Goal: Task Accomplishment & Management: Manage account settings

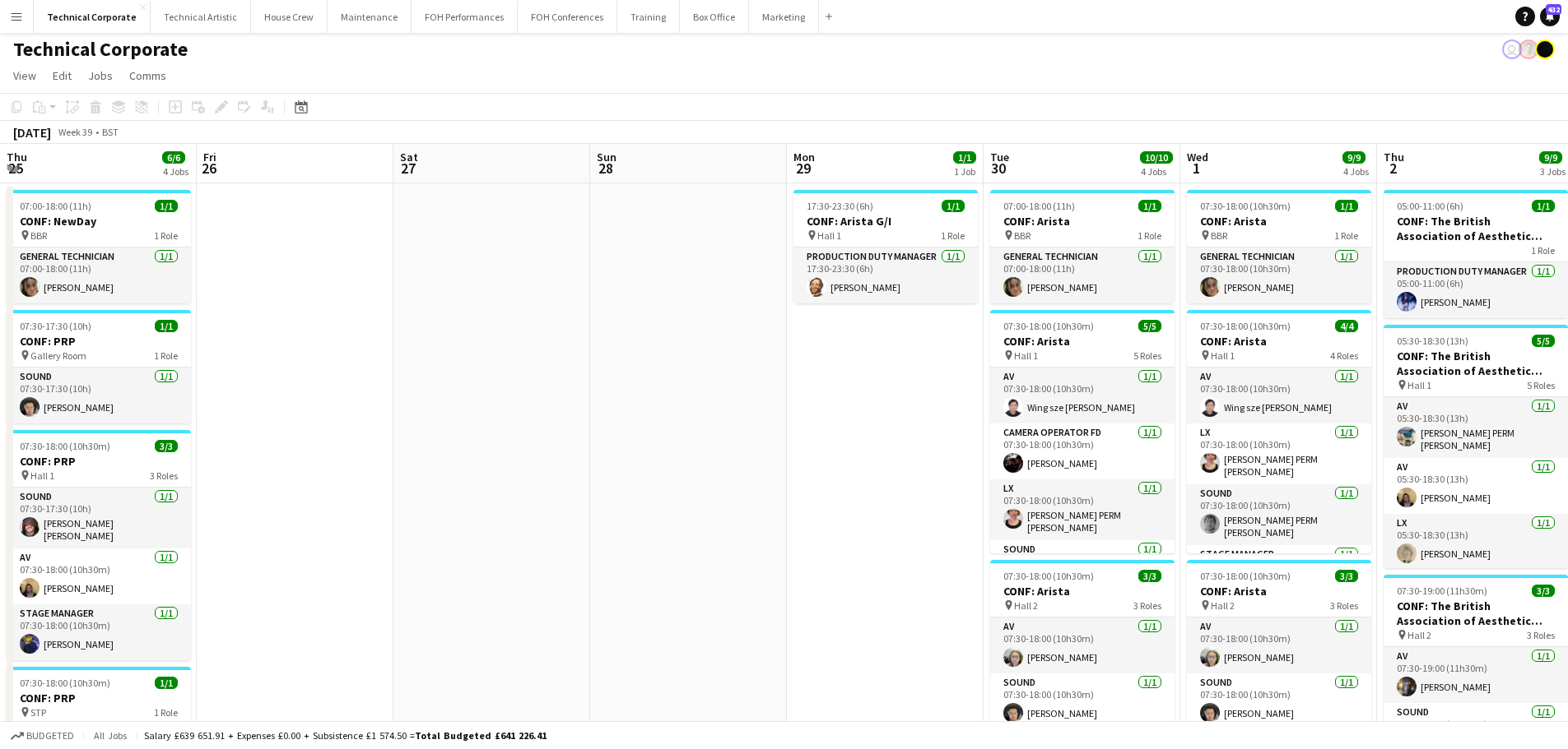
scroll to position [0, 587]
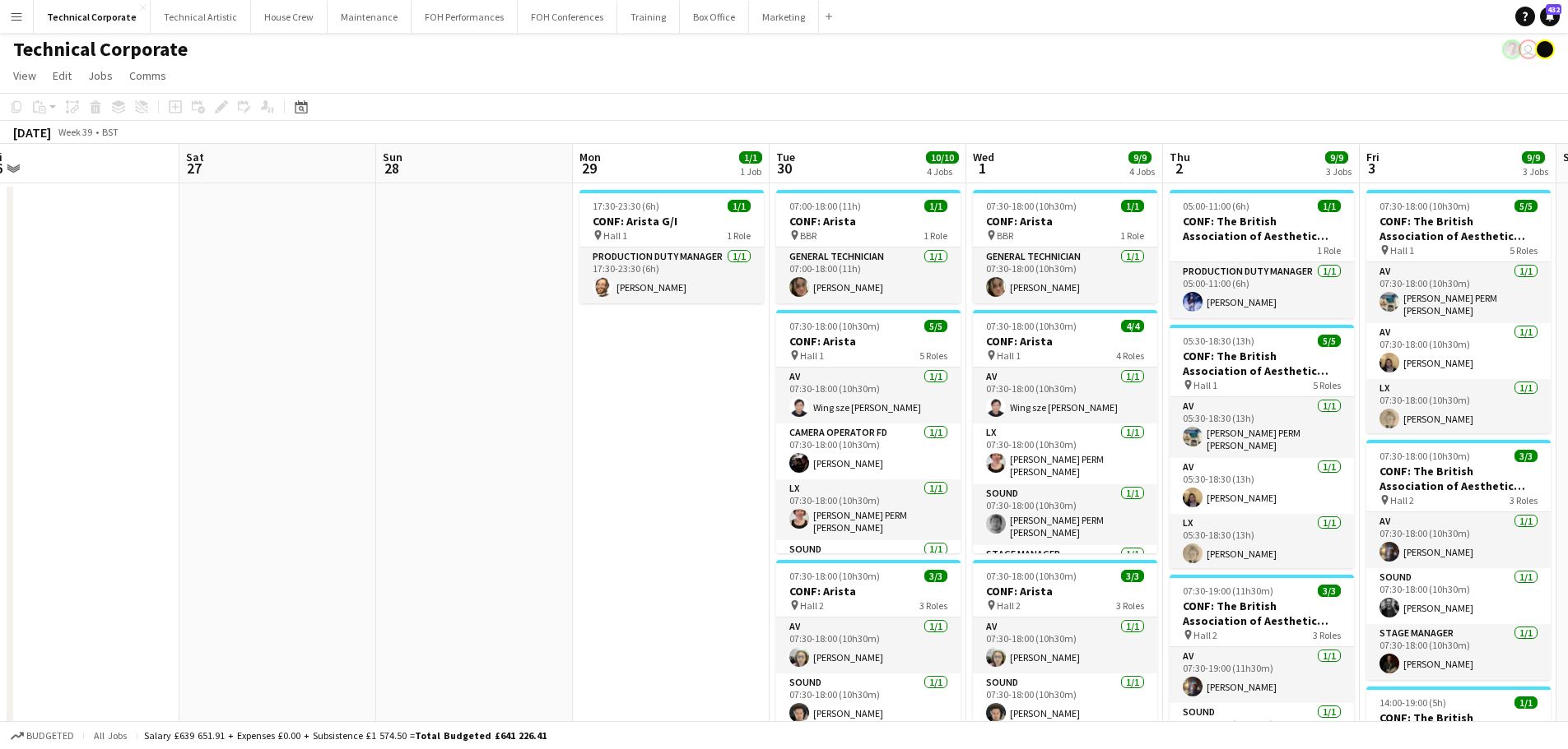
drag, startPoint x: 337, startPoint y: 507, endPoint x: 711, endPoint y: 492, distance: 374.3
click at [711, 492] on app-calendar-viewport "Wed 24 13/13 4 Jobs Thu 25 6/6 4 Jobs Fri 26 Sat 27 Sun 28 Mon 29 1/1 1 Job Tue…" at bounding box center [784, 681] width 1568 height 1073
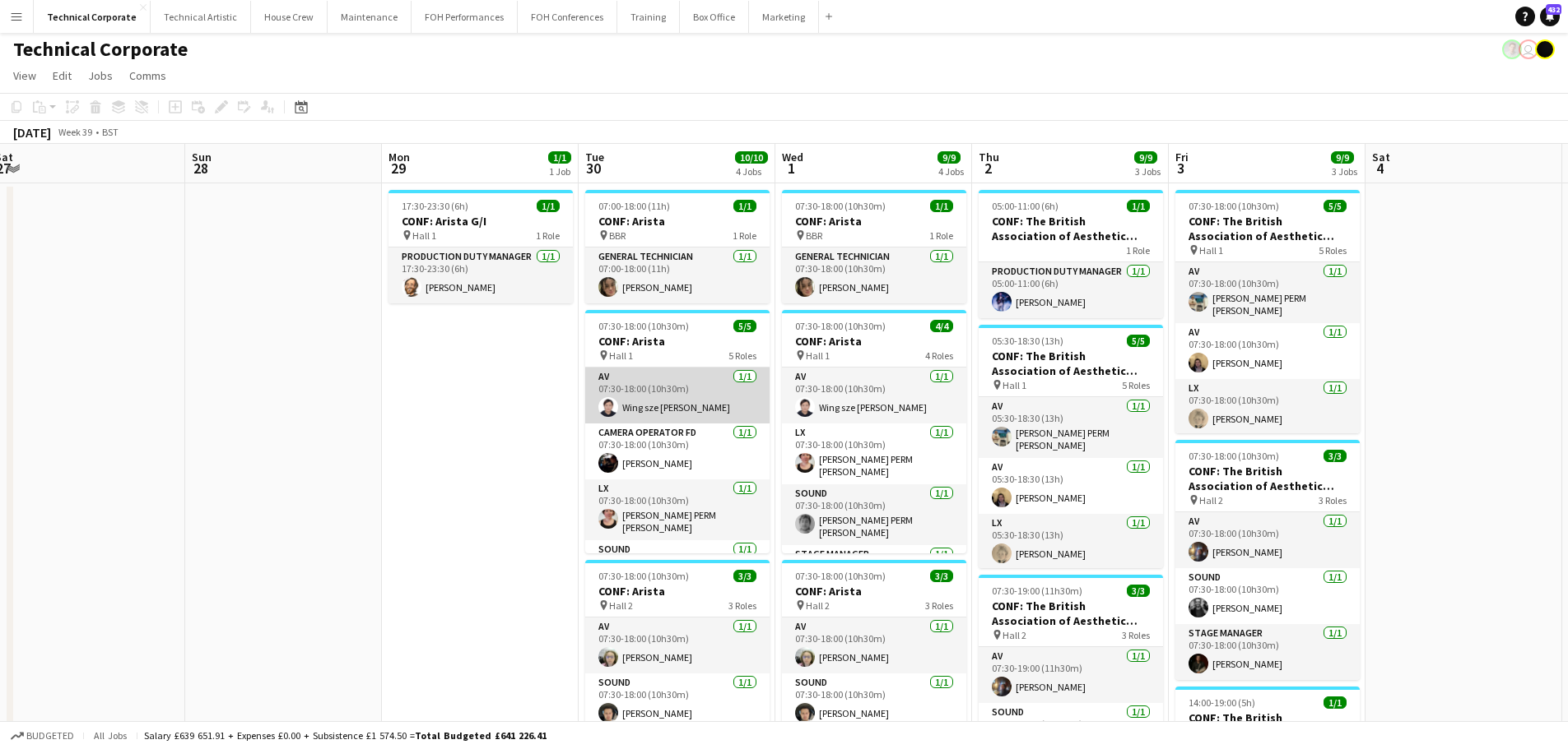
drag, startPoint x: 641, startPoint y: 403, endPoint x: 632, endPoint y: 403, distance: 9.0
click at [633, 403] on app-calendar-viewport "Wed 24 13/13 4 Jobs Thu 25 6/6 4 Jobs Fri 26 Sat 27 Sun 28 Mon 29 1/1 1 Job Tue…" at bounding box center [784, 681] width 1568 height 1073
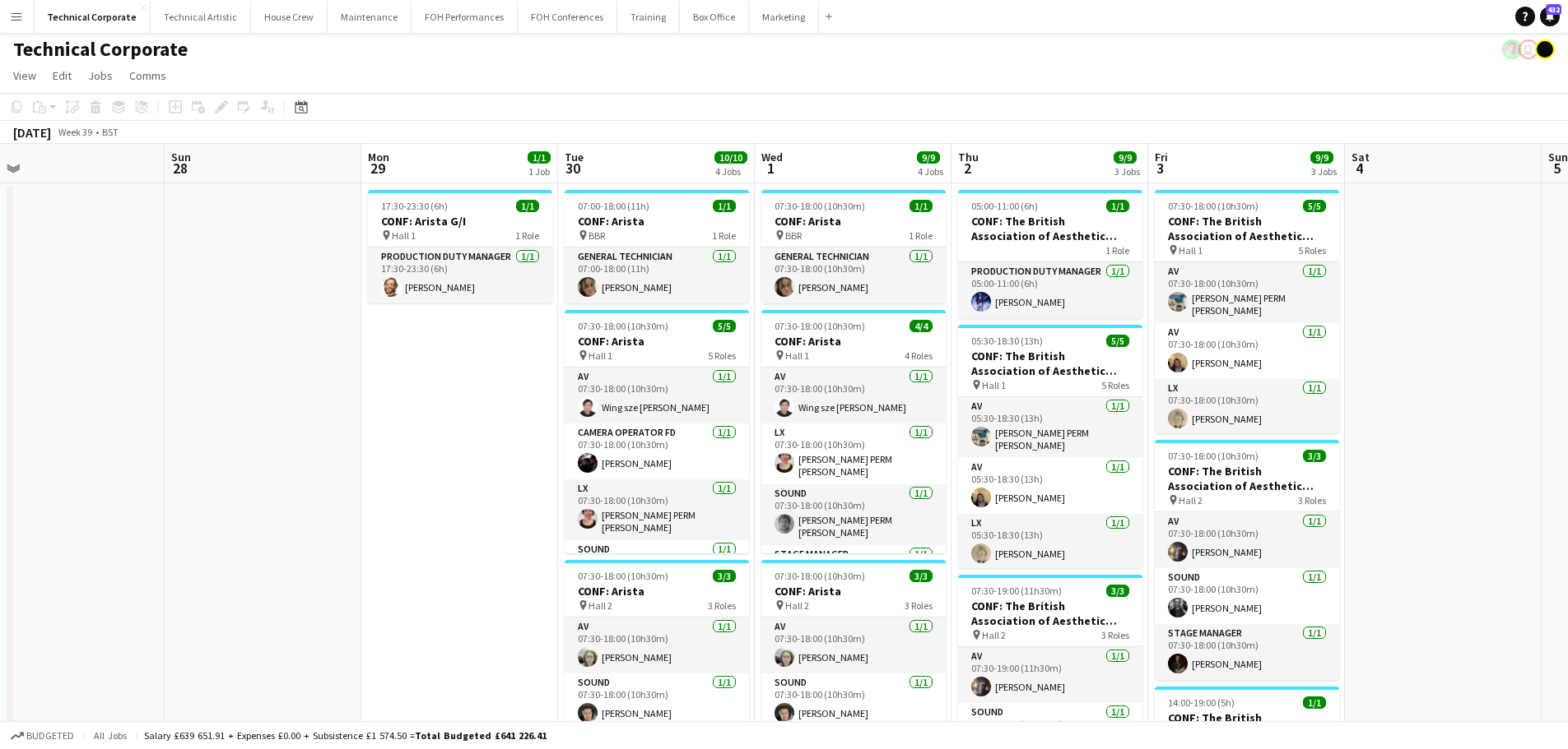
scroll to position [0, 0]
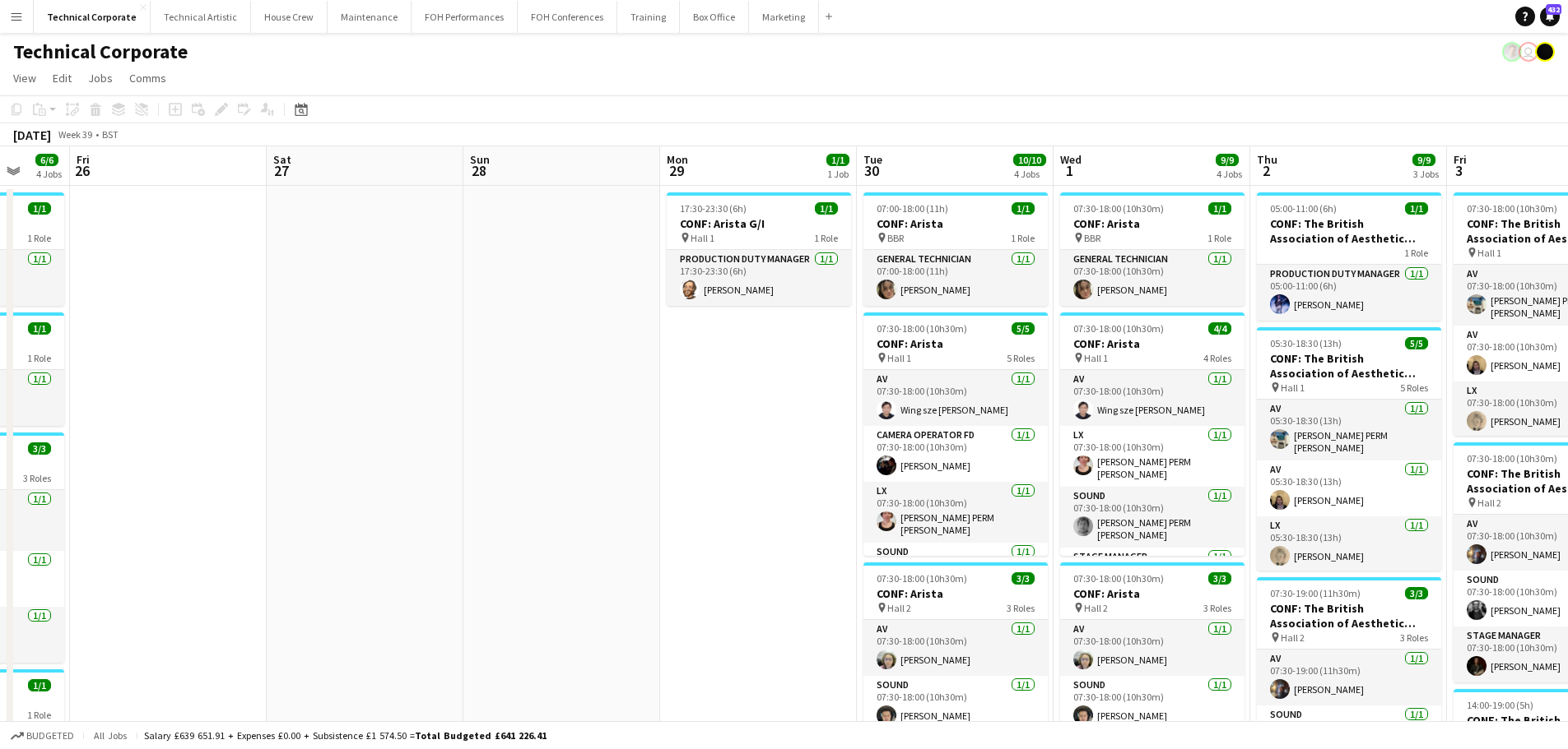
drag, startPoint x: 531, startPoint y: 497, endPoint x: 1013, endPoint y: 488, distance: 482.1
click at [996, 488] on app-calendar-viewport "Wed 24 13/13 4 Jobs Thu 25 6/6 4 Jobs Fri 26 Sat 27 Sun 28 Mon 29 1/1 1 Job Tue…" at bounding box center [784, 683] width 1568 height 1073
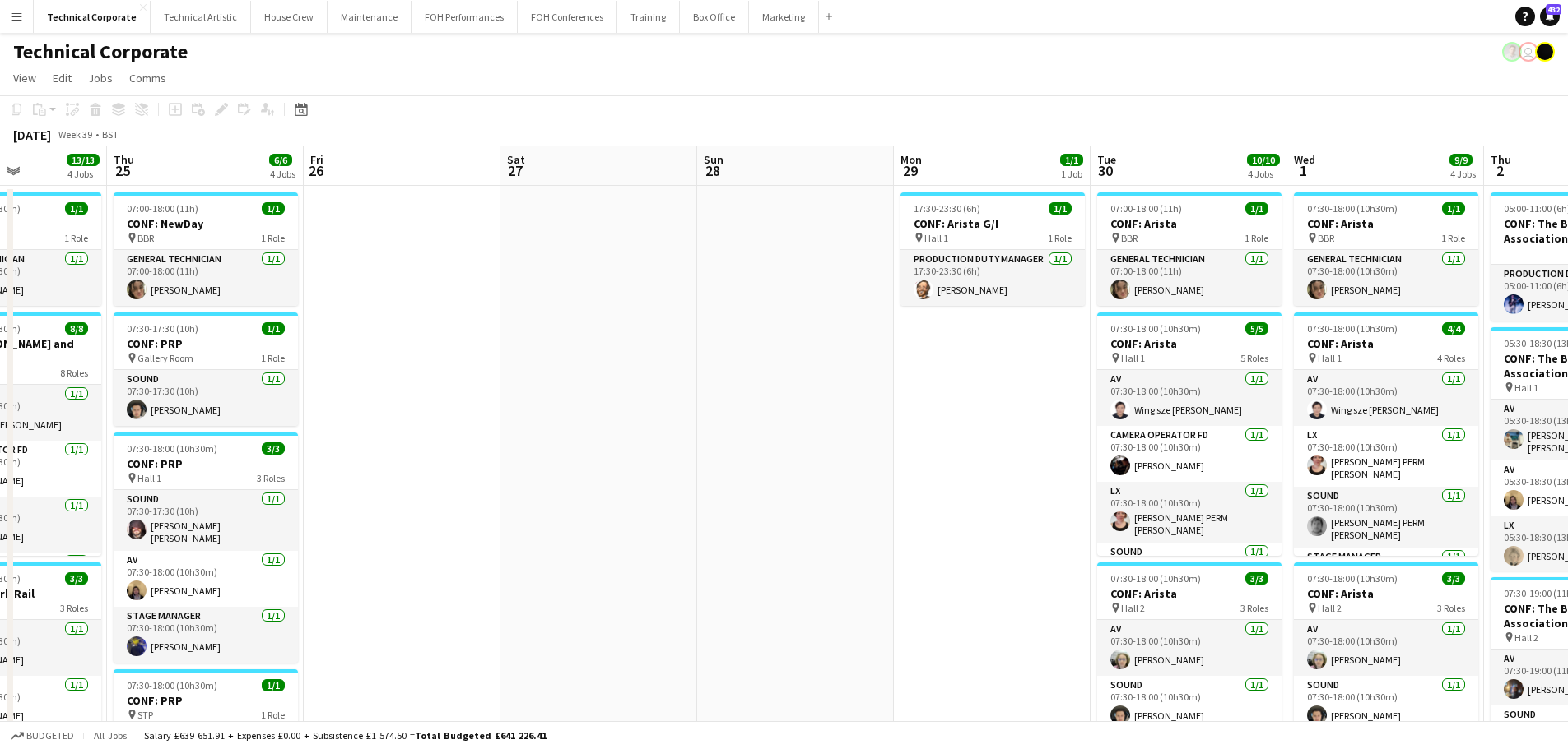
click at [1257, 489] on app-calendar-viewport "Mon 22 8/8 3 Jobs Tue 23 18/18 4 Jobs Wed 24 13/13 4 Jobs Thu 25 6/6 4 Jobs Fri…" at bounding box center [784, 683] width 1568 height 1073
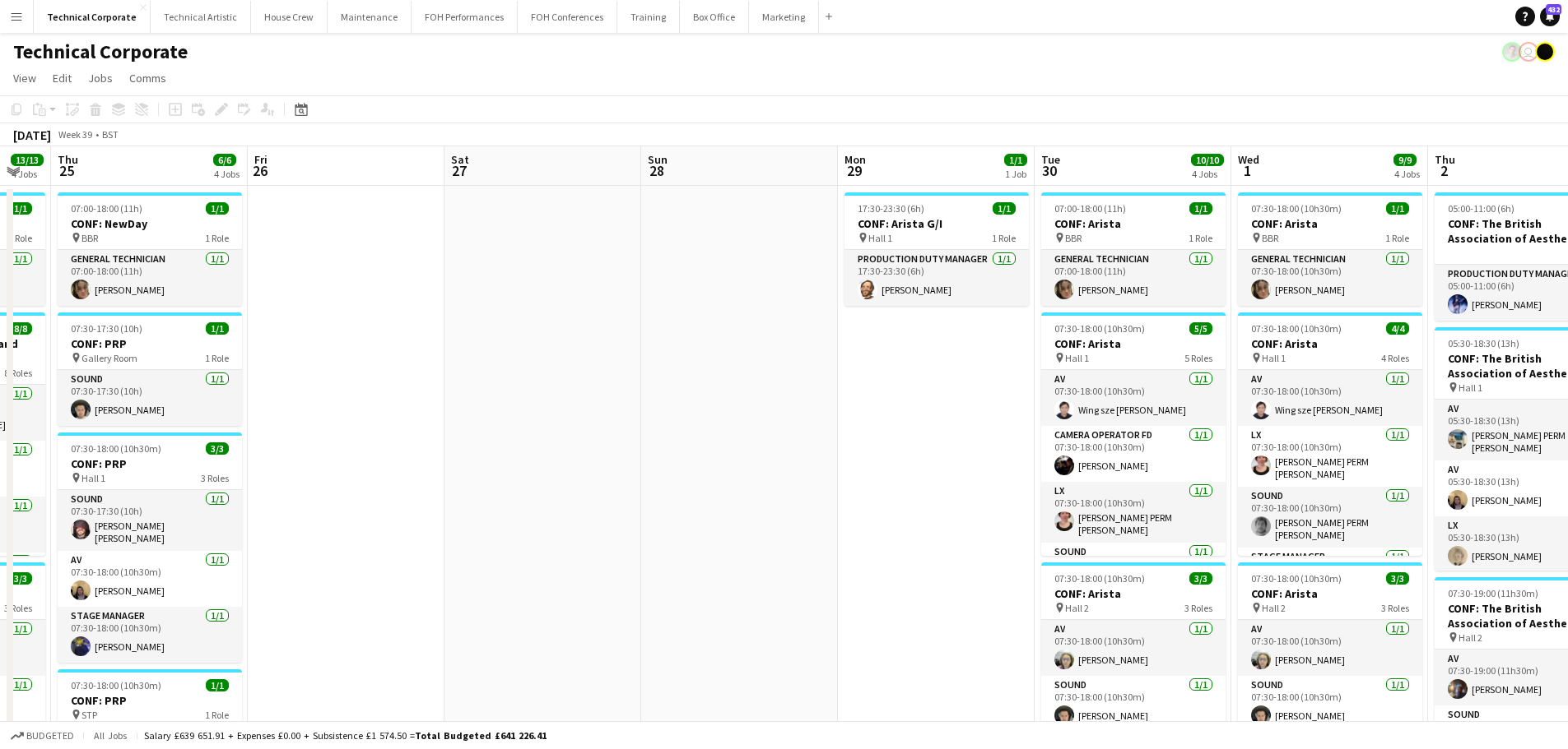
click at [1108, 459] on app-calendar-viewport "Mon 22 8/8 3 Jobs Tue 23 18/18 4 Jobs Wed 24 13/13 4 Jobs Thu 25 6/6 4 Jobs Fri…" at bounding box center [784, 683] width 1568 height 1073
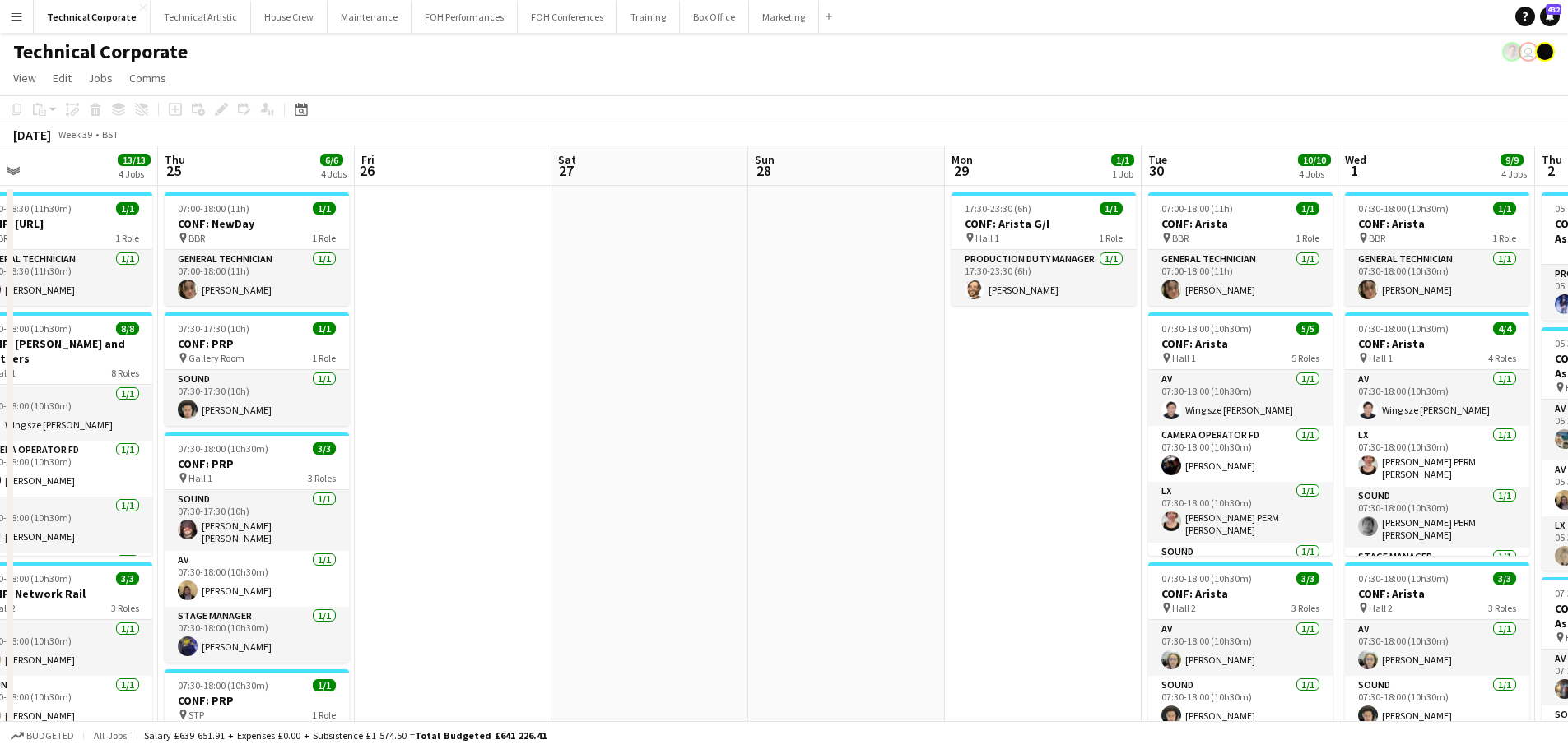
scroll to position [0, 581]
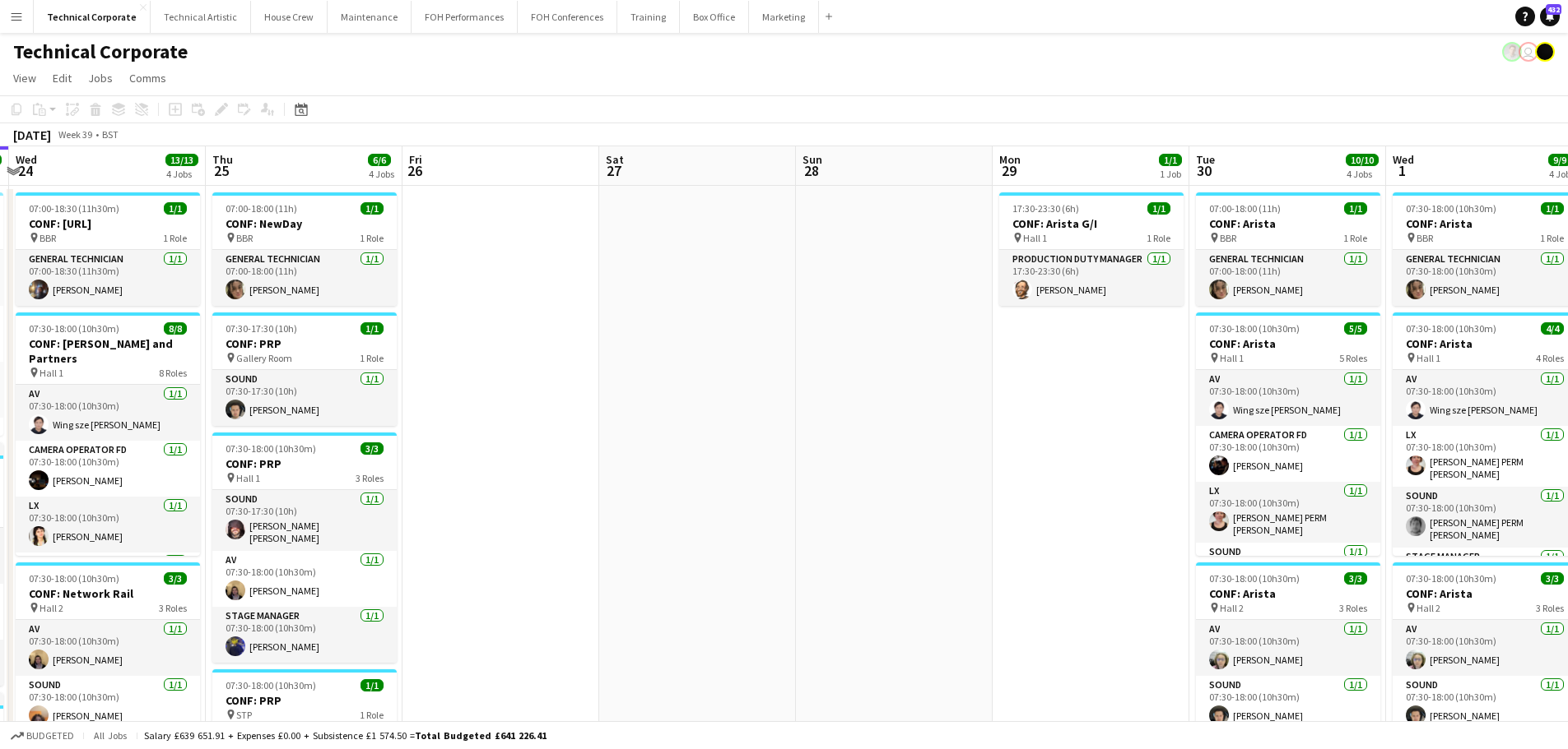
drag, startPoint x: 1088, startPoint y: 448, endPoint x: 654, endPoint y: 450, distance: 434.0
click at [654, 450] on app-calendar-viewport "Sun 21 Mon 22 8/8 3 Jobs Tue 23 18/18 4 Jobs Wed 24 13/13 4 Jobs Thu 25 6/6 4 J…" at bounding box center [784, 683] width 1568 height 1073
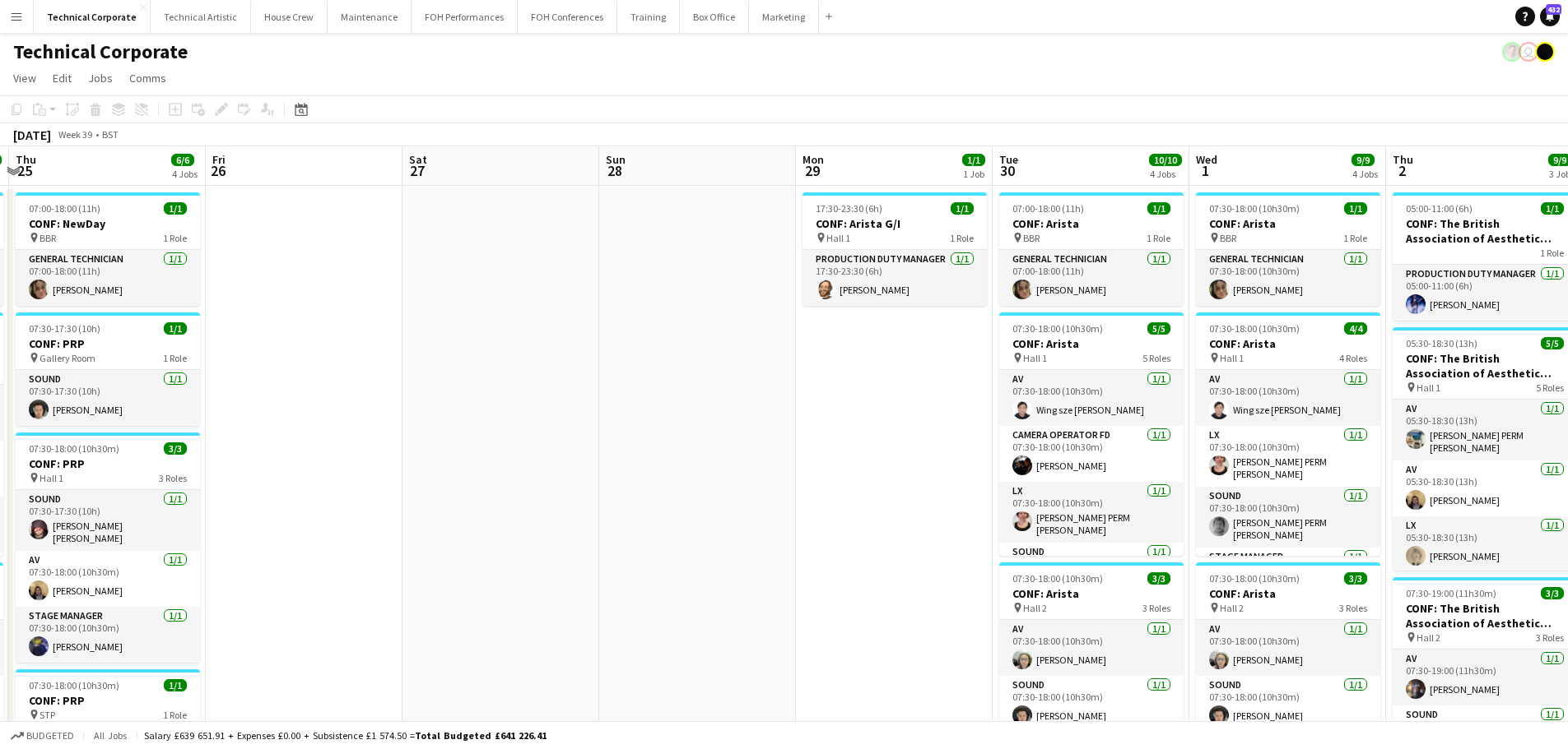
drag, startPoint x: 821, startPoint y: 457, endPoint x: 893, endPoint y: 457, distance: 72.0
click at [880, 457] on app-calendar-viewport "Mon 22 8/8 3 Jobs Tue 23 18/18 4 Jobs Wed 24 13/13 4 Jobs Thu 25 6/6 4 Jobs Fri…" at bounding box center [784, 683] width 1568 height 1073
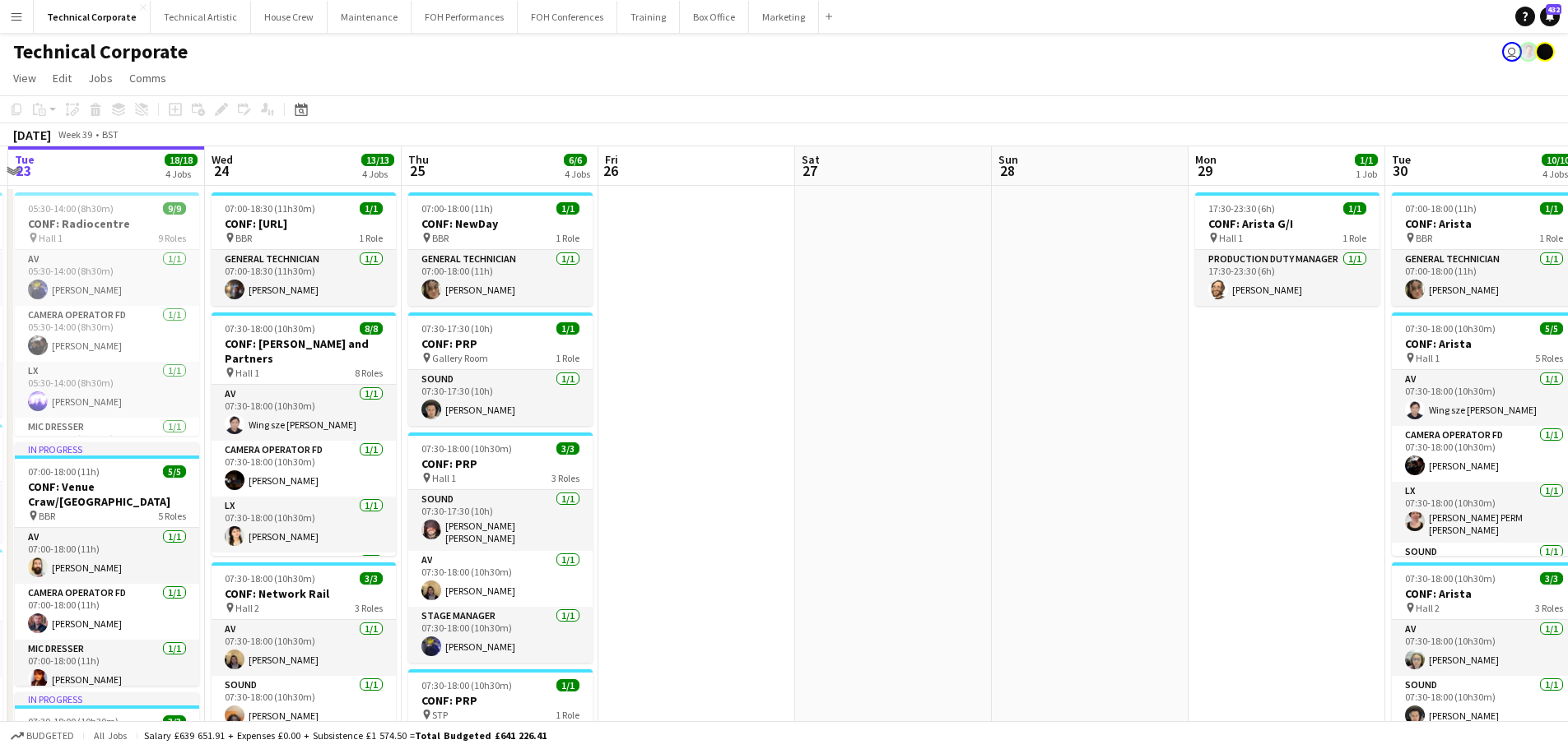
drag, startPoint x: 1101, startPoint y: 356, endPoint x: 436, endPoint y: 415, distance: 667.6
click at [436, 415] on app-calendar-viewport "Sun 21 Mon 22 8/8 3 Jobs Tue 23 18/18 4 Jobs Wed 24 13/13 4 Jobs Thu 25 6/6 4 J…" at bounding box center [784, 683] width 1568 height 1073
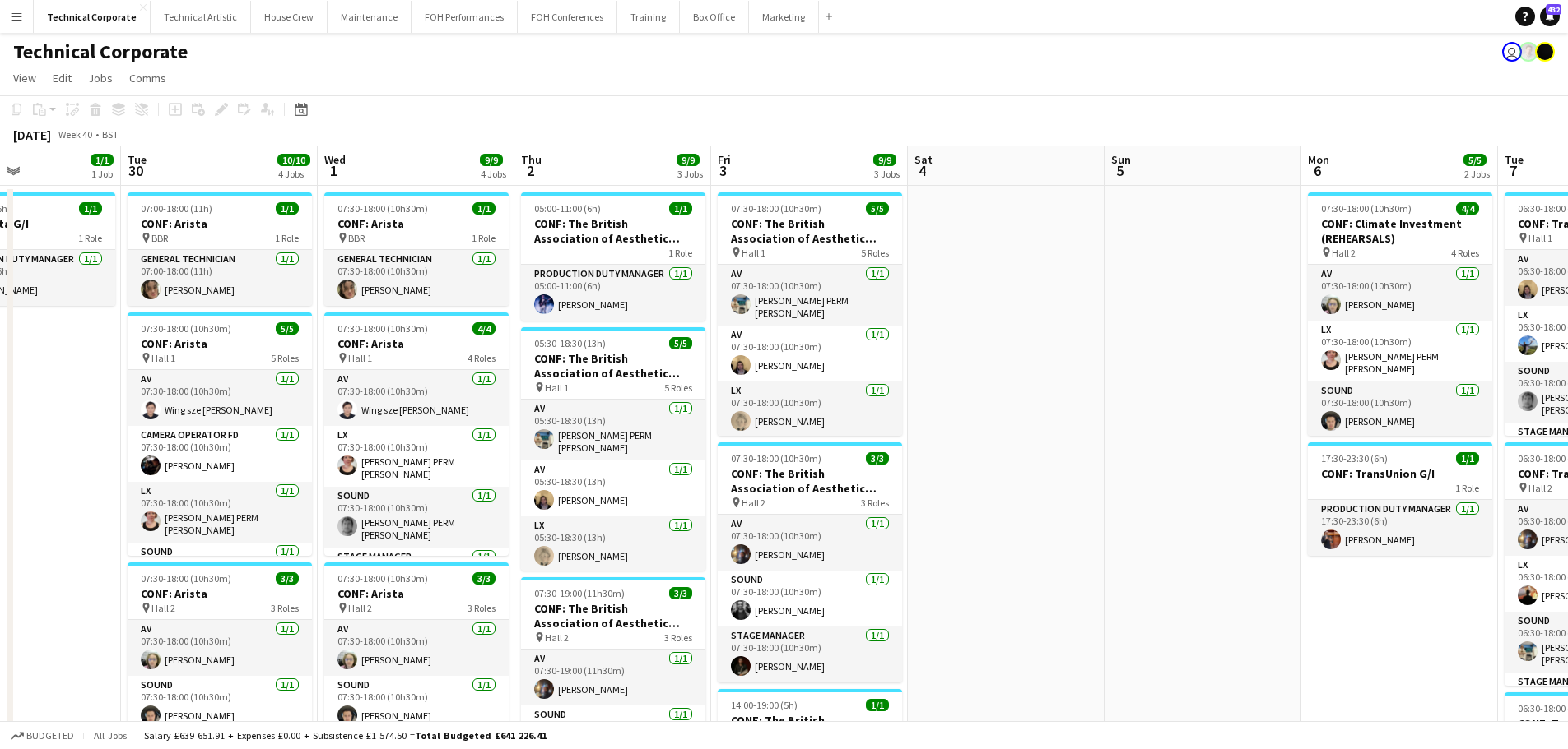
scroll to position [0, 517]
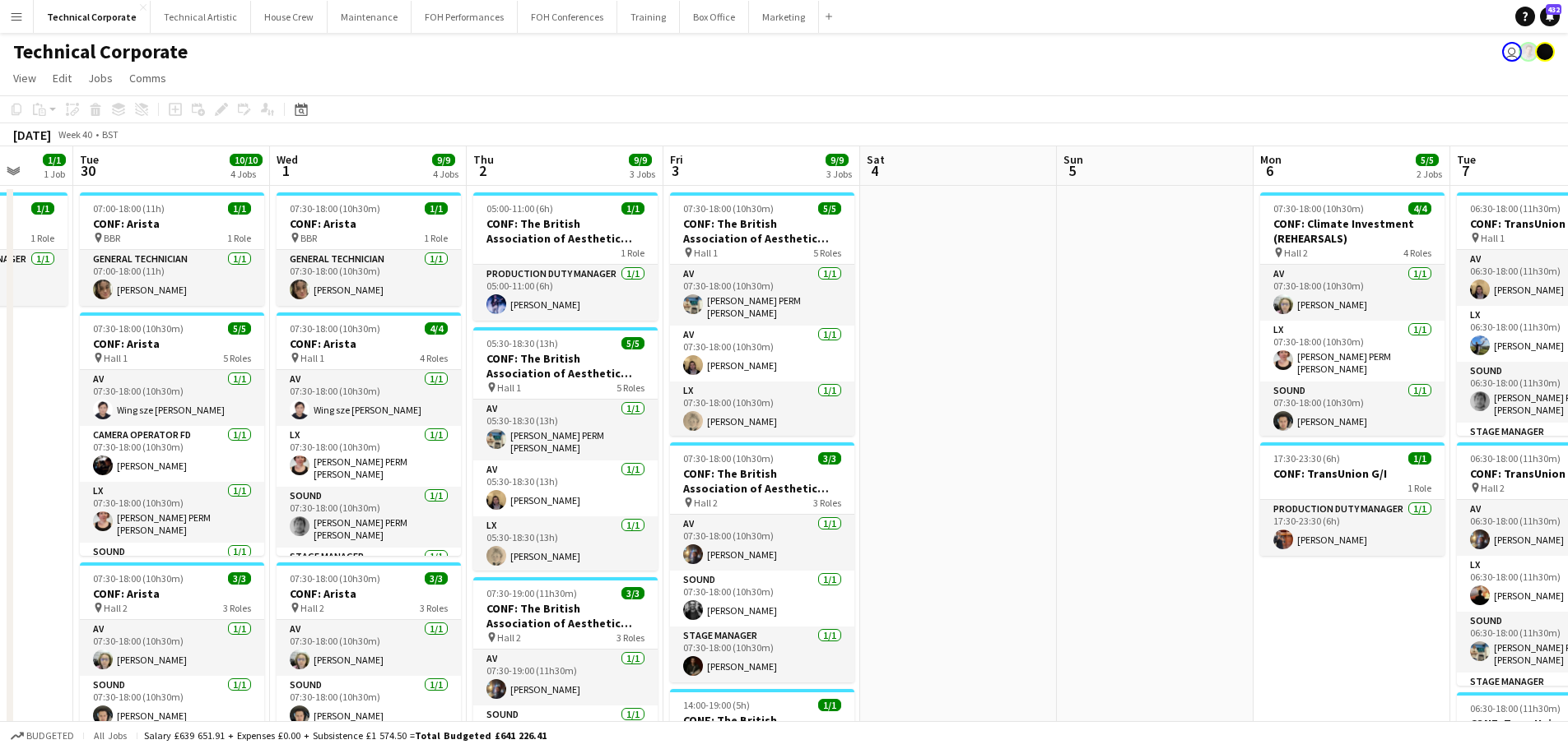
drag, startPoint x: 630, startPoint y: 407, endPoint x: 561, endPoint y: 399, distance: 69.5
click at [561, 399] on app-calendar-viewport "Sat 27 Sun 28 Mon 29 1/1 1 Job Tue 30 10/10 4 Jobs Wed 1 9/9 4 Jobs Thu 2 9/9 3…" at bounding box center [784, 683] width 1568 height 1073
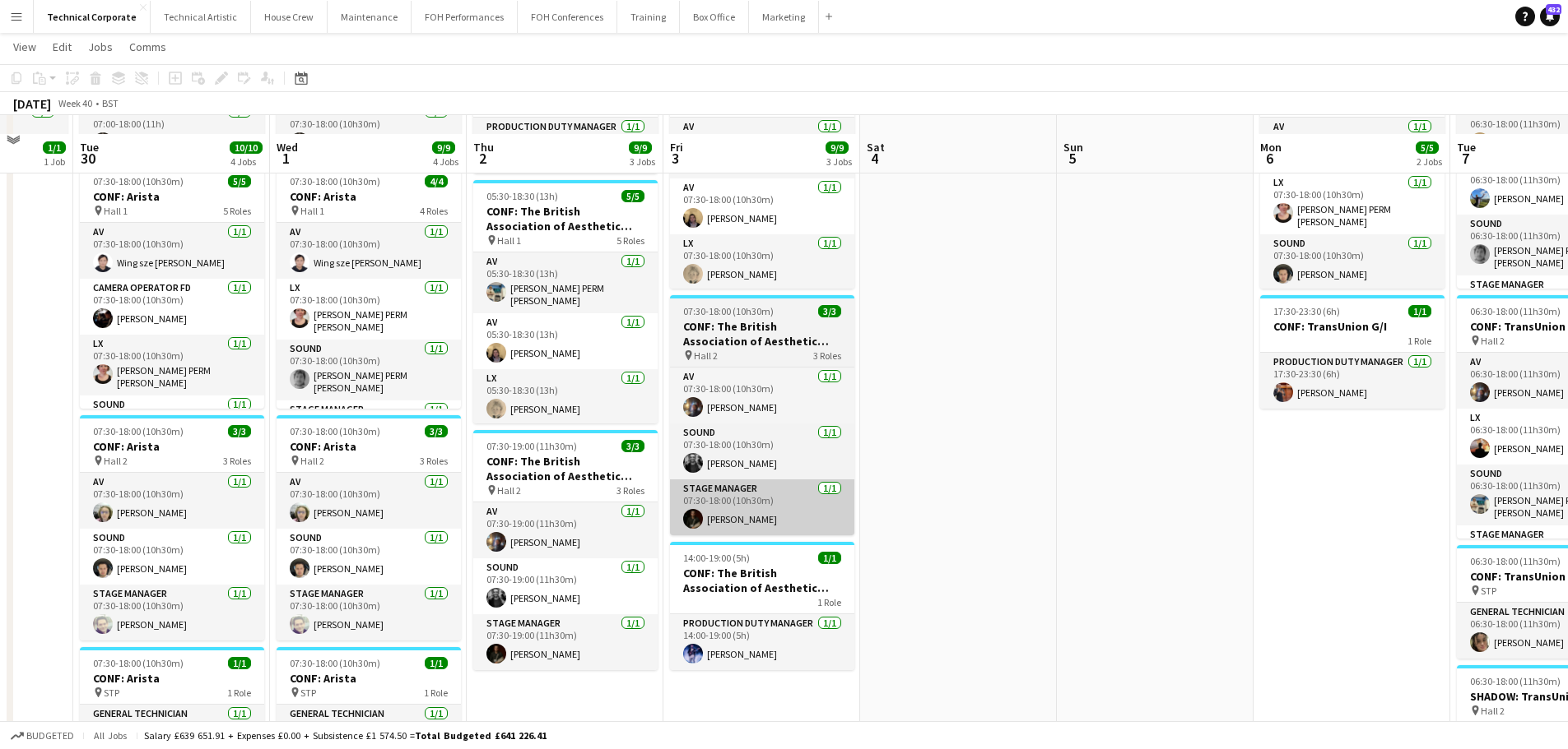
scroll to position [165, 0]
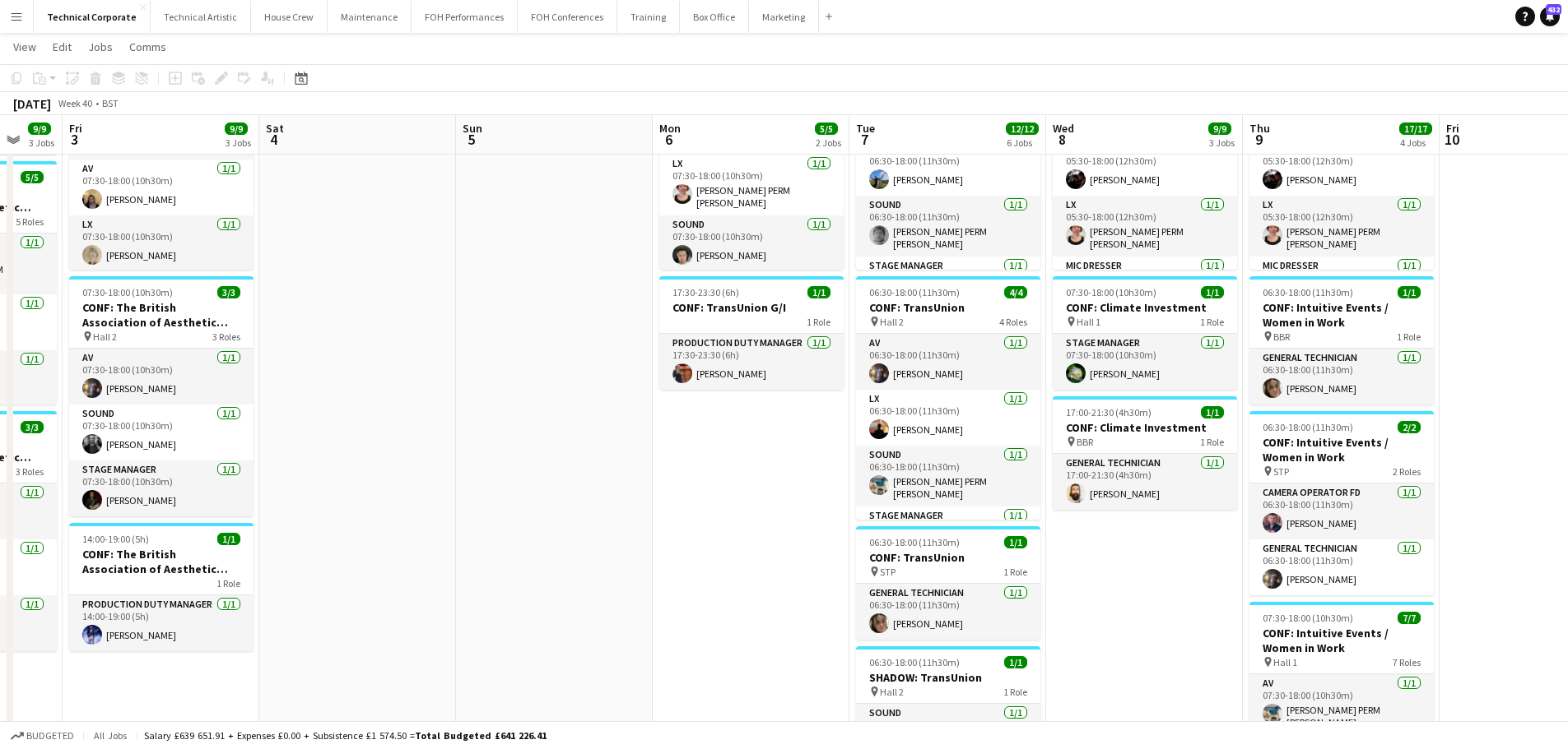
drag, startPoint x: 1156, startPoint y: 367, endPoint x: 665, endPoint y: 448, distance: 497.6
click at [525, 430] on app-calendar-viewport "Tue 30 10/10 4 Jobs Wed 1 9/9 4 Jobs Thu 2 9/9 3 Jobs Fri 3 9/9 3 Jobs Sat 4 Su…" at bounding box center [784, 477] width 1568 height 1153
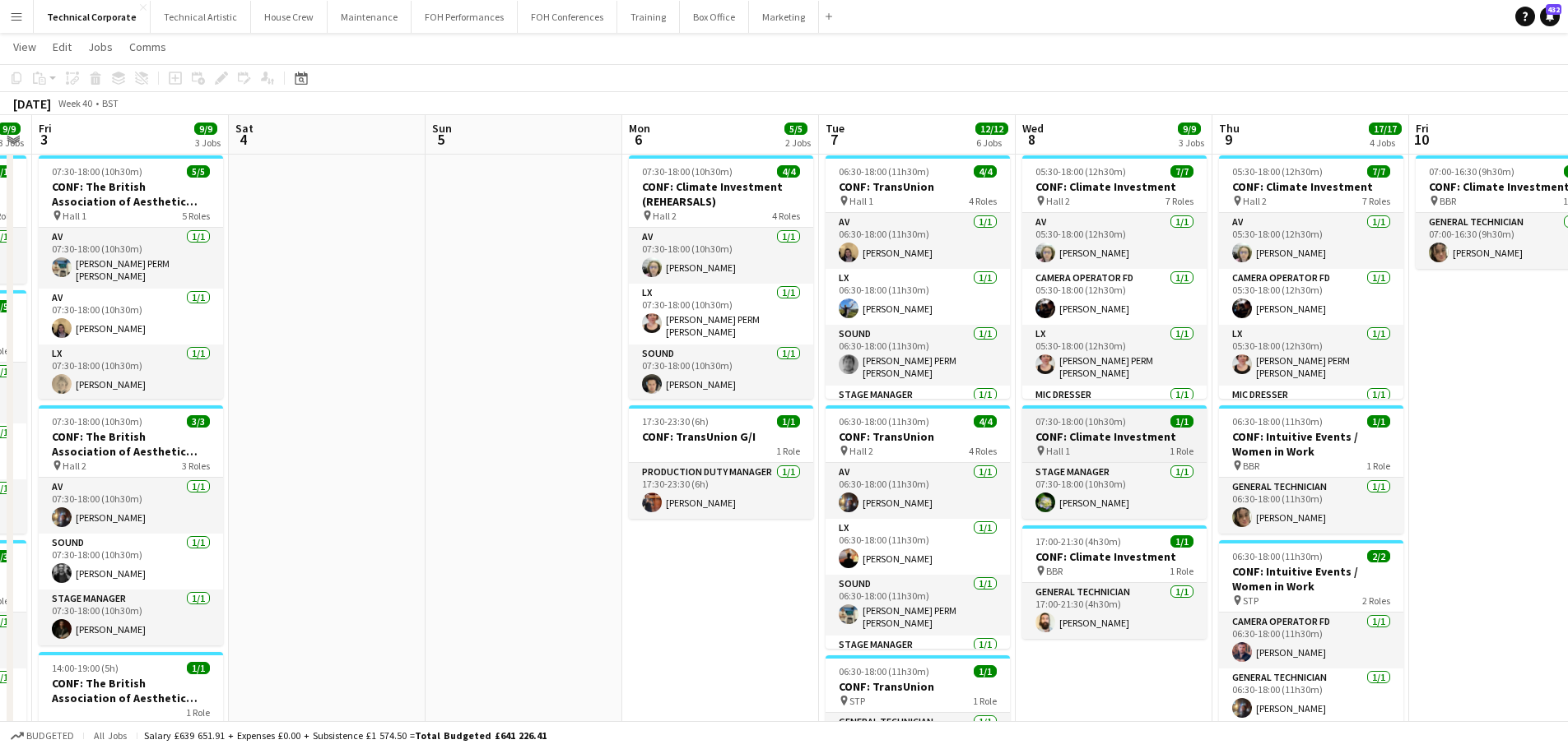
scroll to position [0, 0]
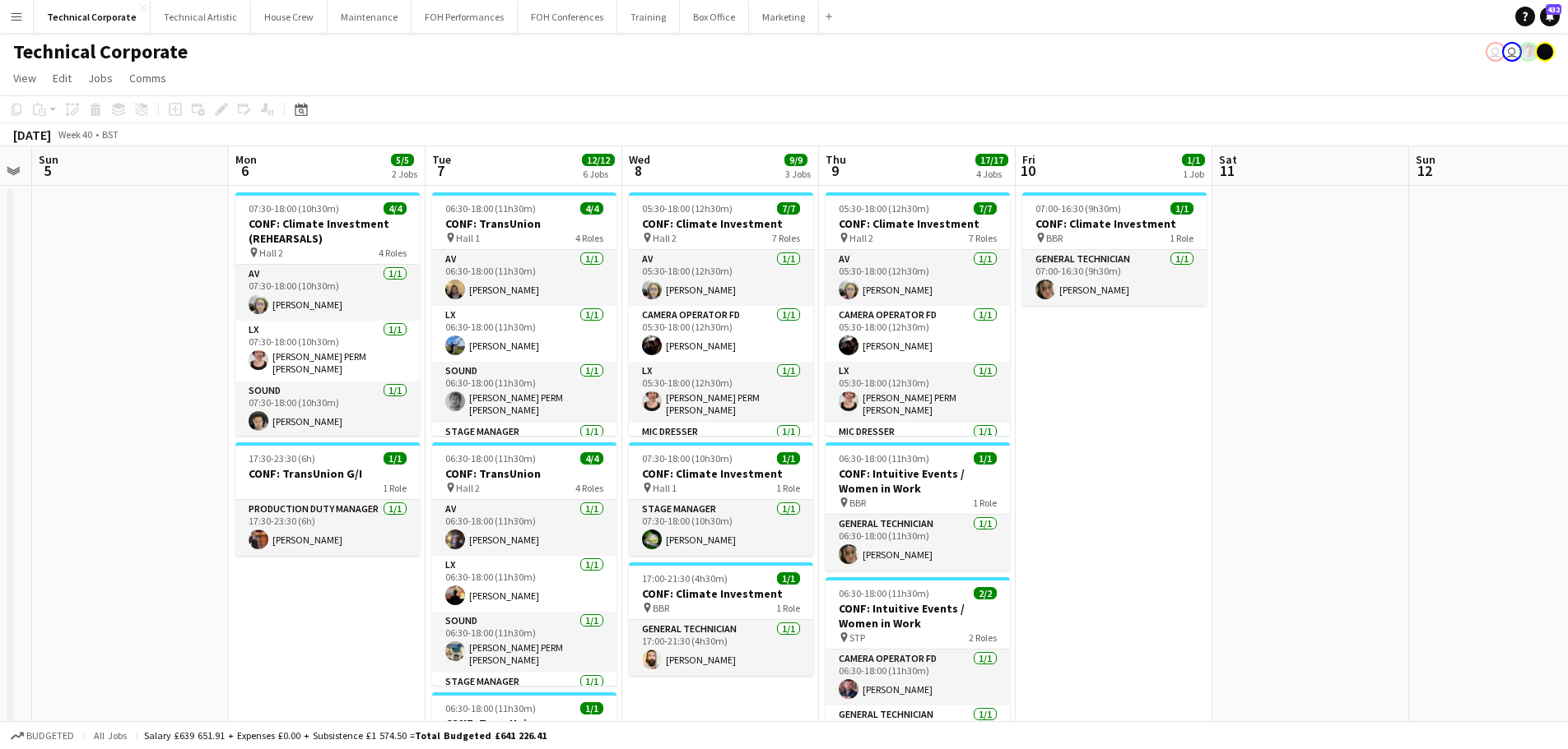
drag, startPoint x: 856, startPoint y: 491, endPoint x: 470, endPoint y: 496, distance: 386.0
click at [470, 496] on app-calendar-viewport "Thu 2 9/9 3 Jobs Fri 3 9/9 3 Jobs Sat 4 Sun 5 Mon 6 5/5 2 Jobs Tue 7 12/12 6 Jo…" at bounding box center [784, 683] width 1568 height 1073
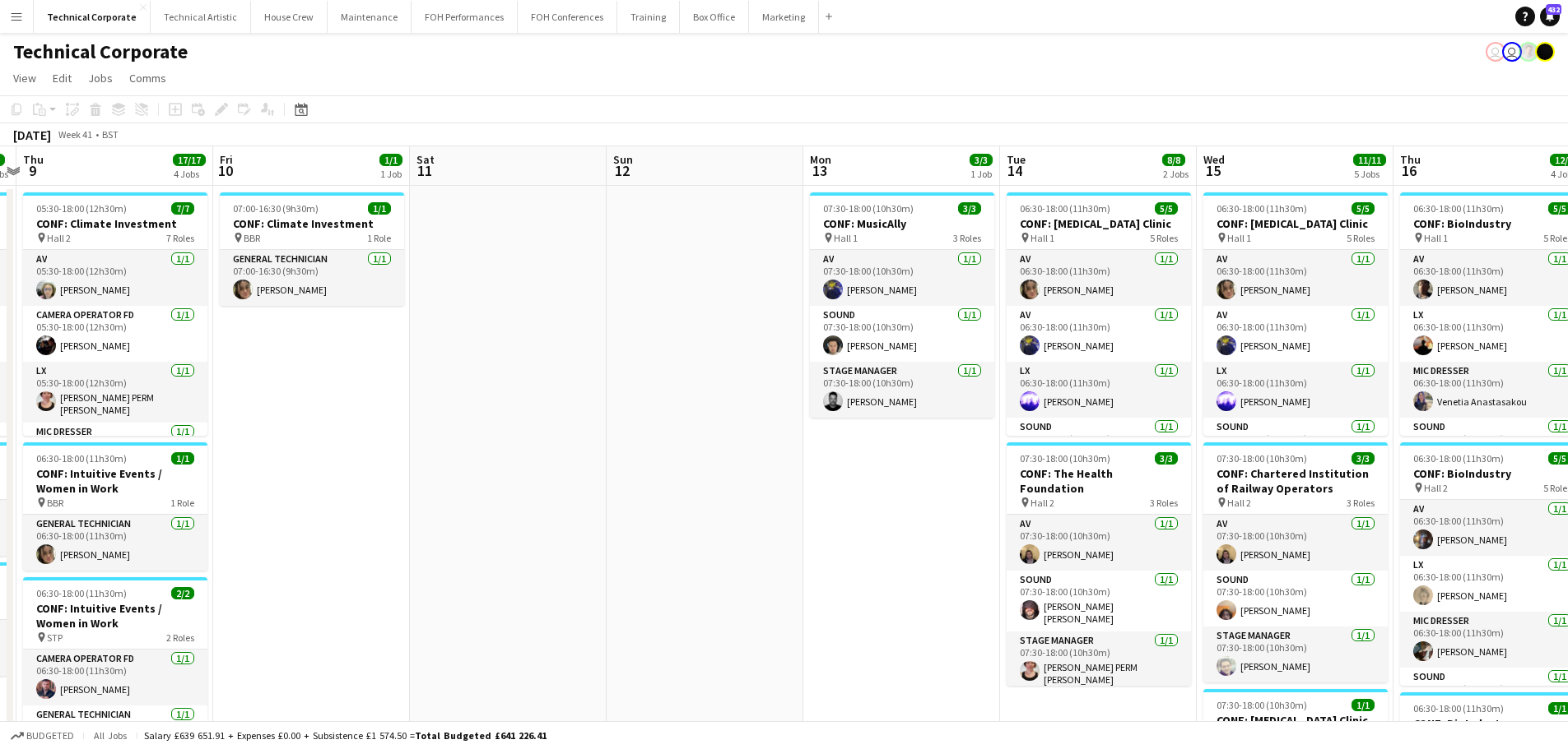
drag, startPoint x: 485, startPoint y: 484, endPoint x: 454, endPoint y: 479, distance: 31.4
click at [454, 479] on app-calendar-viewport "Mon 6 5/5 2 Jobs Tue 7 12/12 6 Jobs Wed 8 9/9 3 Jobs Thu 9 17/17 4 Jobs Fri 10 …" at bounding box center [784, 683] width 1568 height 1073
click at [362, 491] on app-calendar-viewport "Mon 6 5/5 2 Jobs Tue 7 12/12 6 Jobs Wed 8 9/9 3 Jobs Thu 9 17/17 4 Jobs Fri 10 …" at bounding box center [784, 683] width 1568 height 1073
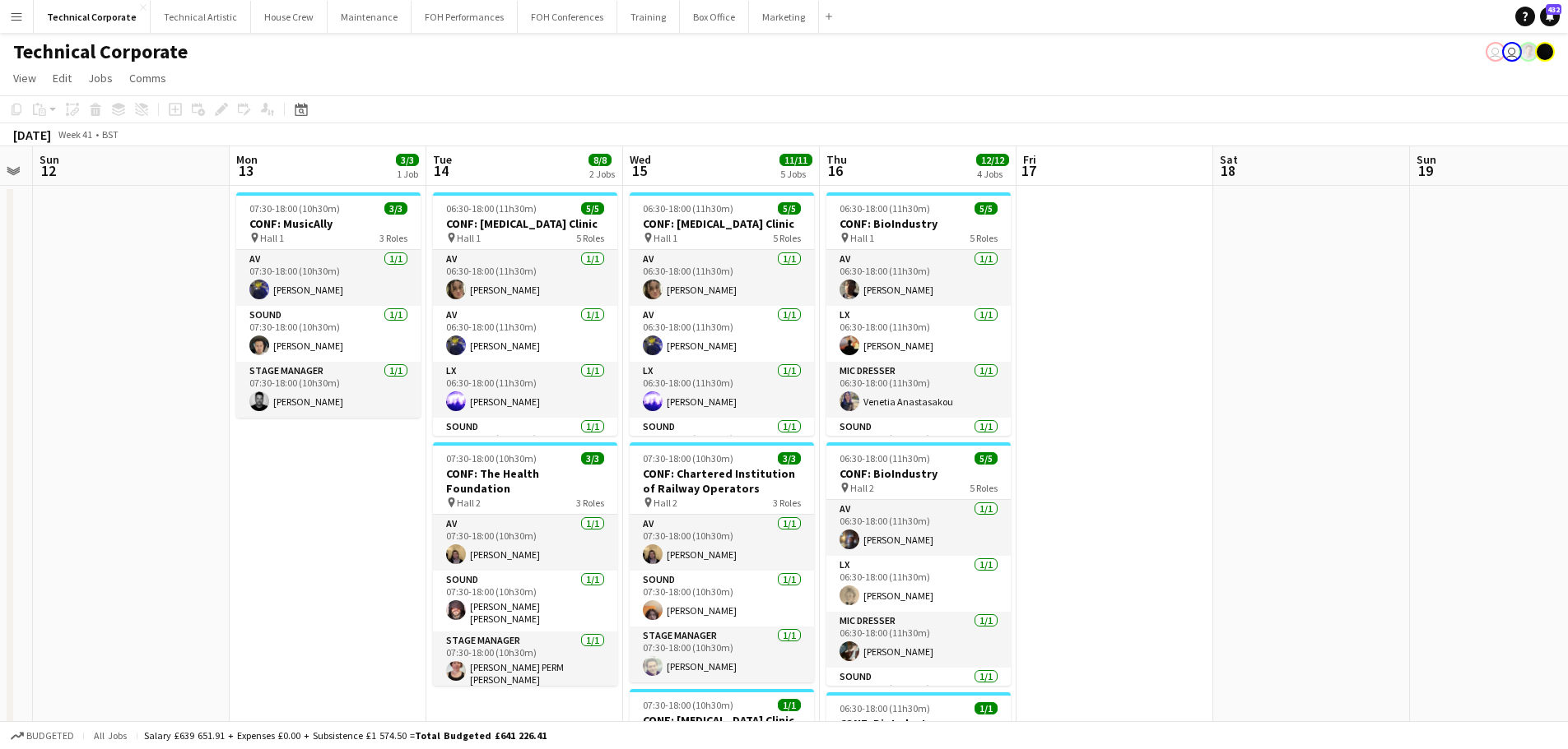
drag, startPoint x: 379, startPoint y: 497, endPoint x: 1167, endPoint y: 504, distance: 788.0
click at [1216, 497] on app-calendar-viewport "Fri 10 1/1 1 Job Sat 11 Sun 12 Mon 13 3/3 1 Job Tue 14 8/8 2 Jobs Wed 15 11/11 …" at bounding box center [784, 683] width 1568 height 1073
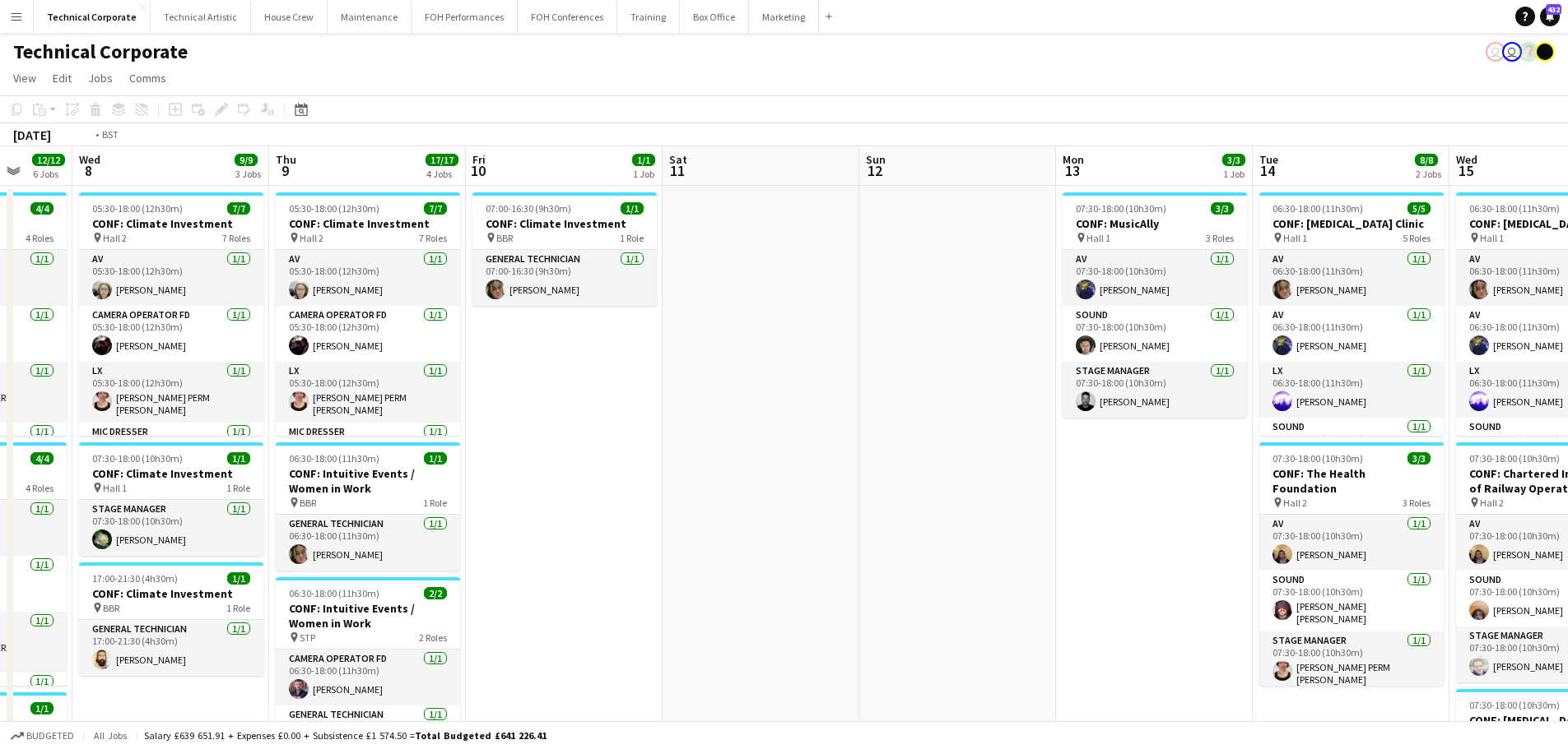
drag, startPoint x: 412, startPoint y: 492, endPoint x: 1087, endPoint y: 496, distance: 675.0
click at [1070, 496] on app-calendar-viewport "Sun 5 Mon 6 5/5 2 Jobs Tue 7 12/12 6 Jobs Wed 8 9/9 3 Jobs Thu 9 17/17 4 Jobs F…" at bounding box center [784, 683] width 1568 height 1073
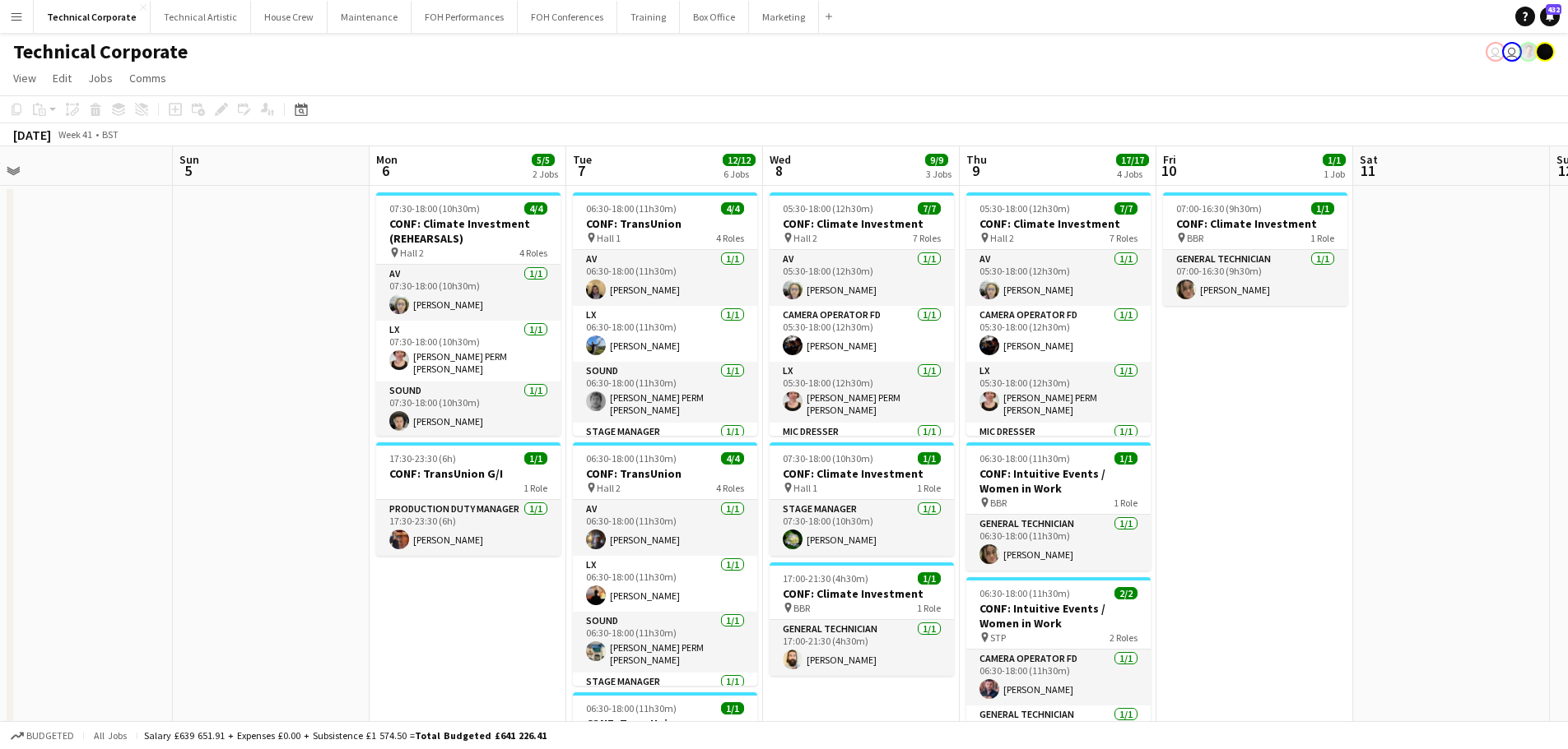
click at [870, 497] on app-calendar-viewport "Thu 2 9/9 3 Jobs Fri 3 9/9 3 Jobs Sat 4 Sun 5 Mon 6 5/5 2 Jobs Tue 7 12/12 6 Jo…" at bounding box center [784, 683] width 1568 height 1073
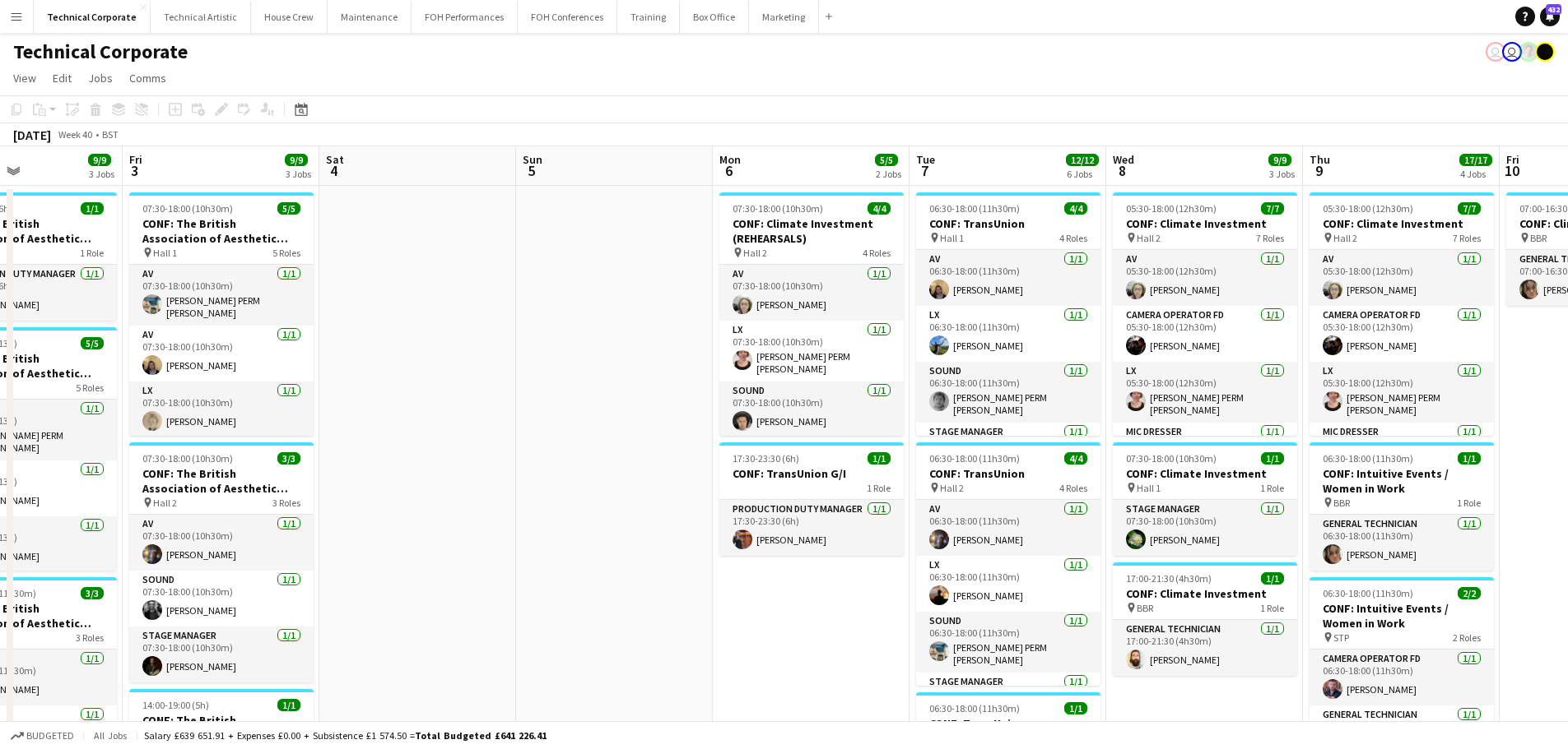
drag, startPoint x: 1085, startPoint y: 498, endPoint x: 1119, endPoint y: 498, distance: 34.0
click at [1115, 498] on app-calendar-viewport "Tue 30 10/10 4 Jobs Wed 1 9/9 4 Jobs Thu 2 9/9 3 Jobs Fri 3 9/9 3 Jobs Sat 4 Su…" at bounding box center [784, 683] width 1568 height 1073
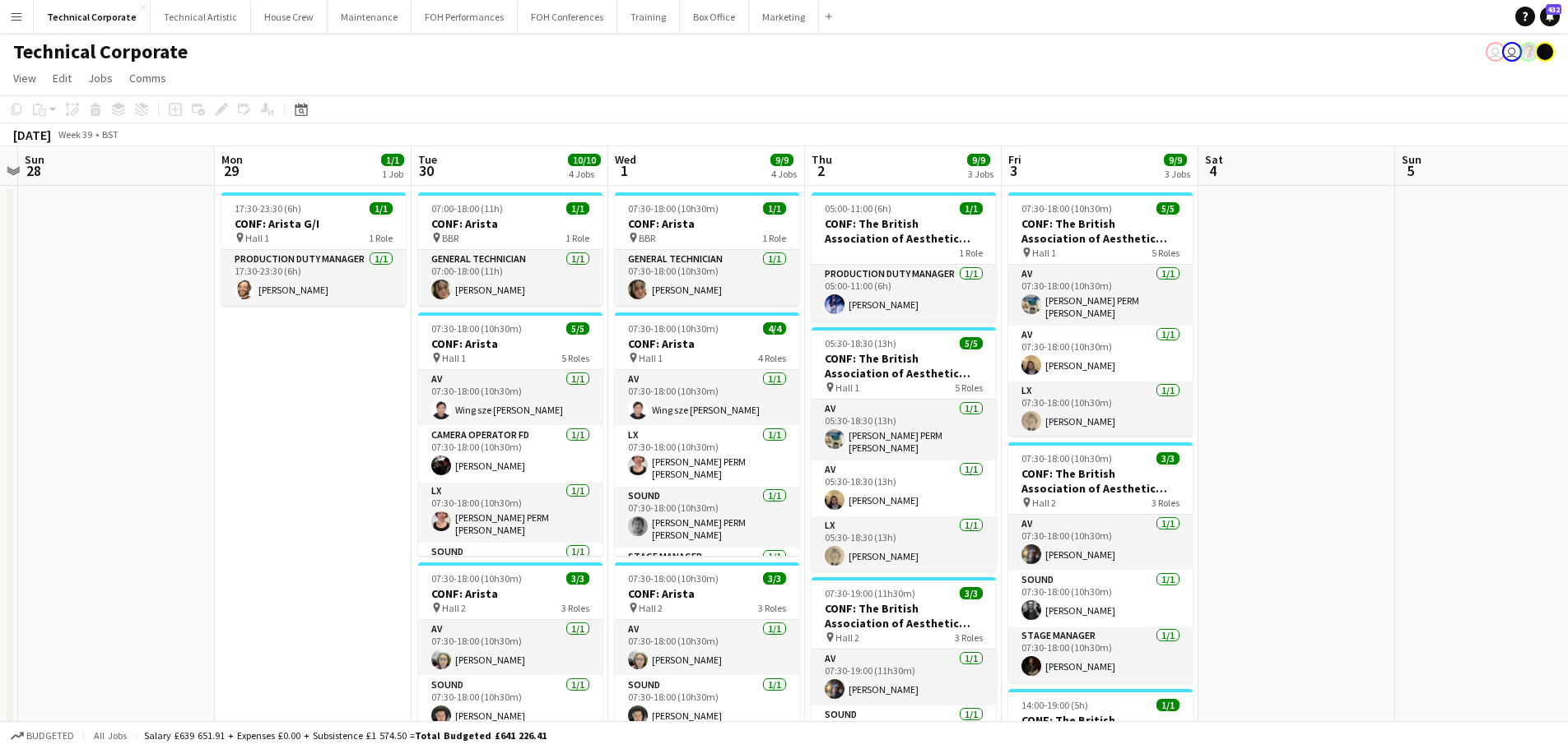
scroll to position [0, 368]
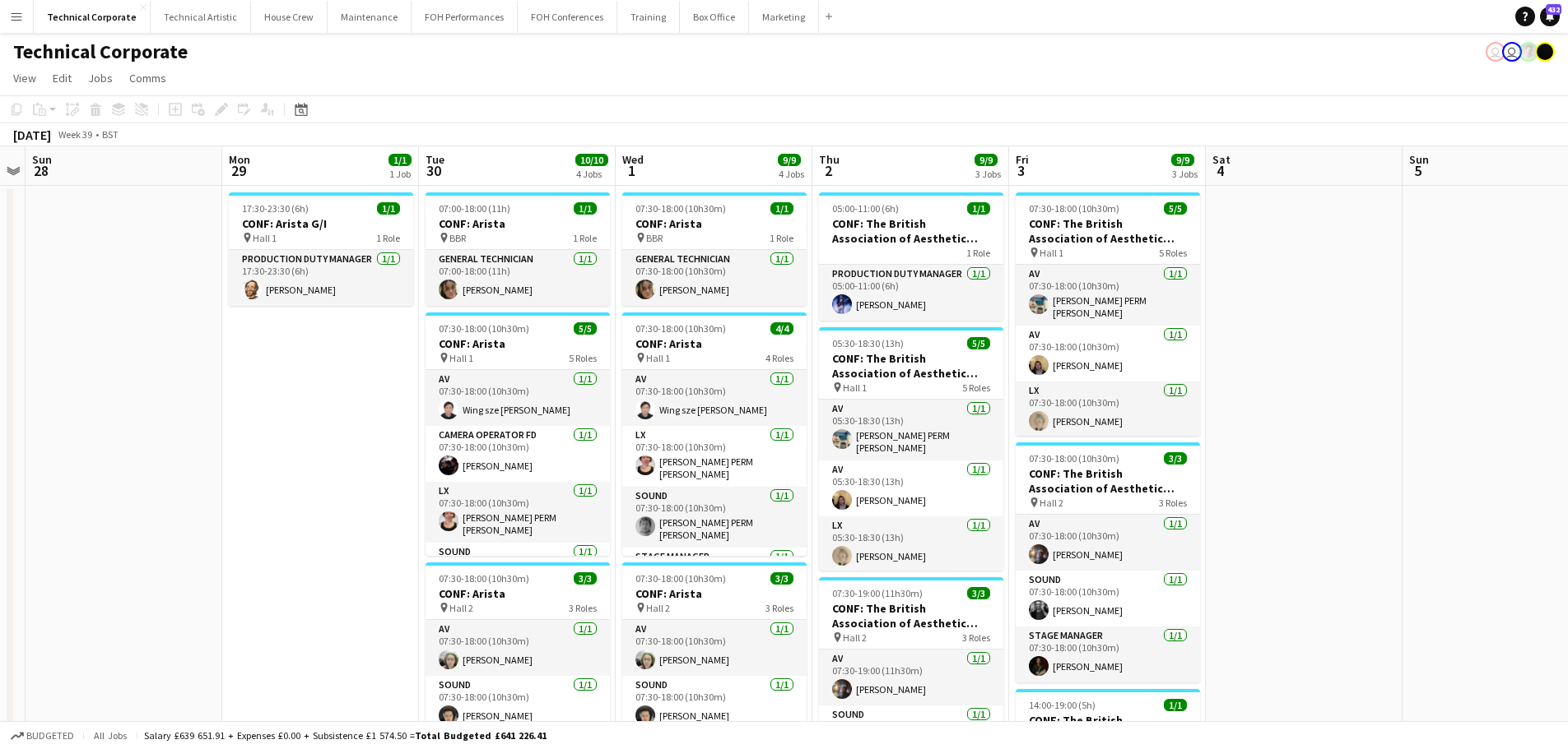
drag, startPoint x: 465, startPoint y: 463, endPoint x: 616, endPoint y: 475, distance: 151.5
click at [616, 475] on app-calendar-viewport "Fri 26 Sat 27 Sun 28 Mon 29 1/1 1 Job Tue 30 10/10 4 Jobs Wed 1 9/9 4 Jobs Thu …" at bounding box center [784, 683] width 1568 height 1073
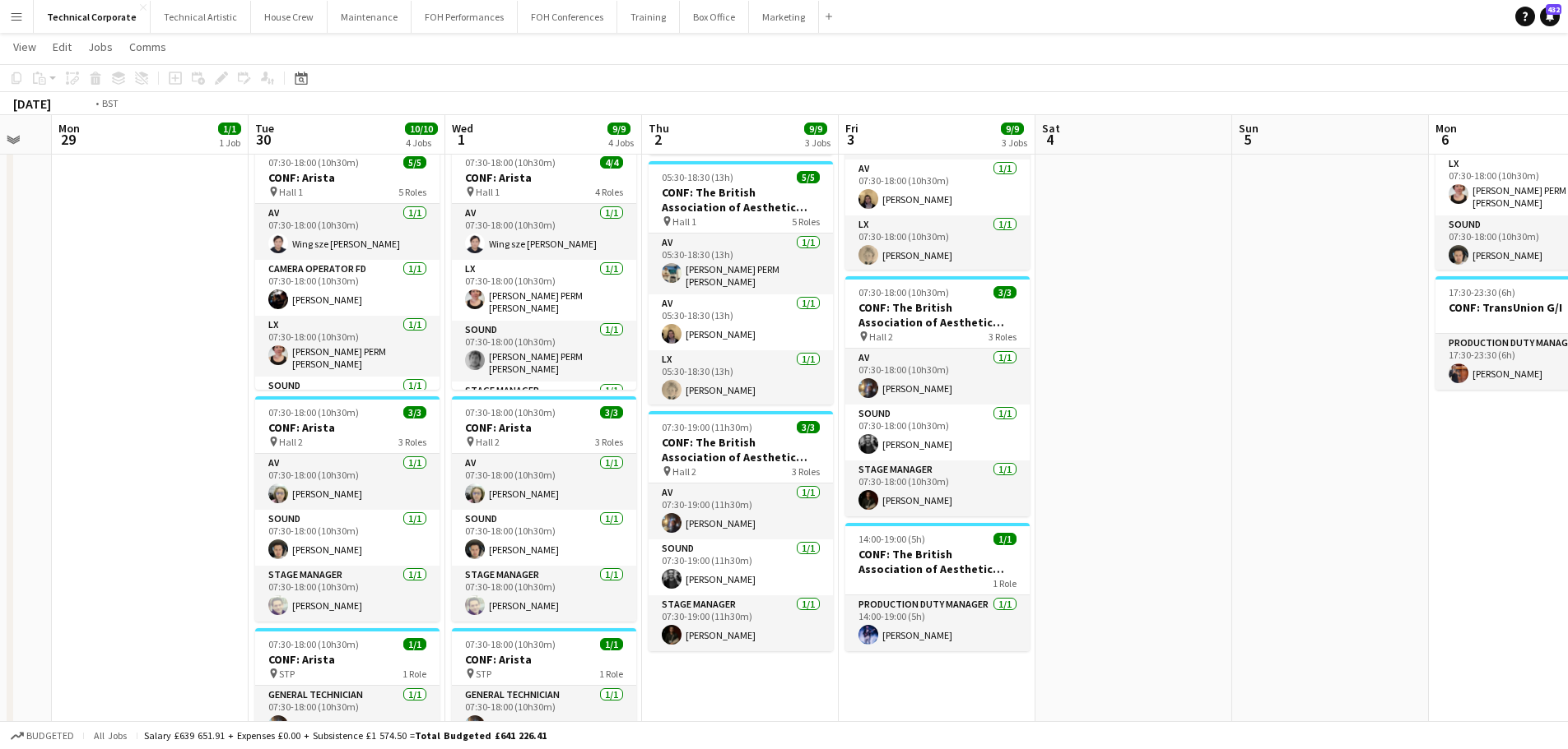
scroll to position [0, 625]
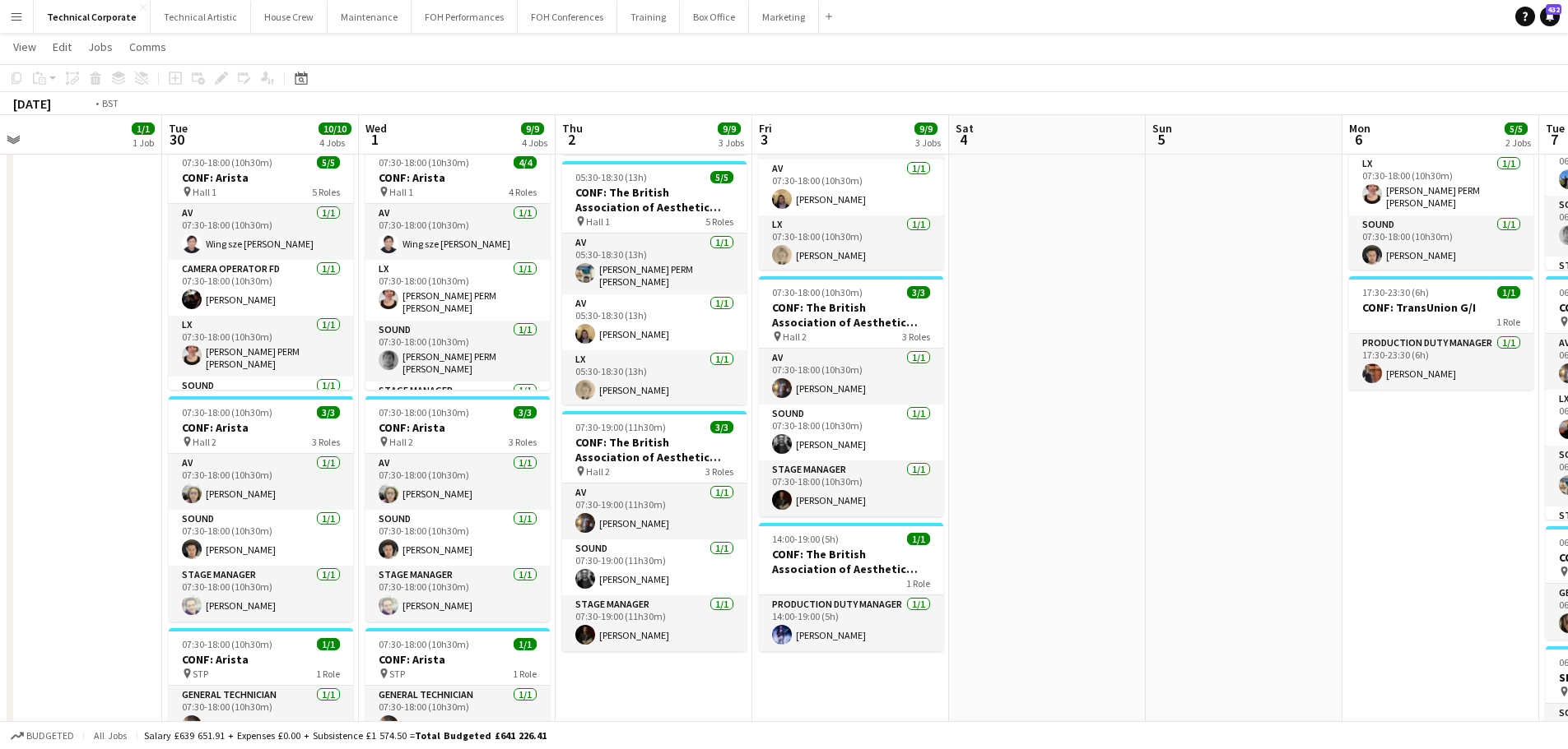
drag, startPoint x: 953, startPoint y: 448, endPoint x: 835, endPoint y: 453, distance: 118.1
click at [835, 453] on app-calendar-viewport "Fri 26 Sat 27 Sun 28 Mon 29 1/1 1 Job Tue 30 10/10 4 Jobs Wed 1 9/9 4 Jobs Thu …" at bounding box center [784, 477] width 1568 height 1153
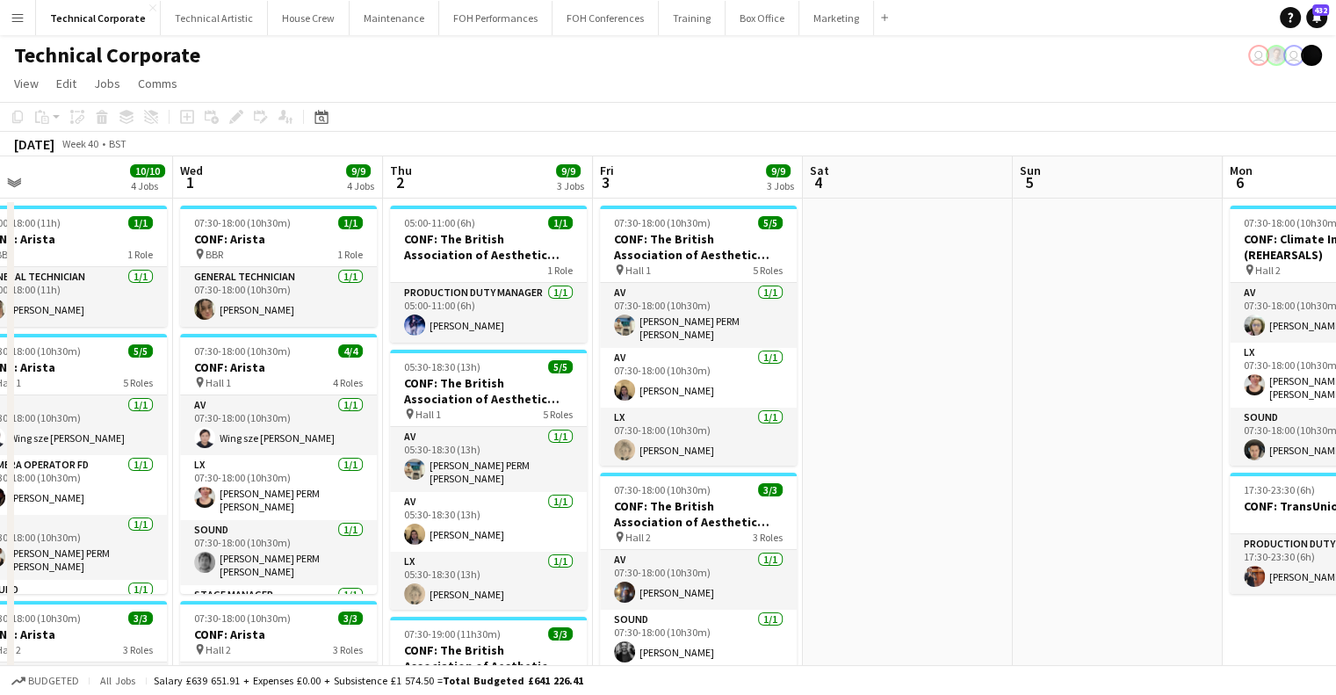
scroll to position [0, 562]
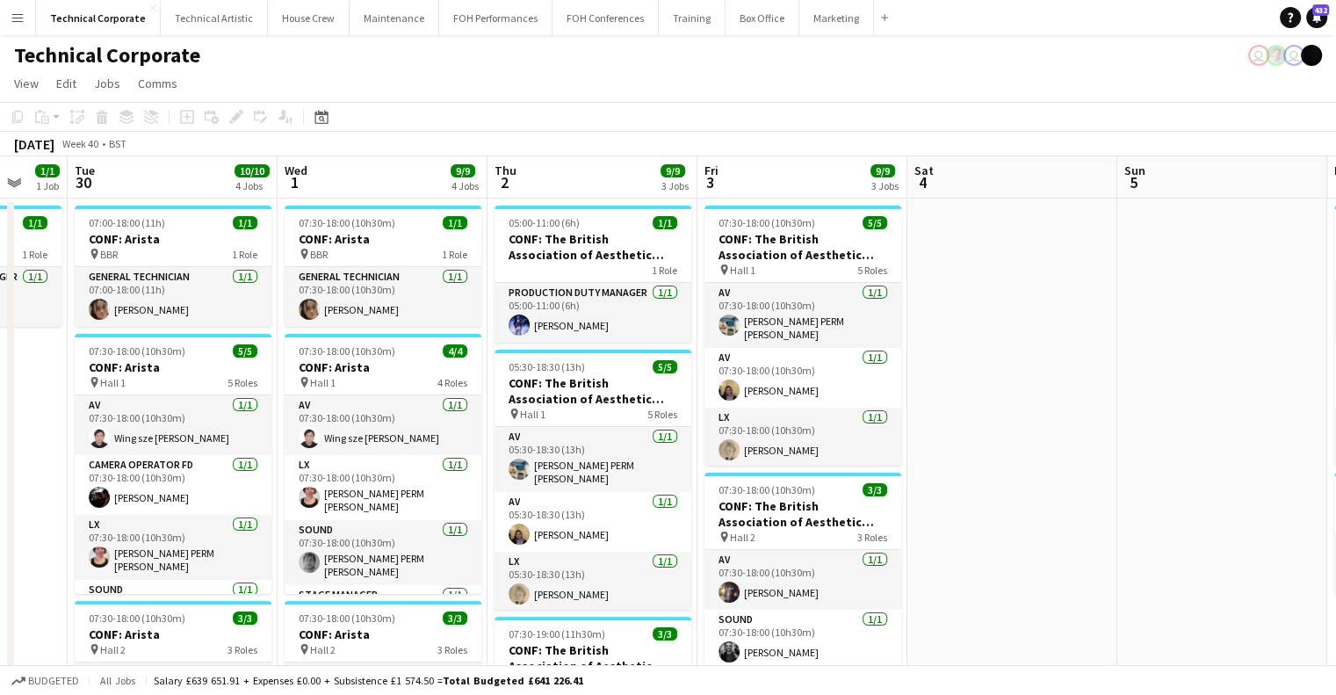
drag, startPoint x: 792, startPoint y: 501, endPoint x: 896, endPoint y: 501, distance: 104.5
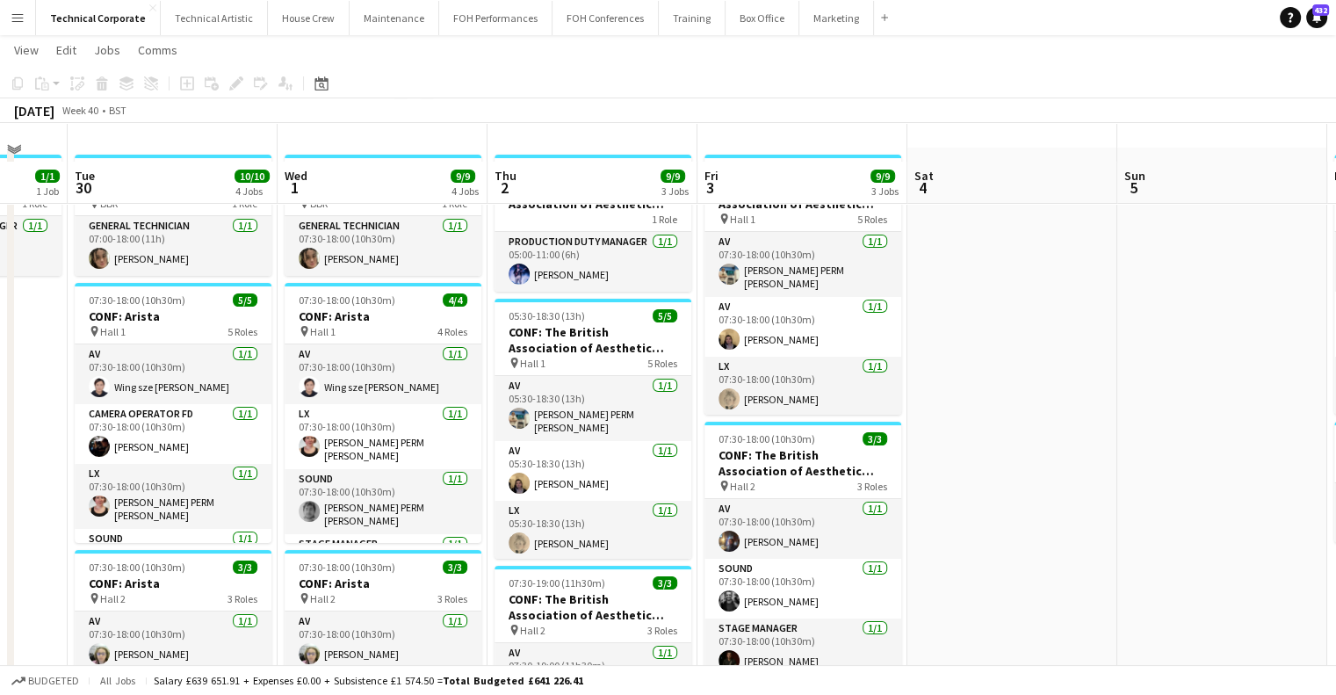
scroll to position [88, 0]
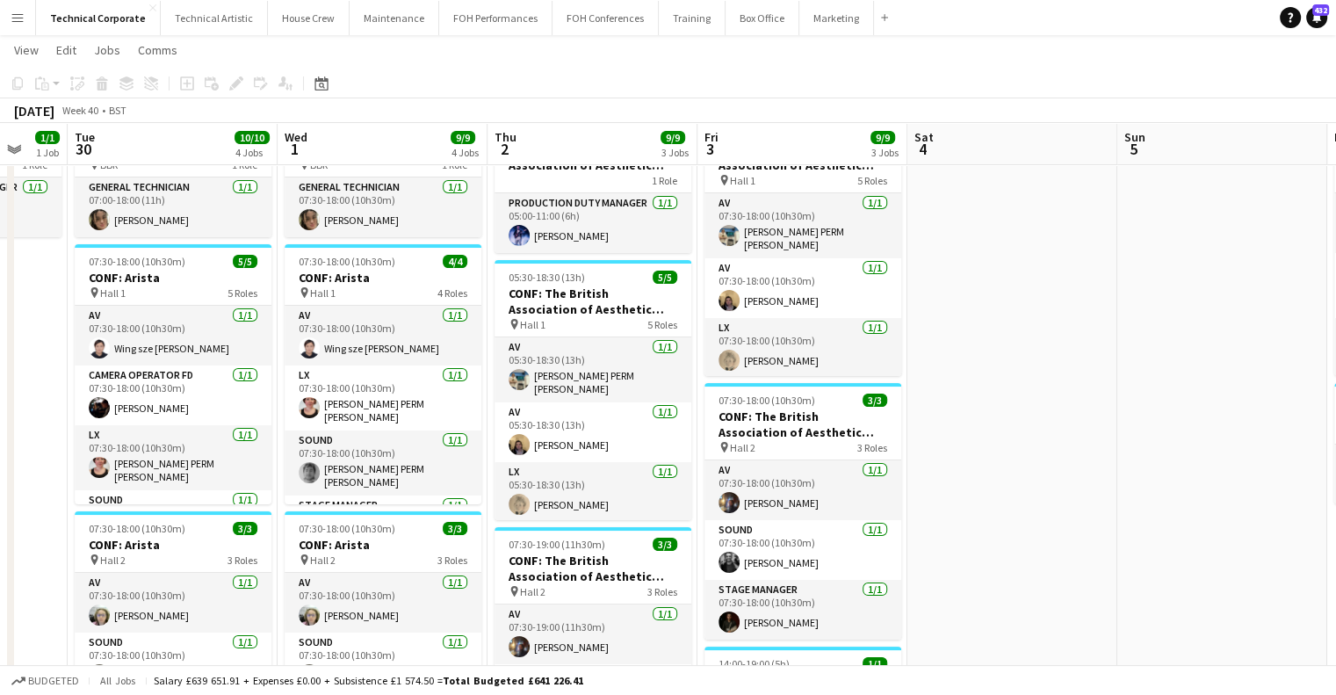
drag, startPoint x: 1016, startPoint y: 516, endPoint x: 763, endPoint y: 537, distance: 253.9
click at [763, 537] on app-calendar-viewport "Sat 27 Sun 28 Mon 29 1/1 1 Job Tue 30 10/10 4 Jobs Wed 1 9/9 4 Jobs Thu 2 9/9 3…" at bounding box center [668, 597] width 1336 height 1232
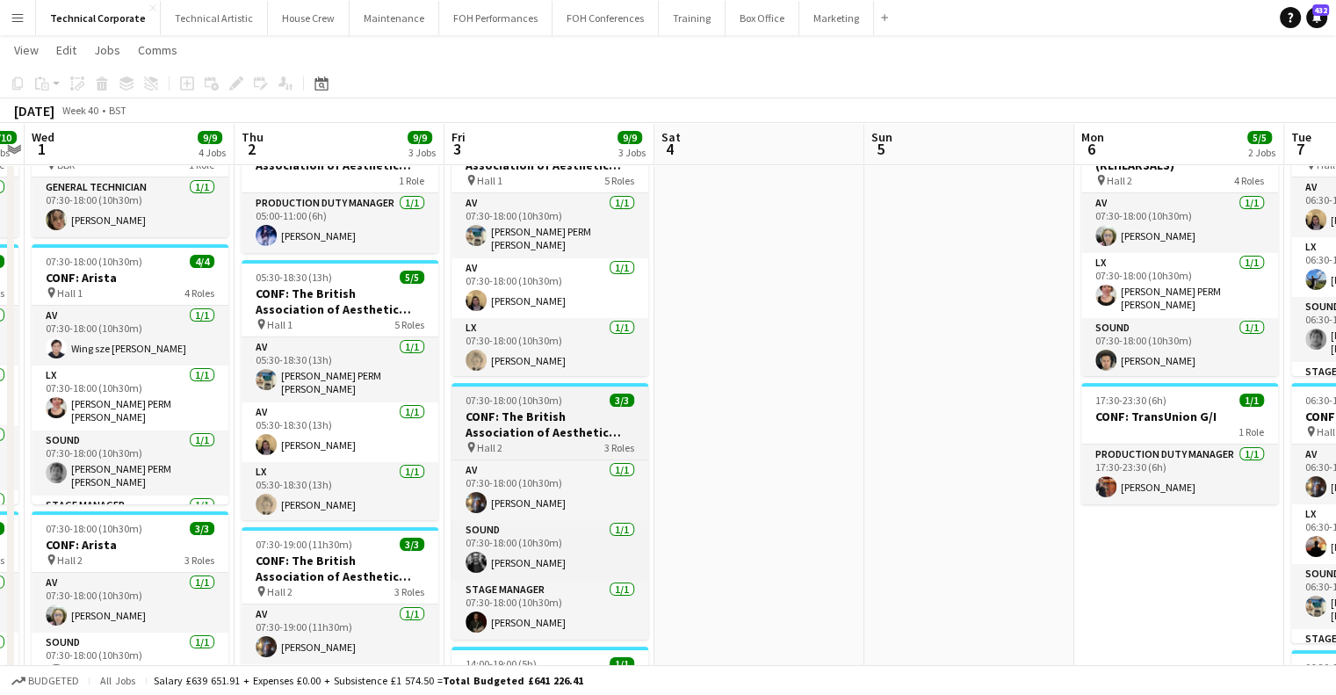
click at [561, 416] on h3 "CONF: The British Association of Aesthetic Plastic Surgeons" at bounding box center [550, 425] width 197 height 32
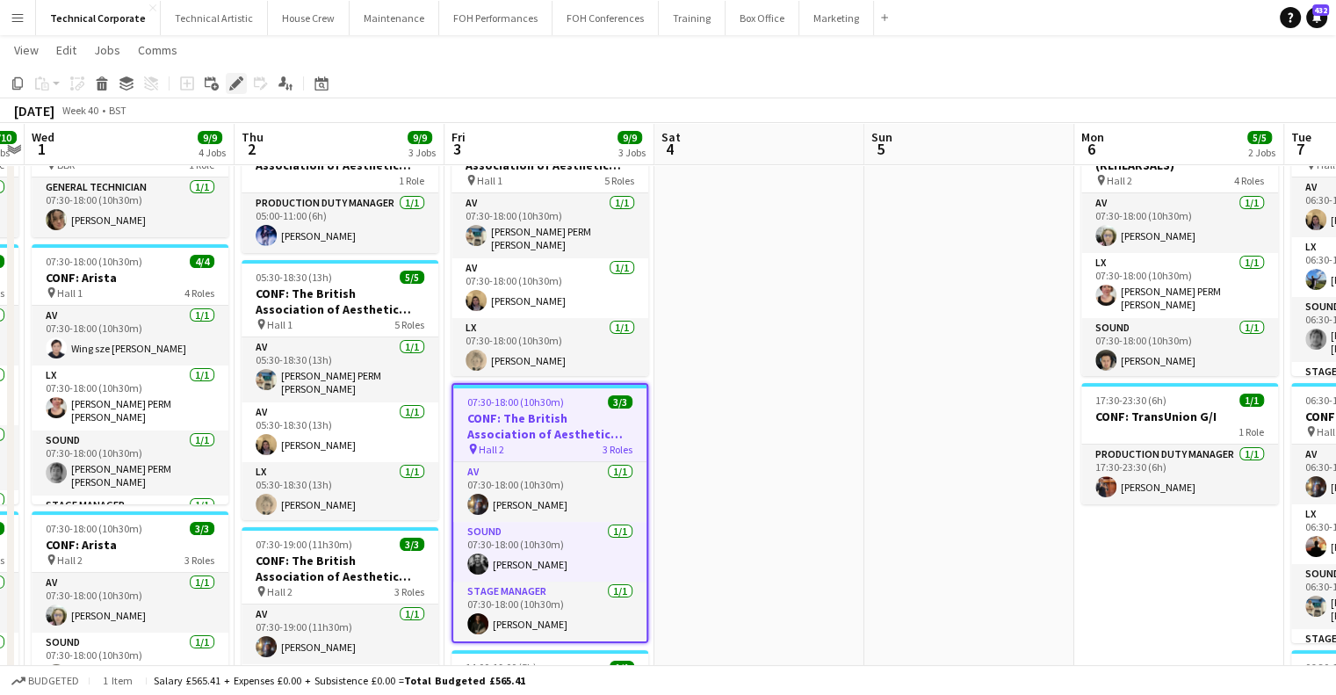
click at [235, 84] on icon at bounding box center [236, 84] width 10 height 10
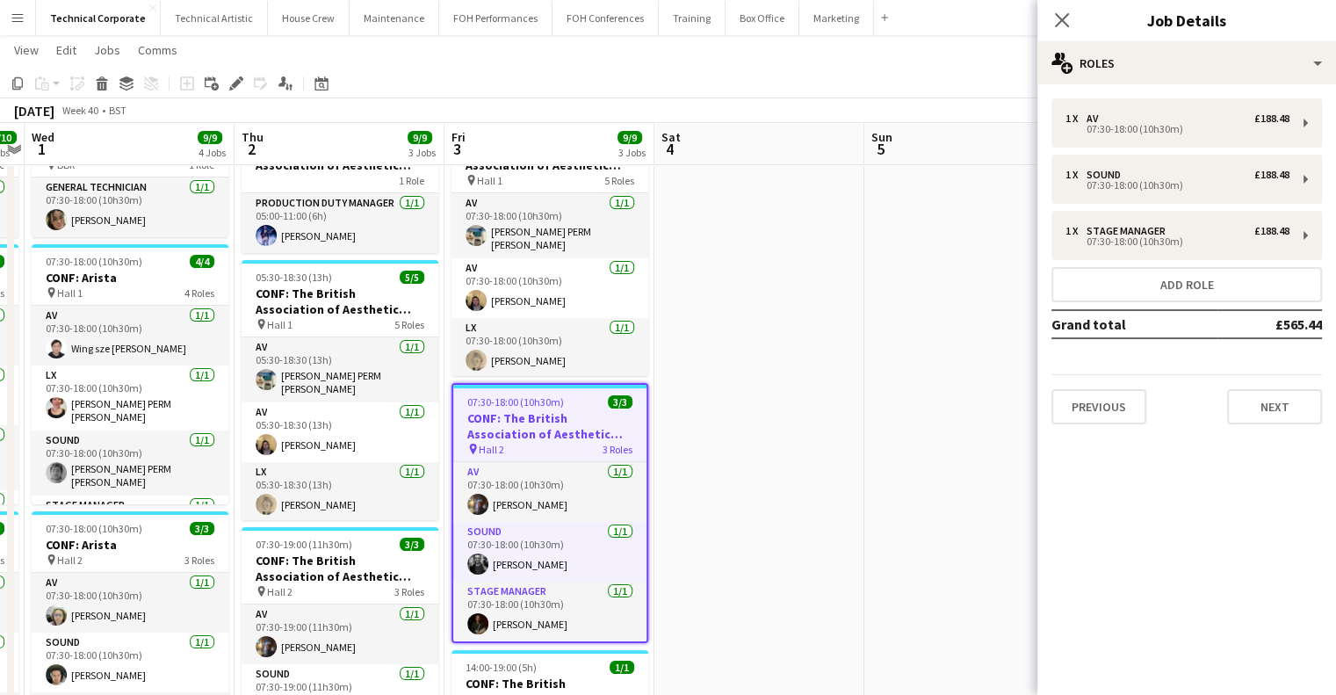
click at [1226, 264] on div "1 x AV £188.48 07:30-18:00 (10h30m) 1 x Sound £188.48 07:30-18:00 (10h30m) 1 x …" at bounding box center [1187, 261] width 299 height 326
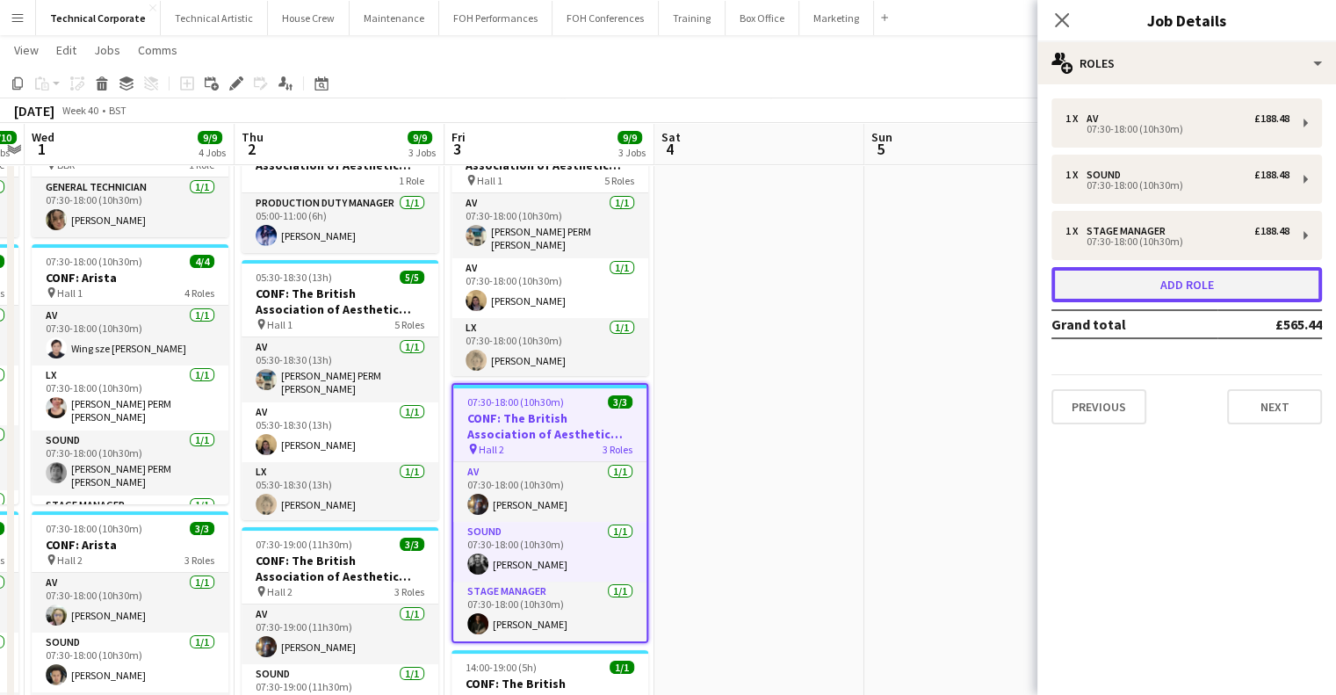
click at [1215, 278] on button "Add role" at bounding box center [1187, 284] width 271 height 35
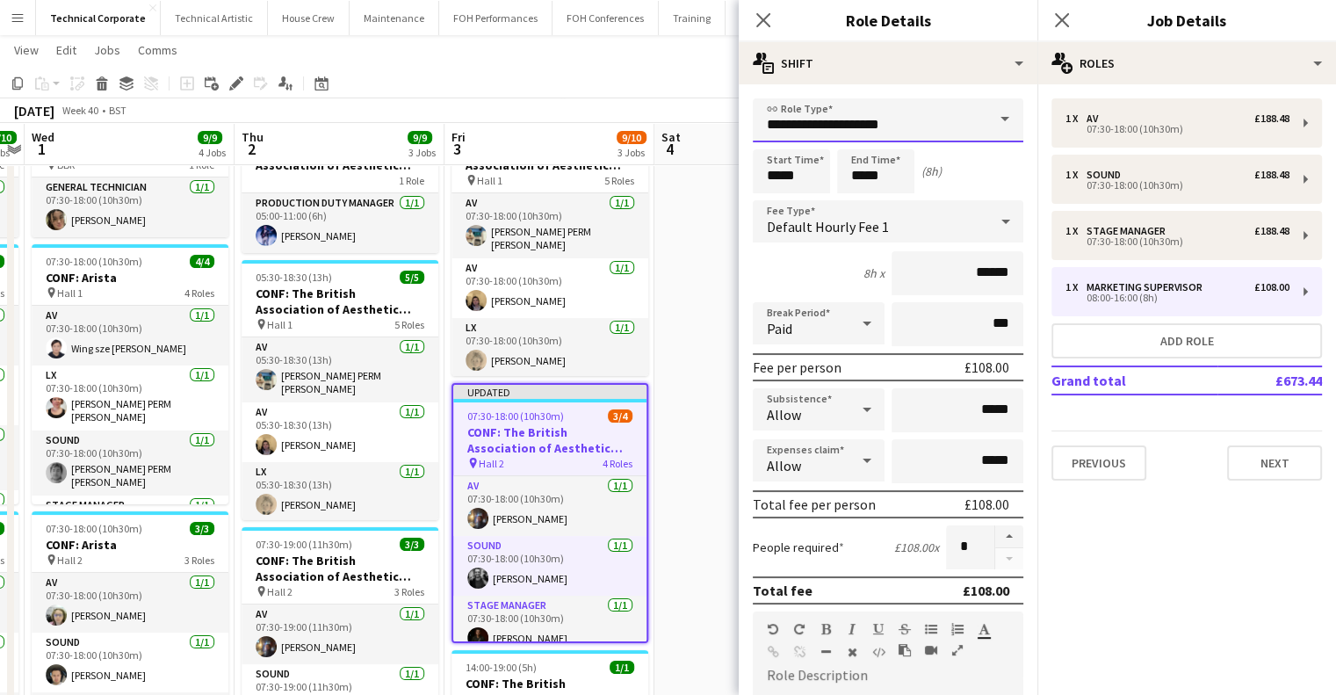
drag, startPoint x: 900, startPoint y: 110, endPoint x: 647, endPoint y: 119, distance: 253.2
click at [648, 119] on body "Menu Boards Boards Boards All jobs Status Workforce Workforce My Workforce Recr…" at bounding box center [668, 577] width 1336 height 1330
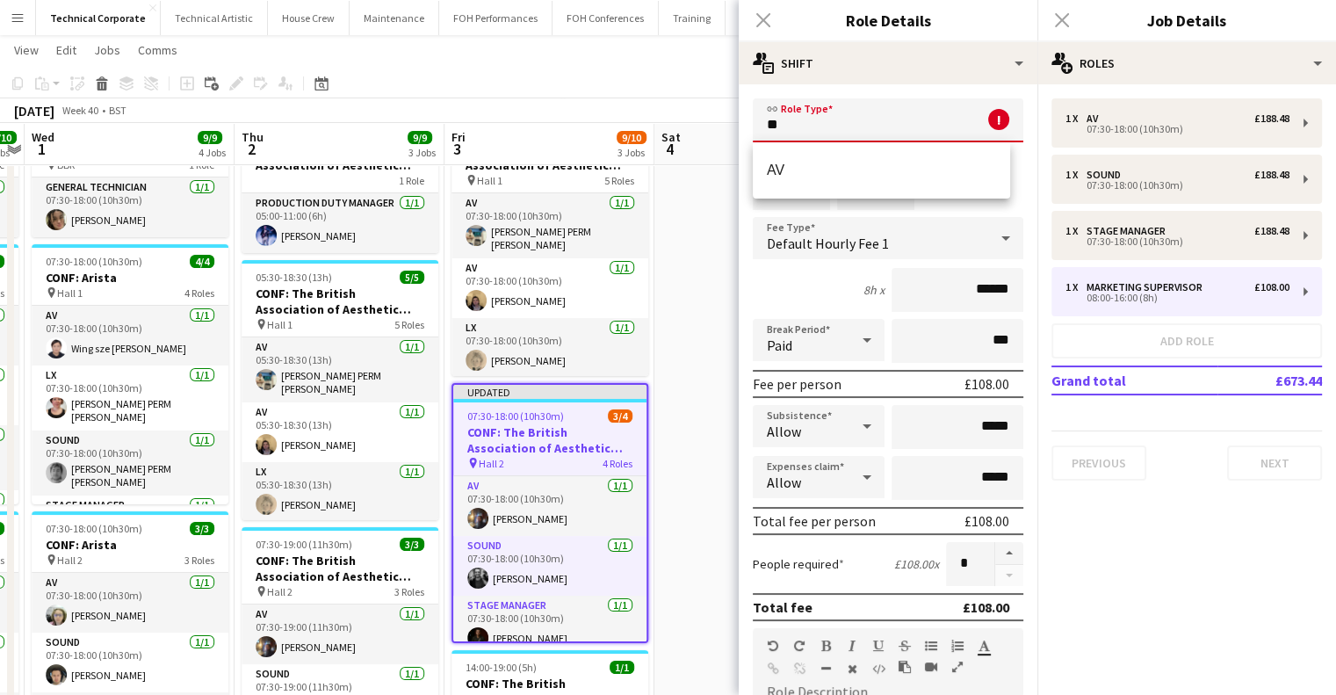
click at [809, 171] on span "AV" at bounding box center [881, 170] width 229 height 17
type input "**"
type input "******"
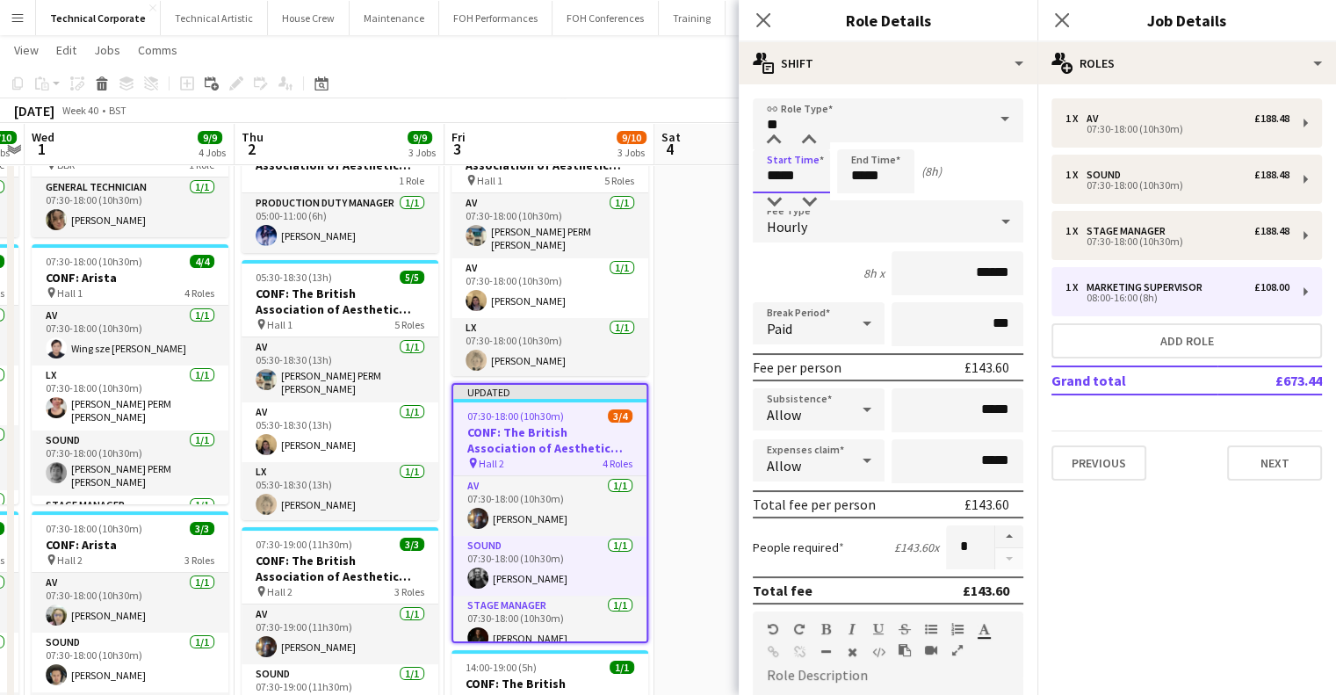
drag, startPoint x: 803, startPoint y: 171, endPoint x: 683, endPoint y: 187, distance: 121.4
click at [686, 186] on body "Menu Boards Boards Boards All jobs Status Workforce Workforce My Workforce Recr…" at bounding box center [668, 577] width 1336 height 1330
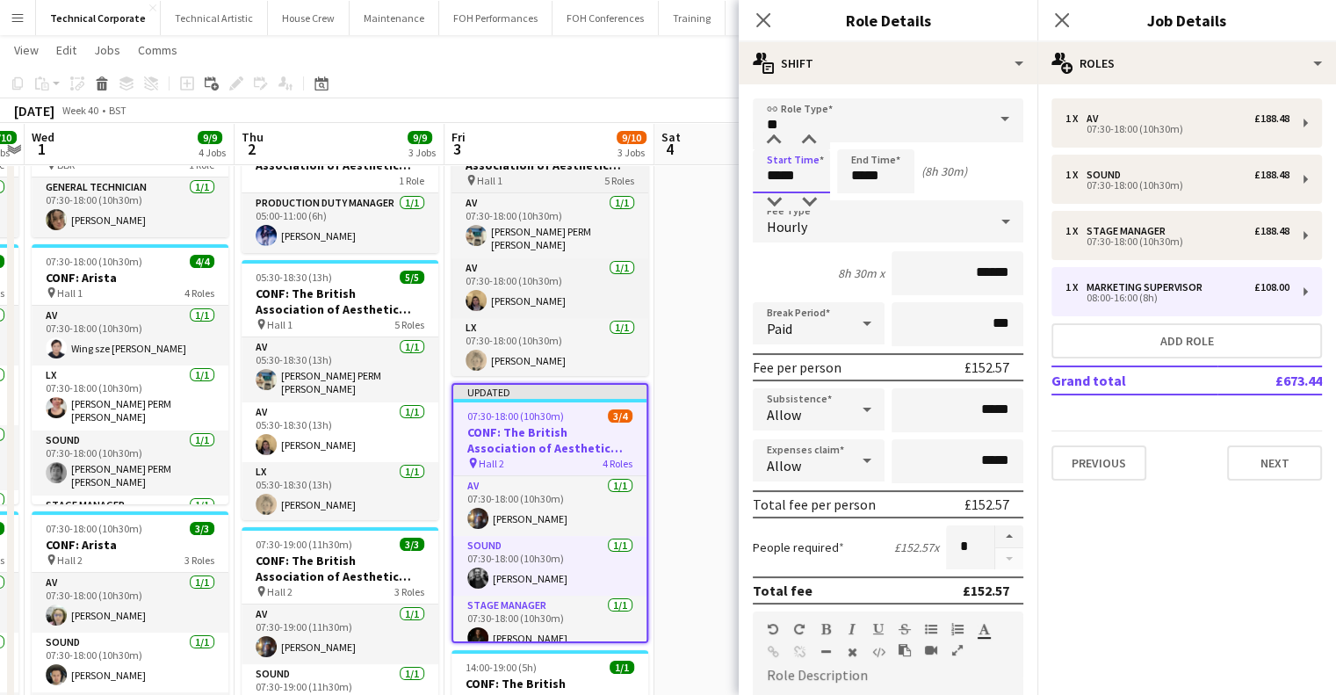
type input "*****"
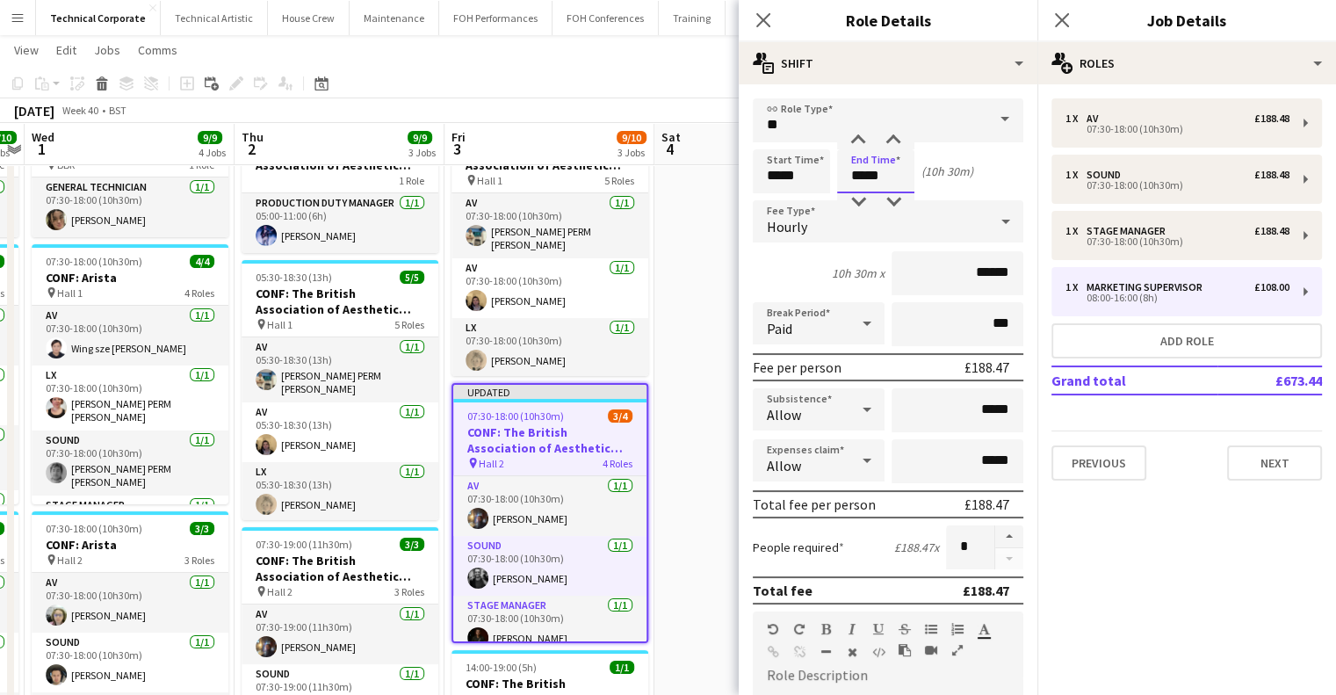
type input "*****"
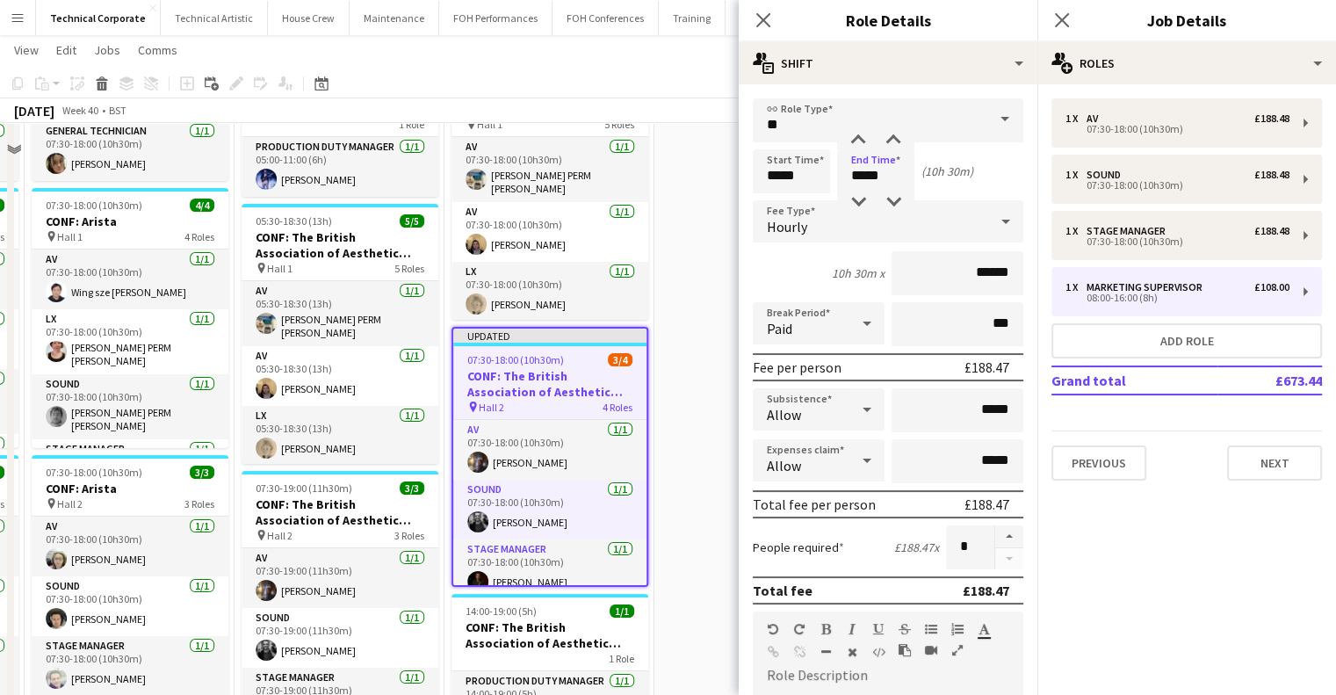
click at [692, 475] on app-date-cell at bounding box center [759, 604] width 210 height 1103
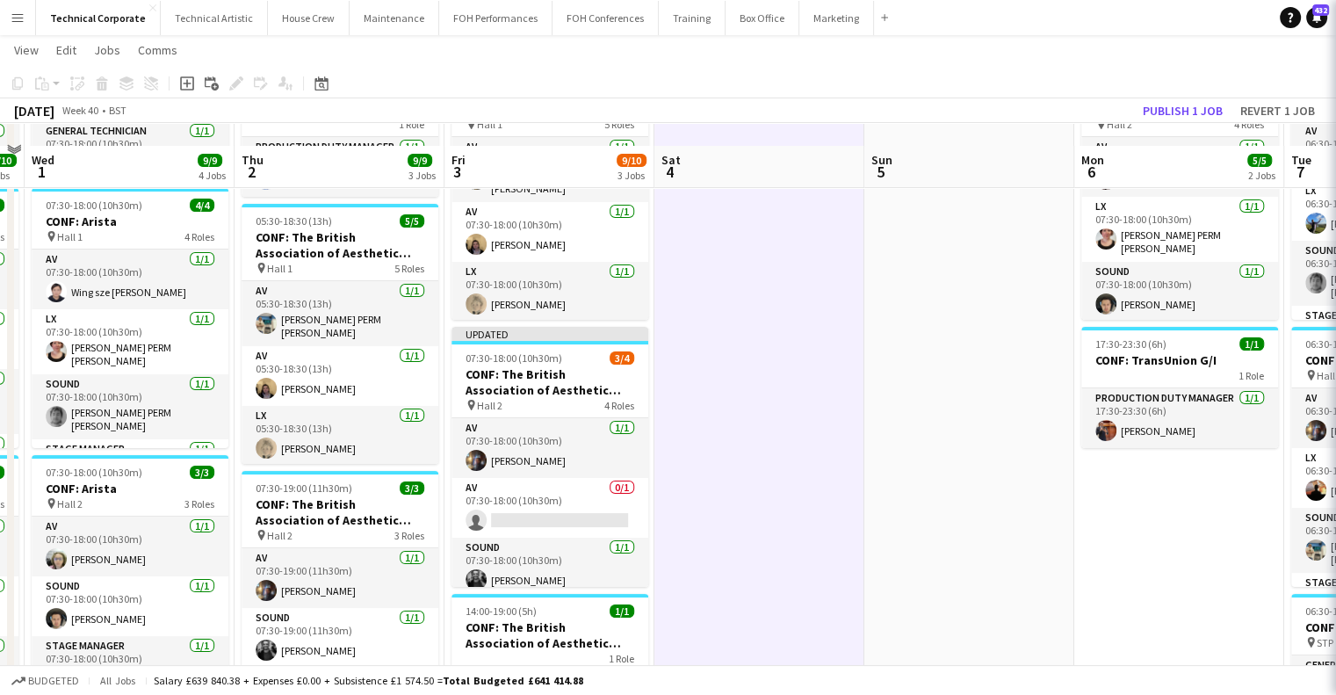
scroll to position [176, 0]
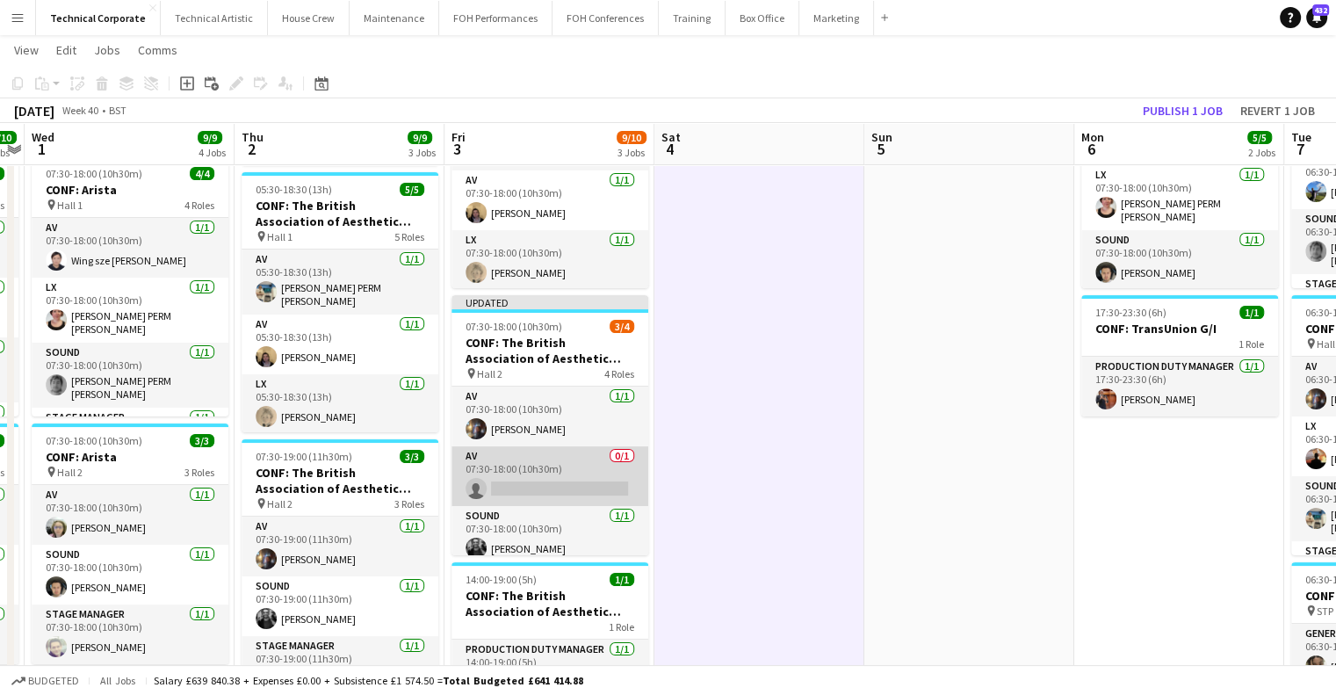
click at [528, 474] on app-card-role "AV 0/1 07:30-18:00 (10h30m) single-neutral-actions" at bounding box center [550, 476] width 197 height 60
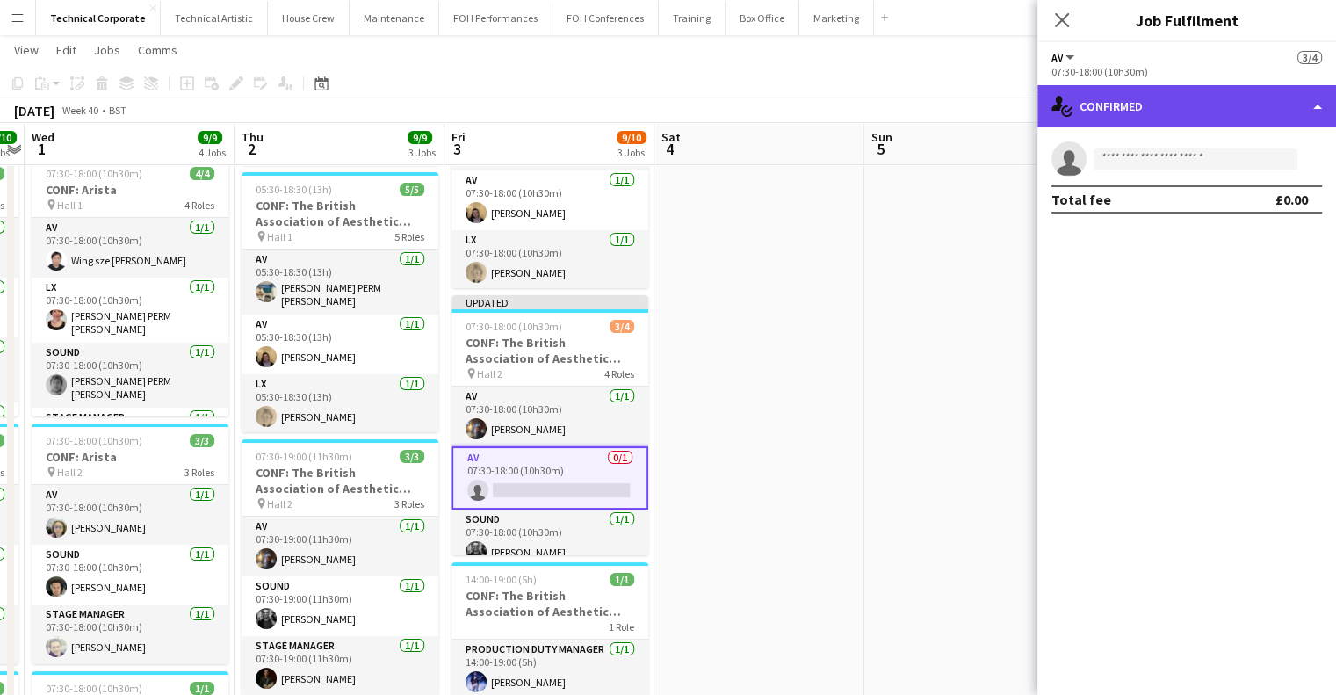
click at [1141, 105] on div "single-neutral-actions-check-2 Confirmed" at bounding box center [1187, 106] width 299 height 42
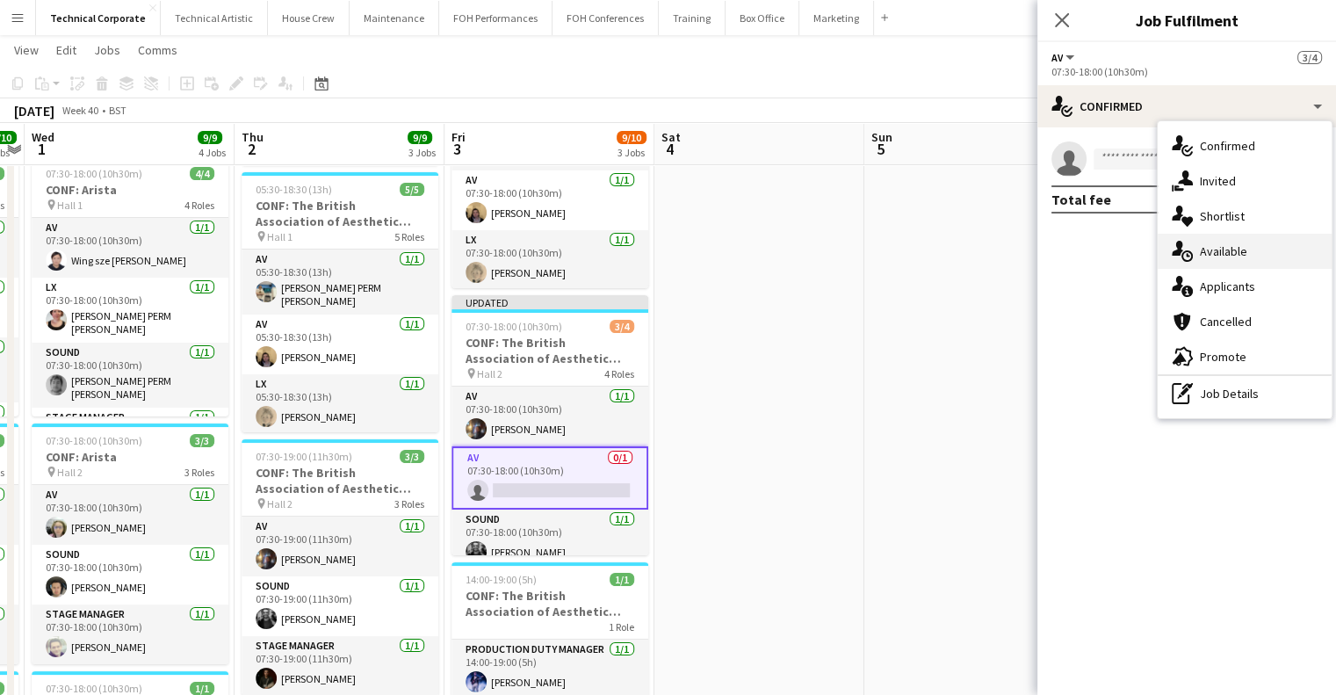
click at [1223, 249] on span "Available" at bounding box center [1223, 251] width 47 height 16
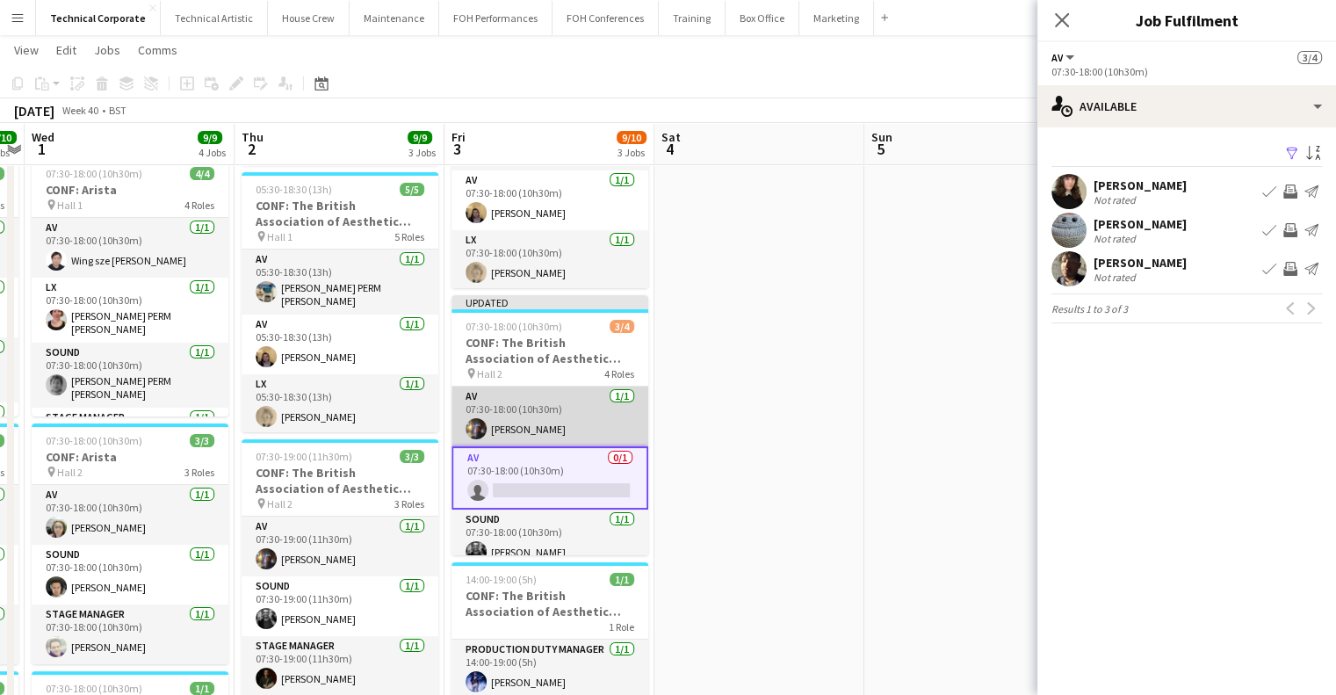
click at [529, 412] on app-card-role "AV 1/1 07:30-18:00 (10h30m) Riley Zaporozan" at bounding box center [550, 417] width 197 height 60
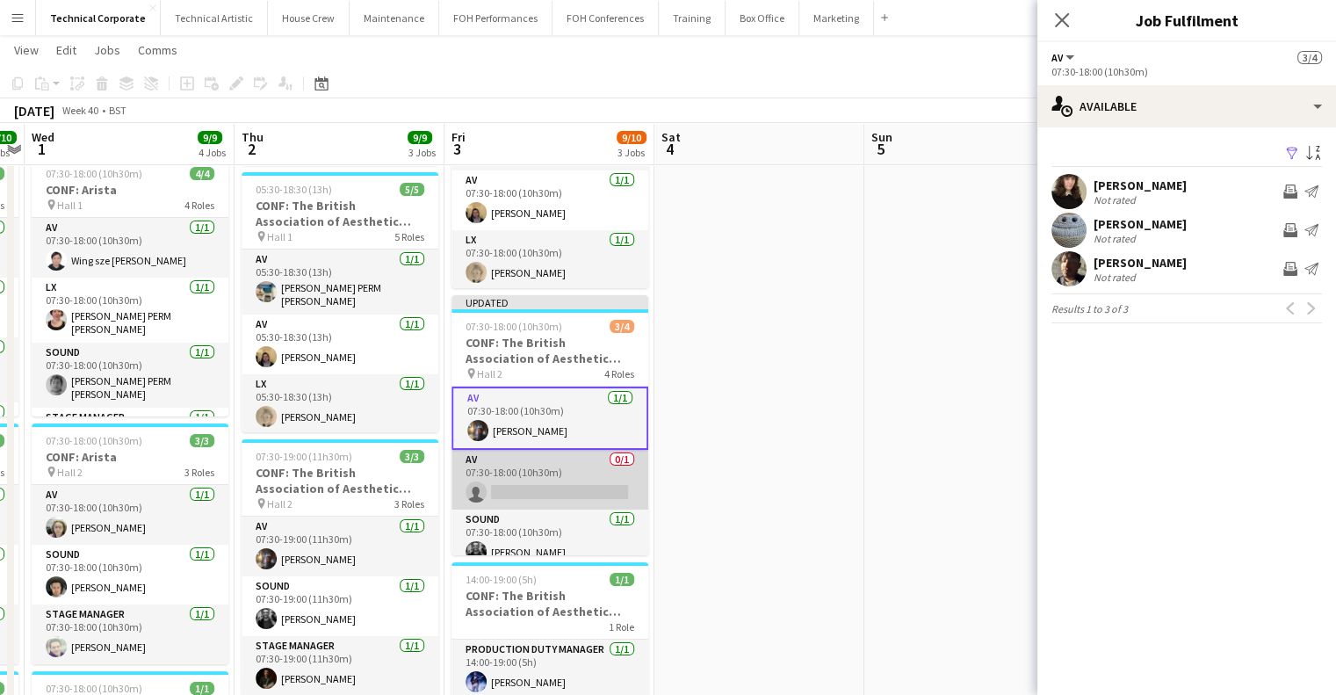
click at [535, 467] on app-card-role "AV 0/1 07:30-18:00 (10h30m) single-neutral-actions" at bounding box center [550, 480] width 197 height 60
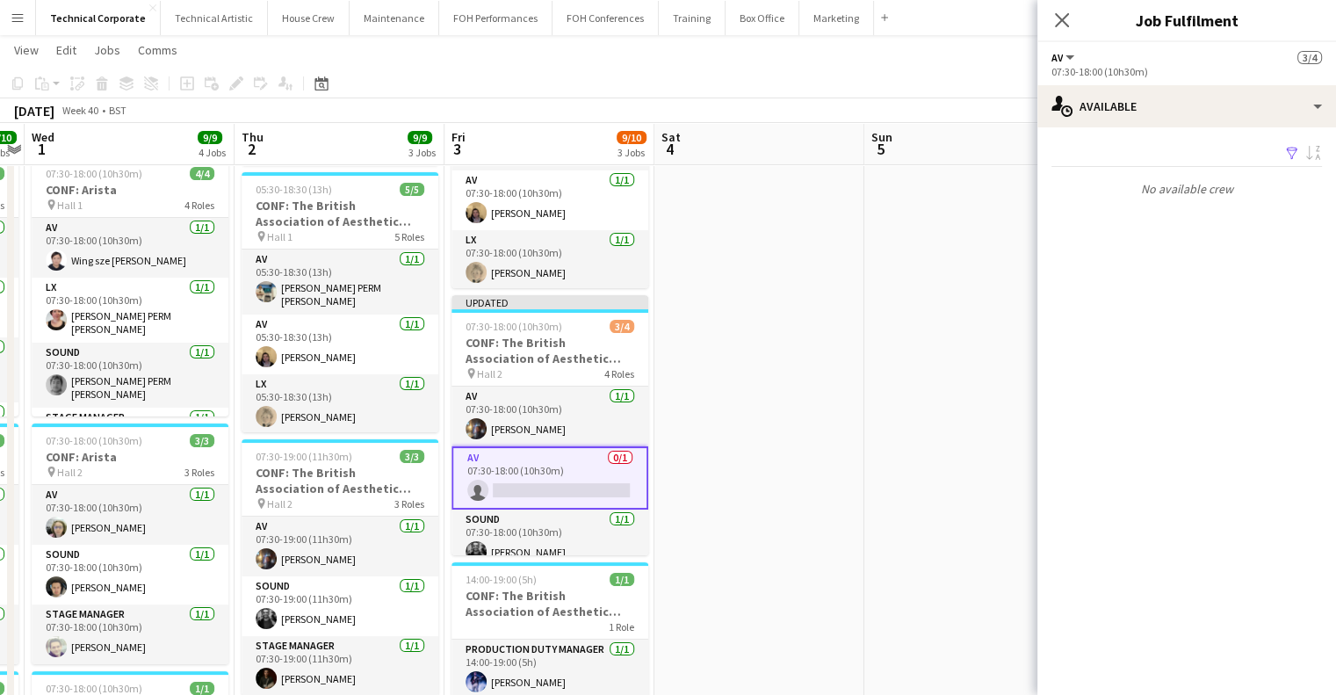
click at [671, 481] on app-date-cell at bounding box center [759, 572] width 210 height 1103
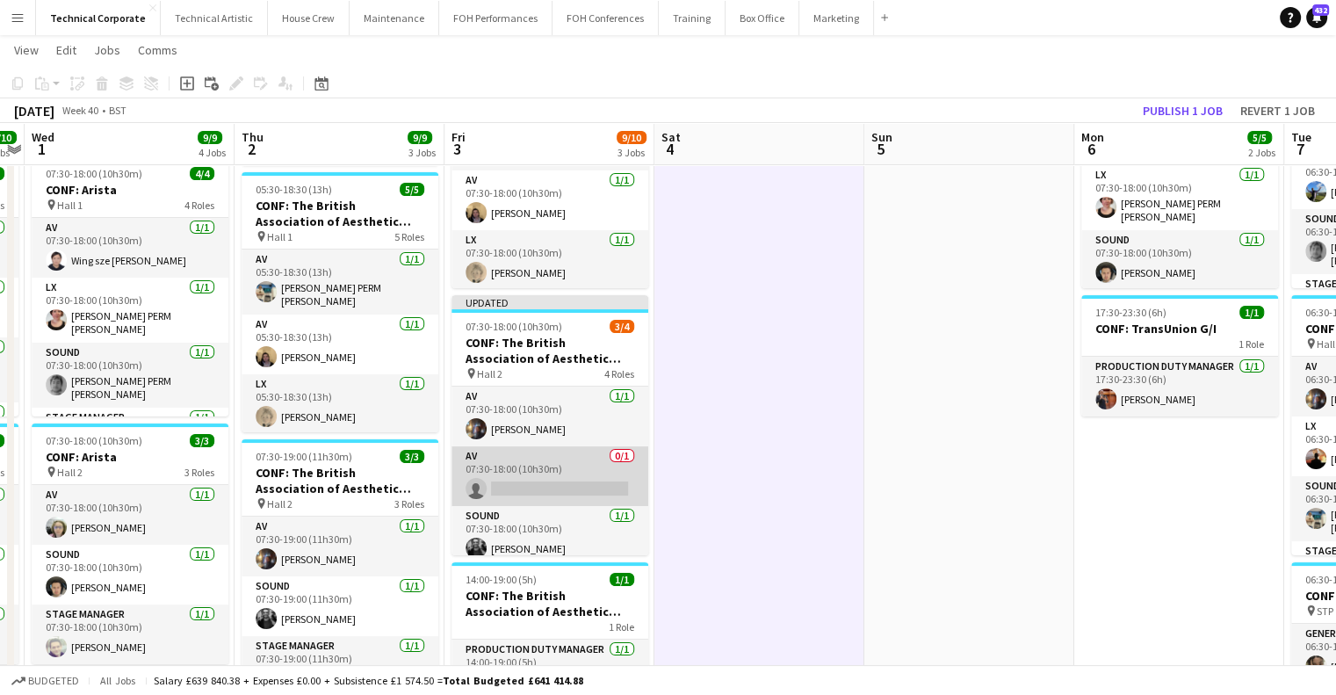
click at [520, 477] on app-card-role "AV 0/1 07:30-18:00 (10h30m) single-neutral-actions" at bounding box center [550, 476] width 197 height 60
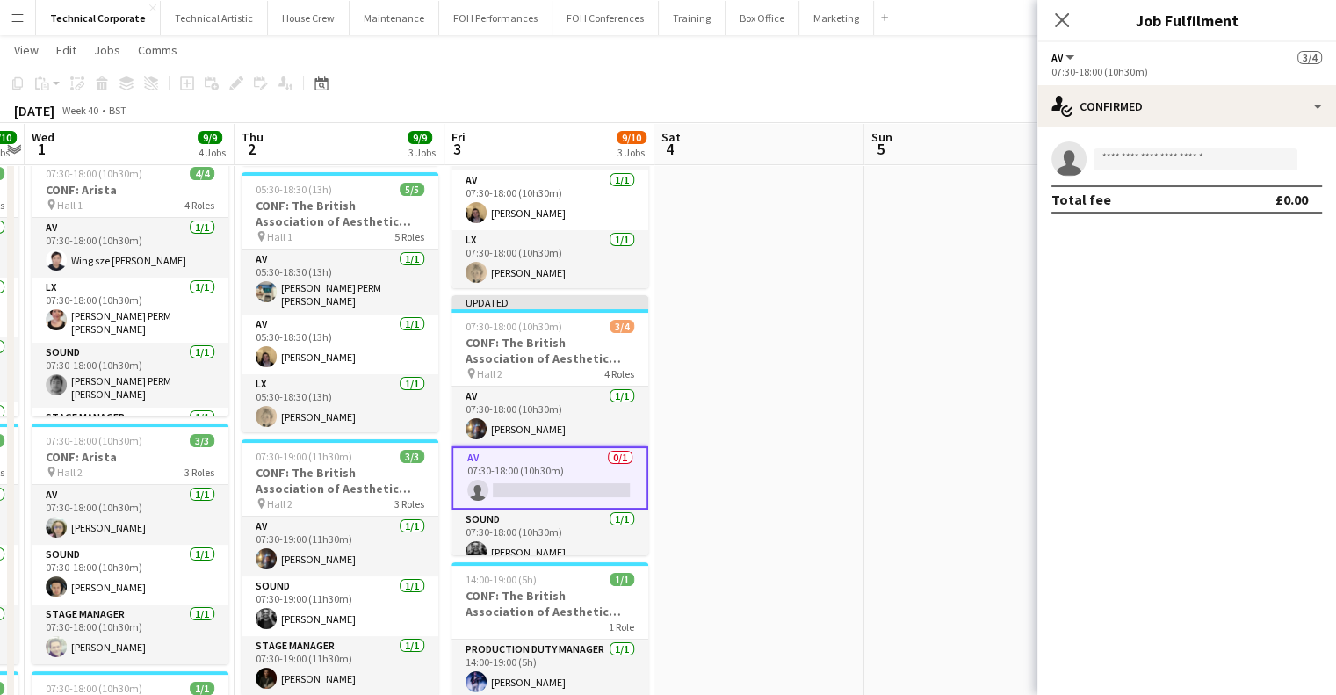
click at [741, 462] on app-date-cell at bounding box center [759, 572] width 210 height 1103
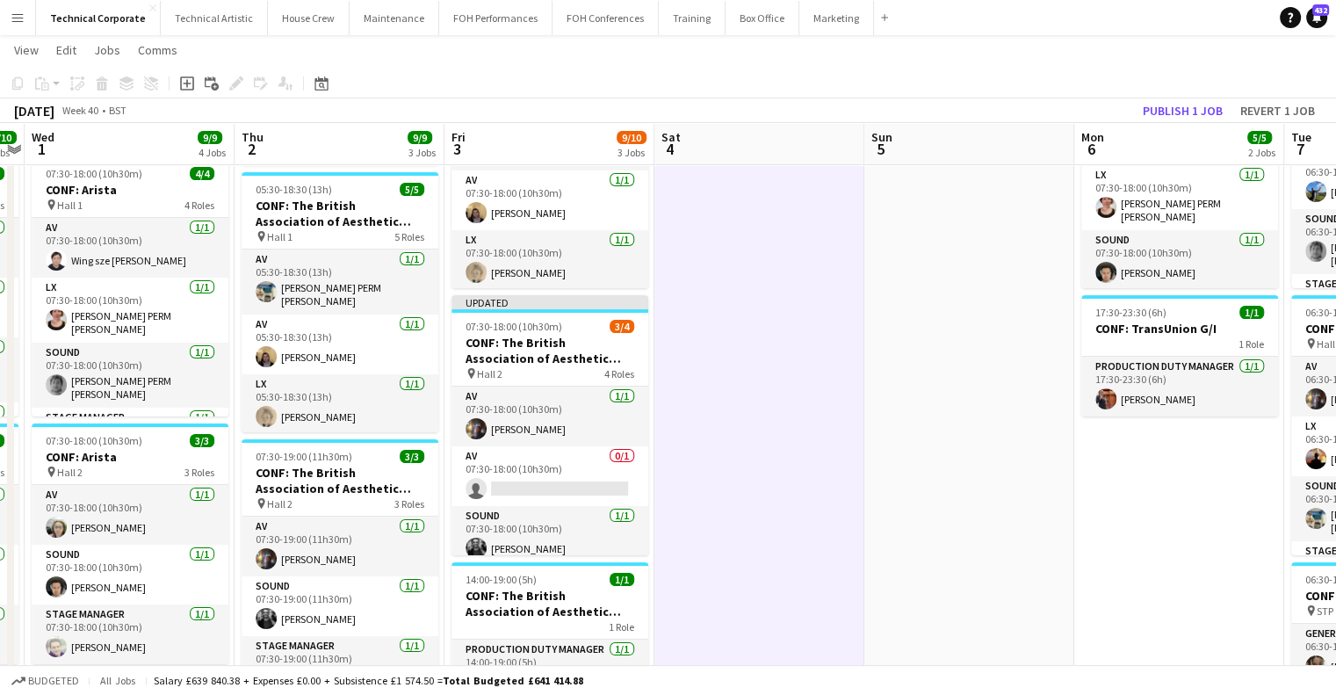
click at [734, 484] on app-date-cell at bounding box center [759, 572] width 210 height 1103
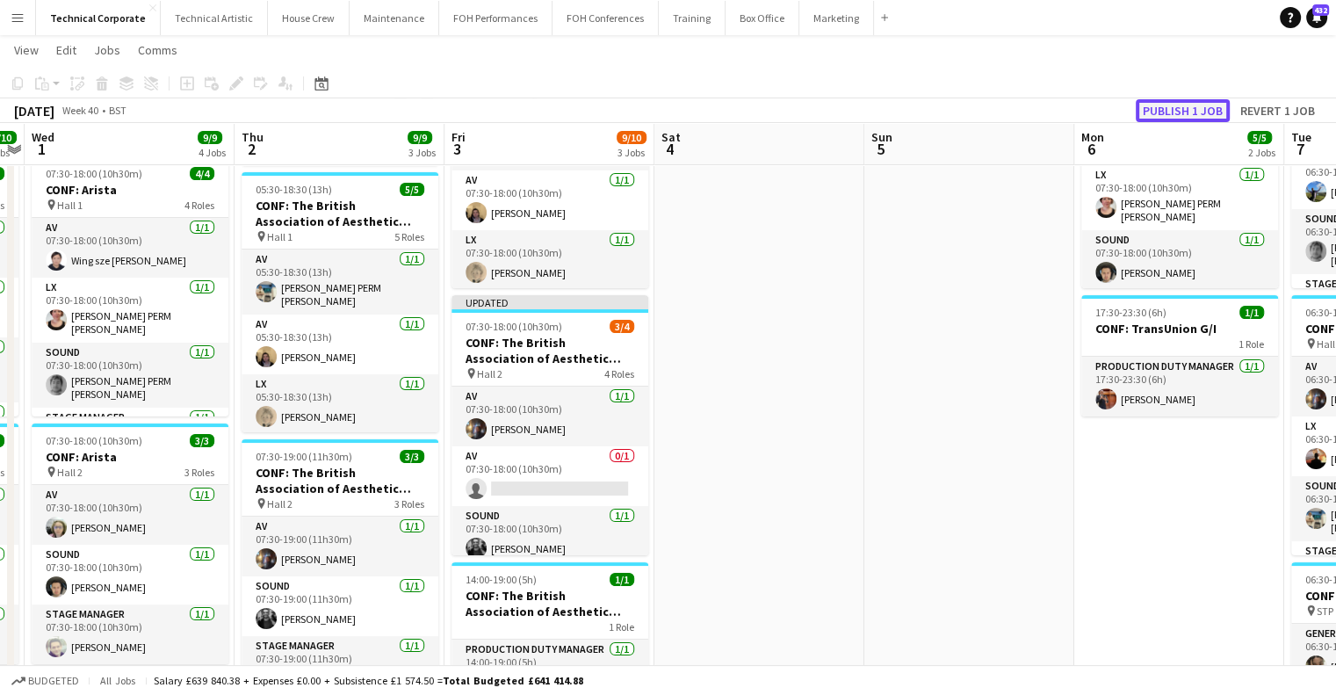
click at [1189, 105] on button "Publish 1 job" at bounding box center [1183, 110] width 94 height 23
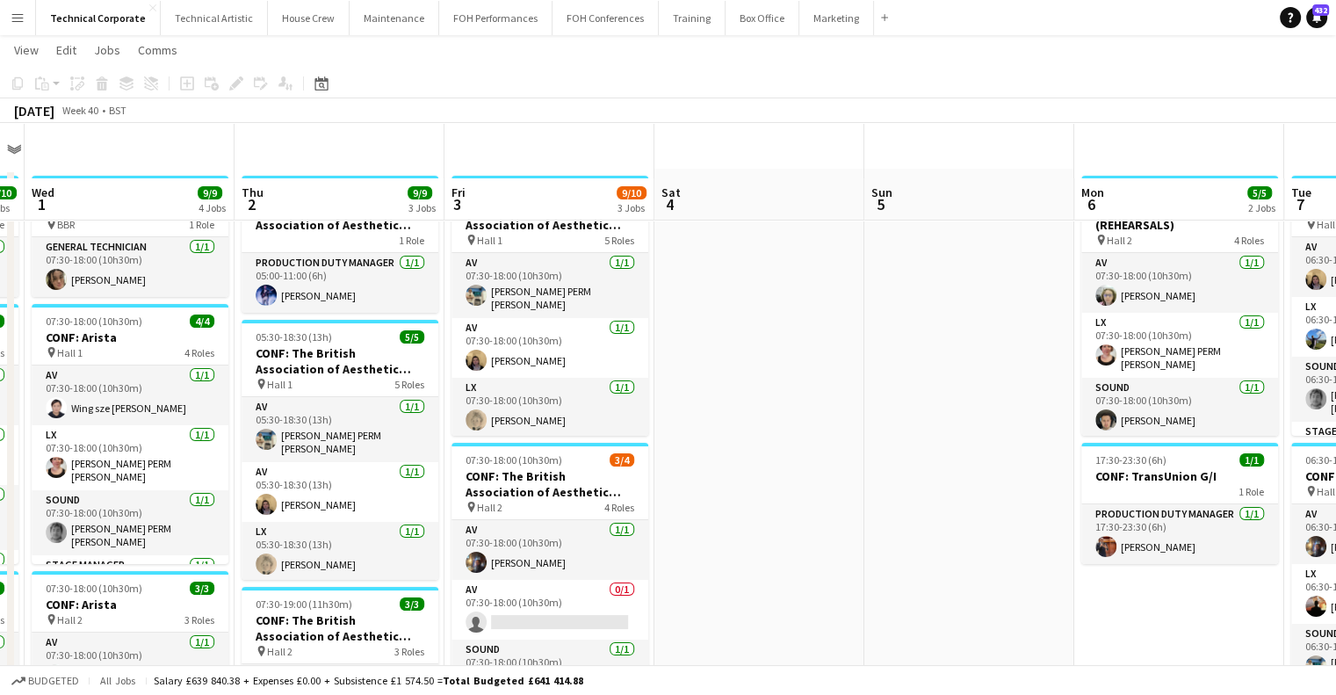
scroll to position [0, 0]
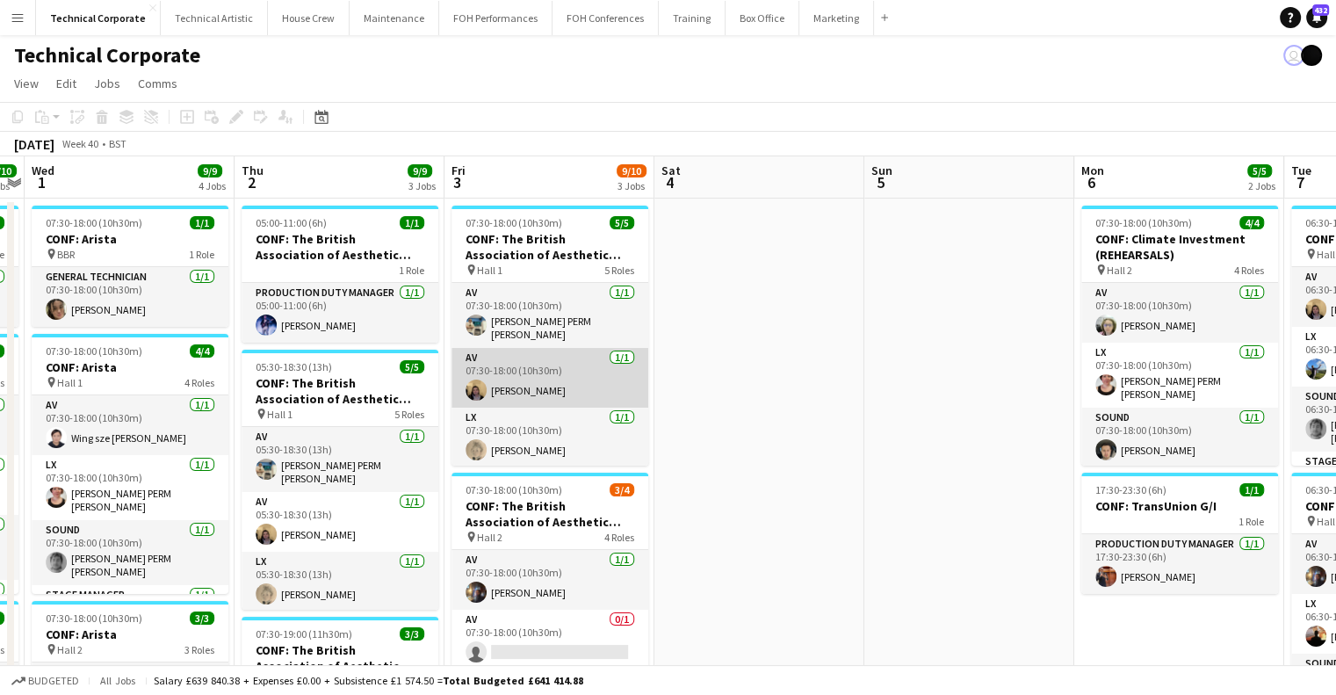
click at [487, 348] on app-card-role "AV 1/1 07:30-18:00 (10h30m) James Reyes-Gomez" at bounding box center [550, 378] width 197 height 60
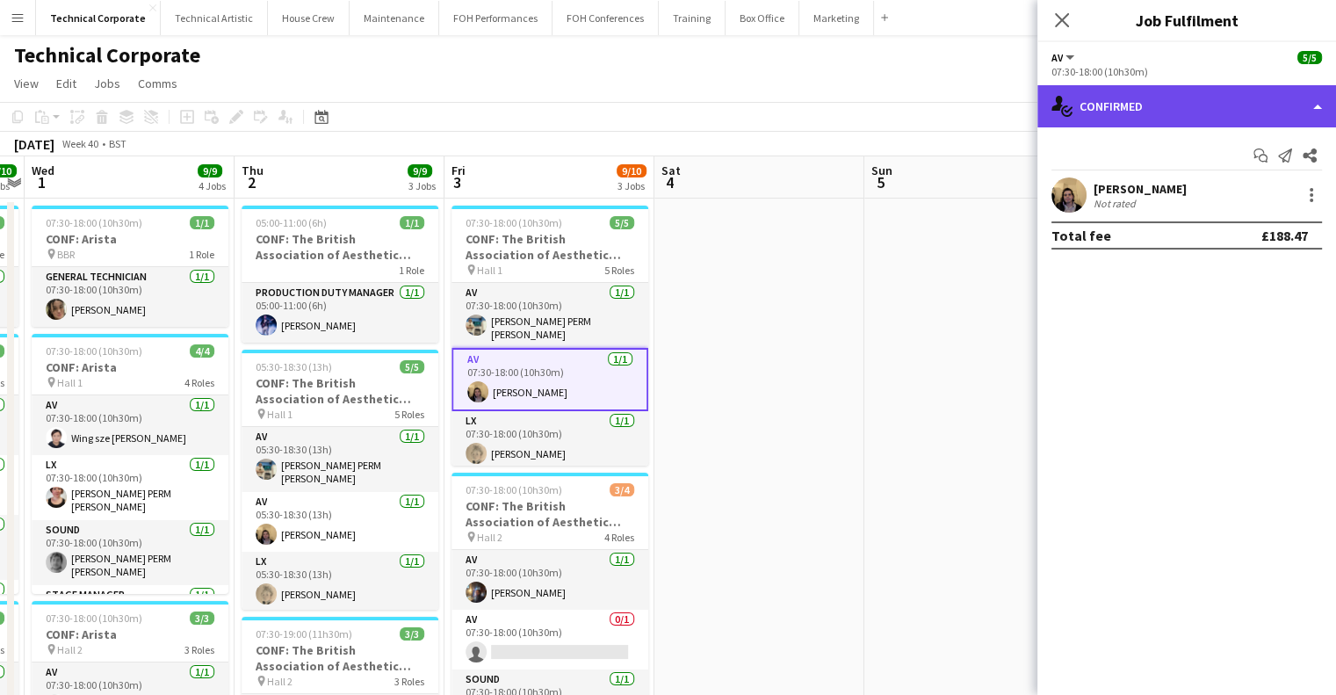
click at [1085, 108] on div "single-neutral-actions-check-2 Confirmed" at bounding box center [1187, 106] width 299 height 42
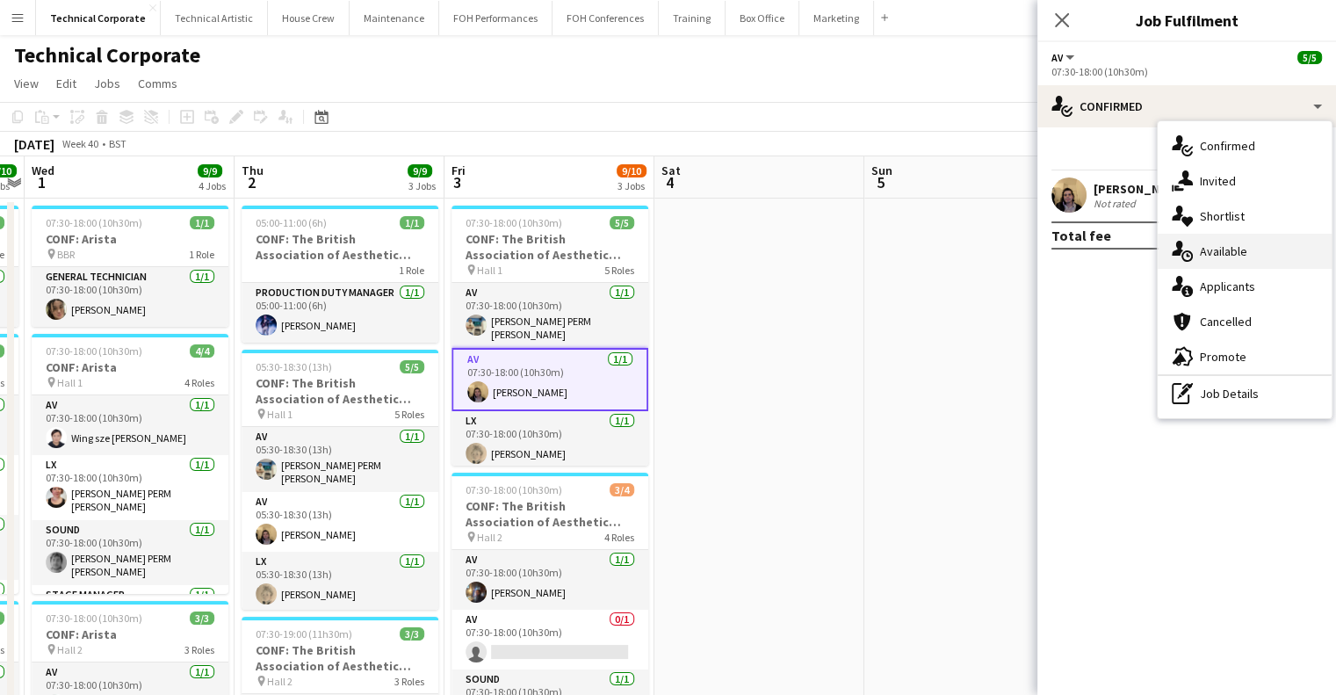
click at [1212, 253] on span "Available" at bounding box center [1223, 251] width 47 height 16
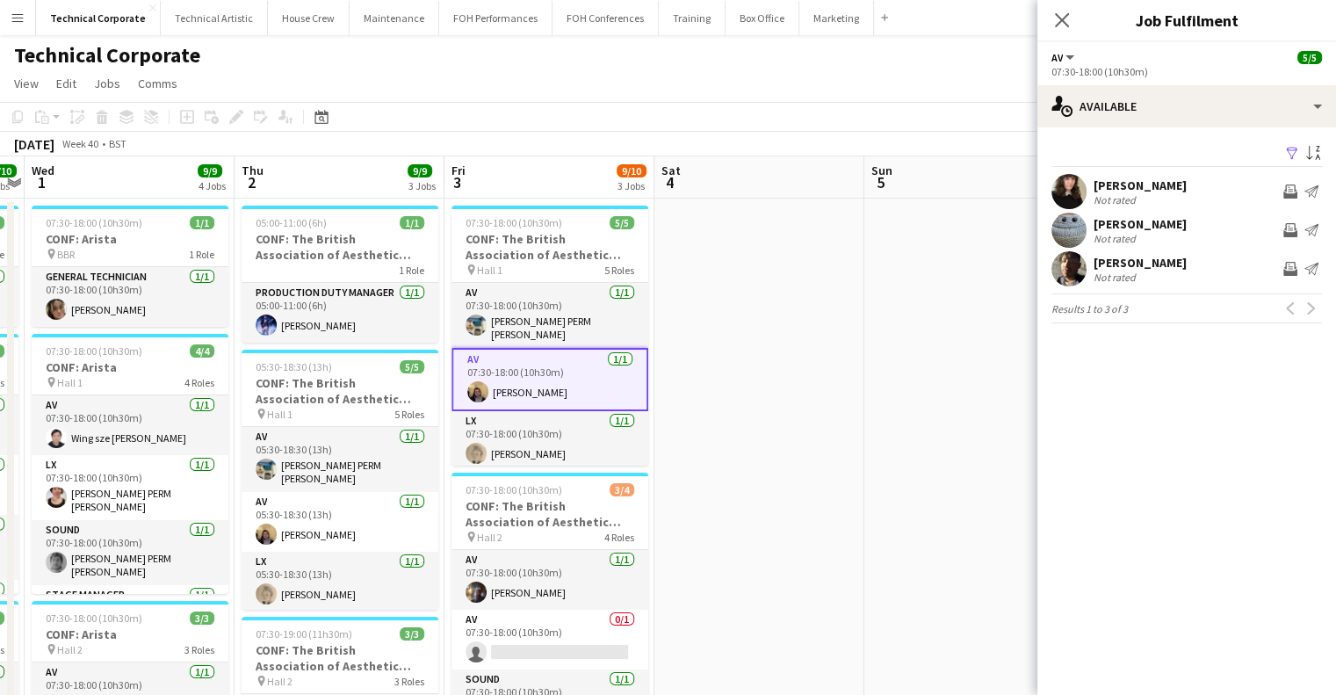
scroll to position [0, 807]
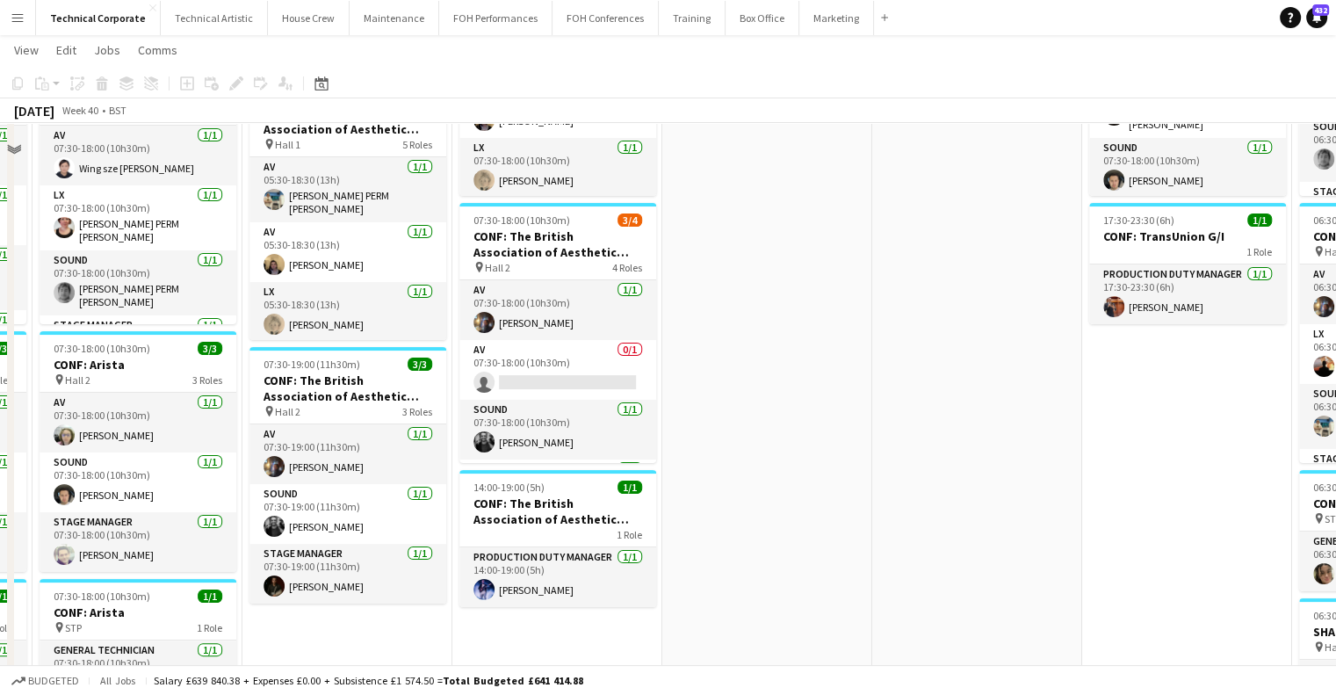
scroll to position [88, 0]
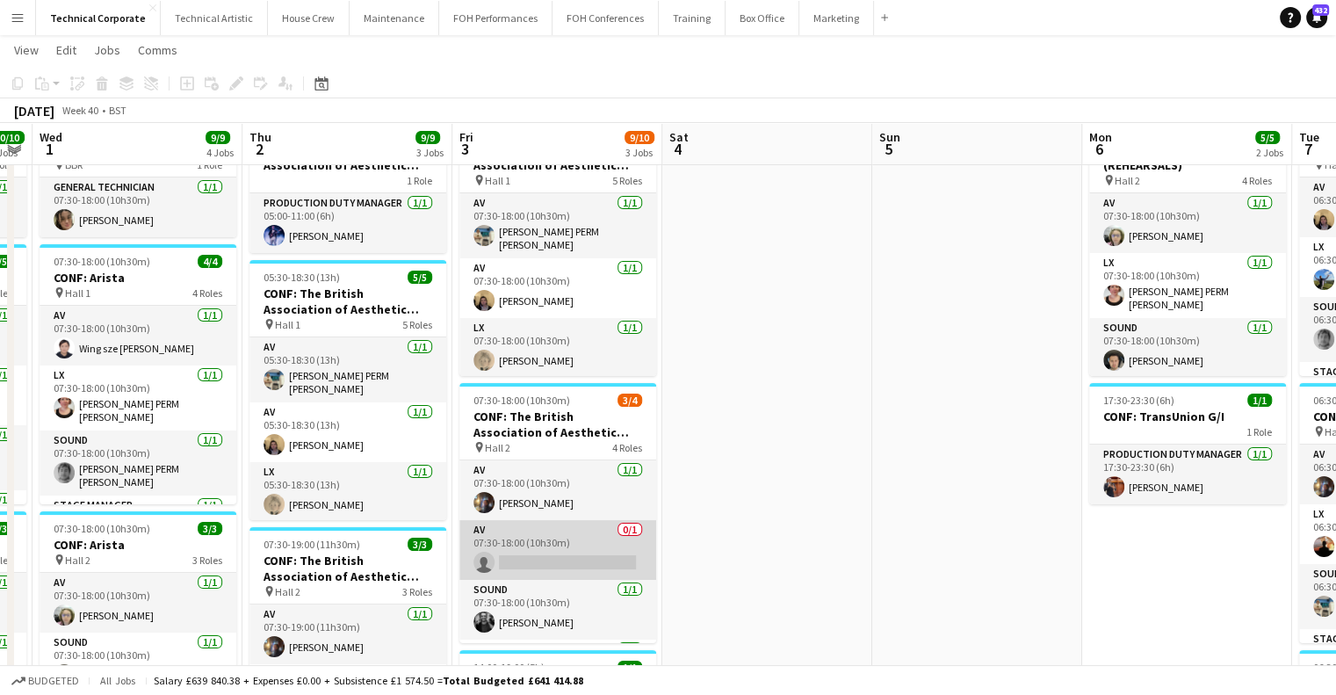
click at [569, 526] on app-card-role "AV 0/1 07:30-18:00 (10h30m) single-neutral-actions" at bounding box center [557, 550] width 197 height 60
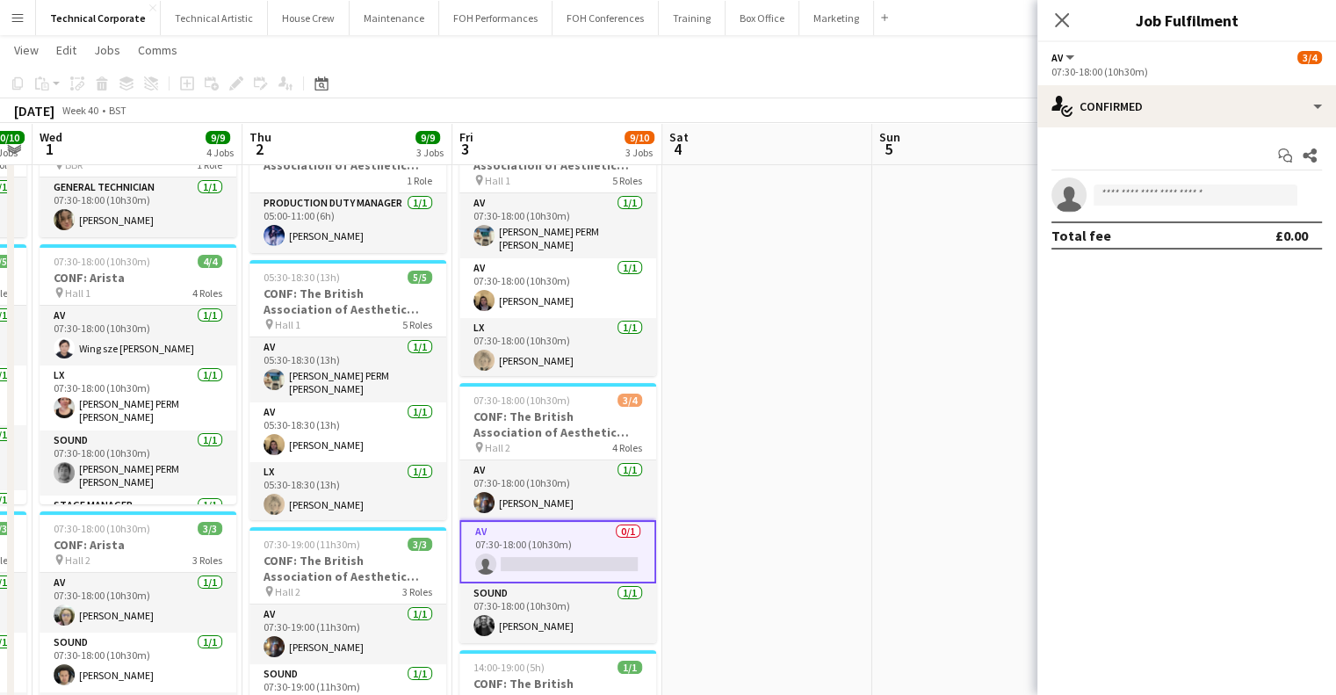
click at [758, 171] on app-date-cell at bounding box center [767, 660] width 210 height 1103
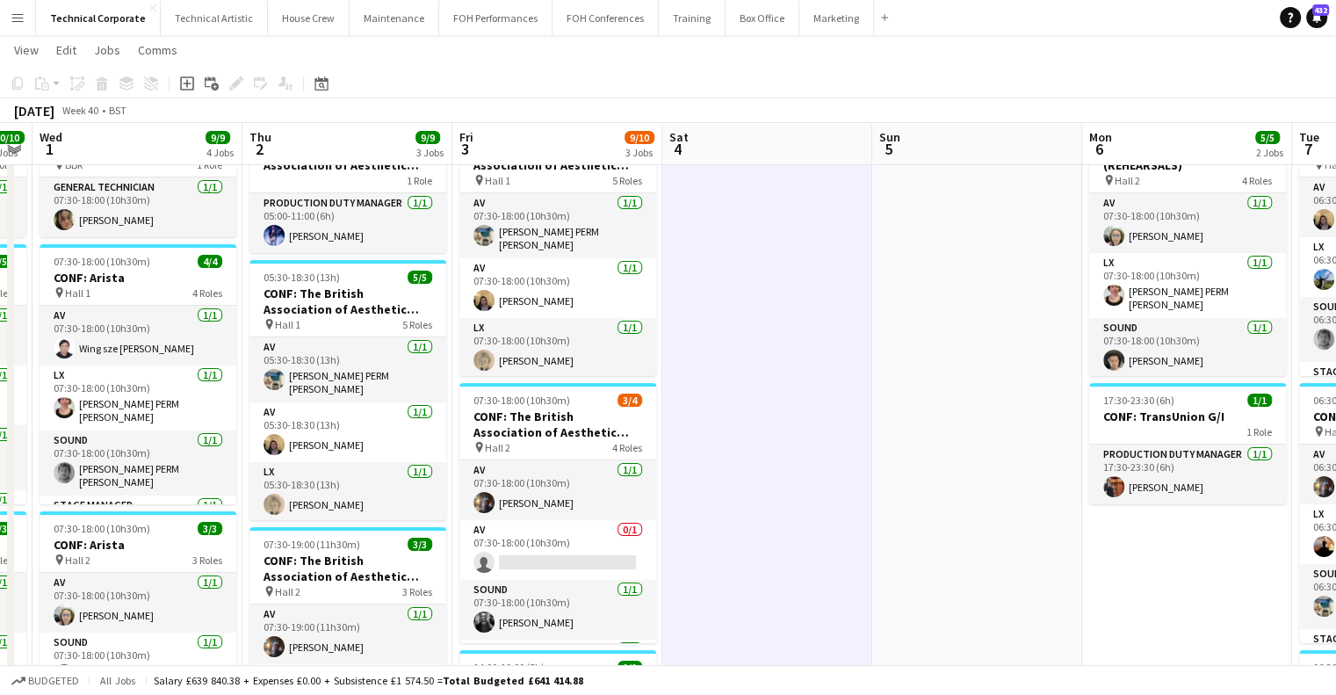
click at [759, 175] on app-date-cell at bounding box center [767, 660] width 210 height 1103
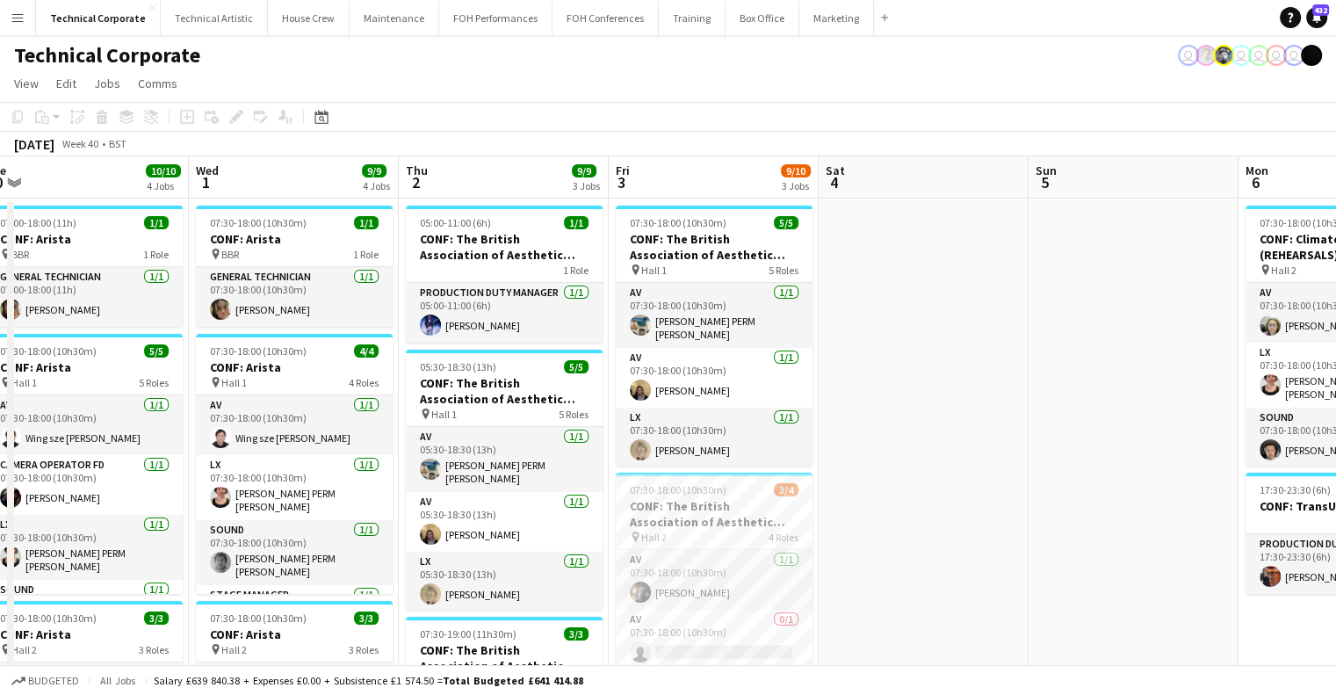
scroll to position [0, 507]
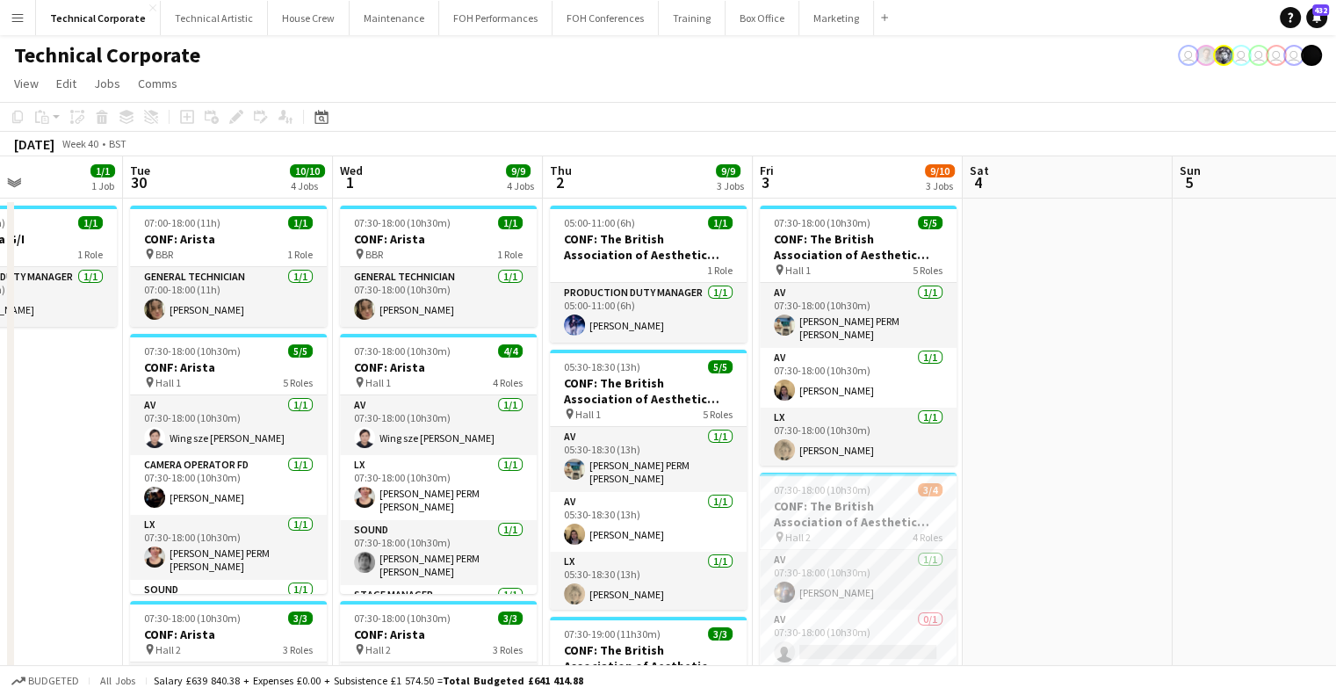
drag, startPoint x: 290, startPoint y: 488, endPoint x: 595, endPoint y: 488, distance: 304.8
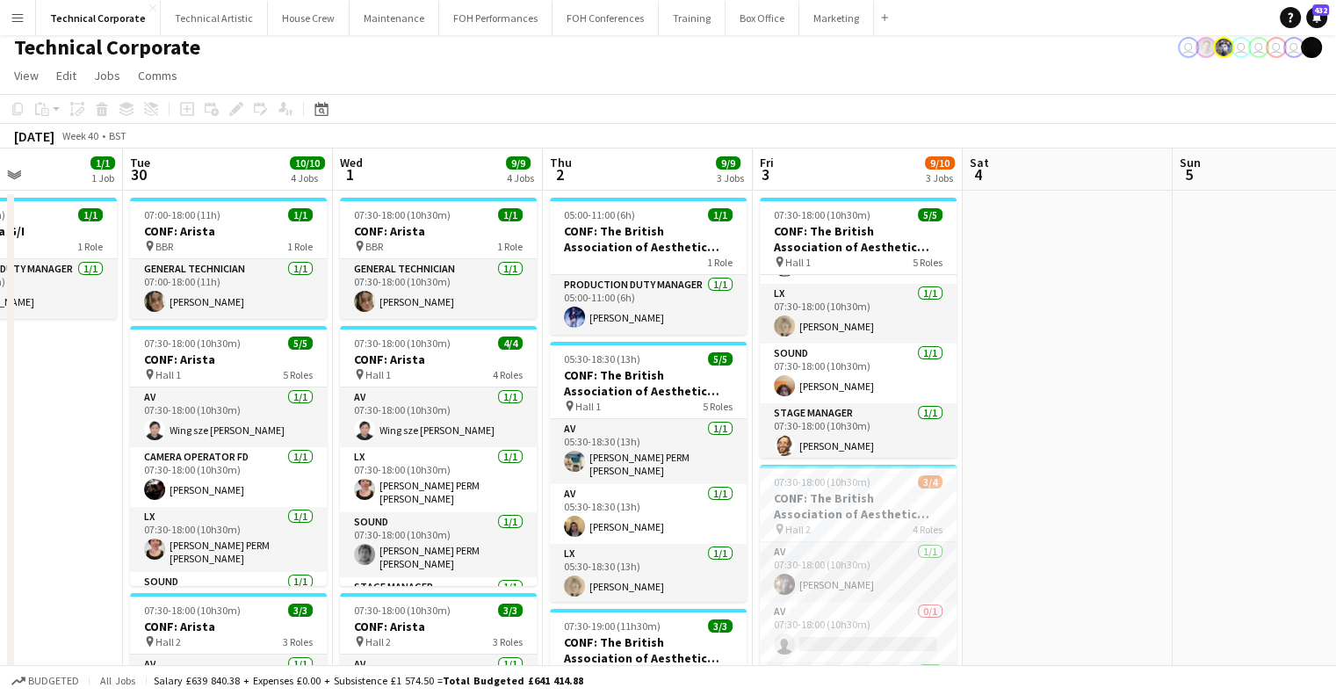
scroll to position [0, 0]
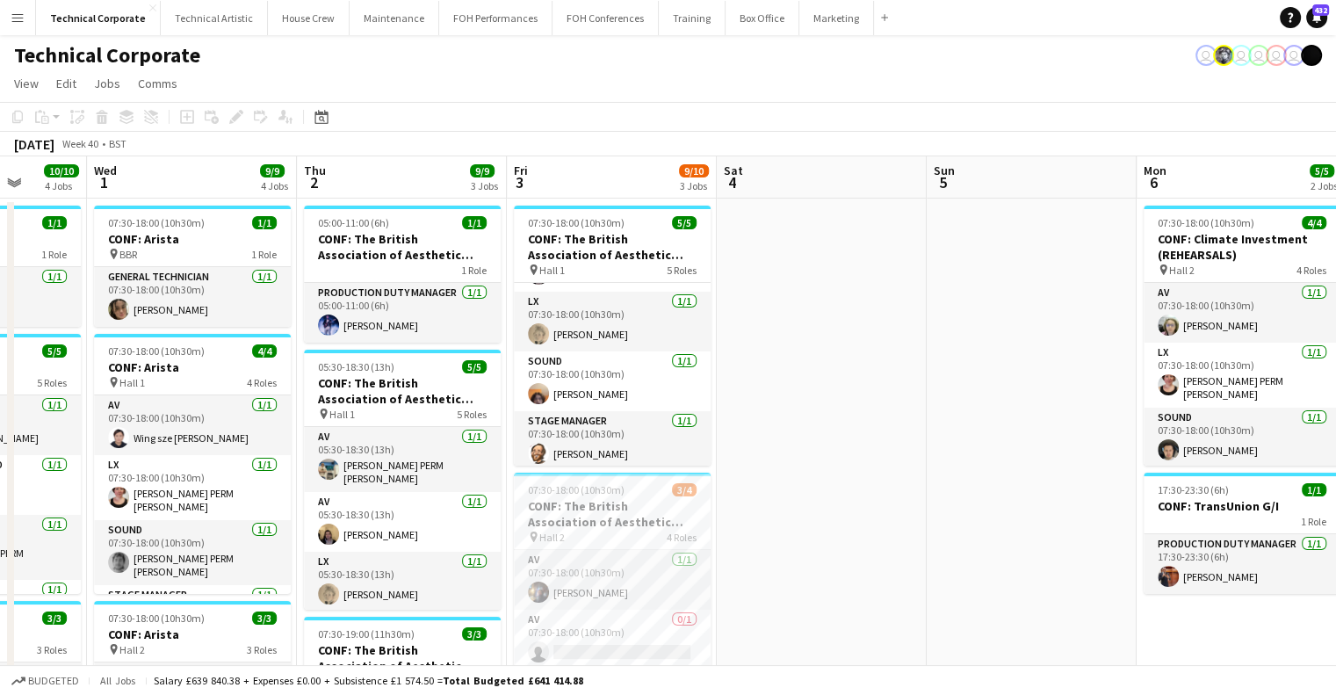
drag, startPoint x: 991, startPoint y: 362, endPoint x: 773, endPoint y: 361, distance: 217.9
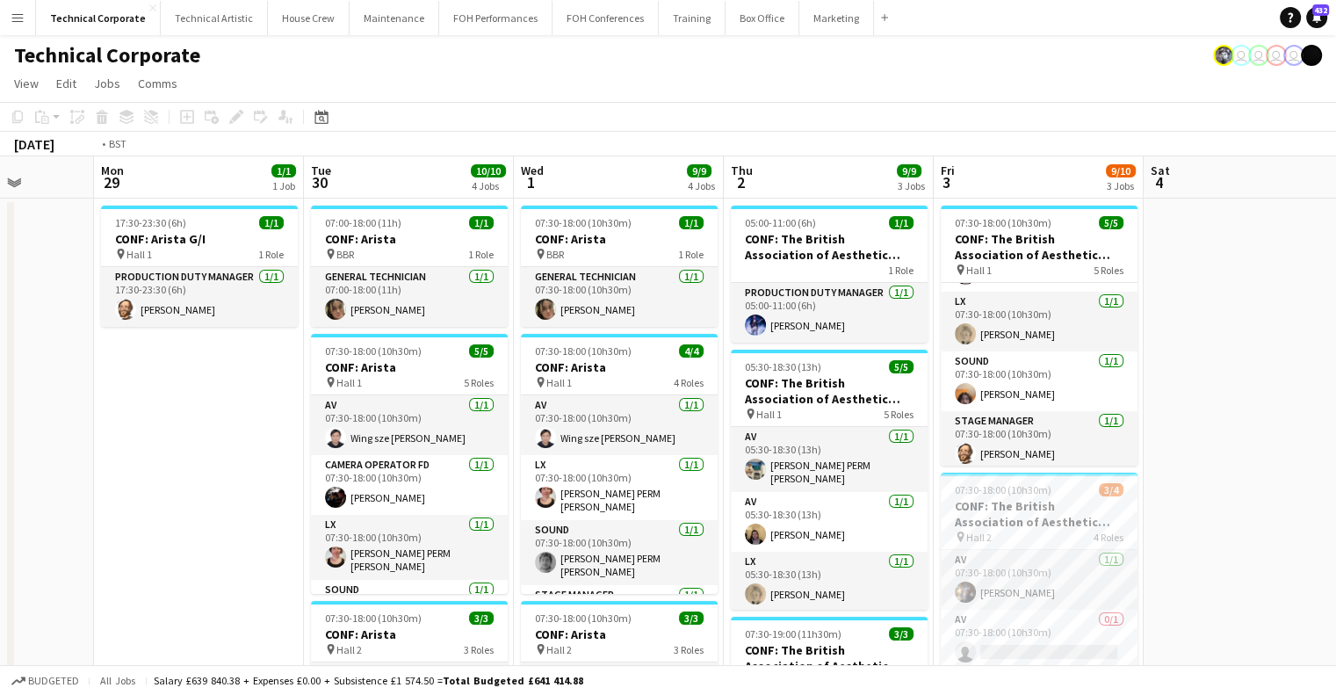
drag, startPoint x: 532, startPoint y: 389, endPoint x: 975, endPoint y: 382, distance: 442.8
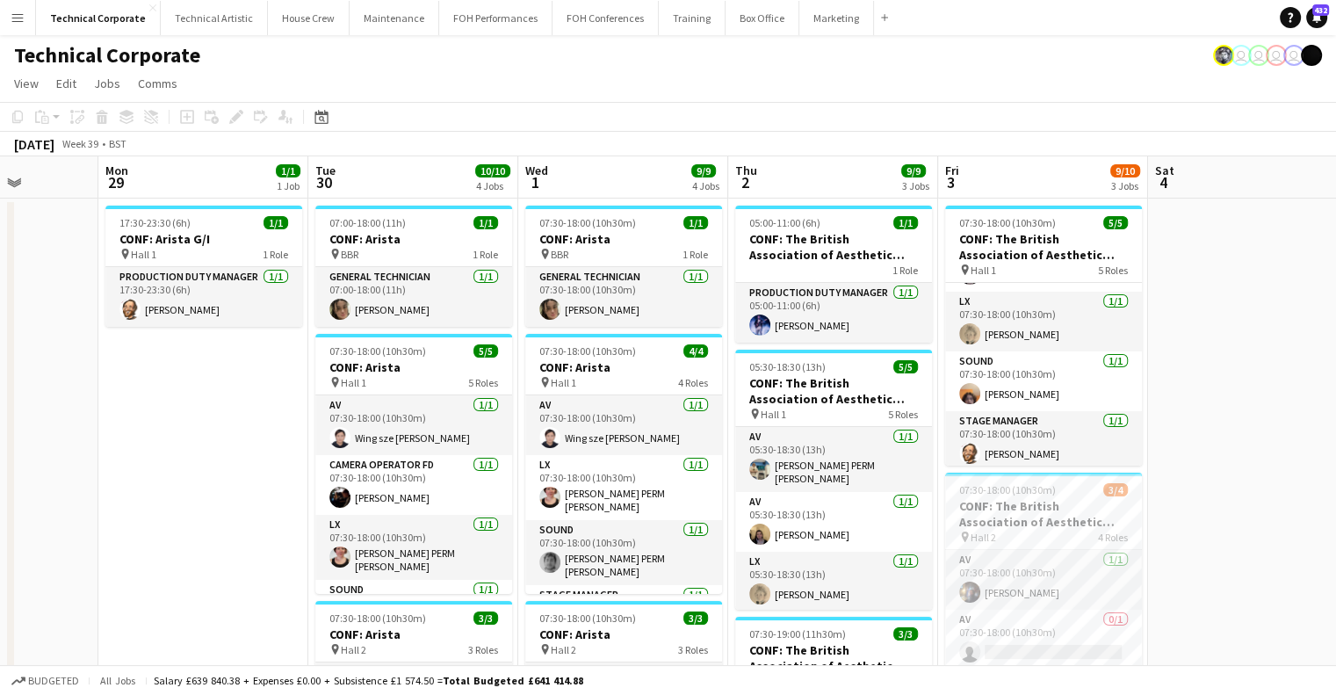
drag, startPoint x: 502, startPoint y: 369, endPoint x: 436, endPoint y: 382, distance: 67.2
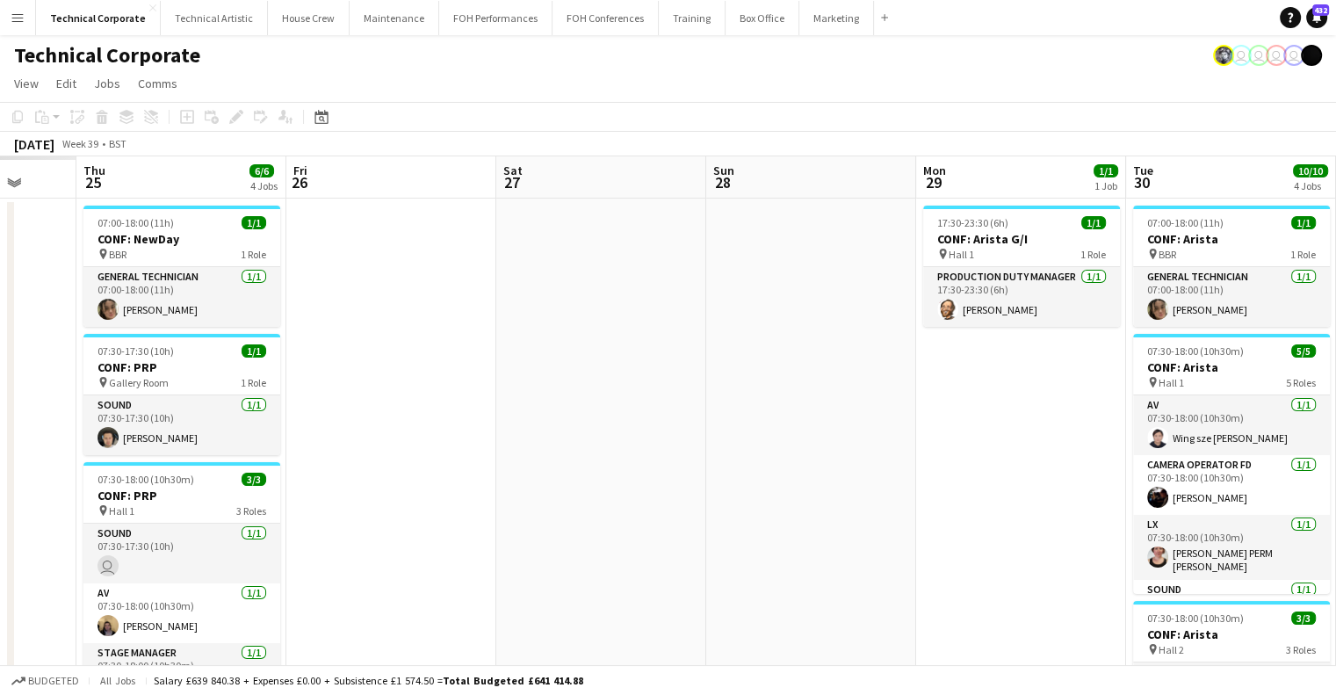
drag, startPoint x: 752, startPoint y: 387, endPoint x: 843, endPoint y: 413, distance: 94.9
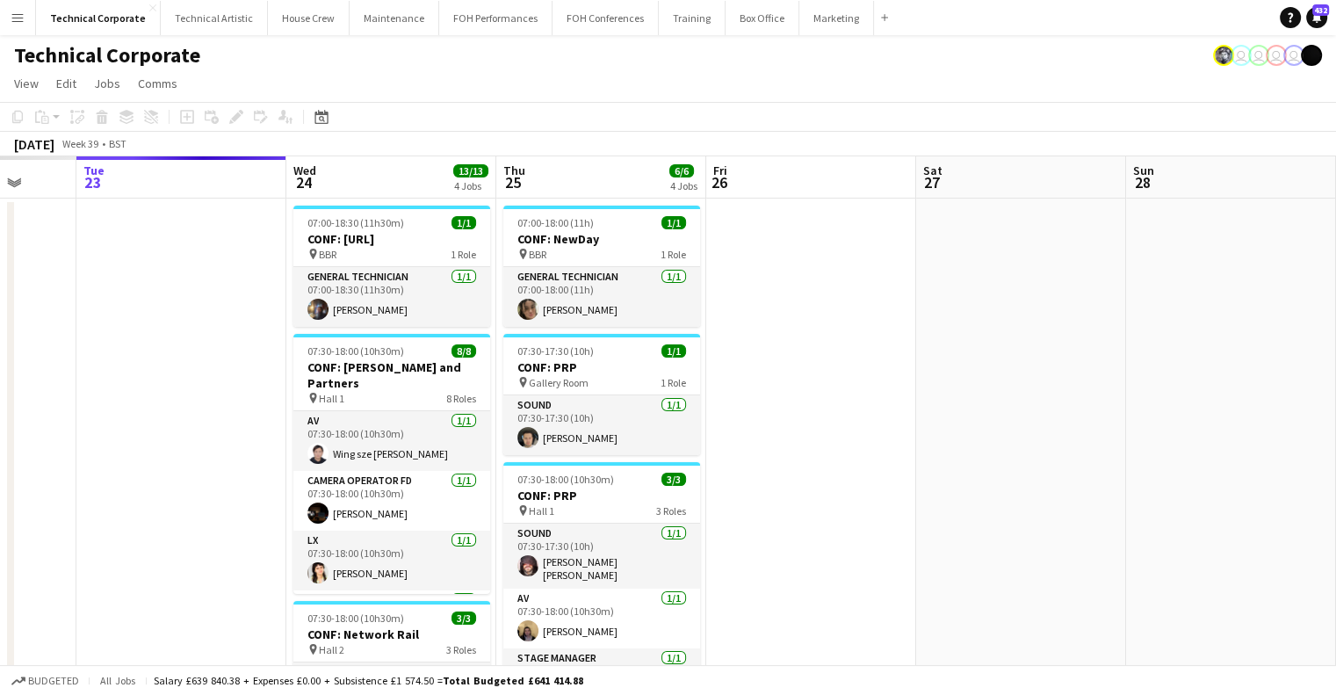
drag, startPoint x: 843, startPoint y: 413, endPoint x: 868, endPoint y: 413, distance: 24.6
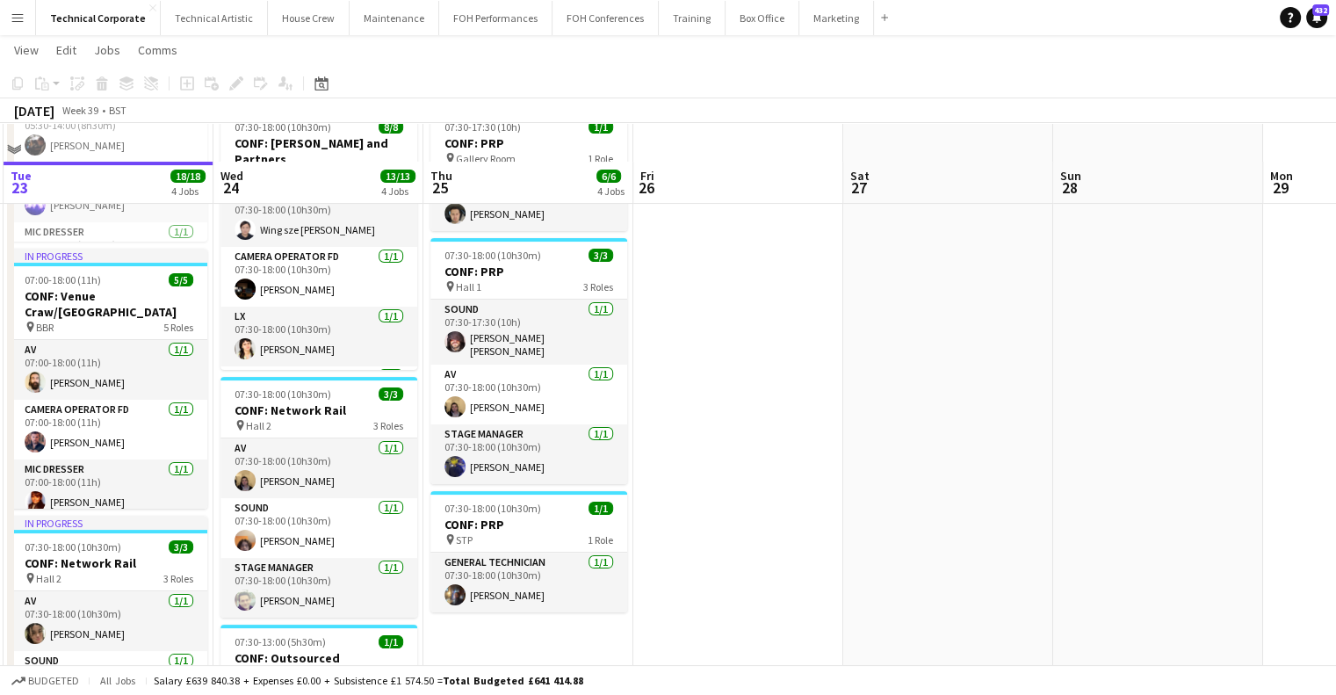
scroll to position [264, 0]
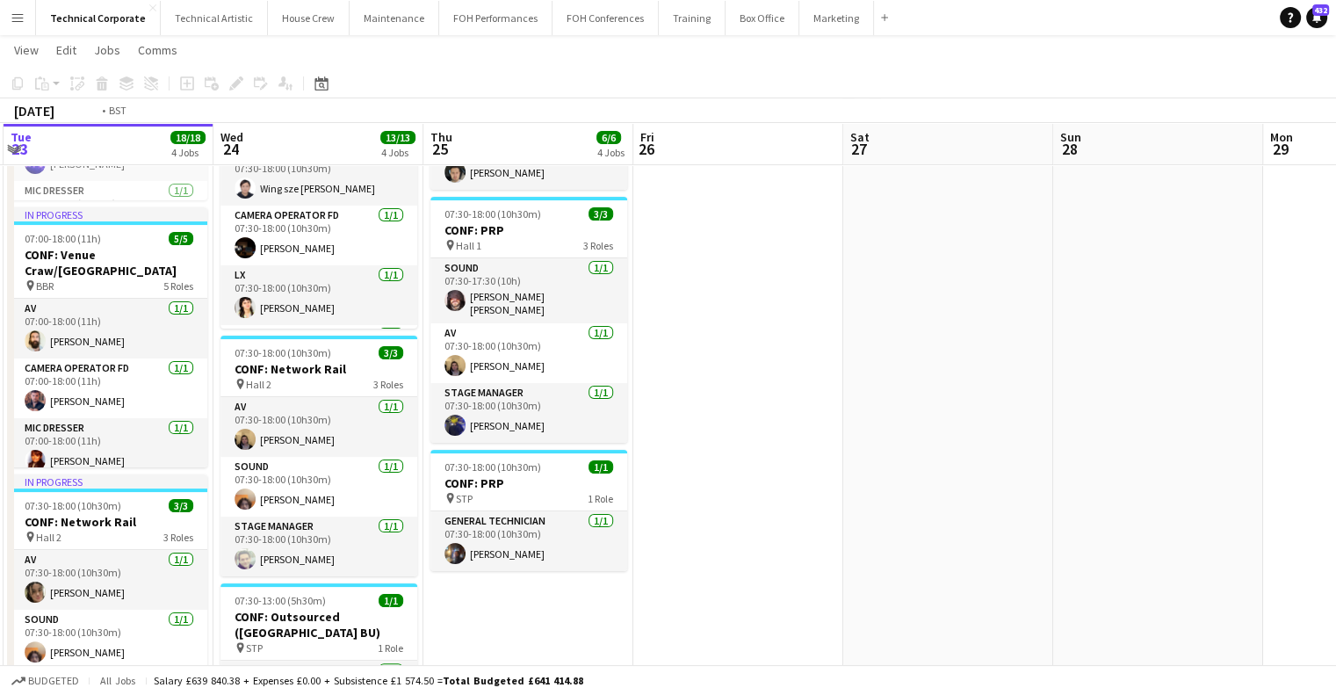
click at [777, 368] on app-calendar-viewport "Sat 20 Sun 21 Mon 22 8/8 3 Jobs Tue 23 18/18 4 Jobs Wed 24 13/13 4 Jobs Thu 25 …" at bounding box center [668, 421] width 1336 height 1232
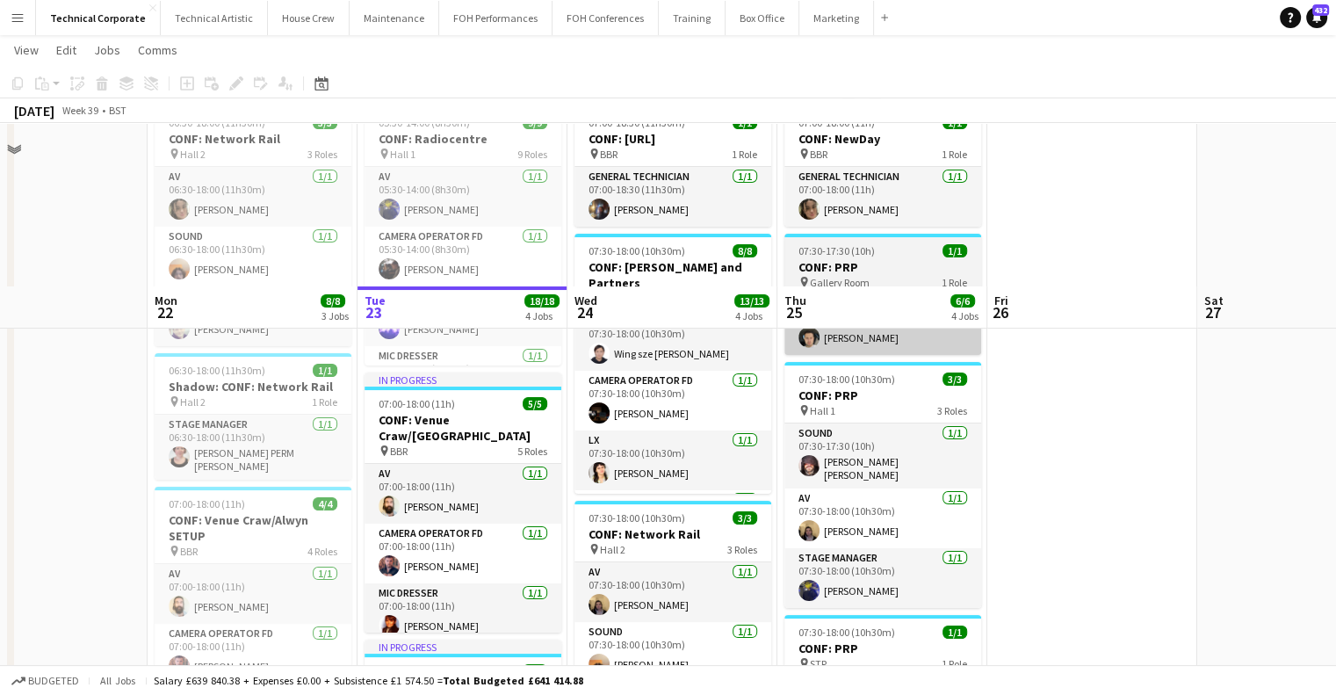
scroll to position [0, 0]
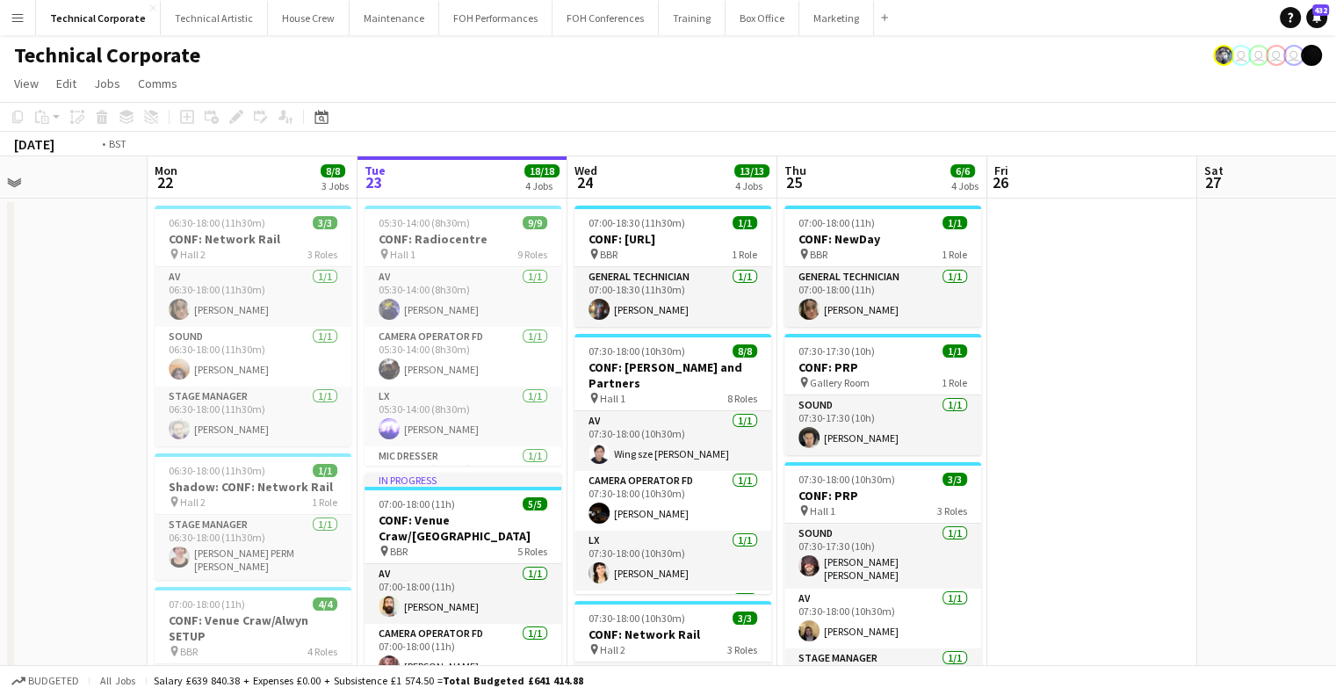
drag, startPoint x: 881, startPoint y: 394, endPoint x: 274, endPoint y: 364, distance: 607.8
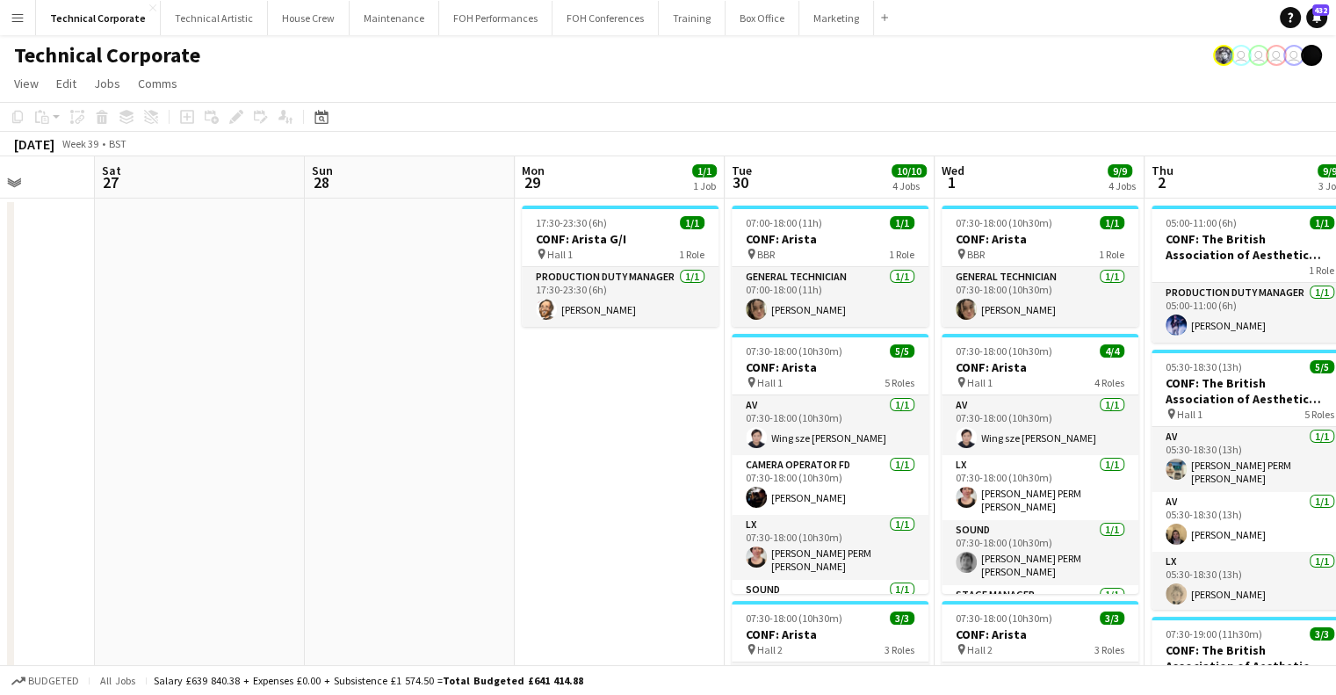
scroll to position [0, 521]
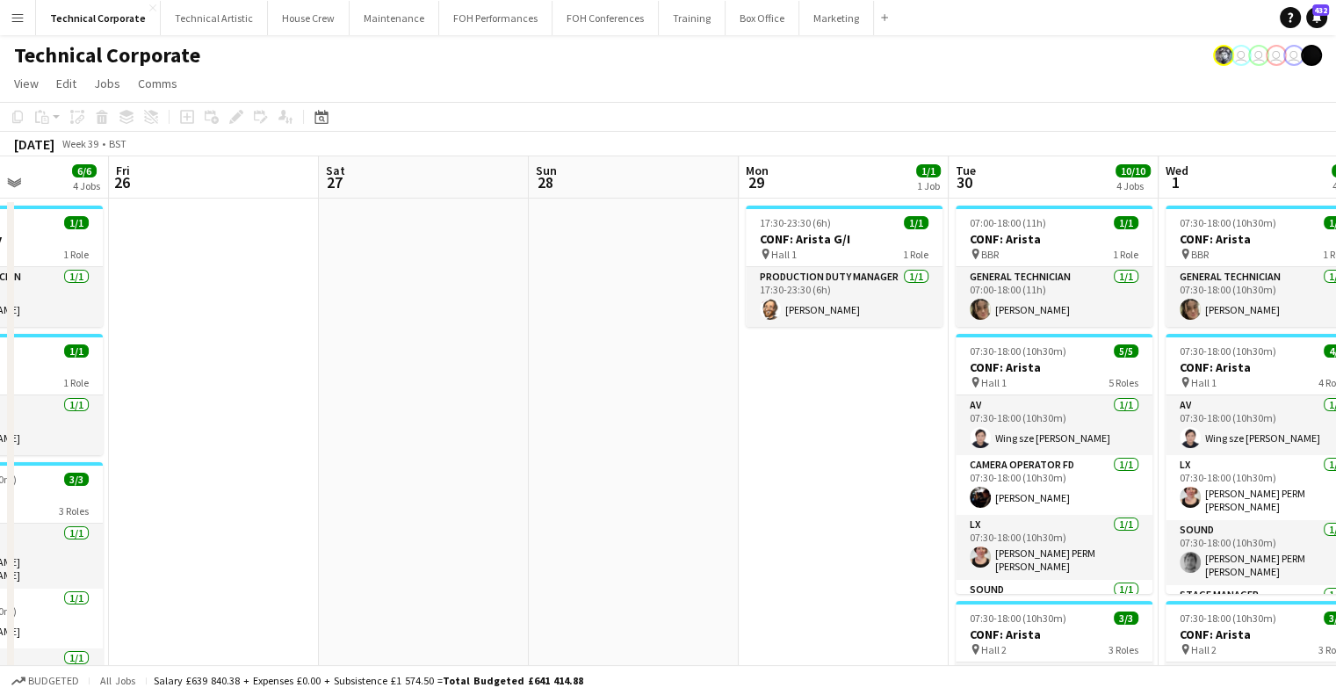
drag, startPoint x: 731, startPoint y: 359, endPoint x: 500, endPoint y: 365, distance: 231.1
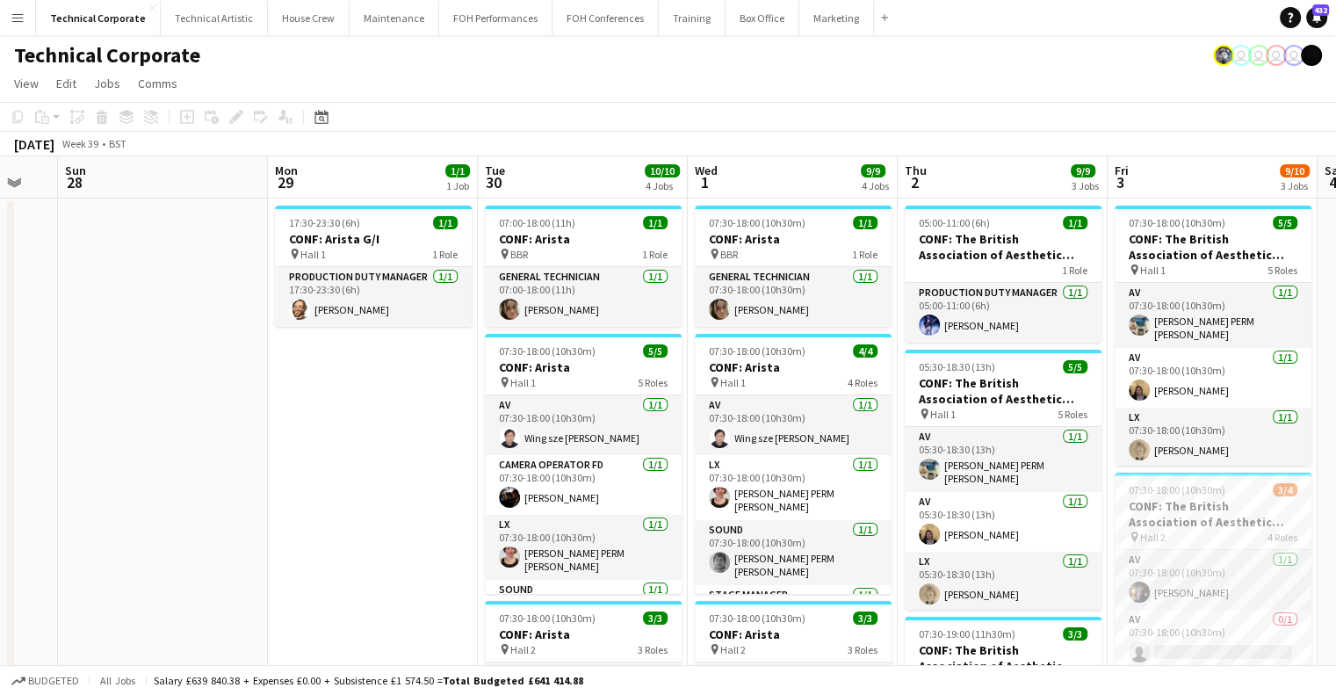
scroll to position [0, 788]
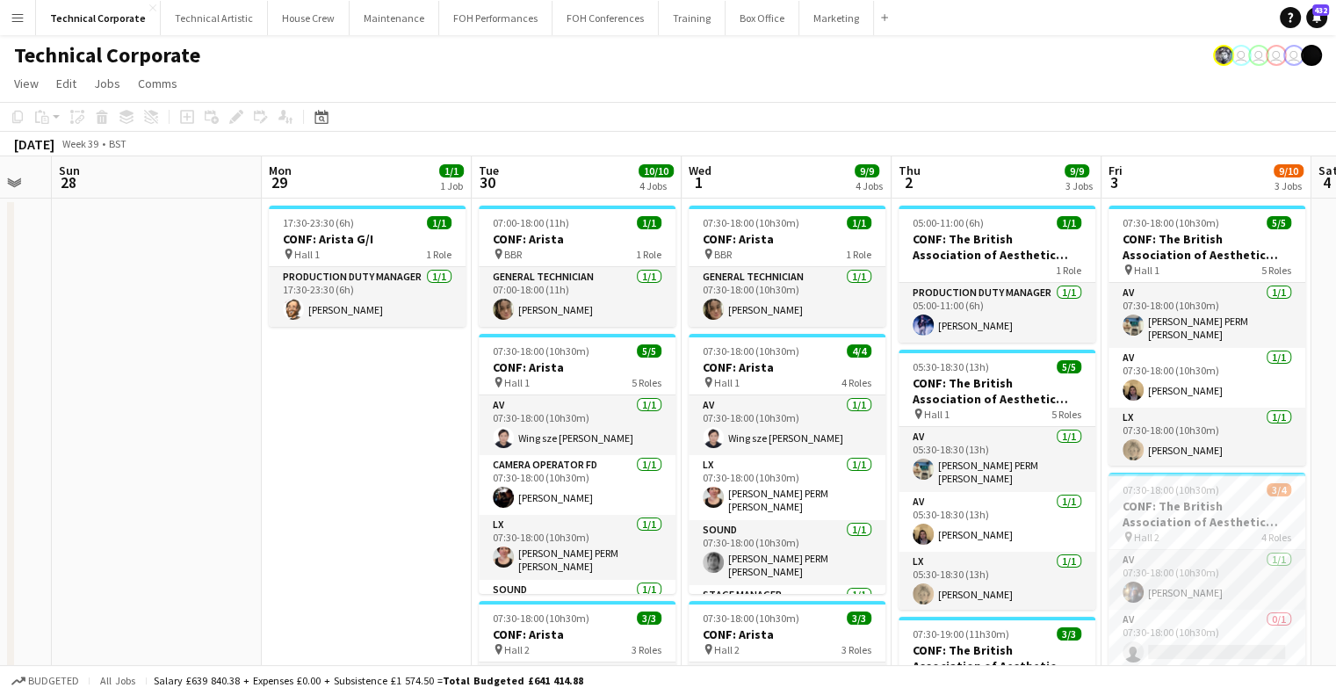
drag, startPoint x: 819, startPoint y: 435, endPoint x: 342, endPoint y: 437, distance: 477.0
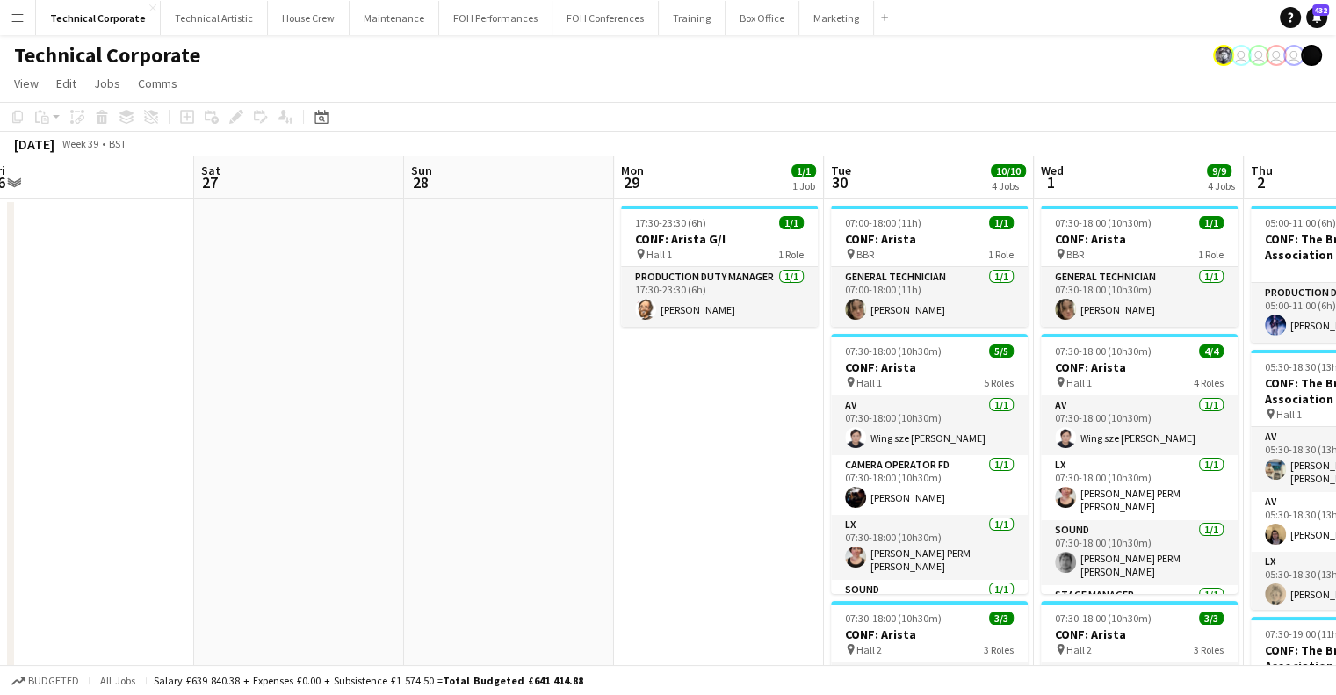
drag, startPoint x: 322, startPoint y: 389, endPoint x: 884, endPoint y: 388, distance: 562.2
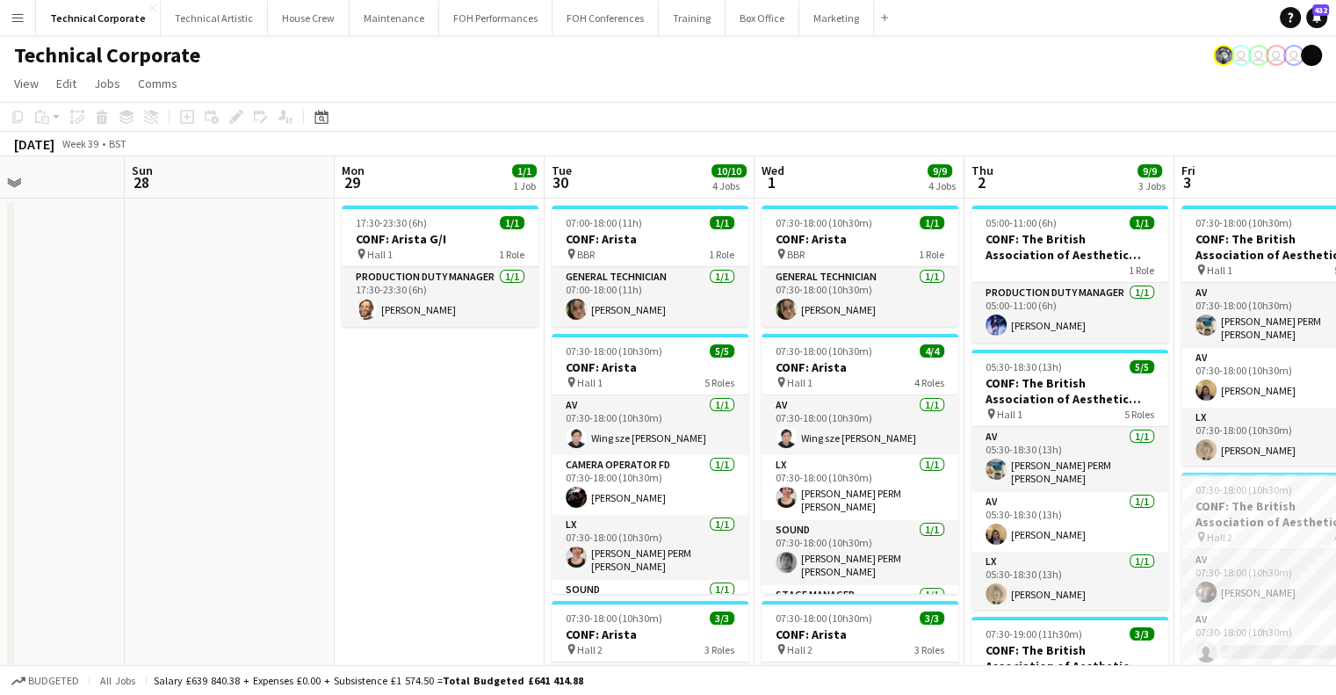
scroll to position [0, 509]
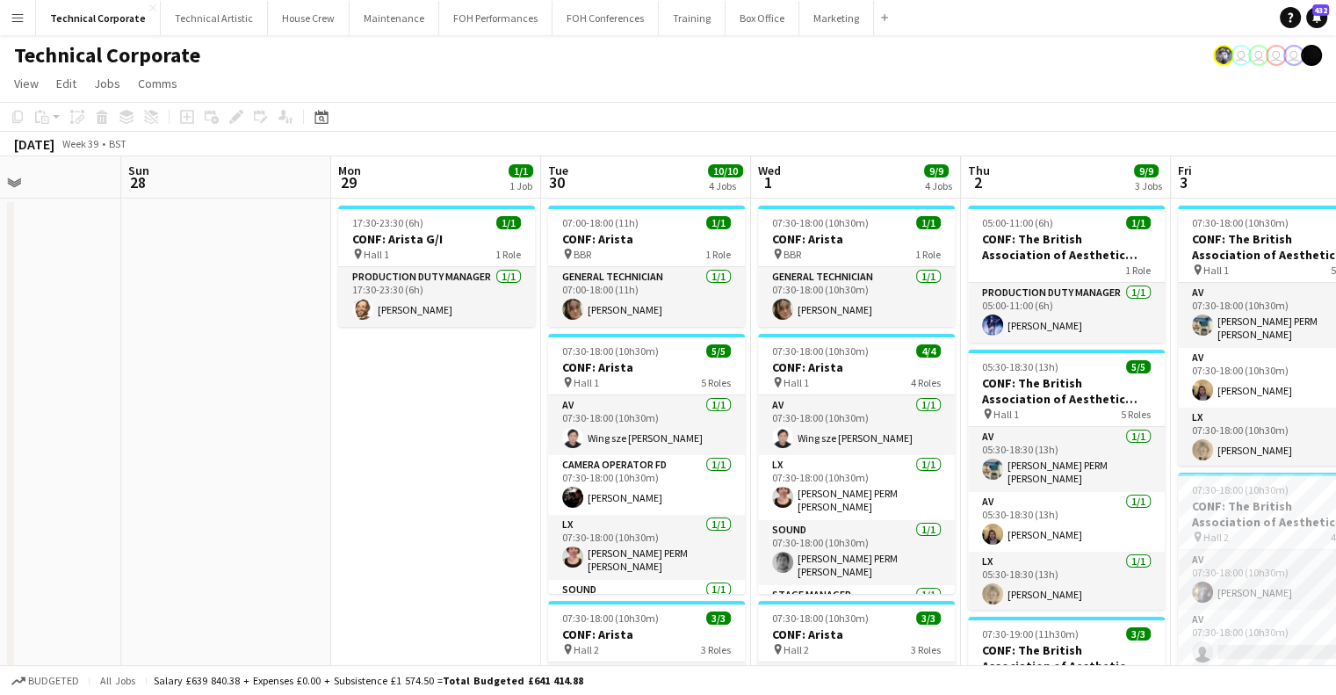
drag, startPoint x: 884, startPoint y: 388, endPoint x: 392, endPoint y: 398, distance: 492.1
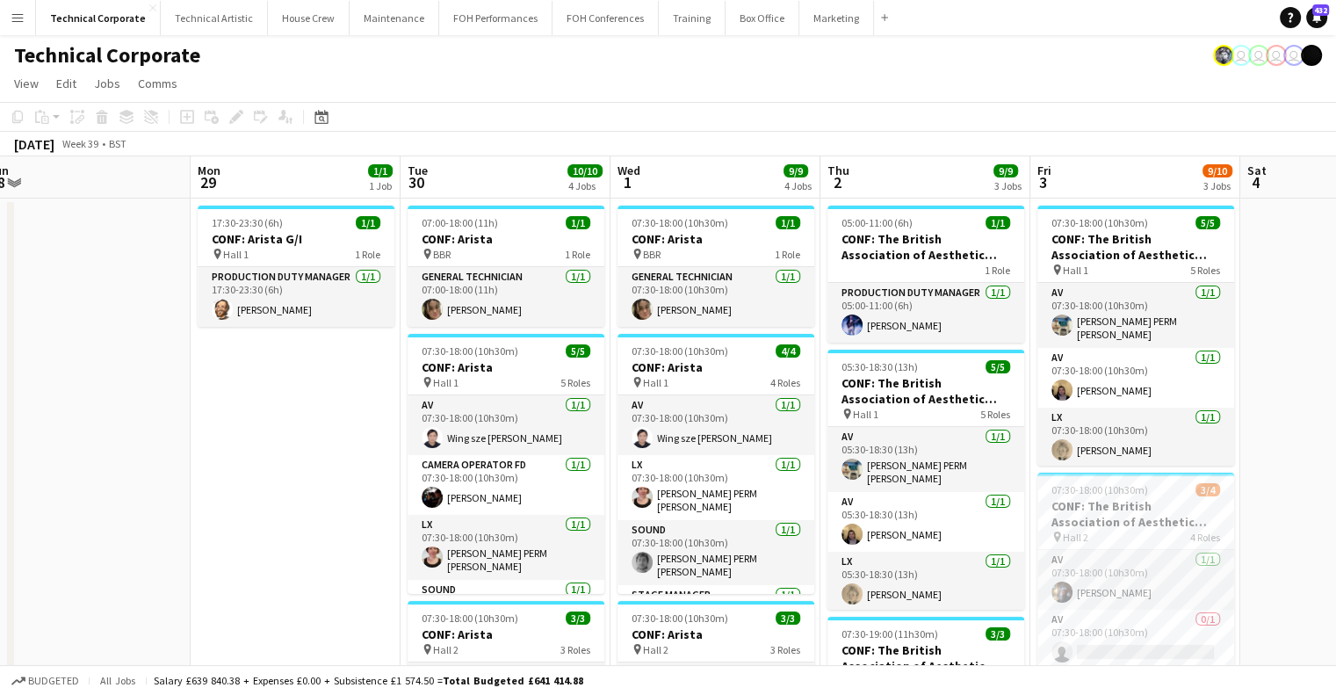
scroll to position [0, 688]
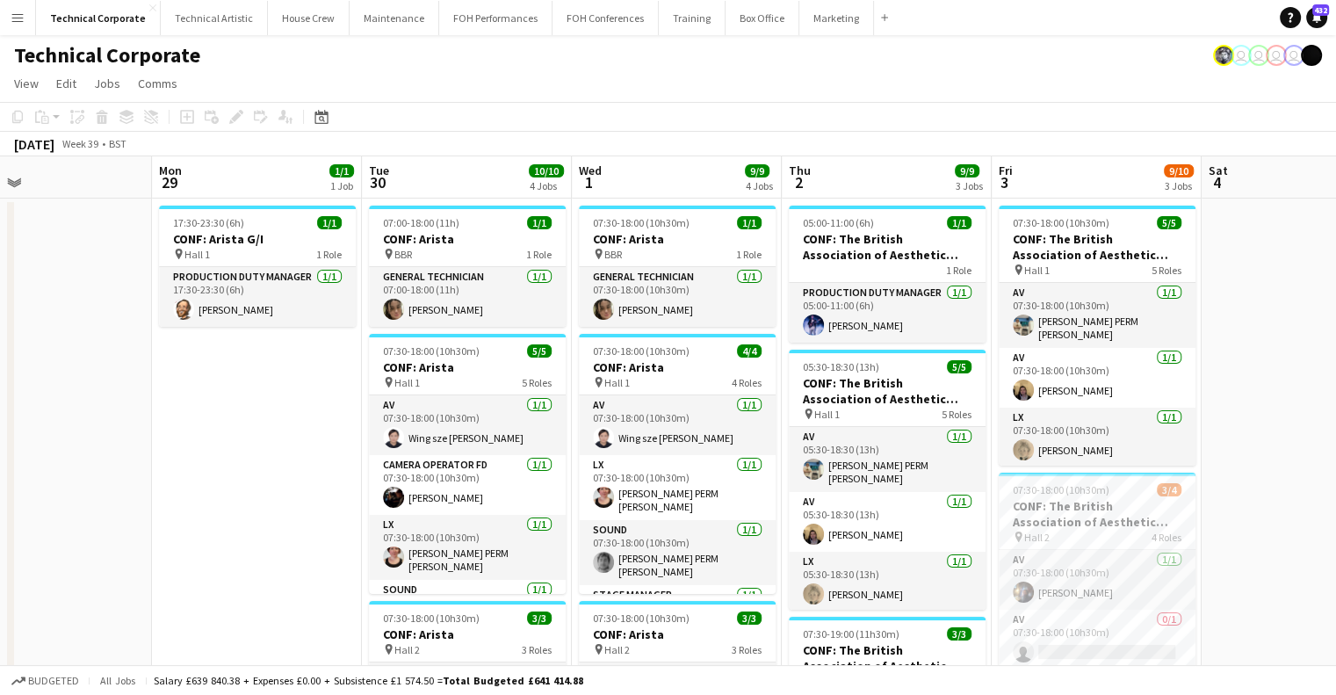
drag, startPoint x: 513, startPoint y: 392, endPoint x: 334, endPoint y: 401, distance: 179.5
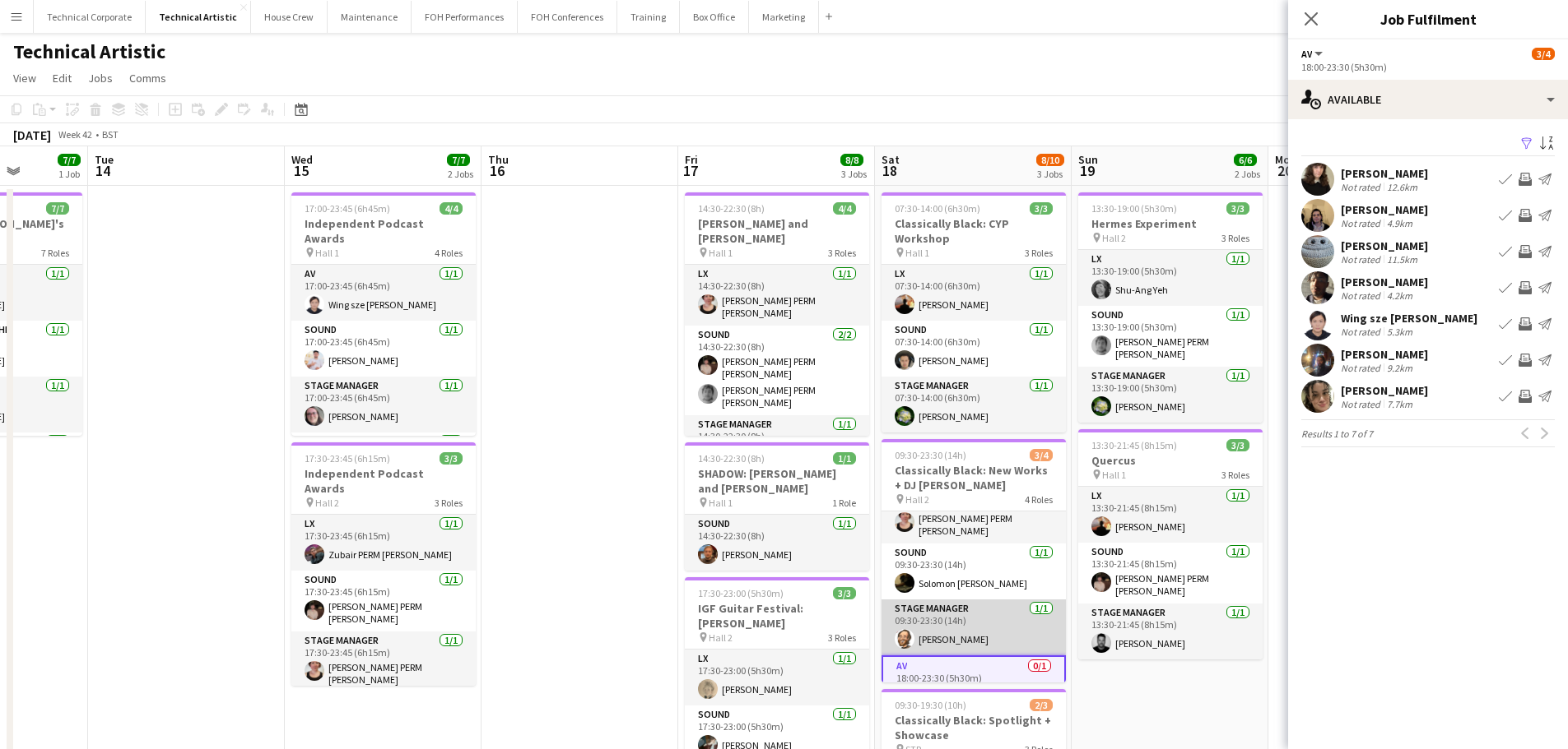
scroll to position [56, 0]
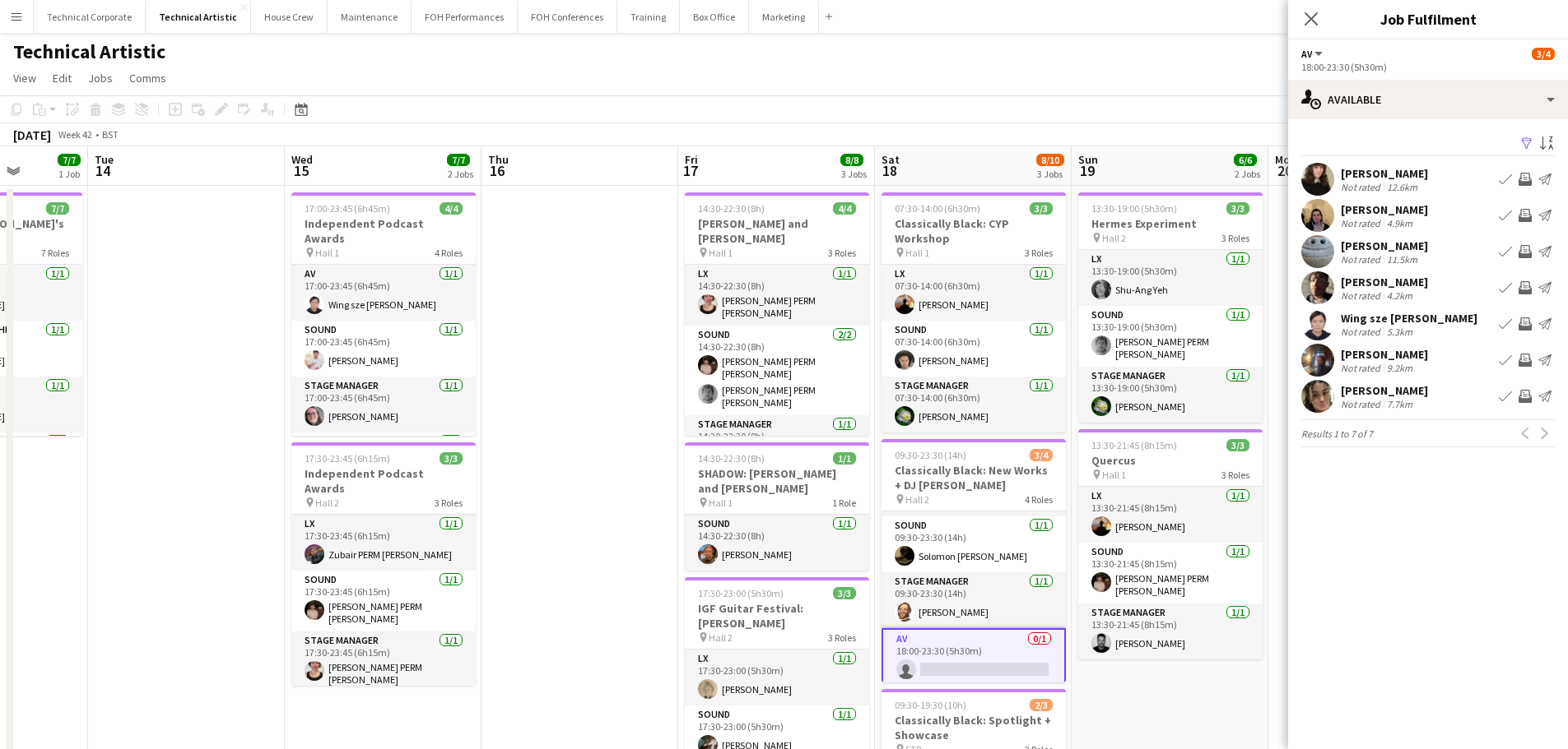
click at [621, 505] on app-date-cell at bounding box center [580, 638] width 197 height 903
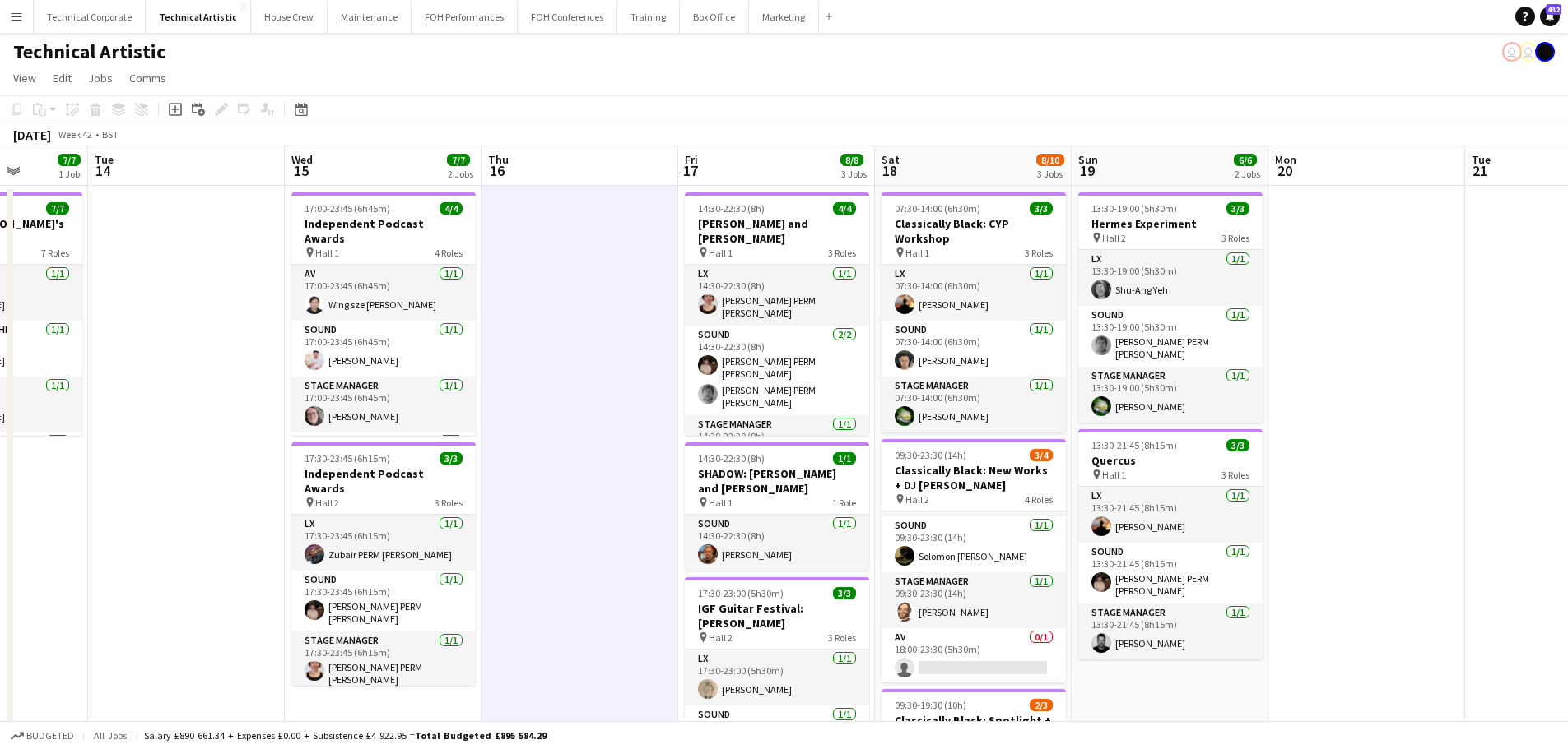
scroll to position [52, 0]
click at [621, 505] on app-date-cell at bounding box center [580, 638] width 197 height 903
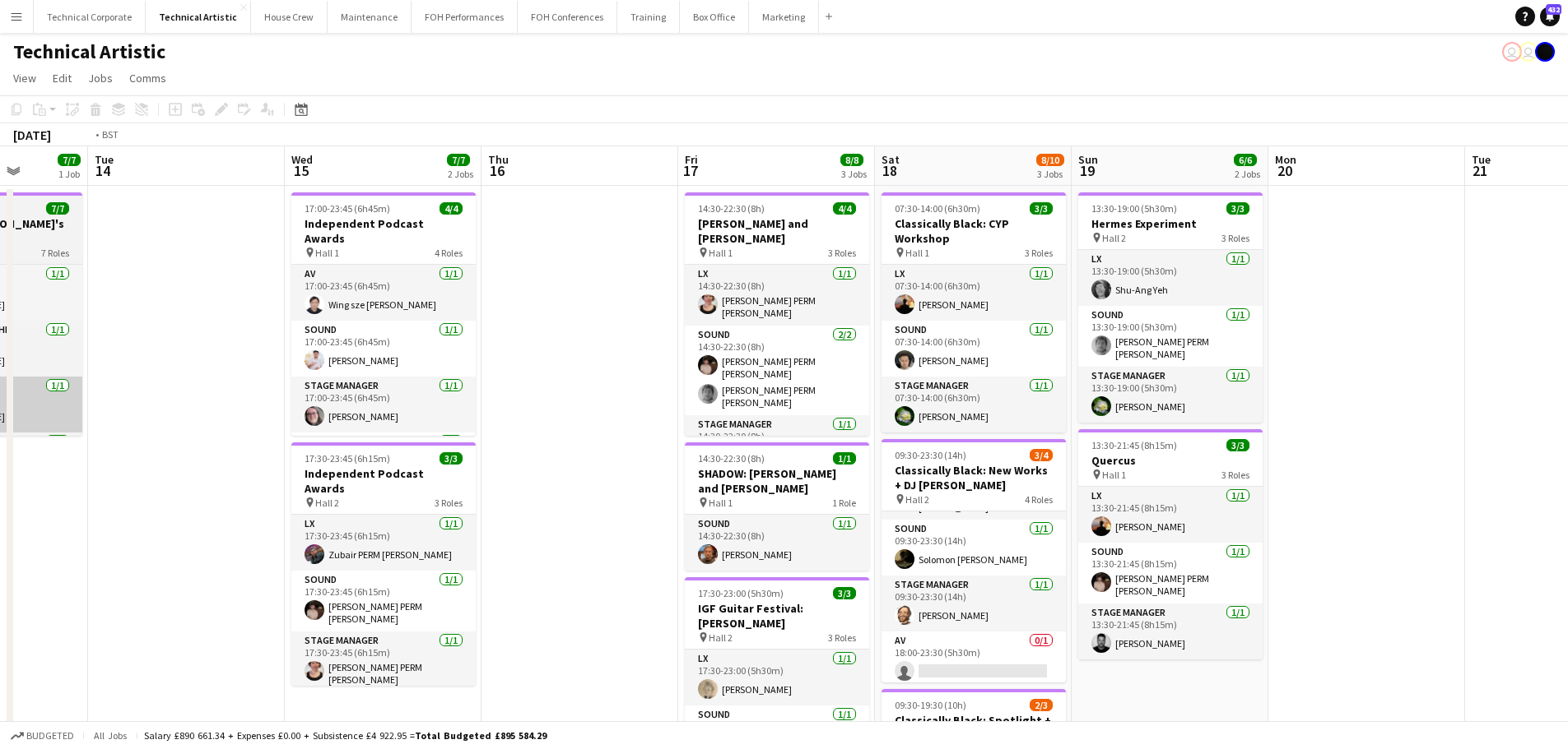
drag, startPoint x: 681, startPoint y: 409, endPoint x: 416, endPoint y: 416, distance: 265.1
click at [955, 407] on app-calendar-viewport "Sat 11 8/8 3 Jobs Sun 12 6/6 2 Jobs Mon 13 7/7 1 Job Tue 14 Wed 15 7/7 2 Jobs T…" at bounding box center [784, 617] width 1568 height 942
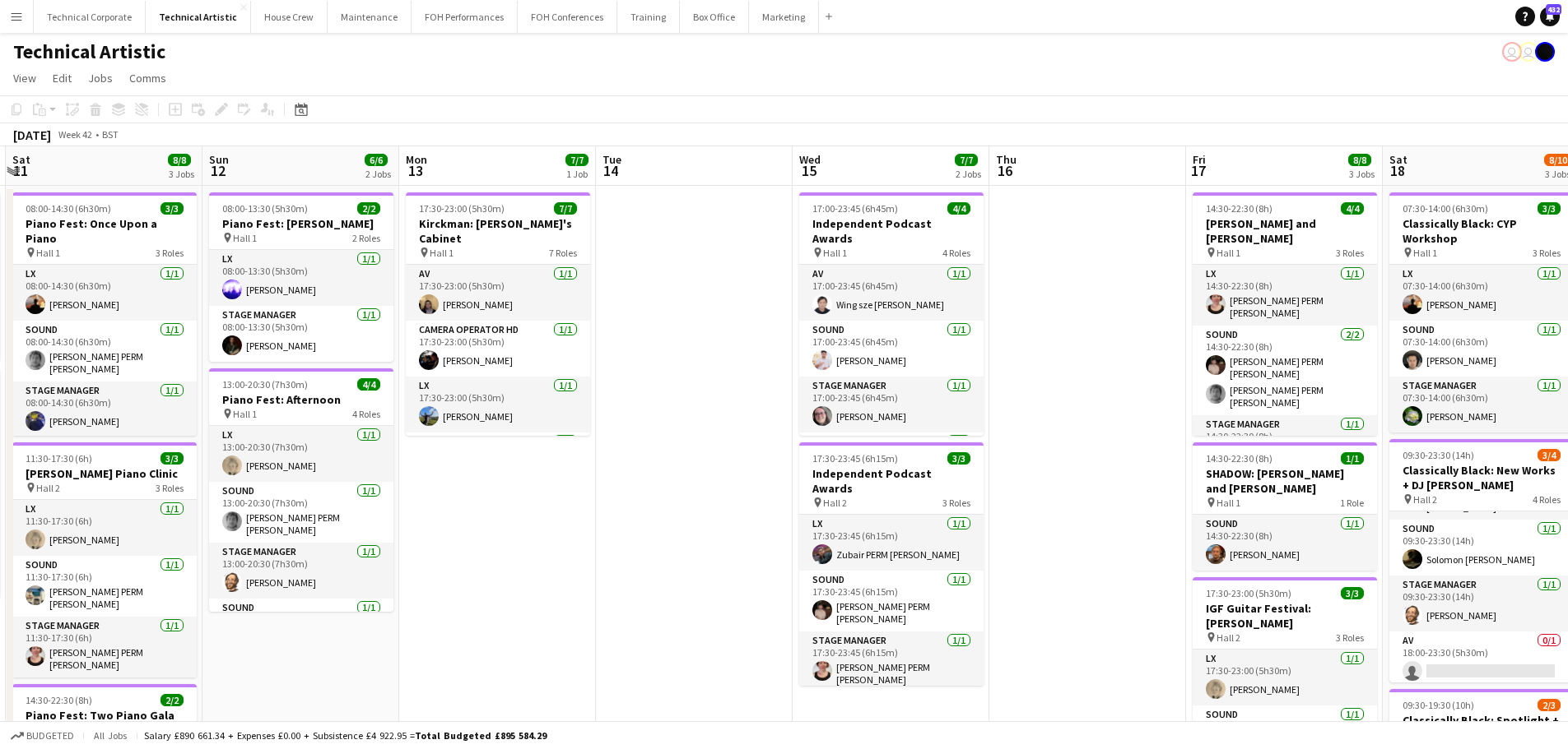
drag, startPoint x: 965, startPoint y: 397, endPoint x: 1149, endPoint y: 404, distance: 184.1
click at [1063, 398] on app-calendar-viewport "Thu 9 4/4 2 Jobs Fri 10 5/5 2 Jobs Sat 11 8/8 3 Jobs Sun 12 6/6 2 Jobs Mon 13 7…" at bounding box center [784, 617] width 1568 height 942
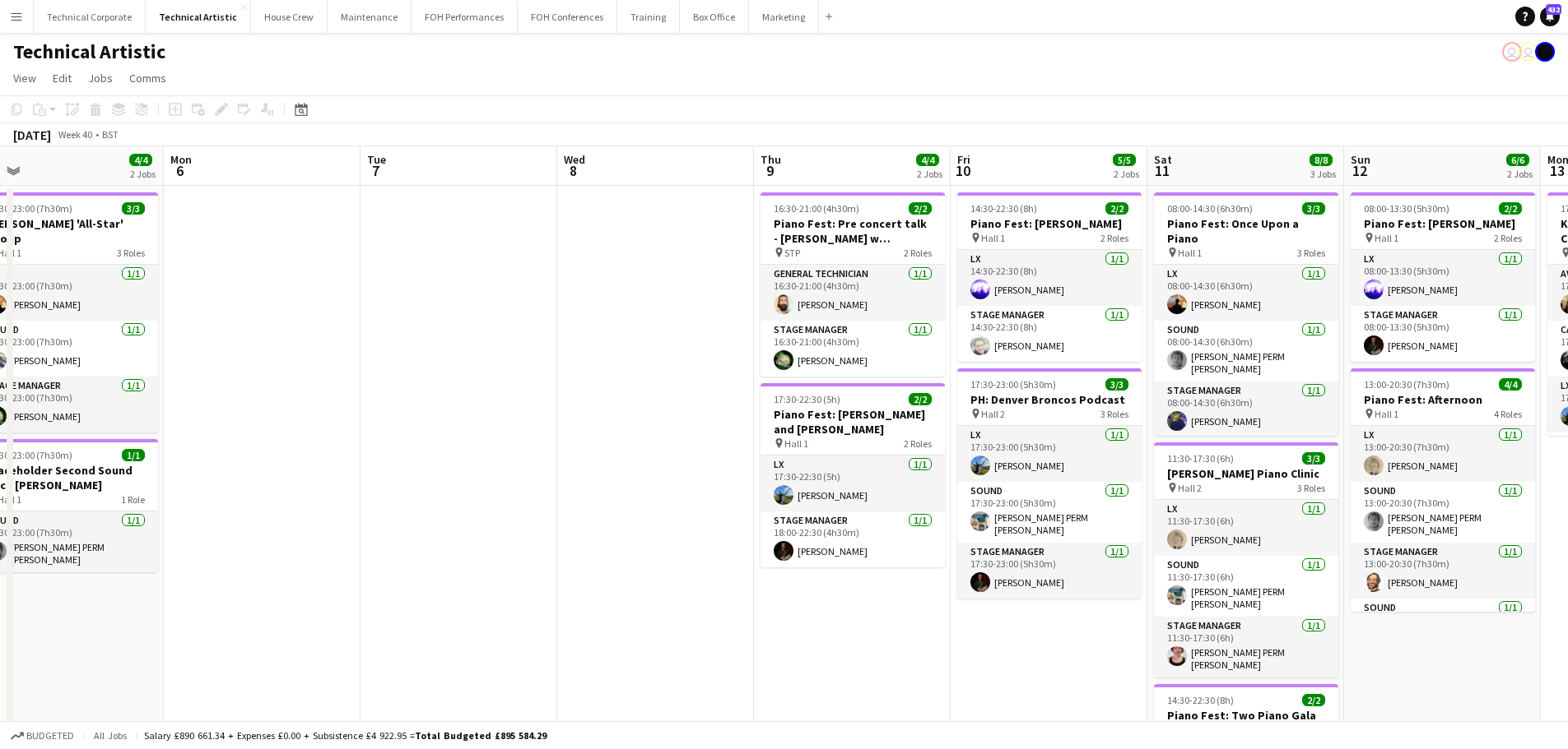
drag, startPoint x: 1192, startPoint y: 485, endPoint x: 1123, endPoint y: 500, distance: 70.6
click at [1356, 491] on app-calendar-viewport "Fri 3 4/4 2 Jobs Sat 4 3/3 1 Job Sun 5 4/4 2 Jobs Mon 6 Tue 7 Wed 8 Thu 9 4/4 2…" at bounding box center [784, 617] width 1568 height 942
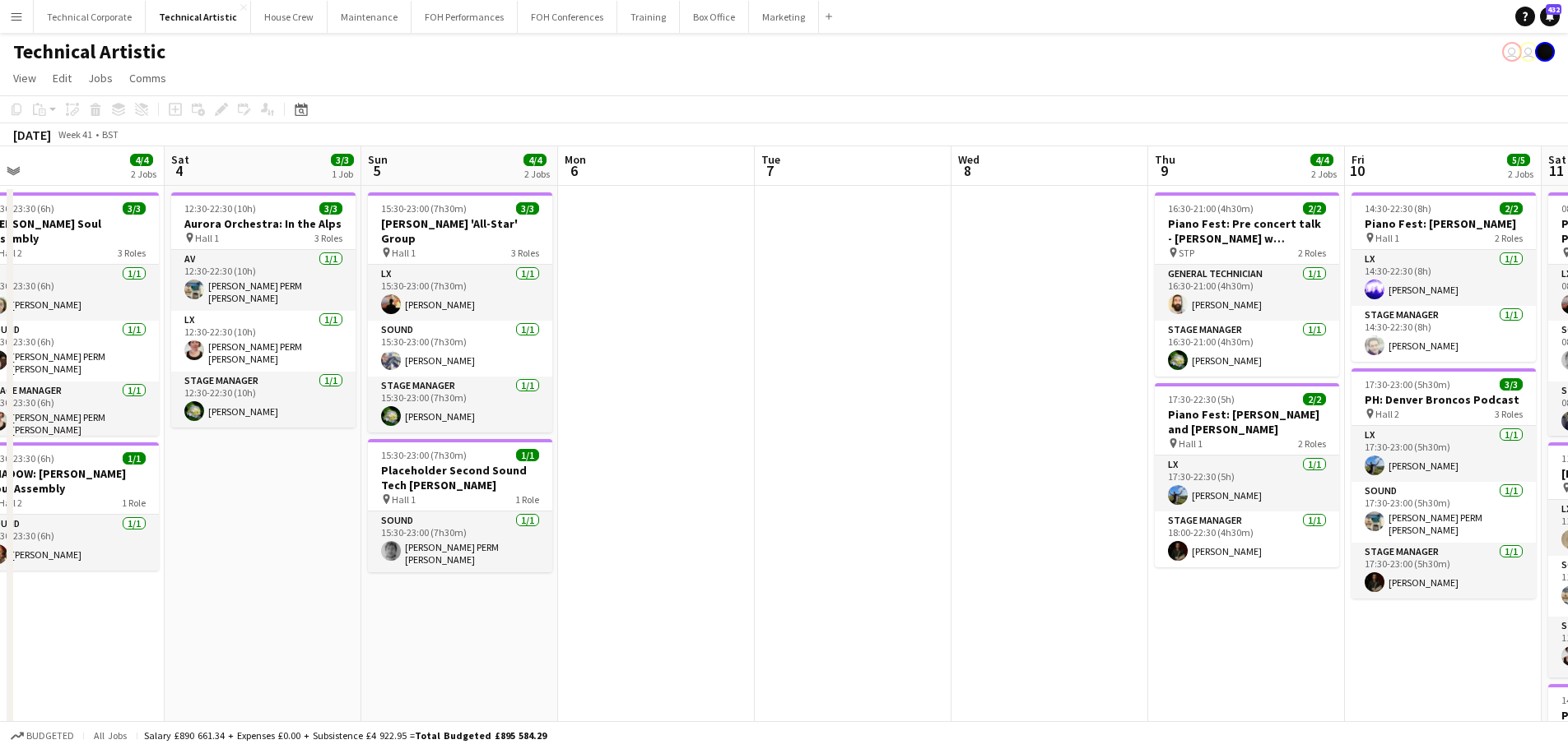
drag, startPoint x: 760, startPoint y: 464, endPoint x: 1222, endPoint y: 475, distance: 462.1
click at [1222, 475] on app-calendar-viewport "Wed 1 3/3 1 Job Thu 2 Fri 3 4/4 2 Jobs Sat 4 3/3 1 Job Sun 5 4/4 2 Jobs Mon 6 T…" at bounding box center [784, 617] width 1568 height 942
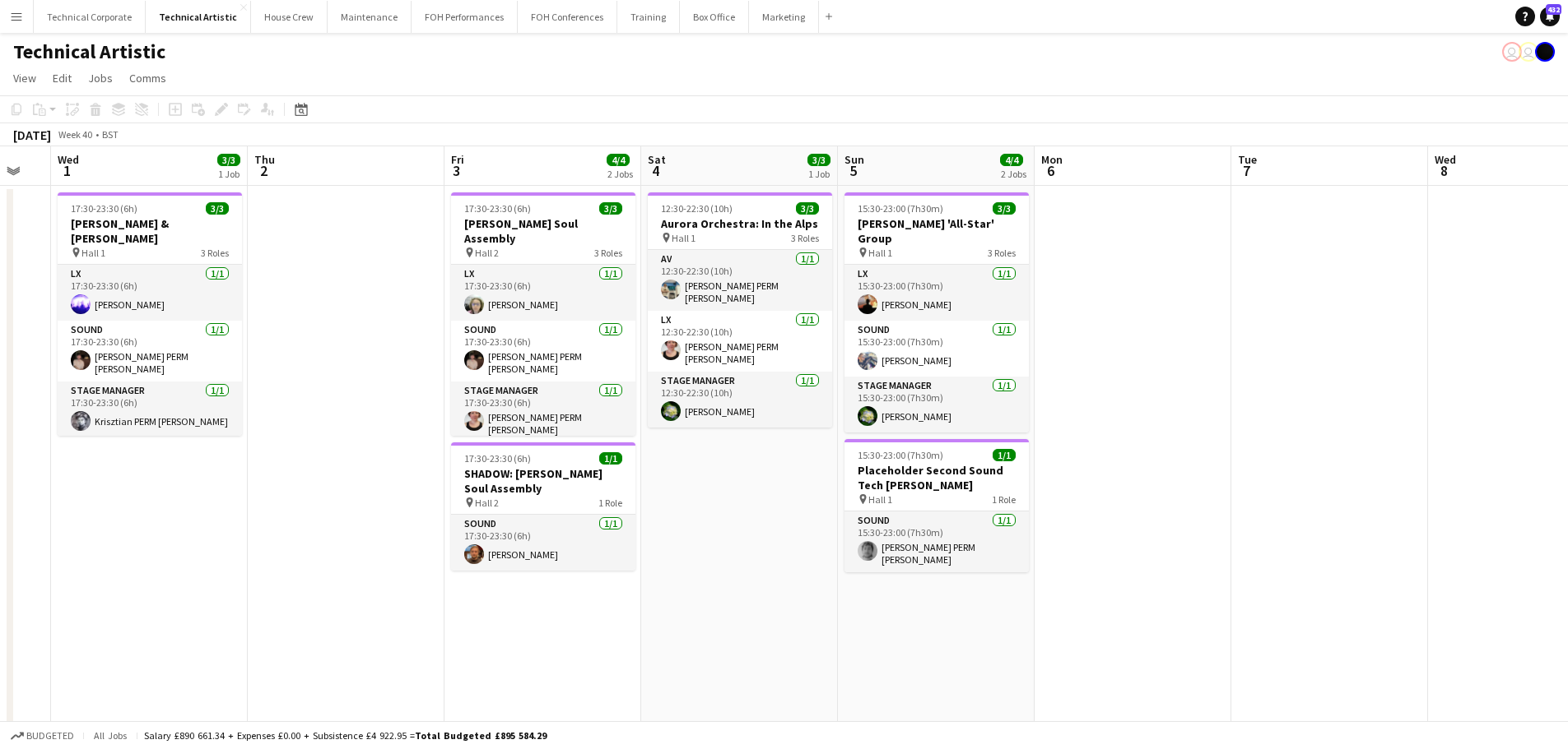
scroll to position [0, 438]
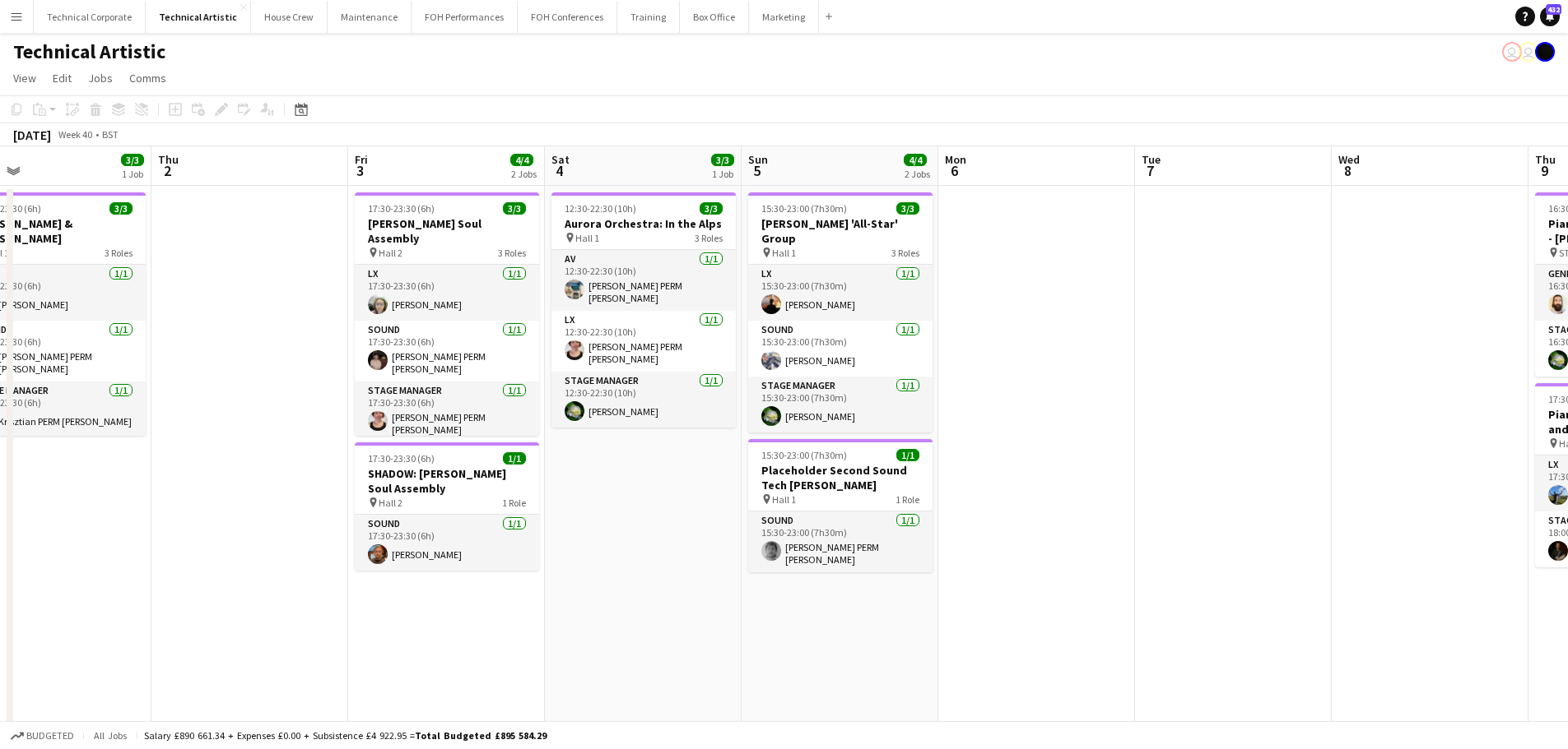
drag, startPoint x: 658, startPoint y: 430, endPoint x: 695, endPoint y: 424, distance: 37.5
click at [695, 430] on app-calendar-viewport "Mon 29 Tue 30 Wed 1 3/3 1 Job Thu 2 Fri 3 4/4 2 Jobs Sat 4 3/3 1 Job Sun 5 4/4 …" at bounding box center [784, 617] width 1568 height 942
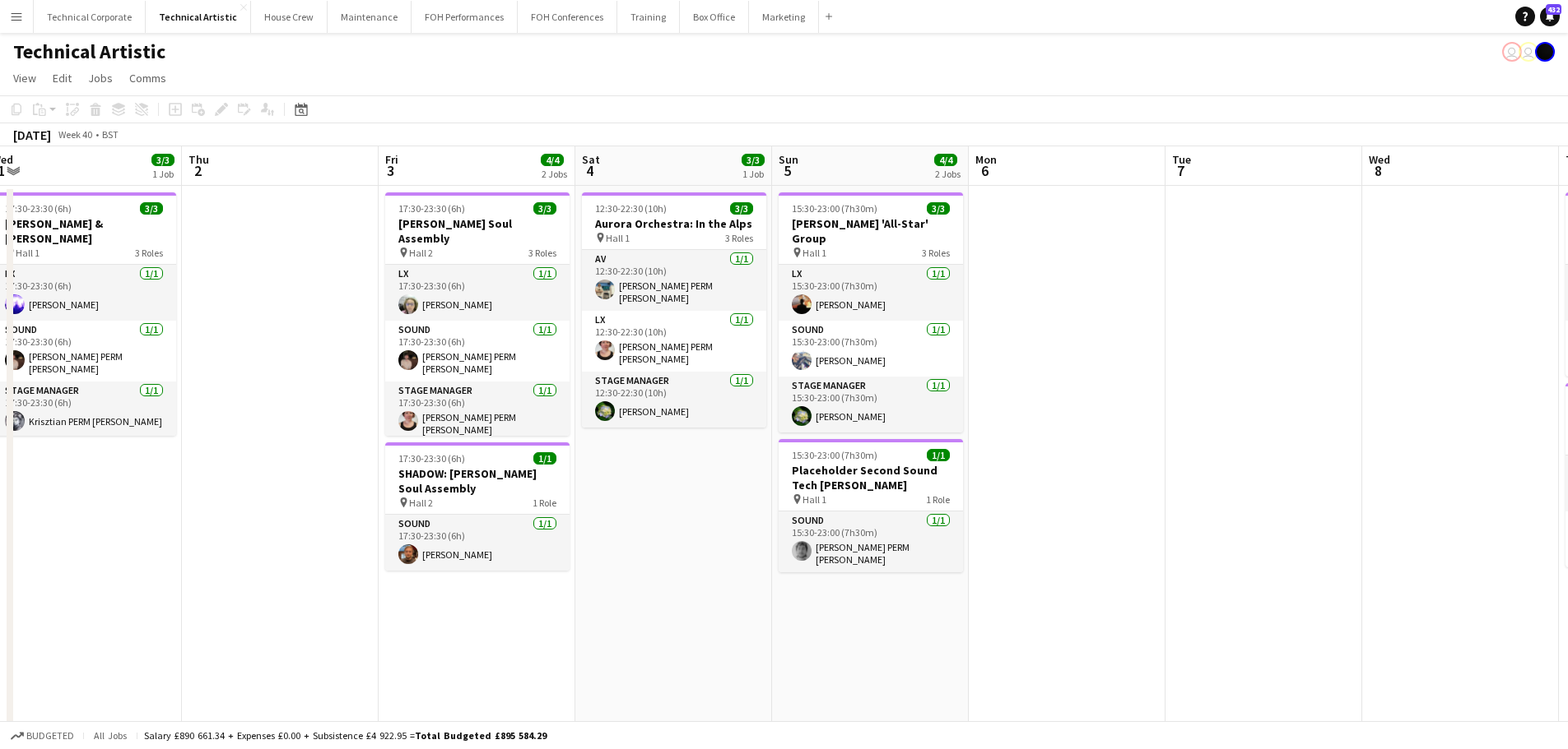
drag, startPoint x: 450, startPoint y: 548, endPoint x: 290, endPoint y: 549, distance: 160.0
click at [287, 551] on app-calendar-viewport "Sun 28 11/11 2 Jobs Mon 29 Tue 30 Wed 1 3/3 1 Job Thu 2 Fri 3 4/4 2 Jobs Sat 4 …" at bounding box center [784, 617] width 1568 height 942
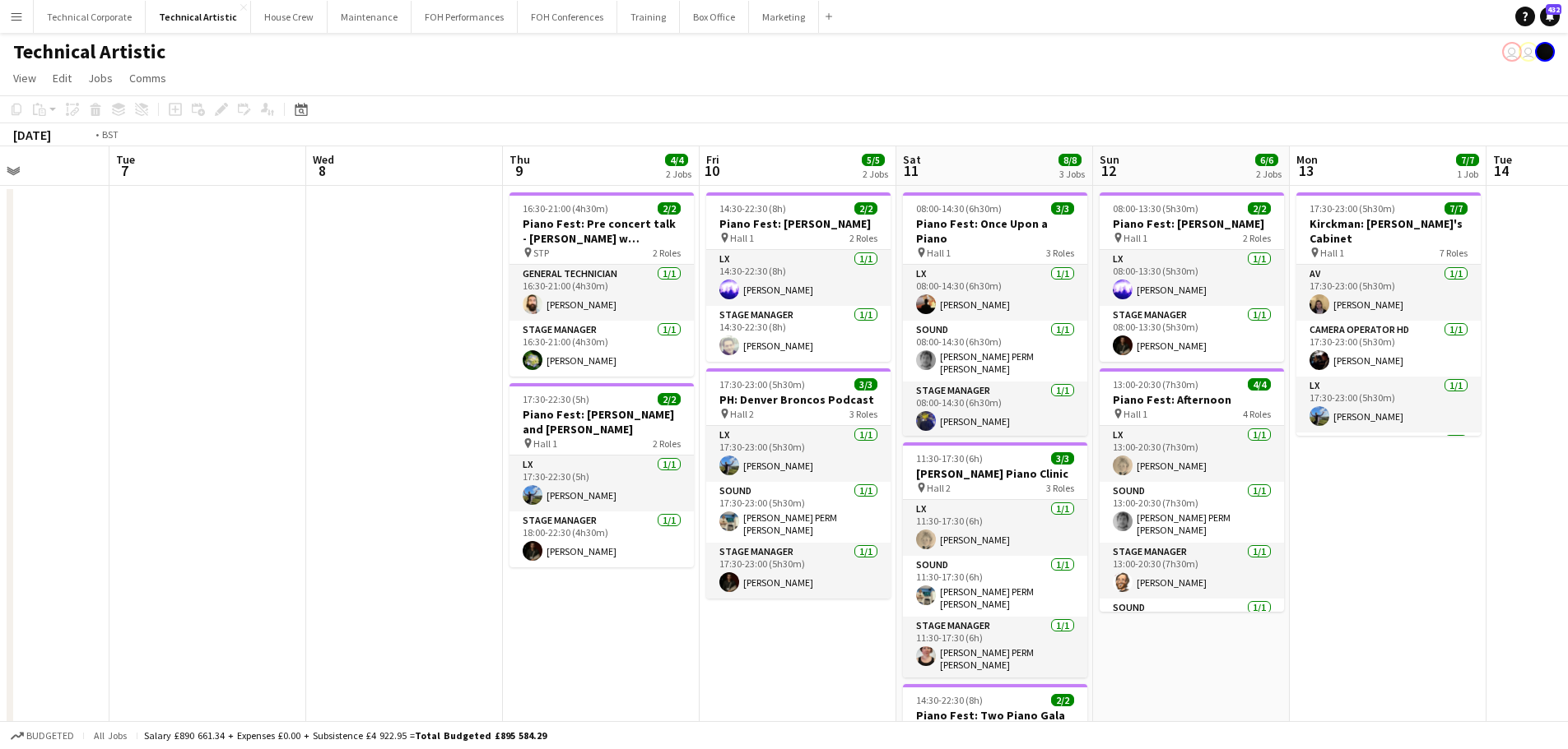
drag, startPoint x: 1068, startPoint y: 444, endPoint x: 274, endPoint y: 477, distance: 794.7
click at [274, 477] on app-calendar-viewport "Fri 3 4/4 2 Jobs Sat 4 3/3 1 Job Sun 5 4/4 2 Jobs Mon 6 Tue 7 Wed 8 Thu 9 4/4 2…" at bounding box center [784, 617] width 1568 height 942
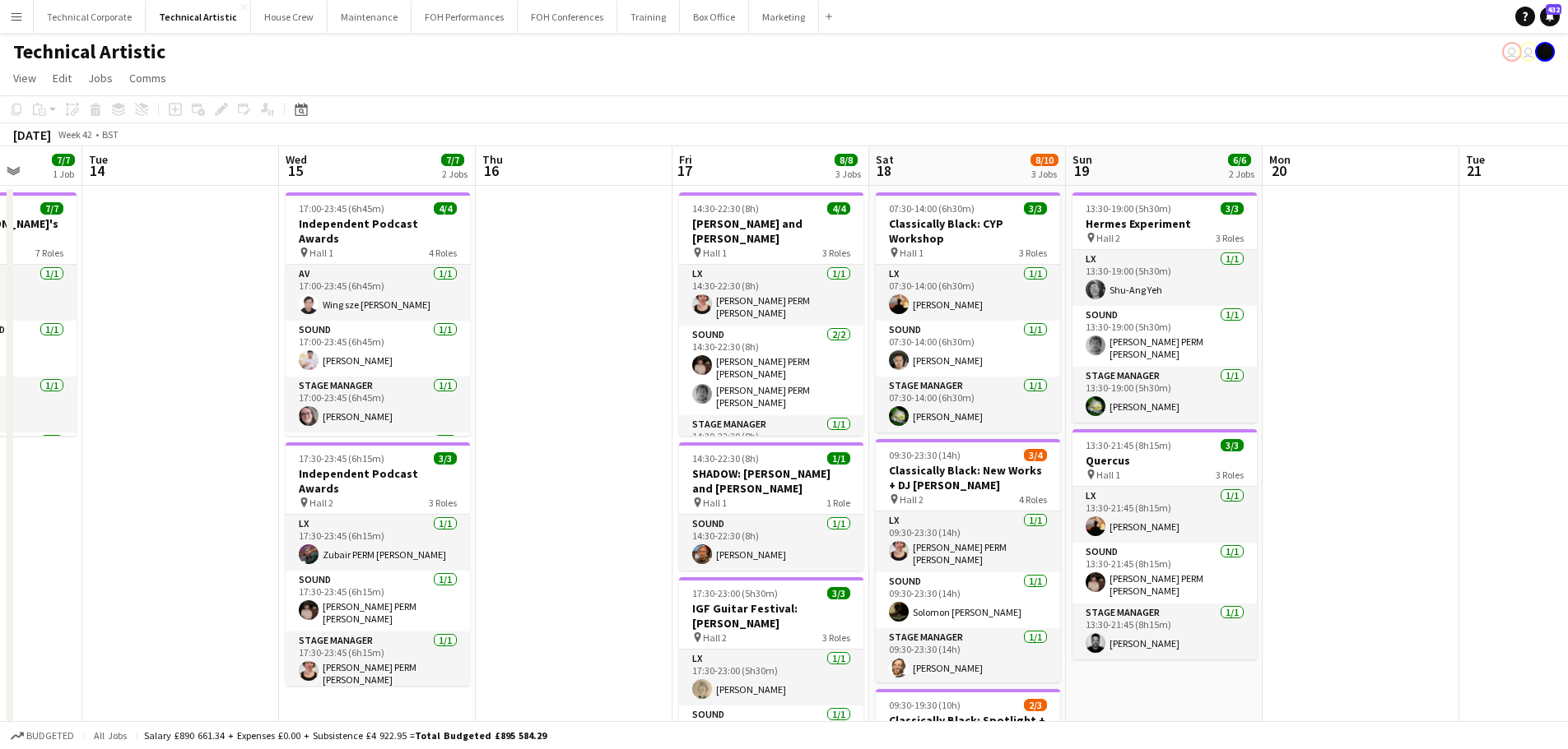
drag, startPoint x: 1072, startPoint y: 435, endPoint x: 287, endPoint y: 475, distance: 786.0
click at [287, 475] on app-calendar-viewport "Sat 11 8/8 3 Jobs Sun 12 6/6 2 Jobs Mon 13 7/7 1 Job Tue 14 Wed 15 7/7 2 Jobs T…" at bounding box center [784, 617] width 1568 height 942
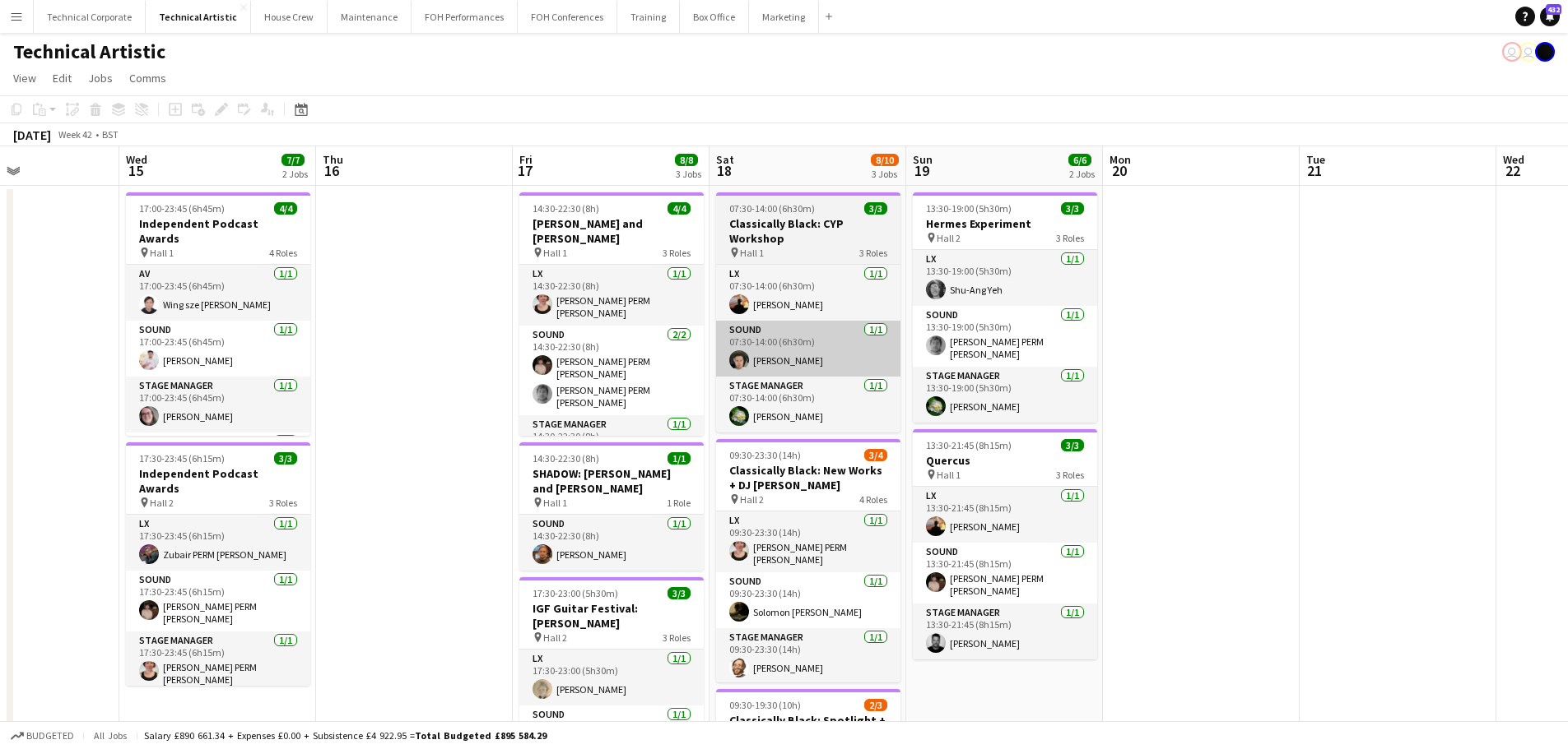
drag, startPoint x: 984, startPoint y: 399, endPoint x: 599, endPoint y: 342, distance: 389.2
click at [585, 383] on app-calendar-viewport "Sat 11 8/8 3 Jobs Sun 12 6/6 2 Jobs Mon 13 7/7 1 Job Tue 14 Wed 15 7/7 2 Jobs T…" at bounding box center [784, 617] width 1568 height 942
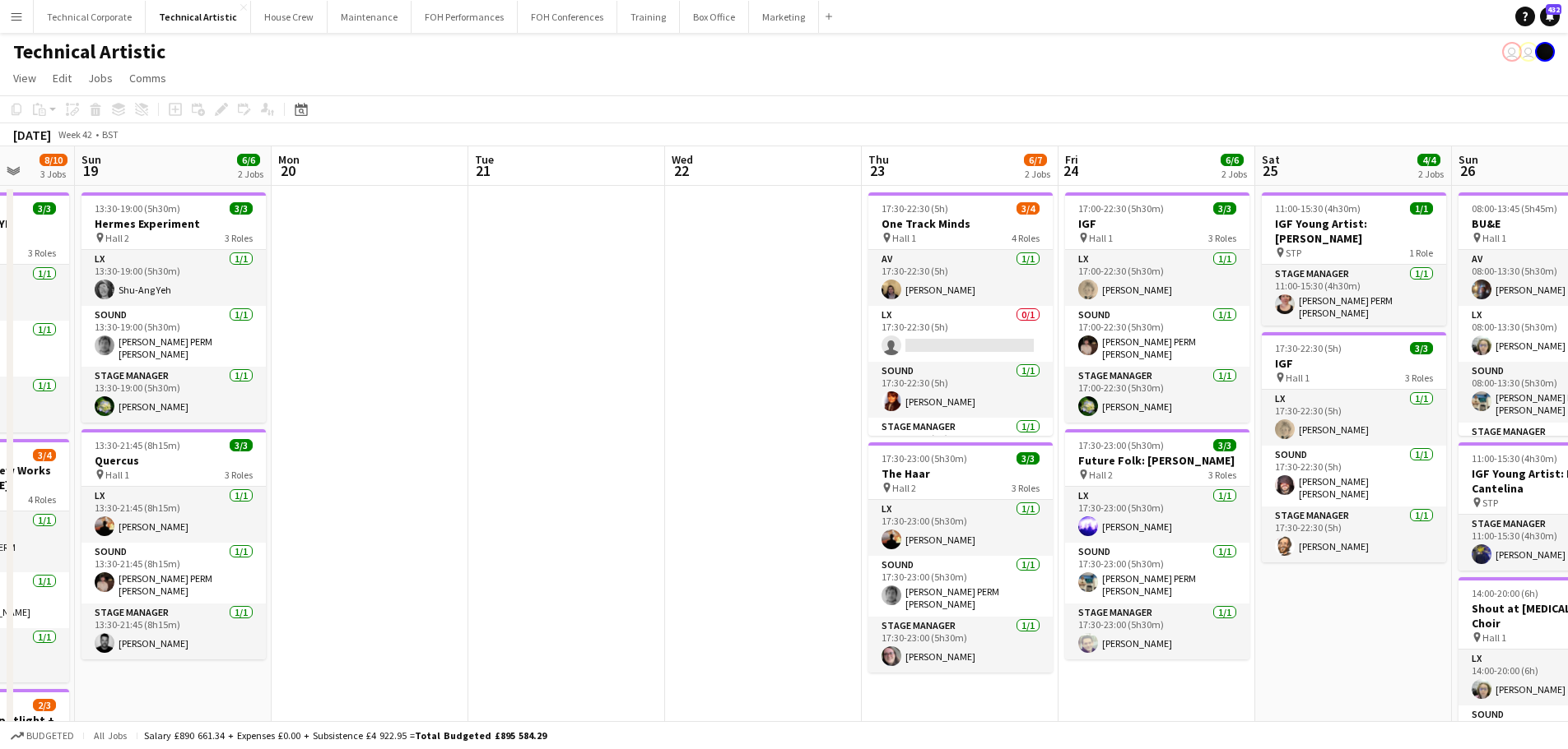
scroll to position [0, 466]
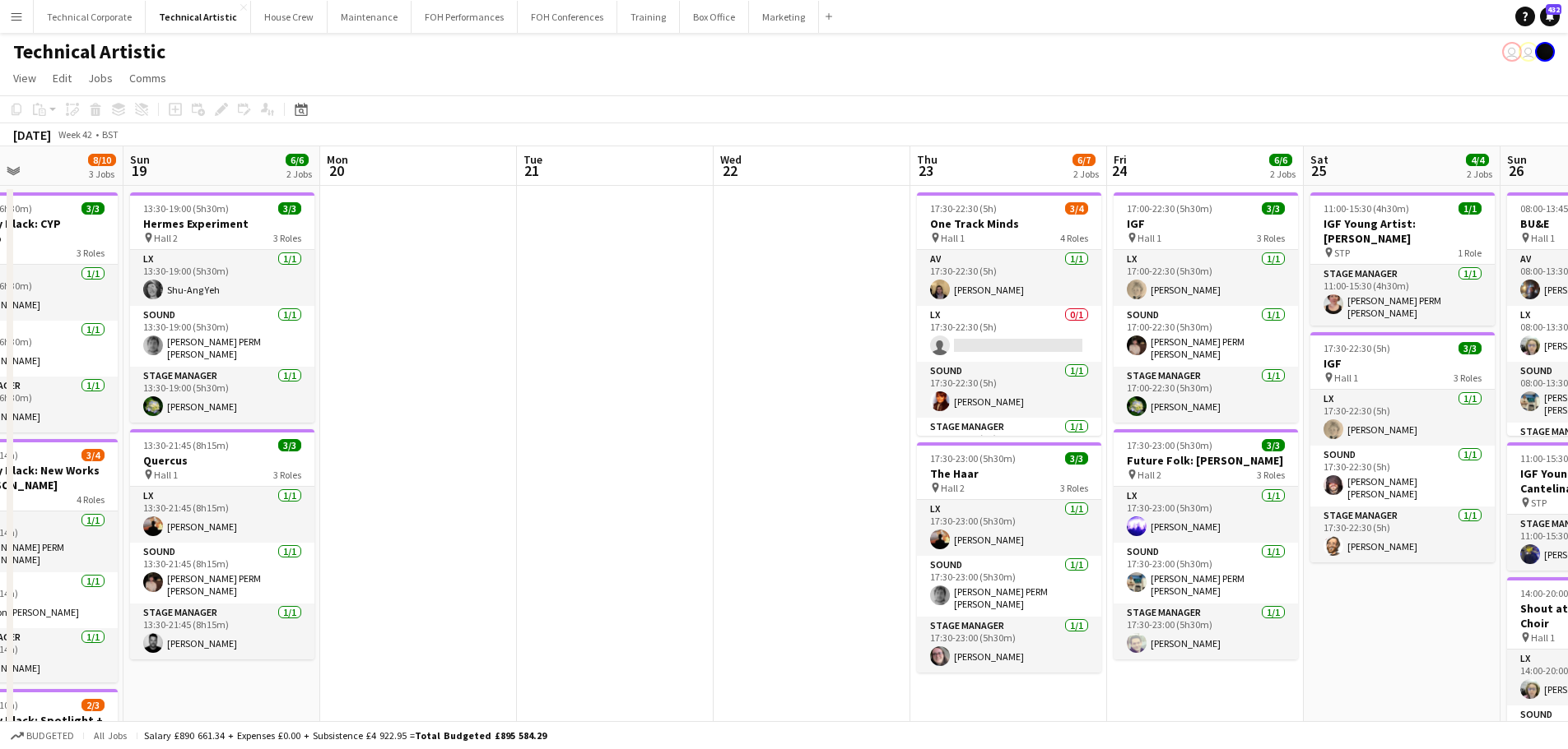
drag, startPoint x: 992, startPoint y: 515, endPoint x: 560, endPoint y: 524, distance: 432.1
click at [481, 546] on app-calendar-viewport "Thu 16 Fri 17 8/8 3 Jobs Sat 18 8/10 3 Jobs Sun 19 6/6 2 Jobs Mon 20 Tue 21 Wed…" at bounding box center [784, 617] width 1568 height 942
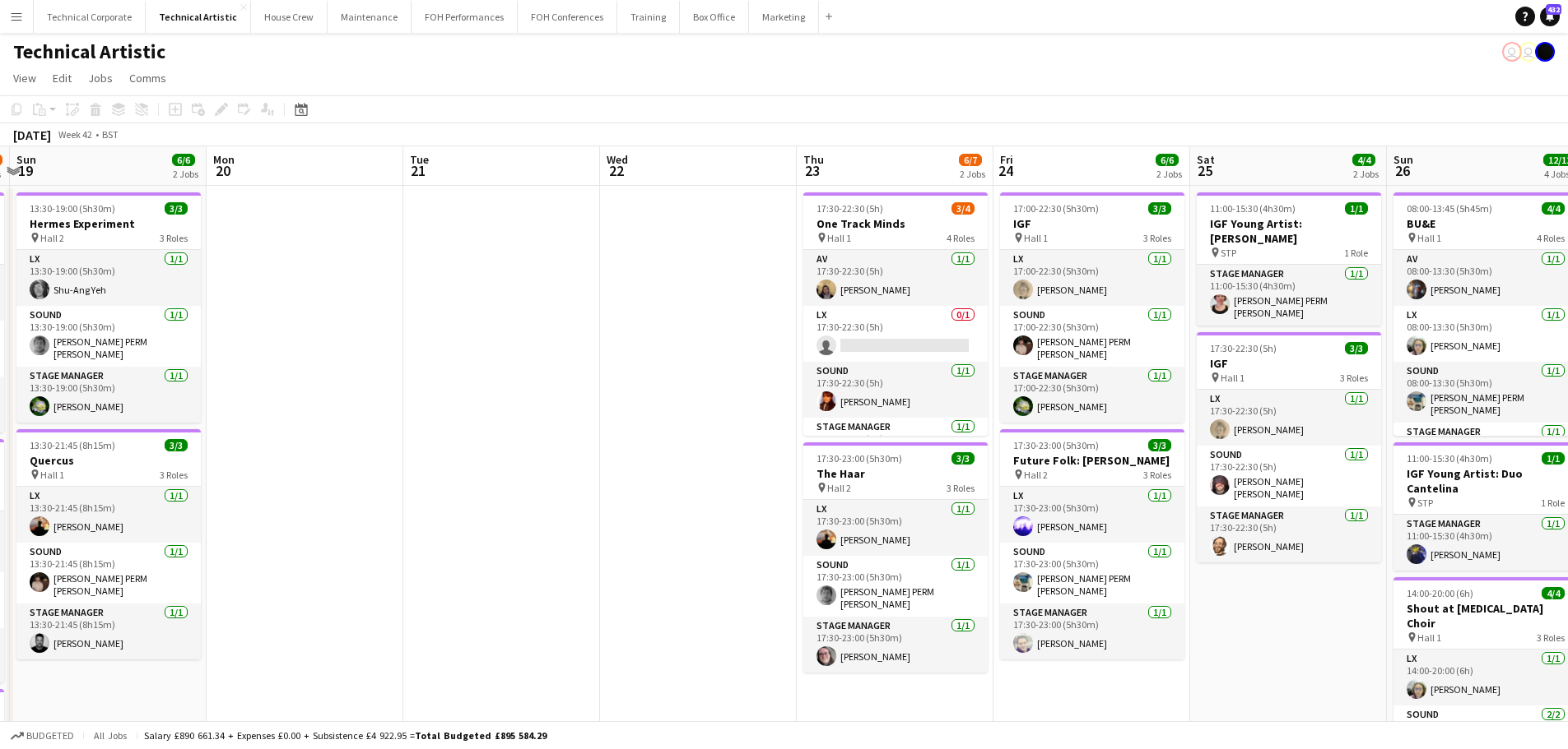
drag, startPoint x: 732, startPoint y: 457, endPoint x: 867, endPoint y: 458, distance: 135.0
click at [877, 458] on app-calendar-viewport "Fri 17 8/8 3 Jobs Sat 18 8/10 3 Jobs Sun 19 6/6 2 Jobs Mon 20 Tue 21 Wed 22 Thu…" at bounding box center [784, 617] width 1568 height 942
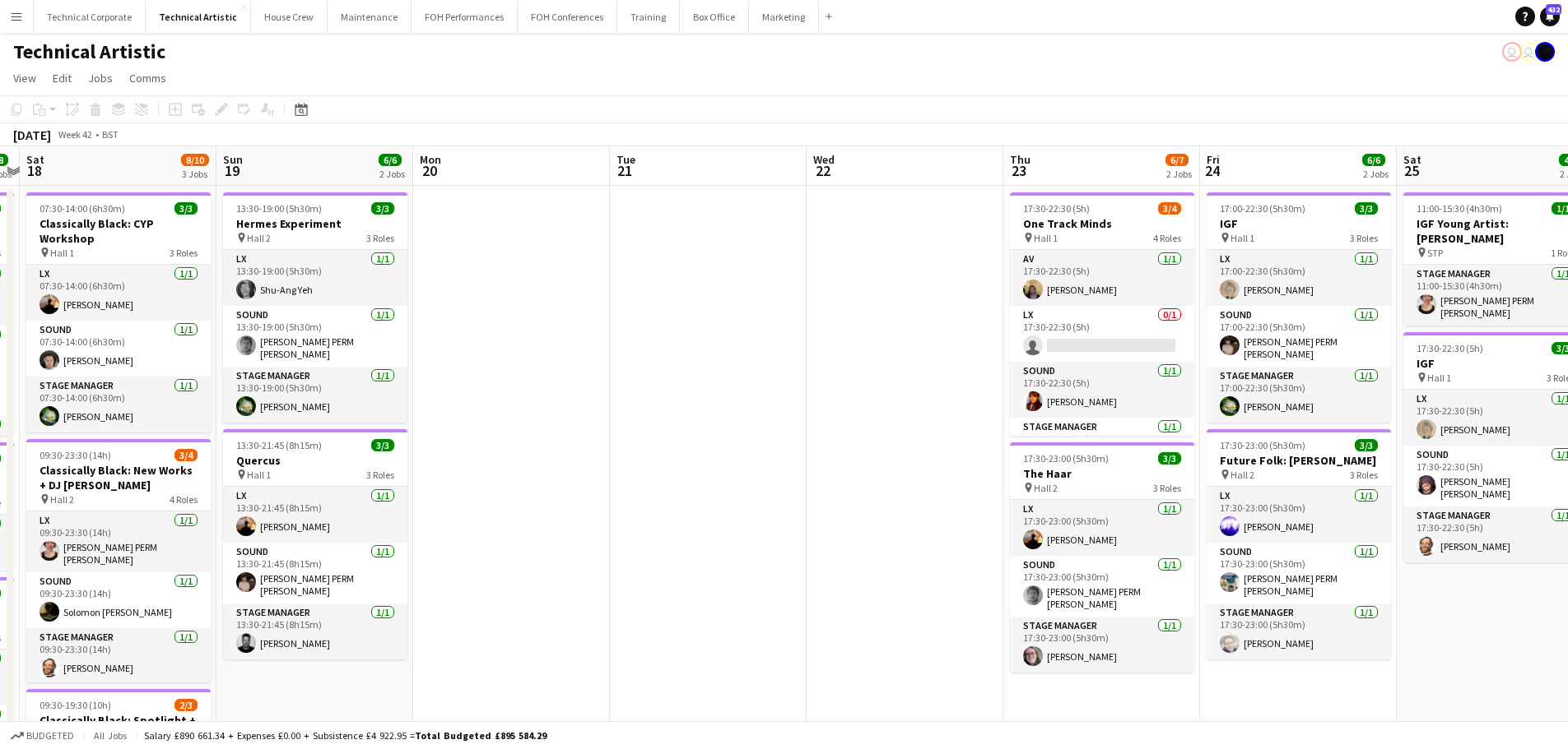
click at [769, 464] on app-calendar-viewport "Thu 16 Fri 17 8/8 3 Jobs Sat 18 8/10 3 Jobs Sun 19 6/6 2 Jobs Mon 20 Tue 21 Wed…" at bounding box center [784, 617] width 1568 height 942
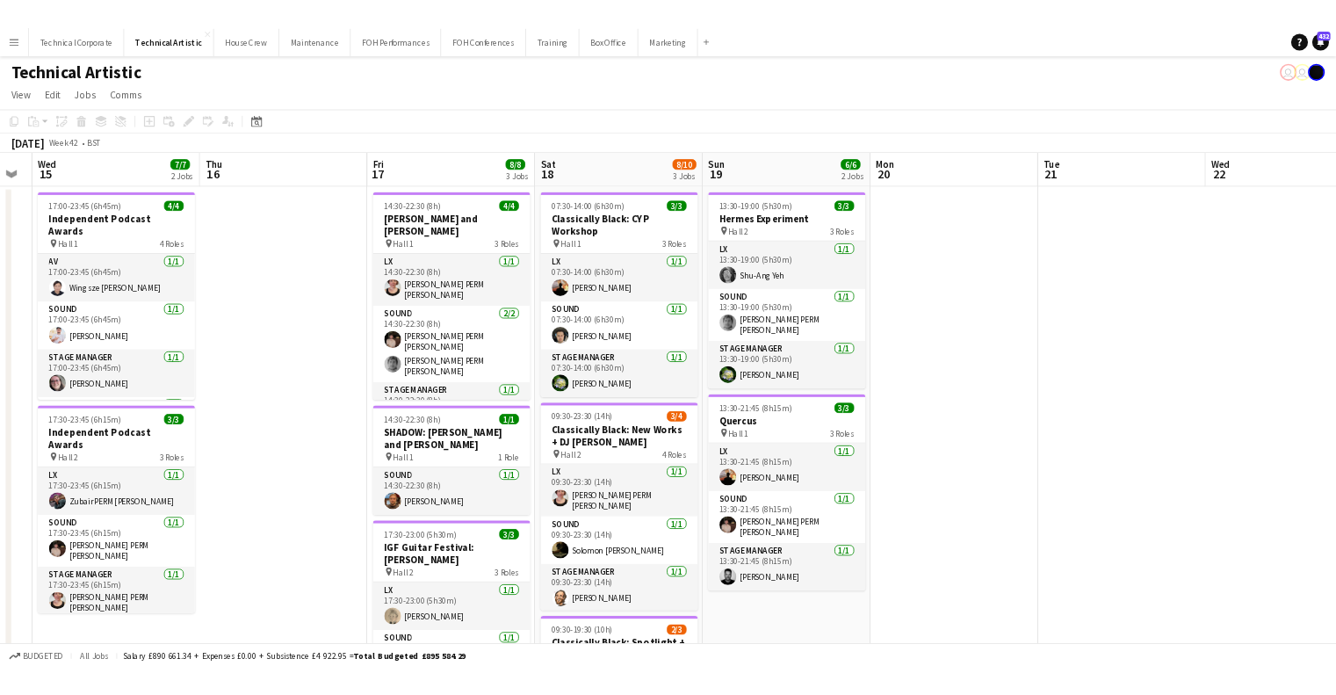
scroll to position [0, 382]
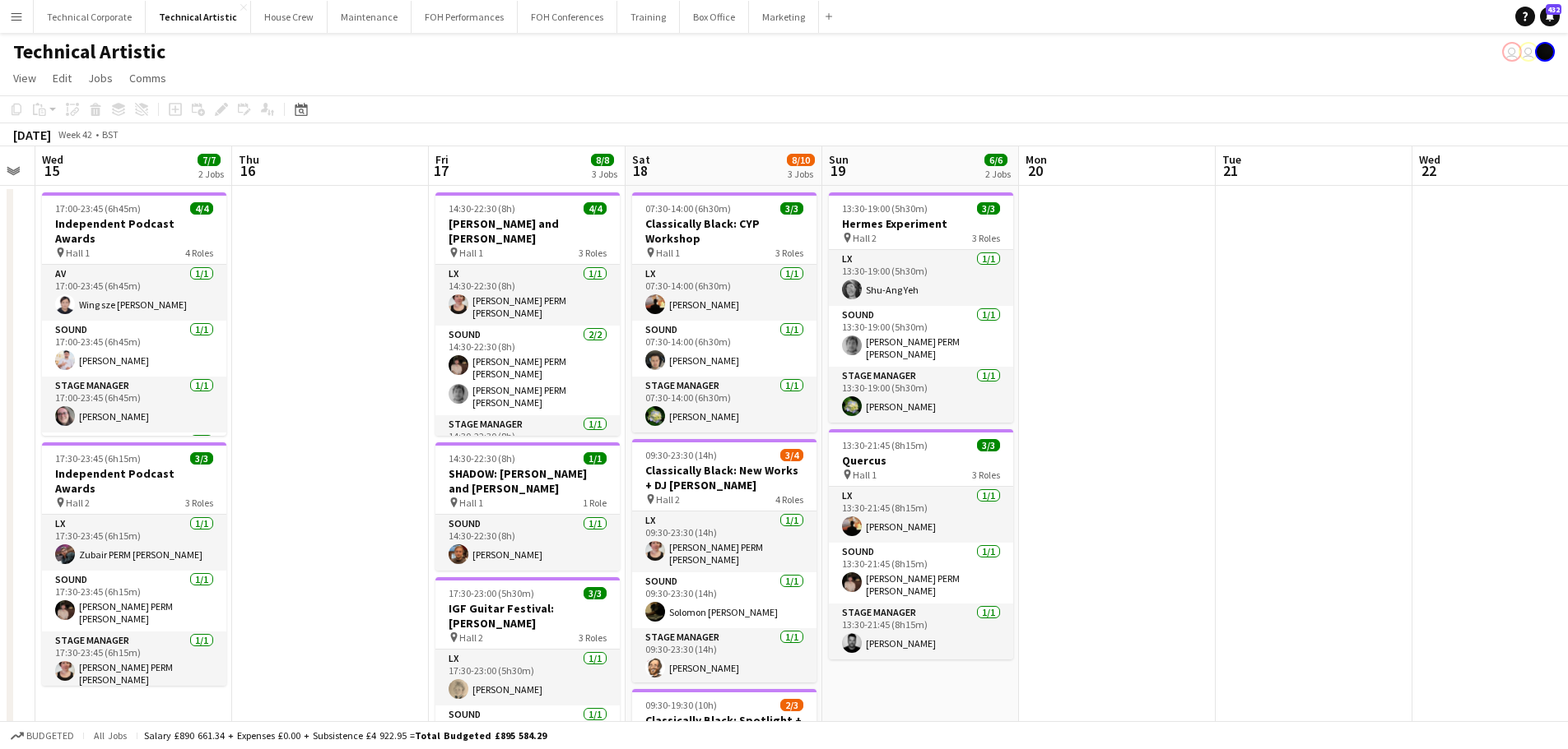
drag, startPoint x: 908, startPoint y: 382, endPoint x: 948, endPoint y: 379, distance: 40.1
click at [948, 379] on app-calendar-viewport "Mon 13 7/7 1 Job Tue 14 Wed 15 7/7 2 Jobs Thu 16 Fri 17 8/8 3 Jobs Sat 18 8/10 …" at bounding box center [784, 617] width 1568 height 942
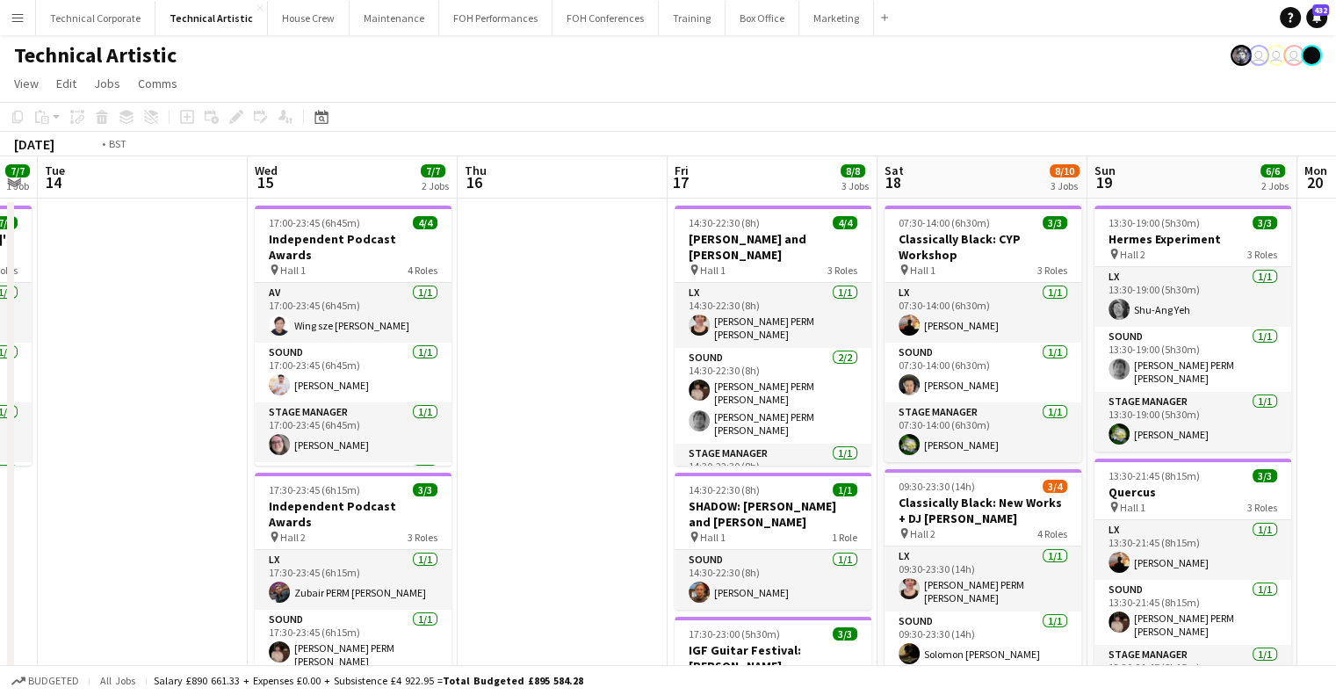
drag, startPoint x: 1068, startPoint y: 342, endPoint x: 1049, endPoint y: 339, distance: 19.5
click at [1091, 339] on app-calendar-viewport "Sun 12 Mon 13 7/7 1 Job Tue 14 Wed 15 7/7 2 Jobs Thu 16 Fri 17 8/8 3 Jobs Sat 1…" at bounding box center [668, 593] width 1336 height 874
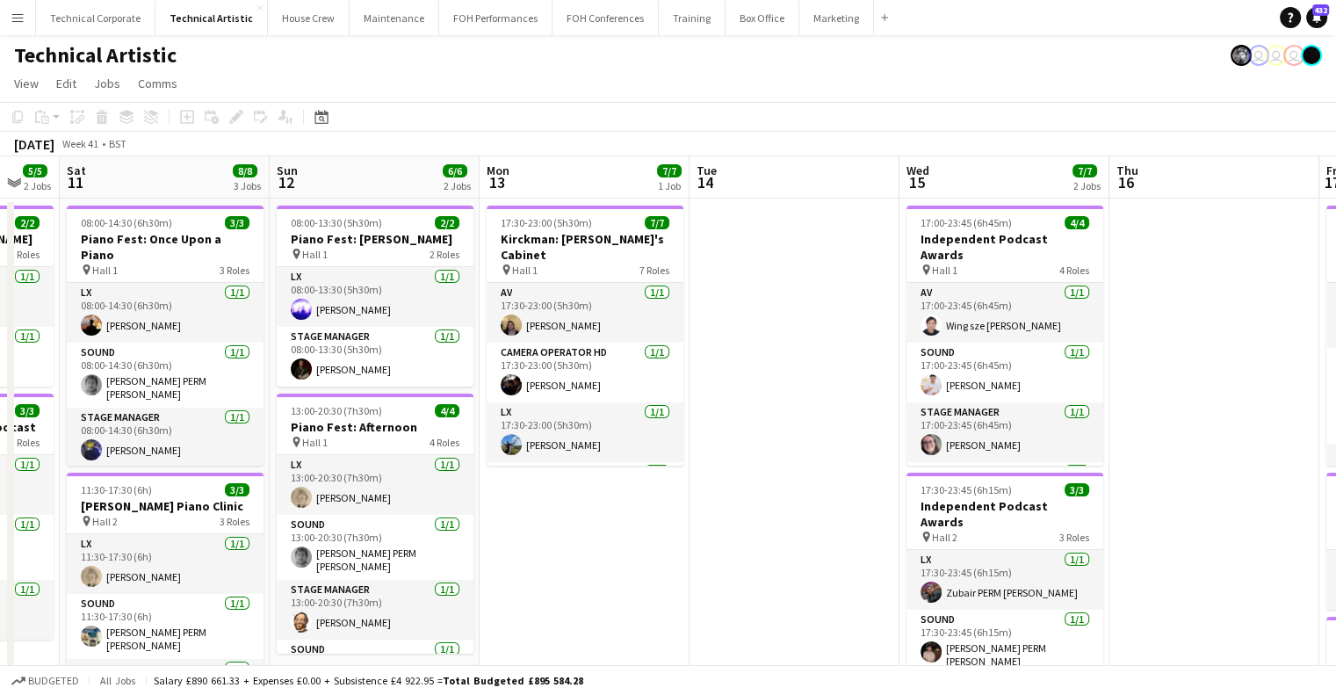
drag, startPoint x: 635, startPoint y: 377, endPoint x: 1321, endPoint y: 385, distance: 686.2
click at [1325, 386] on app-calendar-viewport "Fri 10 5/5 2 Jobs Sat 11 8/8 3 Jobs Sun 12 6/6 2 Jobs Mon 13 7/7 1 Job Tue 14 W…" at bounding box center [668, 593] width 1336 height 874
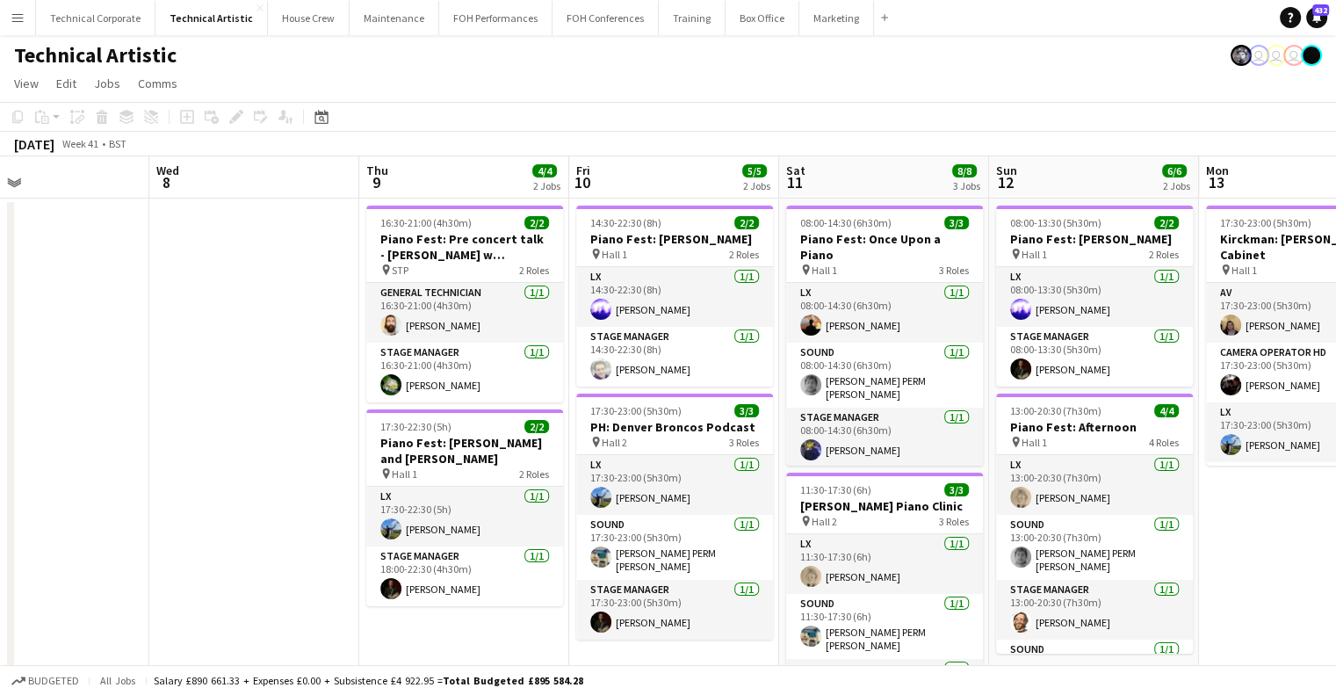
drag, startPoint x: 1058, startPoint y: 382, endPoint x: 793, endPoint y: 383, distance: 264.4
click at [198, 382] on app-calendar-viewport "Sat 4 Sun 5 Mon 6 Tue 7 Wed 8 Thu 9 4/4 2 Jobs Fri 10 5/5 2 Jobs Sat 11 8/8 3 J…" at bounding box center [668, 593] width 1336 height 874
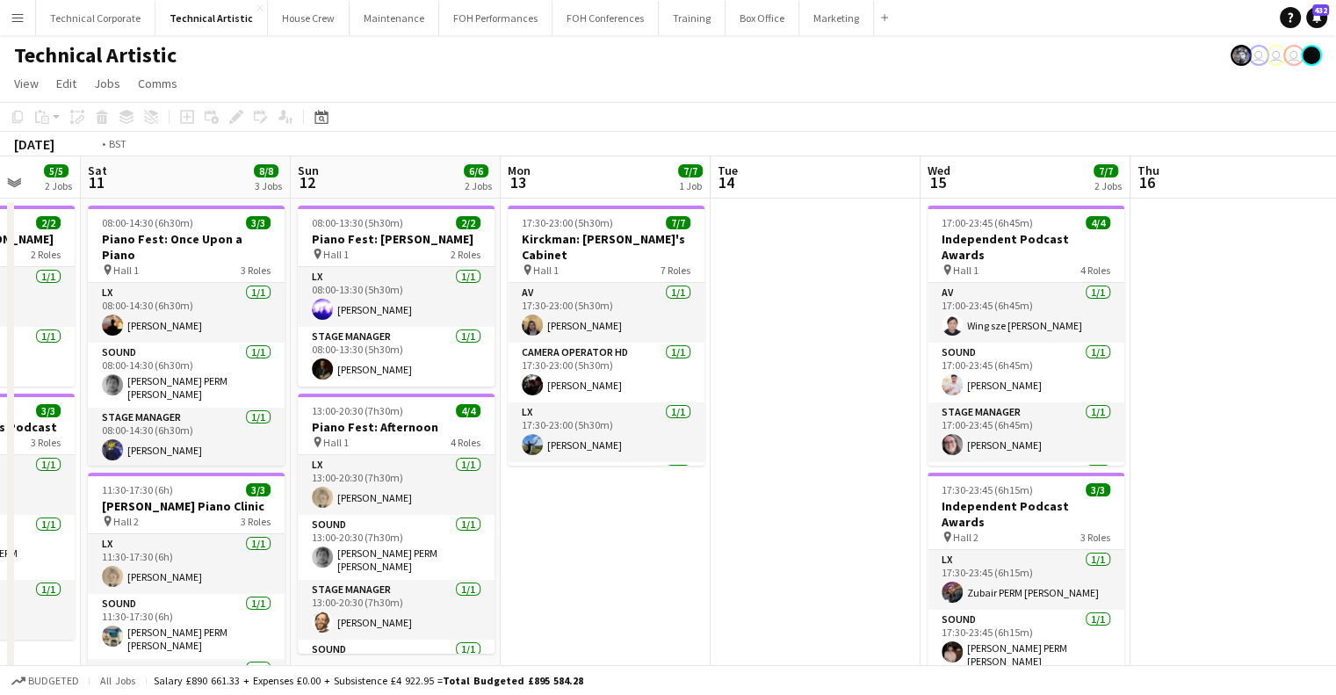
click at [442, 370] on app-calendar-viewport "Tue 7 Wed 8 Thu 9 4/4 2 Jobs Fri 10 5/5 2 Jobs Sat 11 8/8 3 Jobs Sun 12 6/6 2 J…" at bounding box center [668, 593] width 1336 height 874
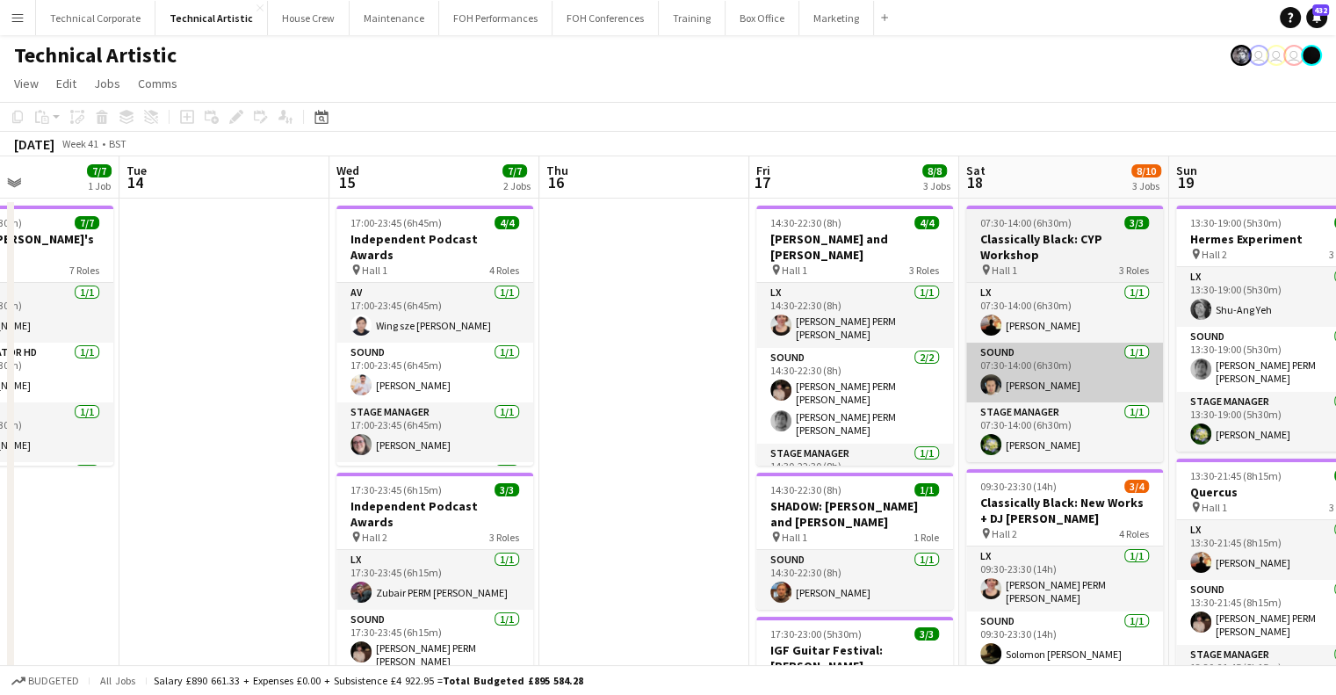
scroll to position [0, 743]
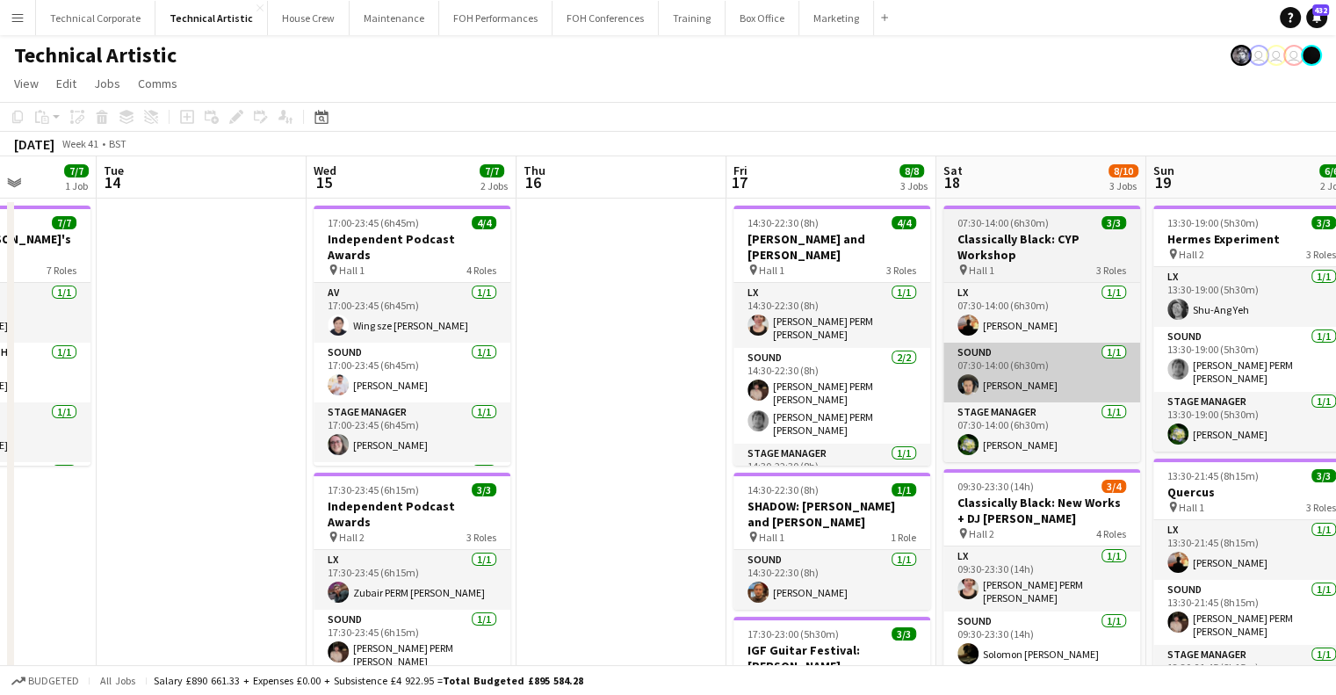
drag, startPoint x: 771, startPoint y: 359, endPoint x: 531, endPoint y: 379, distance: 240.6
click at [520, 382] on app-calendar-viewport "Fri 10 5/5 2 Jobs Sat 11 8/8 3 Jobs Sun 12 6/6 2 Jobs Mon 13 7/7 1 Job Tue 14 W…" at bounding box center [668, 593] width 1336 height 874
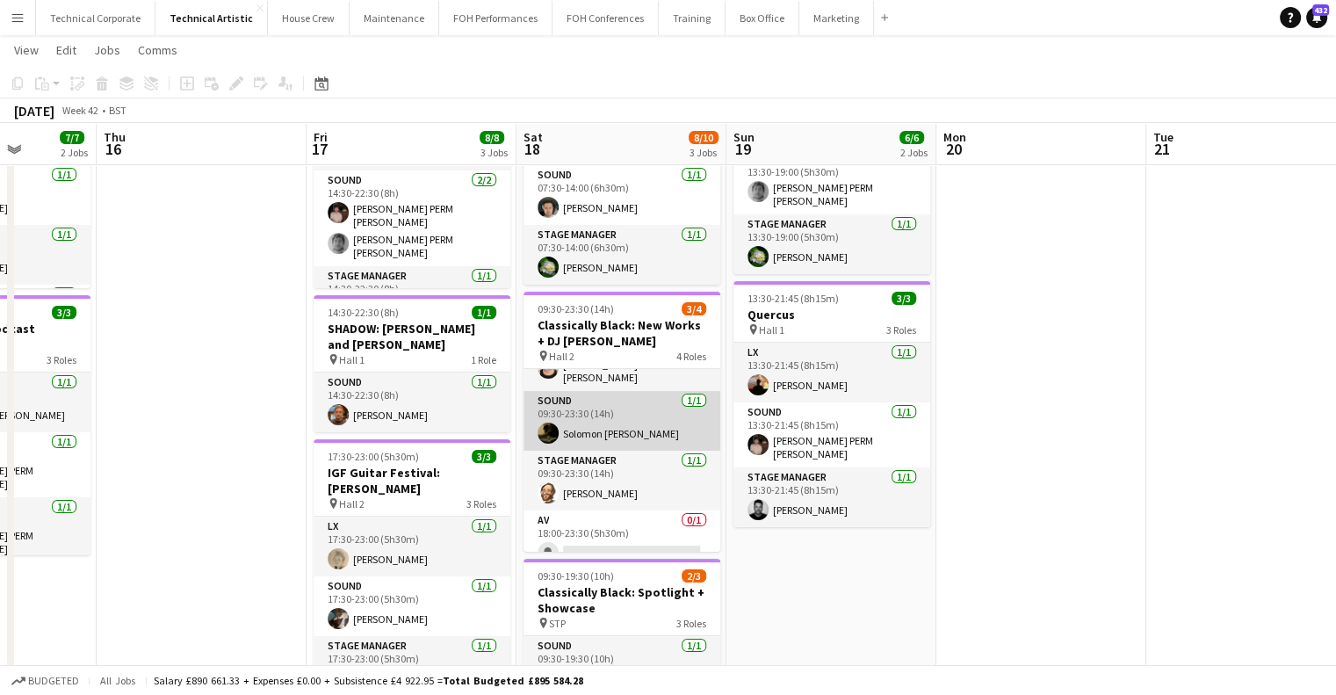
scroll to position [56, 0]
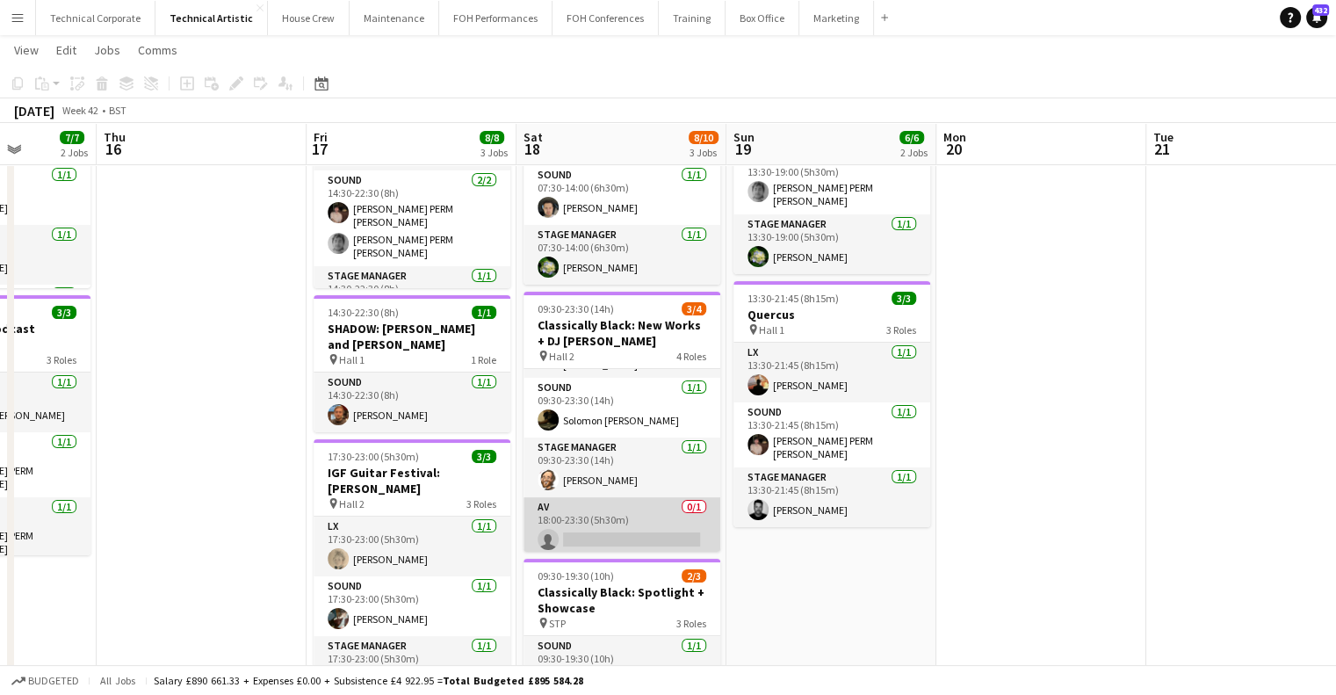
click at [624, 498] on app-card-role "AV 0/1 18:00-23:30 (5h30m) single-neutral-actions" at bounding box center [622, 527] width 197 height 60
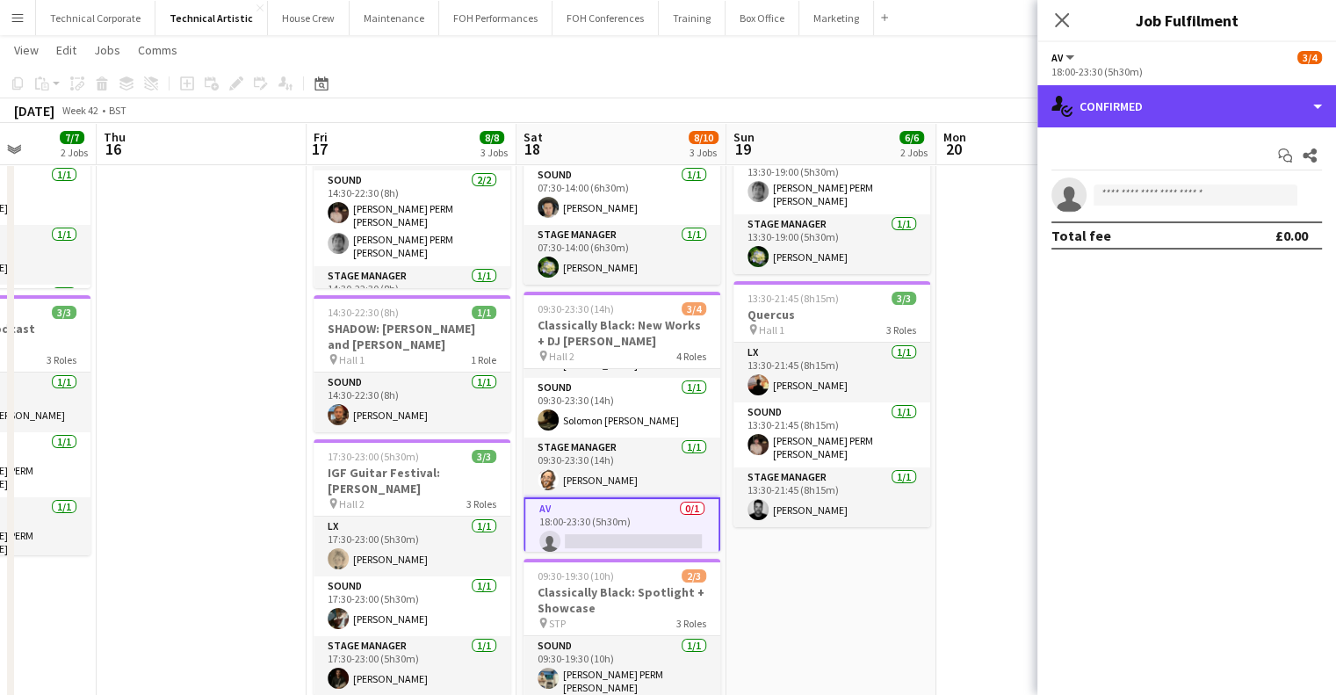
drag, startPoint x: 1124, startPoint y: 107, endPoint x: 1121, endPoint y: 134, distance: 26.6
click at [1124, 108] on div "single-neutral-actions-check-2 Confirmed" at bounding box center [1187, 106] width 299 height 42
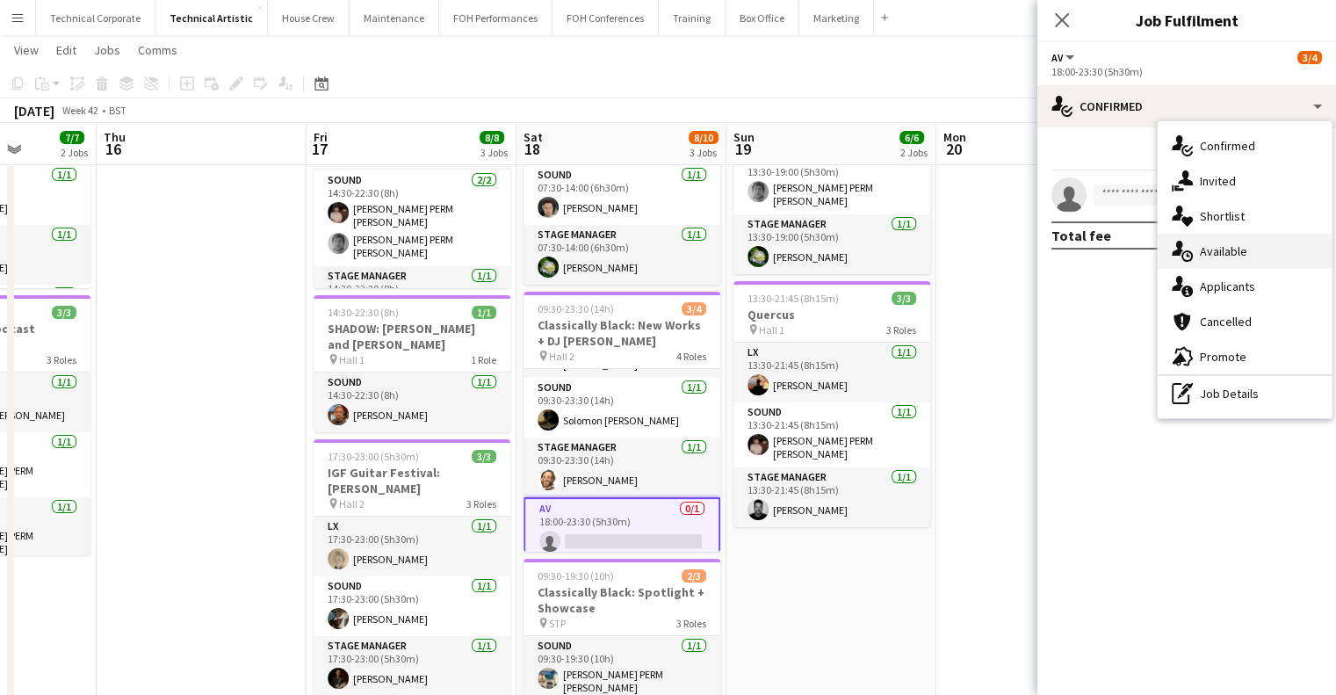
click at [1194, 262] on div "single-neutral-actions-upload Available" at bounding box center [1245, 251] width 174 height 35
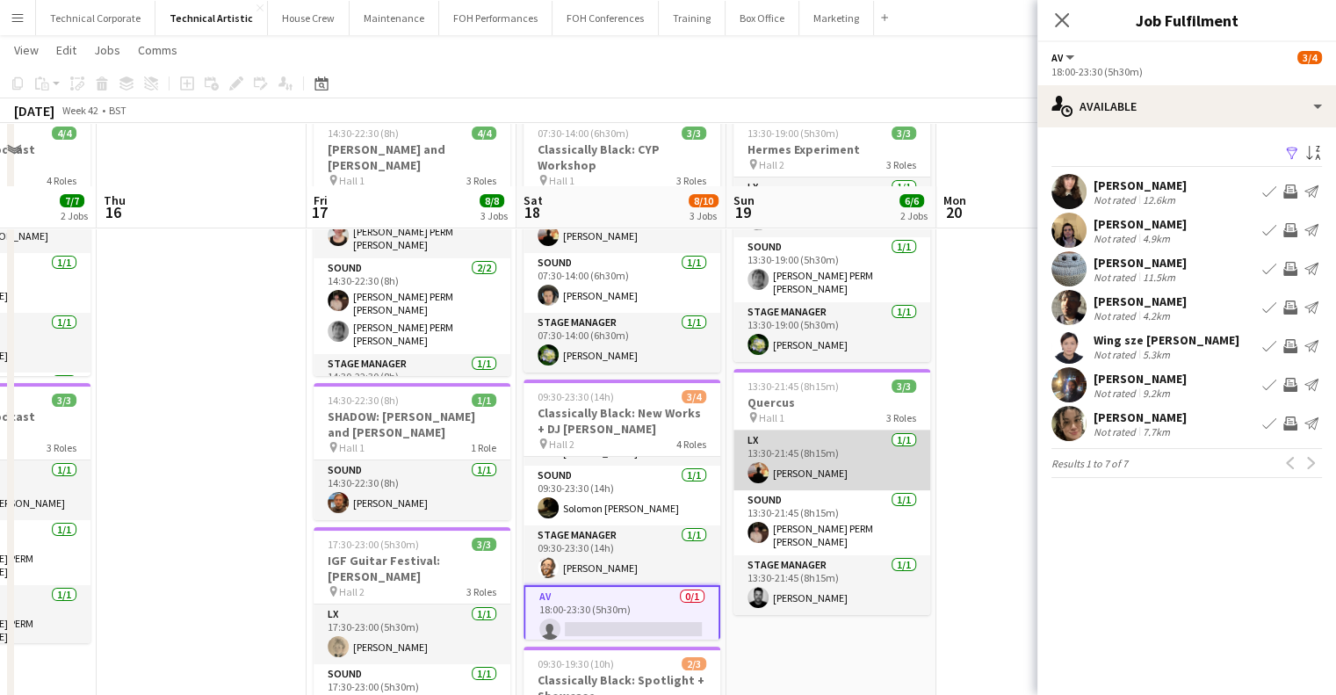
scroll to position [0, 0]
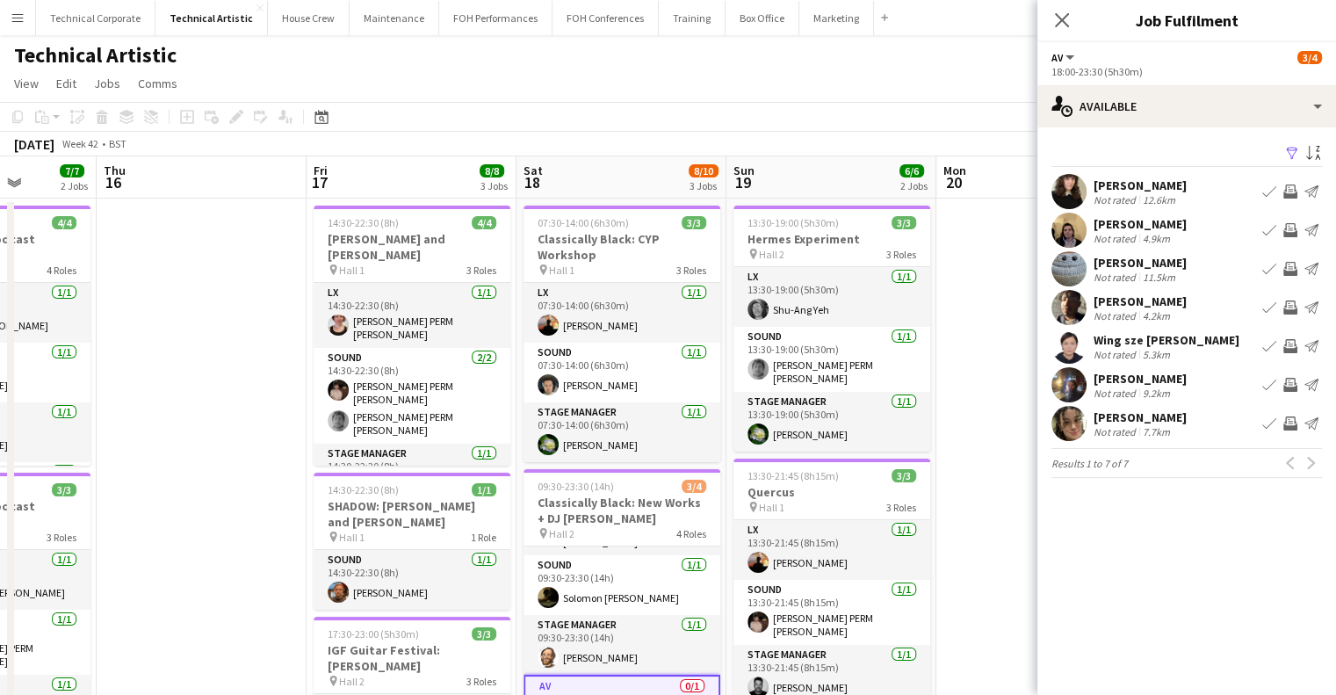
click at [1293, 227] on app-icon "Invite crew" at bounding box center [1290, 230] width 14 height 14
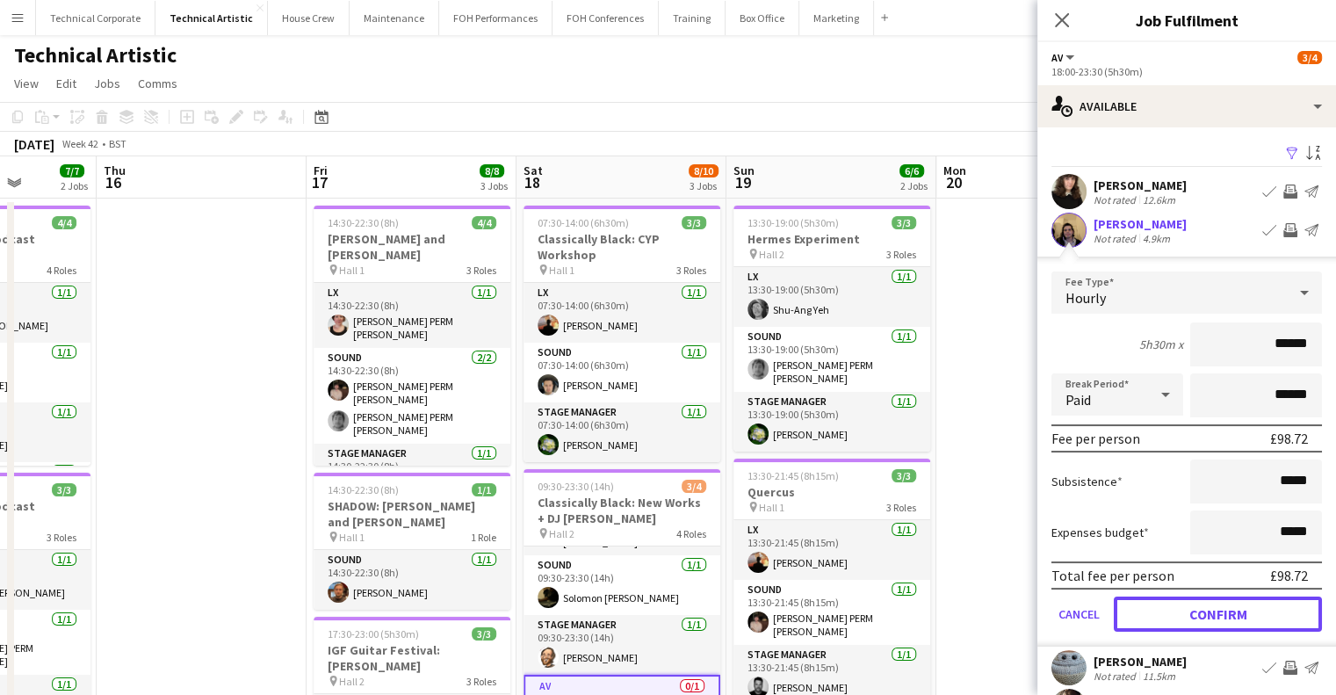
click at [1226, 614] on button "Confirm" at bounding box center [1218, 614] width 208 height 35
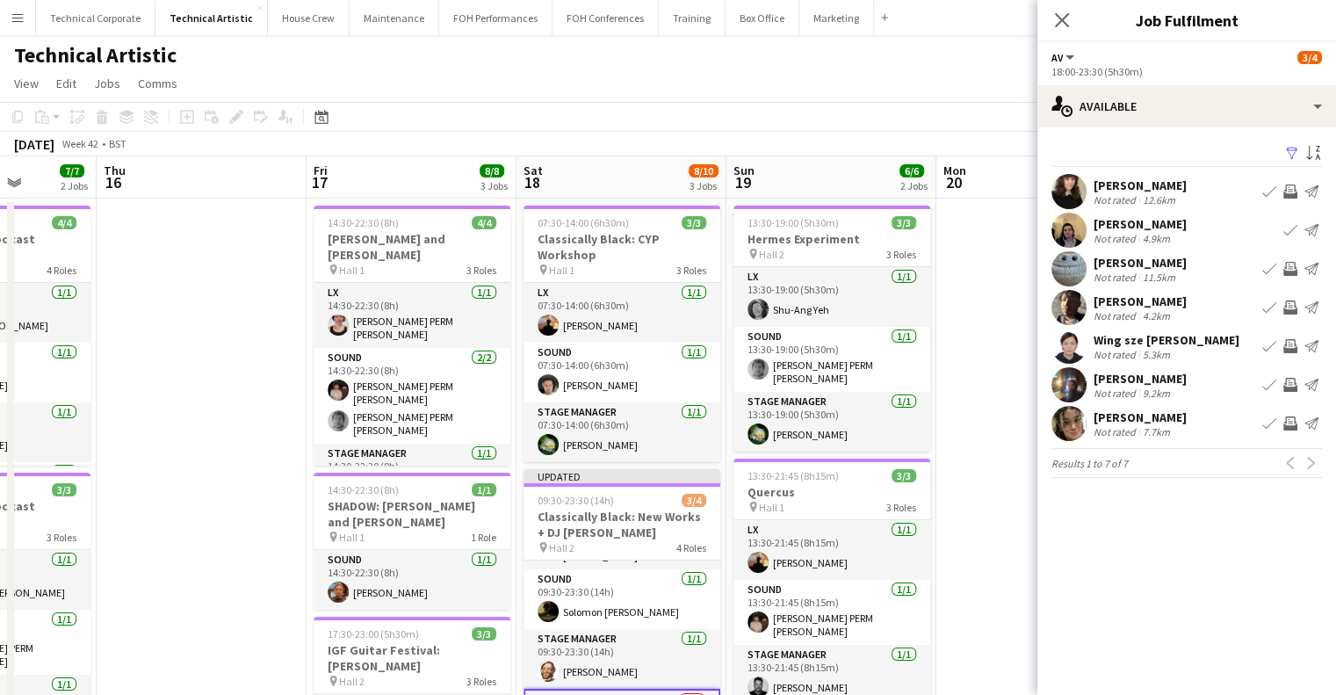
click at [1004, 480] on app-date-cell at bounding box center [1041, 615] width 210 height 832
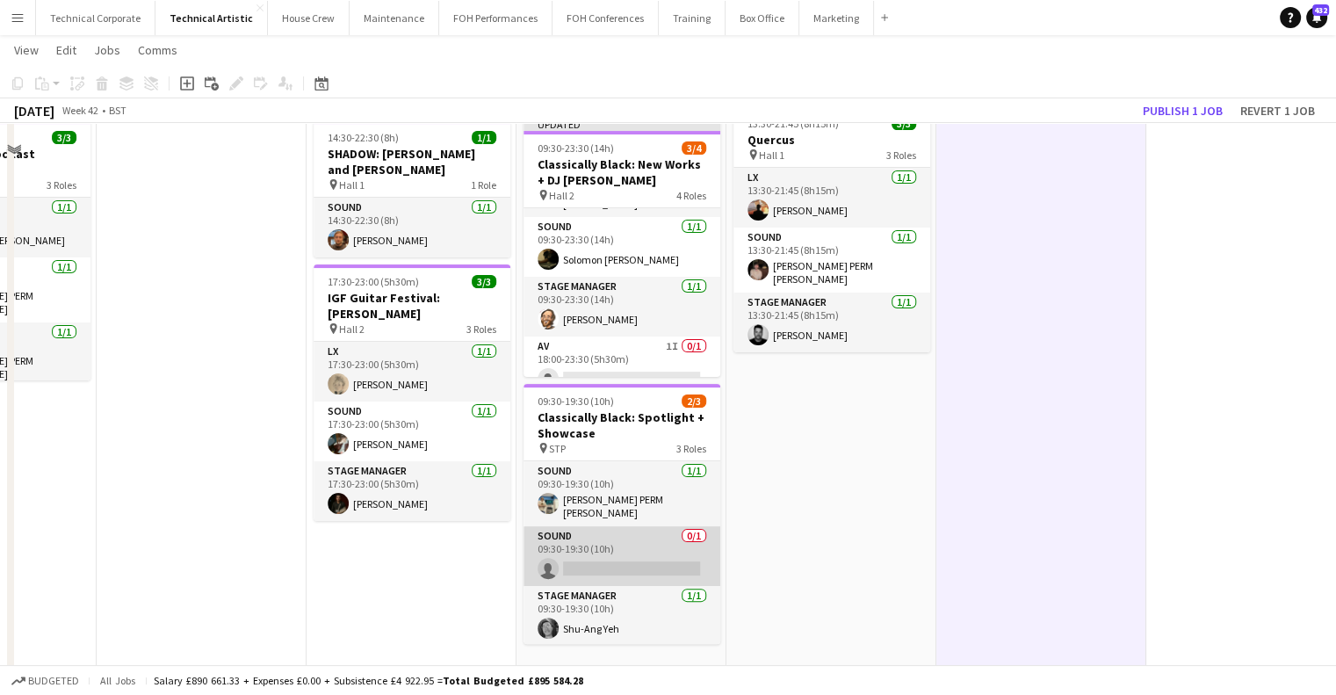
scroll to position [363, 0]
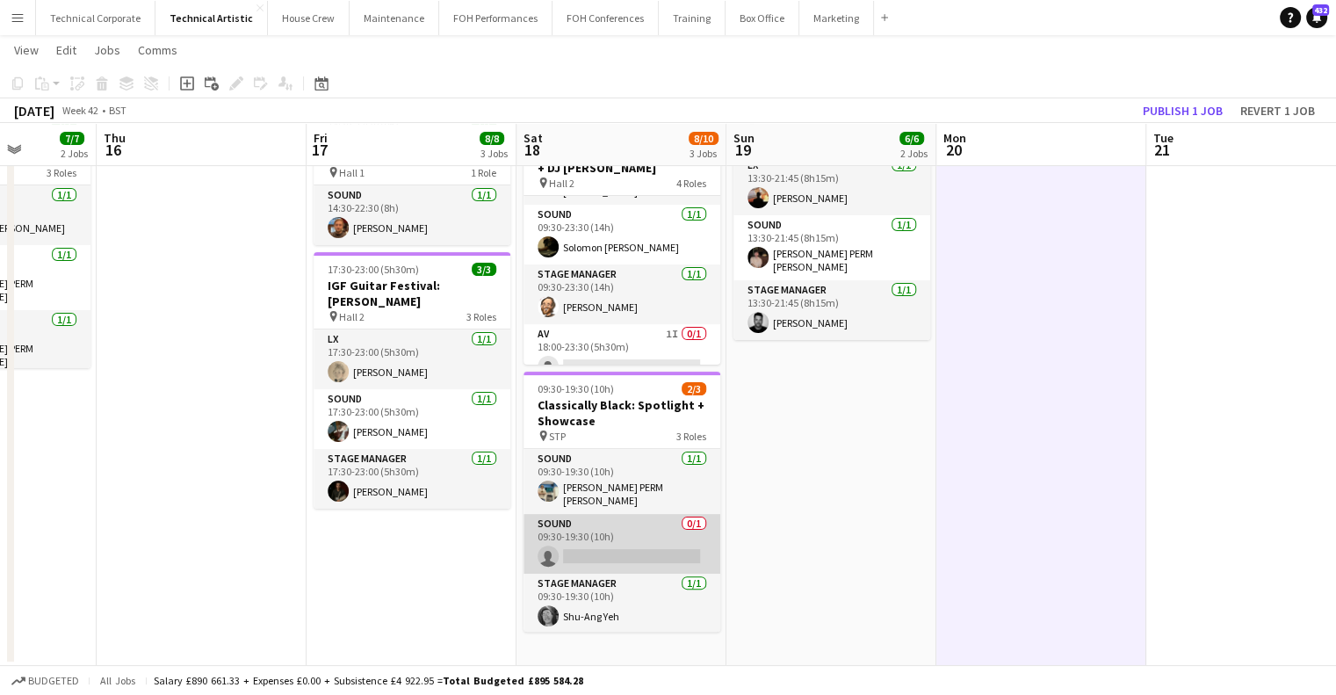
click at [639, 523] on app-card-role "Sound 0/1 09:30-19:30 (10h) single-neutral-actions" at bounding box center [622, 544] width 197 height 60
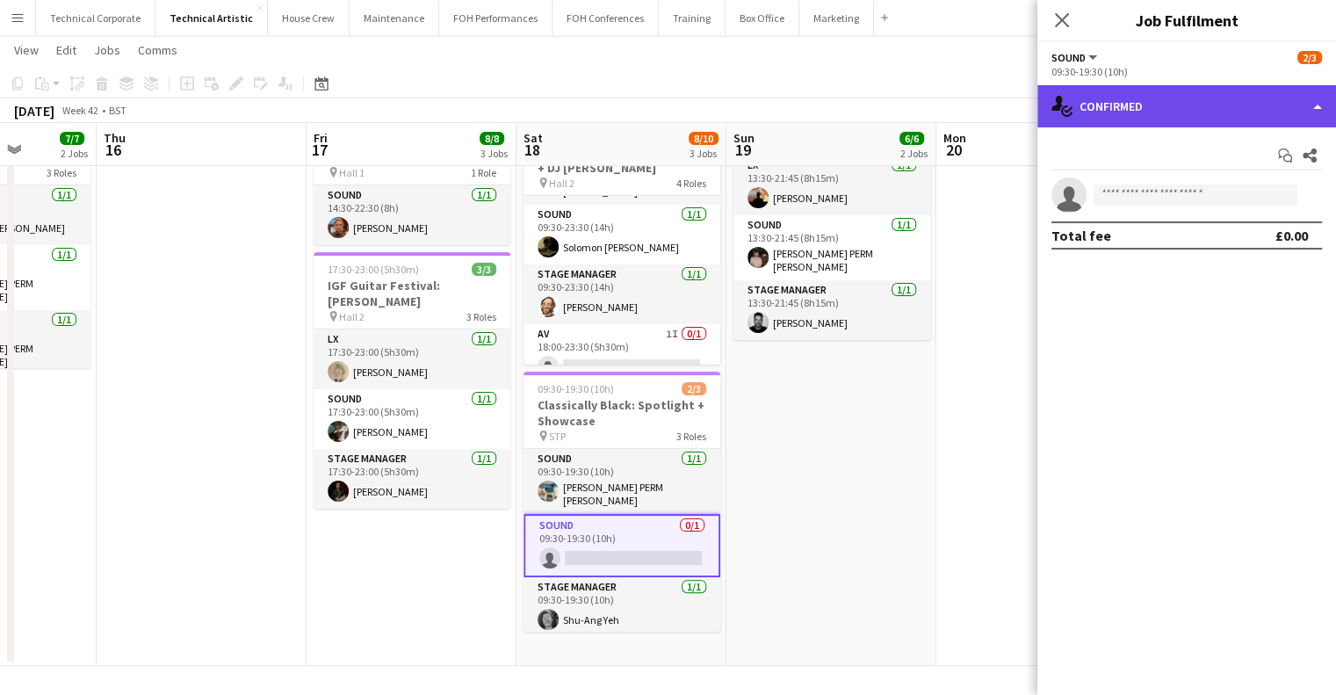
click at [1177, 103] on div "single-neutral-actions-check-2 Confirmed" at bounding box center [1187, 106] width 299 height 42
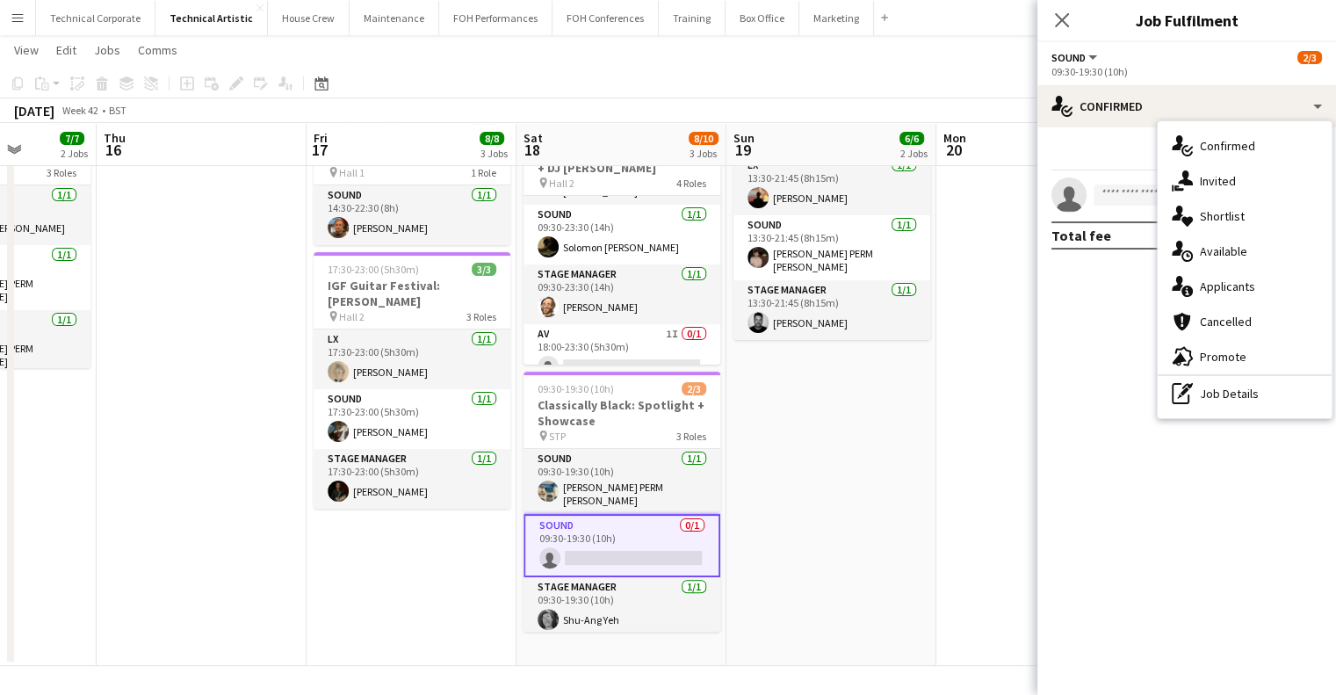
click at [1271, 250] on div "single-neutral-actions-upload Available" at bounding box center [1245, 251] width 174 height 35
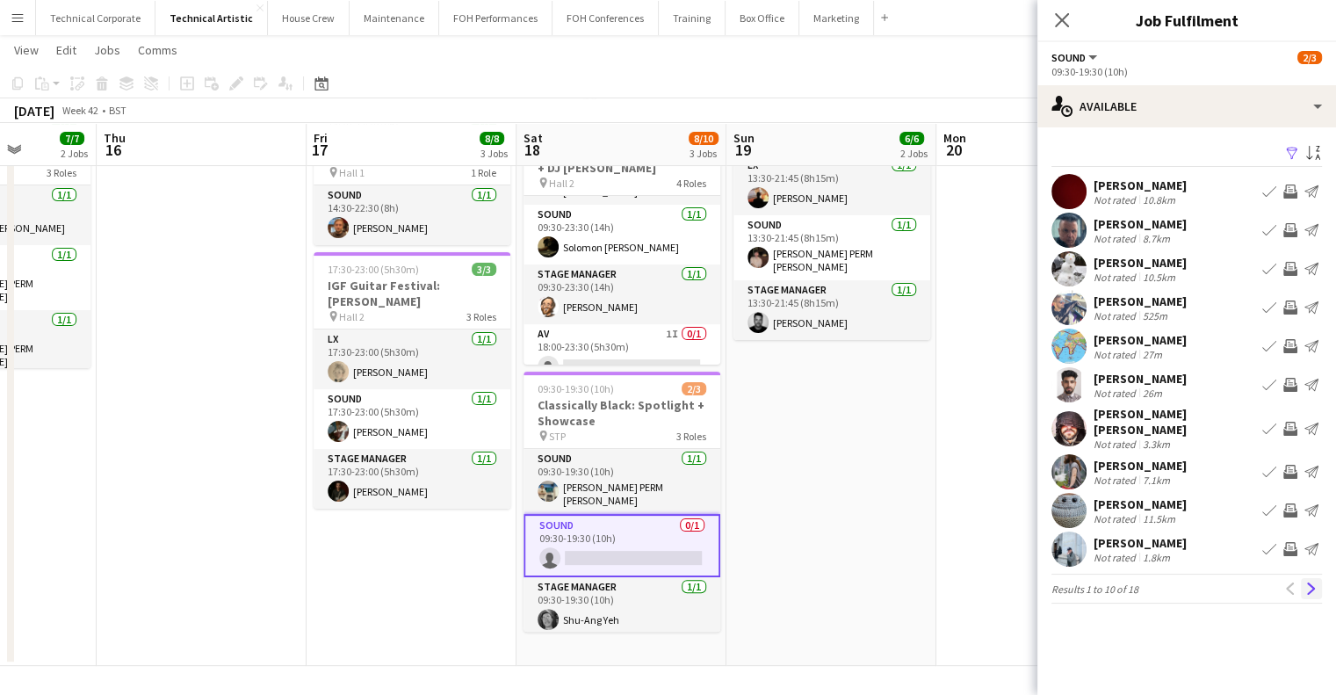
click at [1310, 578] on button "Next" at bounding box center [1311, 588] width 21 height 21
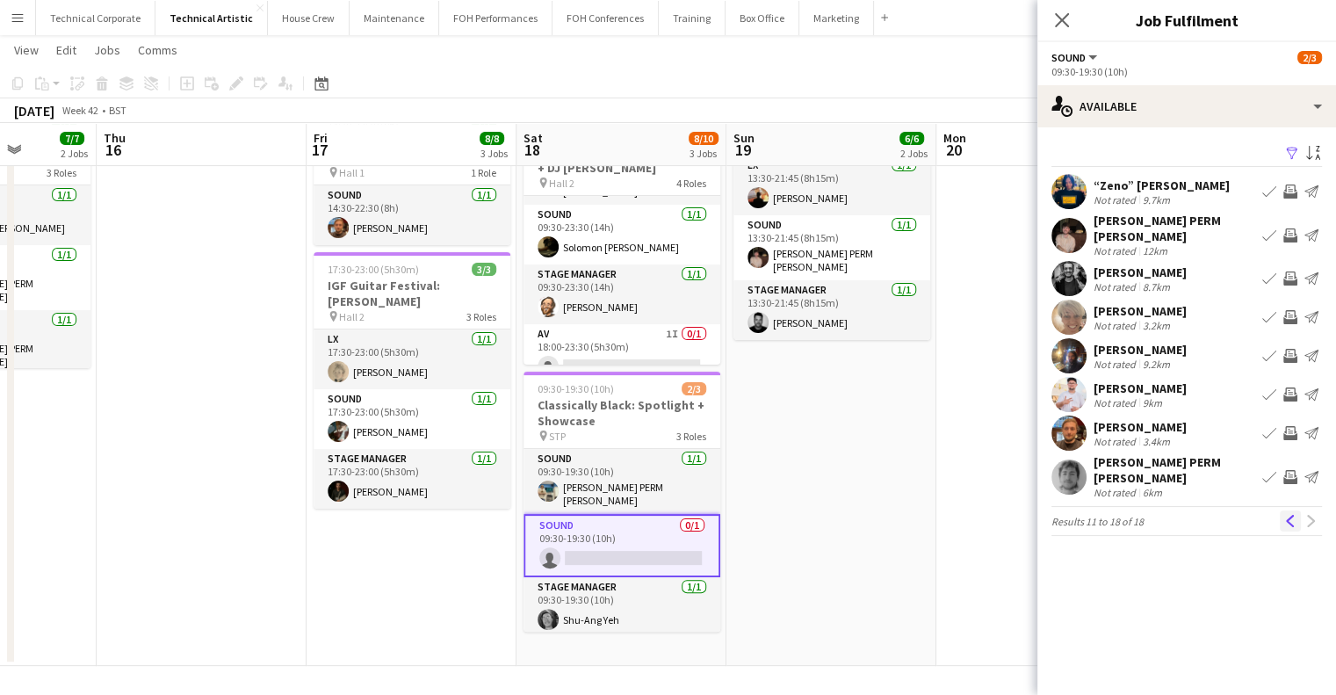
click at [1289, 510] on button "Previous" at bounding box center [1290, 520] width 21 height 21
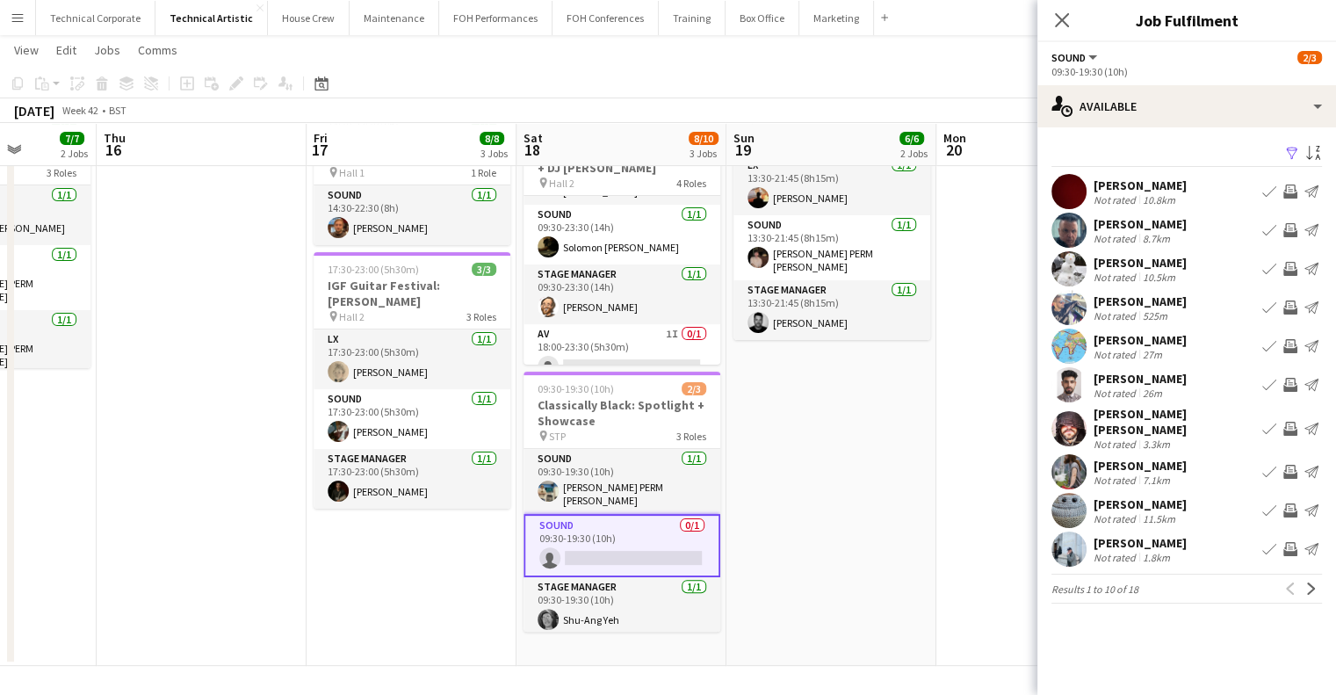
click at [1293, 424] on app-icon "Invite crew" at bounding box center [1290, 429] width 14 height 14
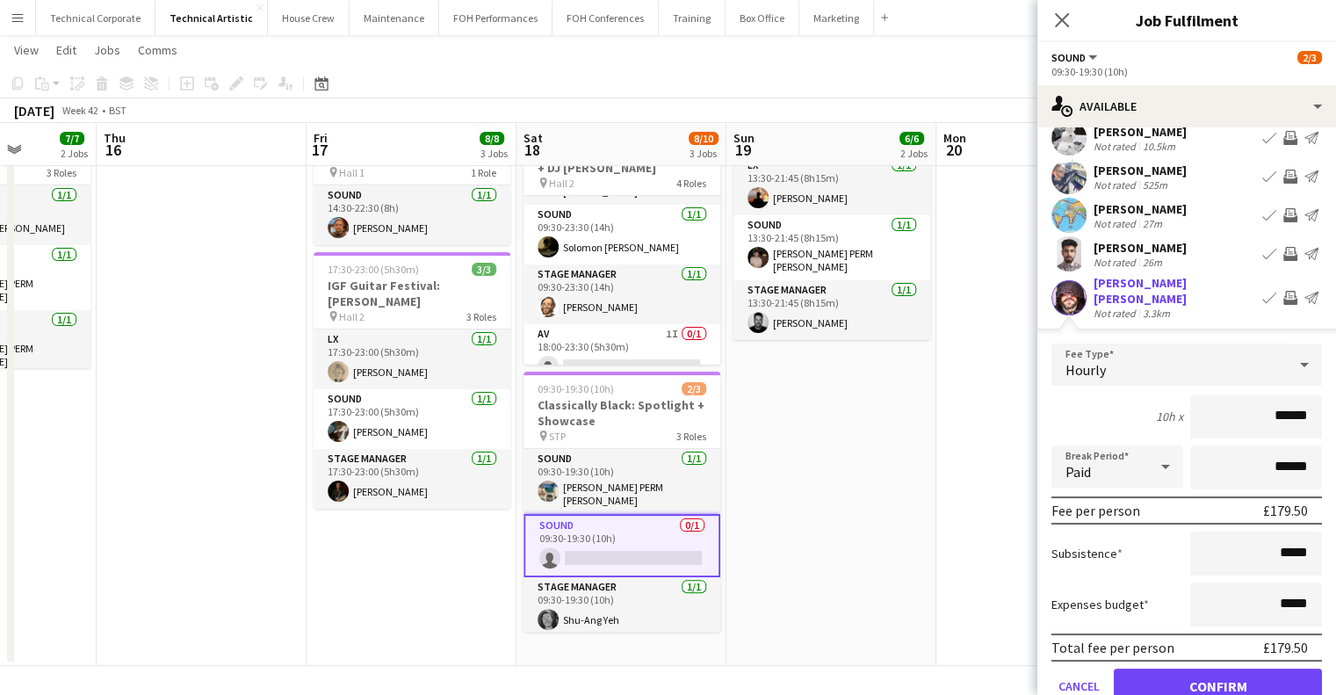
scroll to position [264, 0]
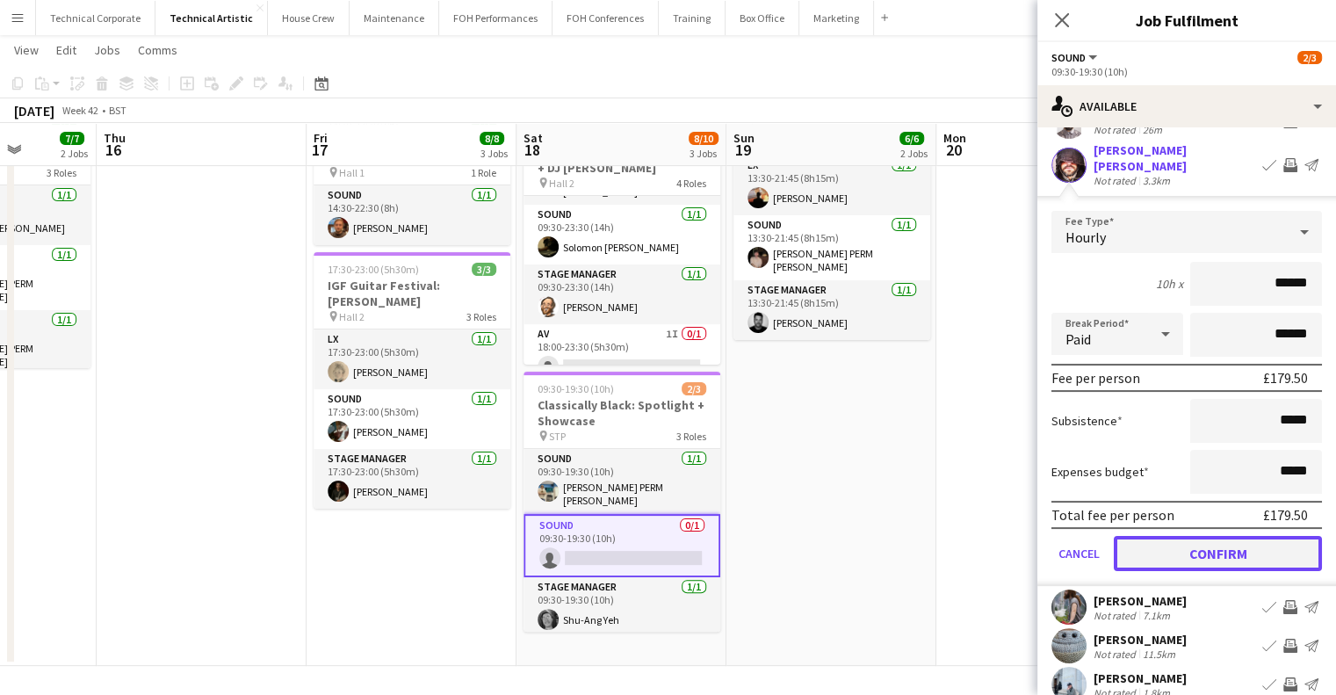
click at [1251, 547] on button "Confirm" at bounding box center [1218, 553] width 208 height 35
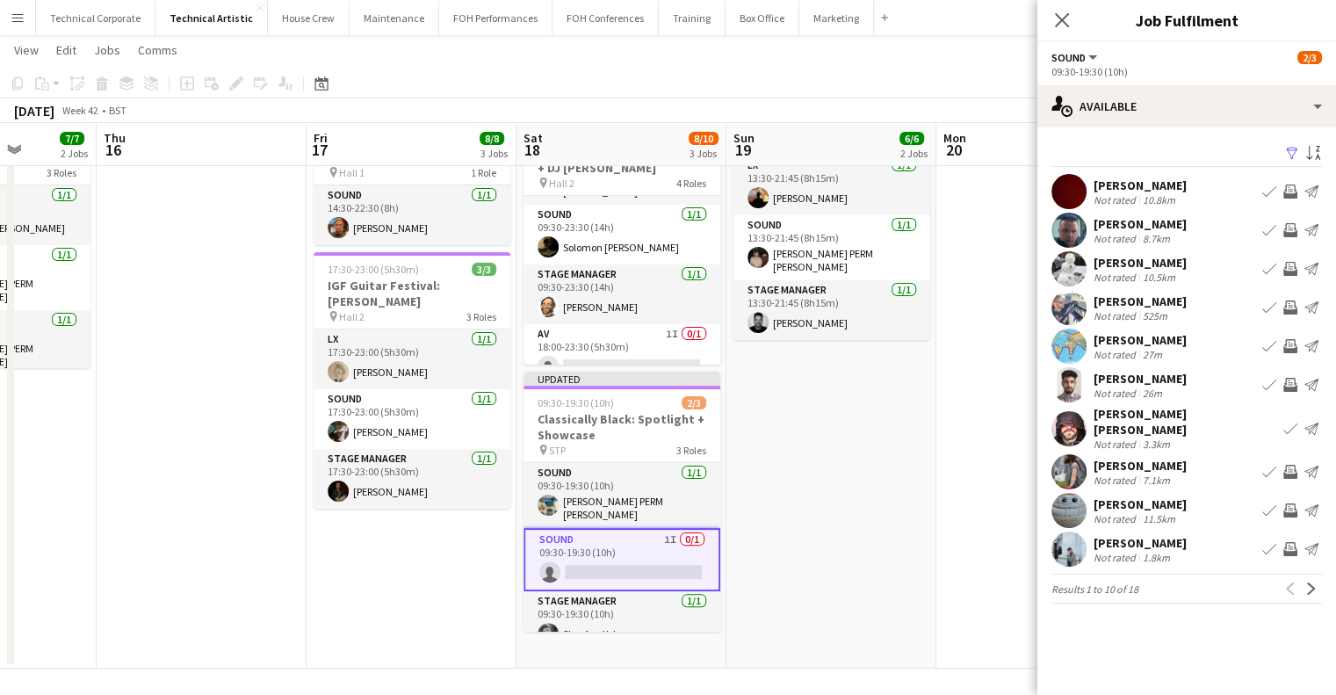
scroll to position [0, 0]
drag, startPoint x: 855, startPoint y: 524, endPoint x: 858, endPoint y: 514, distance: 11.1
click at [855, 524] on app-date-cell "13:30-19:00 (5h30m) 3/3 Hermes Experiment pin Hall 2 3 Roles LX 1/1 13:30-19:00…" at bounding box center [832, 251] width 210 height 835
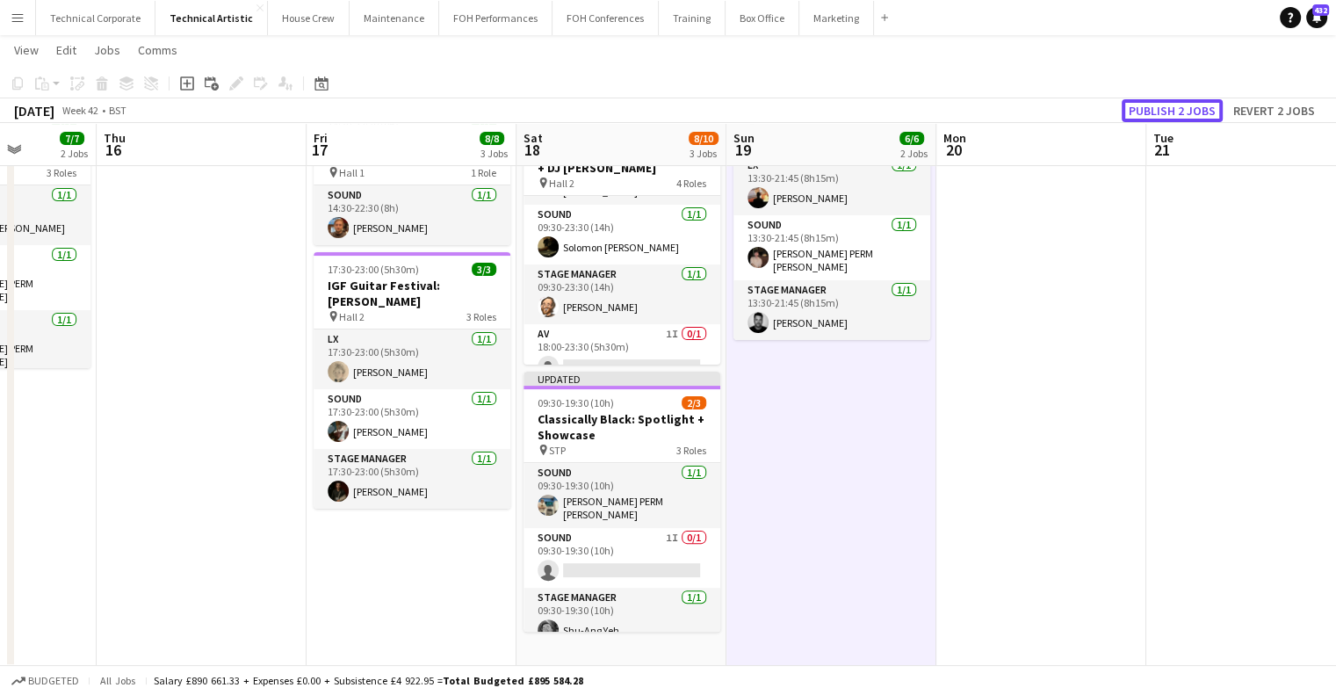
drag, startPoint x: 1182, startPoint y: 105, endPoint x: 1120, endPoint y: 168, distance: 88.2
click at [1182, 105] on button "Publish 2 jobs" at bounding box center [1172, 110] width 101 height 23
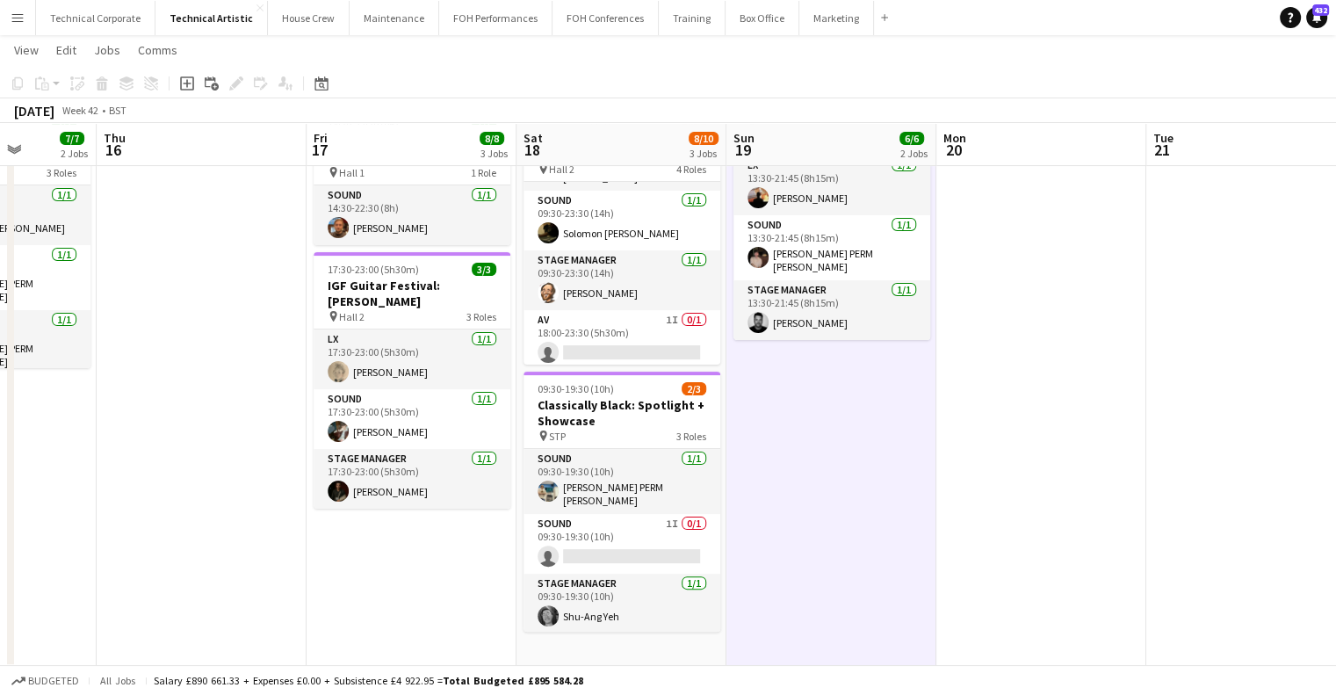
click at [842, 589] on app-date-cell "13:30-19:00 (5h30m) 3/3 Hermes Experiment pin Hall 2 3 Roles LX 1/1 13:30-19:00…" at bounding box center [832, 251] width 210 height 835
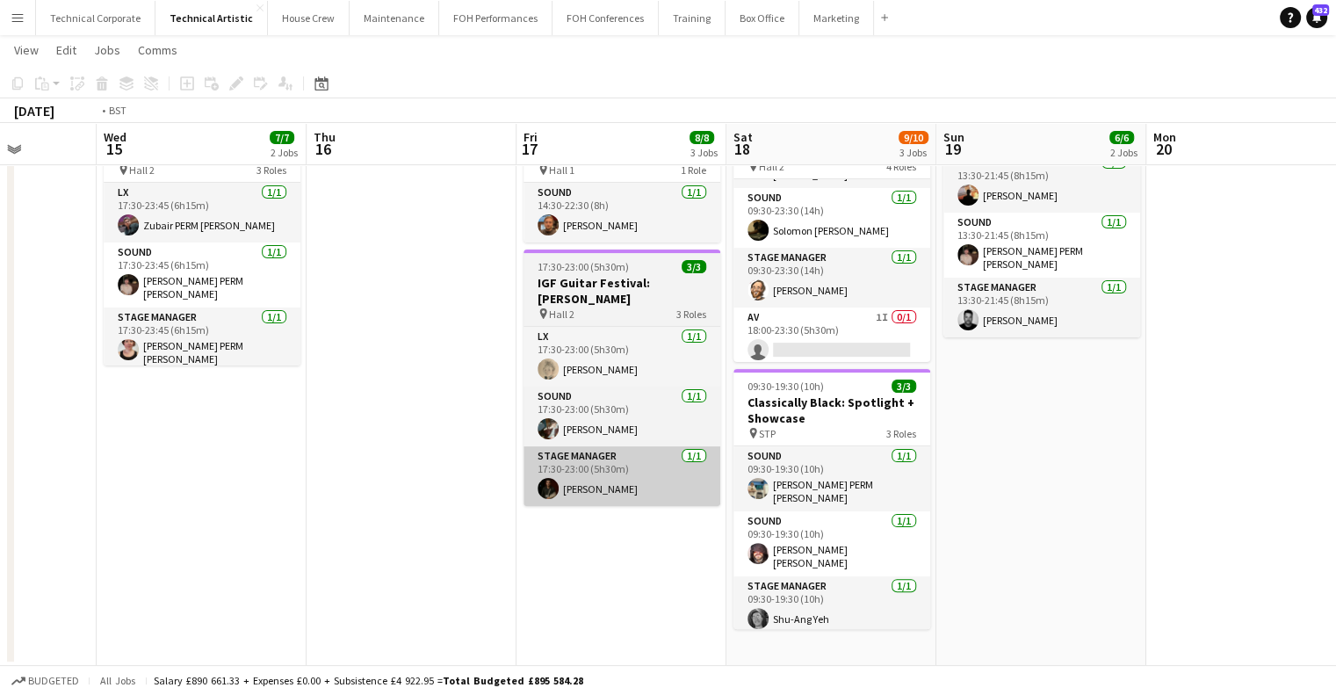
scroll to position [0, 364]
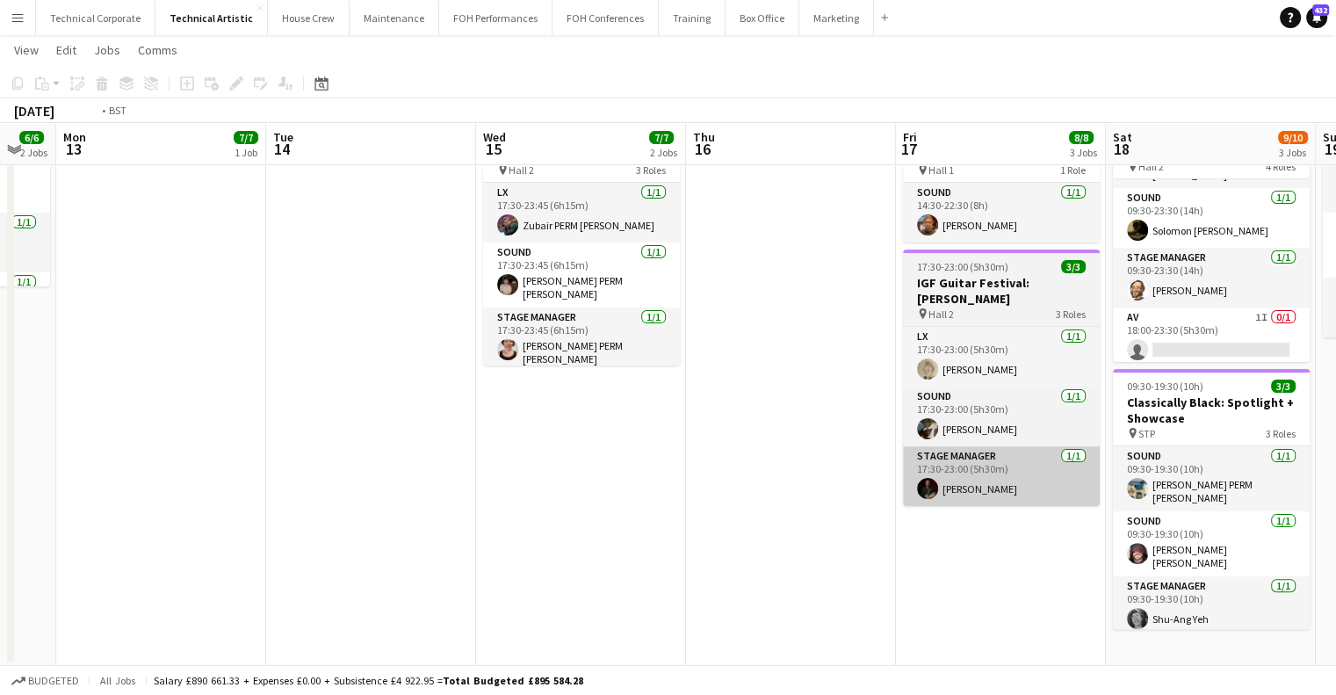
drag, startPoint x: 588, startPoint y: 449, endPoint x: 1006, endPoint y: 441, distance: 418.2
click at [1009, 445] on app-calendar-viewport "Sat 11 8/8 3 Jobs Sun 12 6/6 2 Jobs Mon 13 7/7 1 Job Tue 14 Wed 15 7/7 2 Jobs T…" at bounding box center [668, 184] width 1336 height 963
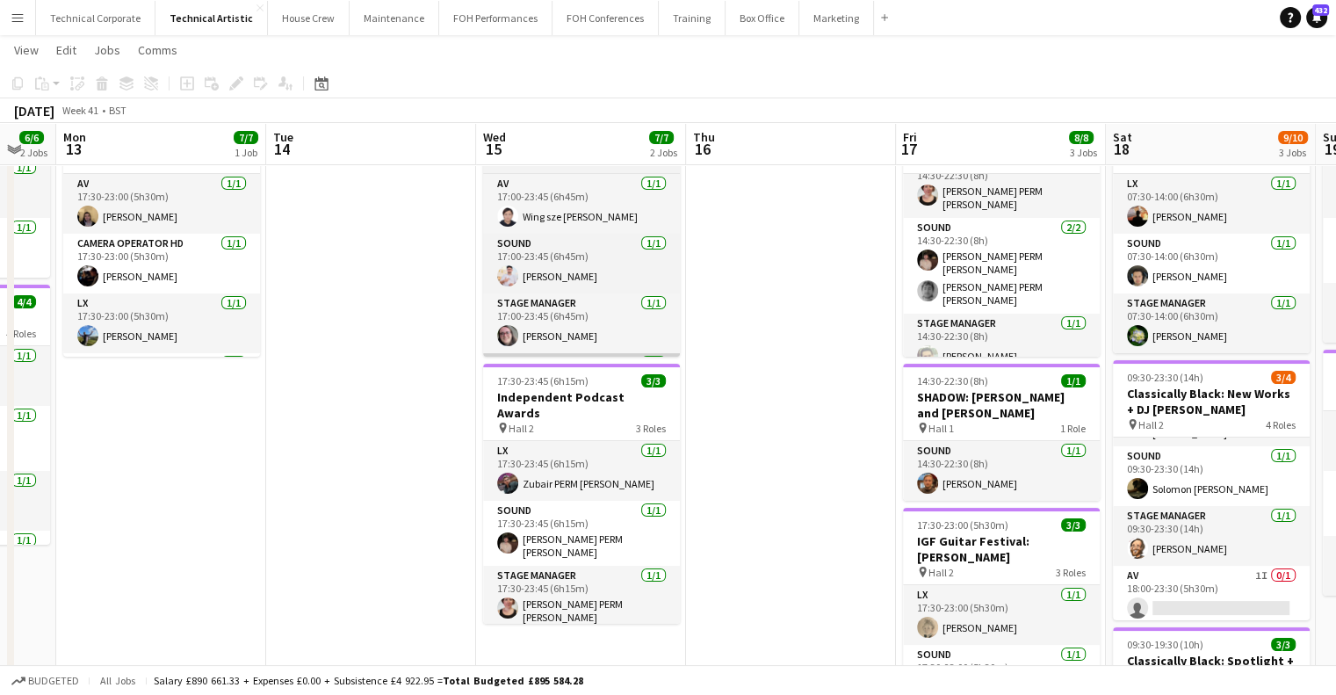
scroll to position [0, 0]
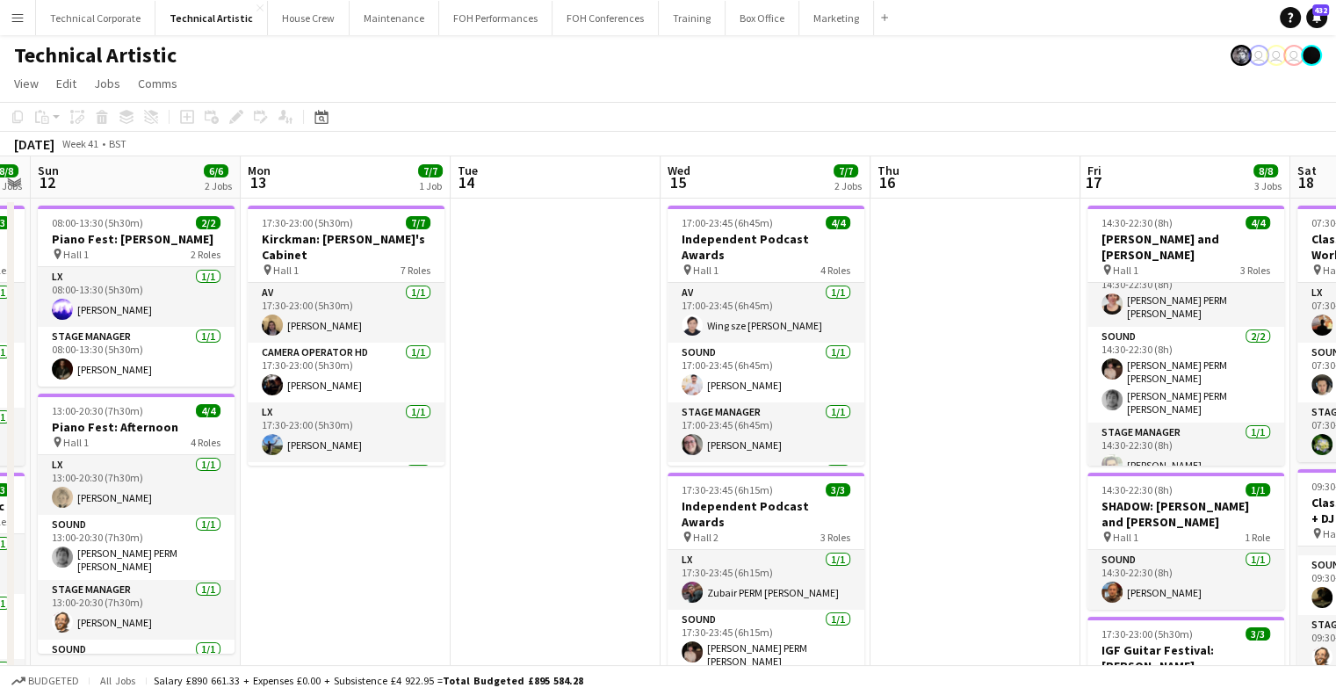
drag, startPoint x: 773, startPoint y: 447, endPoint x: 1184, endPoint y: 445, distance: 411.1
click at [1184, 445] on app-calendar-viewport "Fri 10 5/5 2 Jobs Sat 11 8/8 3 Jobs Sun 12 6/6 2 Jobs Mon 13 7/7 1 Job Tue 14 W…" at bounding box center [668, 594] width 1336 height 877
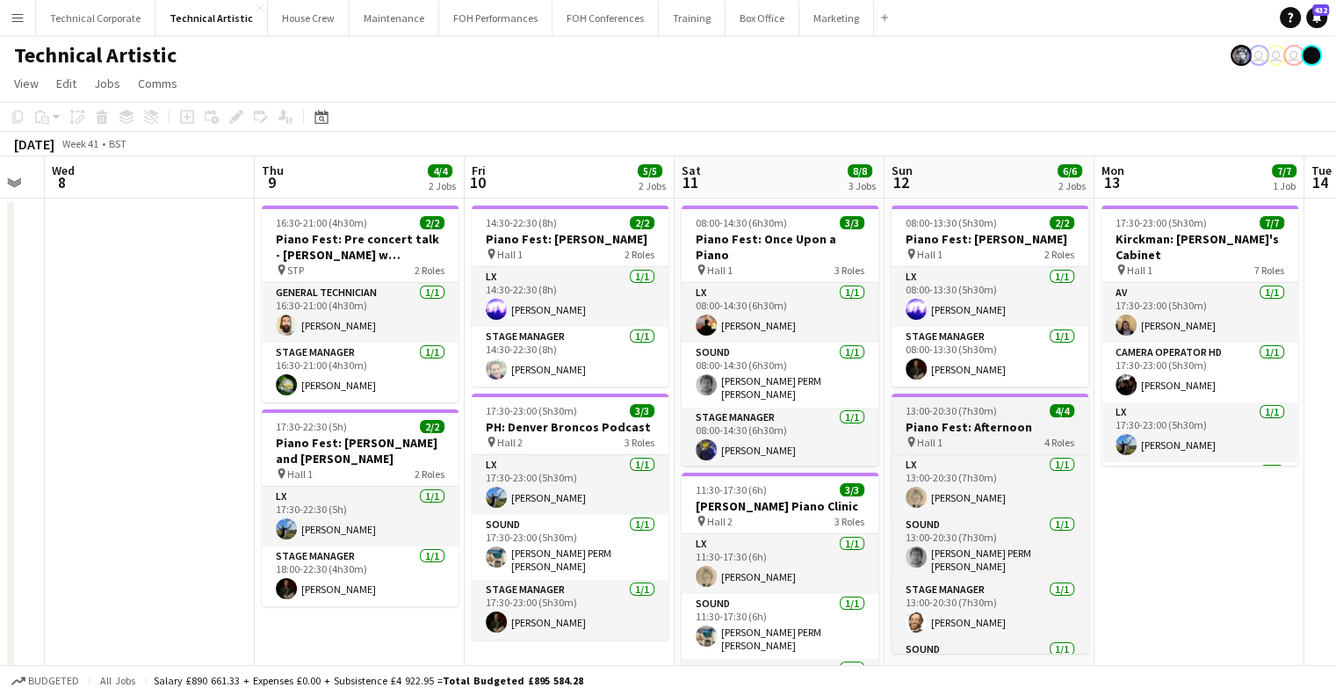
drag, startPoint x: 801, startPoint y: 445, endPoint x: 1283, endPoint y: 449, distance: 481.4
click at [1311, 449] on app-calendar-viewport "Mon 6 Tue 7 Wed 8 Thu 9 4/4 2 Jobs Fri 10 5/5 2 Jobs Sat 11 8/8 3 Jobs Sun 12 6…" at bounding box center [668, 594] width 1336 height 877
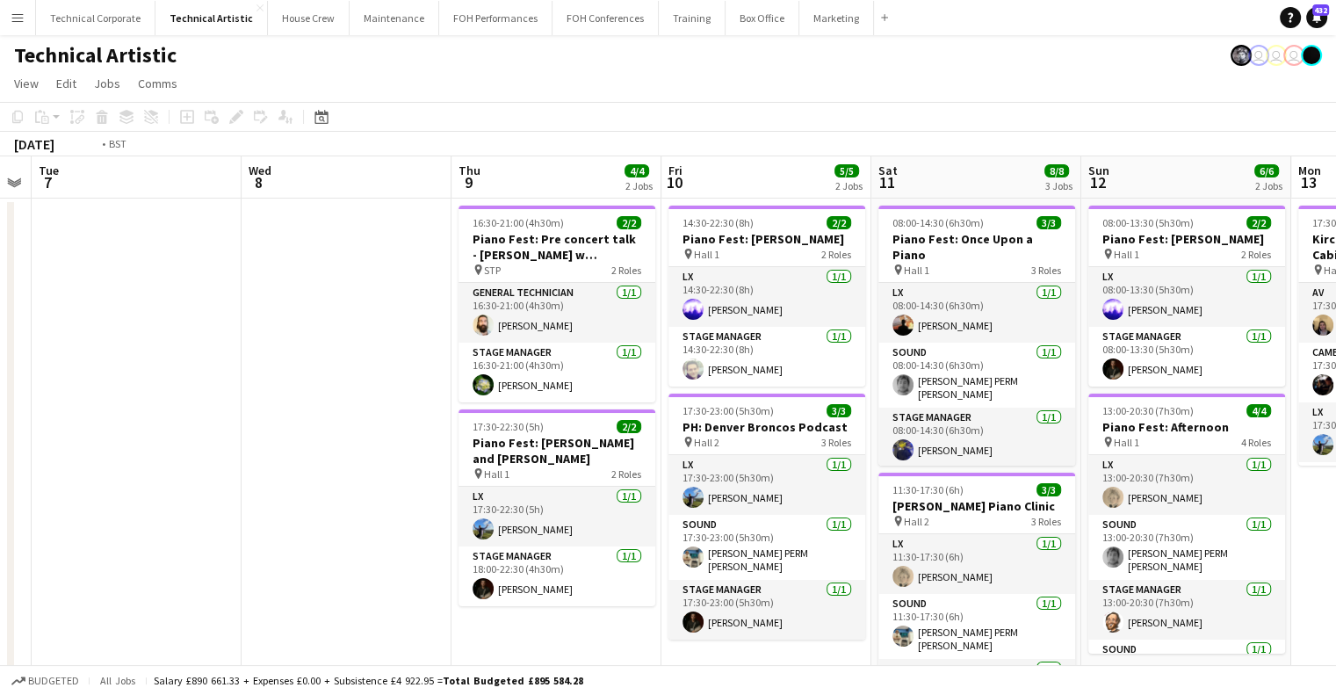
click at [1336, 472] on html "Menu Boards Boards Boards All jobs Status Workforce Workforce My Workforce Recr…" at bounding box center [668, 531] width 1336 height 1063
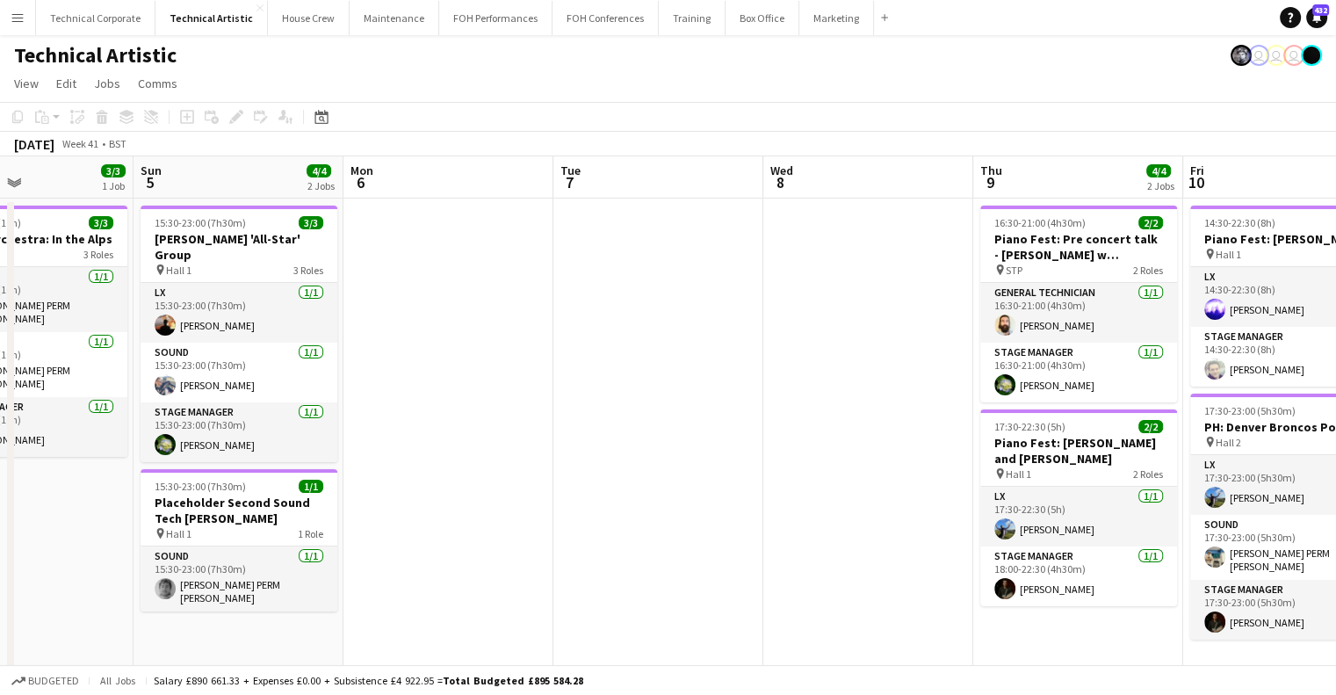
click at [1336, 481] on html "Menu Boards Boards Boards All jobs Status Workforce Workforce My Workforce Recr…" at bounding box center [668, 530] width 1336 height 1060
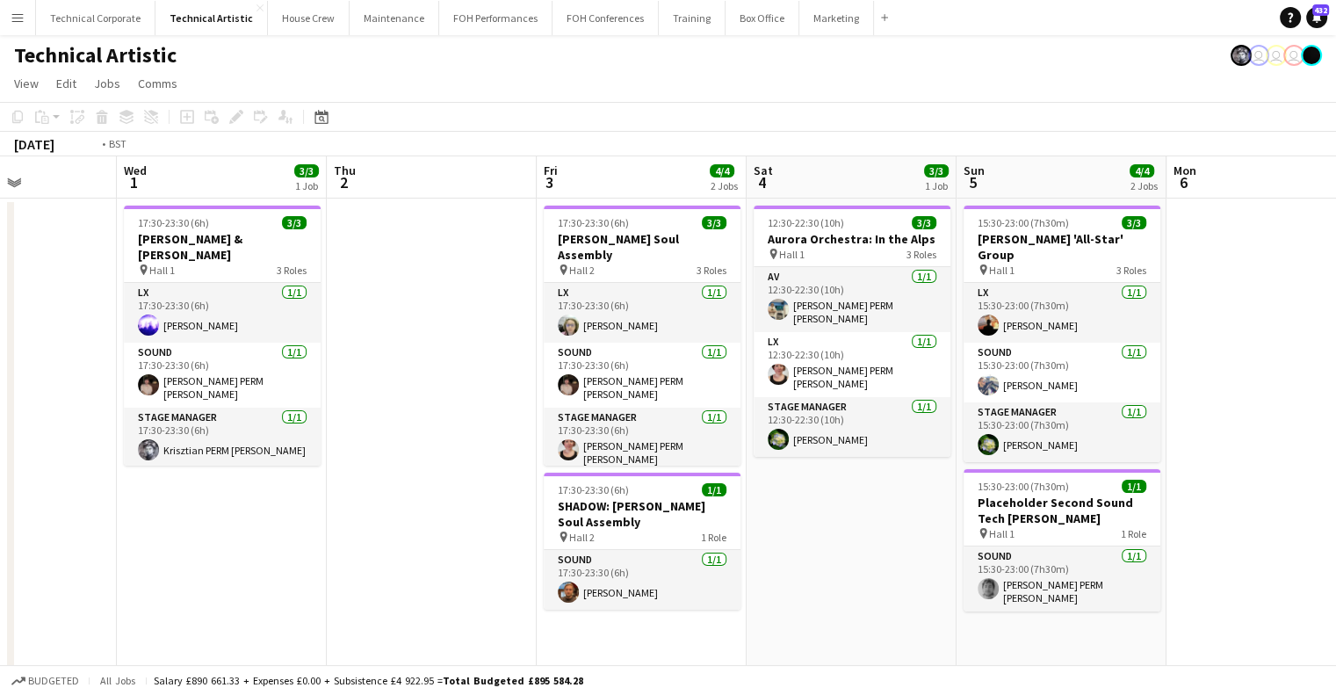
drag, startPoint x: 1032, startPoint y: 474, endPoint x: 1196, endPoint y: 471, distance: 163.4
click at [1215, 475] on app-calendar-viewport "Sun 28 Mon 29 Tue 30 Wed 1 3/3 1 Job Thu 2 Fri 3 4/4 2 Jobs Sat 4 3/3 1 Job Sun…" at bounding box center [668, 593] width 1336 height 874
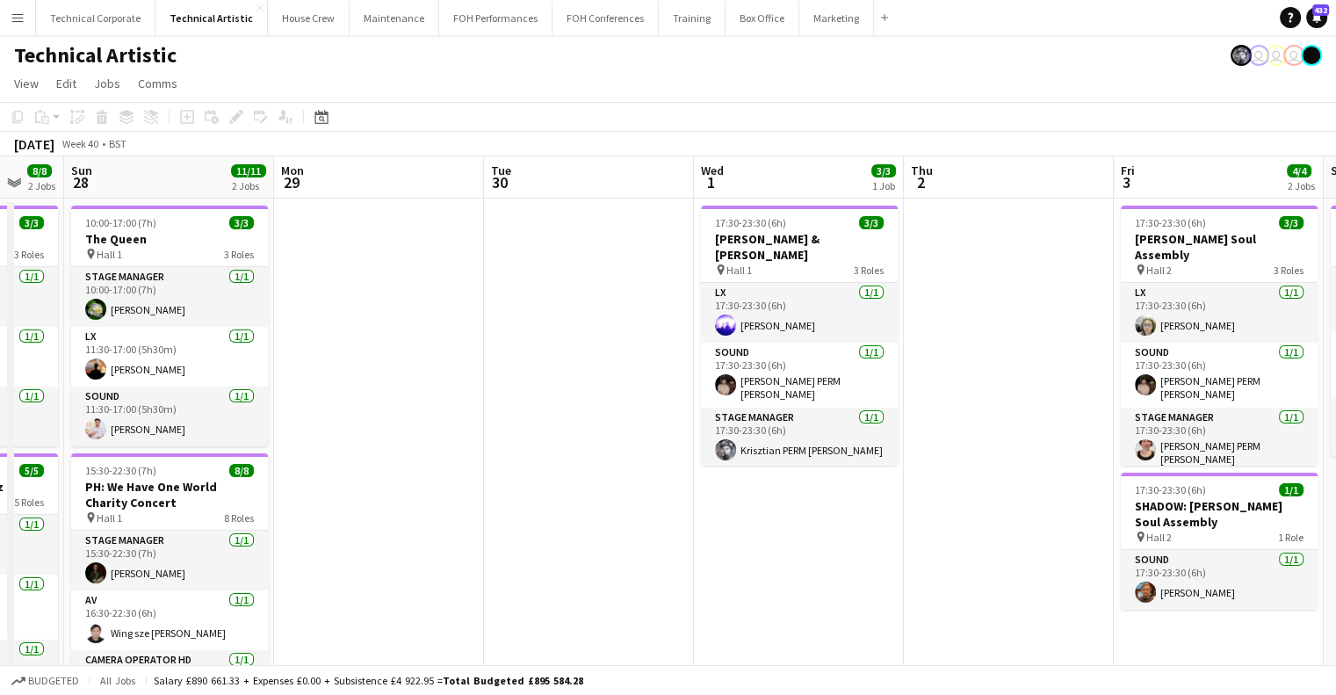
drag, startPoint x: 1277, startPoint y: 440, endPoint x: 892, endPoint y: 436, distance: 385.7
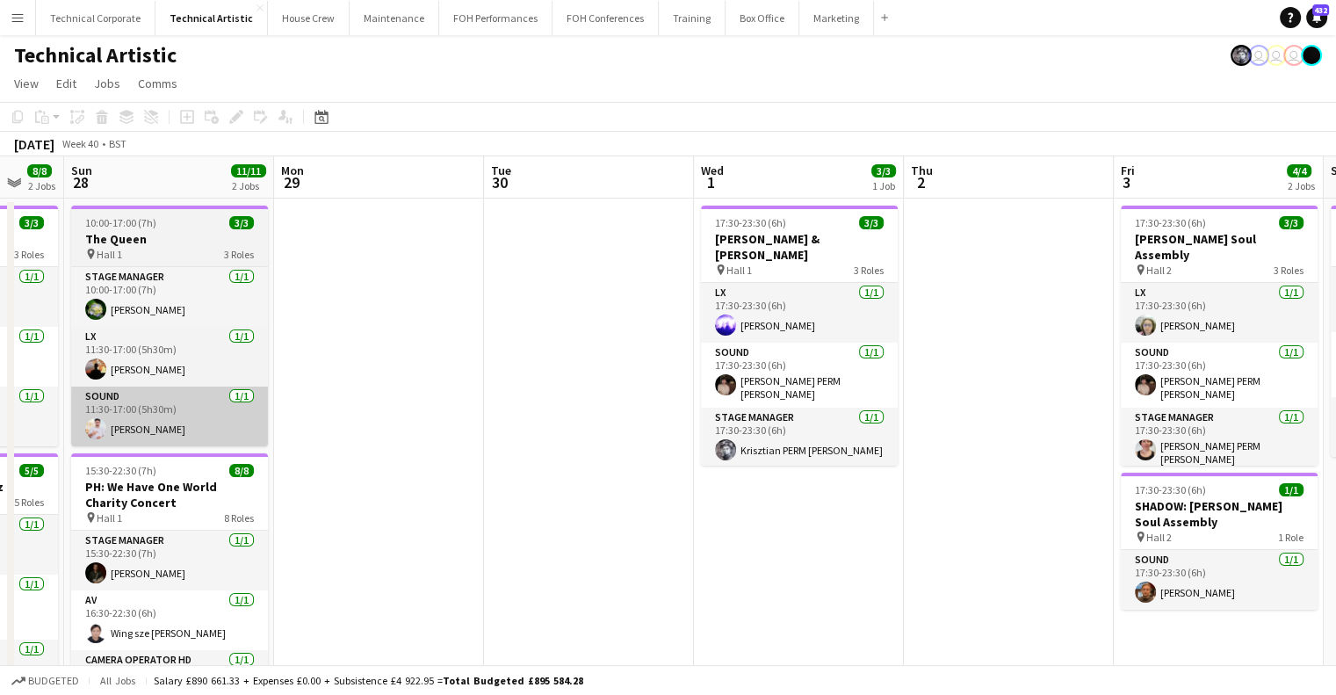
click at [1283, 440] on app-calendar-viewport "Fri 26 5/5 2 Jobs Sat 27 8/8 2 Jobs Sun 28 11/11 2 Jobs Mon 29 Tue 30 Wed 1 3/3…" at bounding box center [668, 593] width 1336 height 874
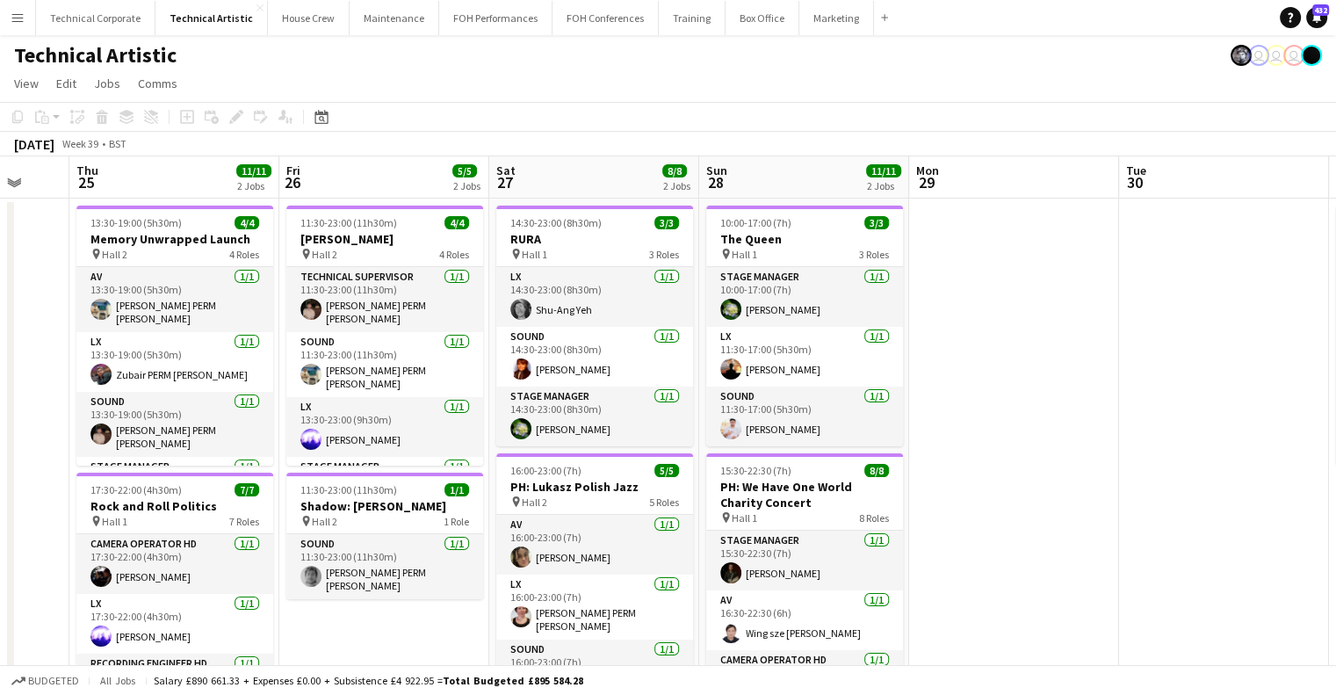
click at [1336, 452] on html "Menu Boards Boards Boards All jobs Status Workforce Workforce My Workforce Recr…" at bounding box center [668, 530] width 1336 height 1060
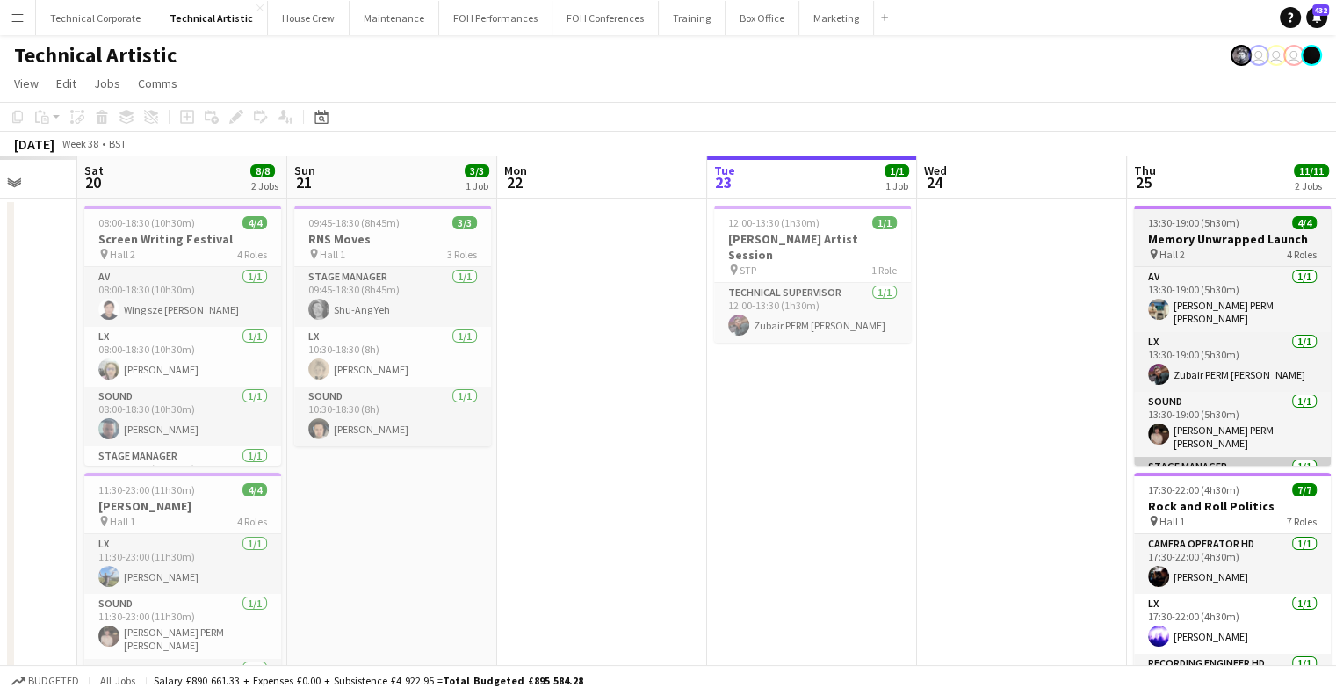
drag, startPoint x: 973, startPoint y: 446, endPoint x: 1251, endPoint y: 453, distance: 278.6
click at [1290, 452] on app-calendar-viewport "Thu 18 Fri 19 Sat 20 8/8 2 Jobs Sun 21 3/3 1 Job Mon 22 Tue 23 1/1 1 Job Wed 24…" at bounding box center [668, 593] width 1336 height 874
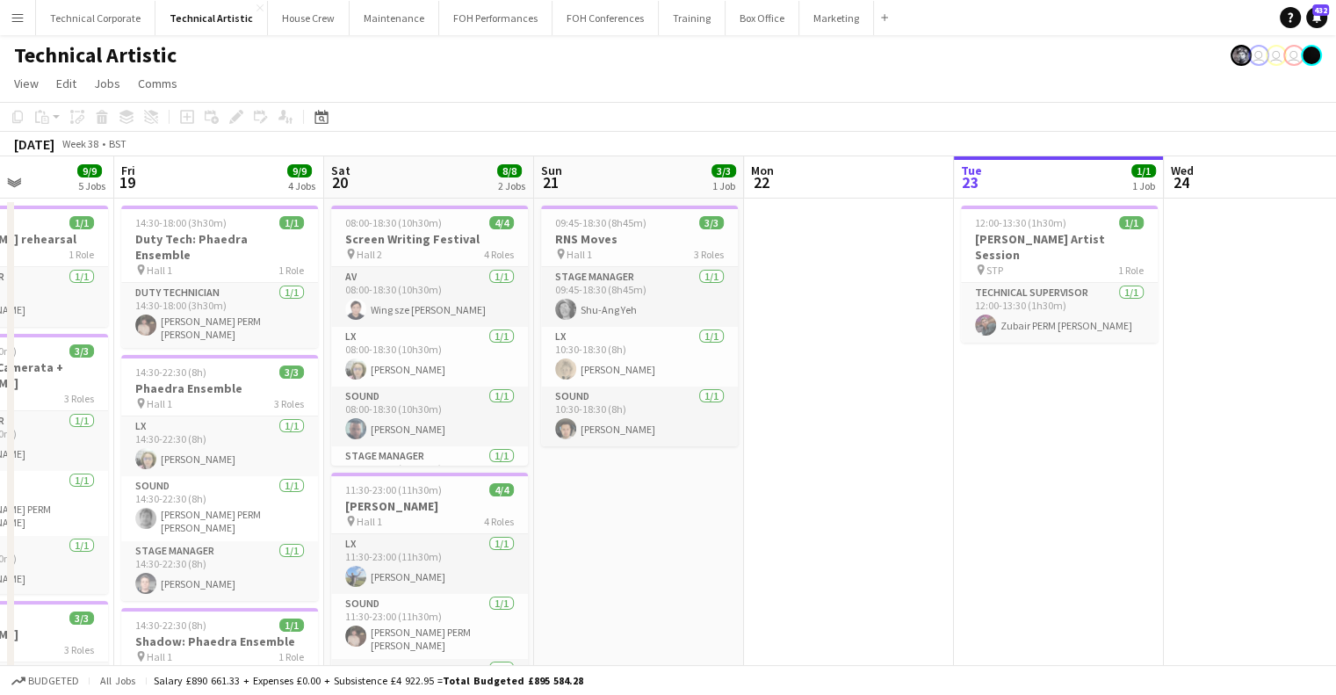
drag, startPoint x: 885, startPoint y: 458, endPoint x: 1080, endPoint y: 459, distance: 195.0
click at [1087, 459] on app-calendar-viewport "Tue 16 Wed 17 Thu 18 9/9 5 Jobs Fri 19 9/9 4 Jobs Sat 20 8/8 2 Jobs Sun 21 3/3 …" at bounding box center [668, 654] width 1336 height 996
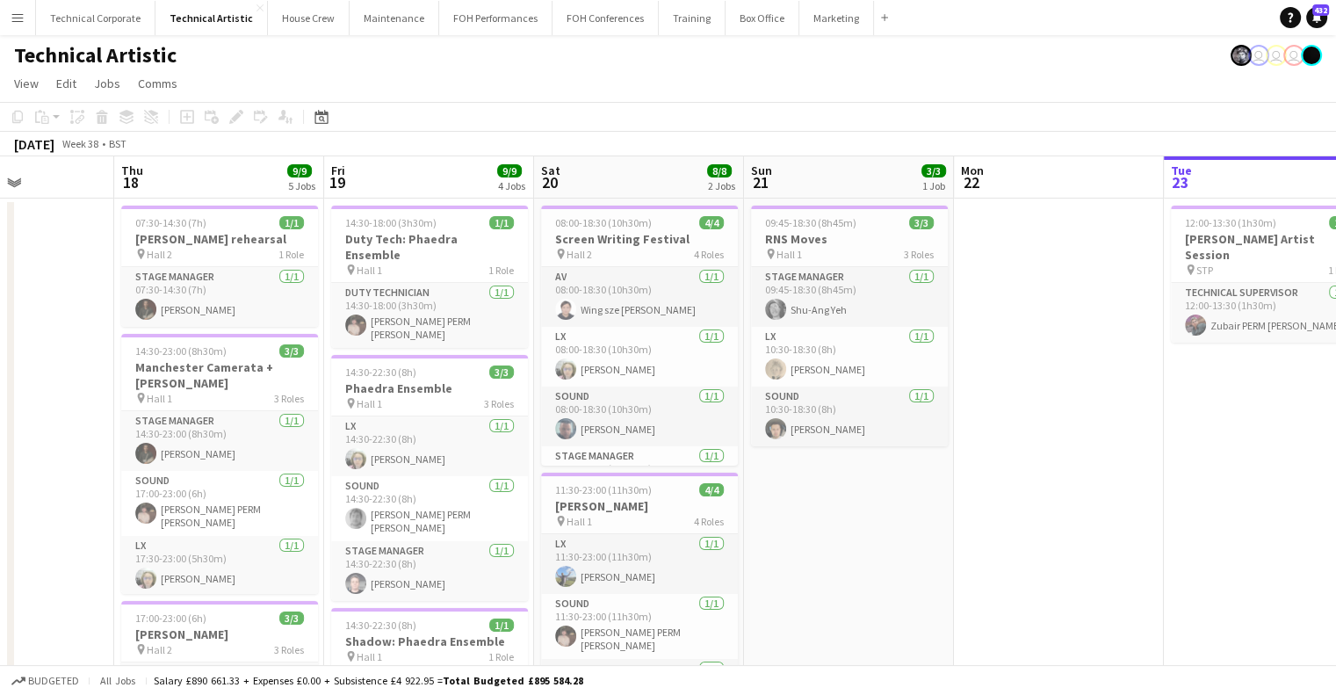
scroll to position [0, 365]
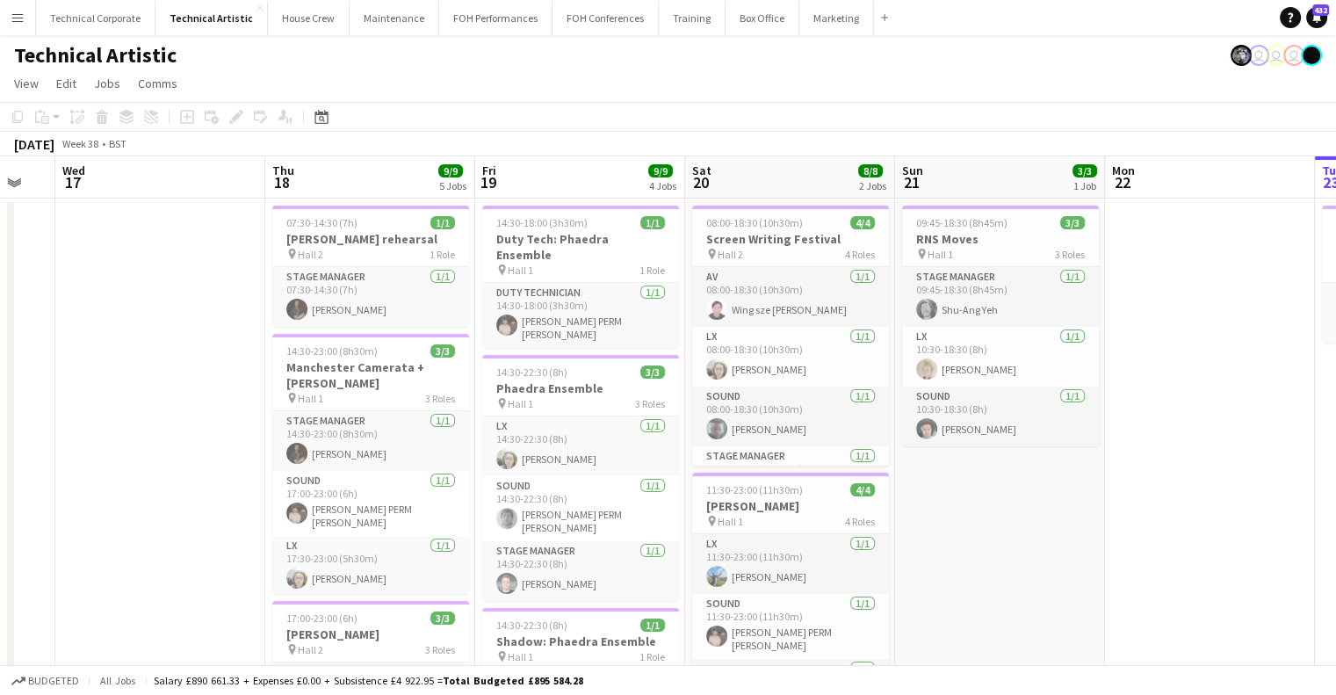
drag, startPoint x: 998, startPoint y: 474, endPoint x: 1064, endPoint y: 473, distance: 65.9
click at [1064, 473] on app-calendar-viewport "Mon 15 Tue 16 Wed 17 Thu 18 9/9 5 Jobs Fri 19 9/9 4 Jobs Sat 20 8/8 2 Jobs Sun …" at bounding box center [668, 654] width 1336 height 996
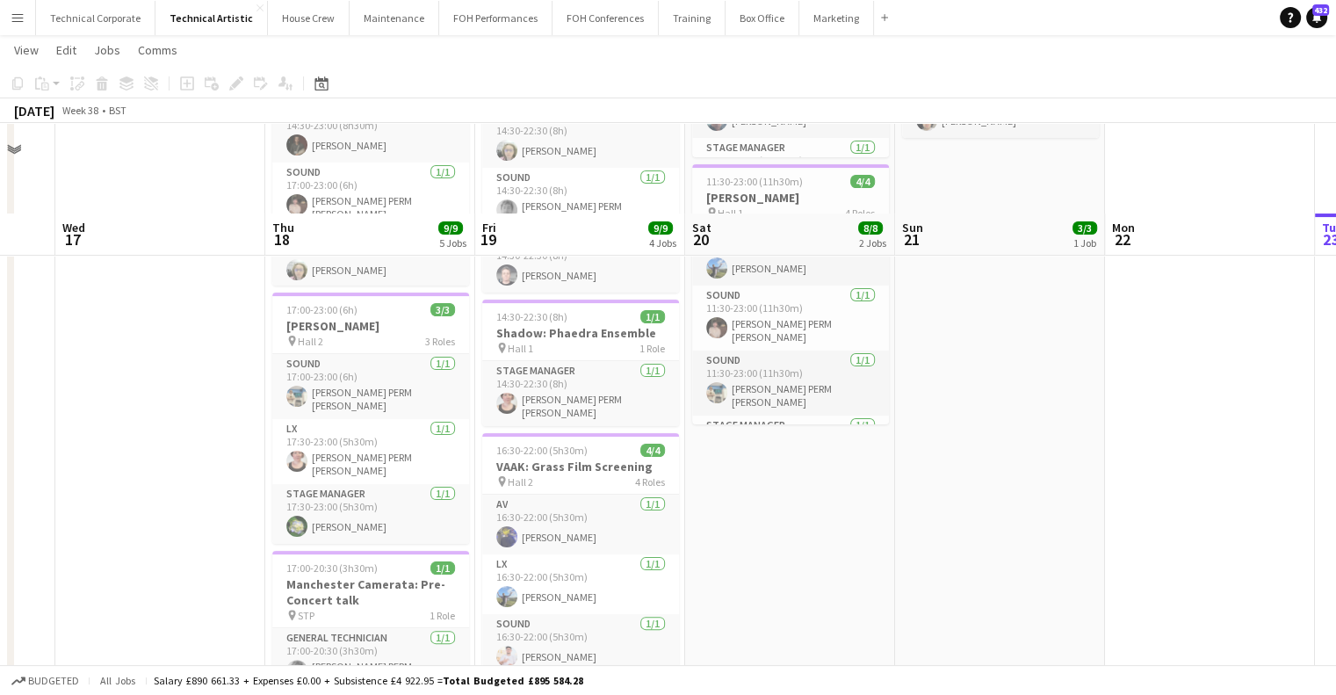
scroll to position [0, 0]
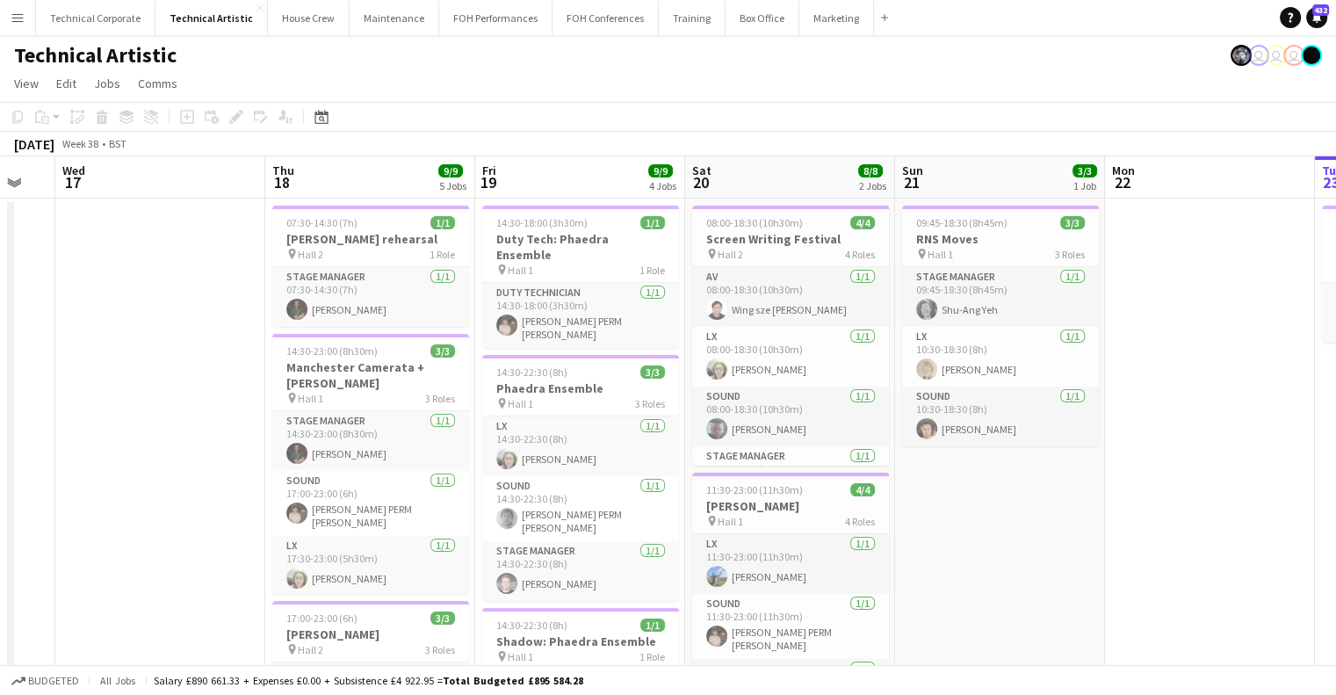
drag, startPoint x: 724, startPoint y: 400, endPoint x: 403, endPoint y: 423, distance: 321.5
click at [201, 465] on app-calendar-viewport "Mon 15 5/5 2 Jobs Tue 16 Wed 17 Thu 18 9/9 5 Jobs Fri 19 9/9 4 Jobs Sat 20 8/8 …" at bounding box center [668, 654] width 1336 height 996
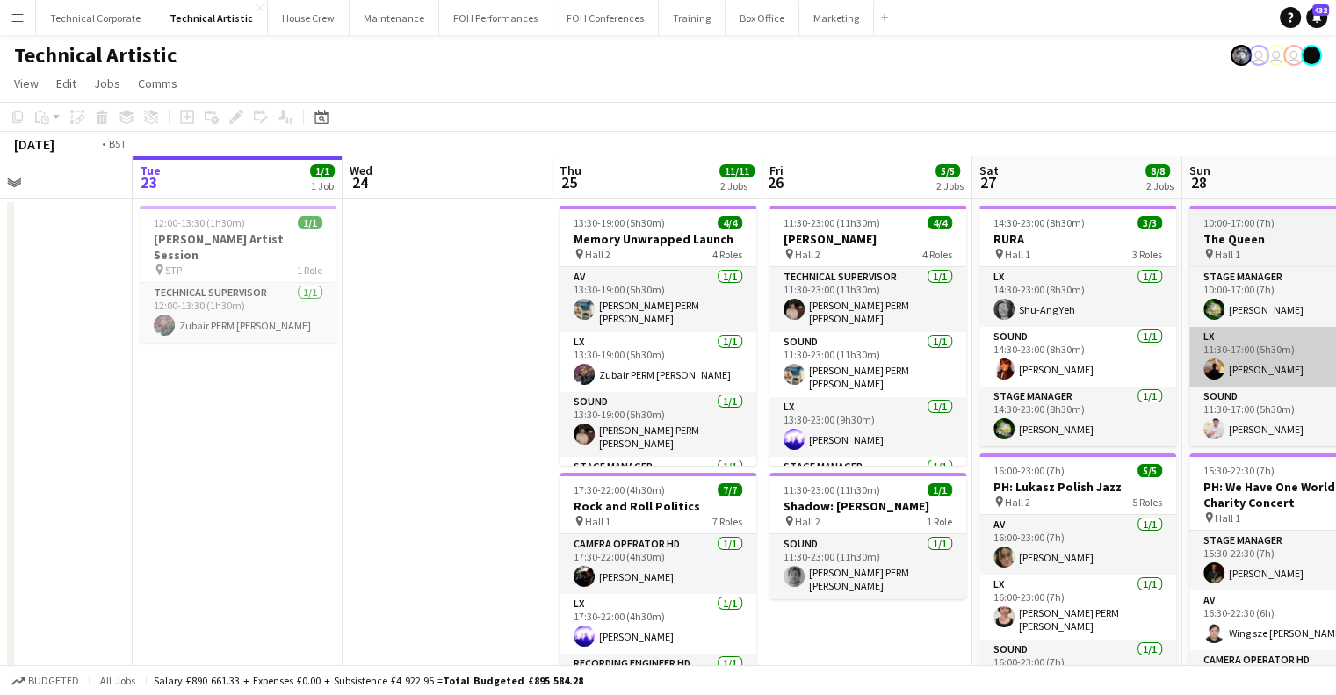
drag, startPoint x: 612, startPoint y: 421, endPoint x: 1034, endPoint y: 384, distance: 423.3
click at [545, 445] on app-calendar-viewport "Fri 19 9/9 4 Jobs Sat 20 8/8 2 Jobs Sun 21 3/3 1 Job Mon 22 Tue 23 1/1 1 Job We…" at bounding box center [668, 654] width 1336 height 996
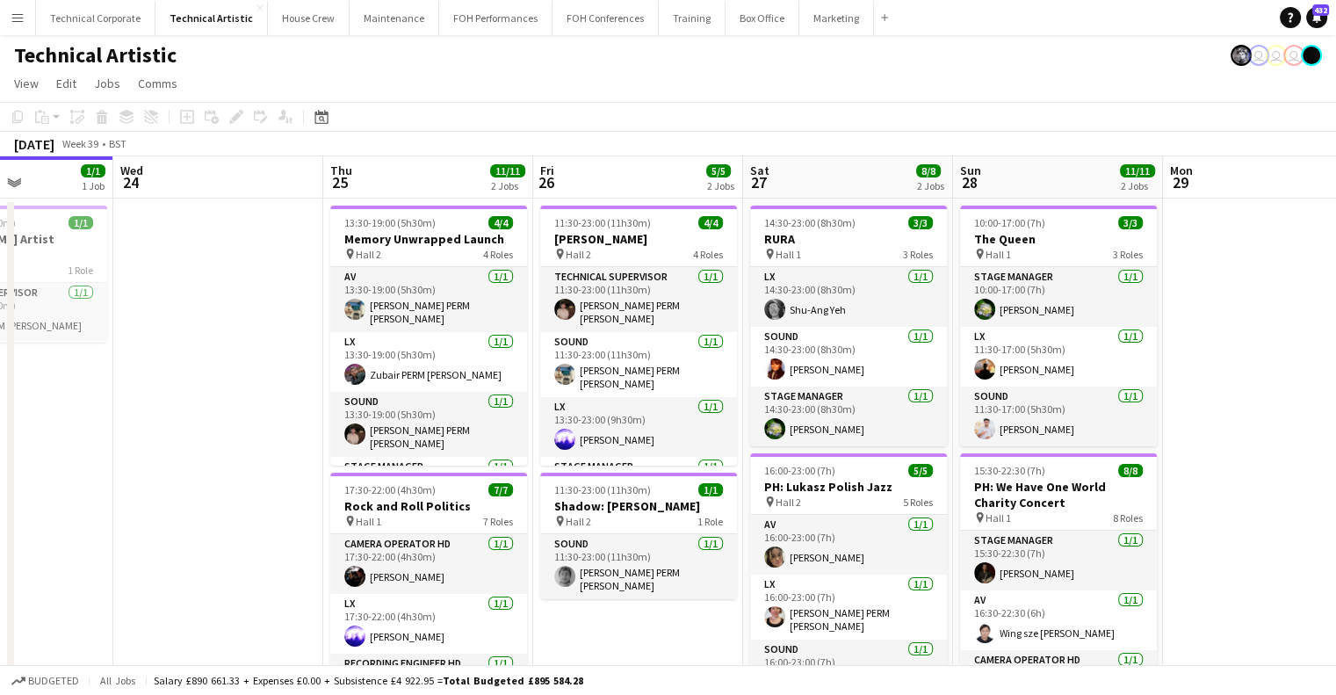
drag, startPoint x: 1074, startPoint y: 379, endPoint x: 693, endPoint y: 411, distance: 382.7
click at [693, 411] on app-calendar-viewport "Sun 21 3/3 1 Job Mon 22 Tue 23 1/1 1 Job Wed 24 Thu 25 11/11 2 Jobs Fri 26 5/5 …" at bounding box center [668, 654] width 1336 height 996
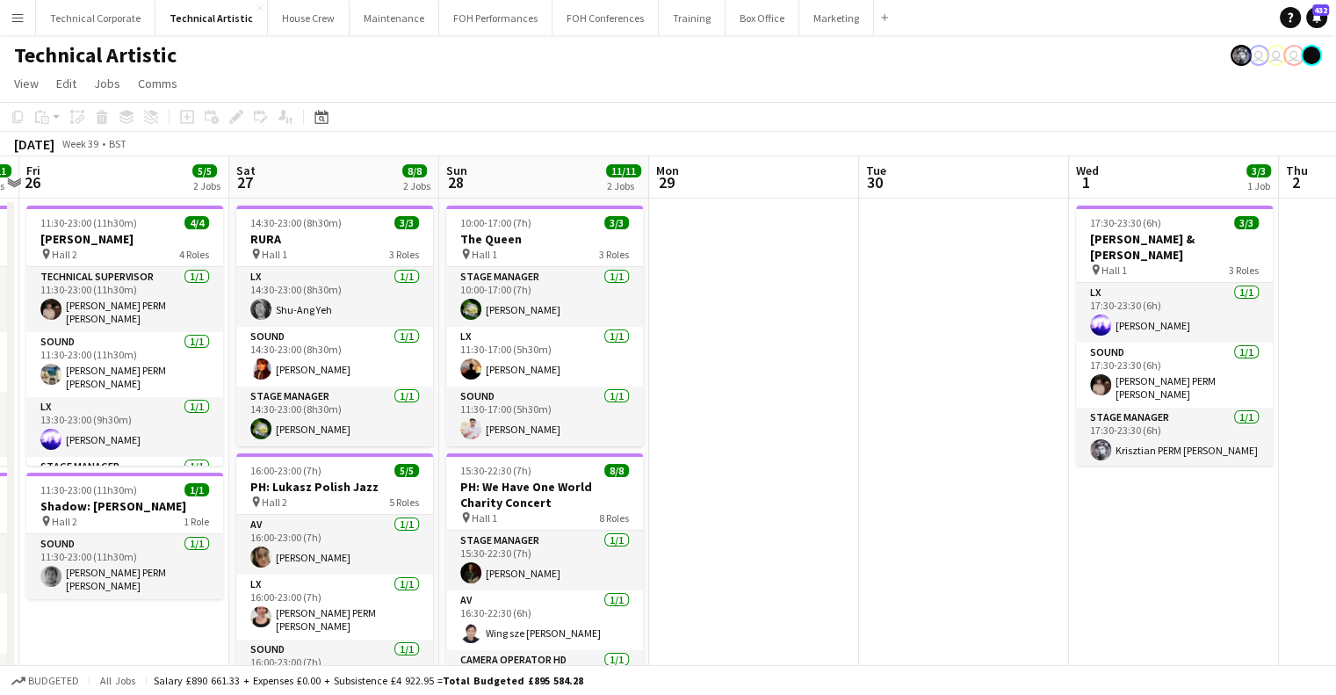
drag, startPoint x: 583, startPoint y: 393, endPoint x: 76, endPoint y: 401, distance: 507.8
click at [76, 401] on app-calendar-viewport "Mon 22 Tue 23 1/1 1 Job Wed 24 Thu 25 11/11 2 Jobs Fri 26 5/5 2 Jobs Sat 27 8/8…" at bounding box center [668, 654] width 1336 height 996
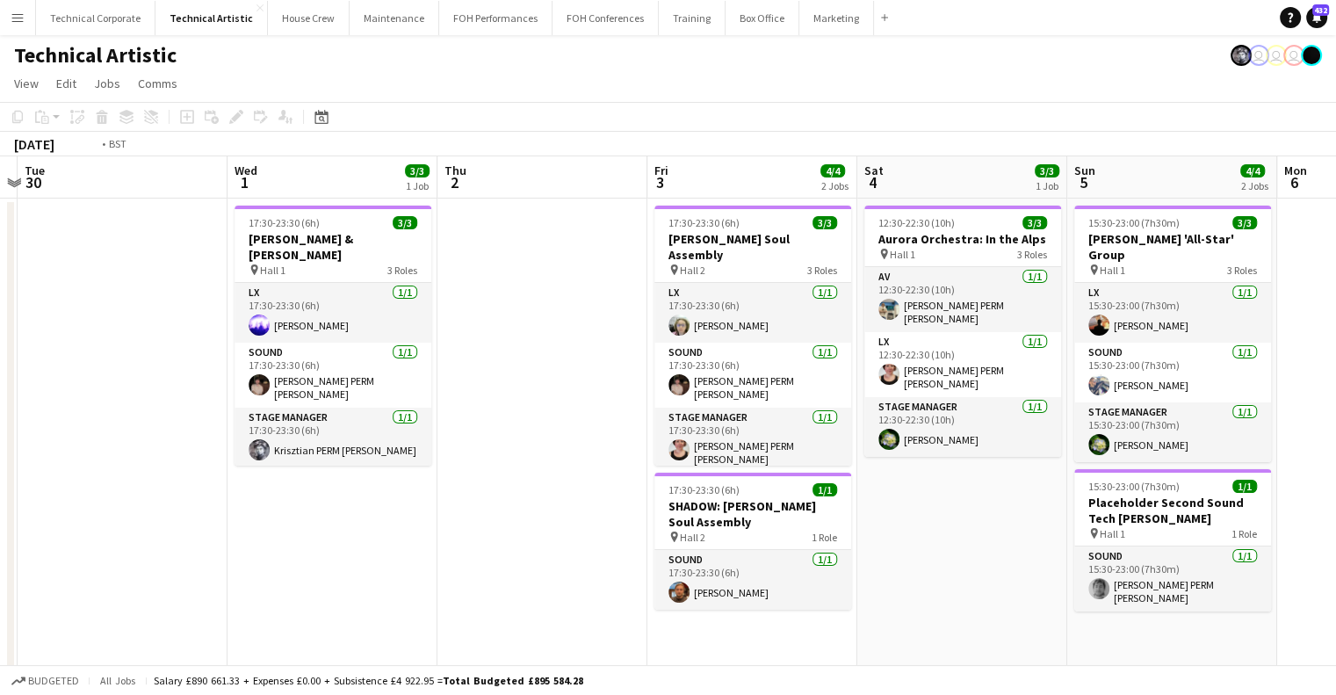
scroll to position [0, 552]
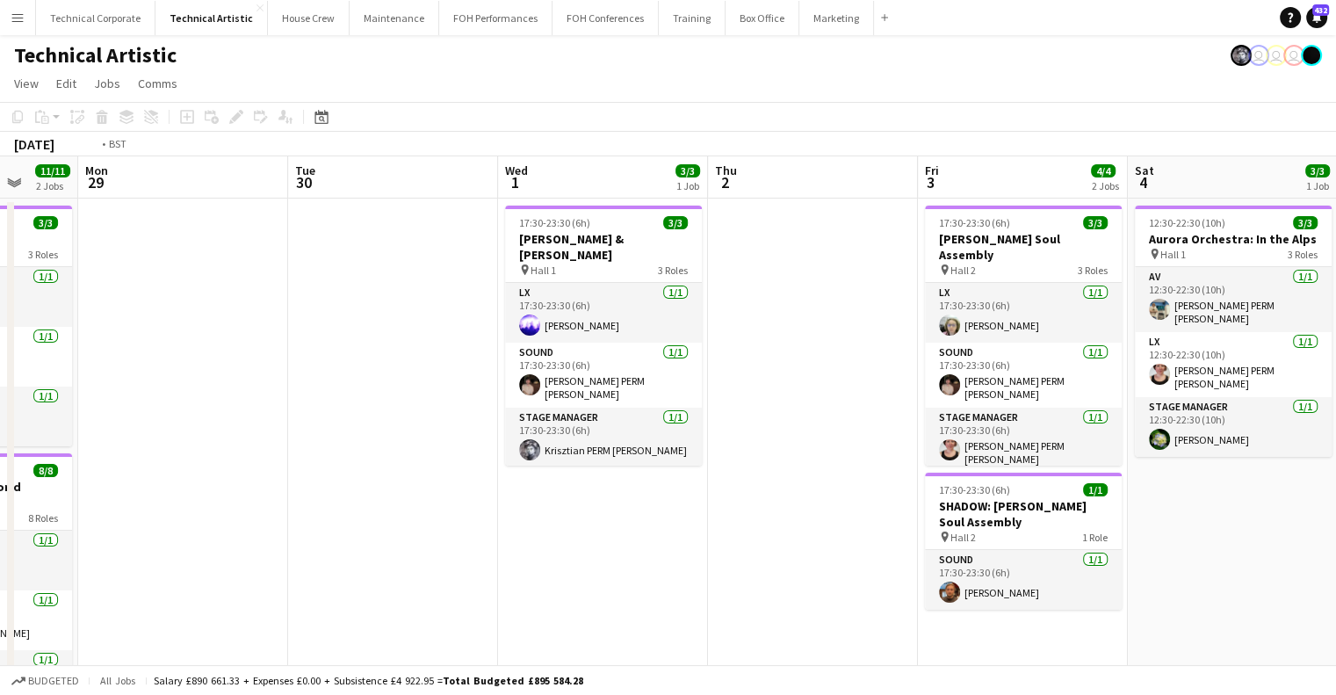
drag, startPoint x: 850, startPoint y: 396, endPoint x: 369, endPoint y: 447, distance: 484.1
click at [369, 447] on app-calendar-viewport "Fri 26 5/5 2 Jobs Sat 27 8/8 2 Jobs Sun 28 11/11 2 Jobs Mon 29 Tue 30 Wed 1 3/3…" at bounding box center [668, 654] width 1336 height 996
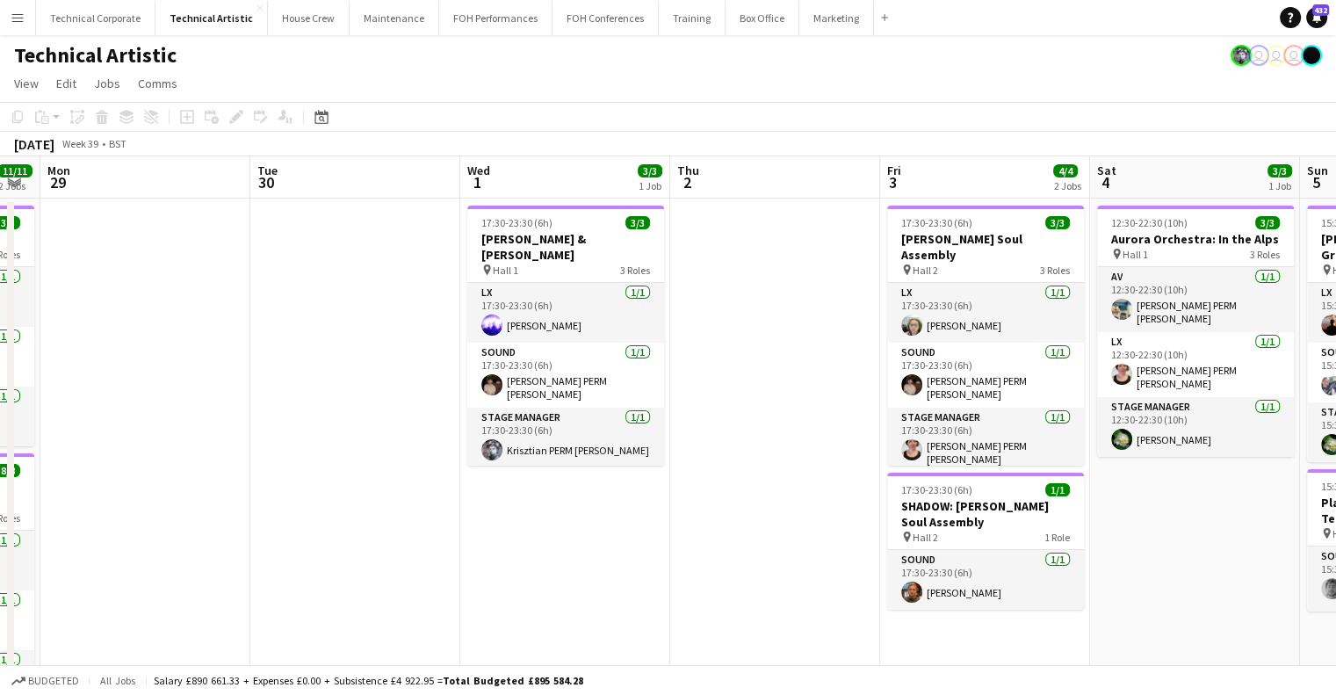
scroll to position [0, 380]
drag, startPoint x: 553, startPoint y: 386, endPoint x: 903, endPoint y: 400, distance: 349.9
click at [903, 400] on app-calendar-viewport "Sat 27 8/8 2 Jobs Sun 28 11/11 2 Jobs Mon 29 Tue 30 Wed 1 3/3 1 Job Thu 2 Fri 3…" at bounding box center [668, 654] width 1336 height 996
drag, startPoint x: 828, startPoint y: 351, endPoint x: 604, endPoint y: 380, distance: 226.0
click at [876, 347] on app-calendar-viewport "Sat 27 8/8 2 Jobs Sun 28 11/11 2 Jobs Mon 29 Tue 30 Wed 1 3/3 1 Job Thu 2 Fri 3…" at bounding box center [668, 654] width 1336 height 996
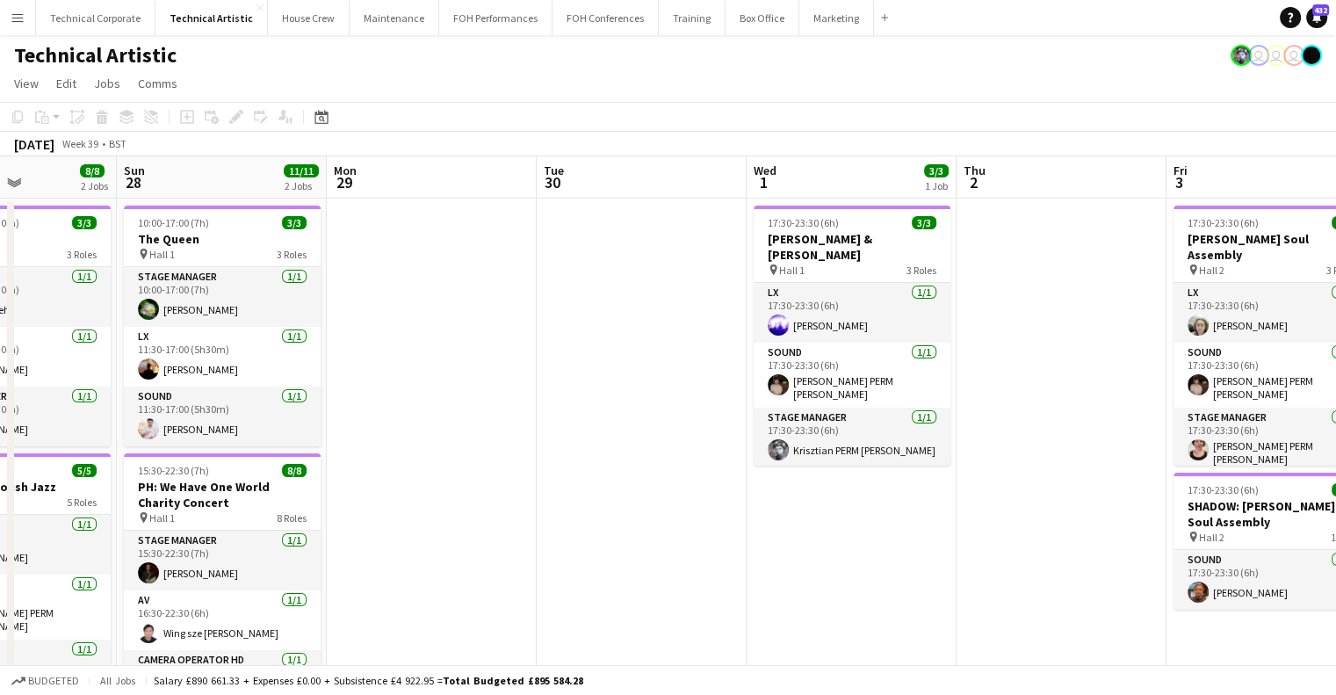
drag, startPoint x: 928, startPoint y: 386, endPoint x: 970, endPoint y: 388, distance: 42.3
click at [1001, 385] on app-calendar-viewport "Thu 25 11/11 2 Jobs Fri 26 5/5 2 Jobs Sat 27 8/8 2 Jobs Sun 28 11/11 2 Jobs Mon…" at bounding box center [668, 654] width 1336 height 996
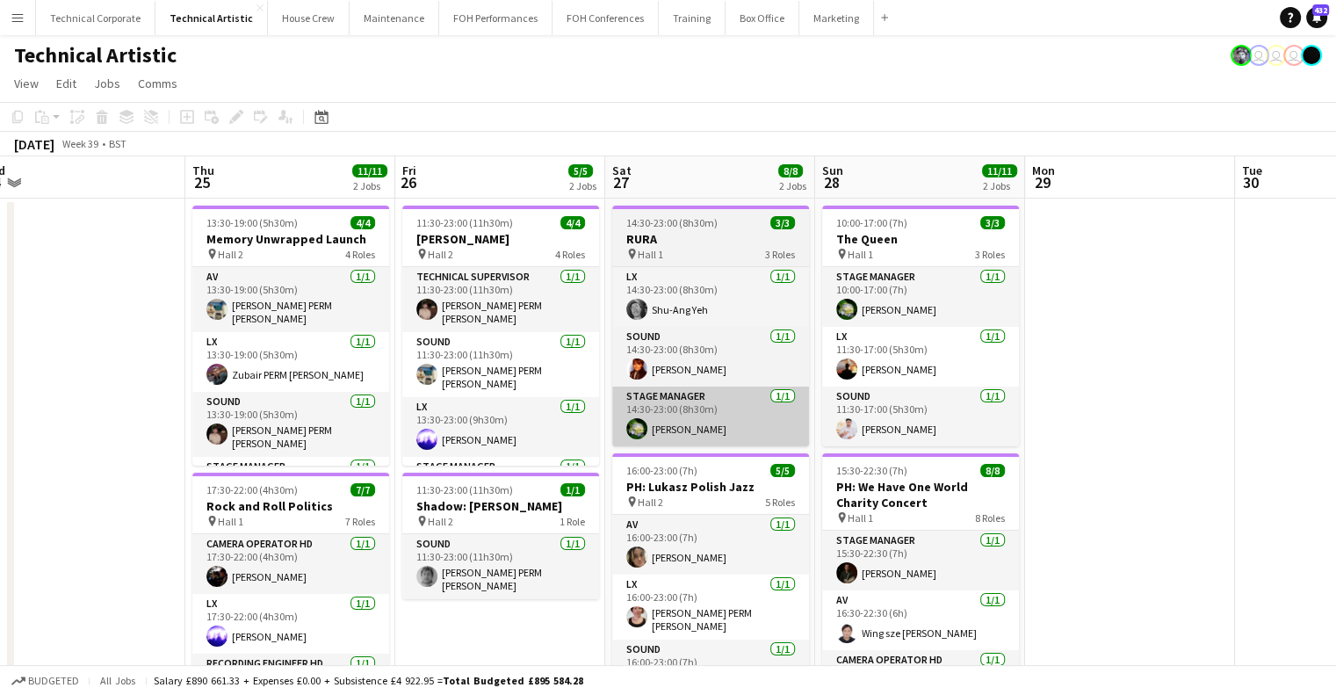
drag, startPoint x: 727, startPoint y: 418, endPoint x: 883, endPoint y: 414, distance: 155.6
click at [920, 418] on app-calendar-viewport "Mon 22 Tue 23 1/1 1 Job Wed 24 Thu 25 11/11 2 Jobs Fri 26 5/5 2 Jobs Sat 27 8/8…" at bounding box center [668, 654] width 1336 height 996
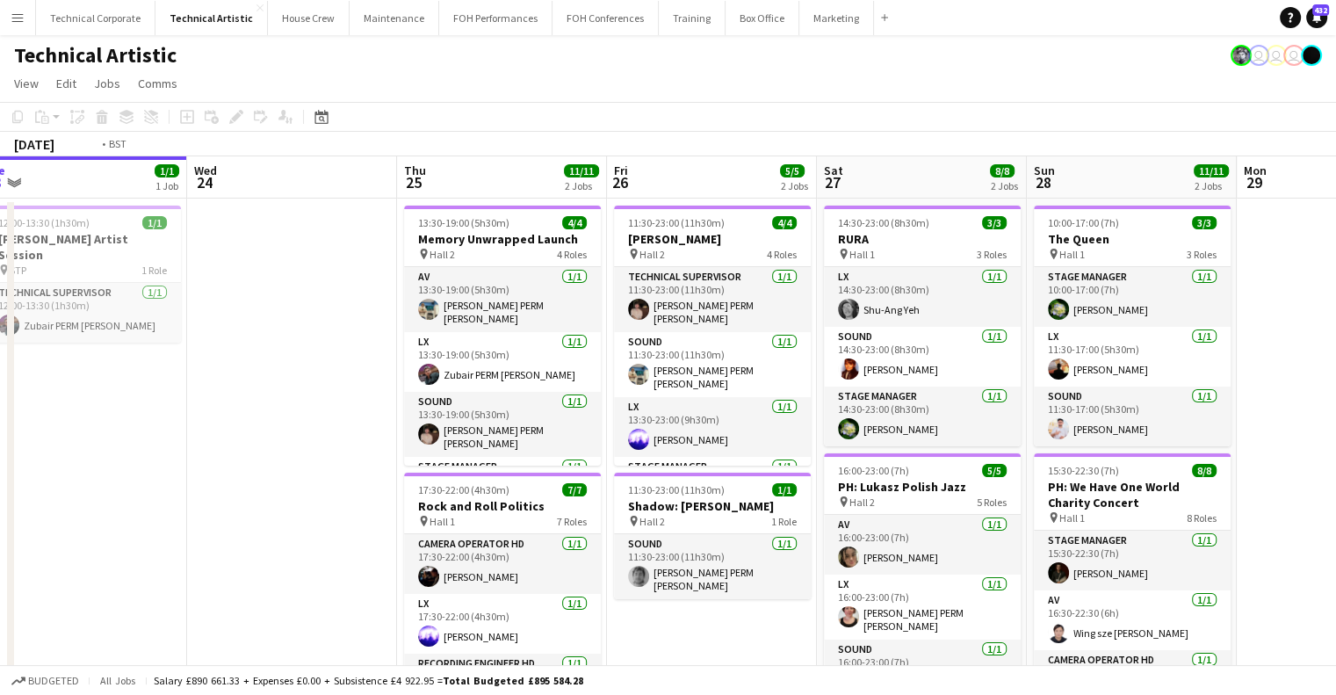
drag, startPoint x: 415, startPoint y: 401, endPoint x: 958, endPoint y: 414, distance: 543.1
click at [991, 416] on app-calendar-viewport "Sun 21 3/3 1 Job Mon 22 Tue 23 1/1 1 Job Wed 24 Thu 25 11/11 2 Jobs Fri 26 5/5 …" at bounding box center [668, 654] width 1336 height 996
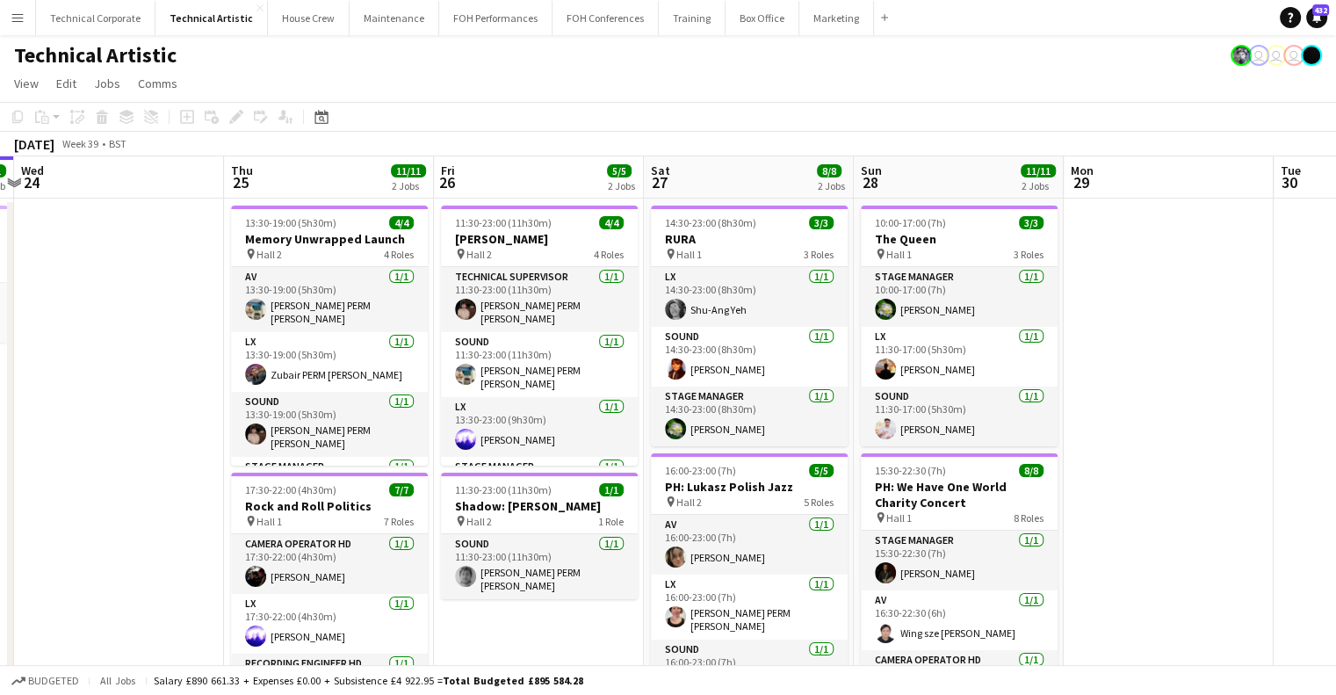
scroll to position [0, 826]
drag, startPoint x: 866, startPoint y: 410, endPoint x: 116, endPoint y: 439, distance: 750.8
click at [116, 439] on app-calendar-viewport "Sat 20 8/8 2 Jobs Sun 21 3/3 1 Job Mon 22 Tue 23 1/1 1 Job Wed 24 Thu 25 11/11 …" at bounding box center [668, 654] width 1336 height 996
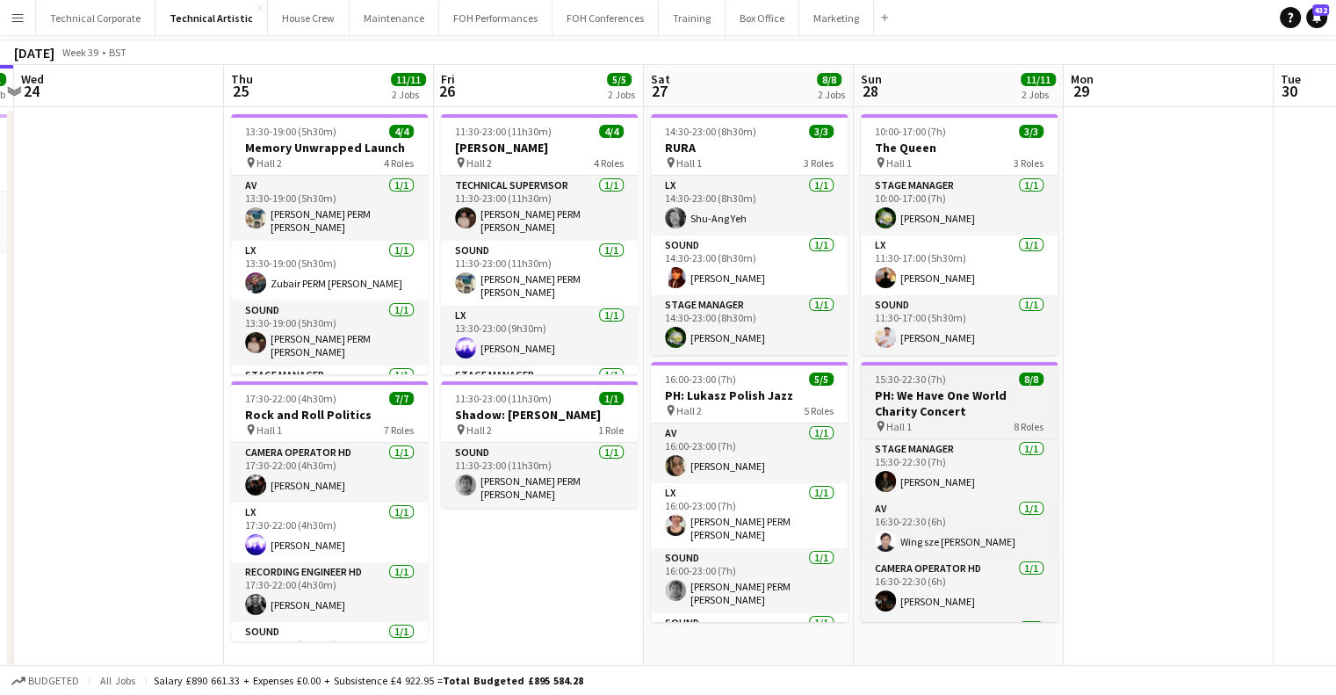
scroll to position [0, 0]
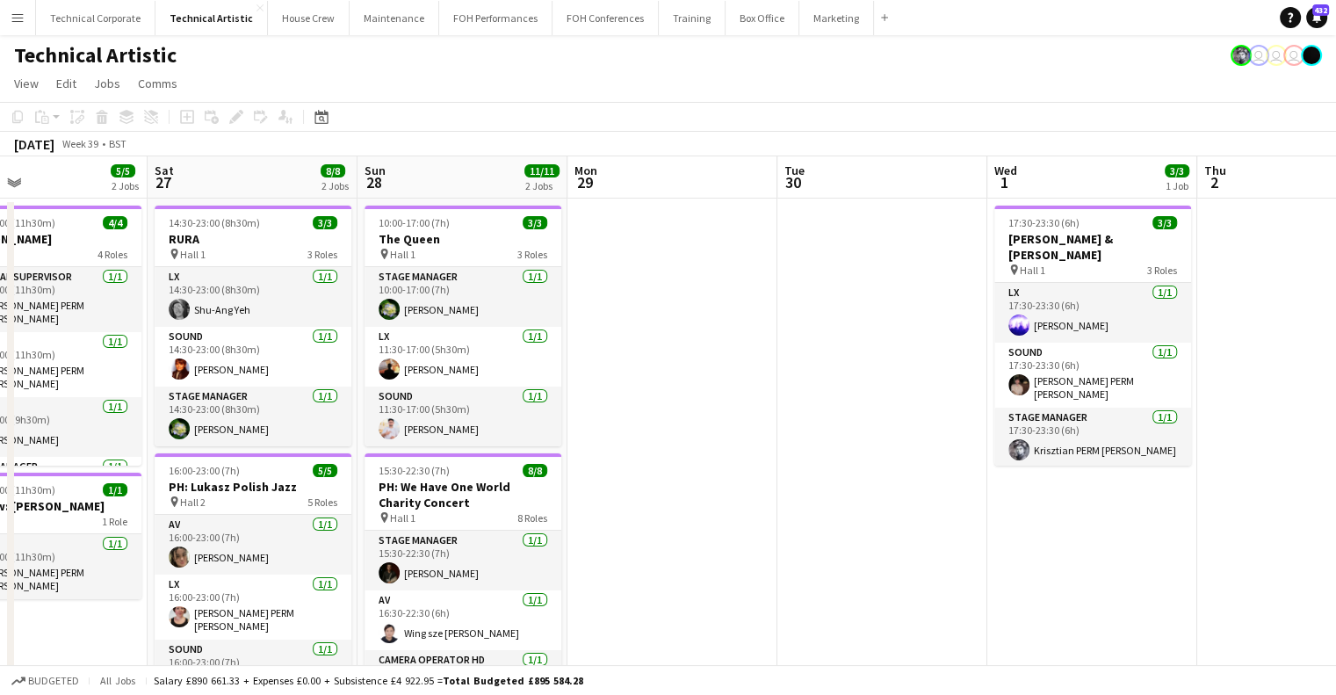
drag, startPoint x: 881, startPoint y: 269, endPoint x: 624, endPoint y: 294, distance: 258.7
click at [373, 295] on app-calendar-viewport "Tue 23 1/1 1 Job Wed 24 Thu 25 11/11 2 Jobs Fri 26 5/5 2 Jobs Sat 27 8/8 2 Jobs…" at bounding box center [668, 654] width 1336 height 996
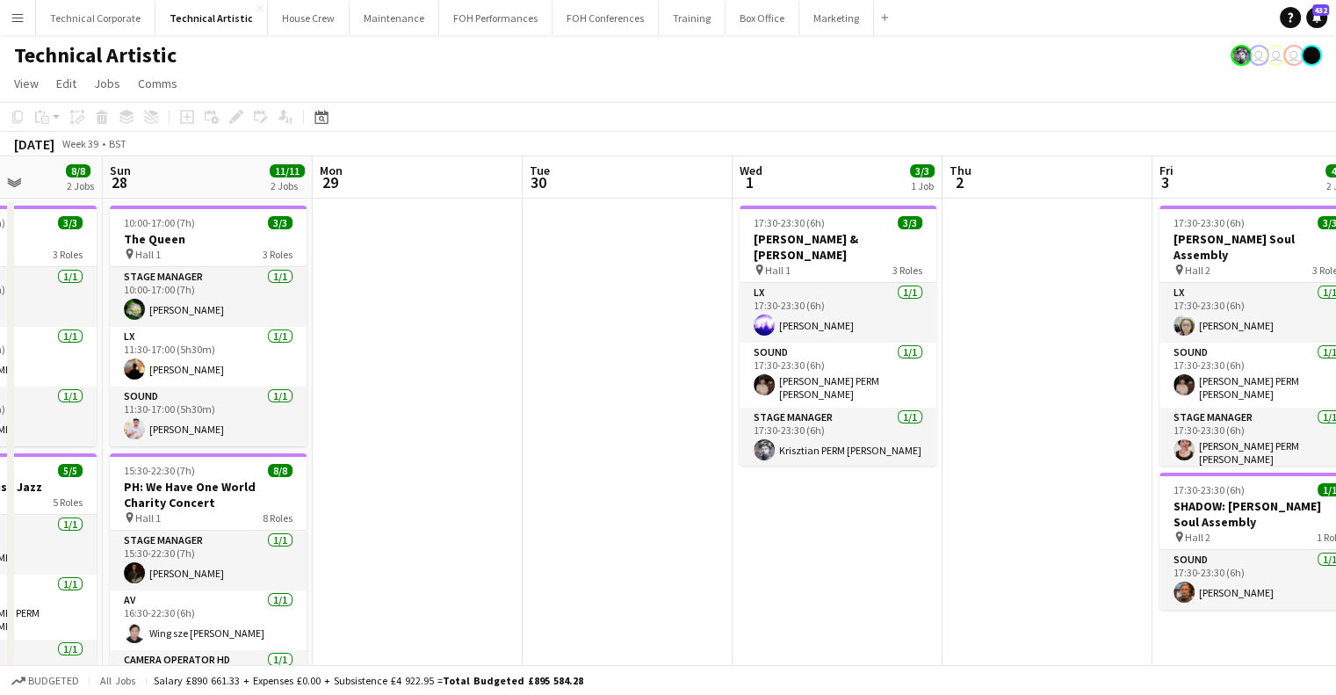
scroll to position [0, 528]
drag, startPoint x: 937, startPoint y: 313, endPoint x: 701, endPoint y: 327, distance: 236.7
click at [701, 327] on app-calendar-viewport "Thu 25 11/11 2 Jobs Fri 26 5/5 2 Jobs Sat 27 8/8 2 Jobs Sun 28 11/11 2 Jobs Mon…" at bounding box center [668, 654] width 1336 height 996
click at [794, 347] on app-card-role "Sound 1/1 17:30-23:30 (6h) Anders PERM Waller" at bounding box center [837, 375] width 197 height 65
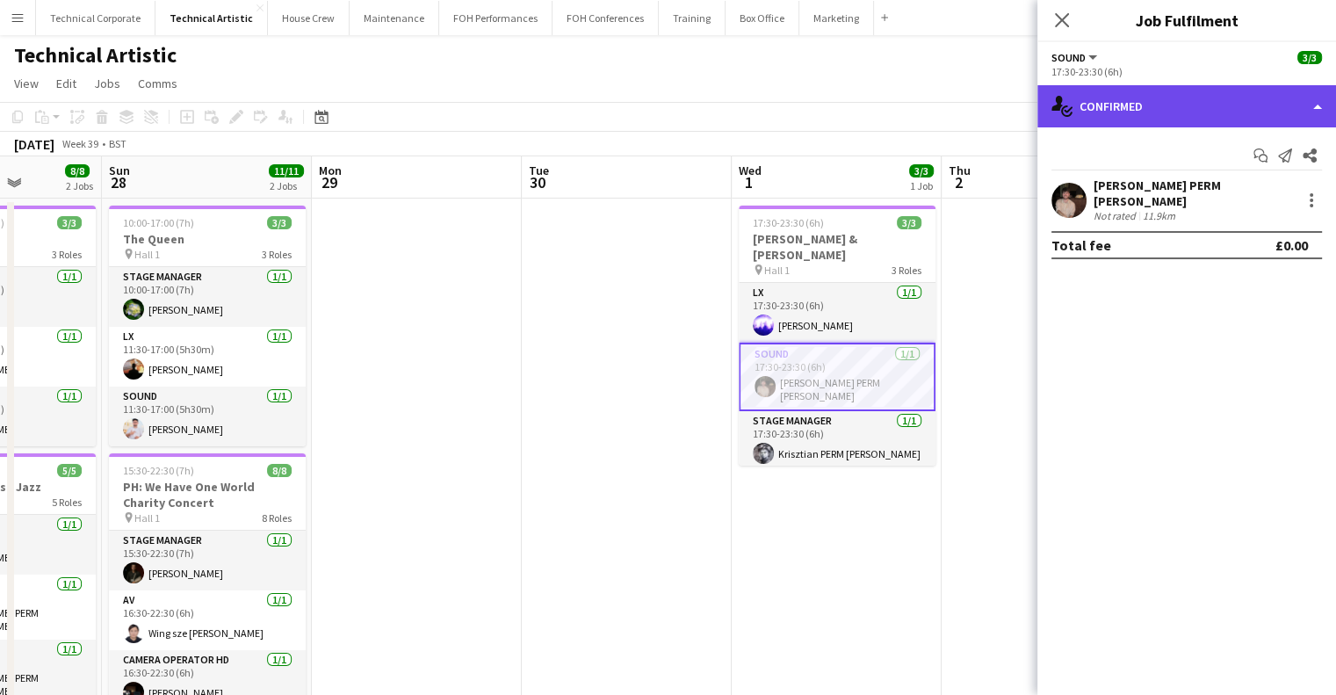
click at [1146, 109] on div "single-neutral-actions-check-2 Confirmed" at bounding box center [1187, 106] width 299 height 42
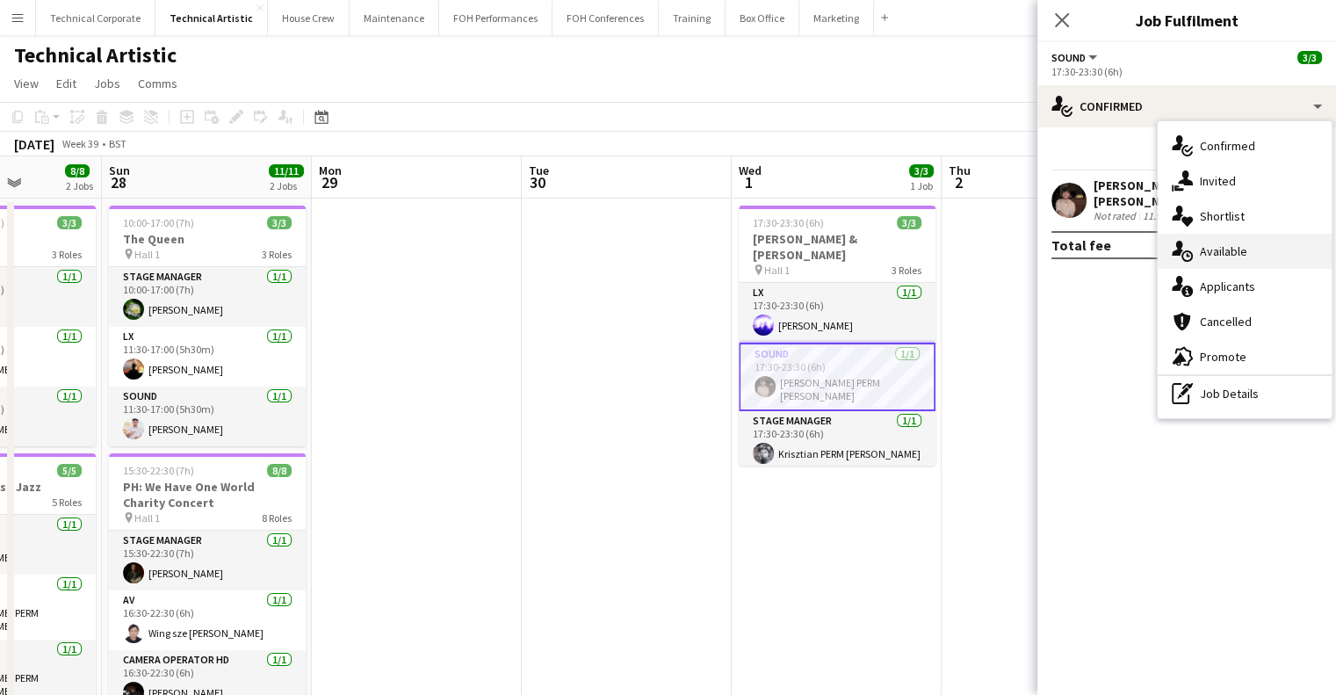
click at [1204, 249] on span "Available" at bounding box center [1223, 251] width 47 height 16
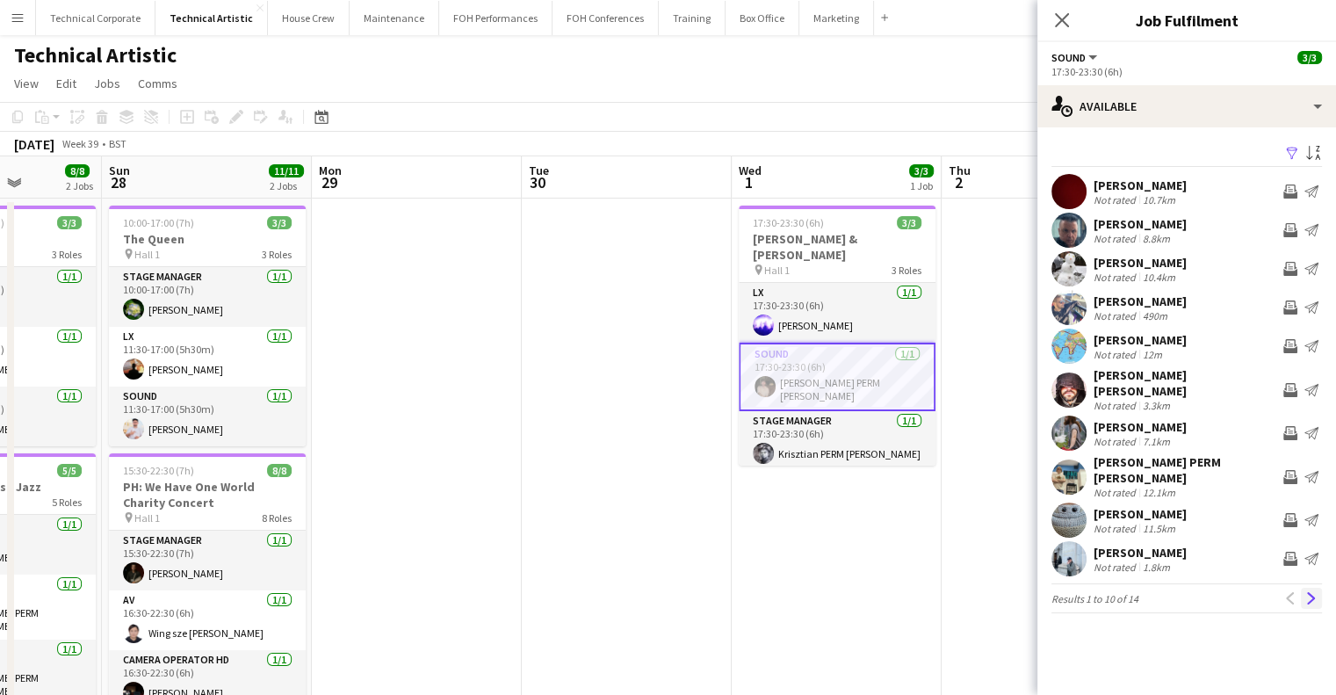
click at [1307, 588] on button "Next" at bounding box center [1311, 598] width 21 height 21
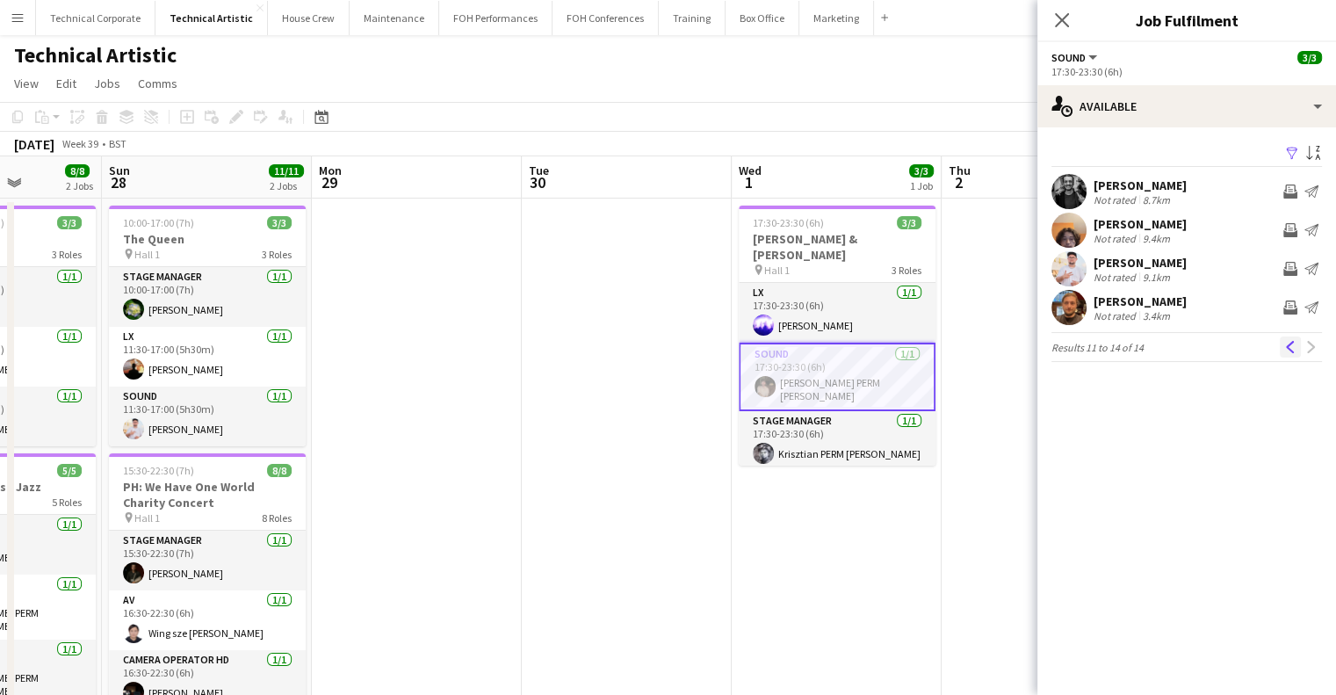
click at [1284, 345] on app-icon "Previous" at bounding box center [1290, 347] width 12 height 12
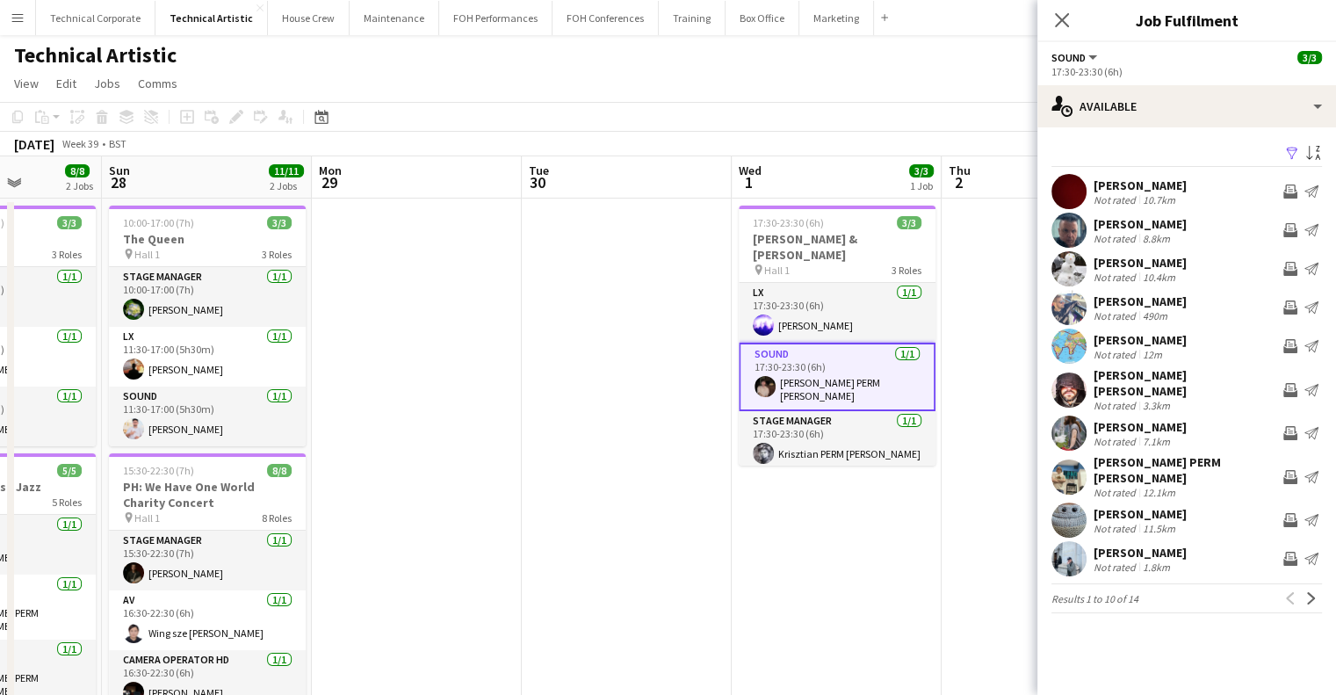
click at [678, 382] on app-date-cell at bounding box center [627, 676] width 210 height 954
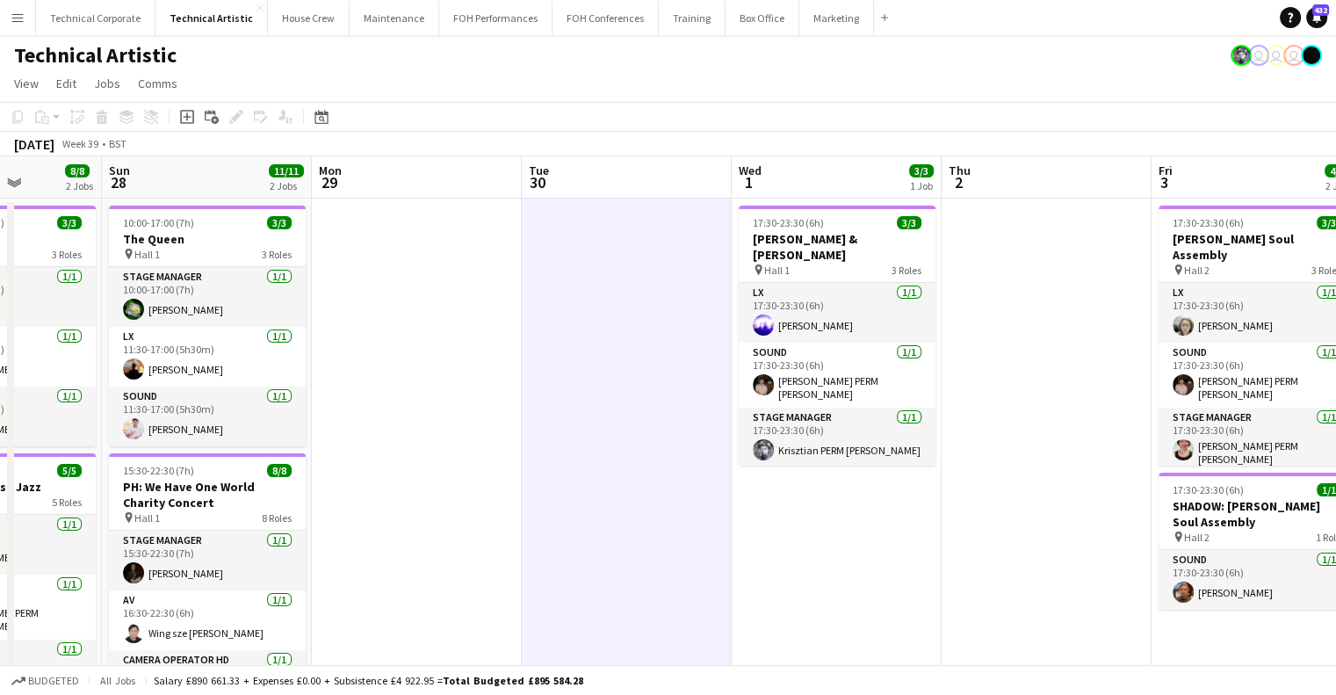
click at [678, 382] on app-date-cell at bounding box center [627, 676] width 210 height 954
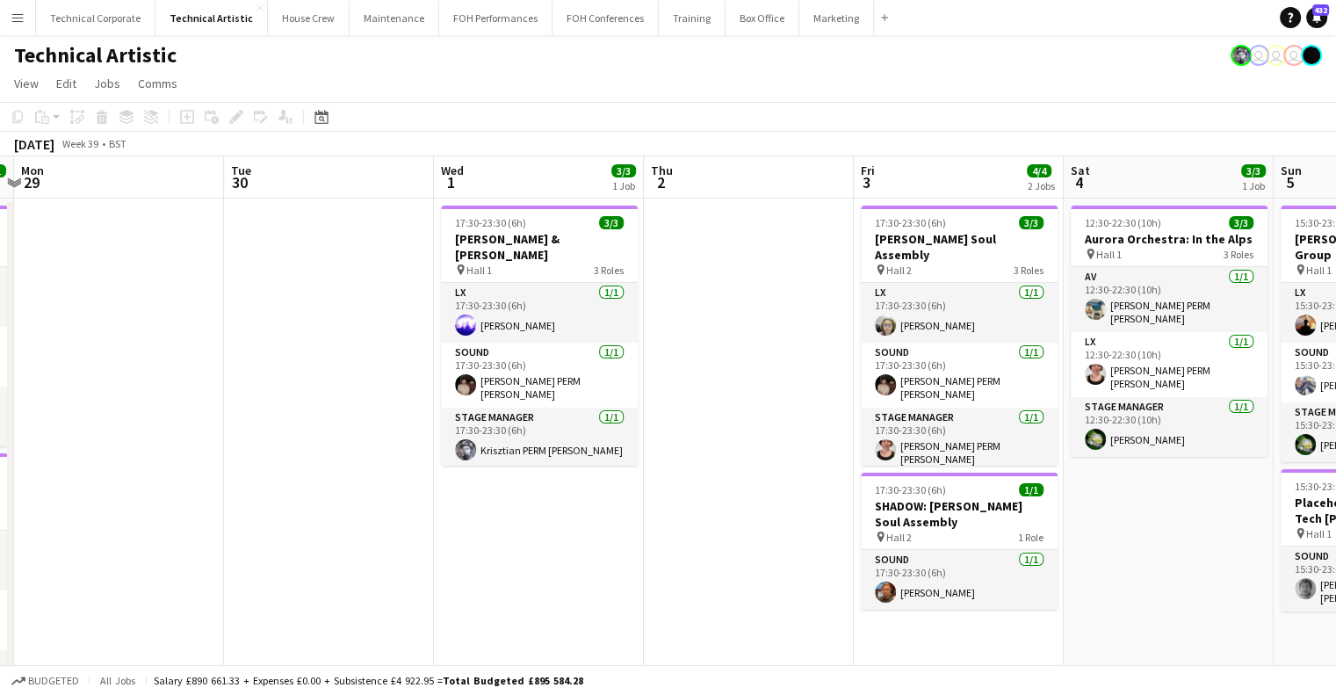
drag, startPoint x: 871, startPoint y: 482, endPoint x: 685, endPoint y: 503, distance: 187.3
click at [688, 503] on app-calendar-viewport "Thu 25 11/11 2 Jobs Fri 26 5/5 2 Jobs Sat 27 8/8 2 Jobs Sun 28 11/11 2 Jobs Mon…" at bounding box center [668, 654] width 1336 height 996
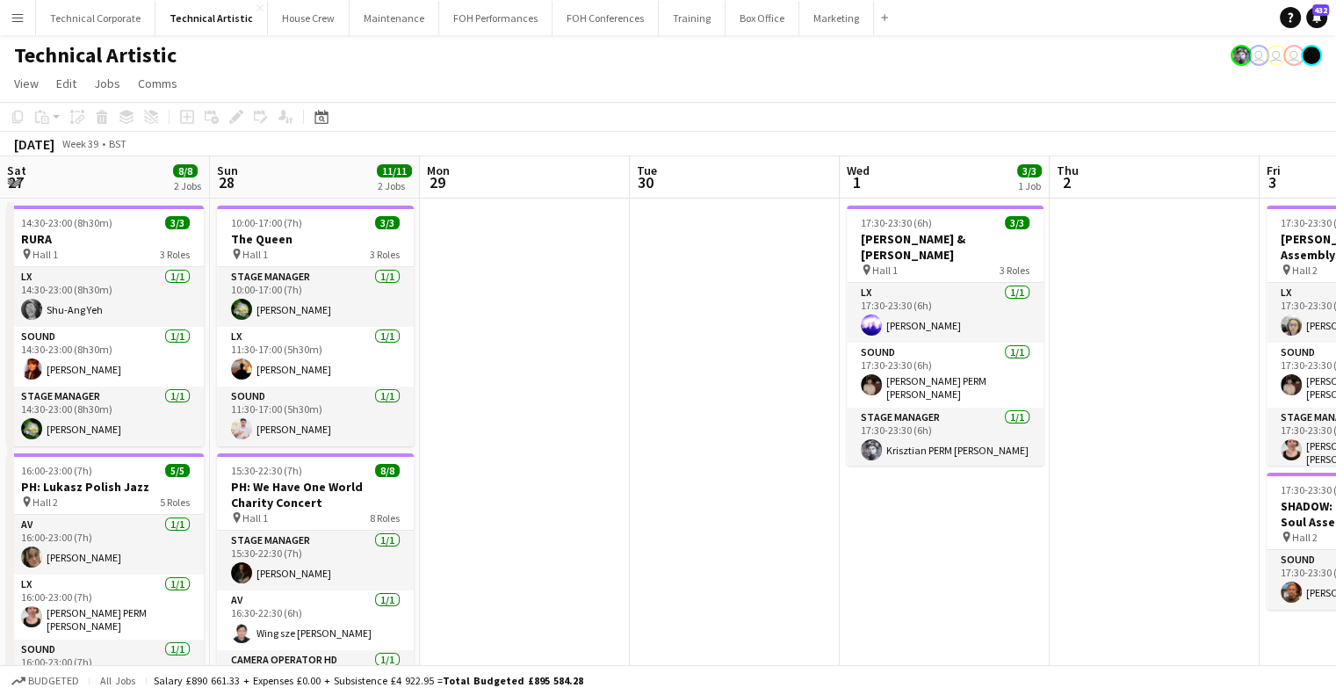
drag, startPoint x: 464, startPoint y: 331, endPoint x: 1024, endPoint y: 337, distance: 560.5
click at [1082, 338] on app-calendar-viewport "Thu 25 11/11 2 Jobs Fri 26 5/5 2 Jobs Sat 27 8/8 2 Jobs Sun 28 11/11 2 Jobs Mon…" at bounding box center [668, 654] width 1336 height 996
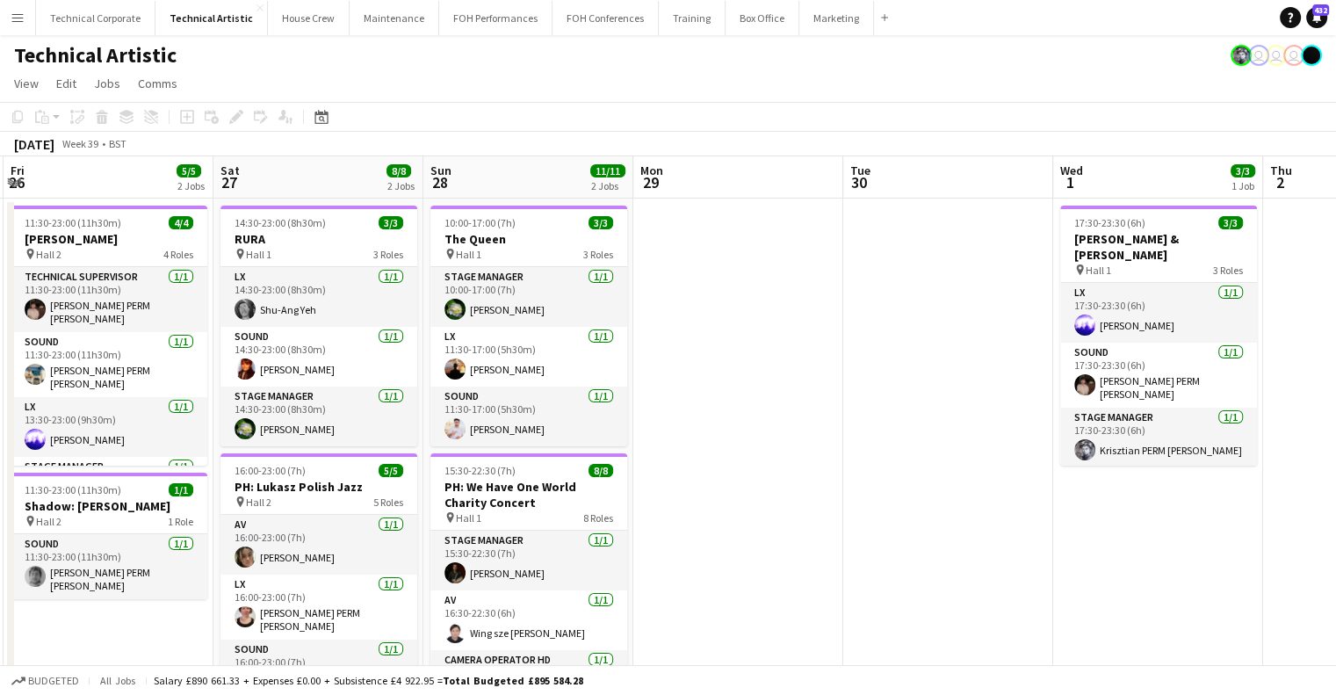
drag, startPoint x: 815, startPoint y: 352, endPoint x: 1207, endPoint y: 336, distance: 392.1
click at [1204, 336] on app-calendar-viewport "Wed 24 Thu 25 11/11 2 Jobs Fri 26 5/5 2 Jobs Sat 27 8/8 2 Jobs Sun 28 11/11 2 J…" at bounding box center [668, 654] width 1336 height 996
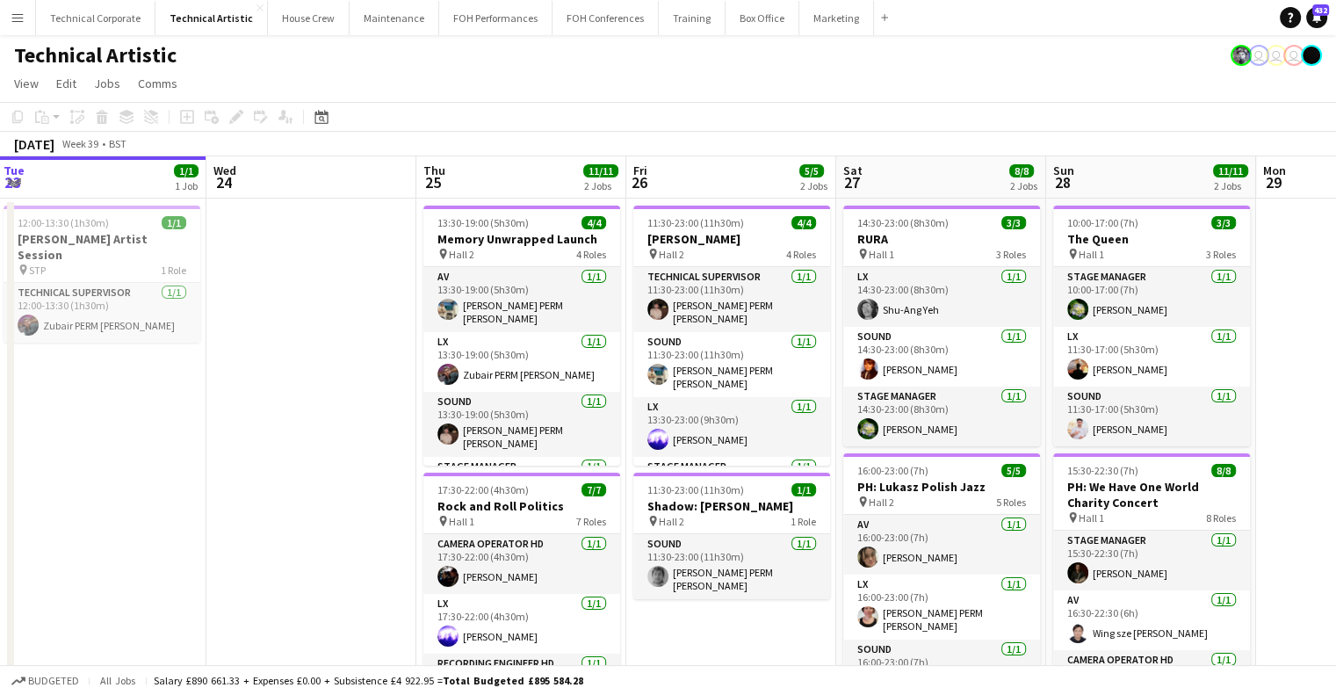
scroll to position [0, 385]
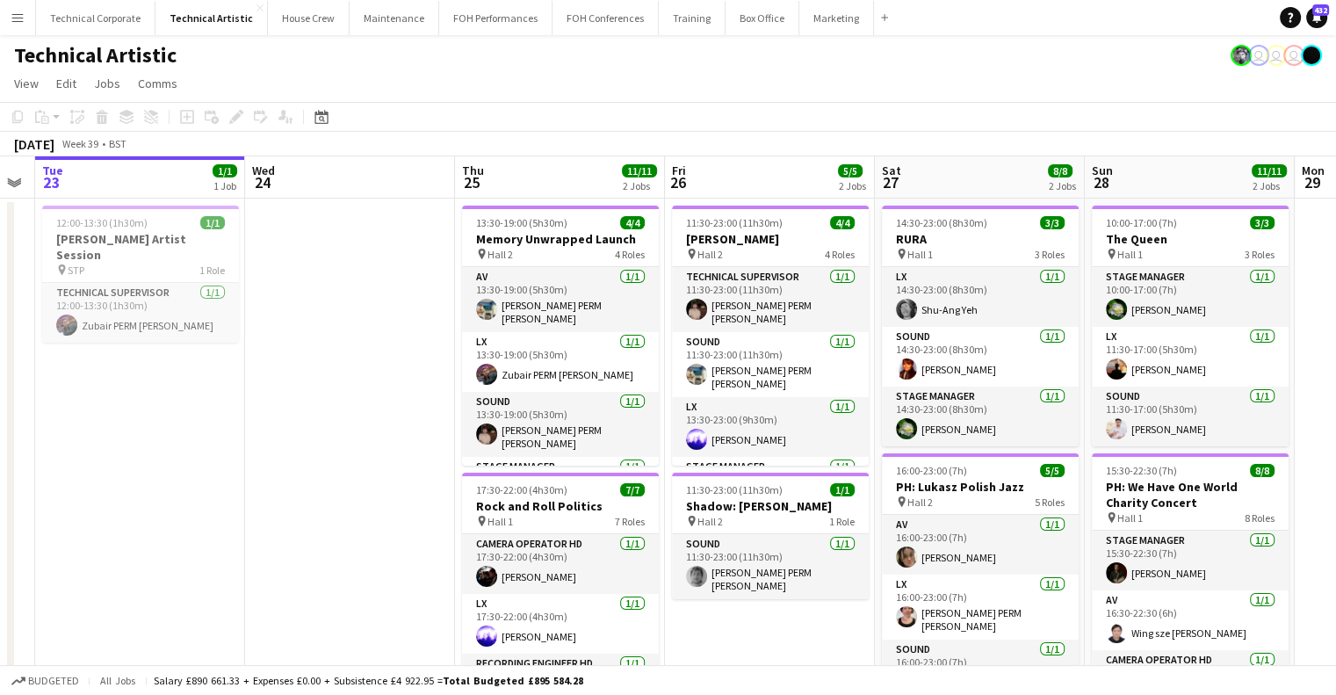
drag, startPoint x: 413, startPoint y: 349, endPoint x: 593, endPoint y: 359, distance: 180.4
click at [593, 359] on app-calendar-viewport "Sun 21 3/3 1 Job Mon 22 Tue 23 1/1 1 Job Wed 24 Thu 25 11/11 2 Jobs Fri 26 5/5 …" at bounding box center [668, 654] width 1336 height 996
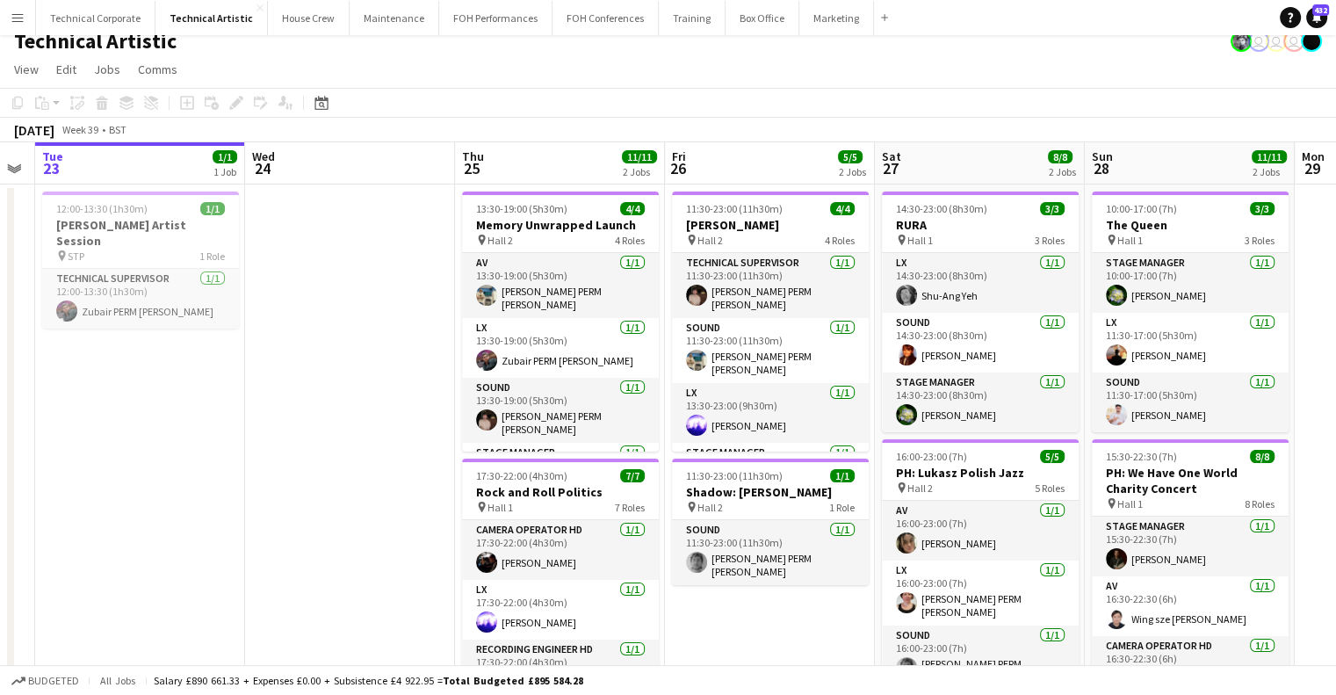
scroll to position [0, 0]
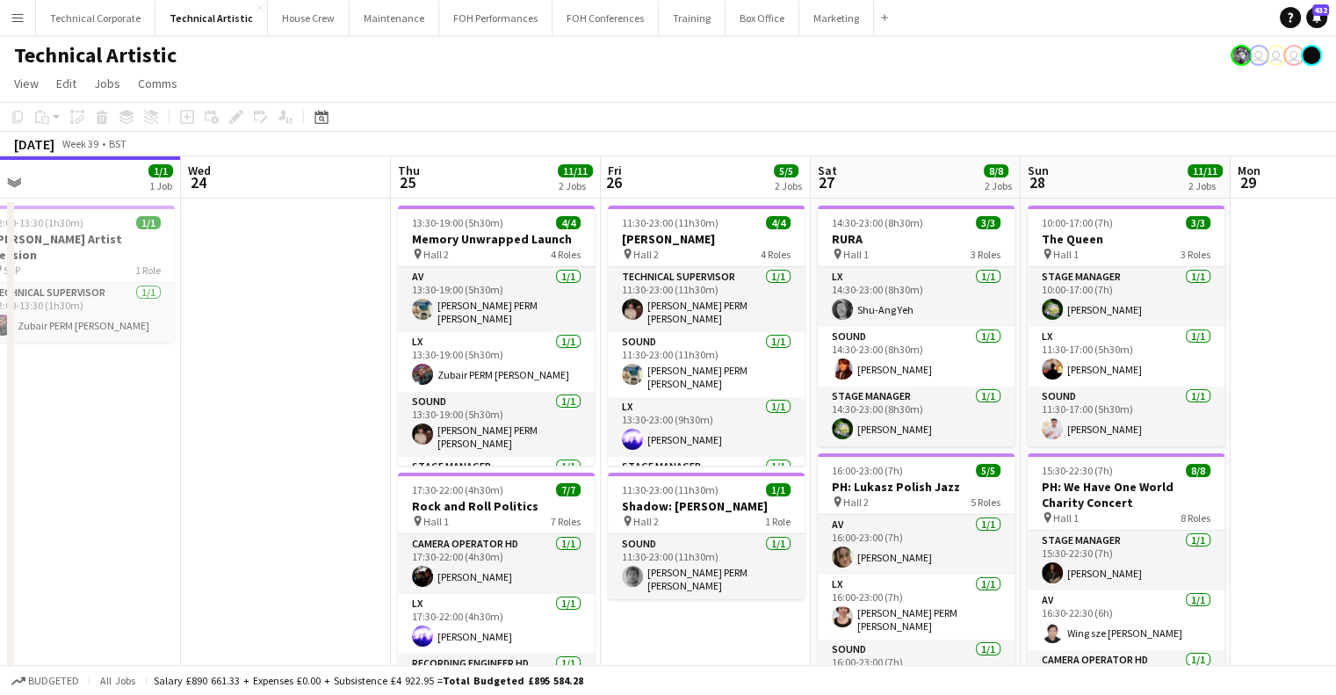
drag, startPoint x: 941, startPoint y: 368, endPoint x: 478, endPoint y: 376, distance: 463.0
click at [460, 376] on app-calendar-viewport "Sun 21 3/3 1 Job Mon 22 Tue 23 1/1 1 Job Wed 24 Thu 25 11/11 2 Jobs Fri 26 5/5 …" at bounding box center [668, 654] width 1336 height 996
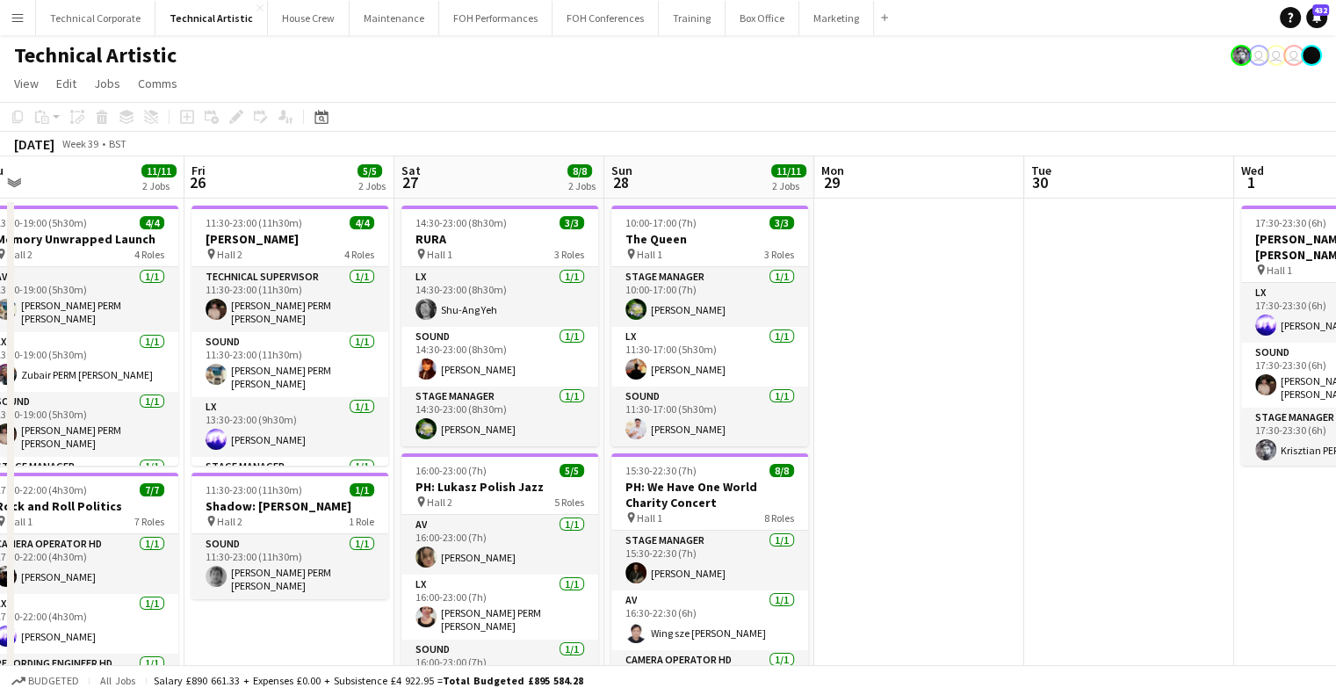
drag, startPoint x: 1015, startPoint y: 401, endPoint x: 498, endPoint y: 427, distance: 517.2
click at [498, 427] on app-calendar-viewport "Tue 23 1/1 1 Job Wed 24 Thu 25 11/11 2 Jobs Fri 26 5/5 2 Jobs Sat 27 8/8 2 Jobs…" at bounding box center [668, 654] width 1336 height 996
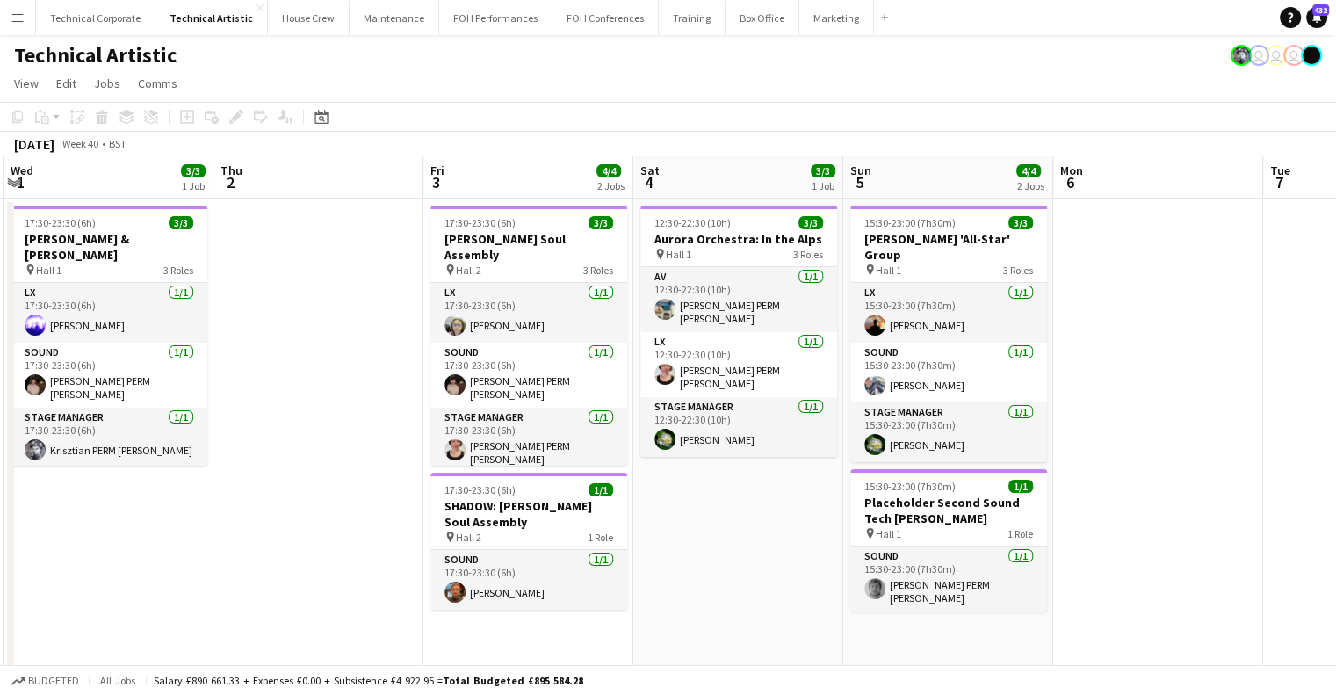
scroll to position [0, 627]
drag, startPoint x: 1000, startPoint y: 415, endPoint x: 304, endPoint y: 474, distance: 698.3
click at [304, 474] on app-calendar-viewport "Sun 28 11/11 2 Jobs Mon 29 Tue 30 Wed 1 3/3 1 Job Thu 2 Fri 3 4/4 2 Jobs Sat 4 …" at bounding box center [668, 654] width 1336 height 996
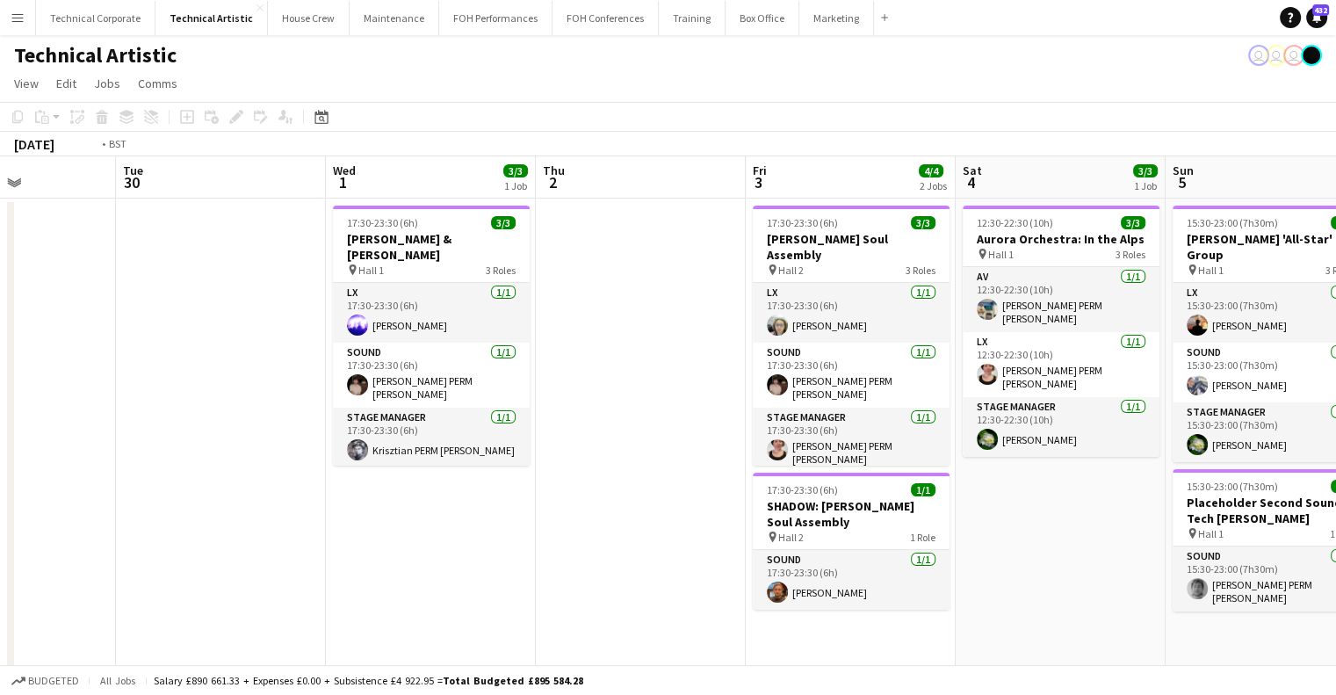
drag, startPoint x: 319, startPoint y: 315, endPoint x: 585, endPoint y: 347, distance: 268.1
click at [850, 339] on app-calendar-viewport "Sun 28 11/11 2 Jobs Mon 29 Tue 30 Wed 1 3/3 1 Job Thu 2 Fri 3 4/4 2 Jobs Sat 4 …" at bounding box center [668, 654] width 1336 height 996
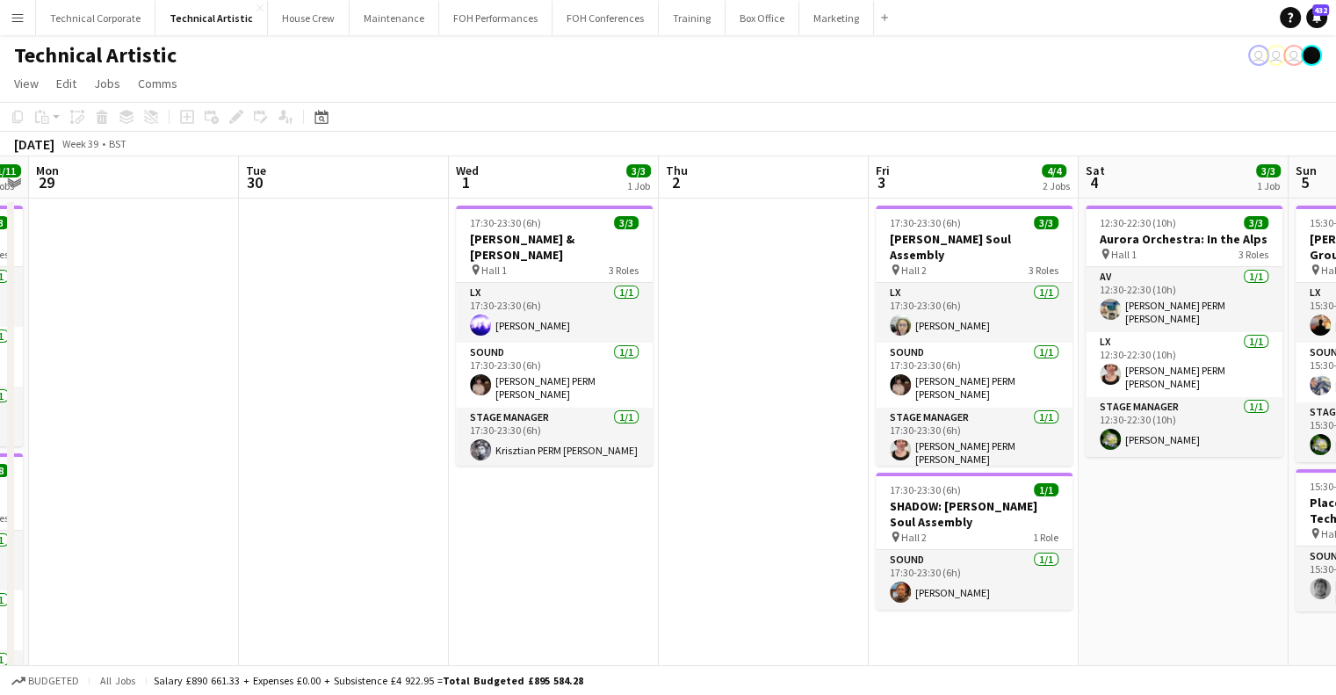
scroll to position [0, 813]
drag, startPoint x: 373, startPoint y: 358, endPoint x: 211, endPoint y: 371, distance: 163.1
click at [211, 371] on app-calendar-viewport "Thu 25 11/11 2 Jobs Fri 26 5/5 2 Jobs Sat 27 8/8 2 Jobs Sun 28 11/11 2 Jobs Mon…" at bounding box center [668, 654] width 1336 height 996
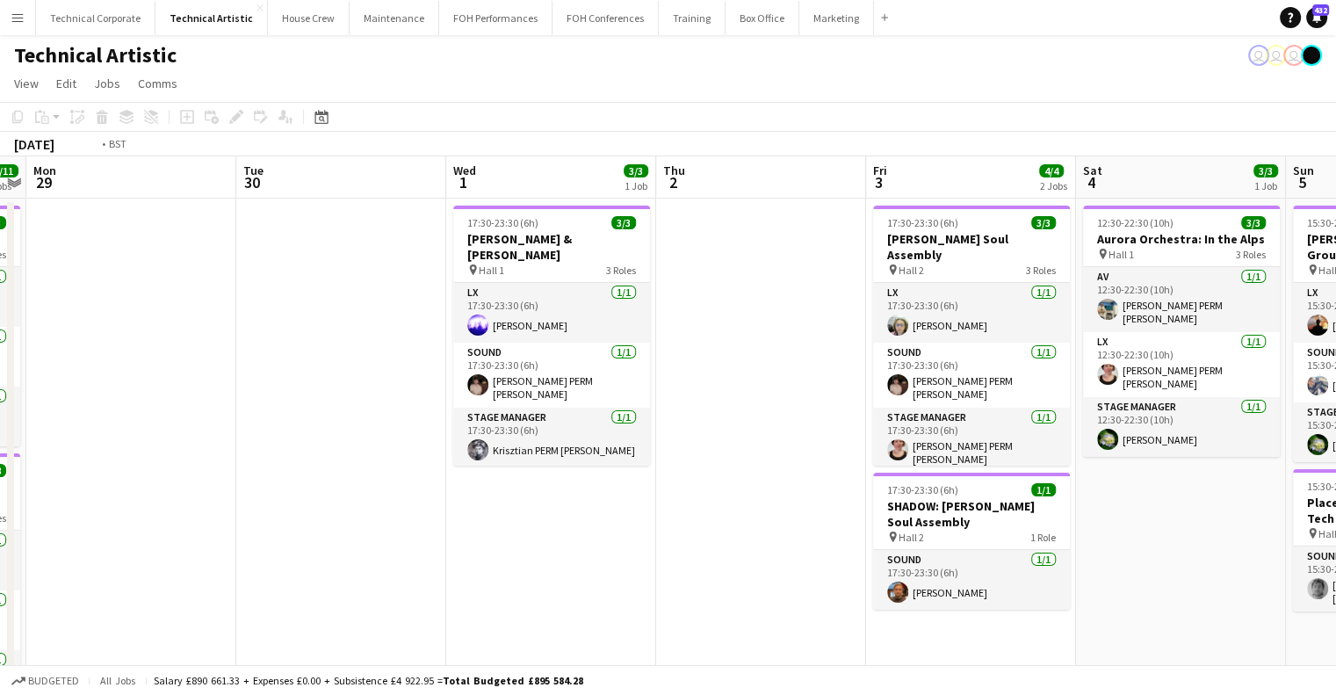
scroll to position [0, 499]
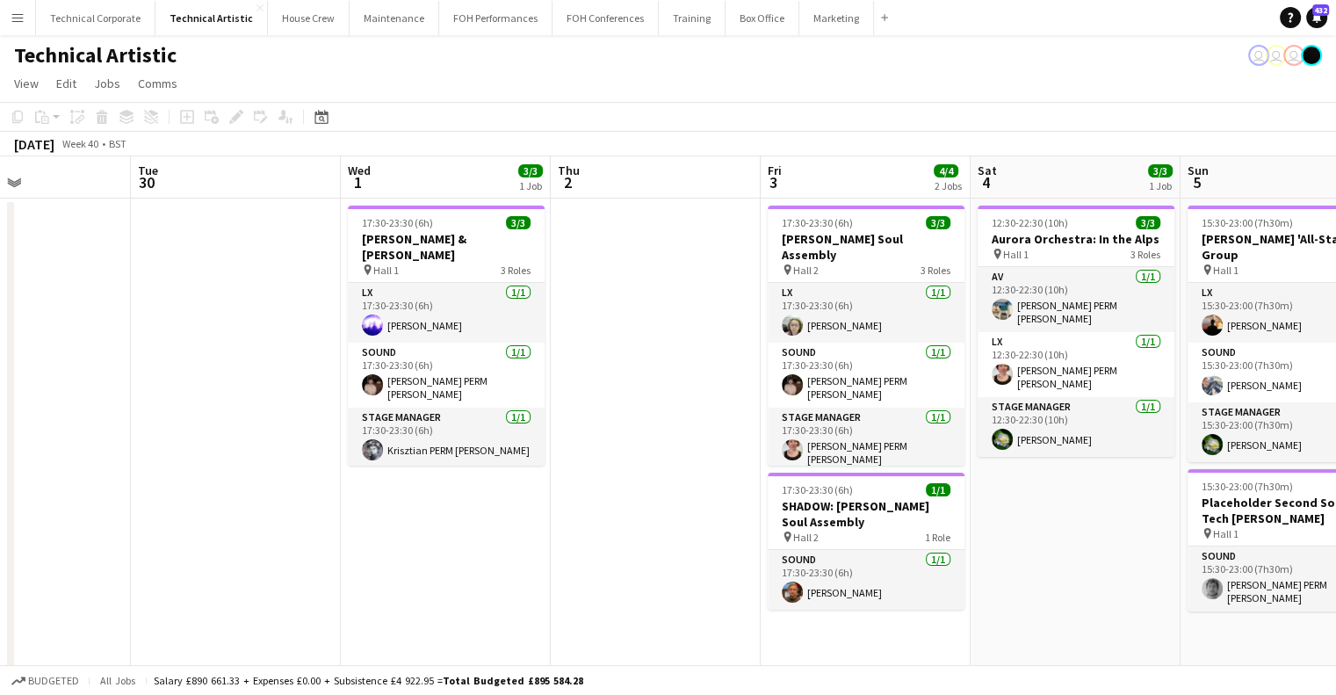
drag, startPoint x: 643, startPoint y: 520, endPoint x: 538, endPoint y: 522, distance: 105.4
click at [538, 522] on app-calendar-viewport "Sat 27 8/8 2 Jobs Sun 28 11/11 2 Jobs Mon 29 Tue 30 Wed 1 3/3 1 Job Thu 2 Fri 3…" at bounding box center [668, 654] width 1336 height 996
click at [746, 380] on app-calendar-viewport "Sat 27 8/8 2 Jobs Sun 28 11/11 2 Jobs Mon 29 Tue 30 Wed 1 3/3 1 Job Thu 2 Fri 3…" at bounding box center [668, 654] width 1336 height 996
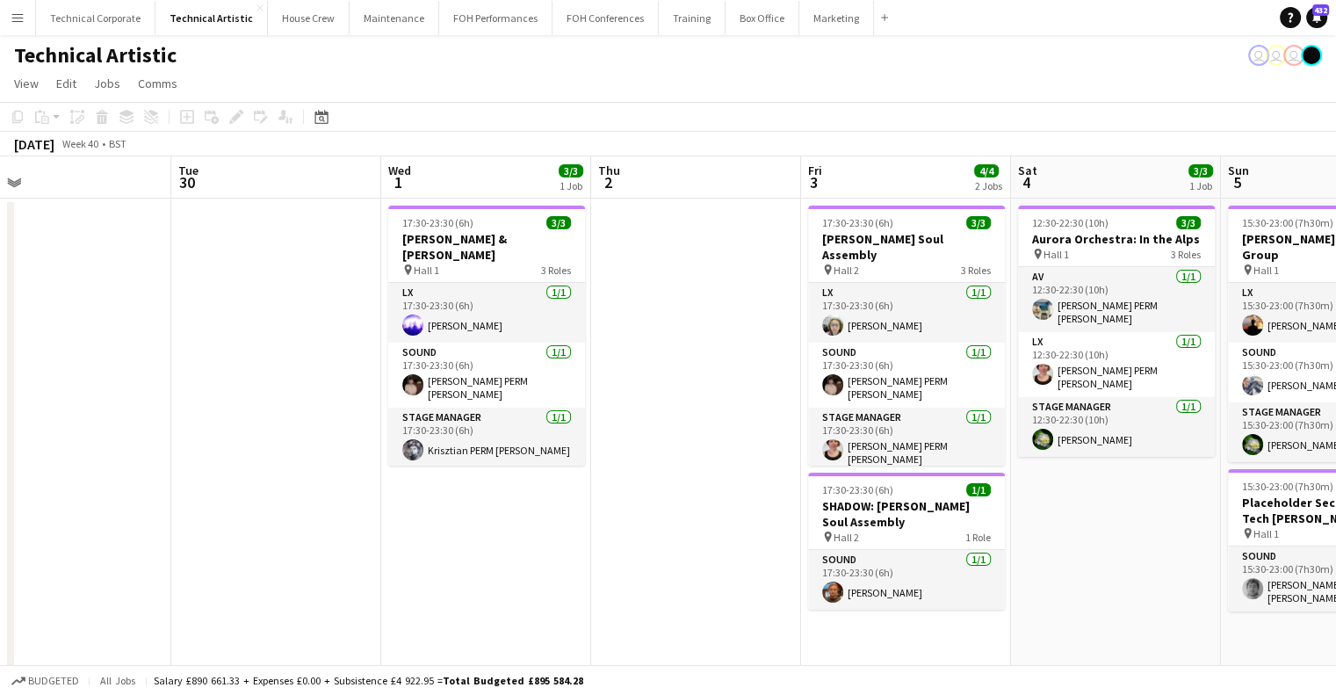
scroll to position [0, 465]
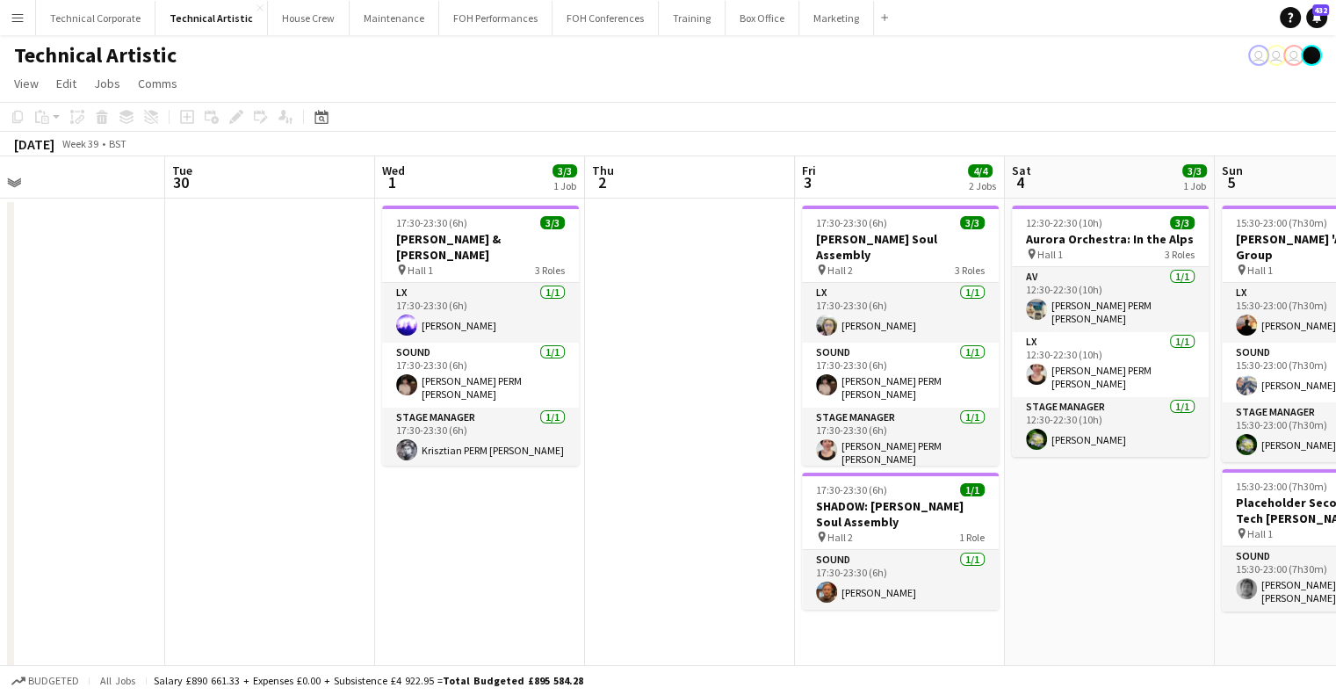
drag, startPoint x: 849, startPoint y: 380, endPoint x: 471, endPoint y: 388, distance: 377.8
click at [471, 388] on app-calendar-viewport "Sat 27 8/8 2 Jobs Sun 28 11/11 2 Jobs Mon 29 Tue 30 Wed 1 3/3 1 Job Thu 2 Fri 3…" at bounding box center [668, 654] width 1336 height 996
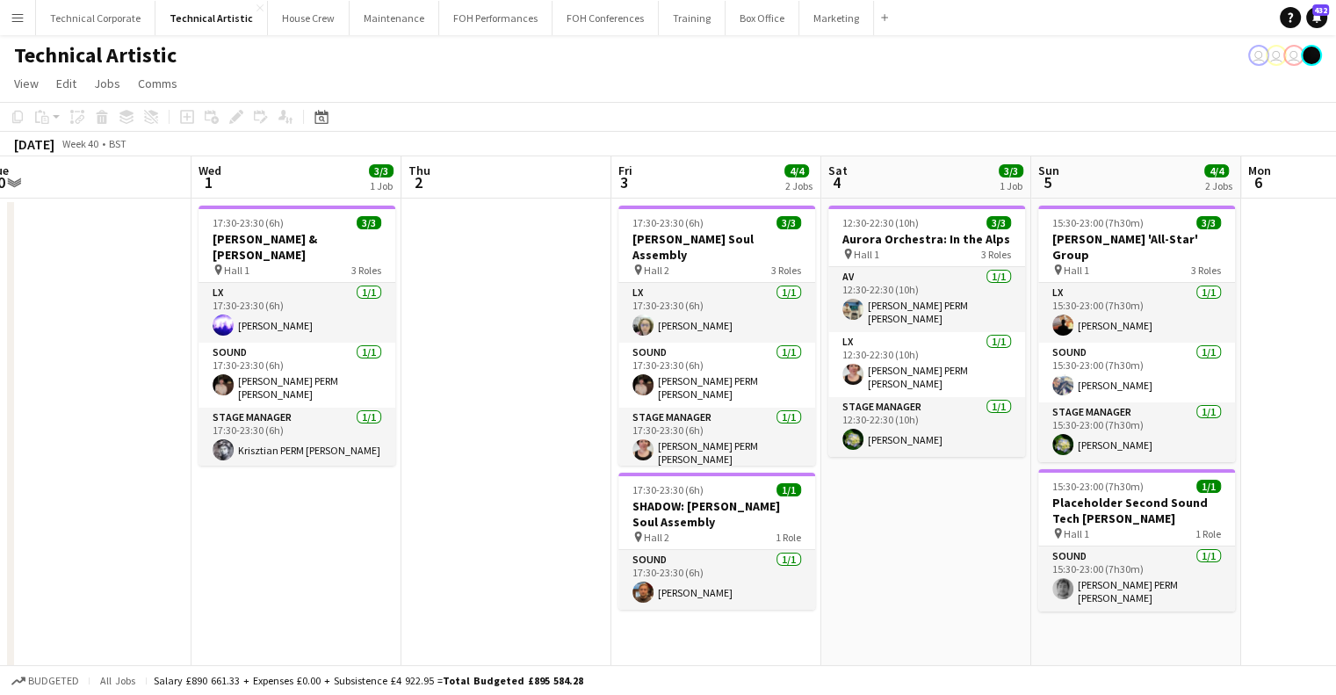
drag, startPoint x: 654, startPoint y: 321, endPoint x: 442, endPoint y: 282, distance: 216.1
click at [469, 323] on app-calendar-viewport "Sat 27 8/8 2 Jobs Sun 28 11/11 2 Jobs Mon 29 Tue 30 Wed 1 3/3 1 Job Thu 2 Fri 3…" at bounding box center [668, 654] width 1336 height 996
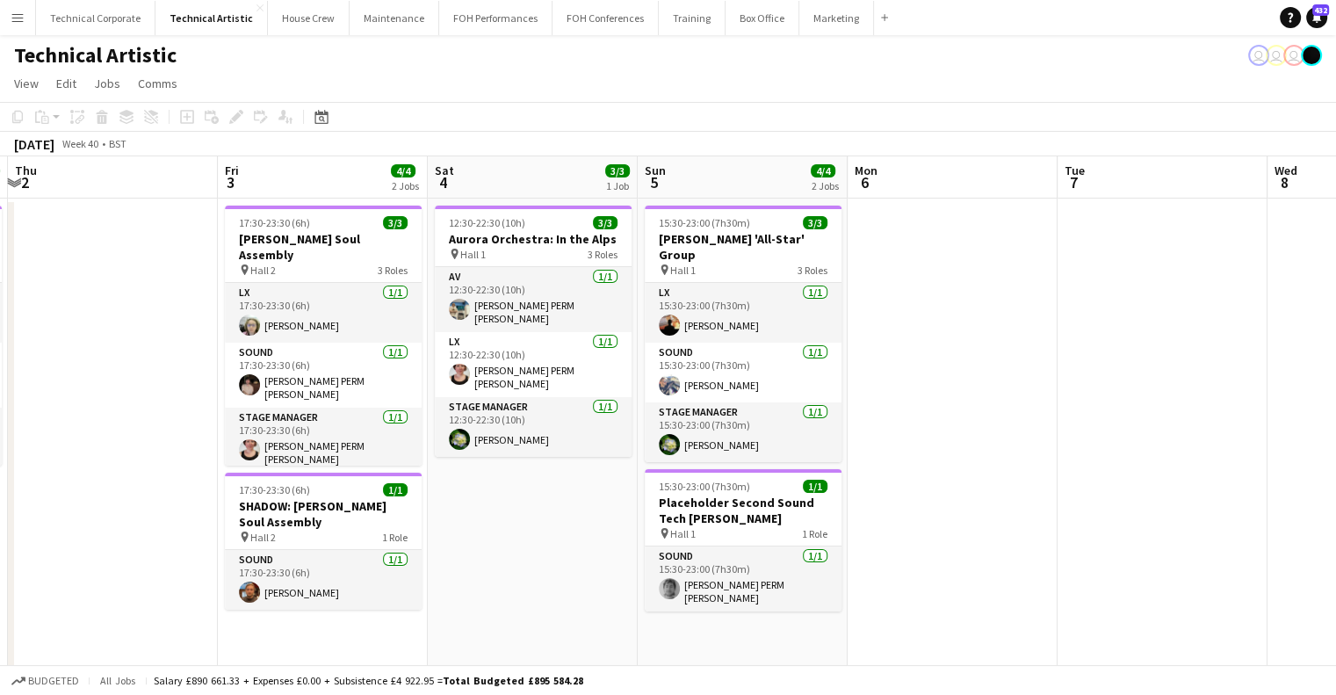
click at [510, 539] on app-calendar-viewport "Mon 29 Tue 30 Wed 1 3/3 1 Job Thu 2 Fri 3 4/4 2 Jobs Sat 4 3/3 1 Job Sun 5 4/4 …" at bounding box center [668, 654] width 1336 height 996
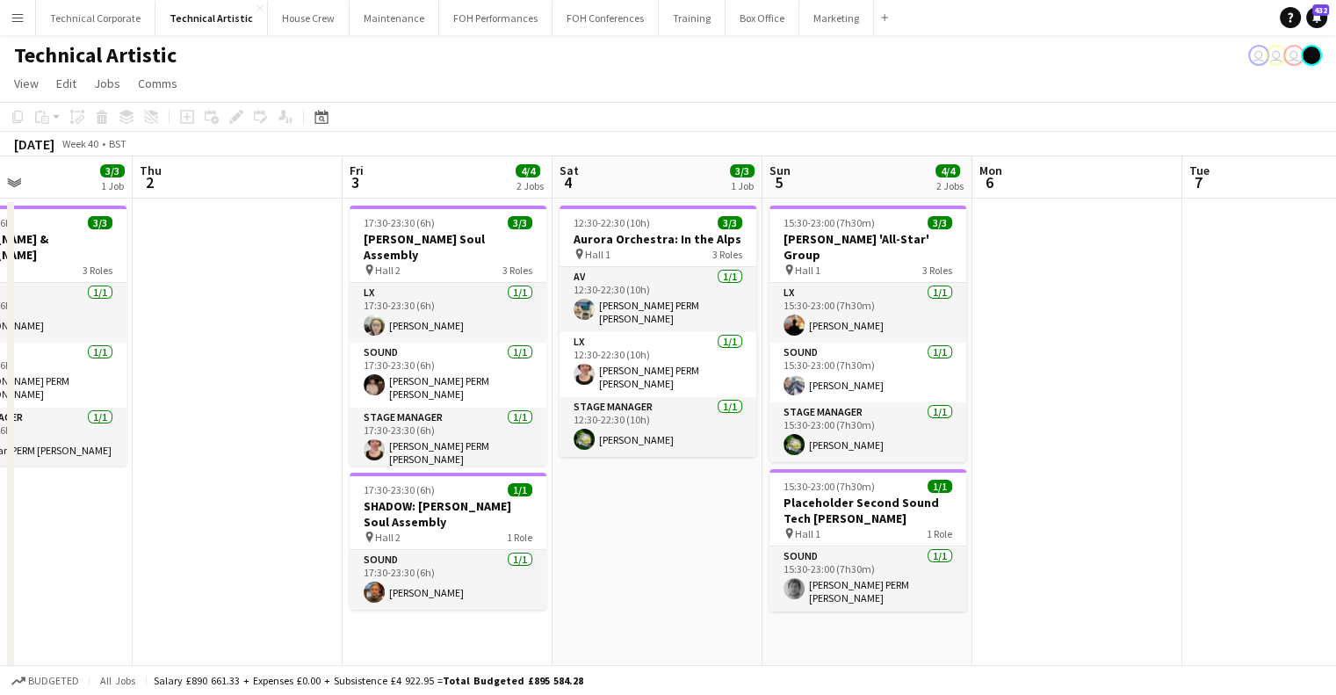
drag, startPoint x: 506, startPoint y: 527, endPoint x: 632, endPoint y: 528, distance: 125.6
click at [632, 528] on app-calendar-viewport "Mon 29 Tue 30 Wed 1 3/3 1 Job Thu 2 Fri 3 4/4 2 Jobs Sat 4 3/3 1 Job Sun 5 4/4 …" at bounding box center [668, 654] width 1336 height 996
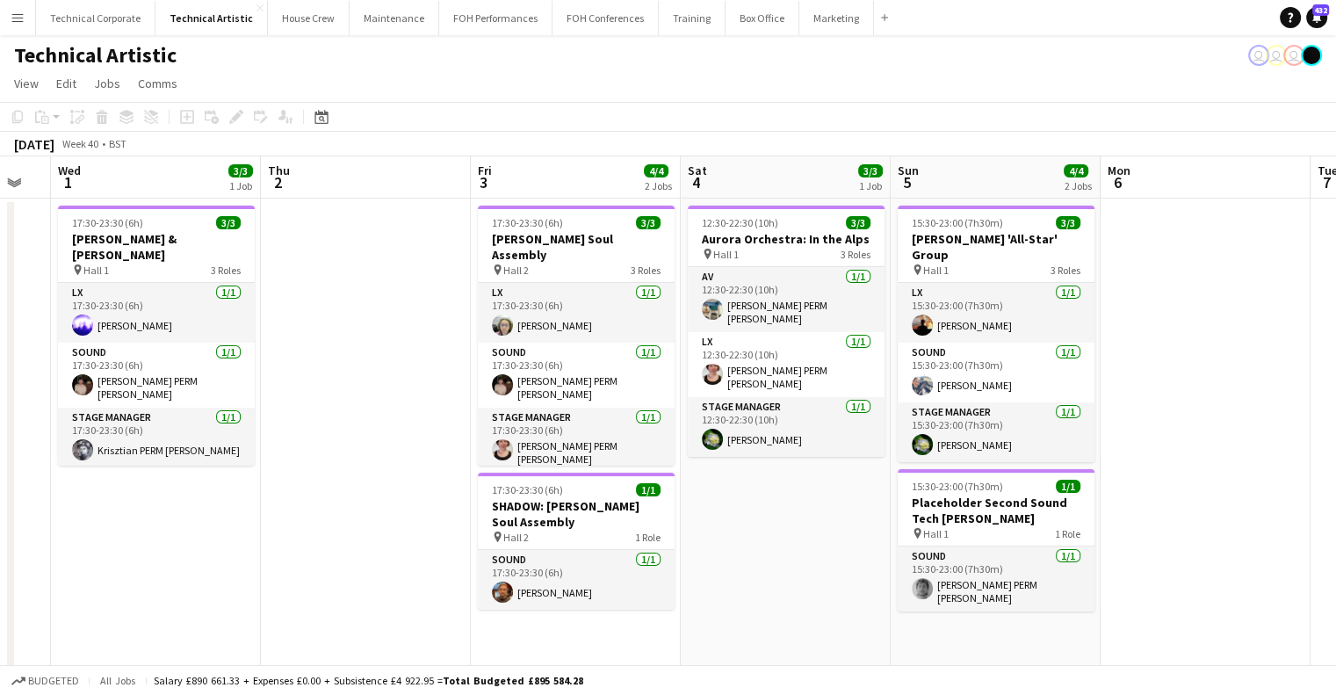
click at [488, 509] on app-calendar-viewport "Mon 29 Tue 30 Wed 1 3/3 1 Job Thu 2 Fri 3 4/4 2 Jobs Sat 4 3/3 1 Job Sun 5 4/4 …" at bounding box center [668, 654] width 1336 height 996
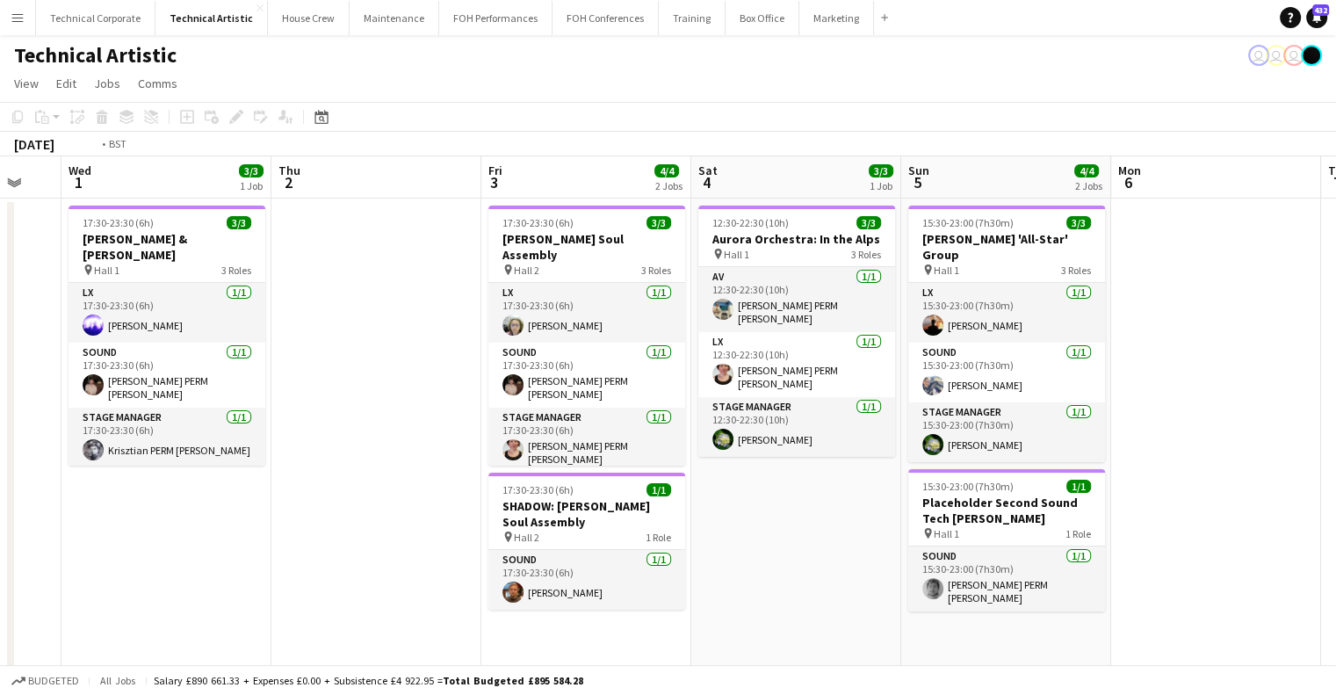
click at [984, 343] on app-calendar-viewport "Mon 29 Tue 30 Wed 1 3/3 1 Job Thu 2 Fri 3 4/4 2 Jobs Sat 4 3/3 1 Job Sun 5 4/4 …" at bounding box center [668, 654] width 1336 height 996
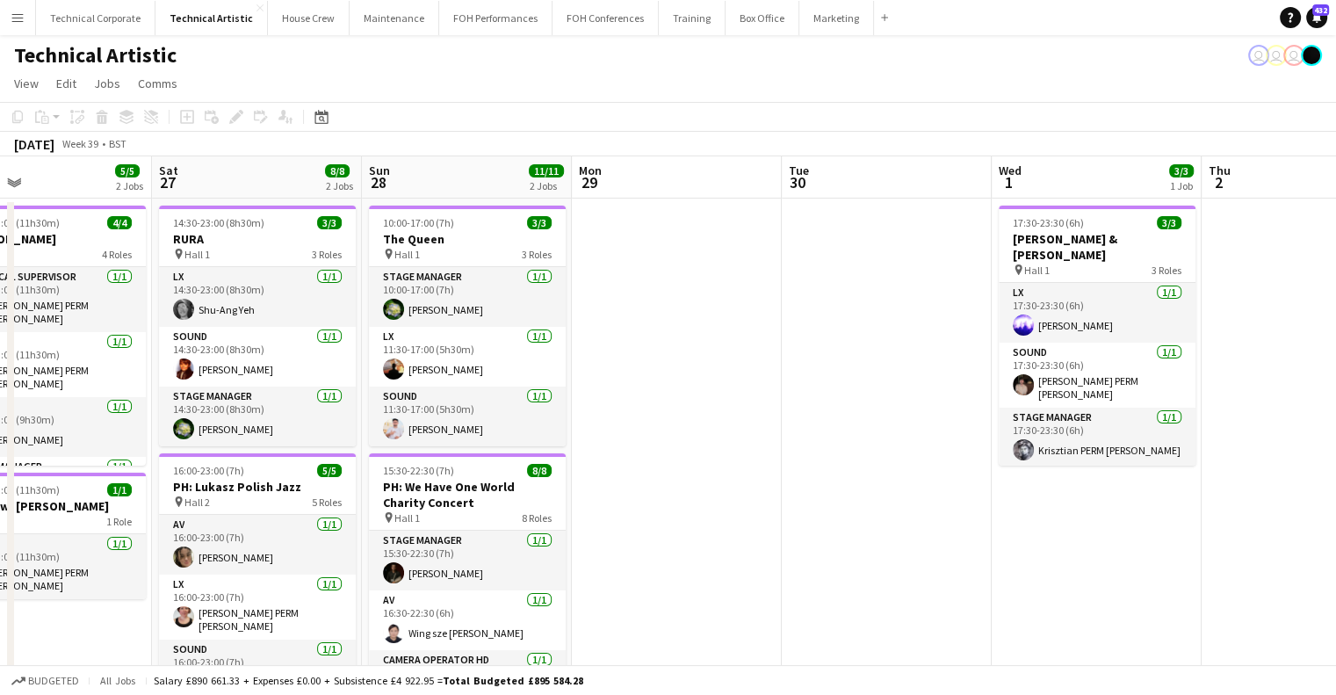
drag, startPoint x: 657, startPoint y: 347, endPoint x: 974, endPoint y: 350, distance: 317.2
click at [974, 350] on app-calendar-viewport "Wed 24 Thu 25 11/11 2 Jobs Fri 26 5/5 2 Jobs Sat 27 8/8 2 Jobs Sun 28 11/11 2 J…" at bounding box center [668, 654] width 1336 height 996
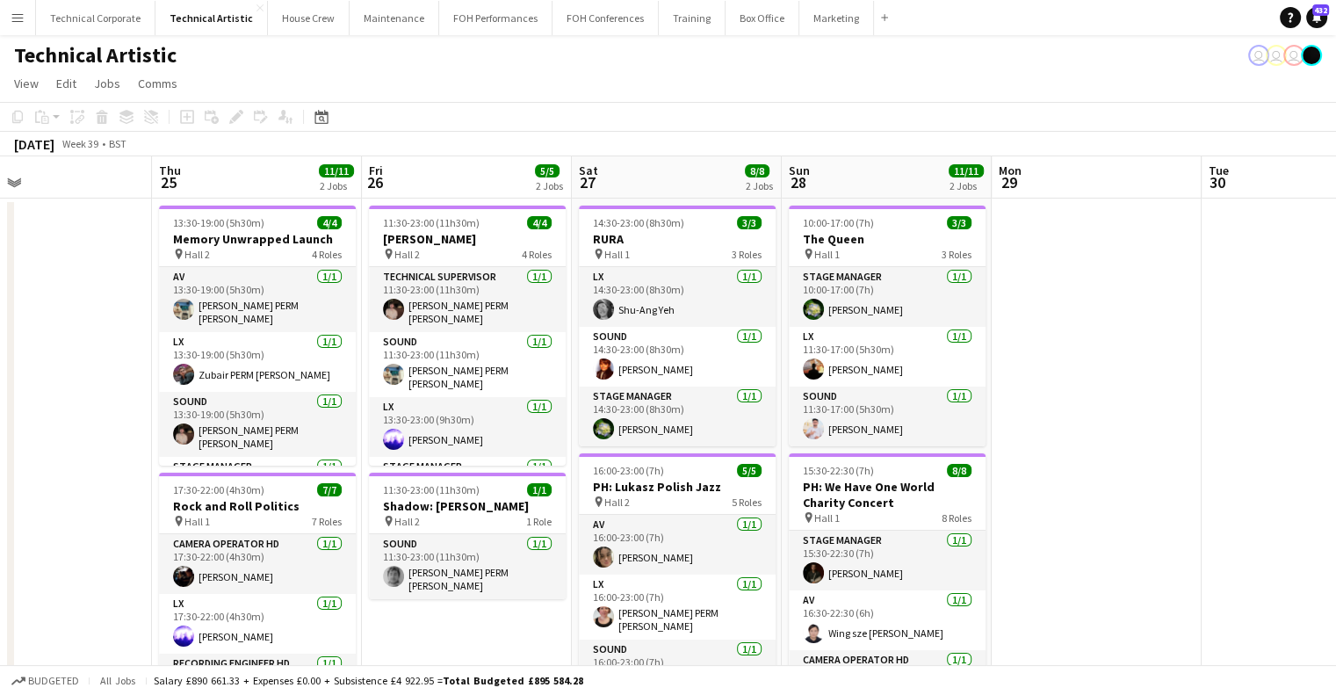
scroll to position [0, 580]
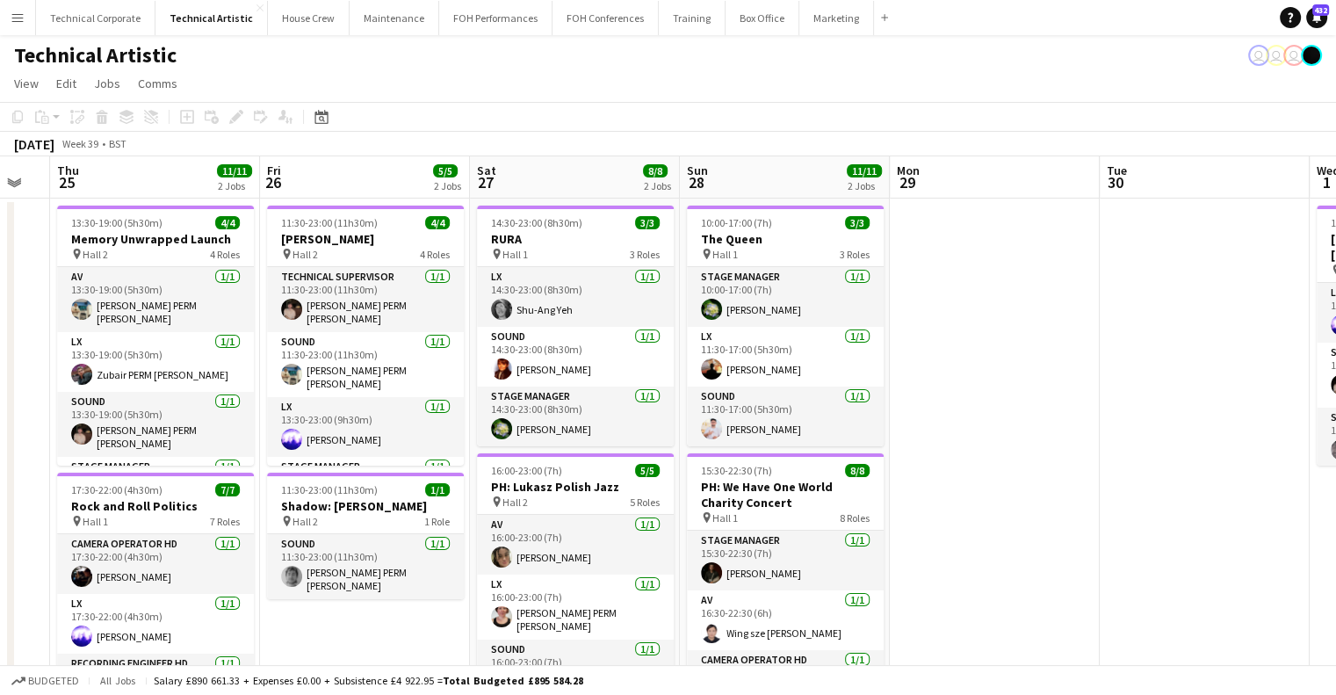
drag, startPoint x: 614, startPoint y: 351, endPoint x: 931, endPoint y: 348, distance: 317.2
click at [931, 348] on app-calendar-viewport "Mon 22 Tue 23 1/1 1 Job Wed 24 Thu 25 11/11 2 Jobs Fri 26 5/5 2 Jobs Sat 27 8/8…" at bounding box center [668, 654] width 1336 height 996
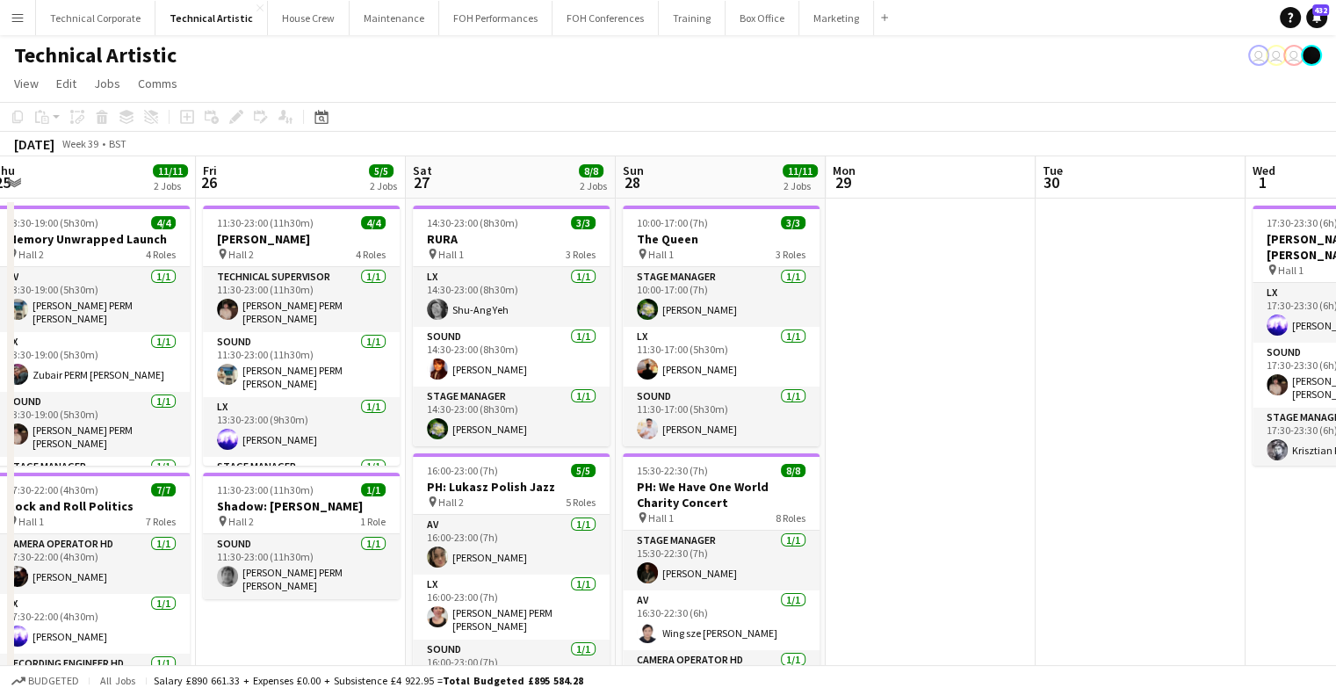
drag, startPoint x: 1107, startPoint y: 306, endPoint x: 833, endPoint y: 308, distance: 274.1
click at [833, 308] on app-calendar-viewport "Mon 22 Tue 23 1/1 1 Job Wed 24 Thu 25 11/11 2 Jobs Fri 26 5/5 2 Jobs Sat 27 8/8…" at bounding box center [668, 654] width 1336 height 996
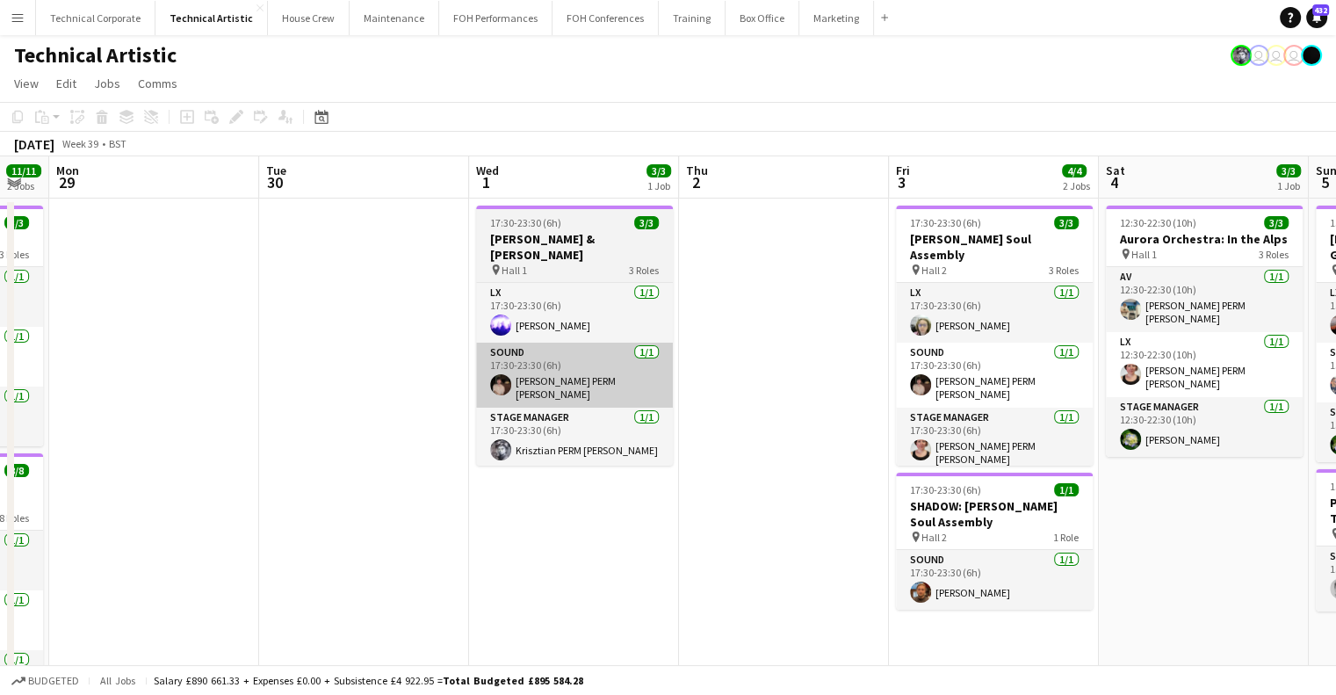
drag, startPoint x: 1068, startPoint y: 327, endPoint x: 578, endPoint y: 351, distance: 490.8
click at [503, 351] on app-calendar-viewport "Thu 25 11/11 2 Jobs Fri 26 5/5 2 Jobs Sat 27 8/8 2 Jobs Sun 28 11/11 2 Jobs Mon…" at bounding box center [668, 654] width 1336 height 996
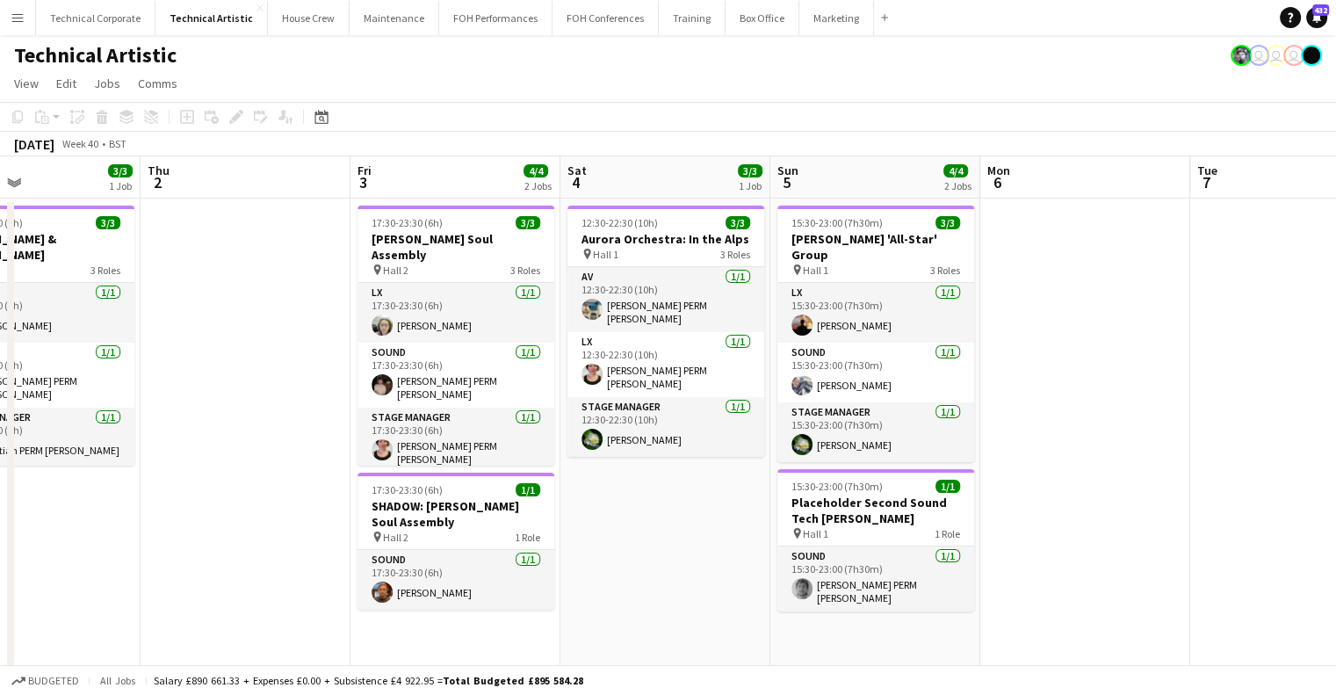
scroll to position [0, 713]
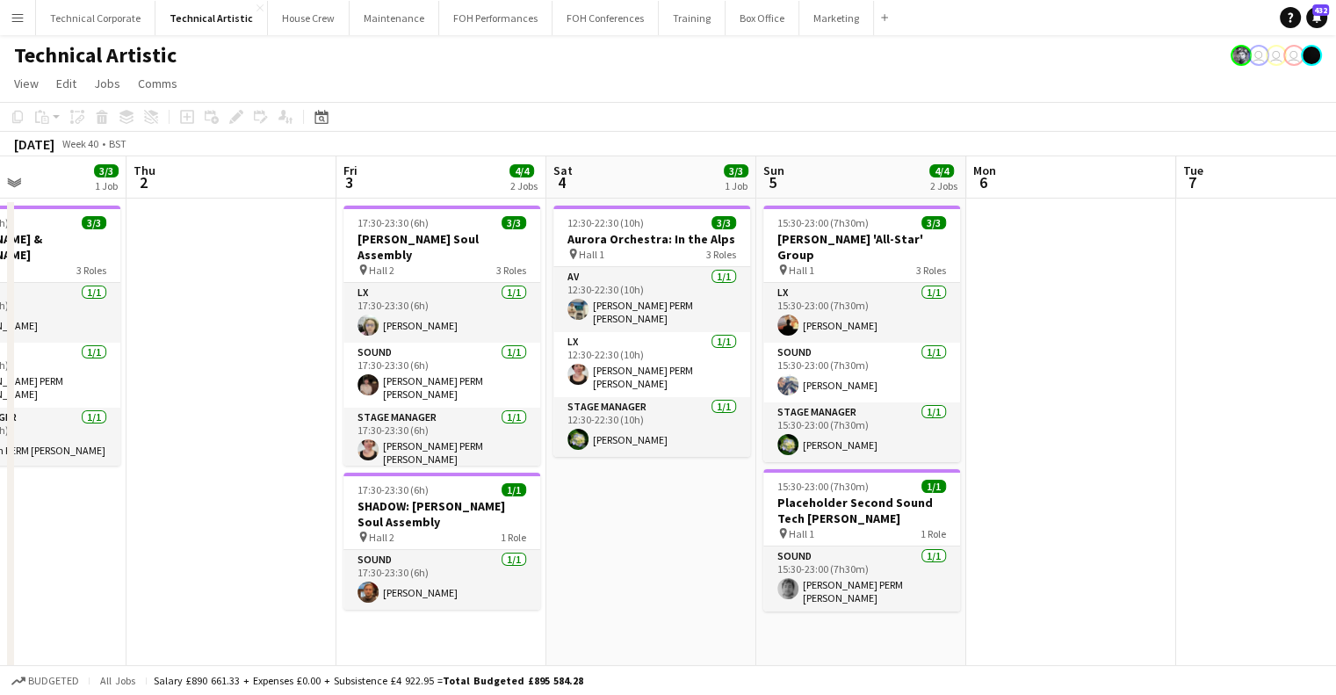
drag, startPoint x: 924, startPoint y: 356, endPoint x: 370, endPoint y: 376, distance: 554.7
click at [370, 376] on app-calendar-viewport "Sun 28 11/11 2 Jobs Mon 29 Tue 30 Wed 1 3/3 1 Job Thu 2 Fri 3 4/4 2 Jobs Sat 4 …" at bounding box center [668, 654] width 1336 height 996
click at [654, 507] on app-date-cell "12:30-22:30 (10h) 3/3 Aurora Orchestra: In the Alps pin Hall 1 3 Roles AV 1/1 1…" at bounding box center [651, 676] width 210 height 954
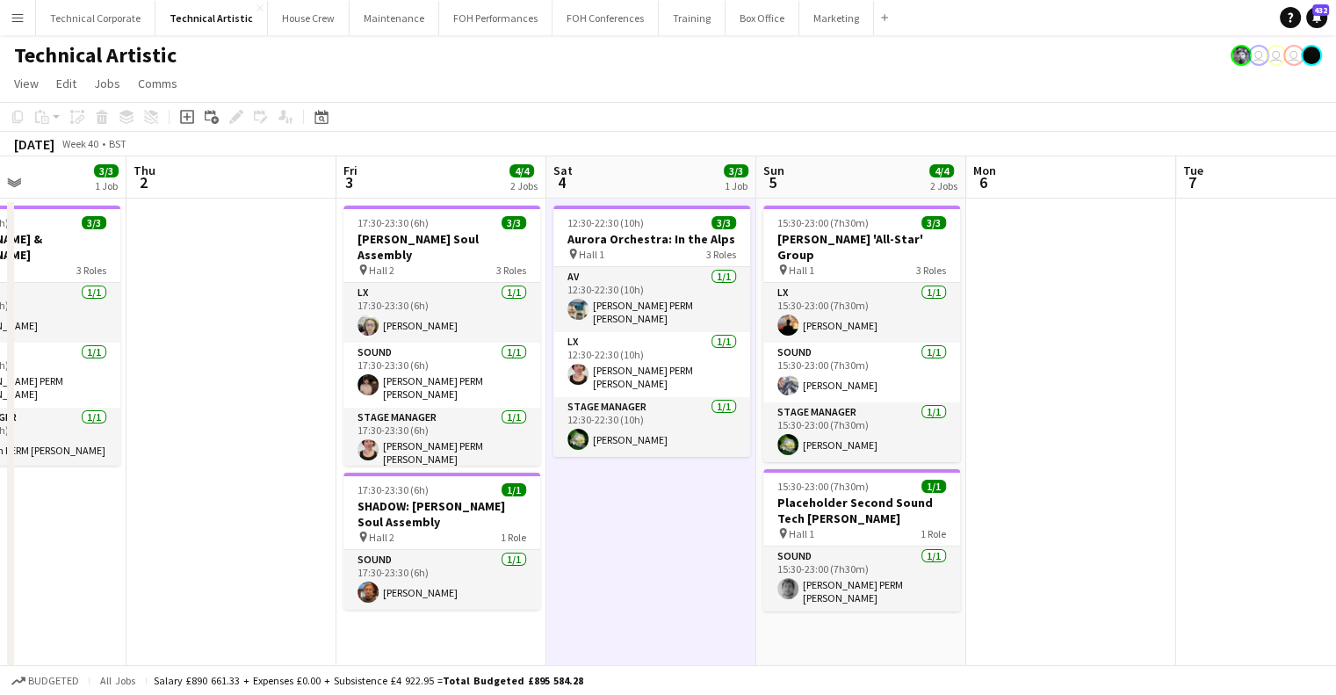
click at [654, 507] on app-date-cell "12:30-22:30 (10h) 3/3 Aurora Orchestra: In the Alps pin Hall 1 3 Roles AV 1/1 1…" at bounding box center [651, 676] width 210 height 954
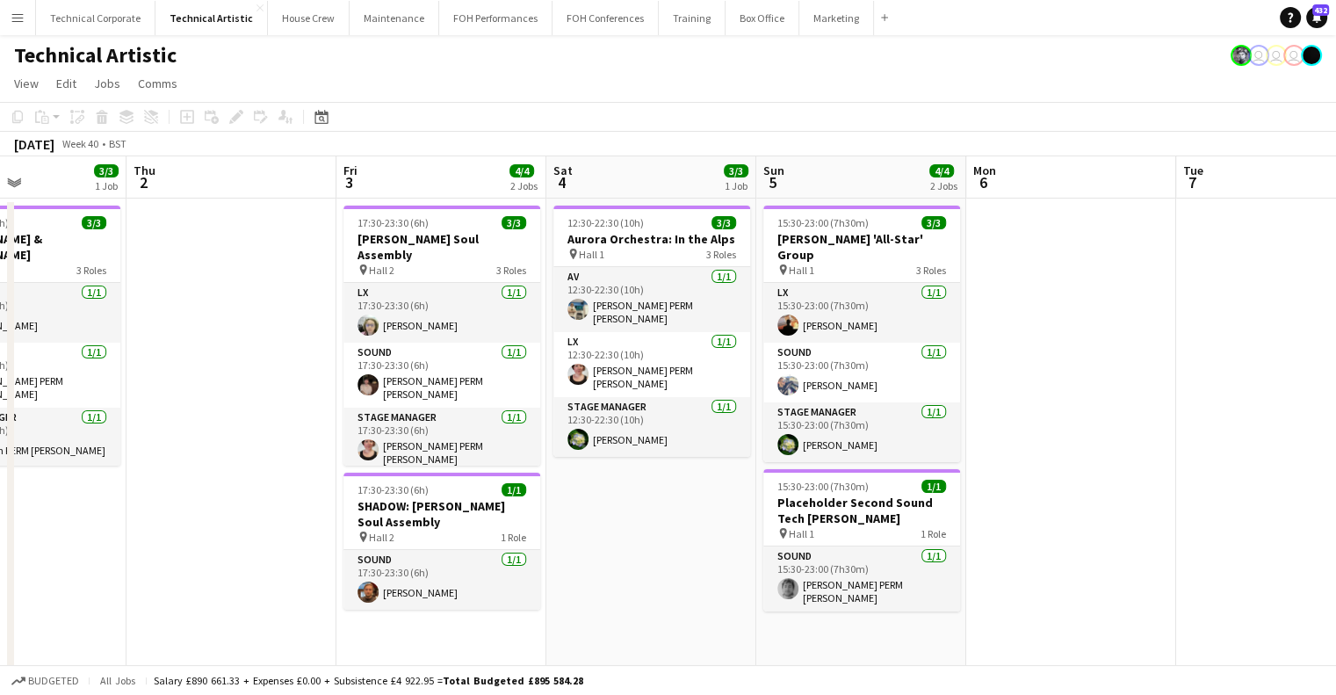
click at [637, 467] on app-date-cell "12:30-22:30 (10h) 3/3 Aurora Orchestra: In the Alps pin Hall 1 3 Roles AV 1/1 1…" at bounding box center [651, 676] width 210 height 954
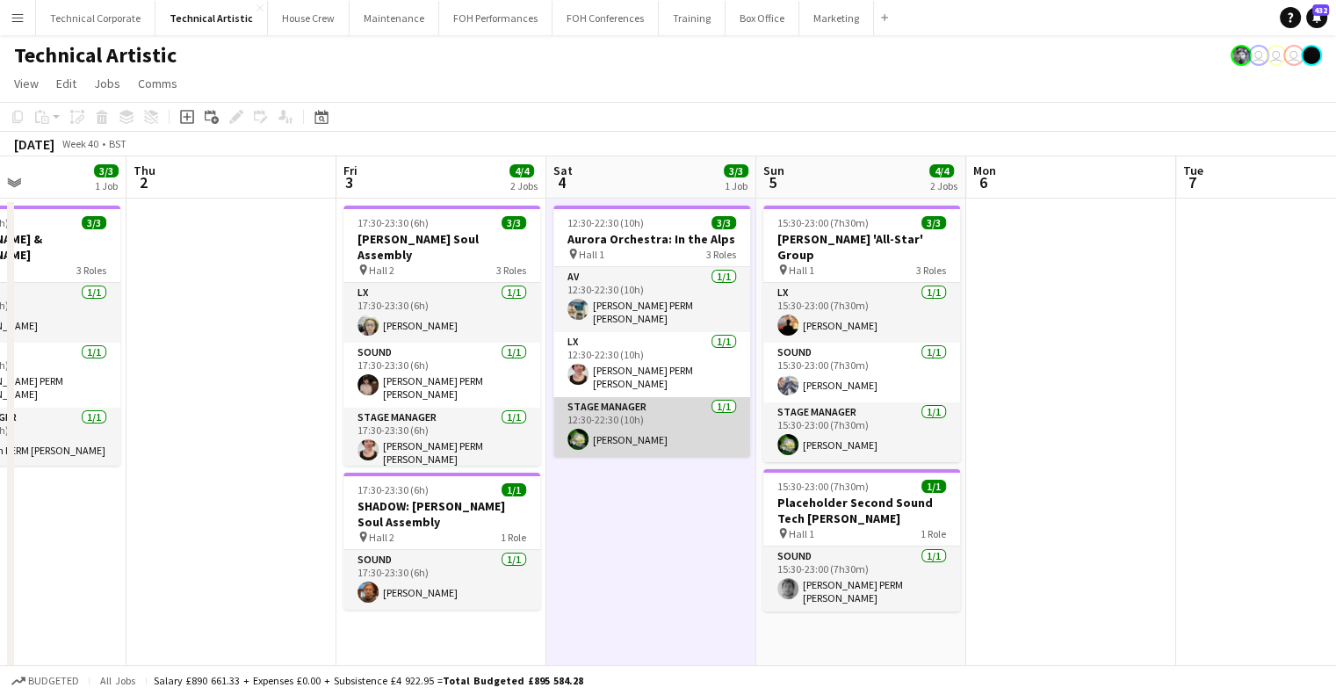
click at [668, 435] on app-card-role "Stage Manager 1/1 12:30-22:30 (10h) Ruth Shwer" at bounding box center [651, 427] width 197 height 60
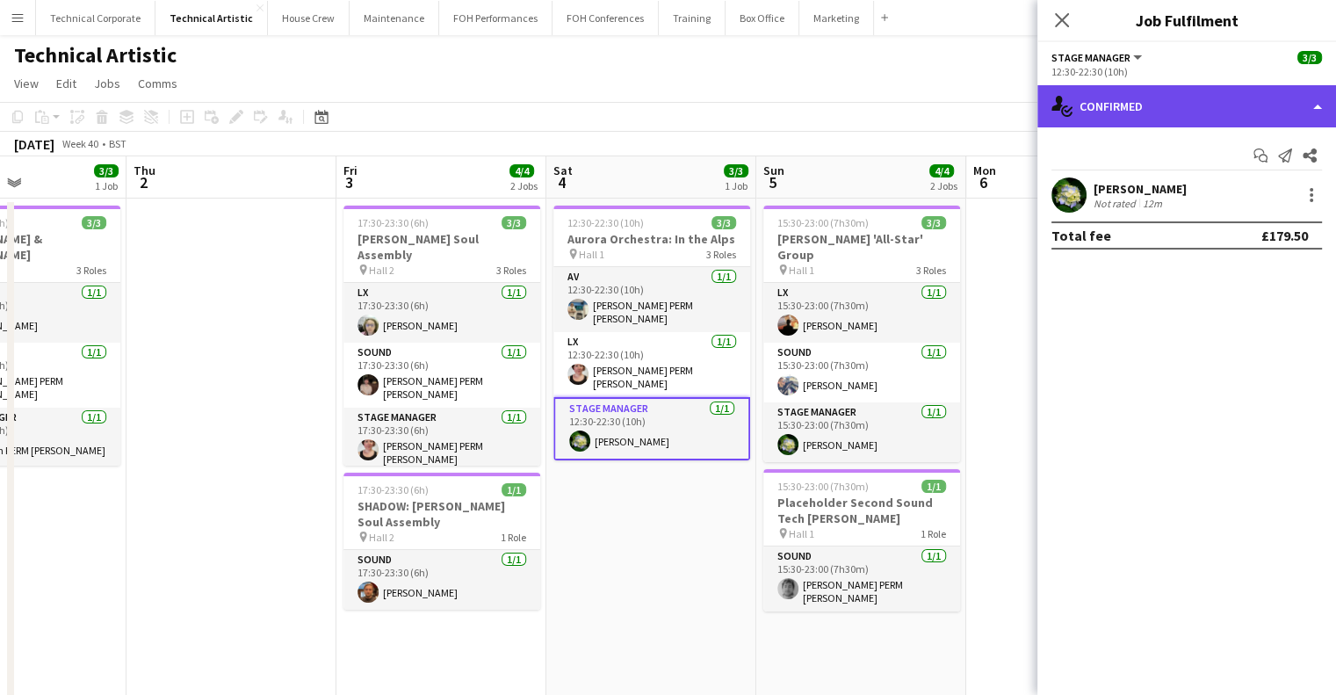
click at [1205, 119] on div "single-neutral-actions-check-2 Confirmed" at bounding box center [1187, 106] width 299 height 42
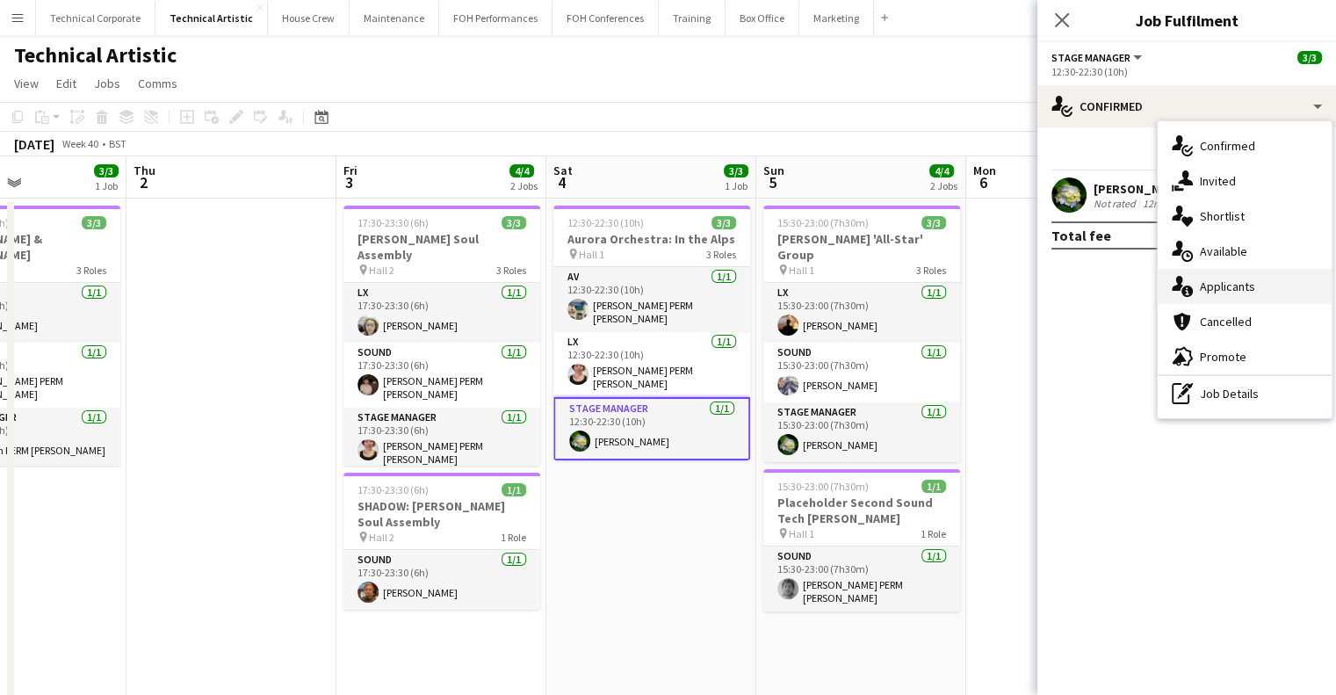
click at [1240, 283] on span "Applicants" at bounding box center [1227, 286] width 55 height 16
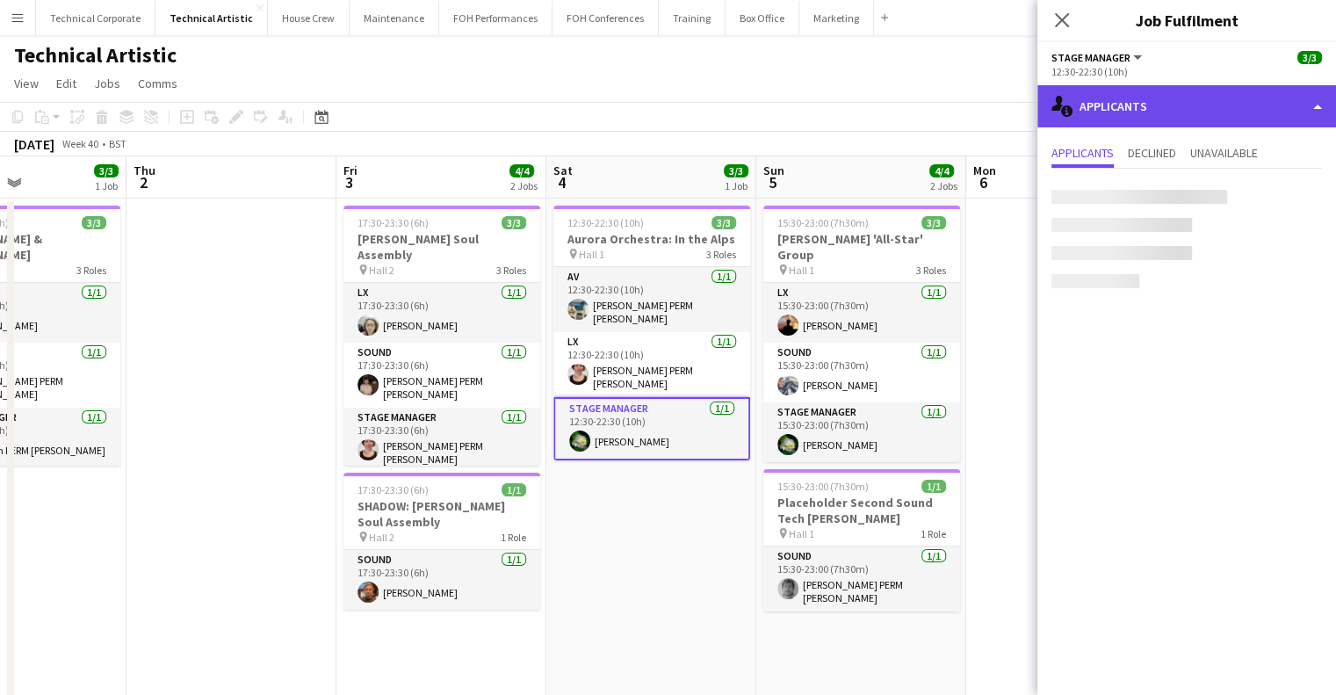
drag, startPoint x: 1179, startPoint y: 125, endPoint x: 1188, endPoint y: 123, distance: 9.0
click at [1182, 123] on div "single-neutral-actions-information Applicants" at bounding box center [1187, 106] width 299 height 42
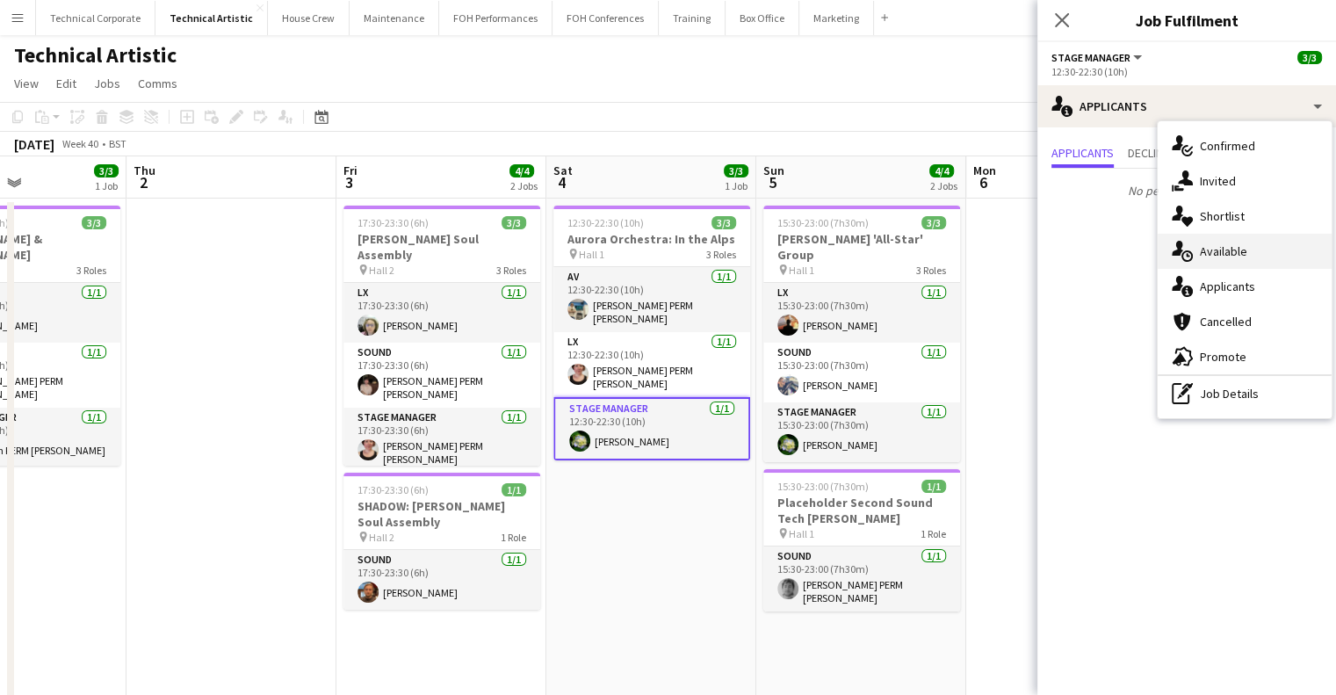
click at [1229, 246] on span "Available" at bounding box center [1223, 251] width 47 height 16
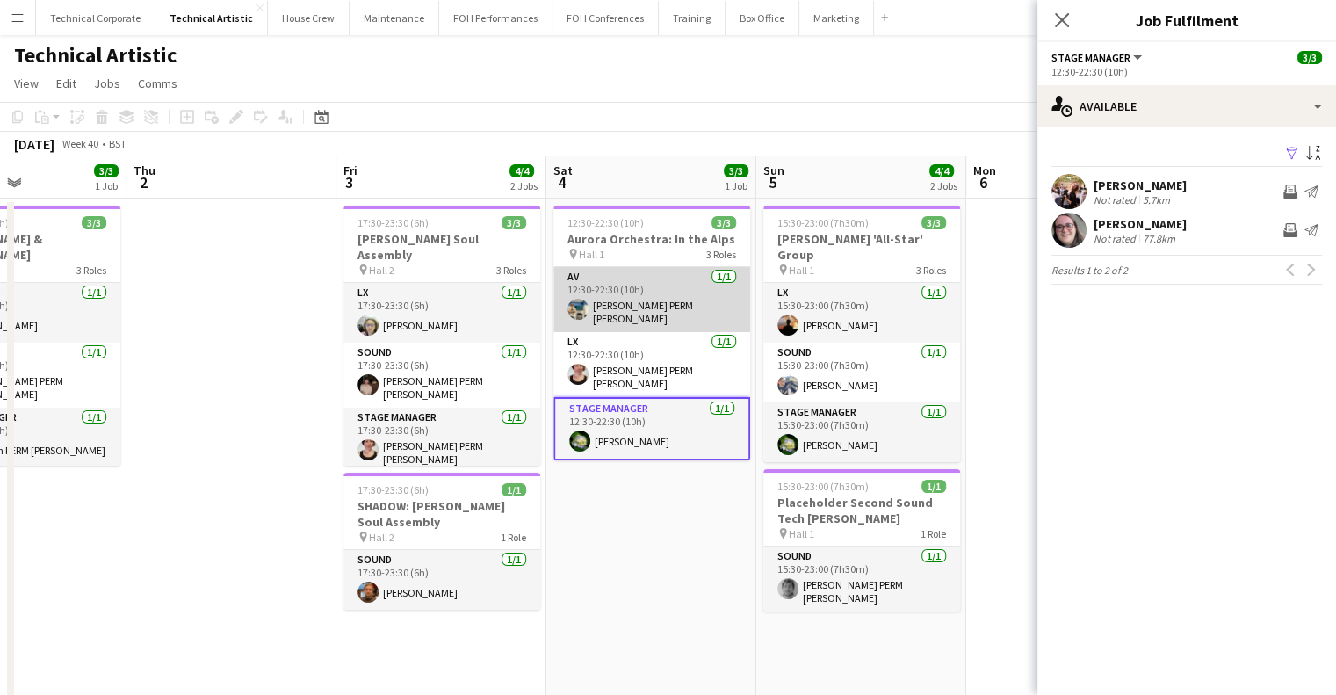
click at [625, 301] on app-card-role "AV 1/1 12:30-22:30 (10h) Thomas PERM Alston" at bounding box center [651, 299] width 197 height 65
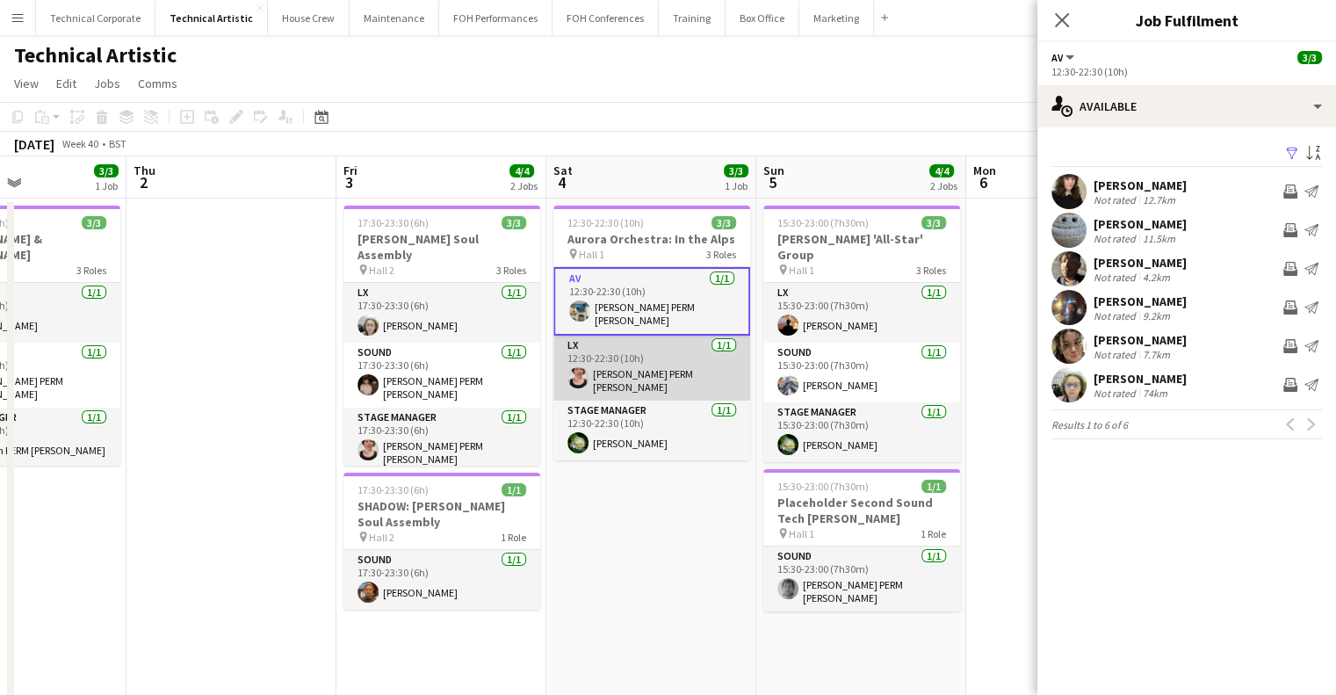
click at [639, 336] on app-card-role "LX 1/1 12:30-22:30 (10h) Marie PERM Kearney" at bounding box center [651, 368] width 197 height 65
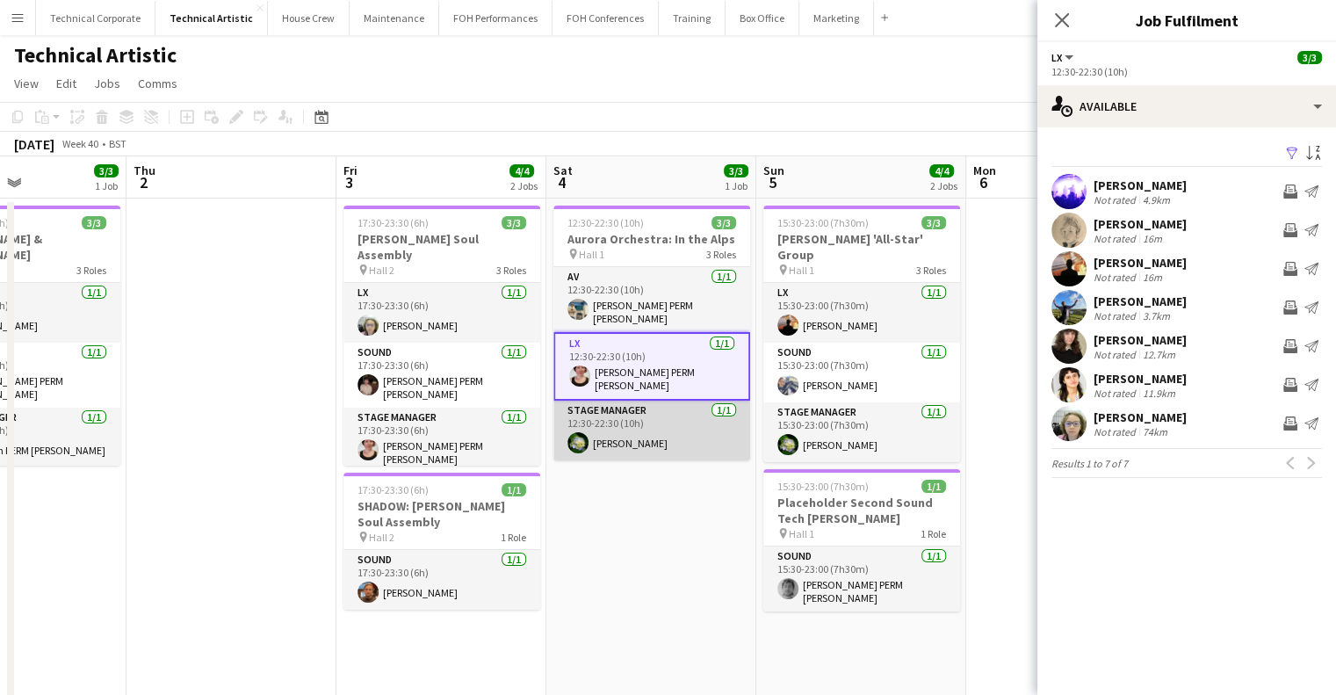
click at [646, 407] on app-card-role "Stage Manager 1/1 12:30-22:30 (10h) Ruth Shwer" at bounding box center [651, 431] width 197 height 60
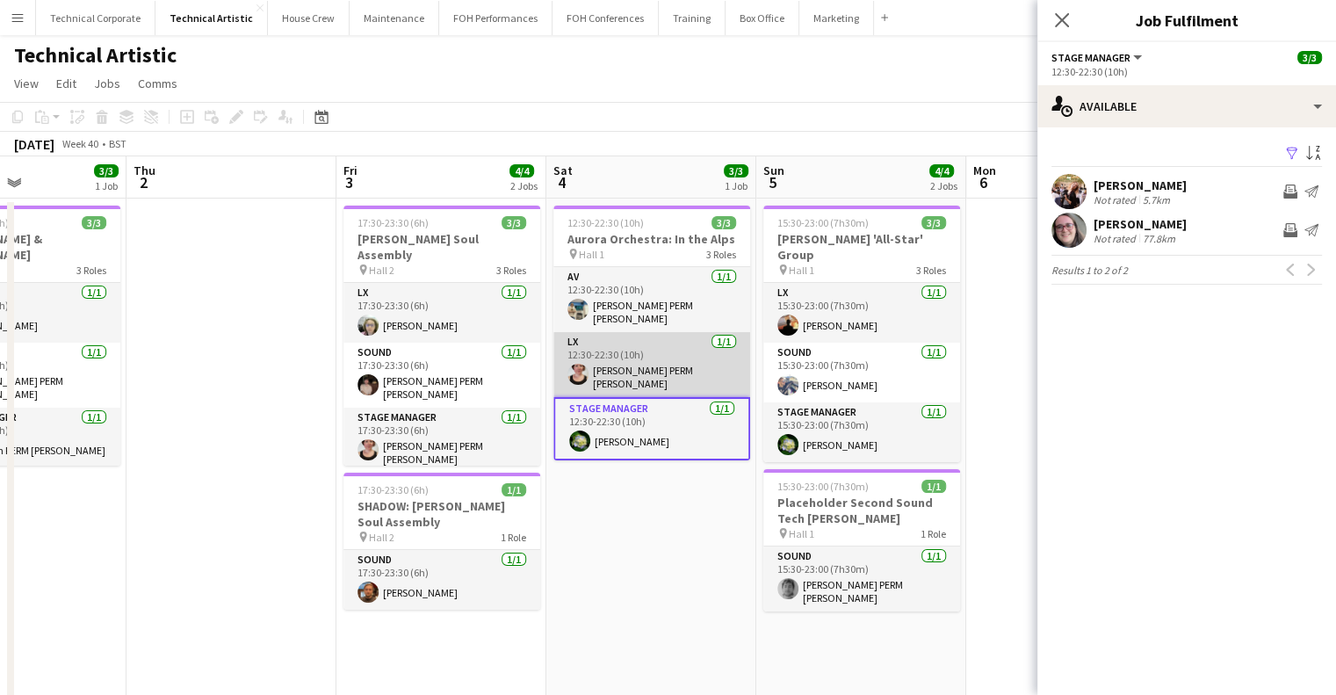
click at [622, 361] on app-card-role "LX 1/1 12:30-22:30 (10h) Marie PERM Kearney" at bounding box center [651, 364] width 197 height 65
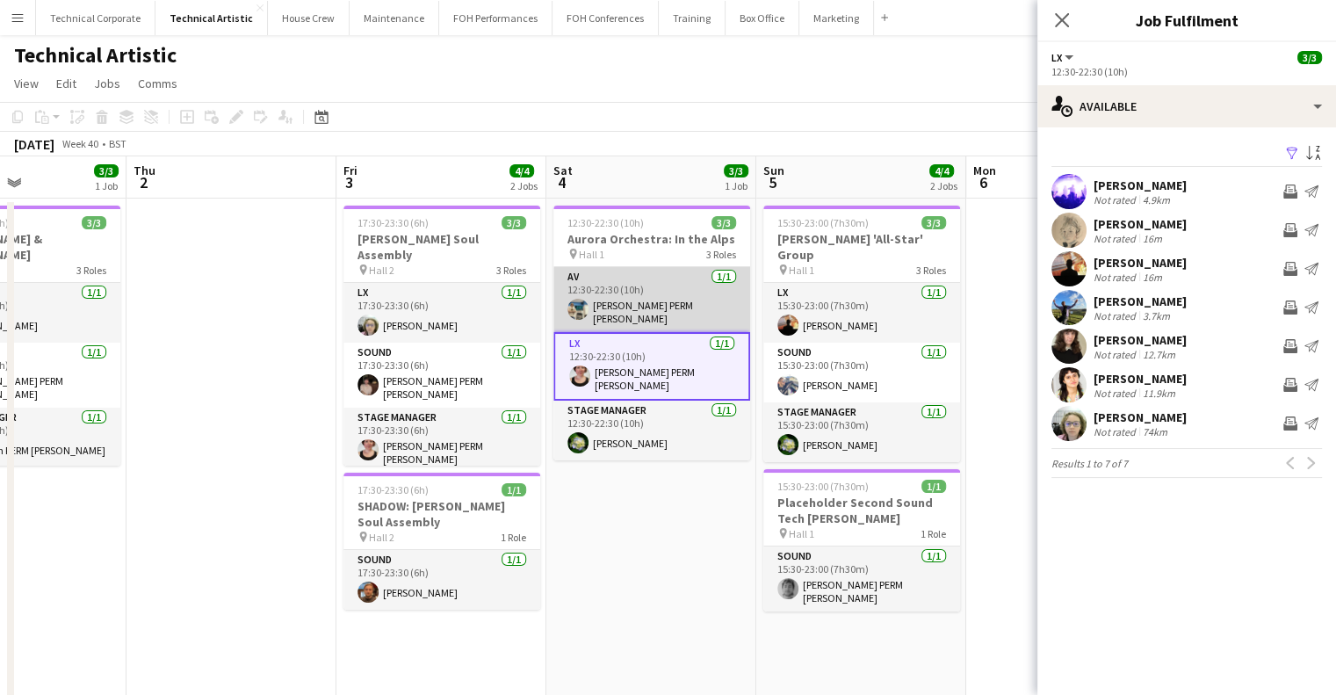
click at [631, 316] on app-card-role "AV 1/1 12:30-22:30 (10h) Thomas PERM Alston" at bounding box center [651, 299] width 197 height 65
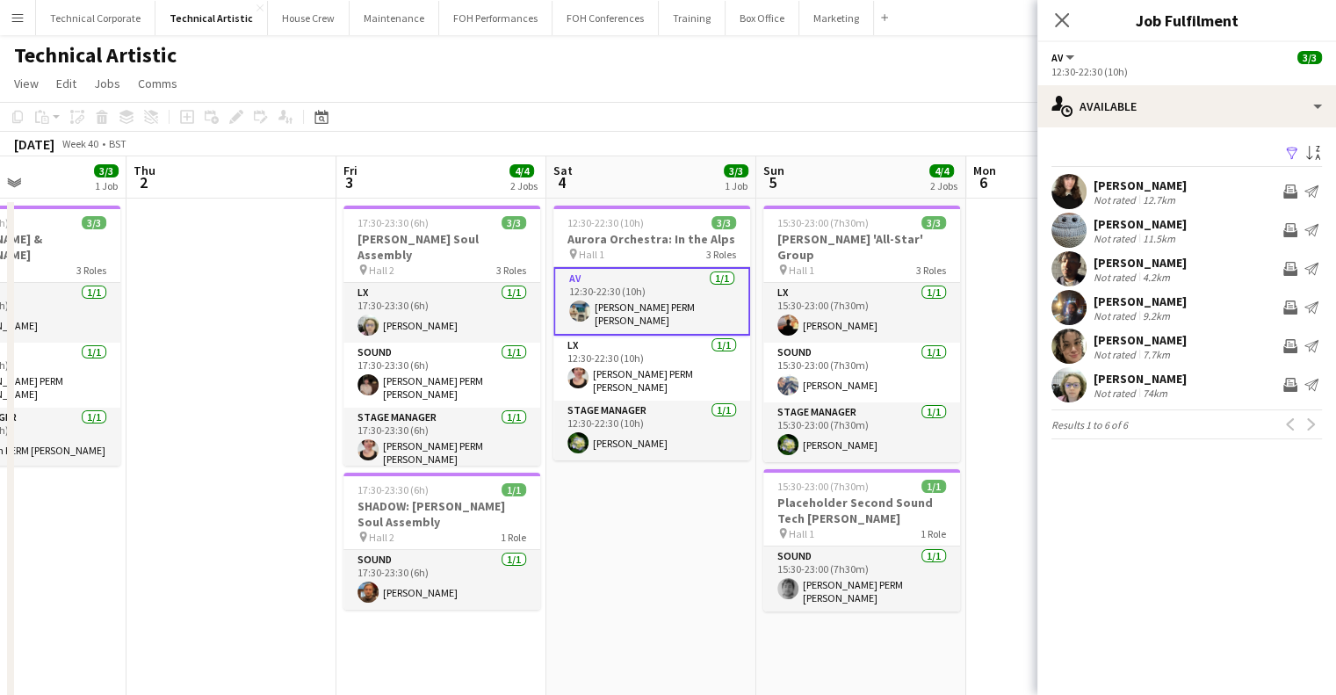
click at [640, 546] on app-date-cell "12:30-22:30 (10h) 3/3 Aurora Orchestra: In the Alps pin Hall 1 3 Roles AV 1/1 1…" at bounding box center [651, 676] width 210 height 954
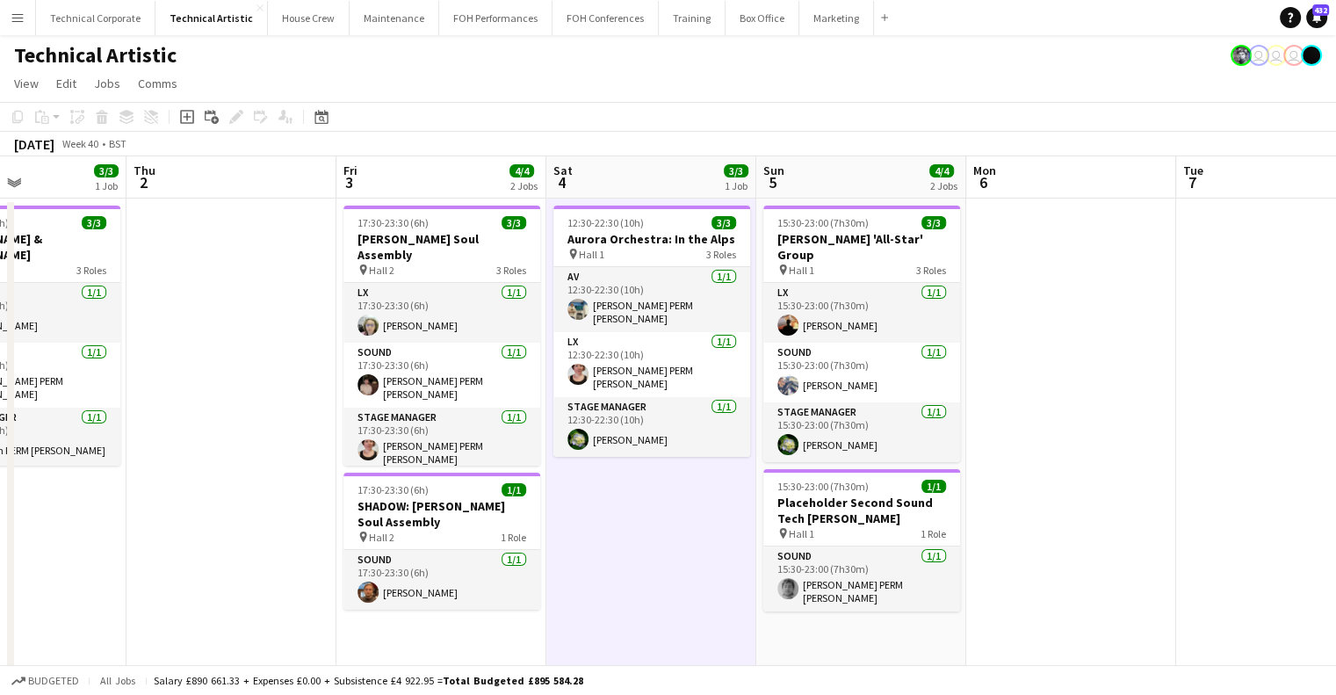
click at [640, 546] on app-date-cell "12:30-22:30 (10h) 3/3 Aurora Orchestra: In the Alps pin Hall 1 3 Roles AV 1/1 1…" at bounding box center [651, 676] width 210 height 954
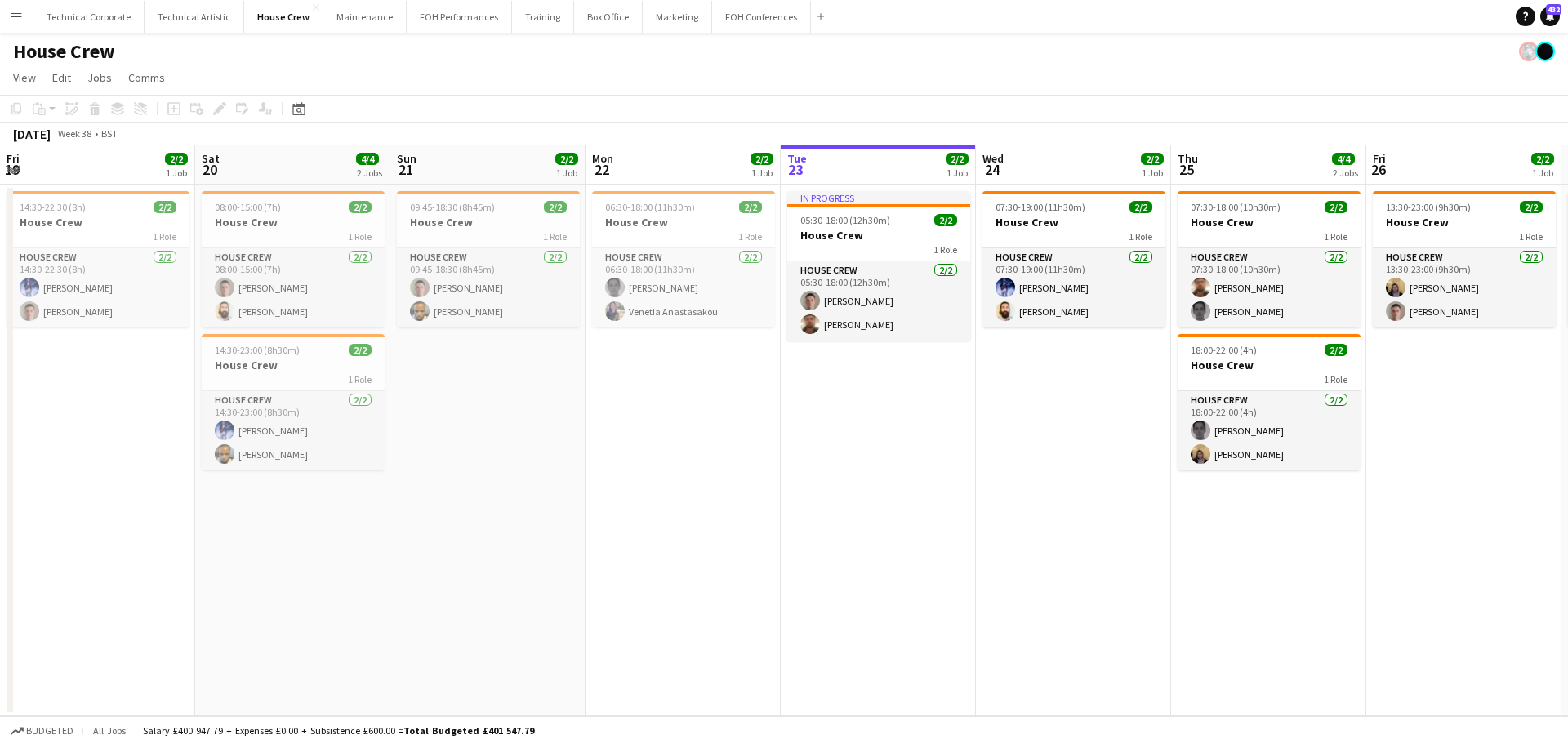
scroll to position [0, 353]
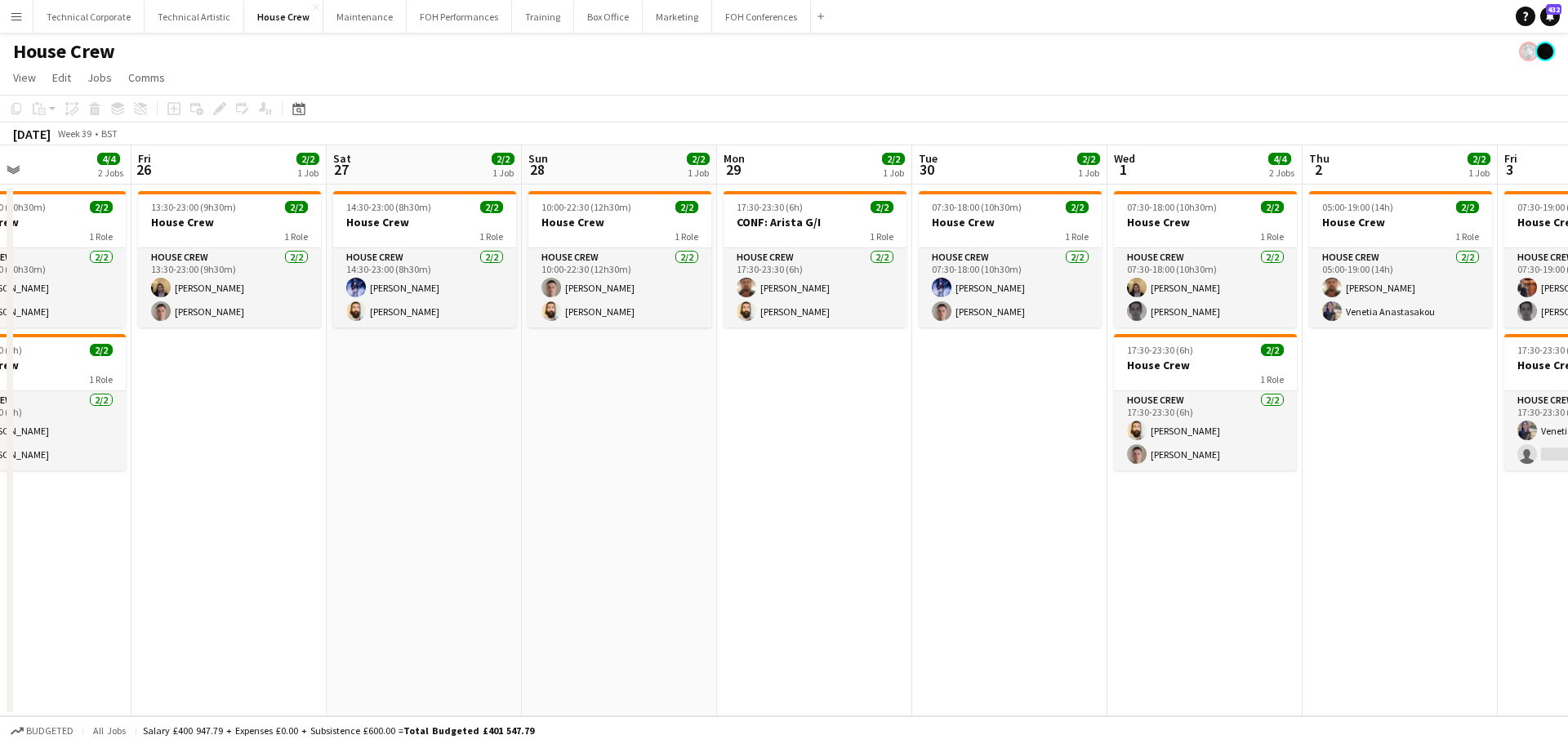
drag, startPoint x: 1052, startPoint y: 517, endPoint x: 673, endPoint y: 561, distance: 381.5
click at [673, 561] on app-calendar-viewport "Sun 21 2/2 1 Job Mon 22 2/2 1 Job Tue 23 2/2 1 Job Wed 24 2/2 1 Job Thu 25 4/4 …" at bounding box center [784, 431] width 1568 height 571
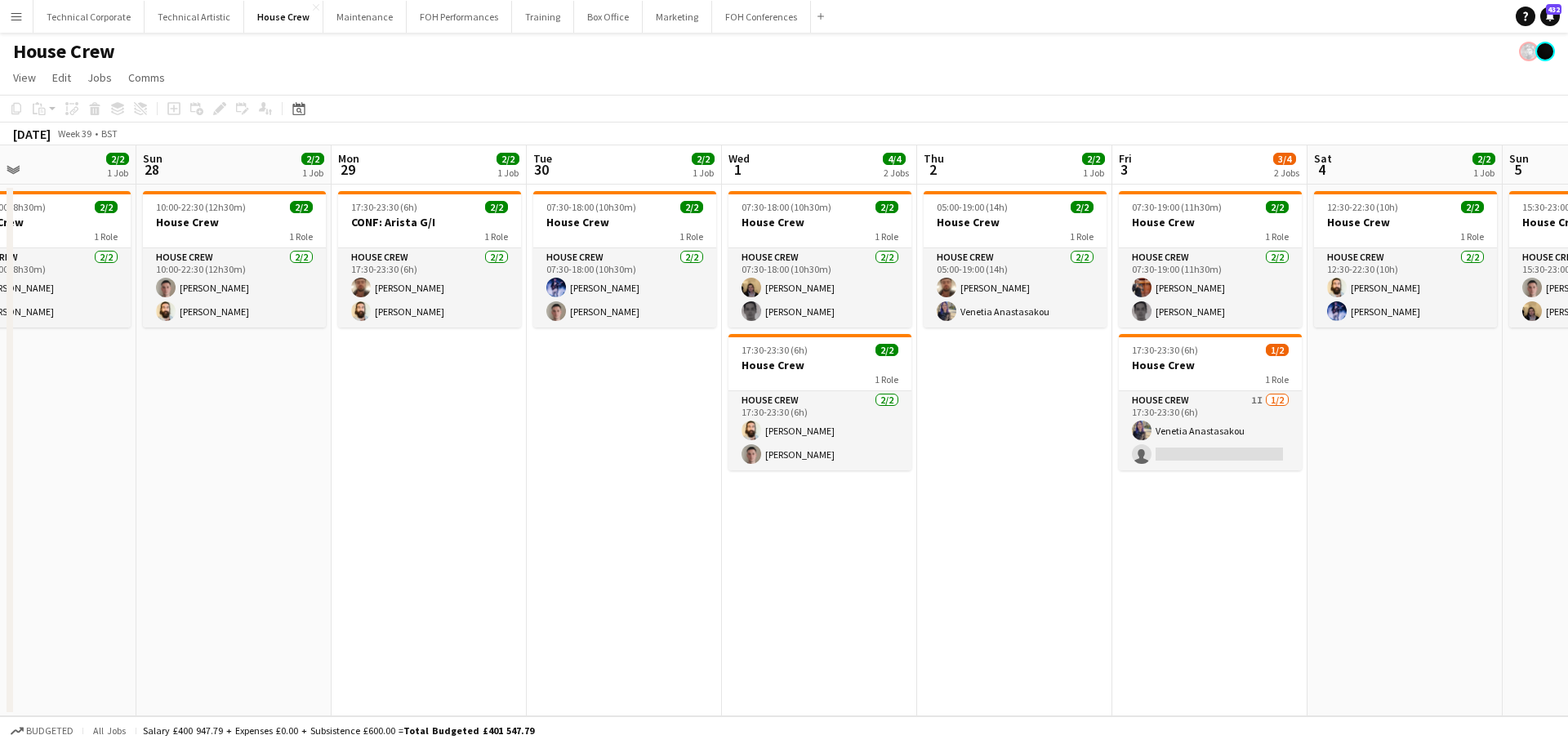
drag, startPoint x: 1175, startPoint y: 500, endPoint x: 456, endPoint y: 577, distance: 723.1
click at [456, 577] on app-calendar-viewport "Thu 25 4/4 2 Jobs Fri 26 2/2 1 Job Sat 27 2/2 1 Job Sun 28 2/2 1 Job Mon 29 2/2…" at bounding box center [784, 431] width 1568 height 571
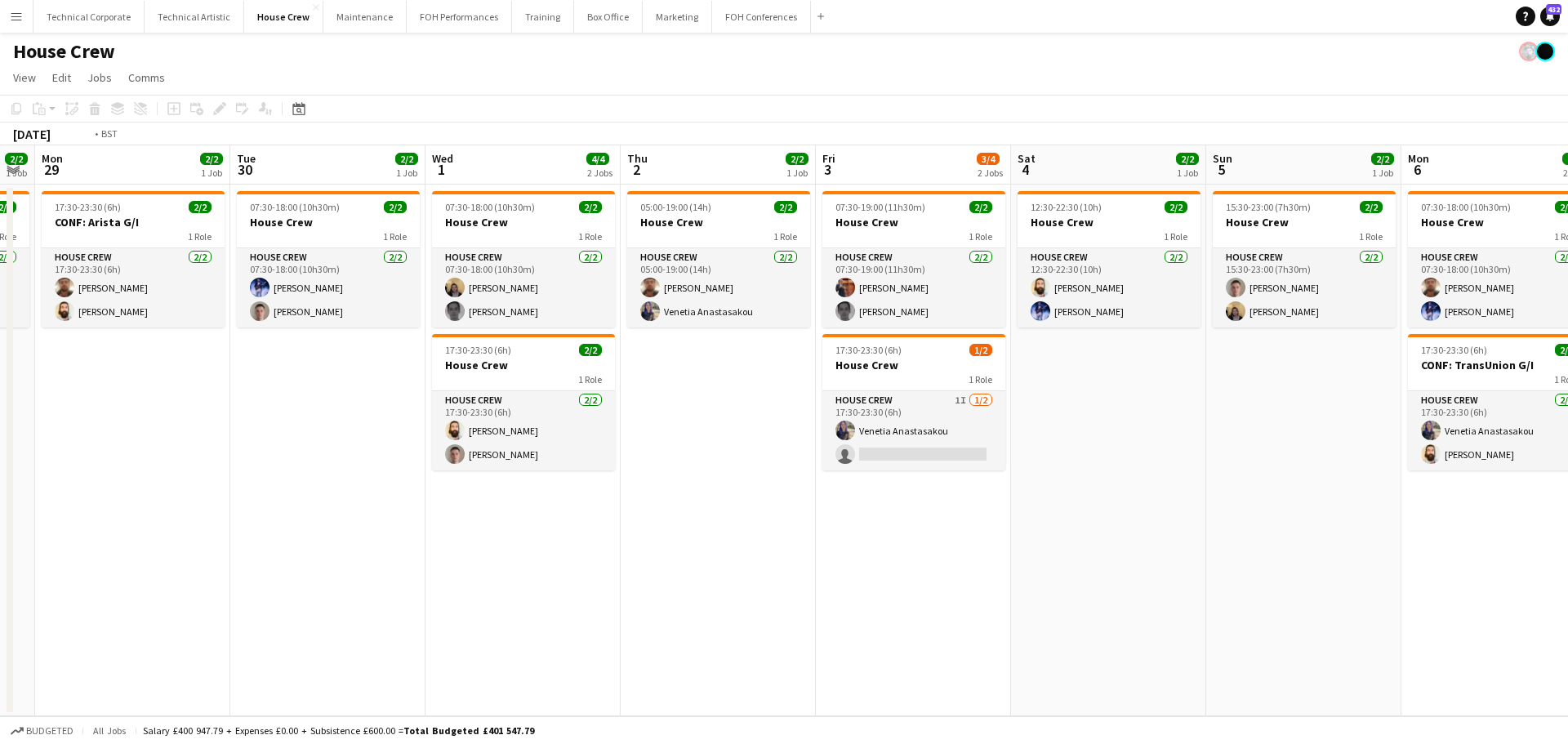
drag, startPoint x: 907, startPoint y: 605, endPoint x: 229, endPoint y: 614, distance: 678.1
click at [229, 614] on app-calendar-viewport "Thu 25 4/4 2 Jobs Fri 26 2/2 1 Job Sat 27 2/2 1 Job Sun 28 2/2 1 Job Mon 29 2/2…" at bounding box center [784, 431] width 1568 height 571
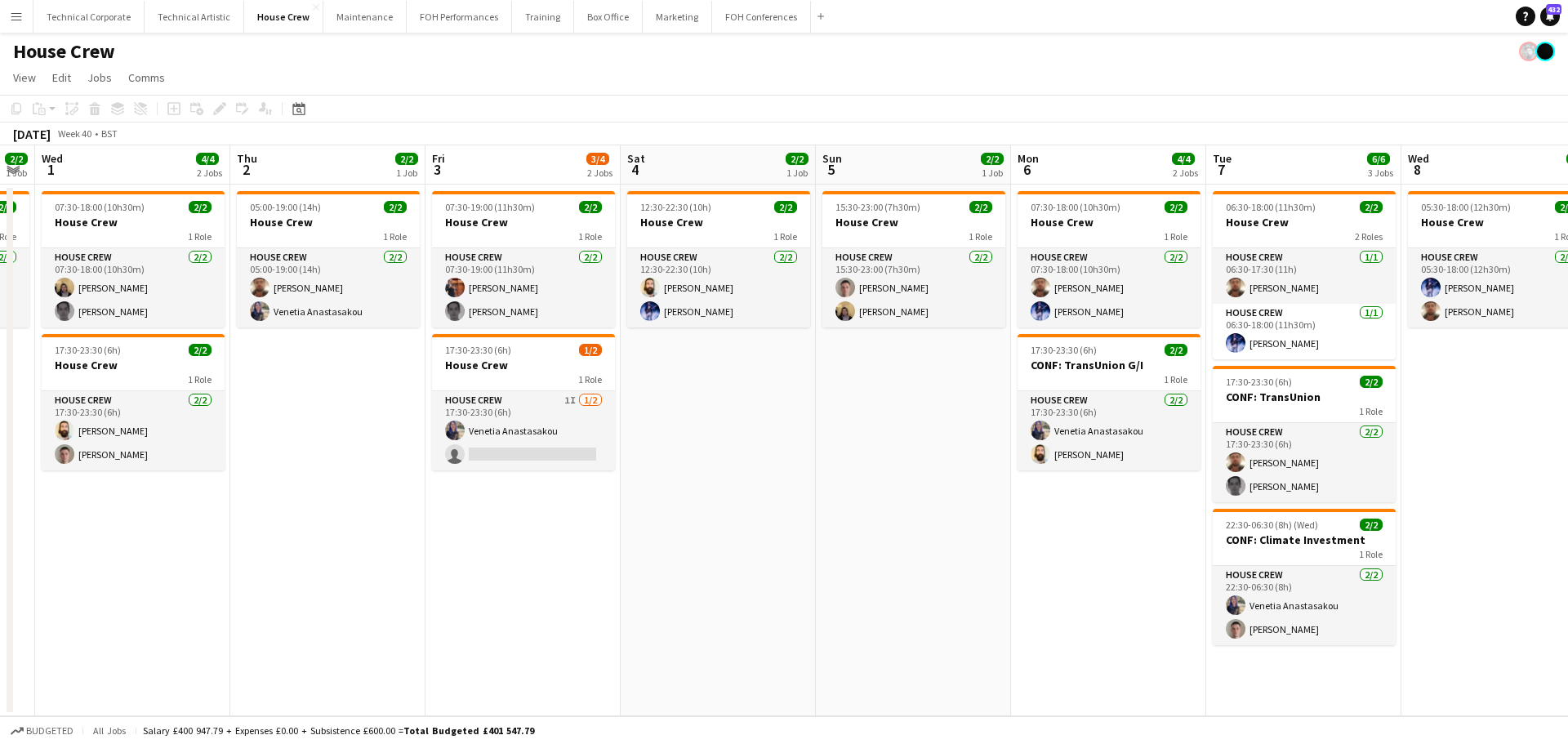
scroll to position [0, 746]
click at [337, 525] on app-date-cell "05:00-19:00 (14h) 2/2 House Crew 1 Role House Crew [DATE] 05:00-19:00 (14h) [PE…" at bounding box center [327, 451] width 195 height 532
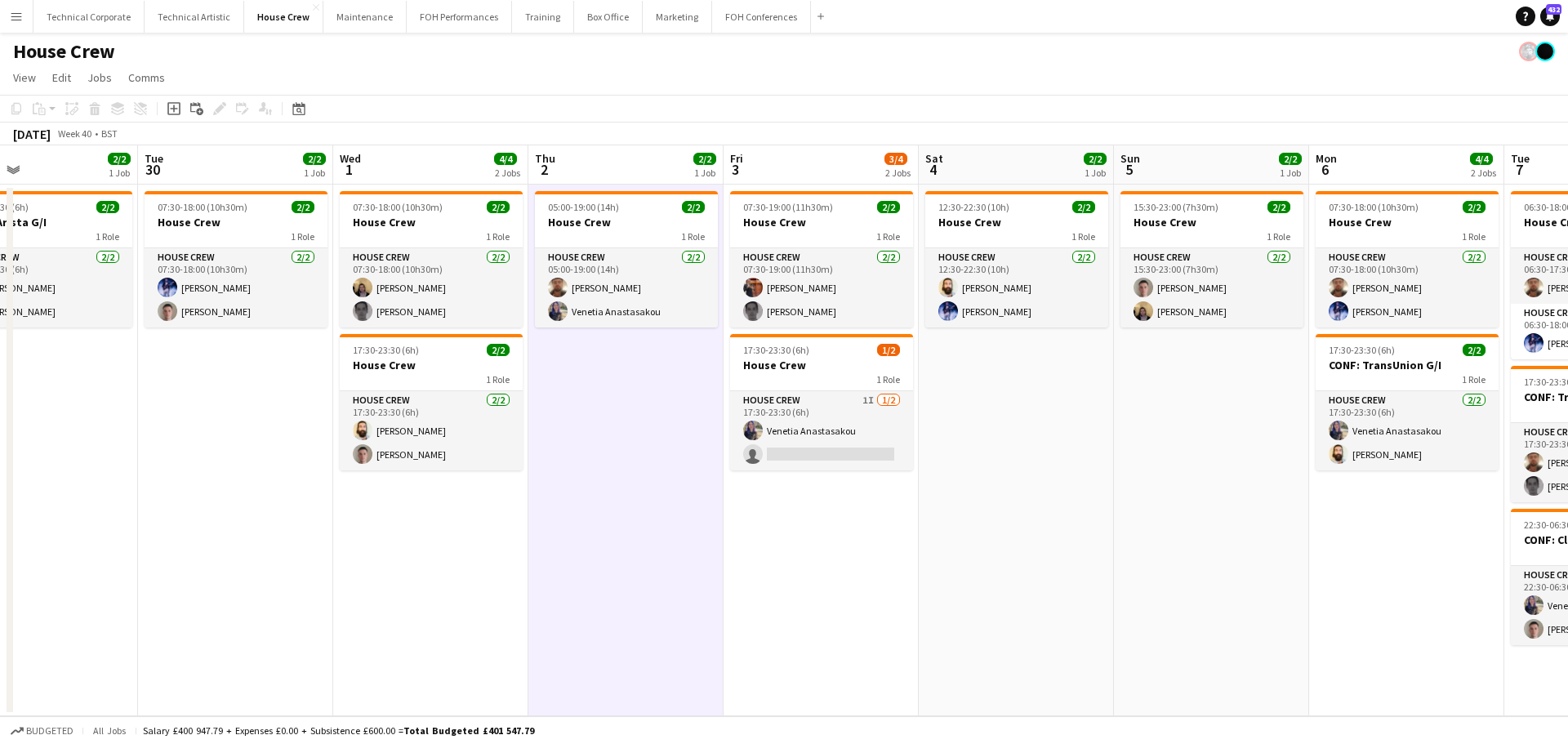
click at [608, 472] on app-calendar-viewport "Sat 27 2/2 1 Job Sun 28 2/2 1 Job Mon 29 2/2 1 Job Tue 30 2/2 1 Job Wed 1 4/4 2…" at bounding box center [784, 431] width 1568 height 571
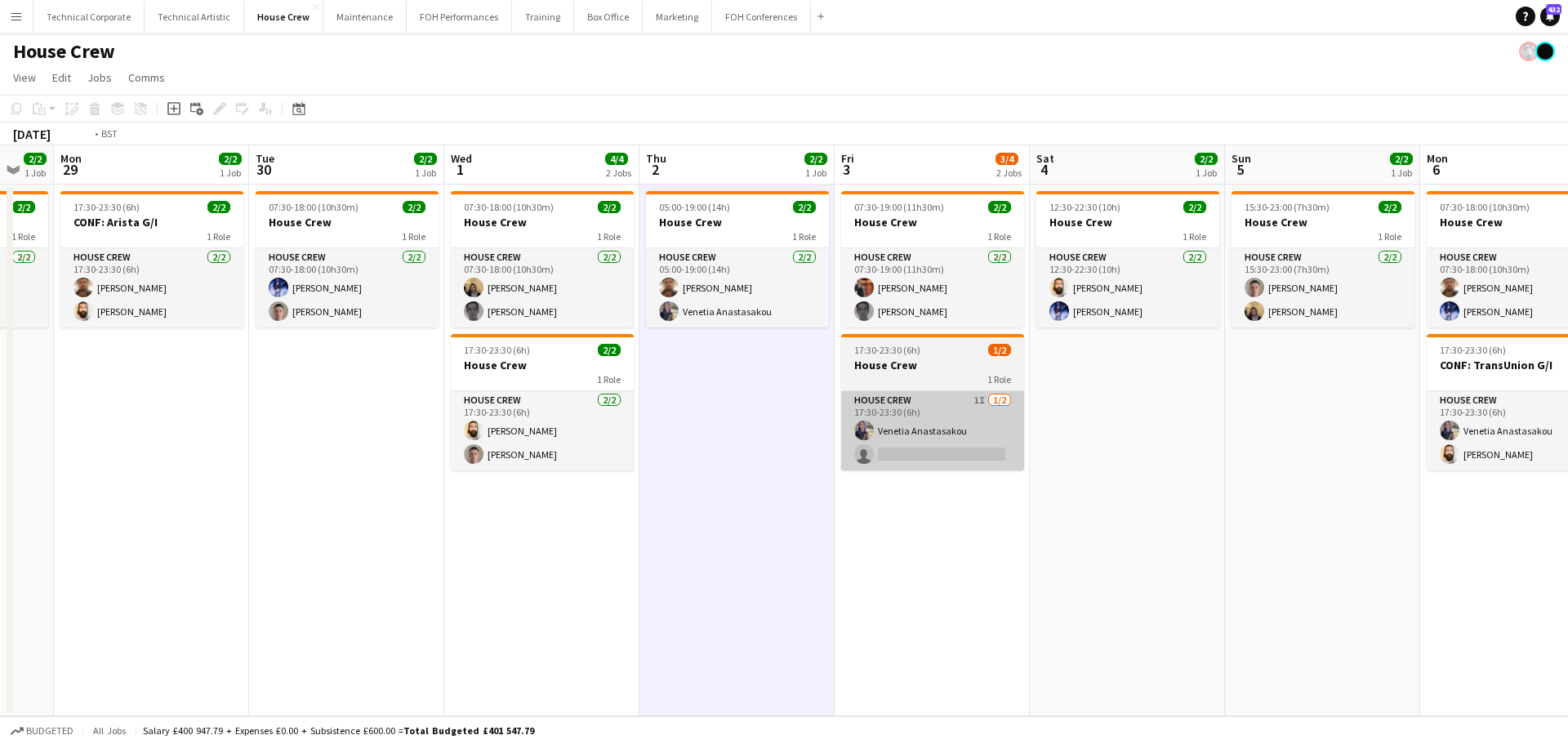
drag, startPoint x: 779, startPoint y: 460, endPoint x: 1179, endPoint y: 433, distance: 400.9
click at [1136, 440] on app-calendar-viewport "Sat 27 2/2 1 Job Sun 28 2/2 1 Job Mon 29 2/2 1 Job Tue 30 2/2 1 Job Wed 1 4/4 2…" at bounding box center [784, 431] width 1568 height 571
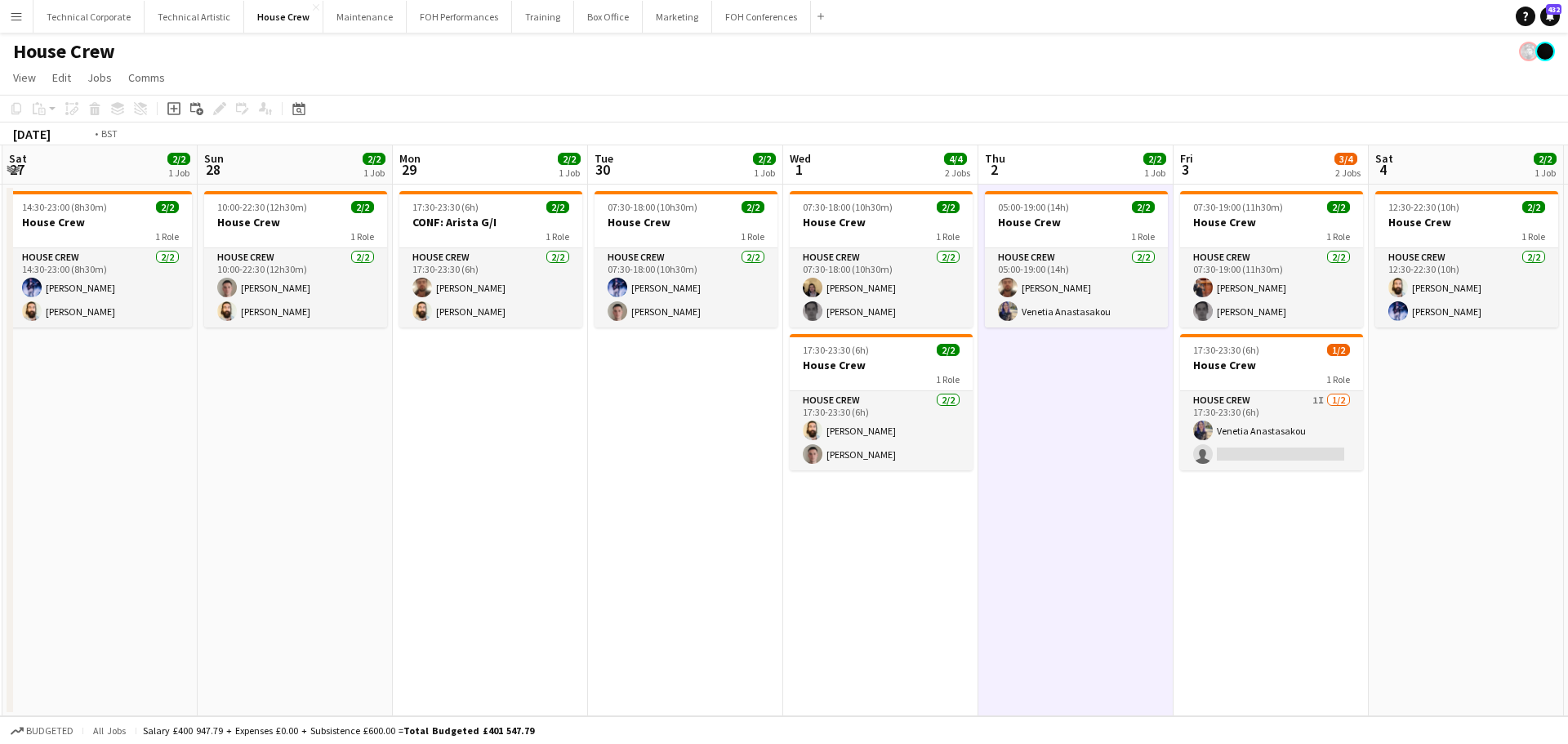
scroll to position [0, 662]
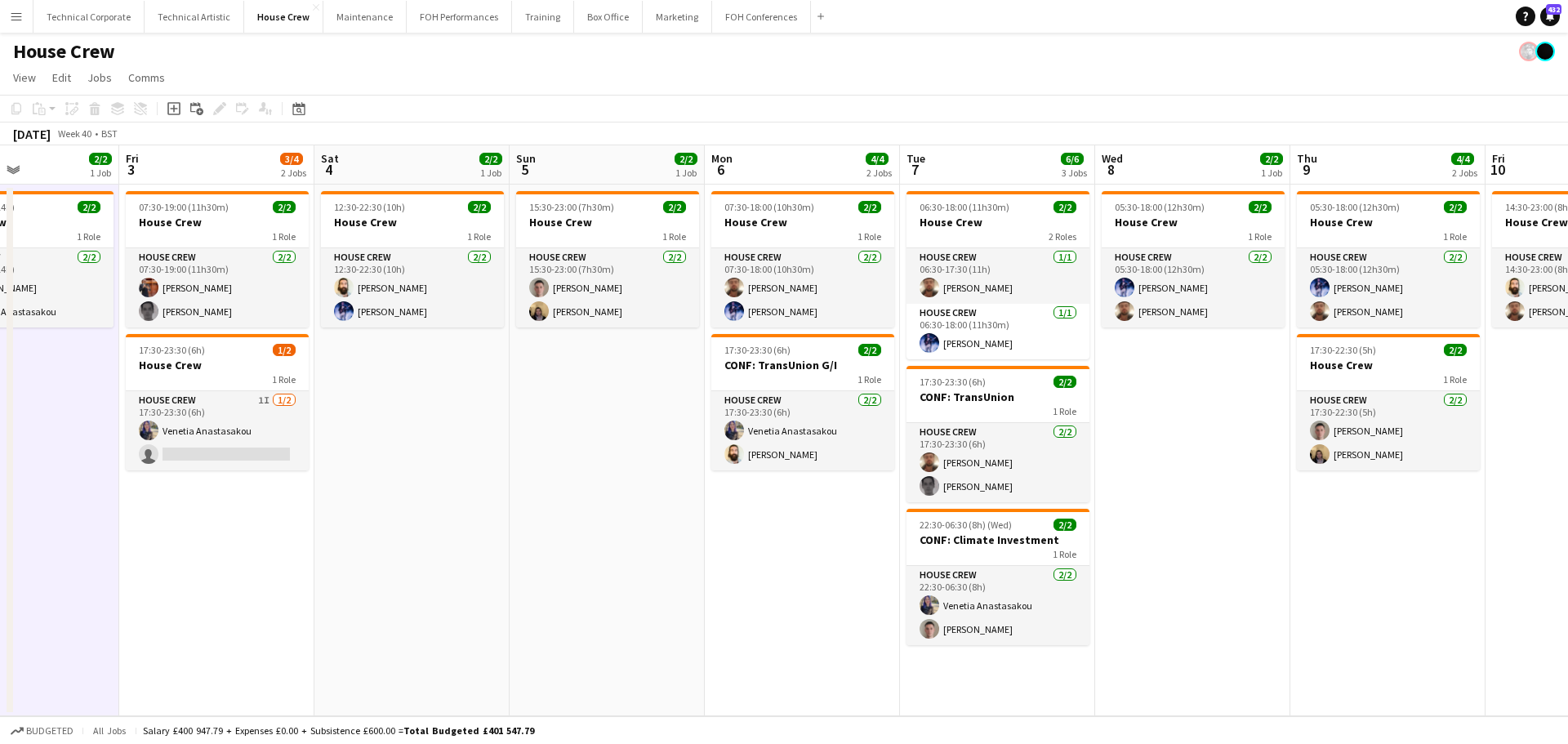
drag, startPoint x: 1099, startPoint y: 457, endPoint x: 0, endPoint y: 521, distance: 1100.9
click at [0, 521] on app-calendar-viewport "Mon 29 2/2 1 Job Tue 30 2/2 1 Job Wed 1 4/4 2 Jobs Thu 2 2/2 1 Job Fri 3 3/4 2 …" at bounding box center [784, 431] width 1568 height 571
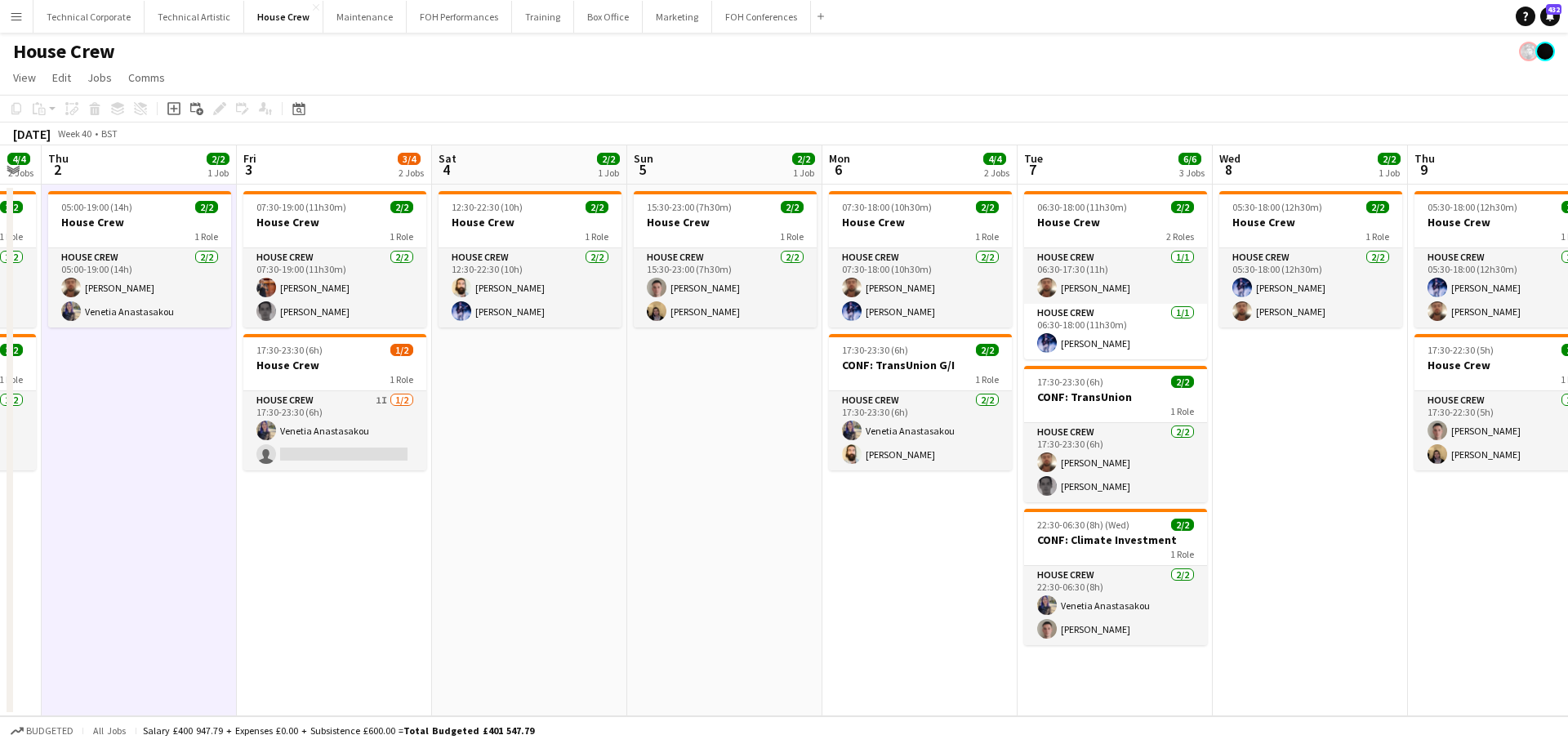
drag, startPoint x: 710, startPoint y: 524, endPoint x: 843, endPoint y: 485, distance: 138.6
click at [358, 561] on app-calendar-viewport "Mon 29 2/2 1 Job Tue 30 2/2 1 Job Wed 1 4/4 2 Jobs Thu 2 2/2 1 Job Fri 3 3/4 2 …" at bounding box center [784, 431] width 1568 height 571
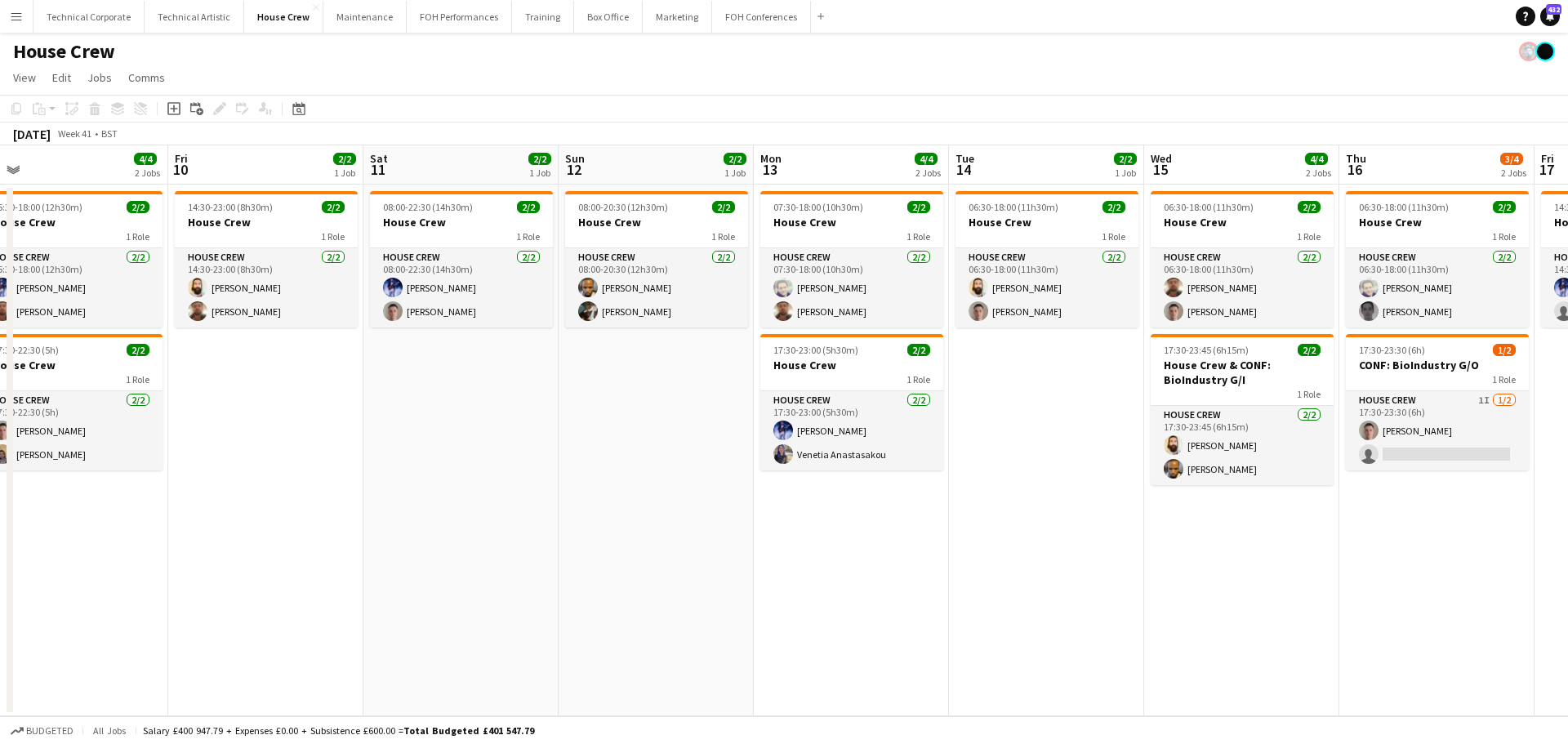
drag, startPoint x: 138, startPoint y: 619, endPoint x: 966, endPoint y: 541, distance: 831.7
click at [130, 619] on app-calendar-viewport "Mon 6 4/4 2 Jobs Tue 7 6/6 3 Jobs Wed 8 2/2 1 Job Thu 9 4/4 2 Jobs Fri 10 2/2 1…" at bounding box center [784, 431] width 1568 height 571
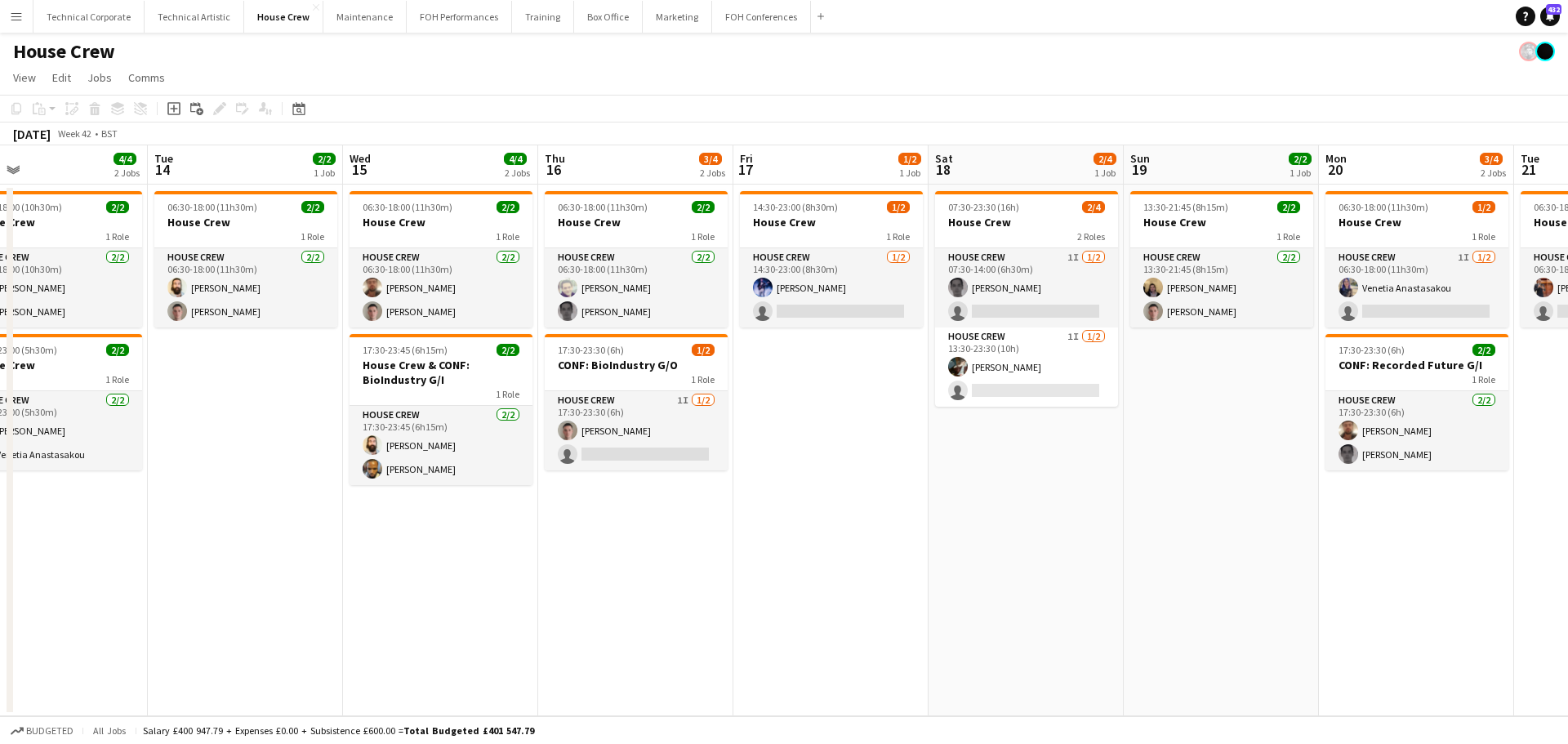
scroll to position [0, 657]
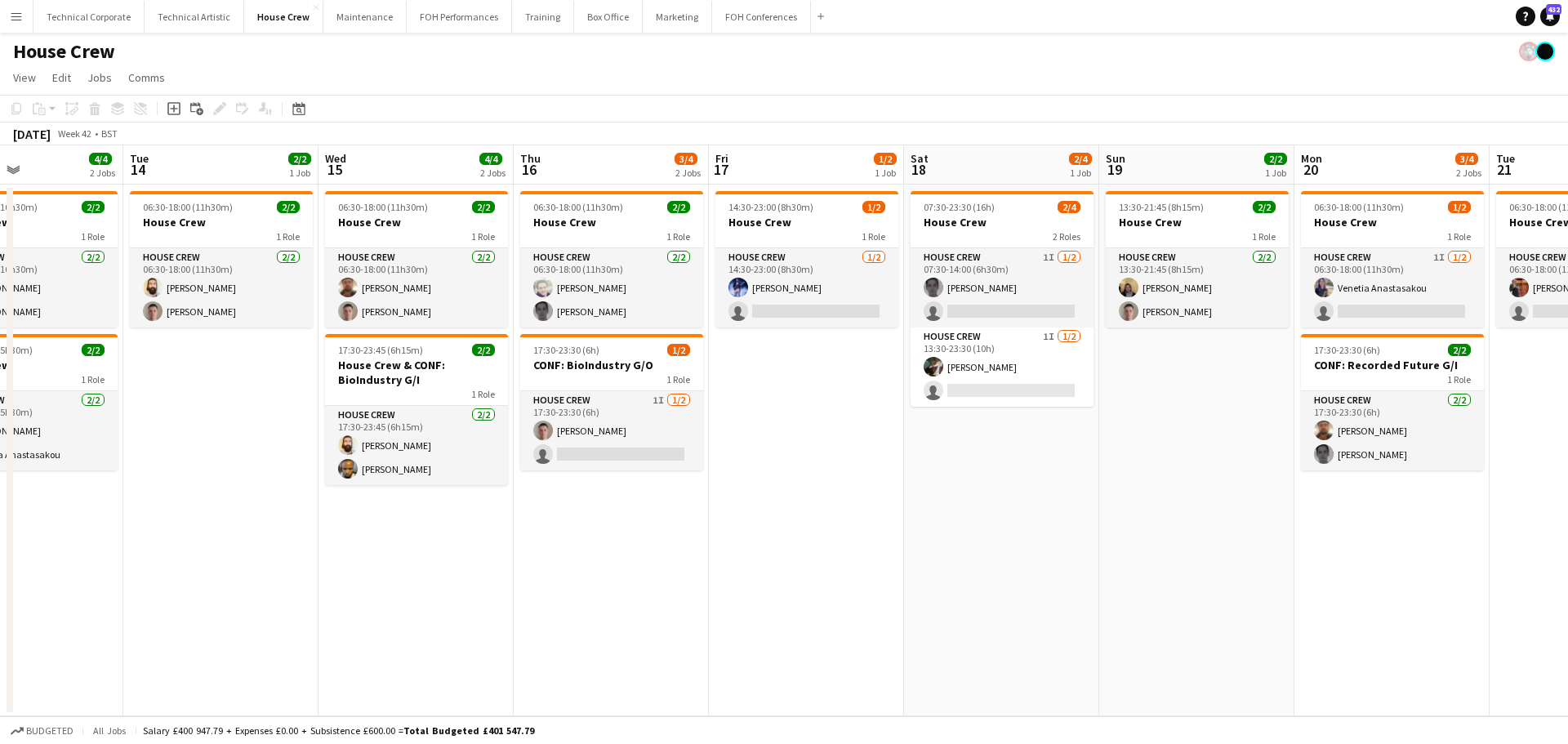
drag, startPoint x: 1227, startPoint y: 522, endPoint x: 533, endPoint y: 556, distance: 694.8
click at [533, 556] on app-calendar-viewport "Fri 10 2/2 1 Job Sat 11 2/2 1 Job Sun 12 2/2 1 Job Mon 13 4/4 2 Jobs Tue 14 2/2…" at bounding box center [784, 431] width 1568 height 571
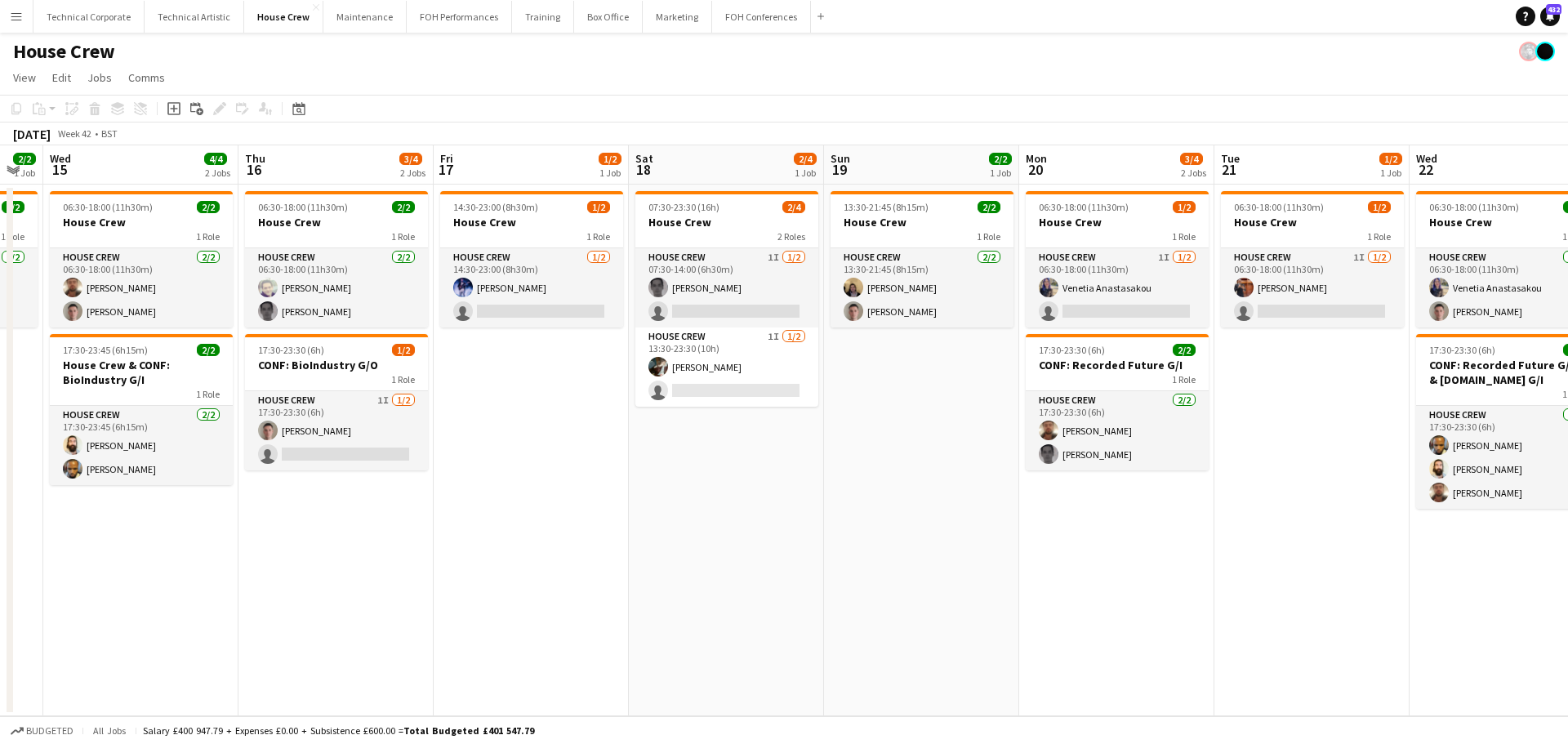
drag, startPoint x: 904, startPoint y: 494, endPoint x: 608, endPoint y: 552, distance: 301.6
click at [608, 552] on app-calendar-viewport "Sun 12 2/2 1 Job Mon 13 4/4 2 Jobs Tue 14 2/2 1 Job Wed 15 4/4 2 Jobs Thu 16 3/…" at bounding box center [784, 431] width 1568 height 571
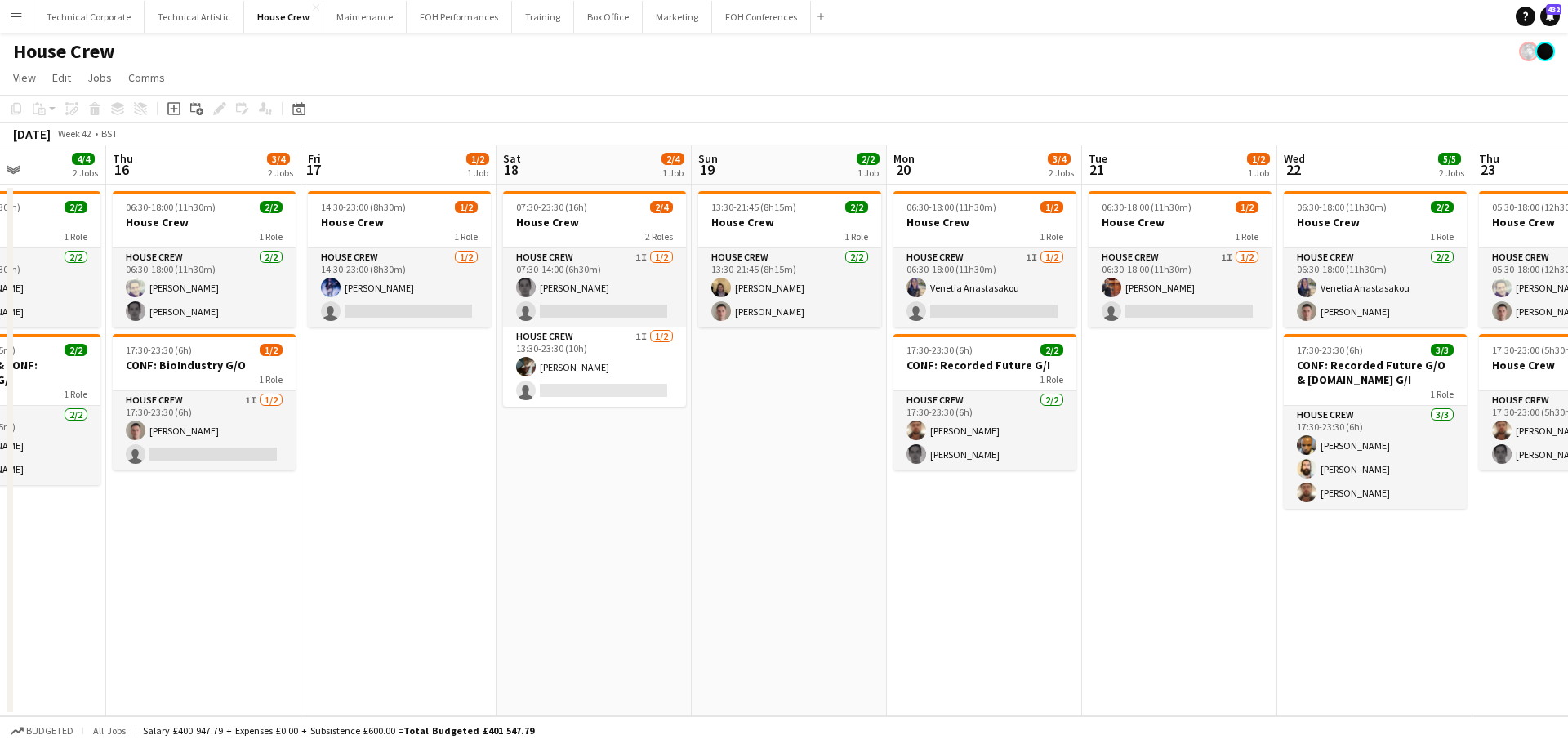
drag, startPoint x: 750, startPoint y: 476, endPoint x: 737, endPoint y: 478, distance: 13.2
click at [737, 478] on app-calendar-viewport "Sun 12 2/2 1 Job Mon 13 4/4 2 Jobs Tue 14 2/2 1 Job Wed 15 4/4 2 Jobs Thu 16 3/…" at bounding box center [784, 431] width 1568 height 571
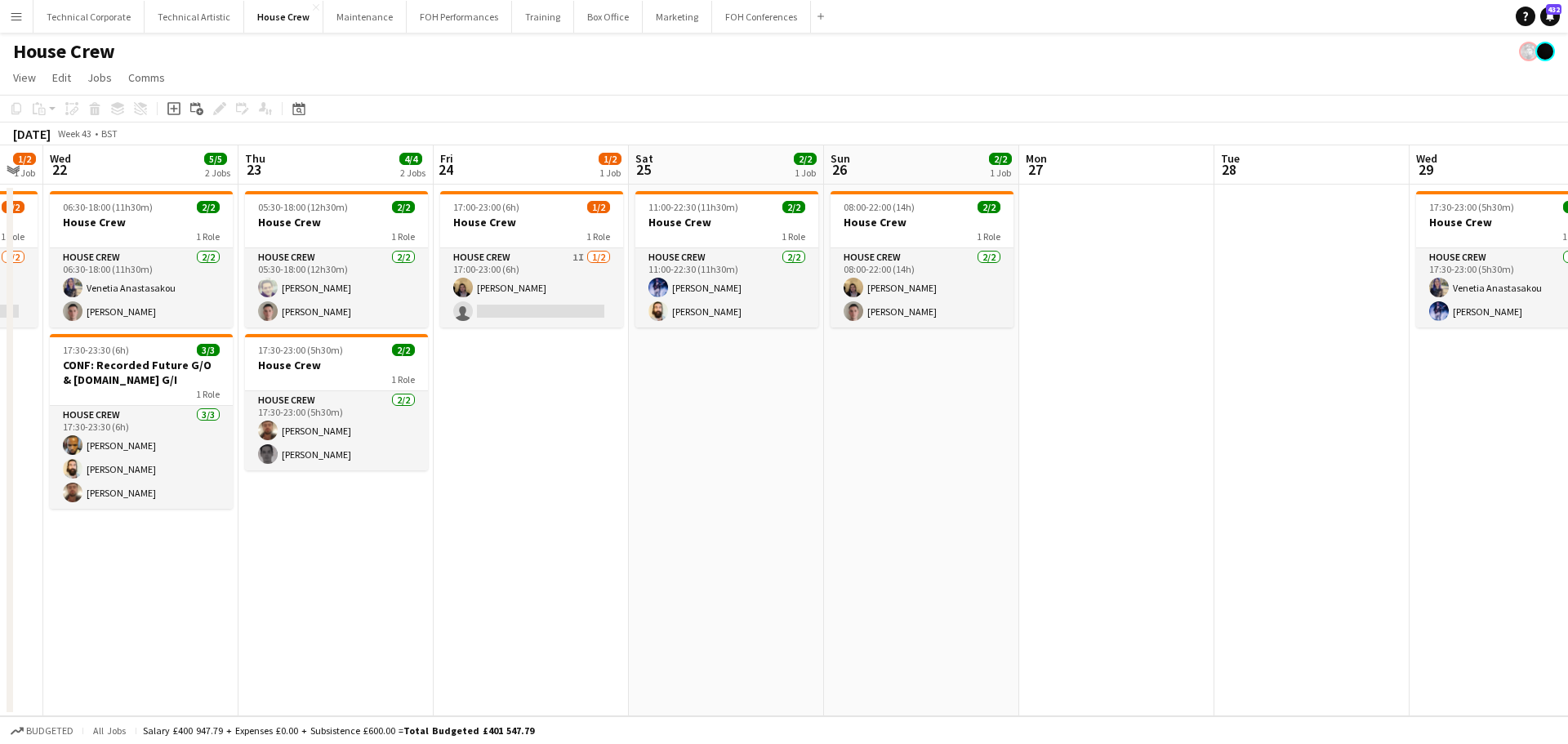
drag, startPoint x: 962, startPoint y: 439, endPoint x: 222, endPoint y: 578, distance: 752.9
click at [222, 578] on app-calendar-viewport "Sat 18 2/4 1 Job Sun 19 2/2 1 Job Mon 20 3/4 2 Jobs Tue 21 1/2 1 Job Wed 22 5/5…" at bounding box center [784, 431] width 1568 height 571
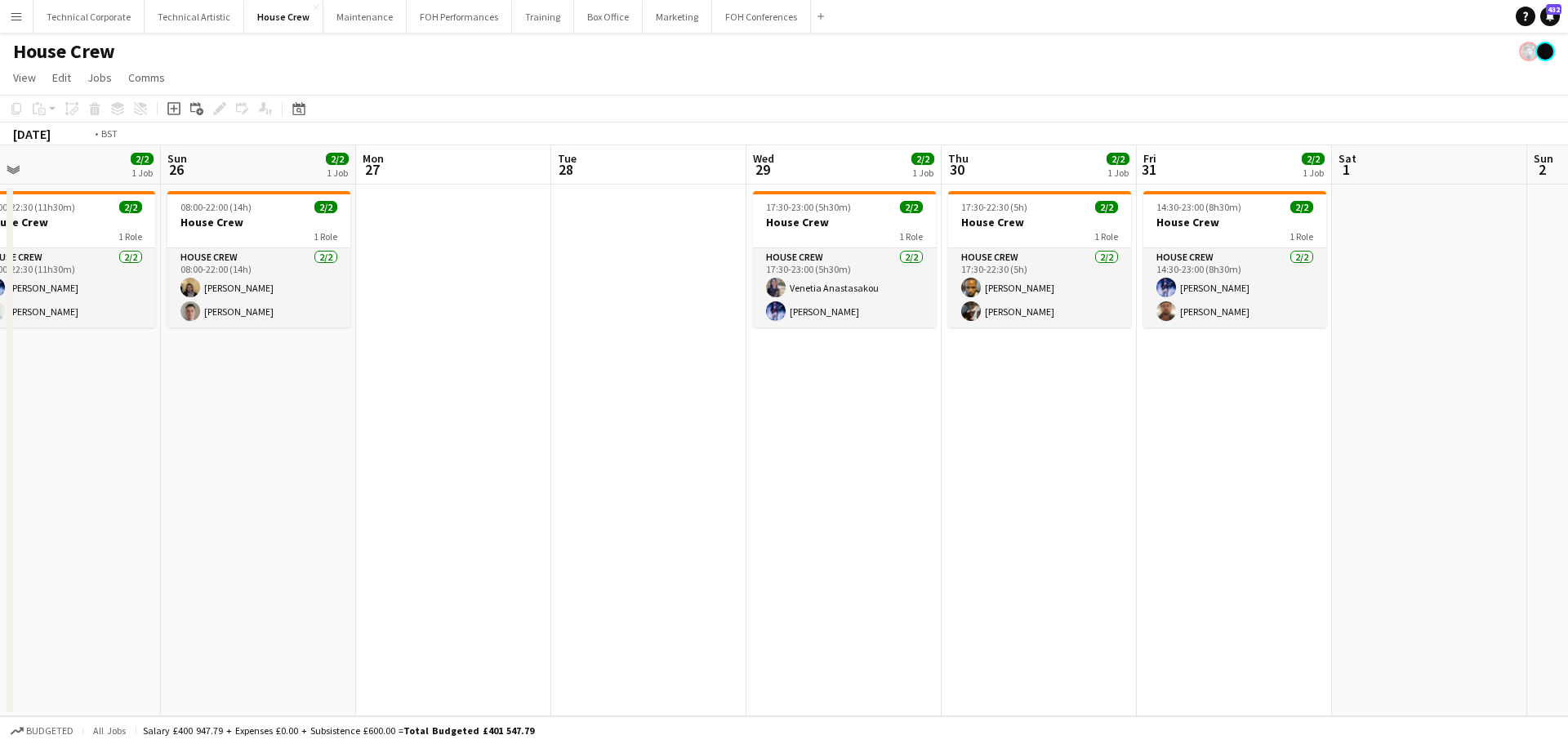
drag, startPoint x: 1140, startPoint y: 498, endPoint x: 938, endPoint y: 494, distance: 202.0
click at [929, 494] on app-calendar-viewport "Thu 23 4/4 2 Jobs Fri 24 1/2 1 Job Sat 25 2/2 1 Job Sun 26 2/2 1 Job Mon 27 Tue…" at bounding box center [784, 431] width 1568 height 571
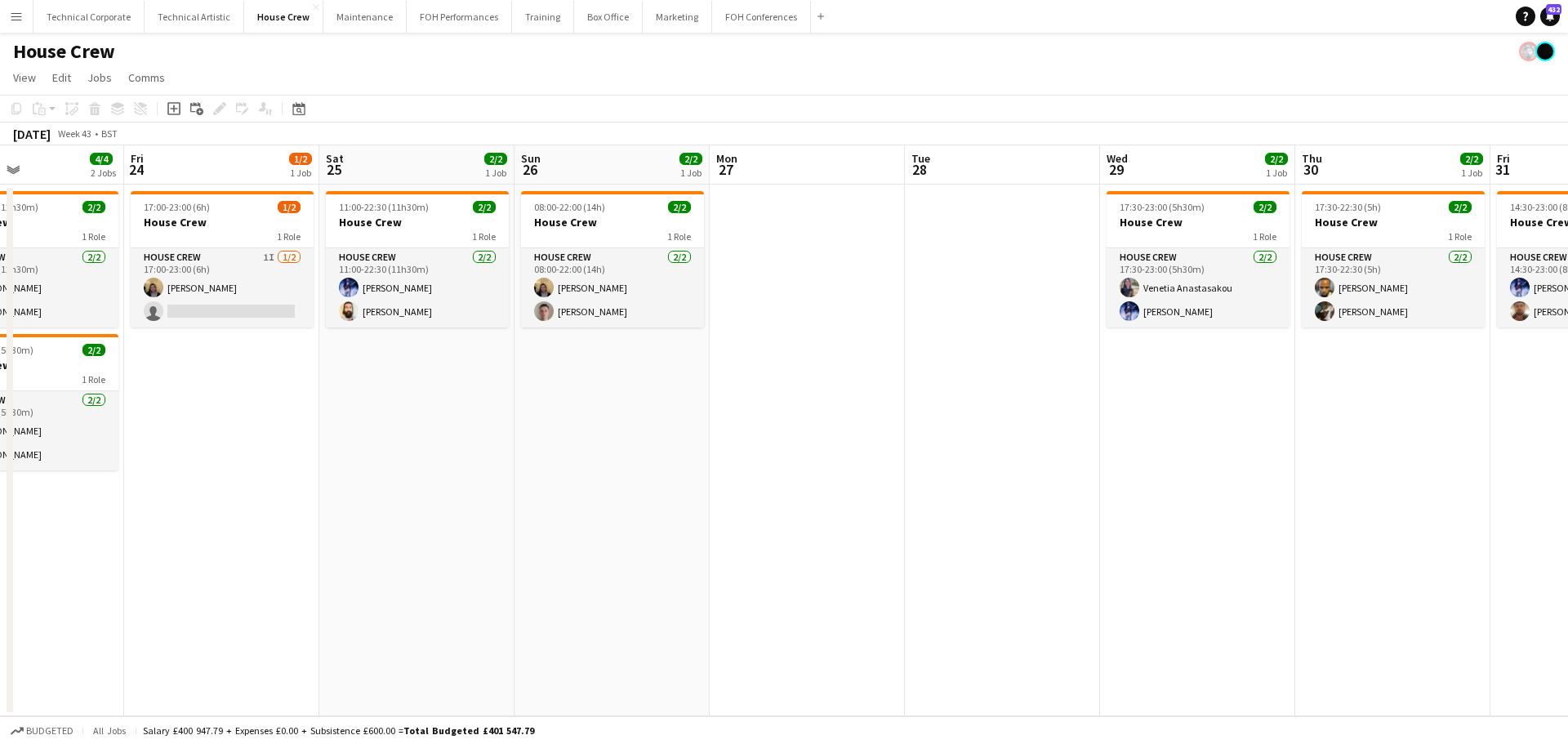
drag, startPoint x: 96, startPoint y: 536, endPoint x: 1248, endPoint y: 465, distance: 1154.2
click at [1137, 474] on app-calendar-viewport "Tue 21 1/2 1 Job Wed 22 5/5 2 Jobs Thu 23 4/4 2 Jobs Fri 24 1/2 1 Job Sat 25 2/…" at bounding box center [784, 431] width 1568 height 571
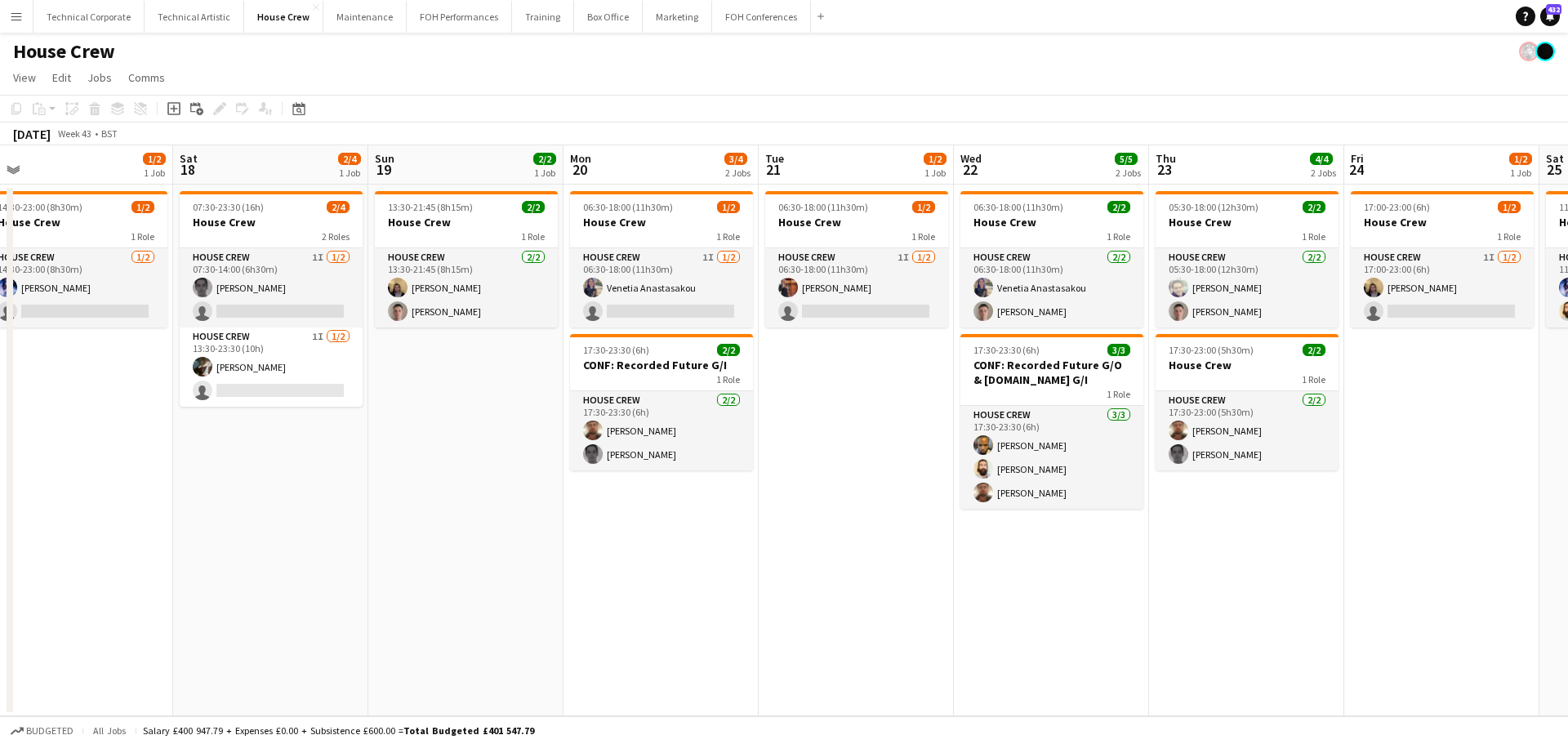
drag, startPoint x: 644, startPoint y: 489, endPoint x: 787, endPoint y: 474, distance: 143.8
click at [1408, 498] on app-calendar-viewport "Wed 15 4/4 2 Jobs Thu 16 3/4 2 Jobs Fri 17 1/2 1 Job Sat 18 2/4 1 Job Sun 19 2/…" at bounding box center [784, 431] width 1568 height 571
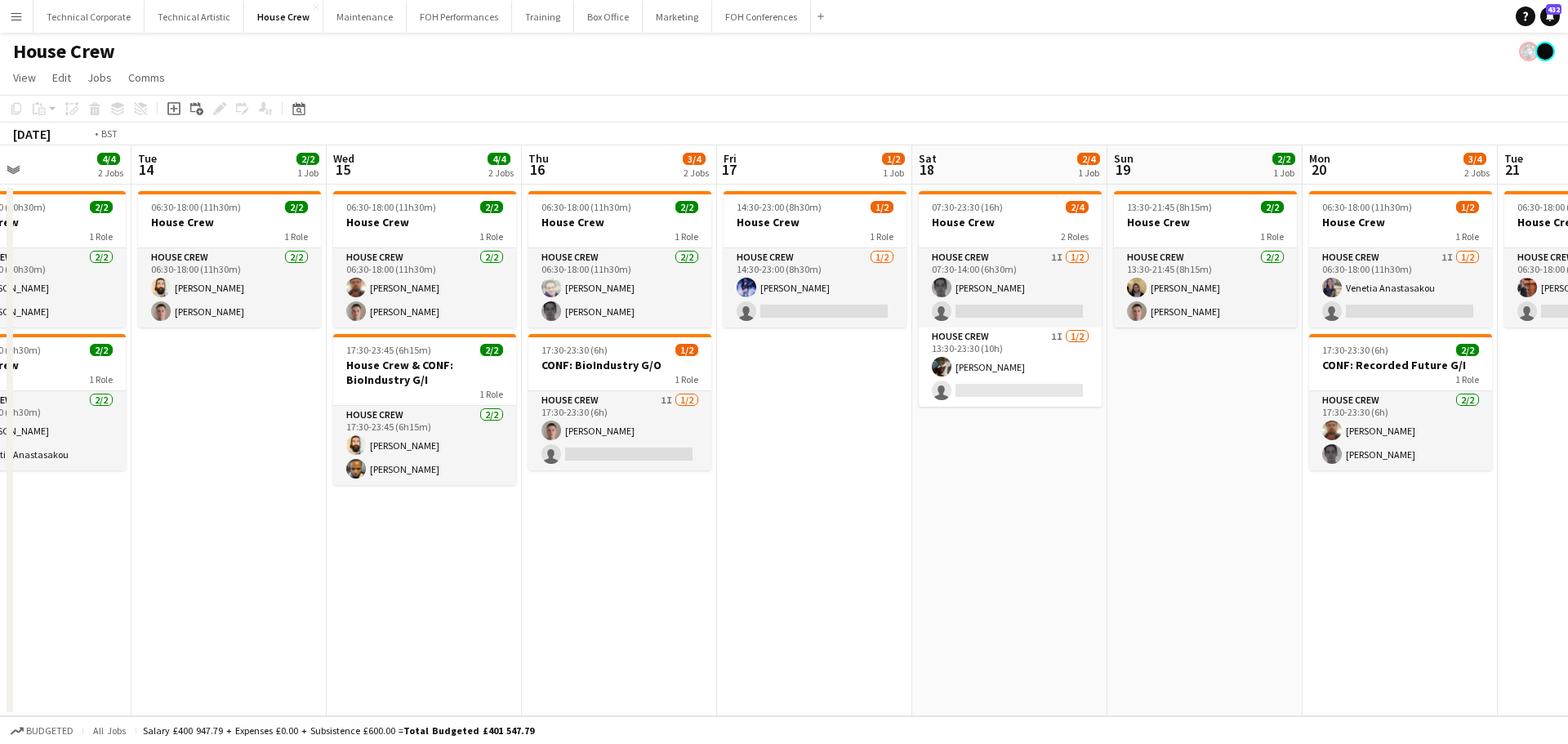
click at [1500, 457] on app-calendar-viewport "Sat 11 2/2 1 Job Sun 12 2/2 1 Job Mon 13 4/4 2 Jobs Tue 14 2/2 1 Job Wed 15 4/4…" at bounding box center [784, 431] width 1568 height 571
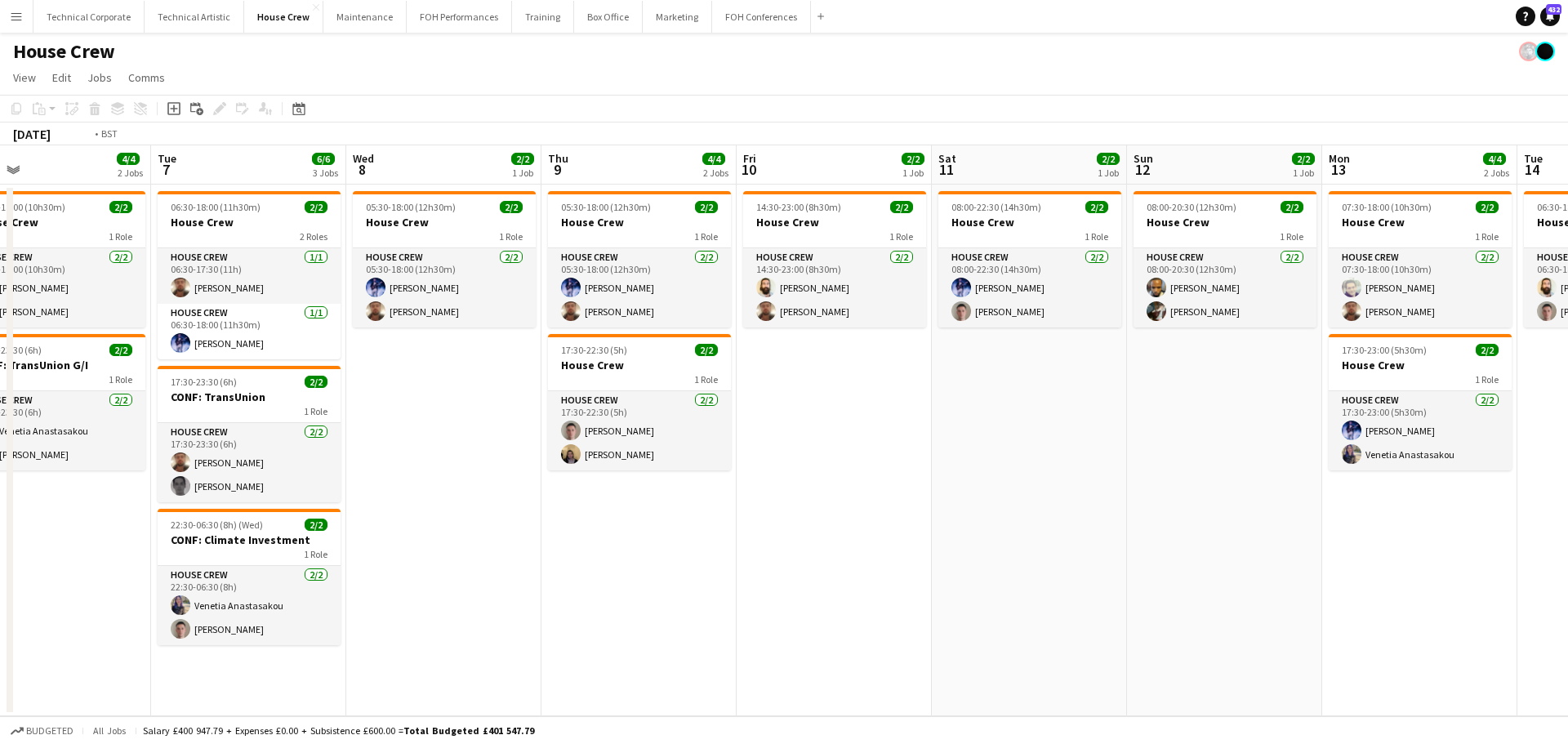
drag, startPoint x: 1374, startPoint y: 447, endPoint x: 1217, endPoint y: 471, distance: 158.8
click at [1567, 445] on html "Menu Boards Boards Boards All jobs Status Workforce Workforce My Workforce Recr…" at bounding box center [784, 372] width 1568 height 744
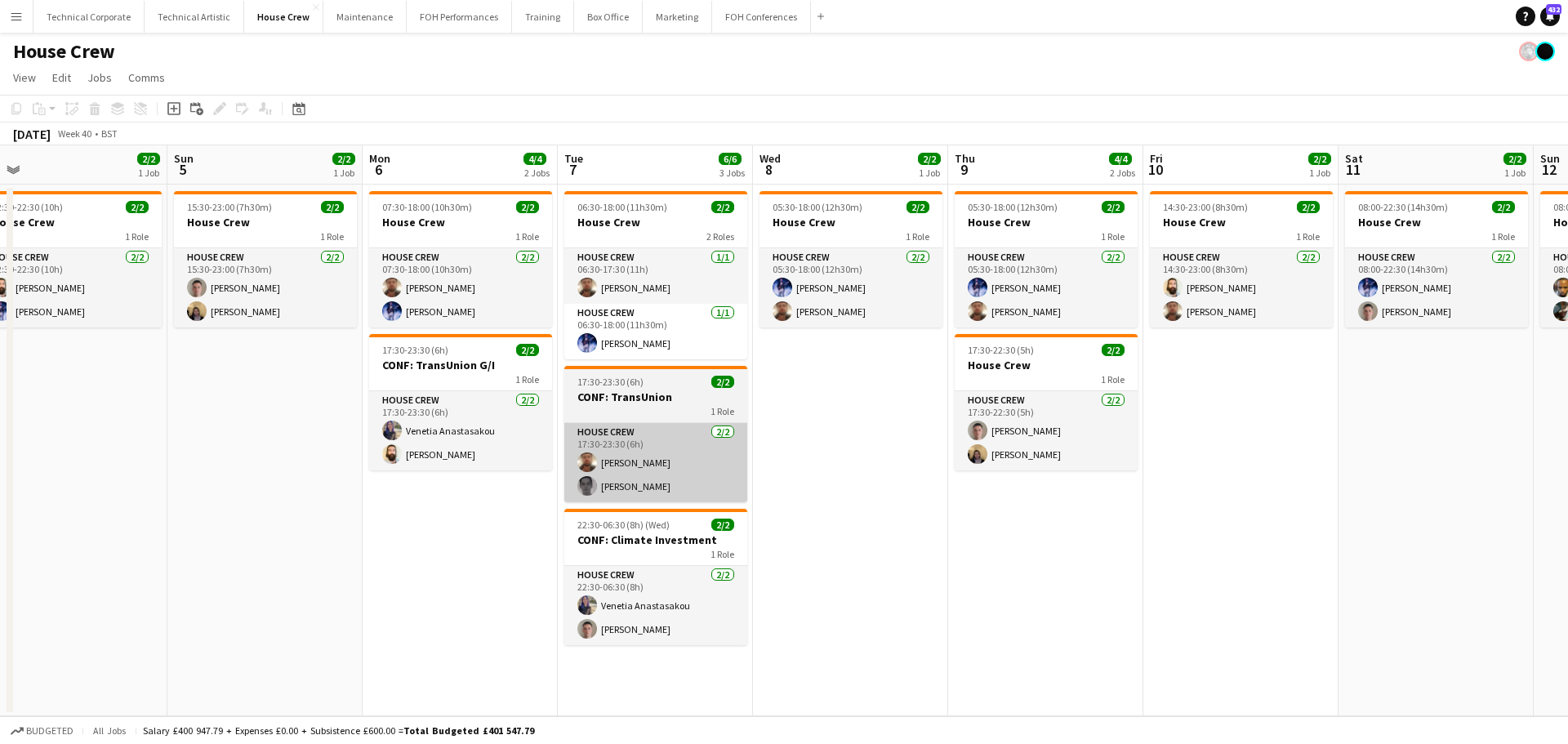
drag, startPoint x: 853, startPoint y: 471, endPoint x: 642, endPoint y: 468, distance: 211.0
click at [1177, 470] on app-calendar-viewport "Thu 2 2/2 1 Job Fri 3 3/4 2 Jobs Sat 4 2/2 1 Job Sun 5 2/2 1 Job Mon 6 4/4 2 Jo…" at bounding box center [784, 431] width 1568 height 571
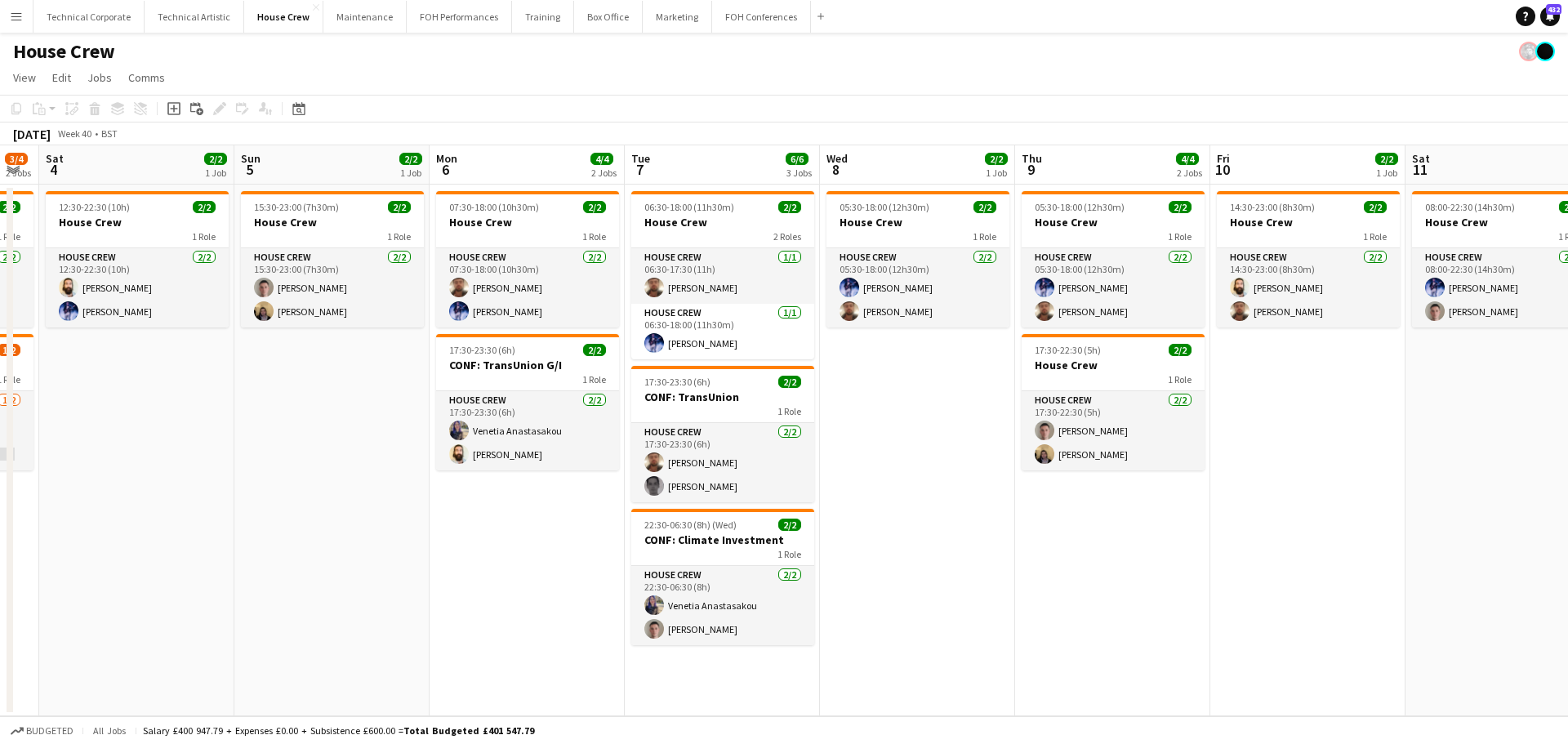
drag, startPoint x: 547, startPoint y: 465, endPoint x: 1348, endPoint y: 476, distance: 801.1
click at [1345, 477] on app-calendar-viewport "Thu 2 2/2 1 Job Fri 3 3/4 2 Jobs Sat 4 2/2 1 Job Sun 5 2/2 1 Job Mon 6 4/4 2 Jo…" at bounding box center [784, 431] width 1568 height 571
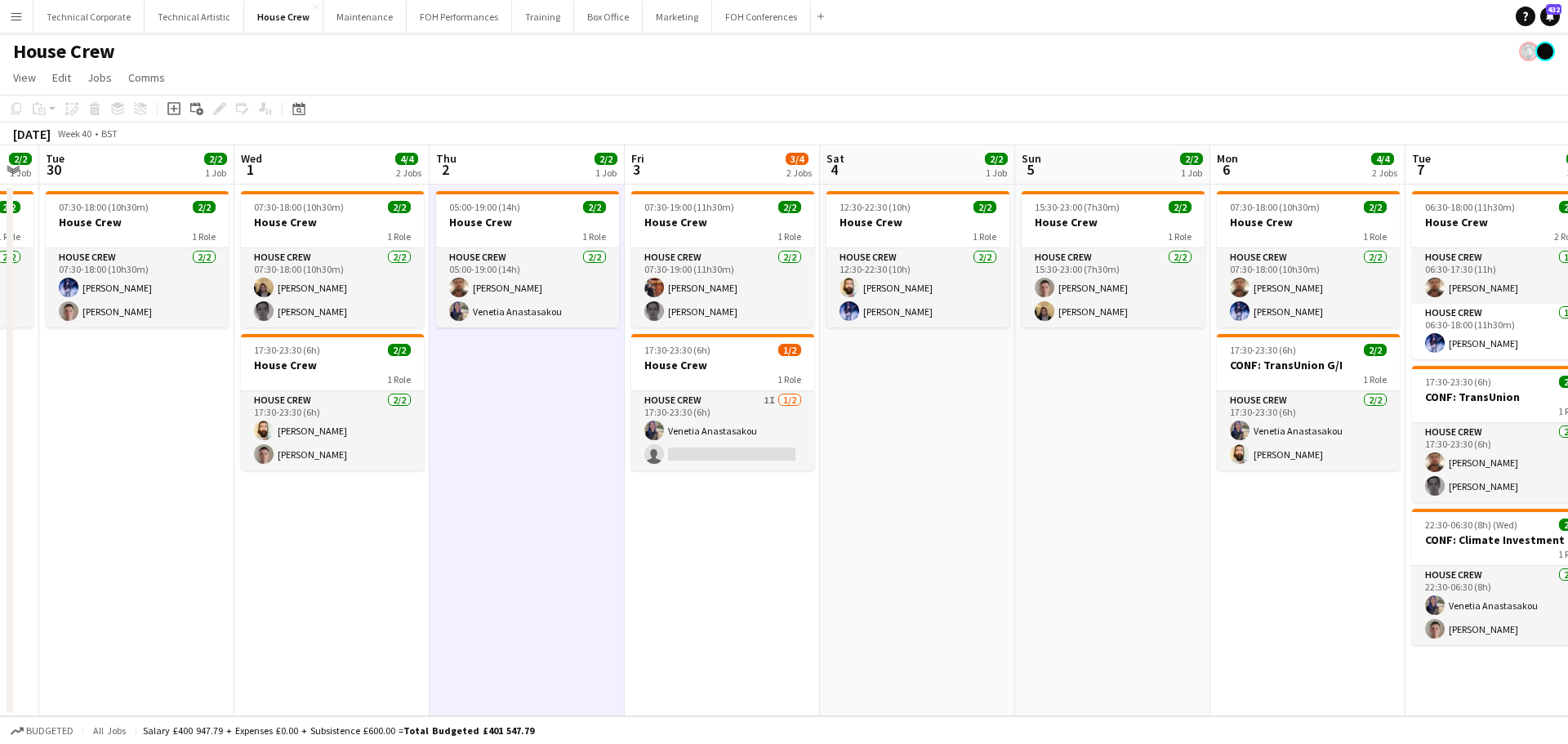
scroll to position [0, 419]
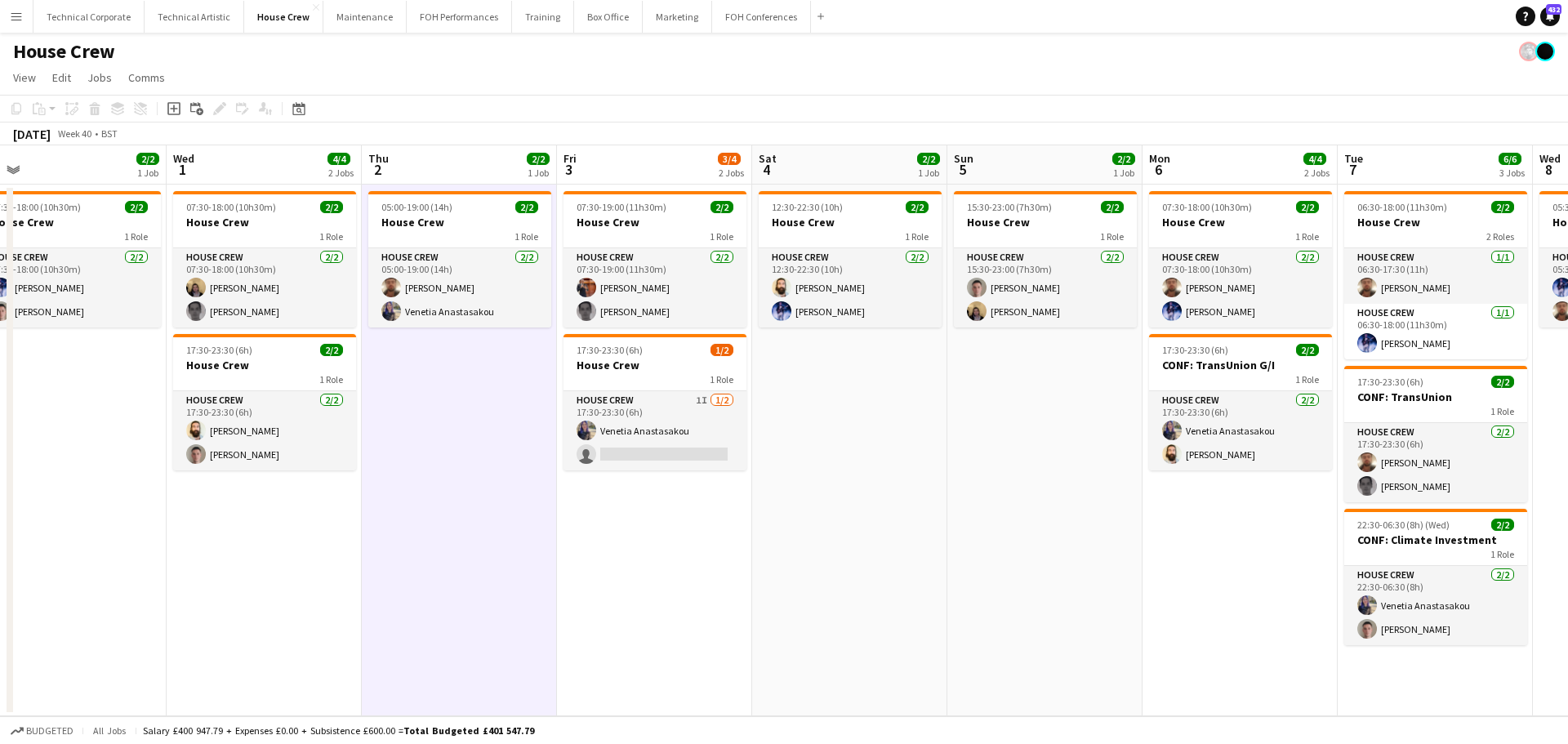
drag, startPoint x: 608, startPoint y: 449, endPoint x: 641, endPoint y: 487, distance: 50.3
click at [610, 449] on app-card-role "House Crew 1I [DATE] 17:30-23:30 (6h) Venetia Anastasakou single-neutral-actions" at bounding box center [654, 431] width 183 height 79
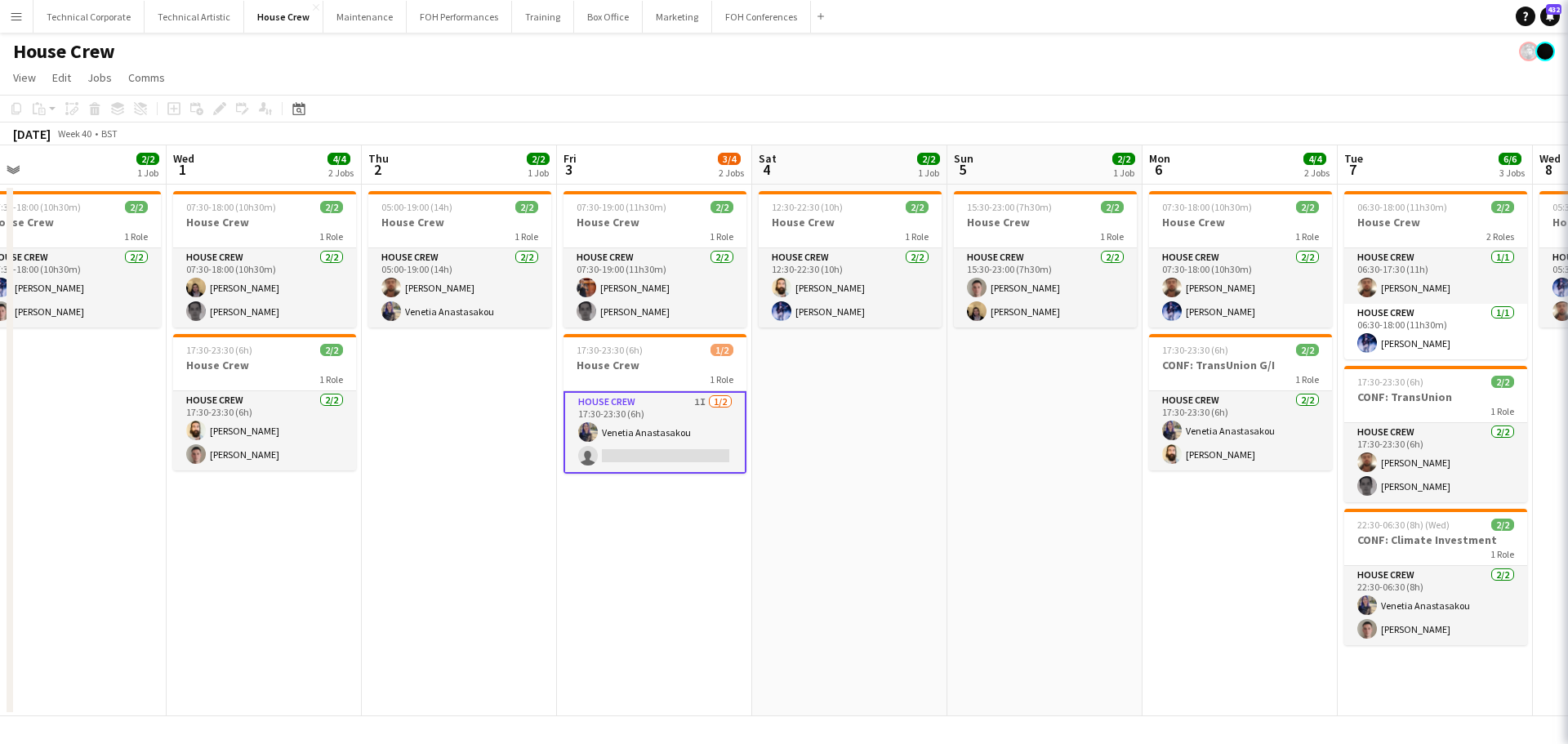
scroll to position [0, 417]
click at [579, 559] on app-date-cell "07:30-19:00 (11h30m) 2/2 House Crew 1 Role House Crew [DATE] 07:30-19:00 (11h30…" at bounding box center [656, 451] width 195 height 532
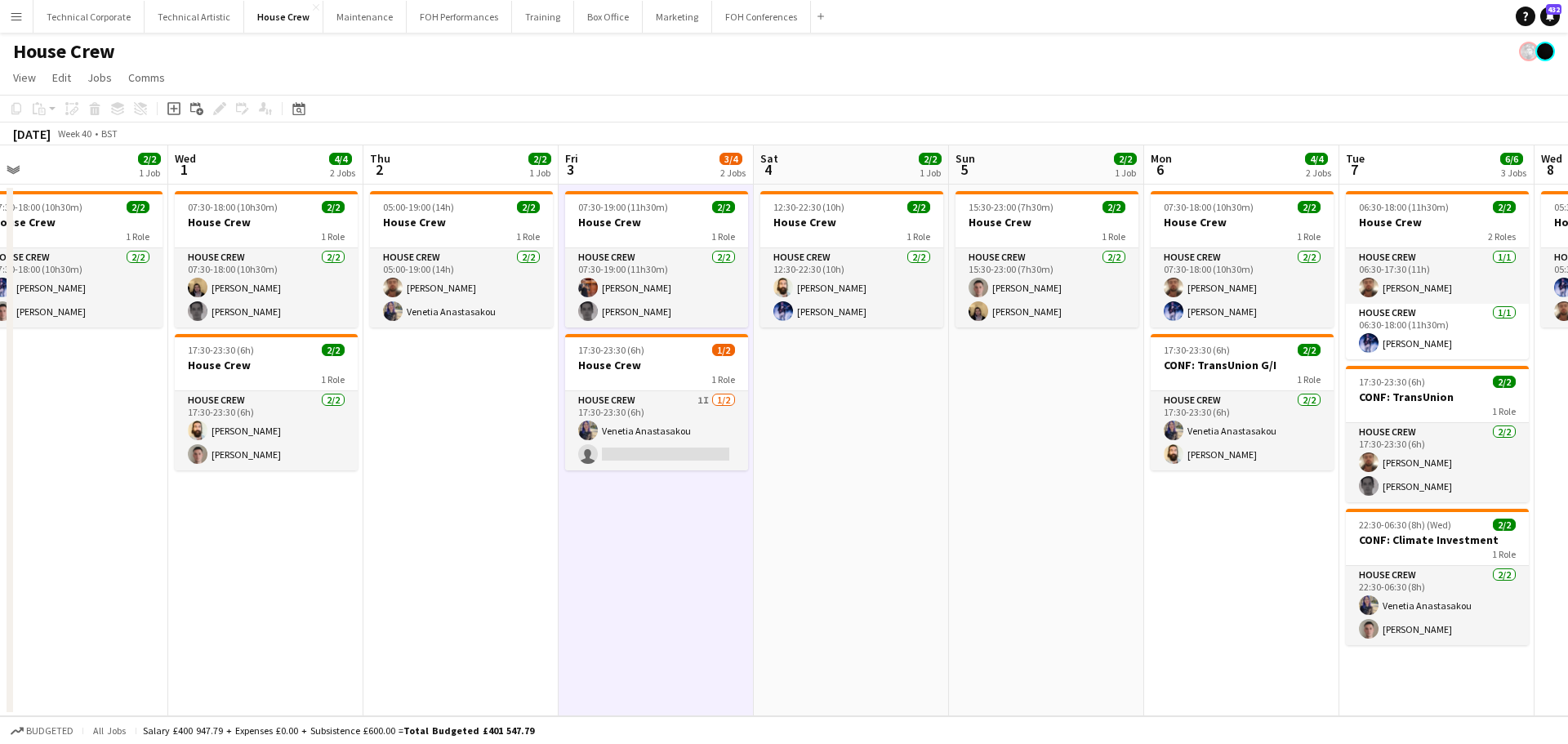
click at [579, 559] on app-date-cell "07:30-19:00 (11h30m) 2/2 House Crew 1 Role House Crew [DATE] 07:30-19:00 (11h30…" at bounding box center [656, 451] width 195 height 532
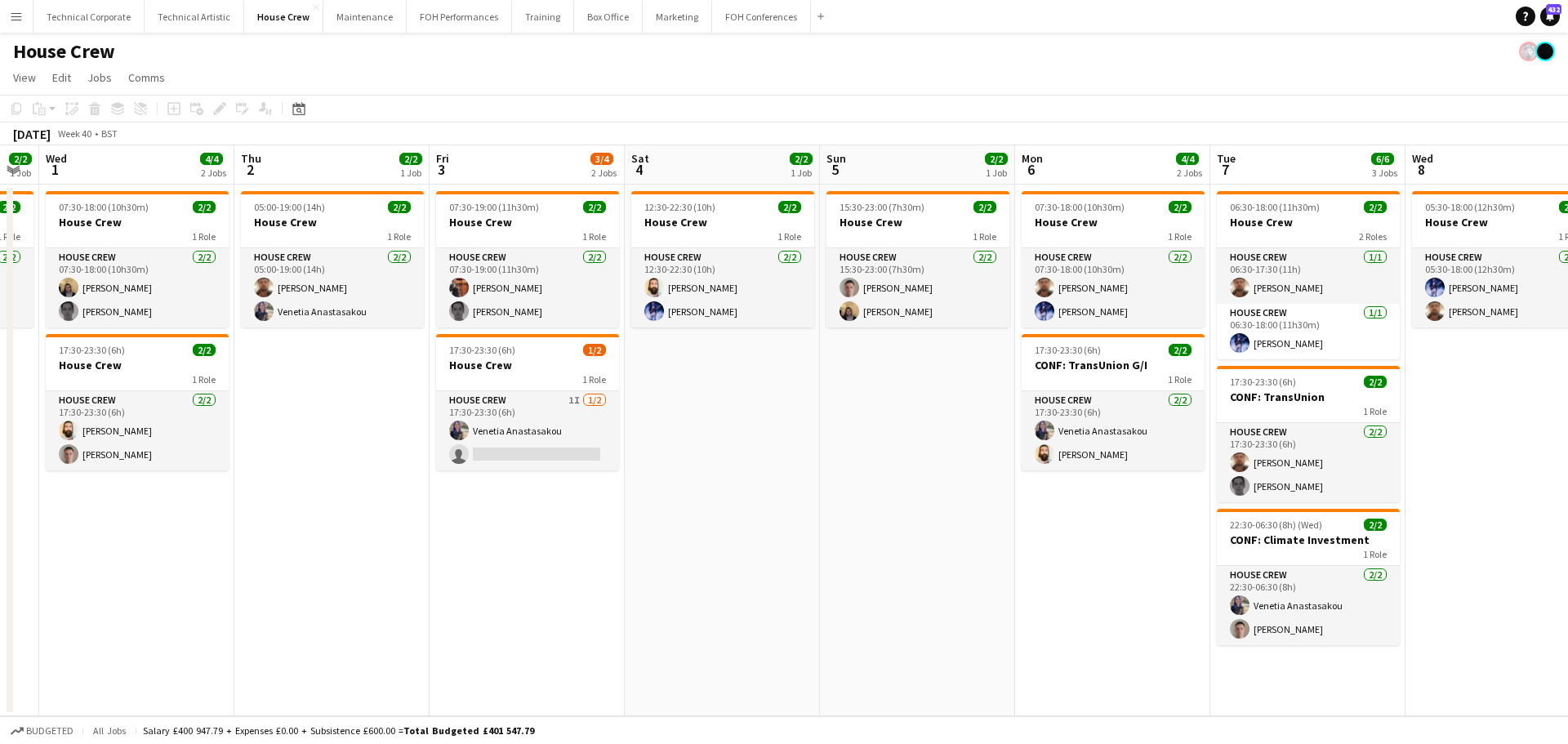
scroll to position [0, 548]
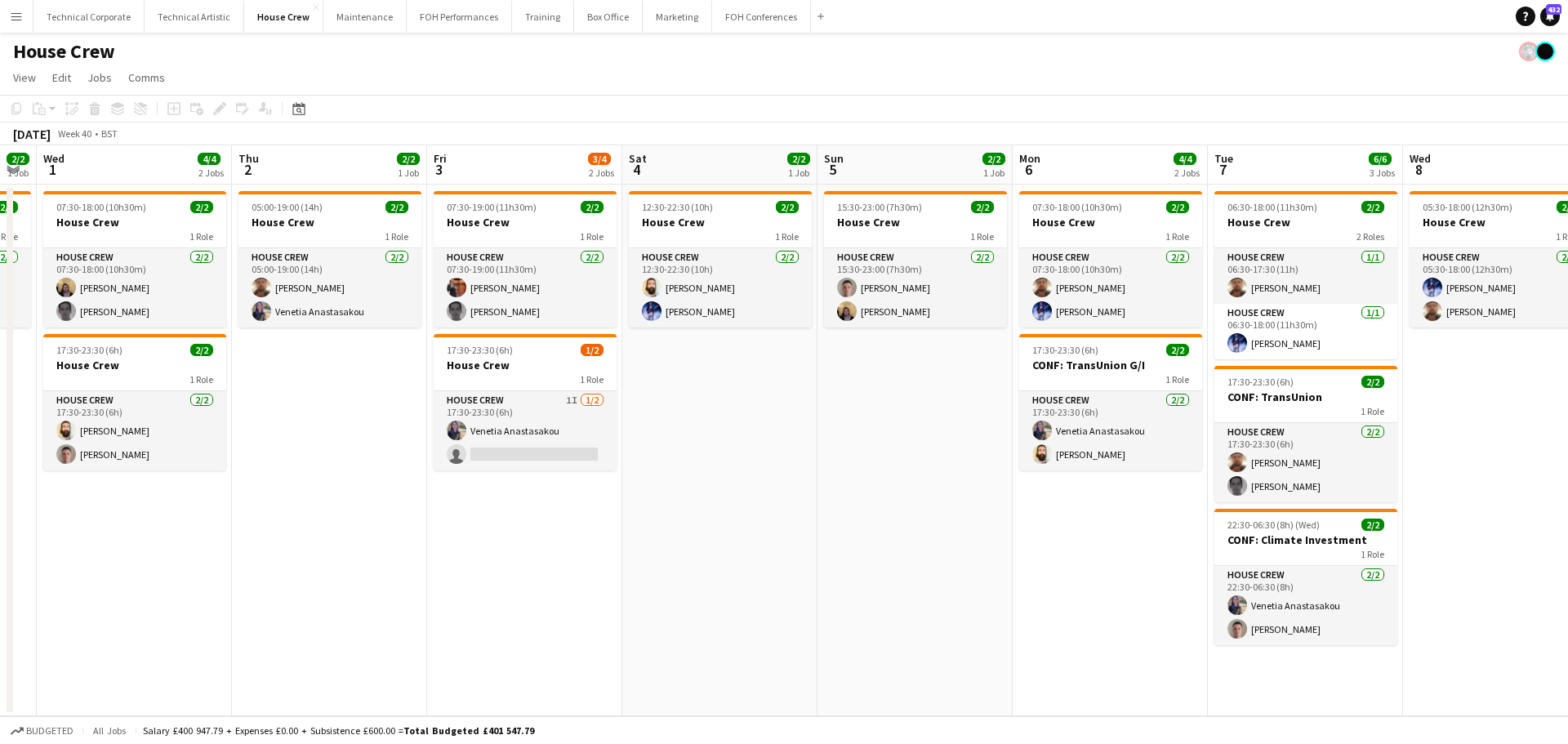
drag, startPoint x: 855, startPoint y: 531, endPoint x: 723, endPoint y: 544, distance: 132.6
click at [723, 544] on app-calendar-viewport "Sun 28 2/2 1 Job Mon 29 2/2 1 Job Tue 30 2/2 1 Job Wed 1 4/4 2 Jobs Thu 2 2/2 1…" at bounding box center [784, 431] width 1568 height 571
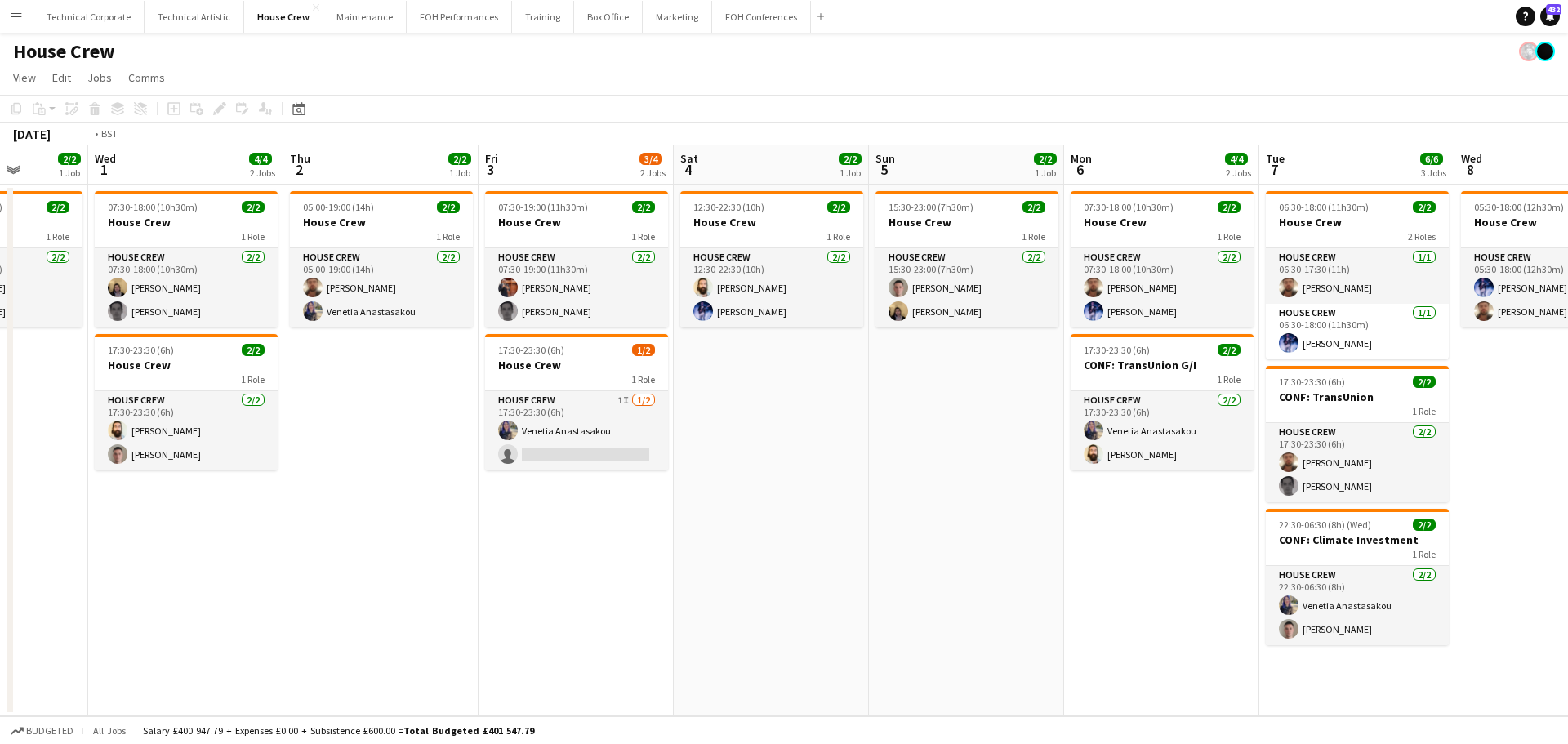
drag, startPoint x: 547, startPoint y: 379, endPoint x: 1244, endPoint y: 327, distance: 698.9
click at [1244, 327] on app-calendar-viewport "Sun 28 2/2 1 Job Mon 29 2/2 1 Job Tue 30 2/2 1 Job Wed 1 4/4 2 Jobs Thu 2 2/2 1…" at bounding box center [784, 431] width 1568 height 571
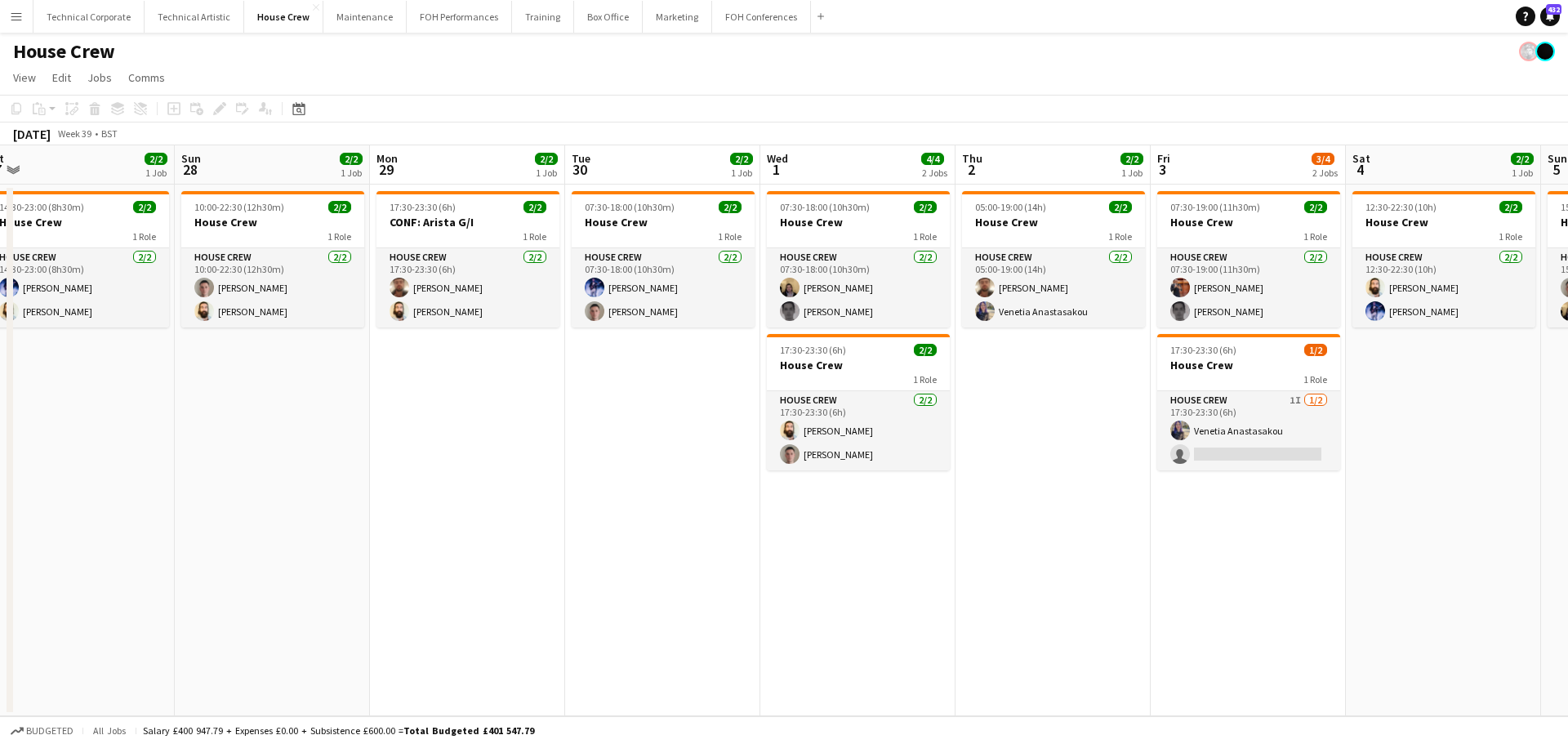
drag, startPoint x: 547, startPoint y: 366, endPoint x: 827, endPoint y: 336, distance: 281.6
click at [827, 336] on app-calendar-viewport "Thu 25 4/4 2 Jobs Fri 26 2/2 1 Job Sat 27 2/2 1 Job Sun 28 2/2 1 Job Mon 29 2/2…" at bounding box center [784, 431] width 1568 height 571
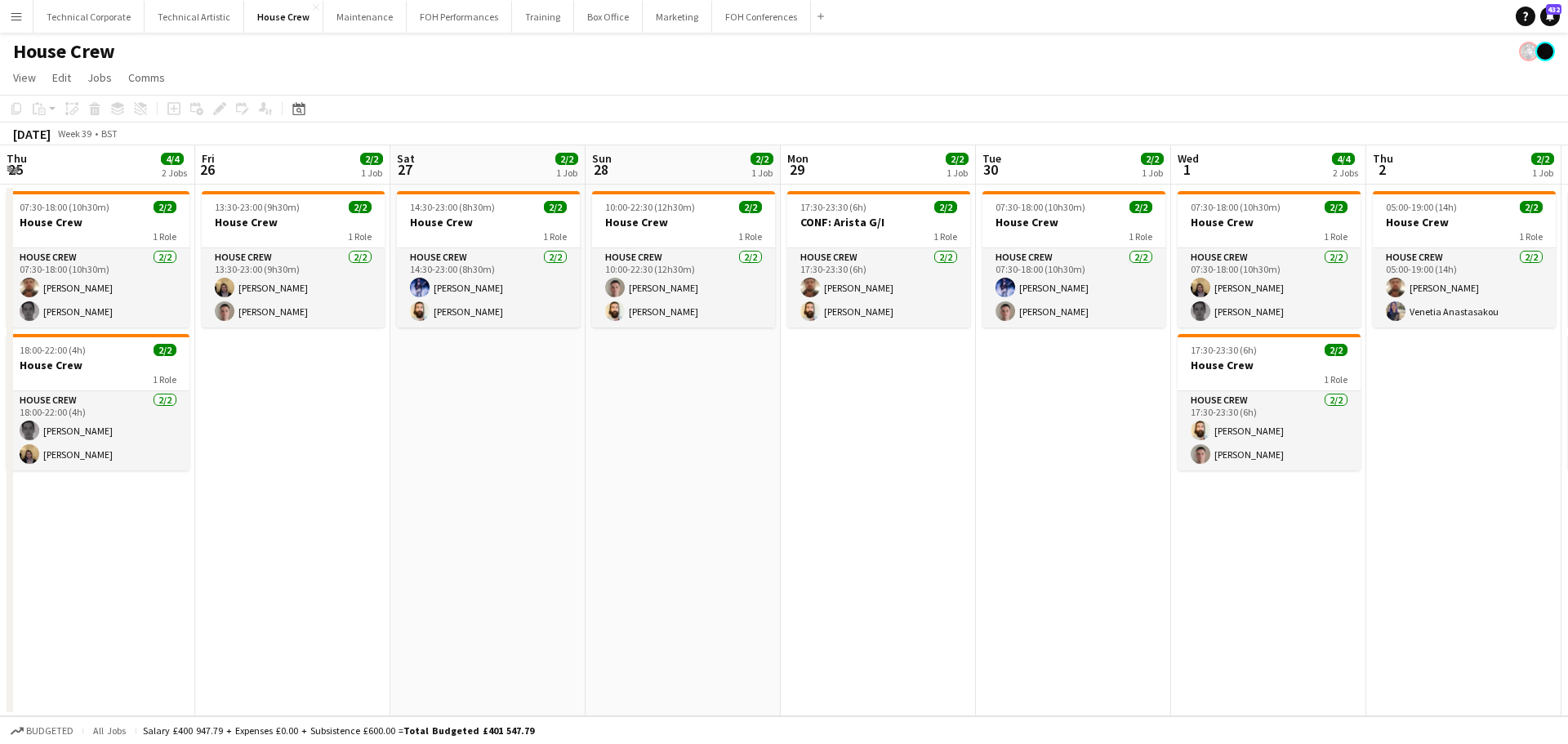
drag, startPoint x: 812, startPoint y: 342, endPoint x: 324, endPoint y: 372, distance: 488.9
click at [322, 372] on app-calendar-viewport "Sun 21 2/2 1 Job Mon 22 2/2 1 Job Tue 23 2/2 1 Job Wed 24 2/2 1 Job Thu 25 4/4 …" at bounding box center [784, 431] width 1568 height 571
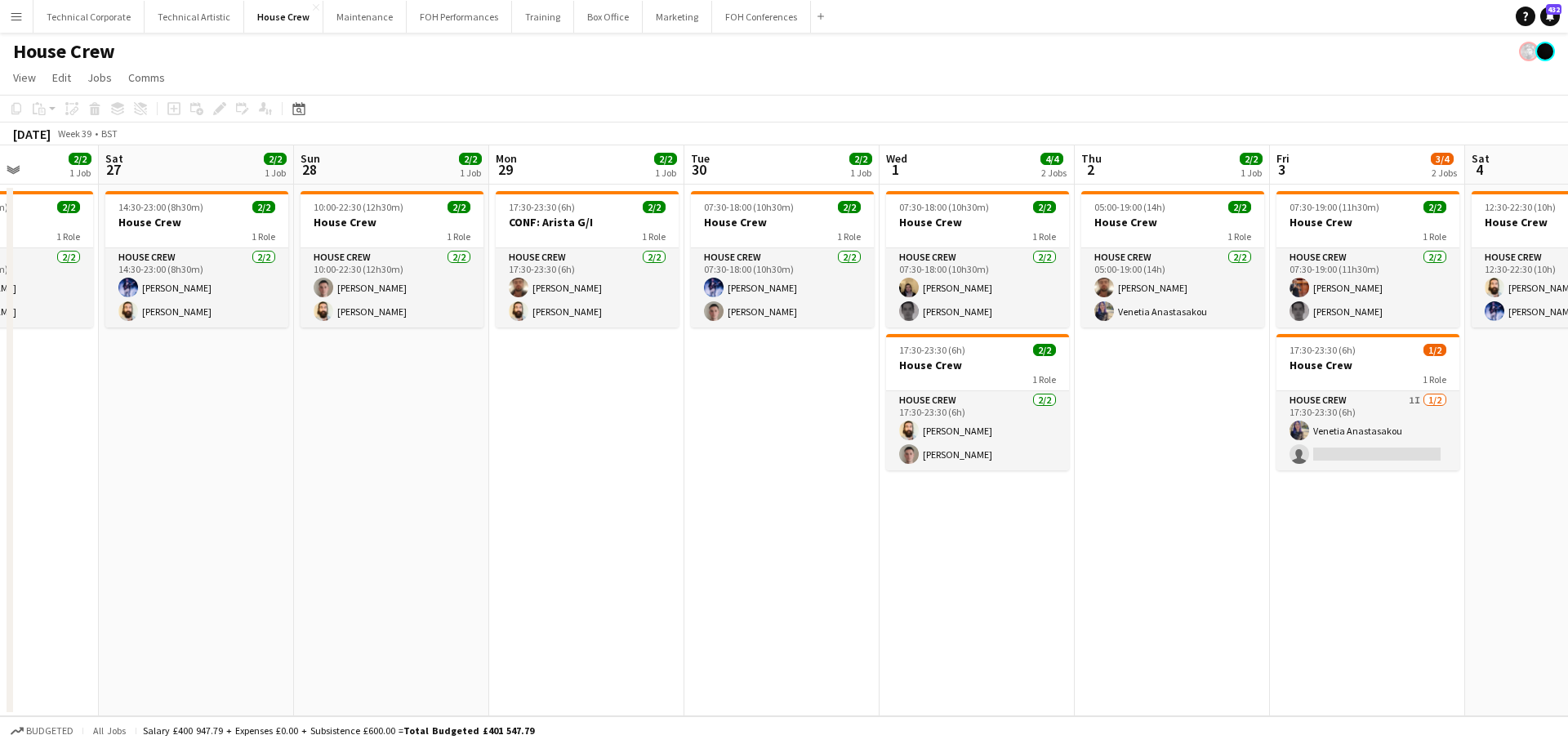
drag, startPoint x: 655, startPoint y: 346, endPoint x: 504, endPoint y: 371, distance: 153.1
click at [504, 371] on app-calendar-viewport "Tue 23 2/2 1 Job Wed 24 2/2 1 Job Thu 25 4/4 2 Jobs Fri 26 2/2 1 Job Sat 27 2/2…" at bounding box center [784, 431] width 1568 height 571
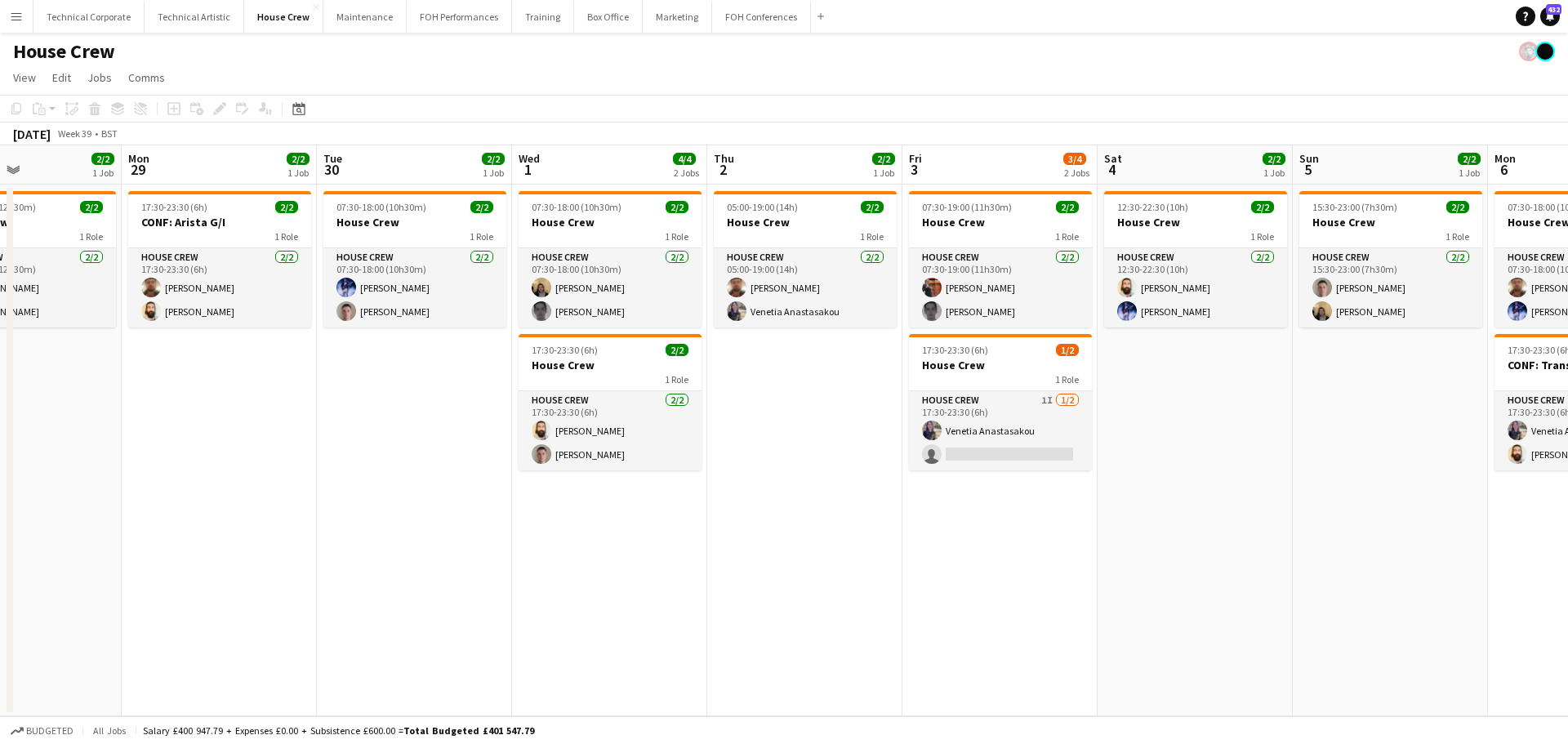
drag, startPoint x: 1182, startPoint y: 471, endPoint x: 789, endPoint y: 415, distance: 397.0
click at [815, 485] on app-calendar-viewport "Thu 25 4/4 2 Jobs Fri 26 2/2 1 Job Sat 27 2/2 1 Job Sun 28 2/2 1 Job Mon 29 2/2…" at bounding box center [784, 431] width 1568 height 571
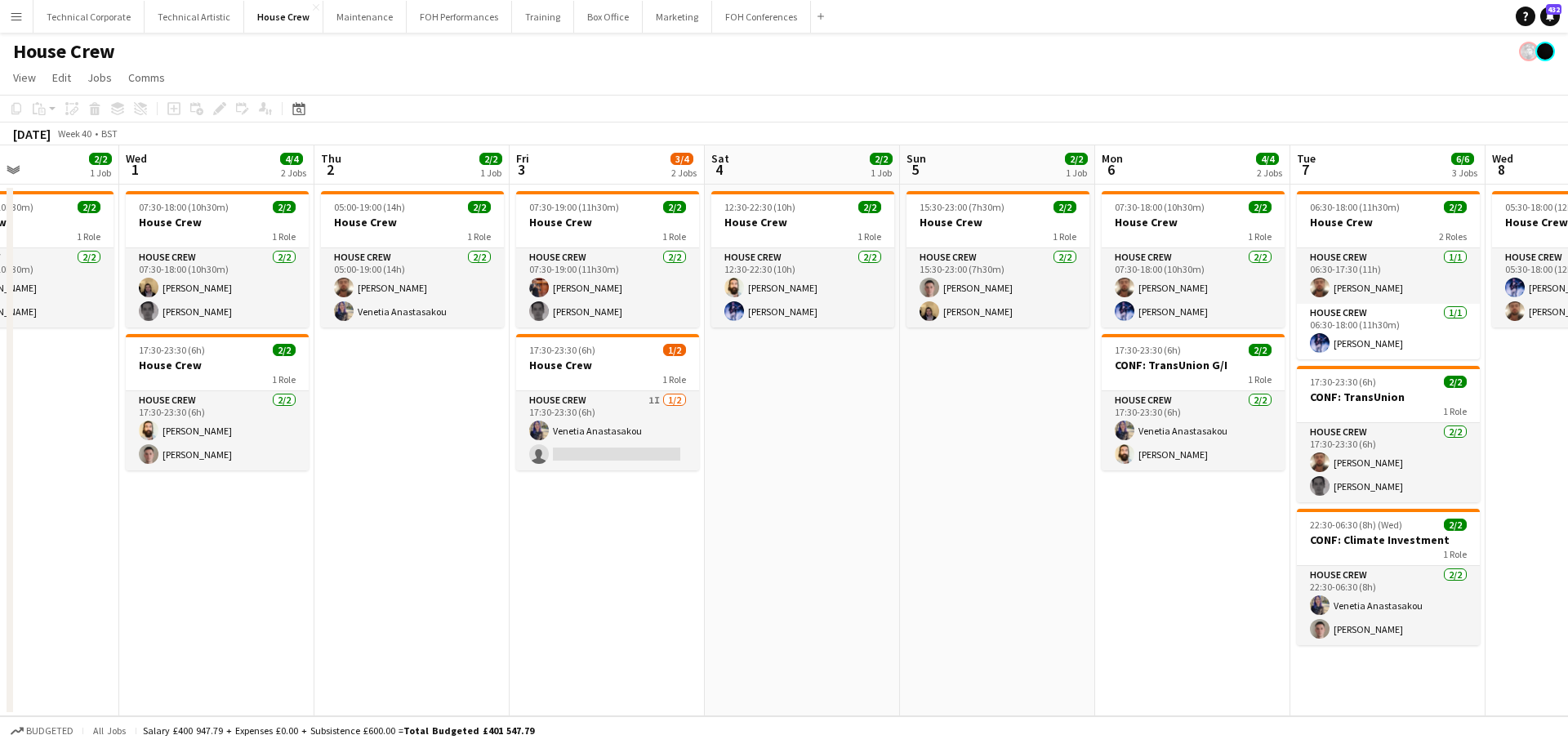
scroll to position [0, 709]
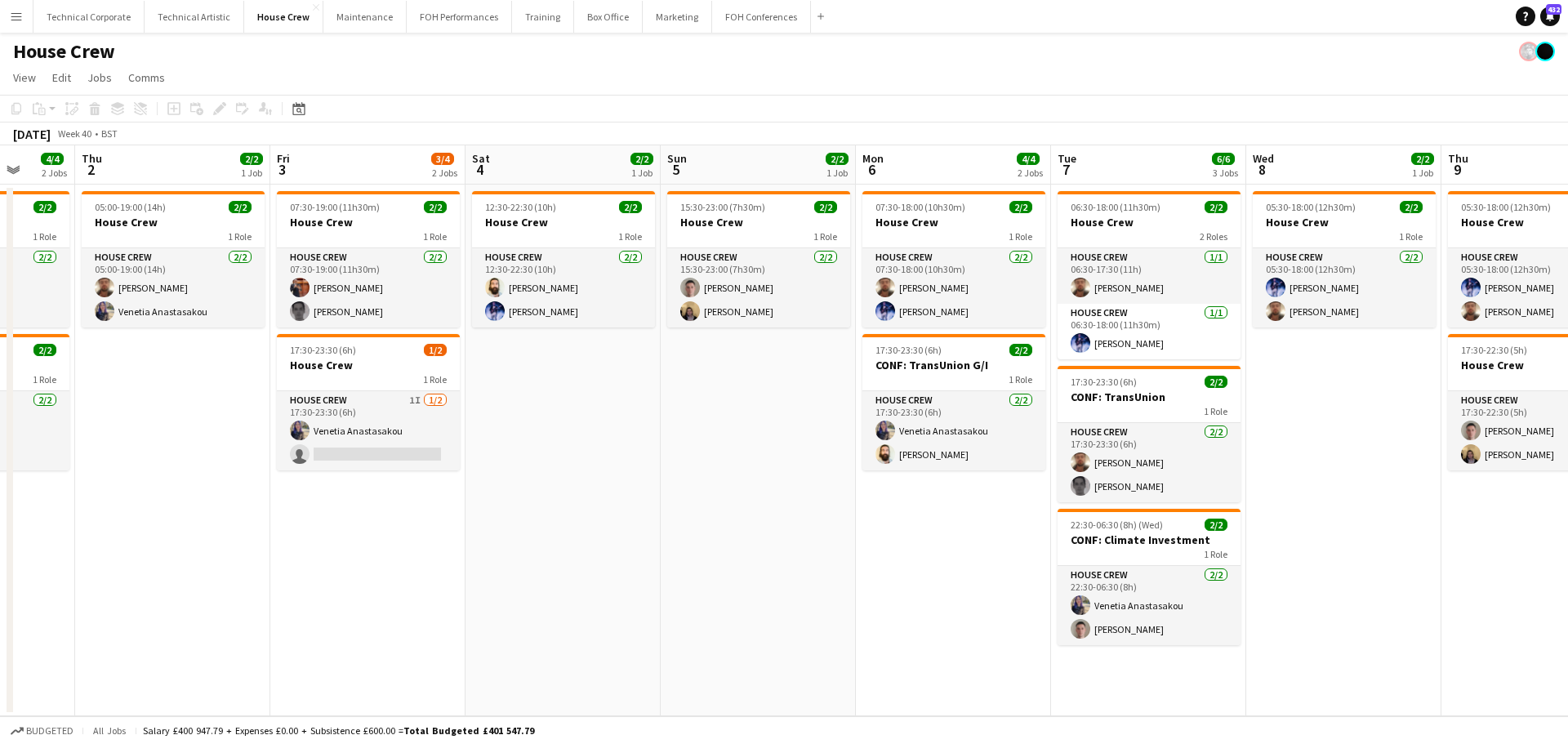
drag, startPoint x: 948, startPoint y: 425, endPoint x: 547, endPoint y: 427, distance: 401.0
click at [547, 427] on app-calendar-viewport "Mon 29 2/2 1 Job Tue 30 2/2 1 Job Wed 1 4/4 2 Jobs Thu 2 2/2 1 Job Fri 3 3/4 2 …" at bounding box center [784, 431] width 1568 height 571
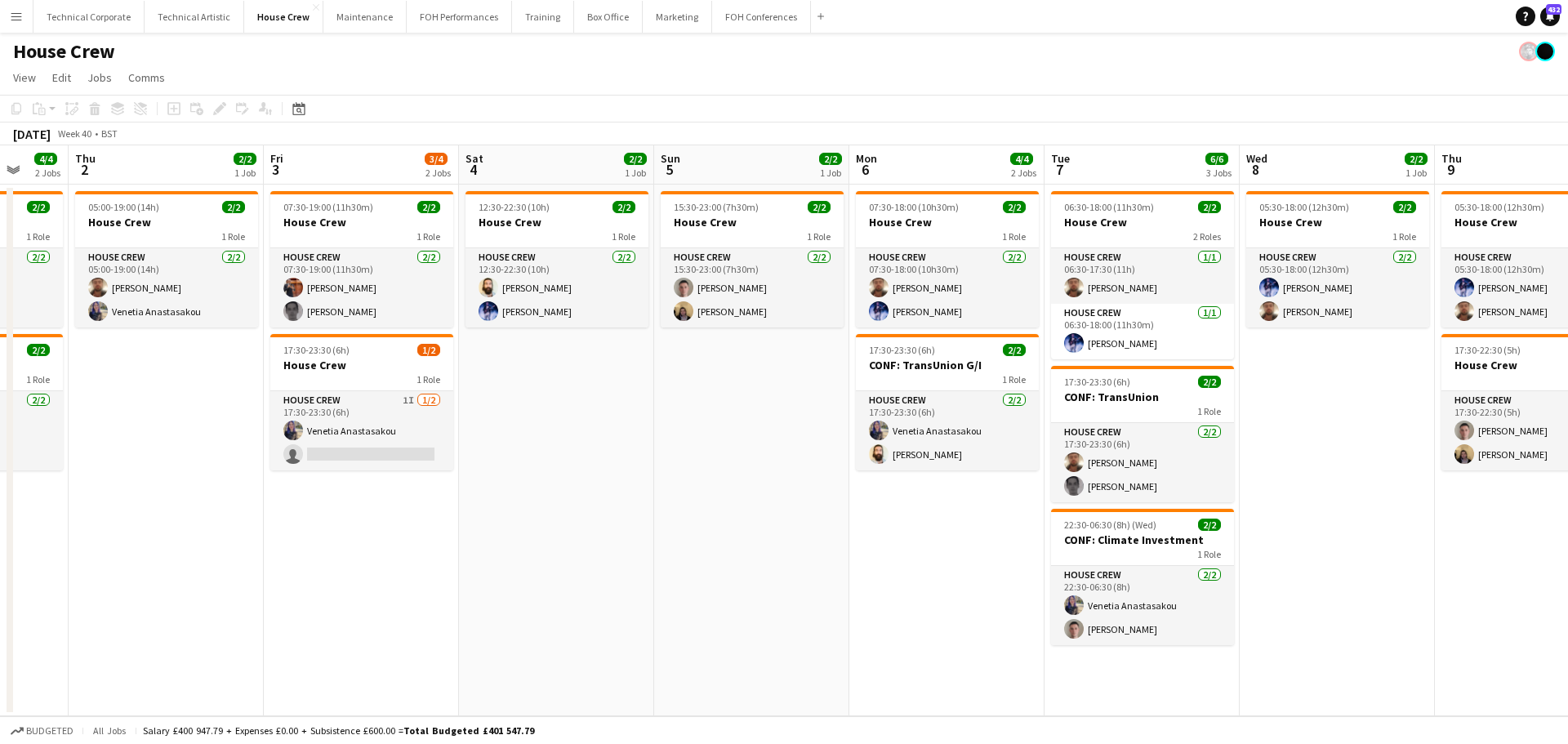
scroll to position [0, 683]
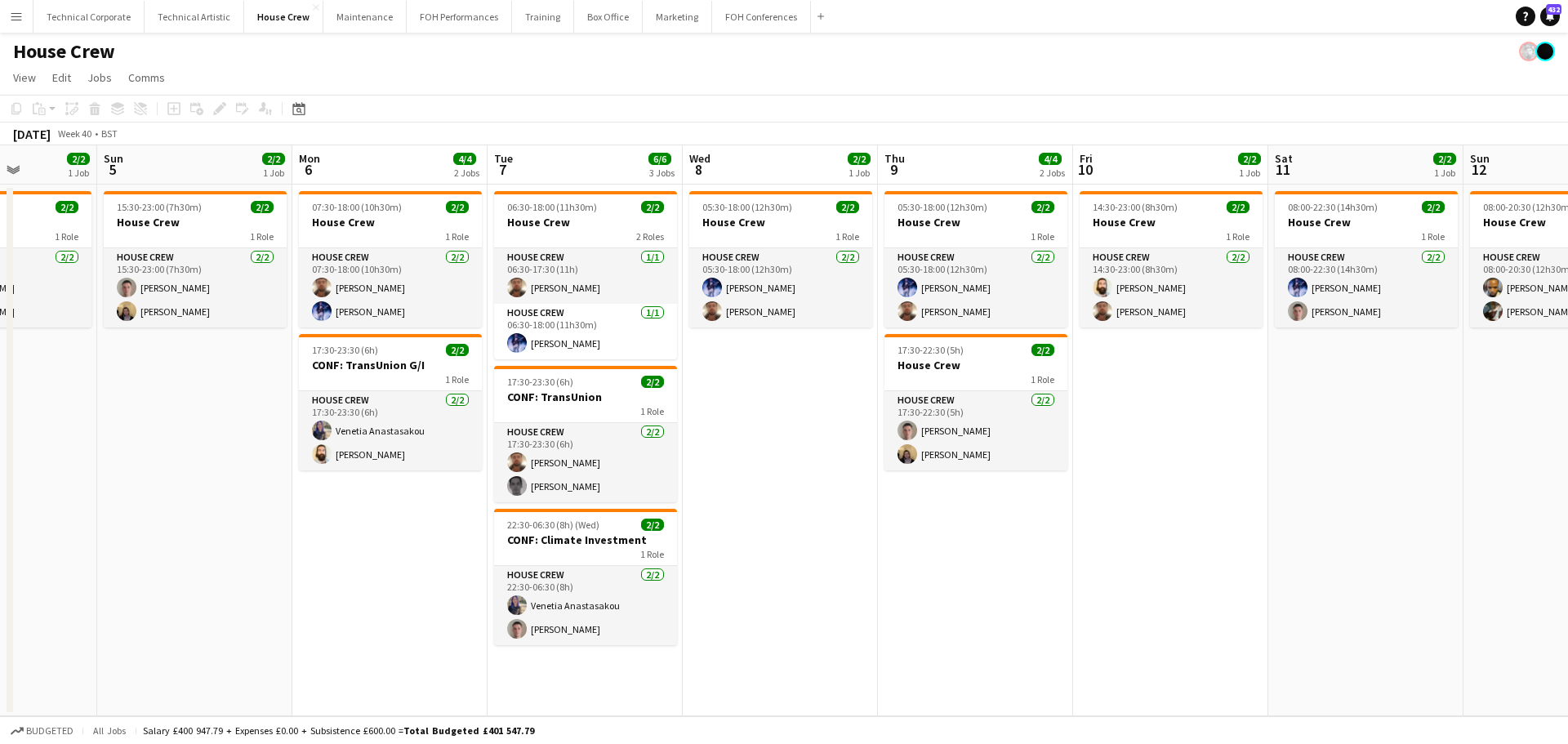
drag, startPoint x: 896, startPoint y: 351, endPoint x: 596, endPoint y: 350, distance: 300.0
click at [596, 350] on app-calendar-viewport "Wed 1 4/4 2 Jobs Thu 2 2/2 1 Job Fri 3 3/4 2 Jobs Sat 4 2/2 1 Job Sun 5 2/2 1 J…" at bounding box center [784, 431] width 1568 height 571
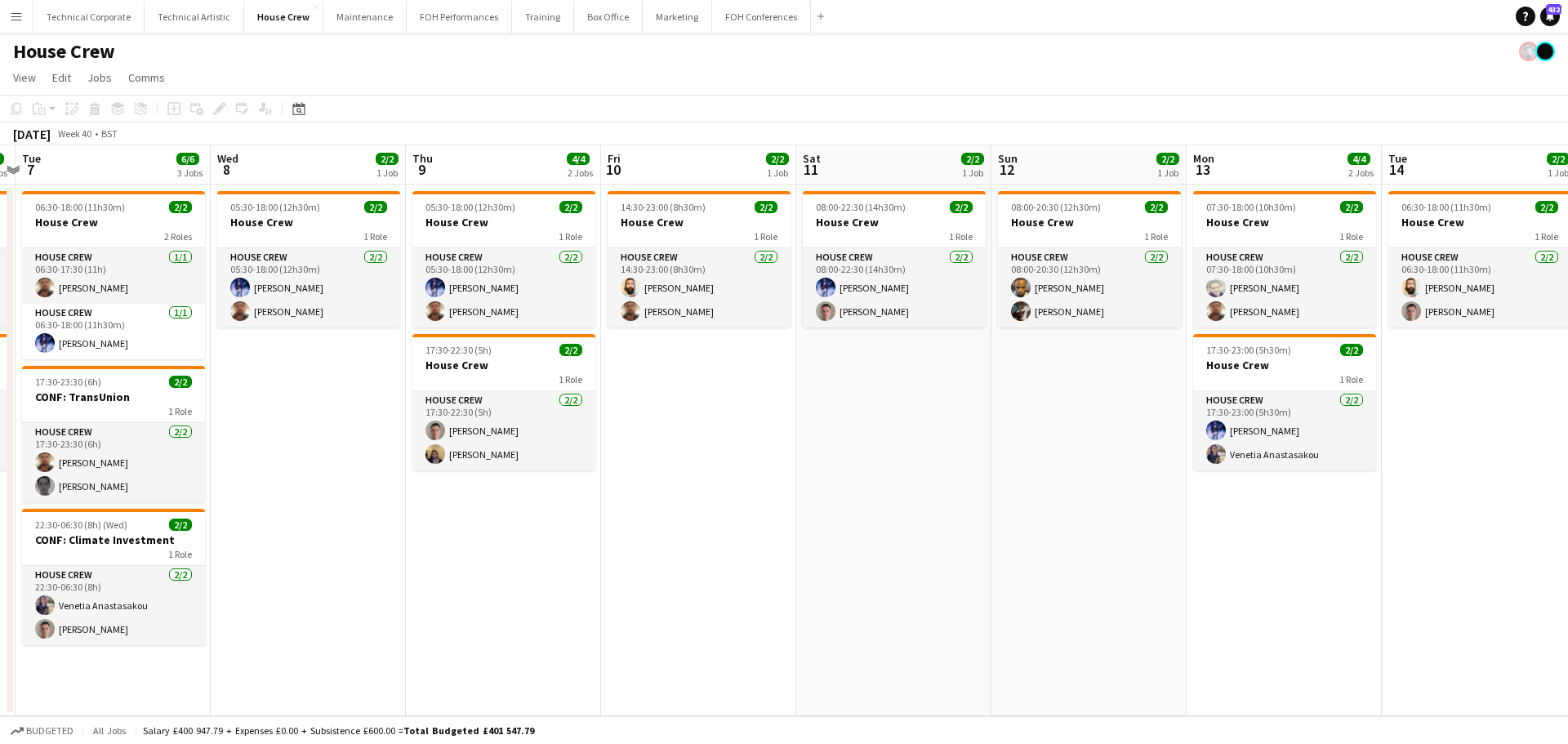
drag, startPoint x: 684, startPoint y: 376, endPoint x: 536, endPoint y: 377, distance: 148.0
click at [536, 377] on app-calendar-viewport "Fri 3 3/4 2 Jobs Sat 4 2/2 1 Job Sun 5 2/2 1 Job Mon 6 4/4 2 Jobs Tue 7 6/6 3 J…" at bounding box center [784, 431] width 1568 height 571
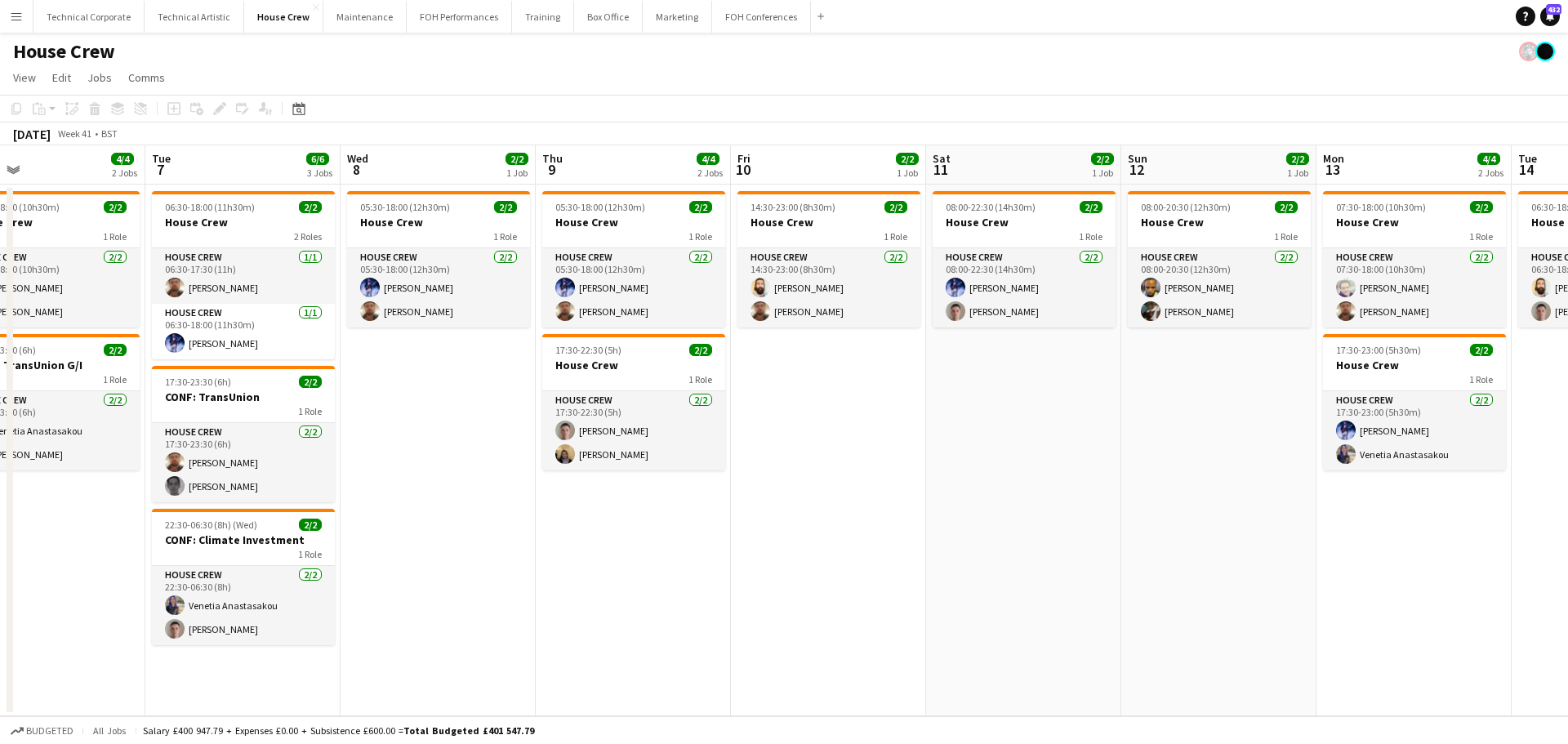
drag, startPoint x: 1132, startPoint y: 387, endPoint x: 983, endPoint y: 356, distance: 152.2
click at [981, 380] on app-calendar-viewport "Fri 3 3/4 2 Jobs Sat 4 2/2 1 Job Sun 5 2/2 1 Job Mon 6 4/4 2 Jobs Tue 7 6/6 3 J…" at bounding box center [784, 431] width 1568 height 571
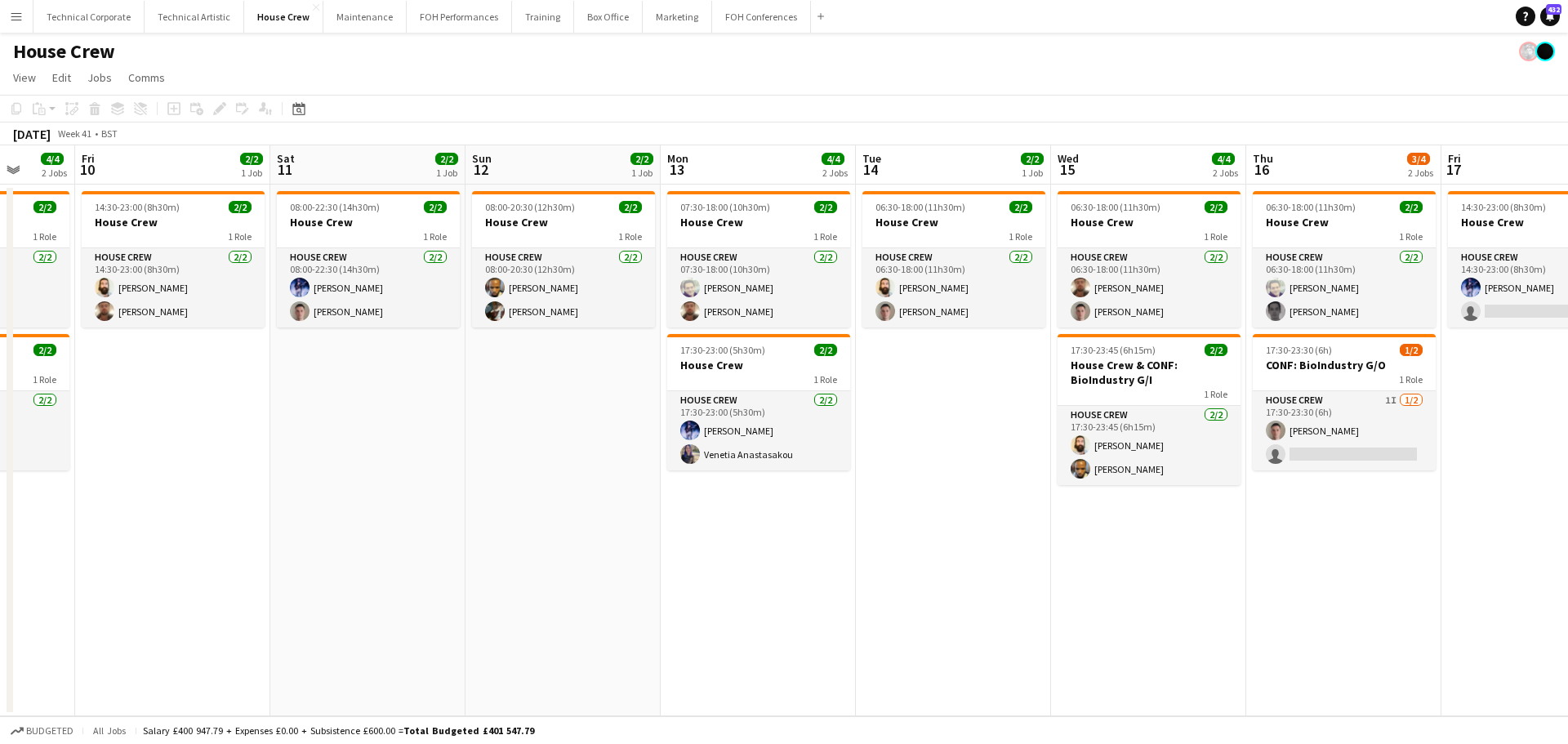
drag, startPoint x: 616, startPoint y: 498, endPoint x: 535, endPoint y: 503, distance: 81.2
click at [535, 503] on app-calendar-viewport "Mon 6 4/4 2 Jobs Tue 7 6/6 3 Jobs Wed 8 2/2 1 Job Thu 9 4/4 2 Jobs Fri 10 2/2 1…" at bounding box center [784, 431] width 1568 height 571
drag, startPoint x: 411, startPoint y: 525, endPoint x: 1072, endPoint y: 492, distance: 661.8
click at [1061, 494] on app-calendar-viewport "Mon 6 4/4 2 Jobs Tue 7 6/6 3 Jobs Wed 8 2/2 1 Job Thu 9 4/4 2 Jobs Fri 10 2/2 1…" at bounding box center [784, 431] width 1568 height 571
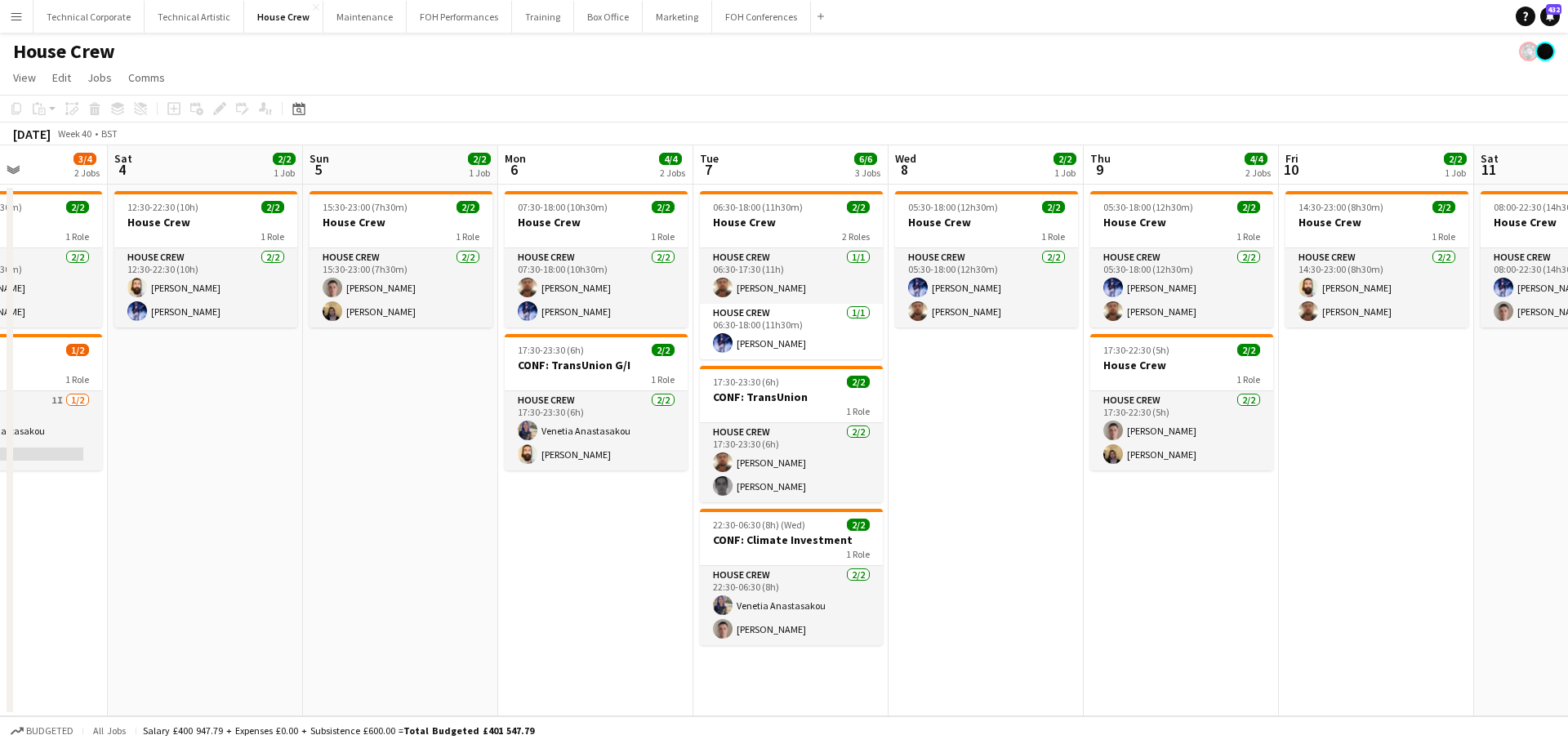
drag, startPoint x: 677, startPoint y: 496, endPoint x: 1206, endPoint y: 474, distance: 529.5
click at [1219, 474] on app-calendar-viewport "Wed 1 4/4 2 Jobs Thu 2 2/2 1 Job Fri 3 3/4 2 Jobs Sat 4 2/2 1 Job Sun 5 2/2 1 J…" at bounding box center [784, 431] width 1568 height 571
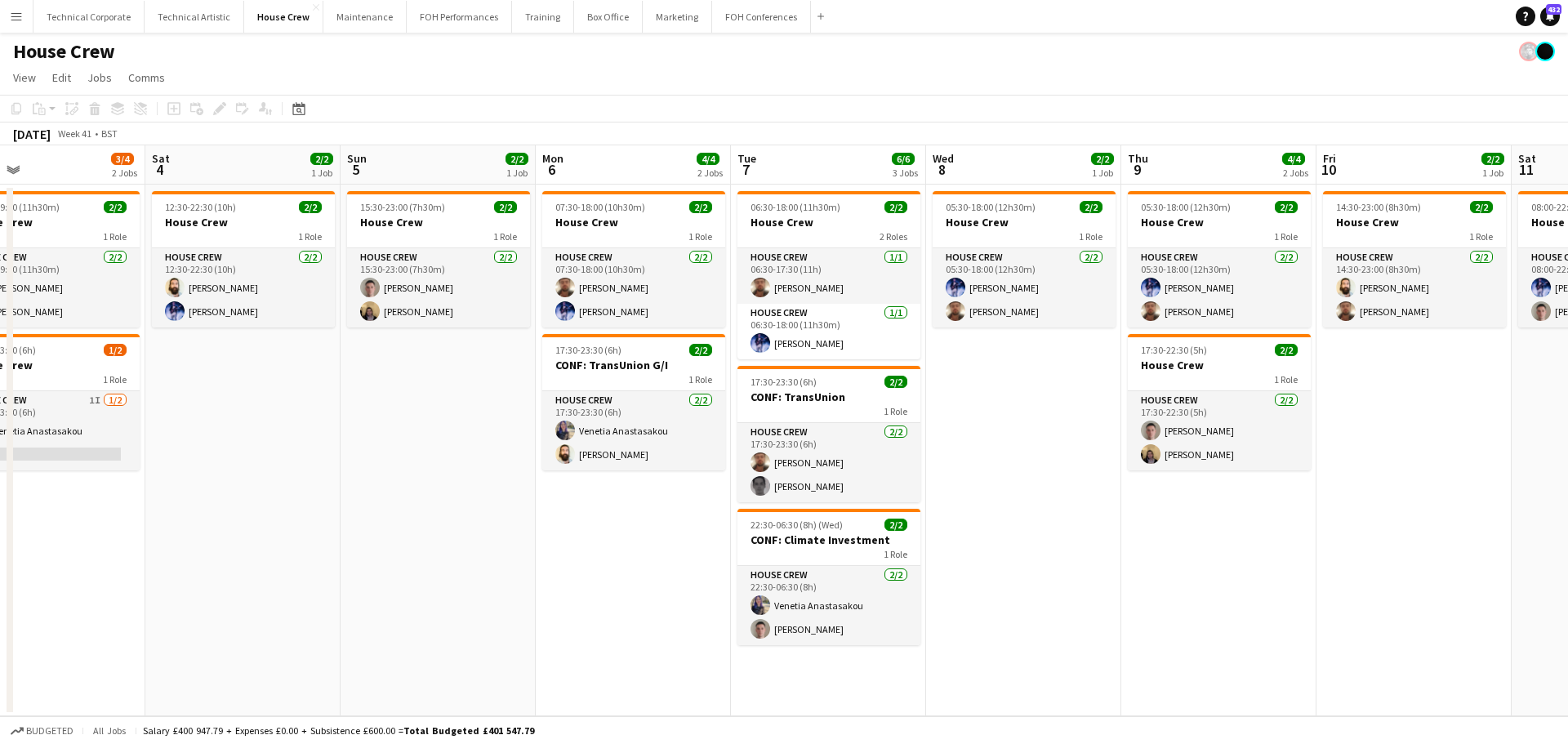
drag, startPoint x: 467, startPoint y: 501, endPoint x: 482, endPoint y: 501, distance: 15.0
click at [471, 501] on app-calendar-viewport "Wed 1 4/4 2 Jobs Thu 2 2/2 1 Job Fri 3 3/4 2 Jobs Sat 4 2/2 1 Job Sun 5 2/2 1 J…" at bounding box center [784, 431] width 1568 height 571
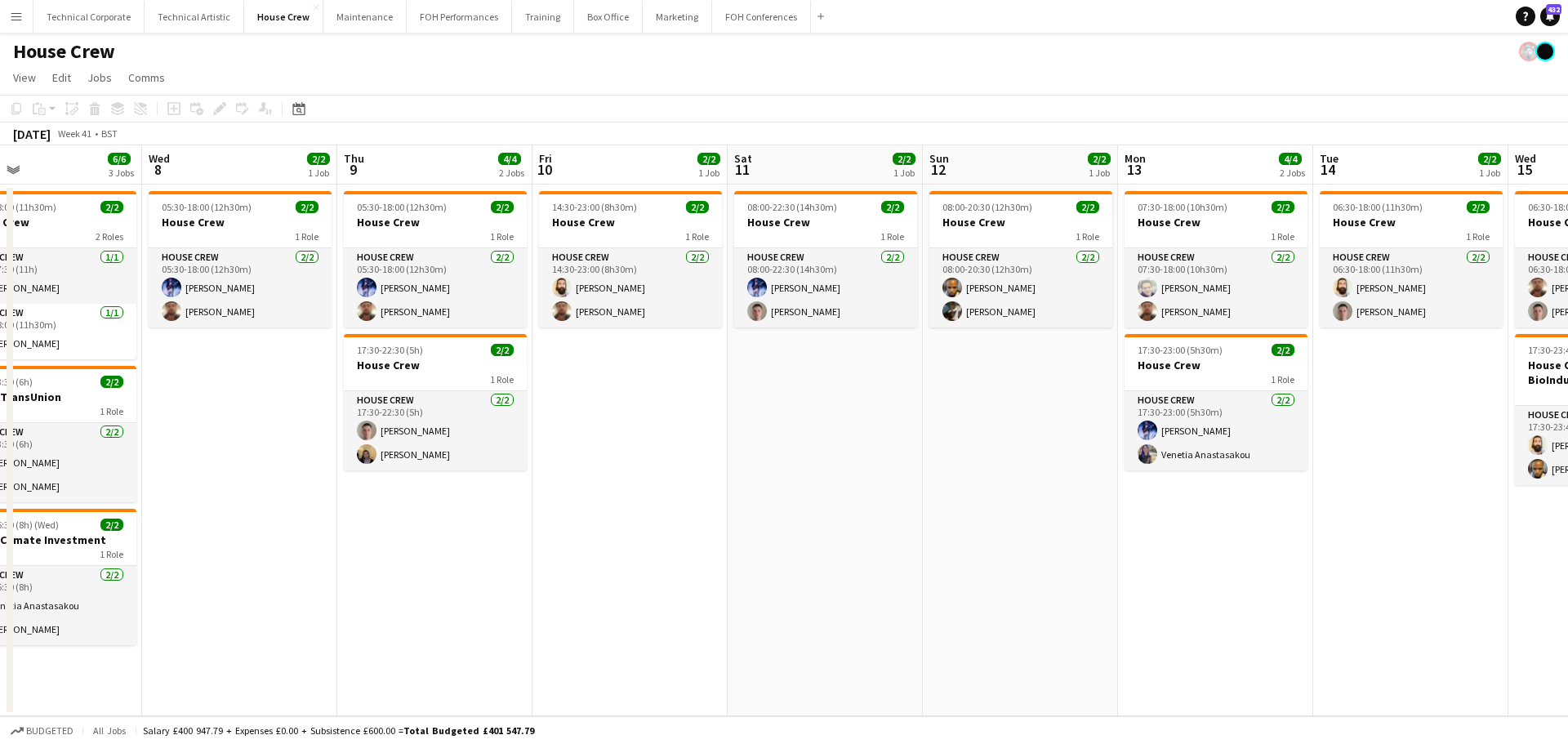
drag, startPoint x: 1146, startPoint y: 472, endPoint x: 434, endPoint y: 526, distance: 714.0
click at [434, 526] on app-calendar-viewport "Fri 3 3/4 2 Jobs Sat 4 2/2 1 Job Sun 5 2/2 1 Job Mon 6 4/4 2 Jobs Tue 7 6/6 3 J…" at bounding box center [784, 431] width 1568 height 571
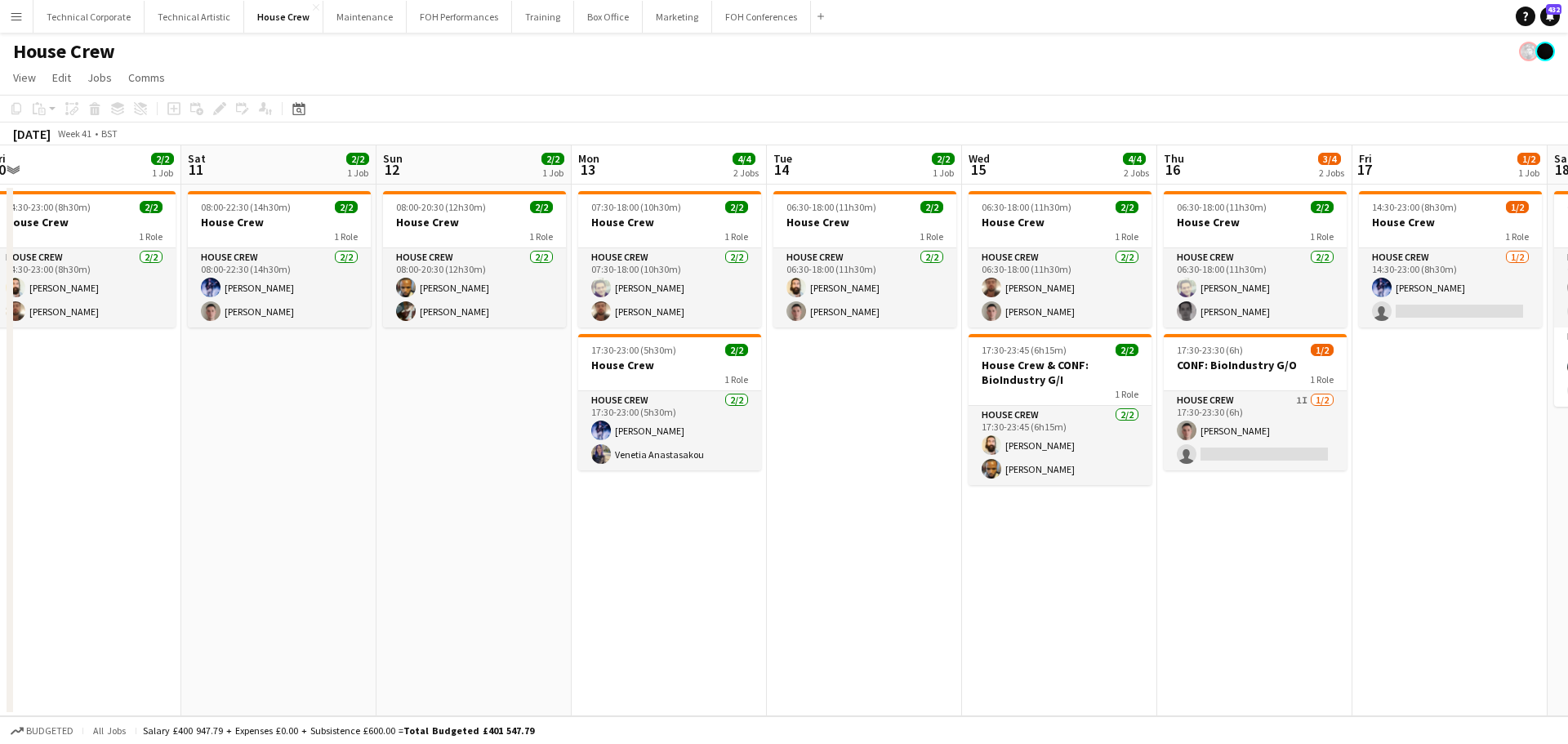
drag
click at [433, 497] on app-calendar-viewport "Tue 7 6/6 3 Jobs Wed 8 2/2 1 Job Thu 9 4/4 2 Jobs Fri 10 2/2 1 Job Sat 11 2/2 1…" at bounding box center [784, 431] width 1568 height 571
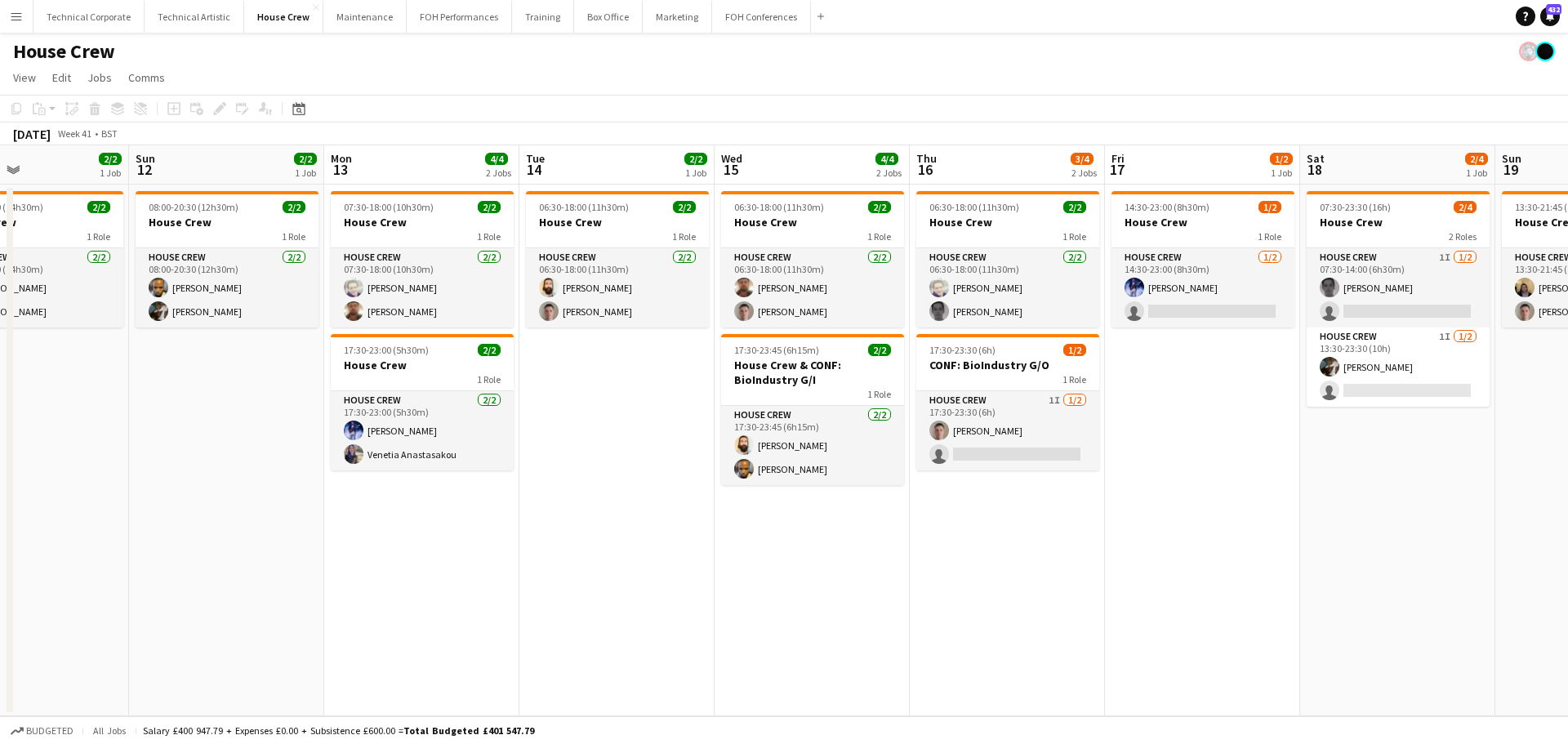
click at [760, 498] on app-calendar-viewport "Thu 9 4/4 2 Jobs Fri 10 2/2 1 Job Sat 11 2/2 1 Job Sun 12 2/2 1 Job Mon 13 4/4 …" at bounding box center [784, 431] width 1568 height 571
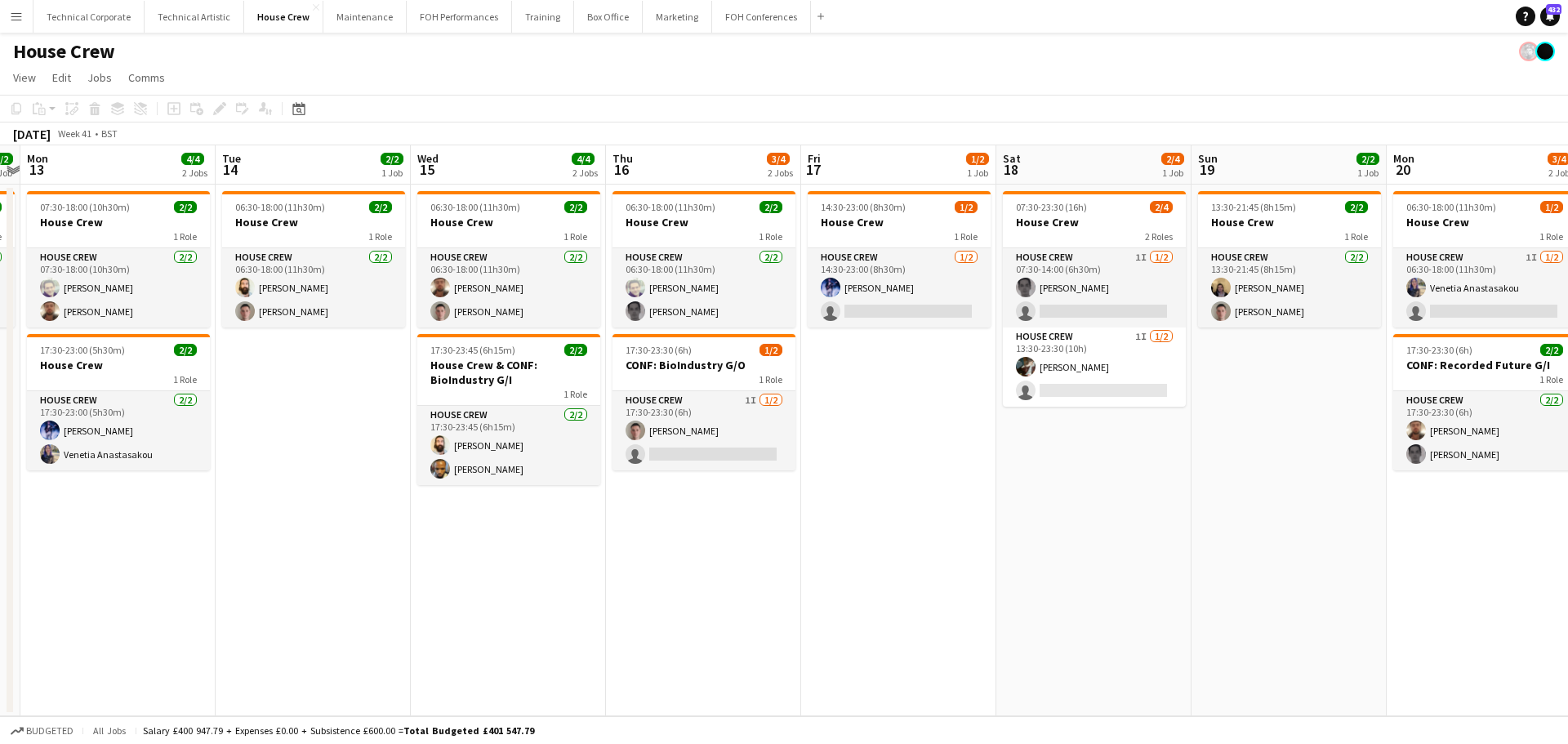
click at [655, 494] on app-calendar-viewport "Thu 9 4/4 2 Jobs Fri 10 2/2 1 Job Sat 11 2/2 1 Job Sun 12 2/2 1 Job Mon 13 4/4 …" at bounding box center [784, 431] width 1568 height 571
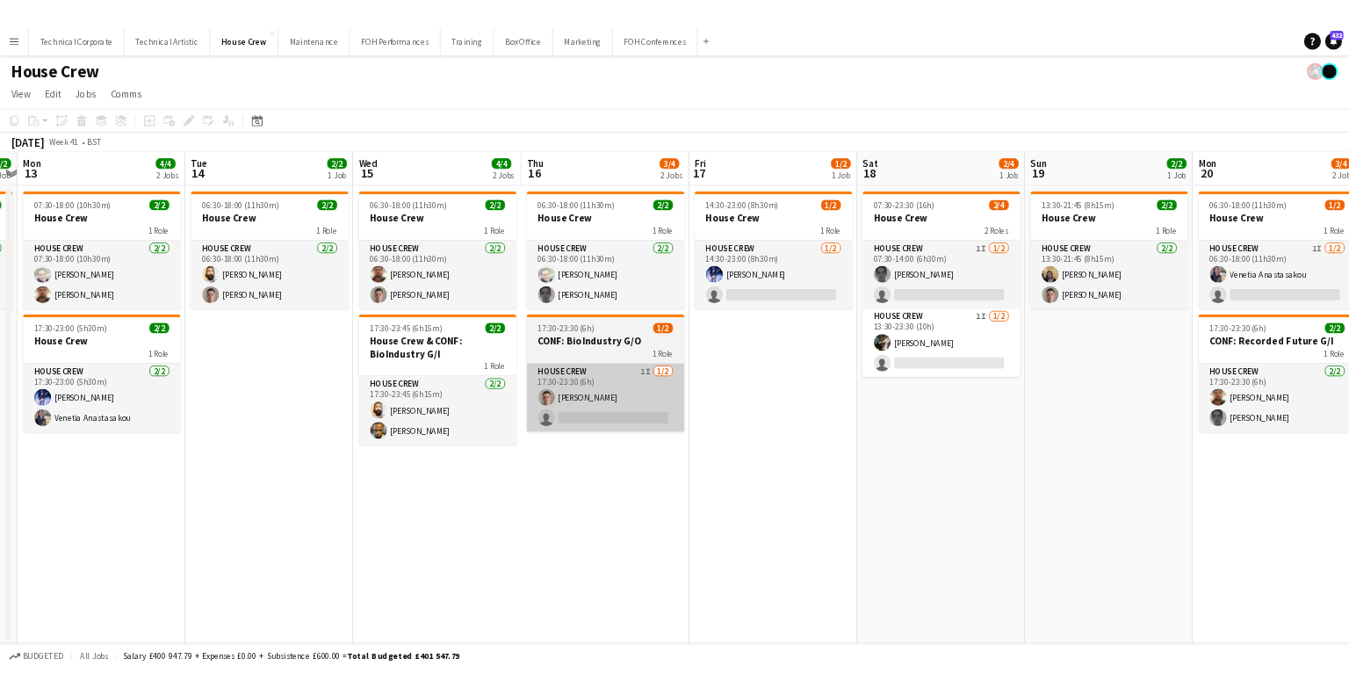
scroll to position [0, 826]
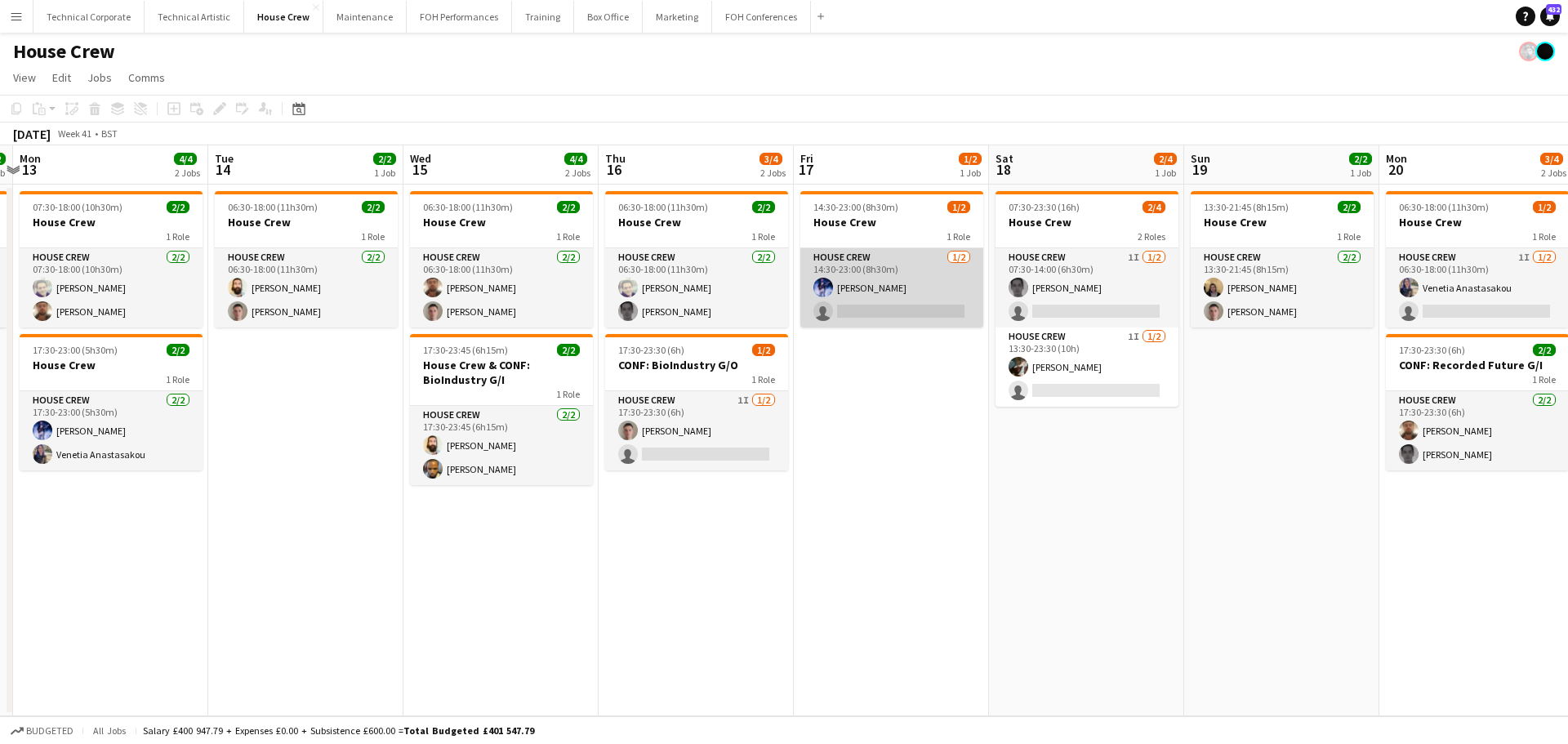
click at [967, 272] on app-card-role "House Crew [DATE] 14:30-23:00 (8h30m) [PERSON_NAME] single-neutral-actions" at bounding box center [891, 287] width 183 height 79
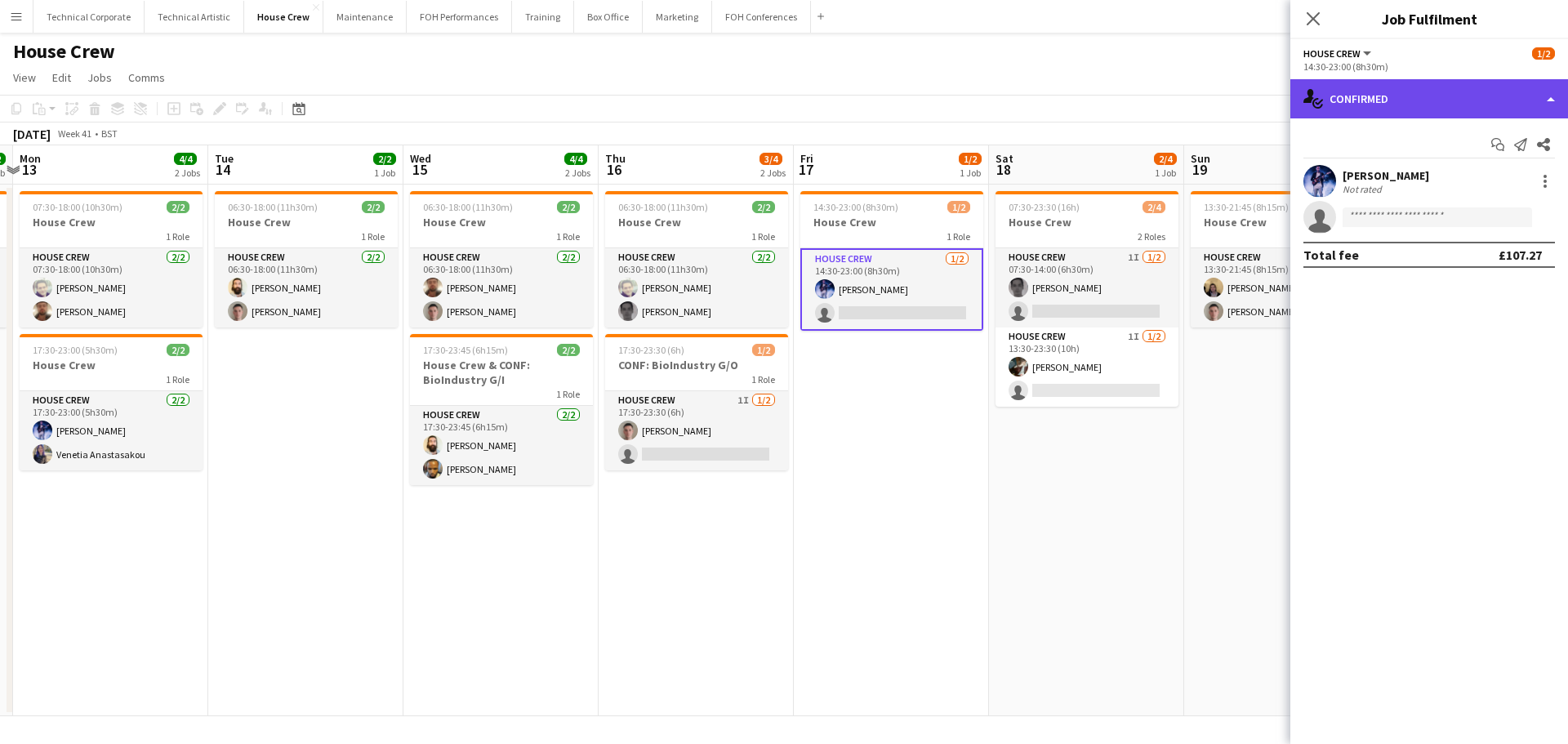
click at [1408, 86] on div "single-neutral-actions-check-2 Confirmed" at bounding box center [1429, 99] width 278 height 39
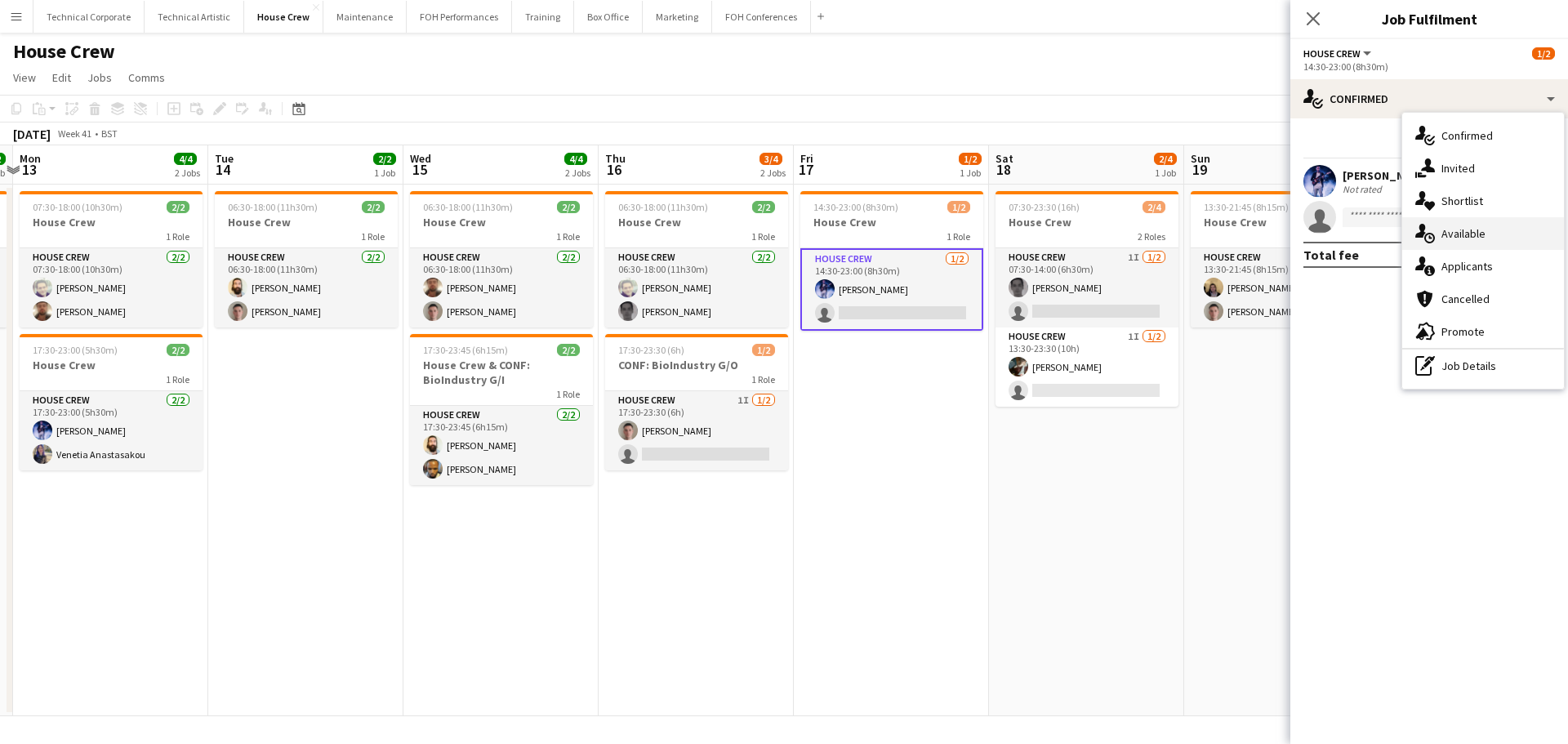
click at [1496, 221] on div "single-neutral-actions-upload Available" at bounding box center [1482, 233] width 162 height 33
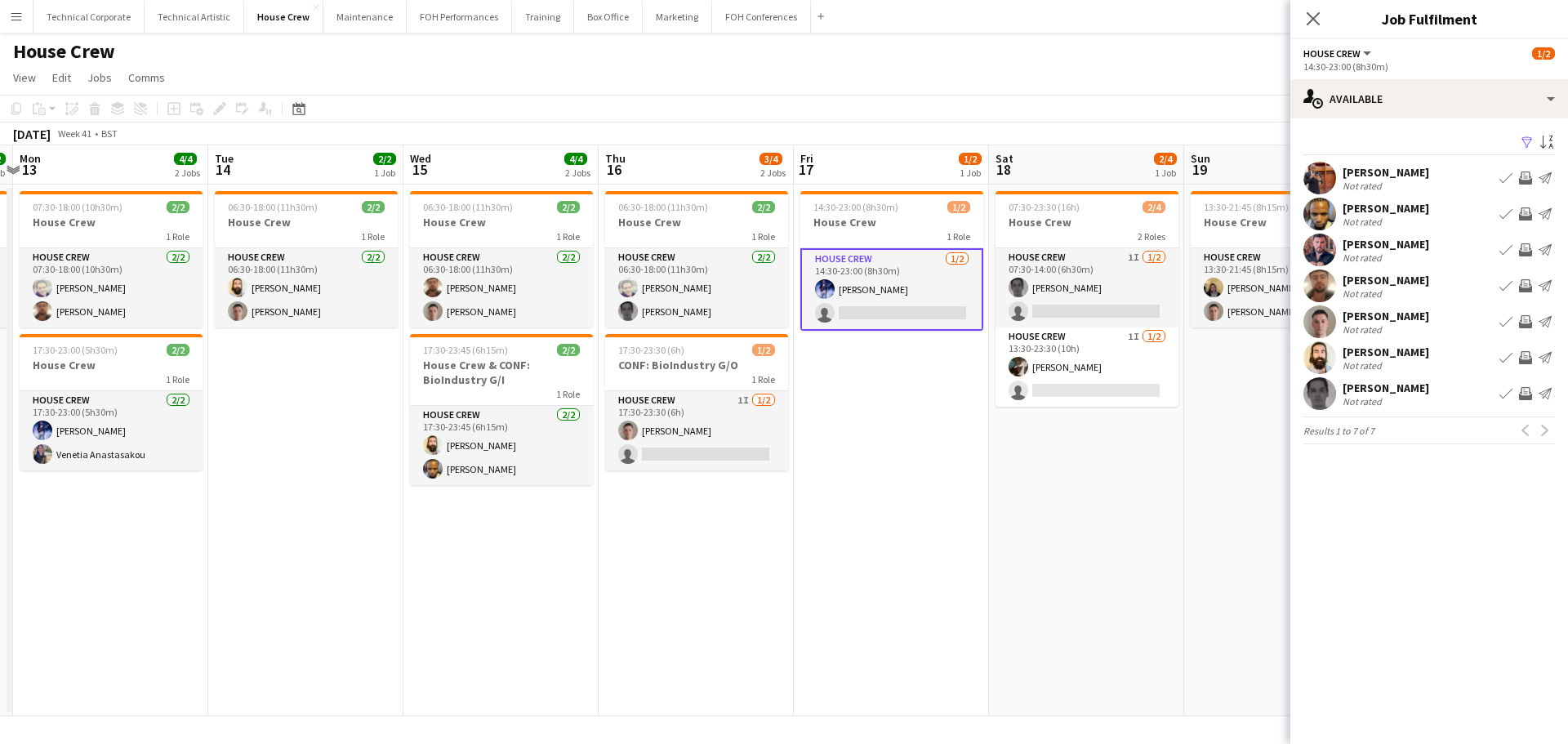
click at [907, 465] on app-date-cell "14:30-23:00 (8h30m) 1/2 House Crew 1 Role House Crew [DATE] 14:30-23:00 (8h30m)…" at bounding box center [891, 451] width 195 height 532
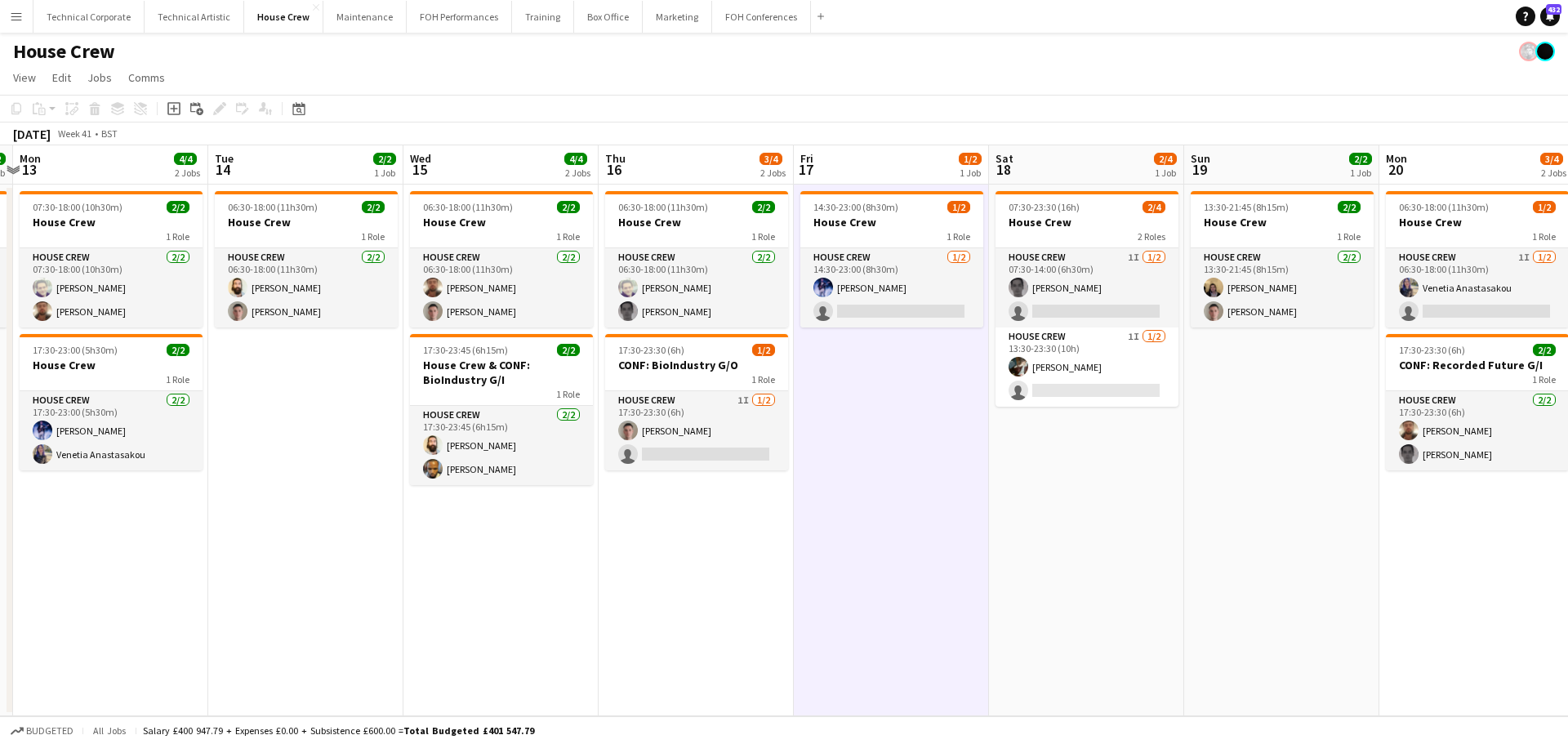
click at [907, 465] on app-date-cell "14:30-23:00 (8h30m) 1/2 House Crew 1 Role House Crew [DATE] 14:30-23:00 (8h30m)…" at bounding box center [891, 451] width 195 height 532
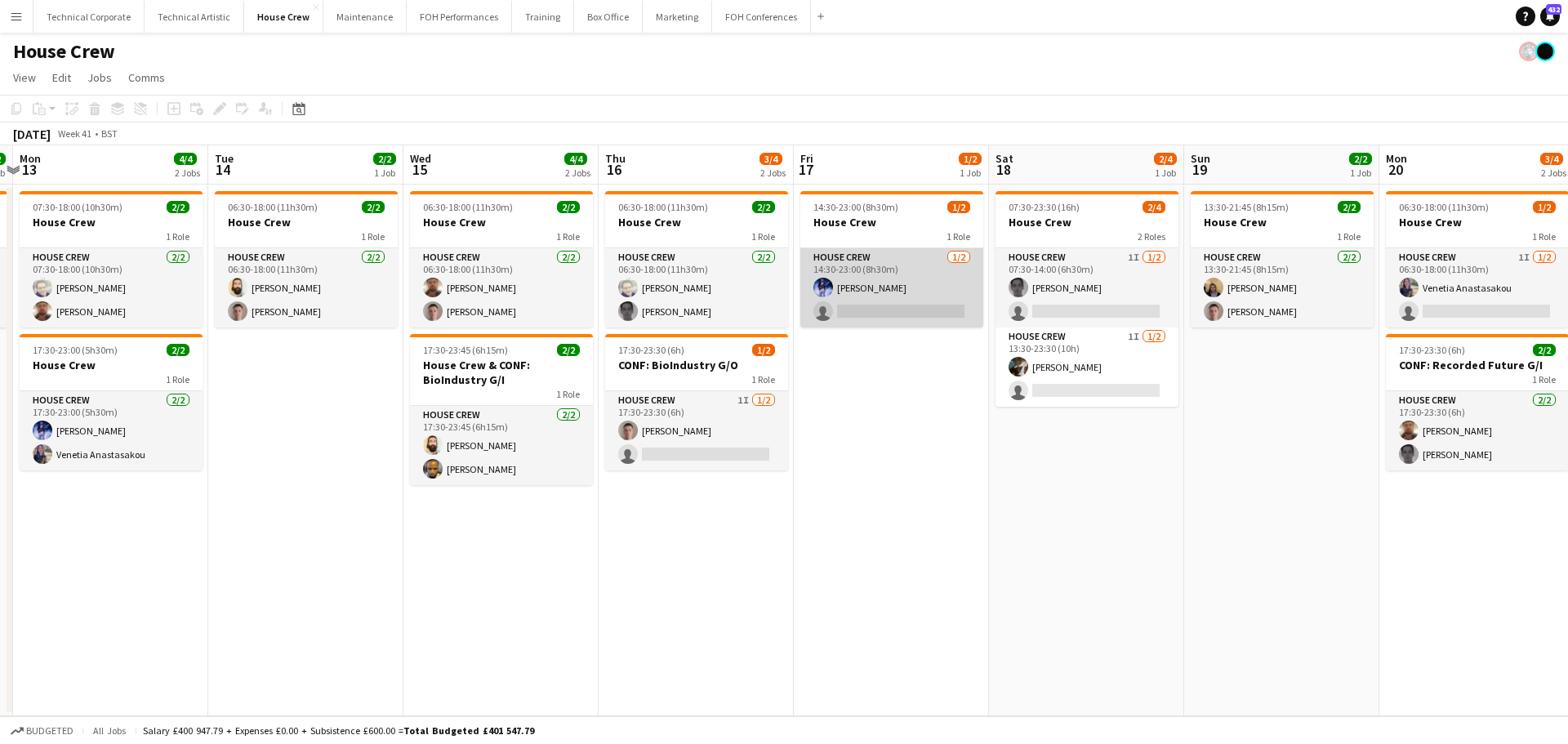
click at [908, 286] on app-card-role "House Crew [DATE] 14:30-23:00 (8h30m) [PERSON_NAME] single-neutral-actions" at bounding box center [891, 287] width 183 height 79
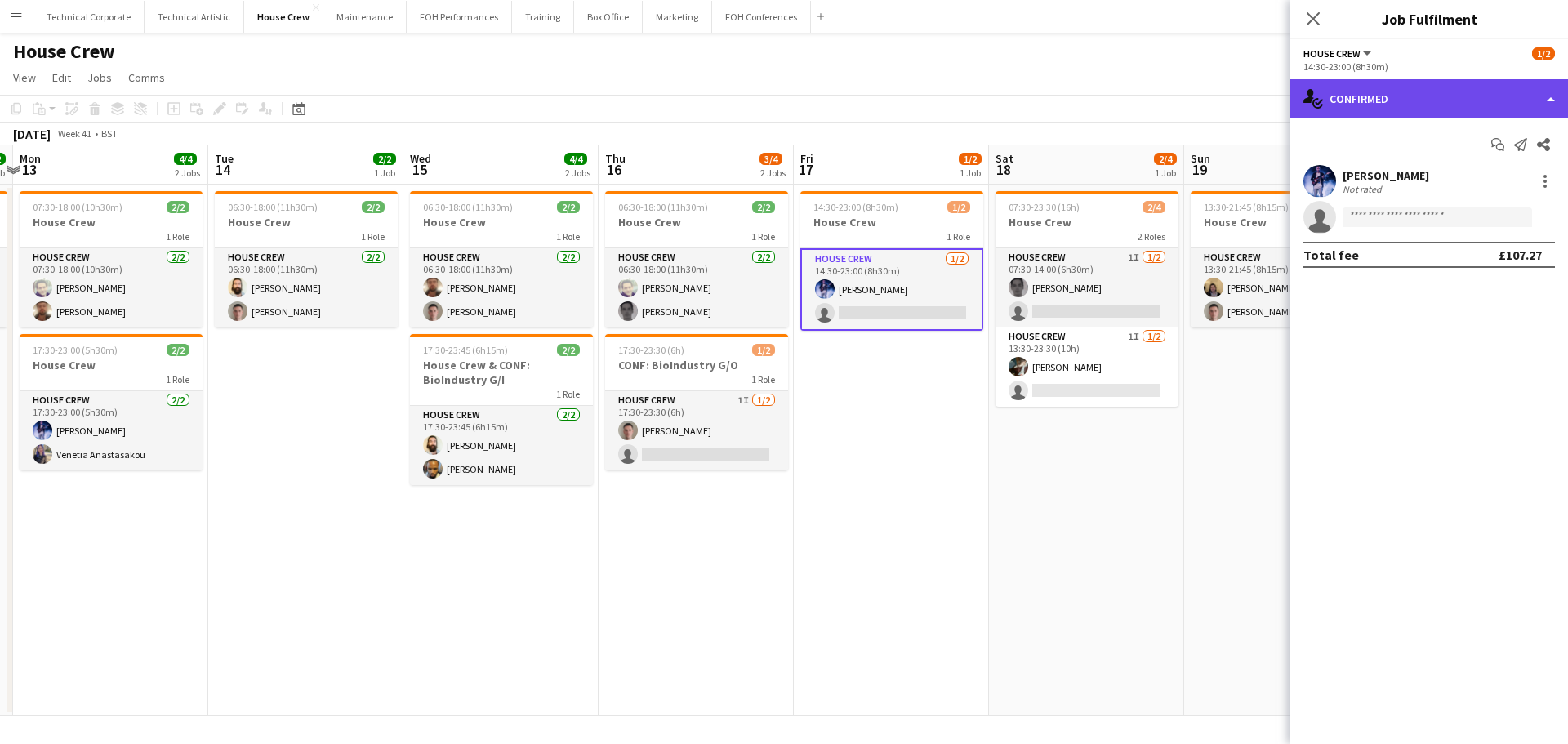
click at [1463, 101] on div "single-neutral-actions-check-2 Confirmed" at bounding box center [1429, 99] width 278 height 39
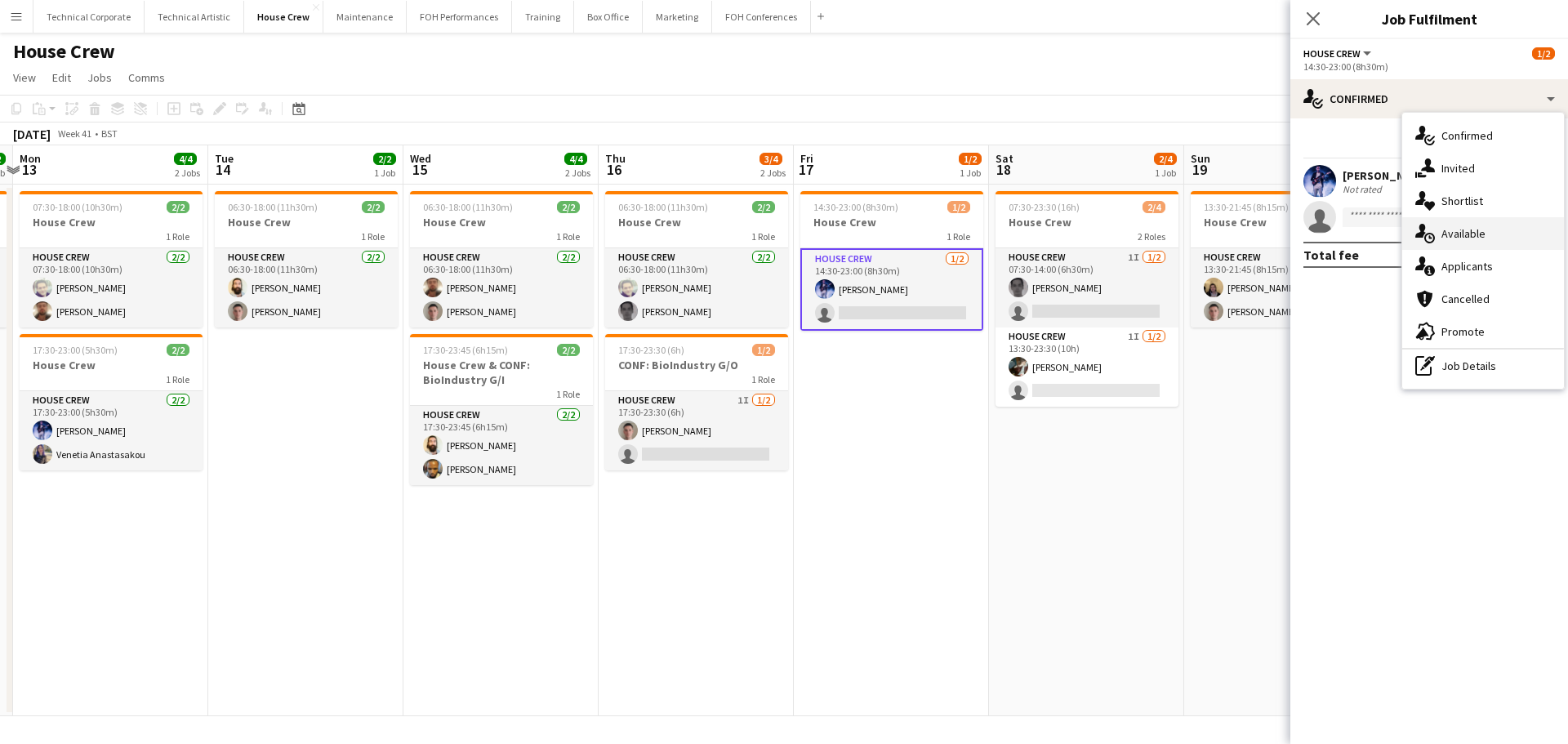
click at [1456, 239] on span "Available" at bounding box center [1463, 233] width 44 height 15
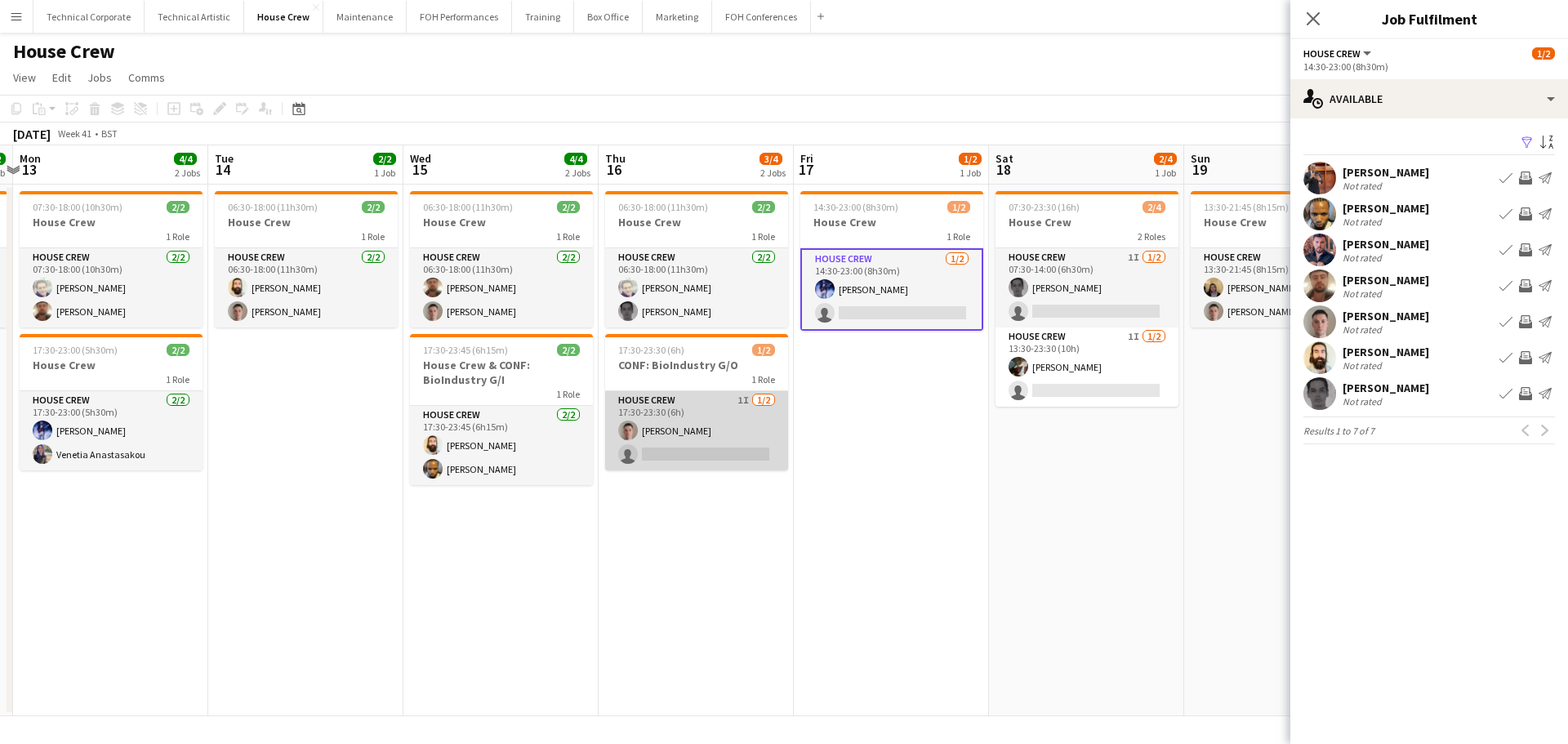
click at [714, 452] on app-card-role "House Crew 1I [DATE] 17:30-23:30 (6h) [PERSON_NAME] single-neutral-actions" at bounding box center [696, 431] width 183 height 79
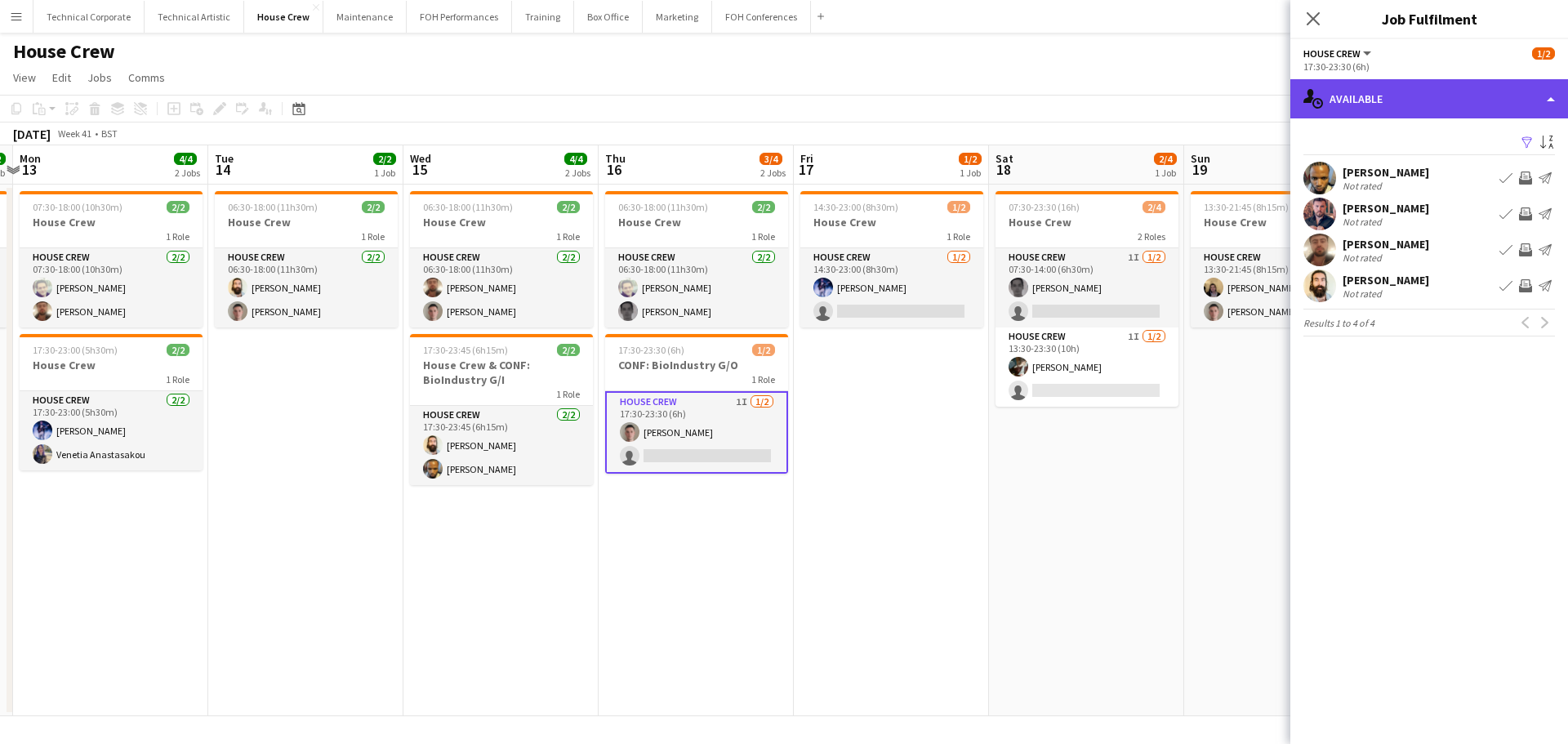
click at [1473, 96] on div "single-neutral-actions-upload Available" at bounding box center [1429, 99] width 278 height 39
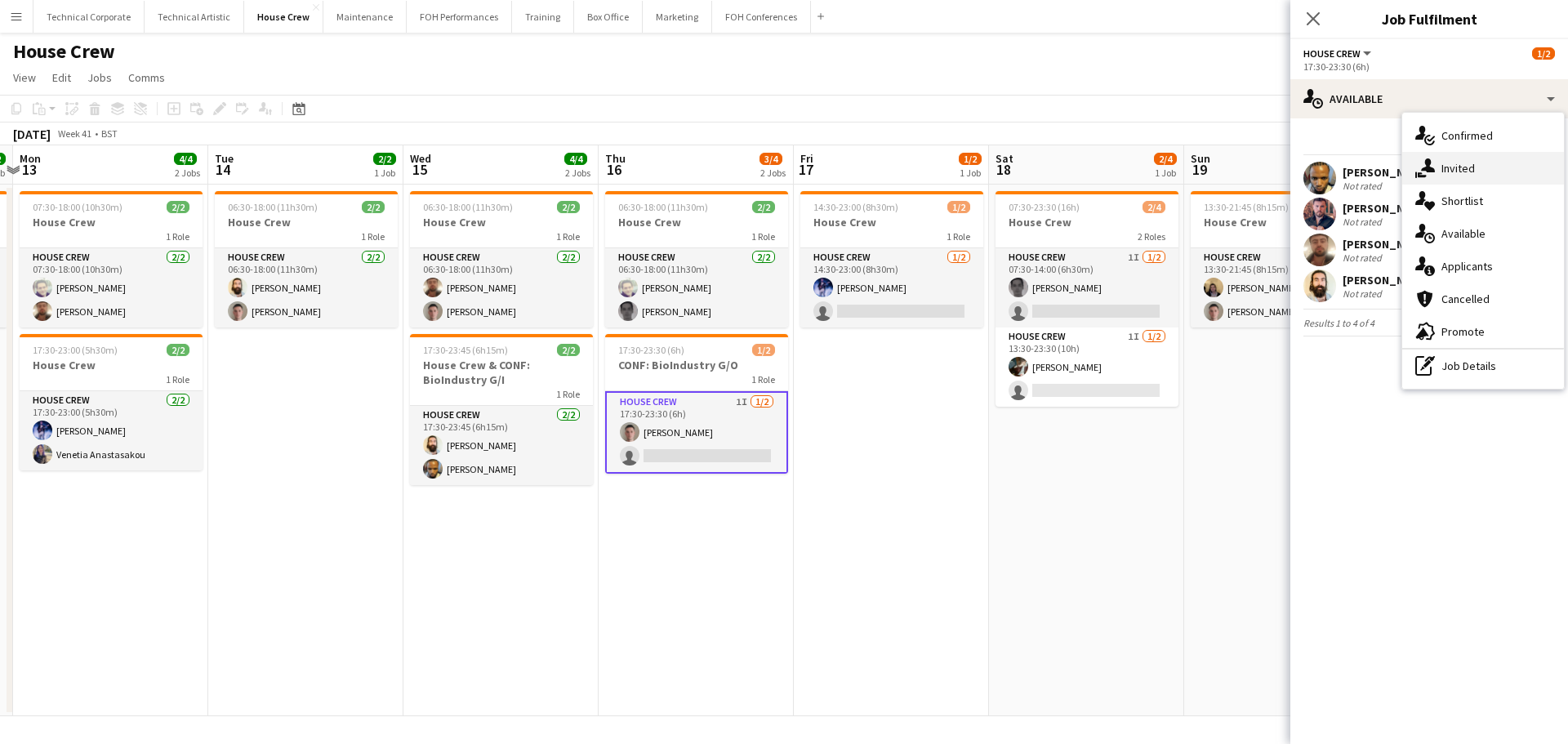
click at [1488, 171] on div "single-neutral-actions-share-1 Invited" at bounding box center [1482, 167] width 162 height 33
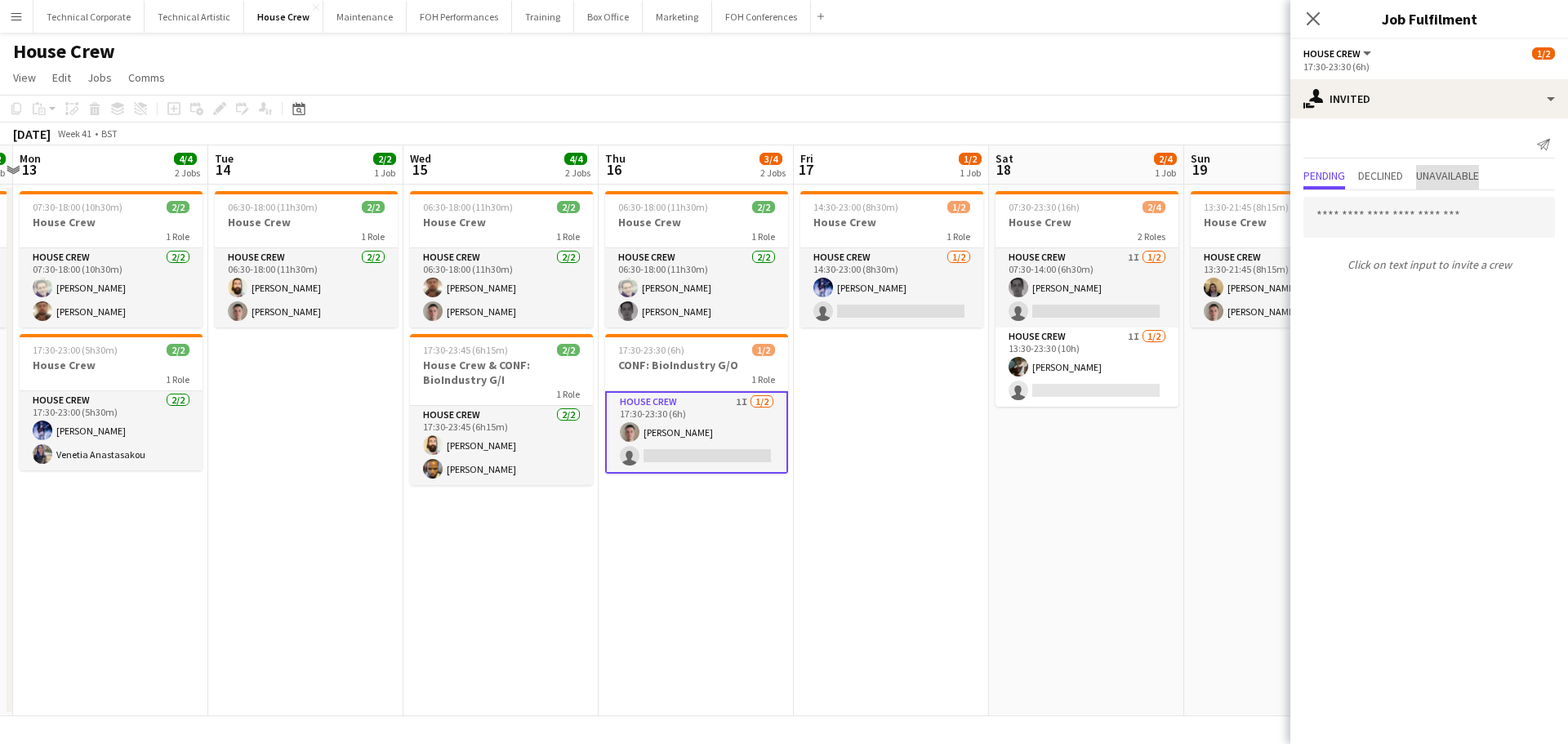
click at [1477, 188] on span "Unavailable" at bounding box center [1447, 177] width 63 height 24
click at [1376, 180] on span "Declined" at bounding box center [1380, 176] width 45 height 11
click at [1338, 179] on span "Pending" at bounding box center [1324, 176] width 42 height 11
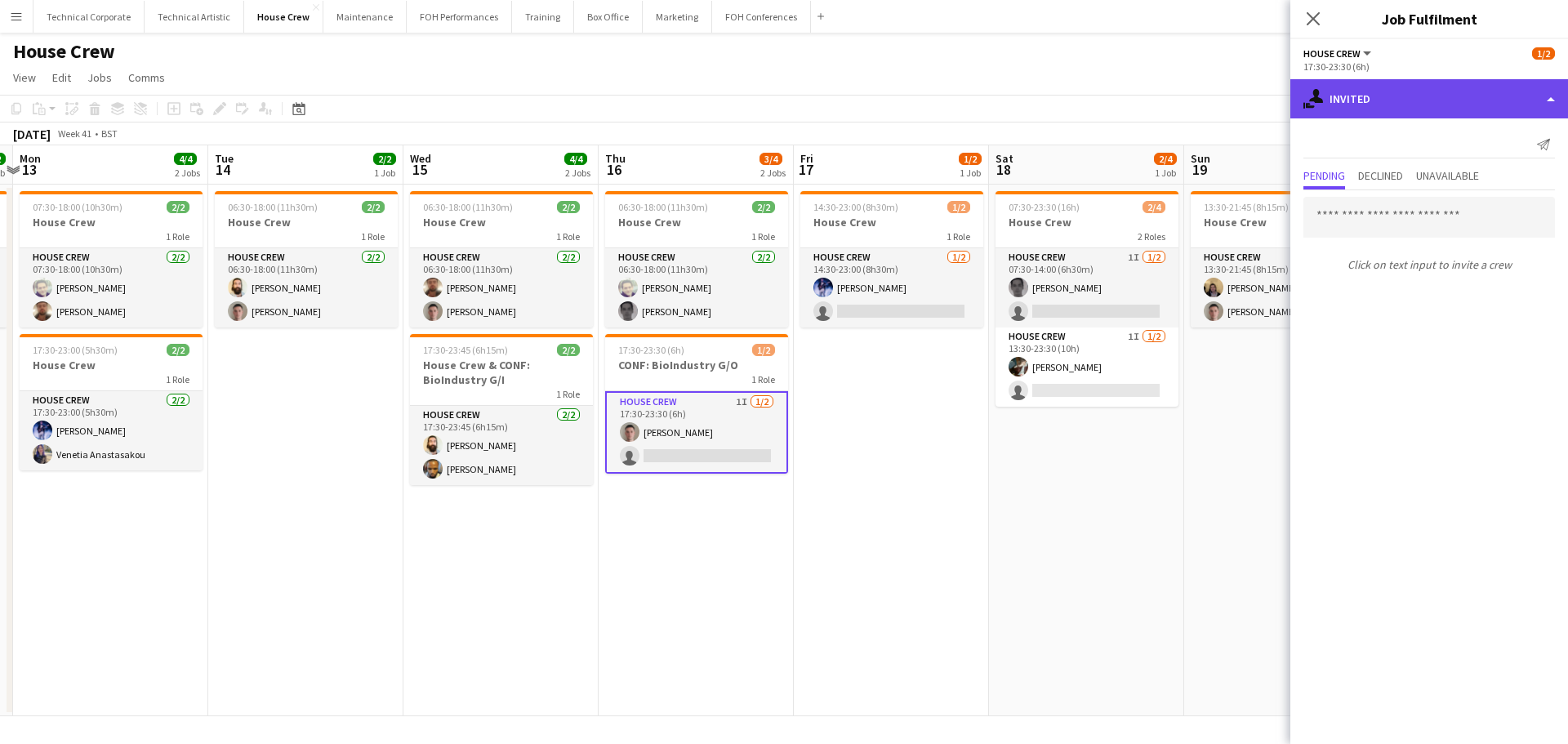
click at [1405, 107] on div "single-neutral-actions-share-1 Invited" at bounding box center [1429, 99] width 278 height 39
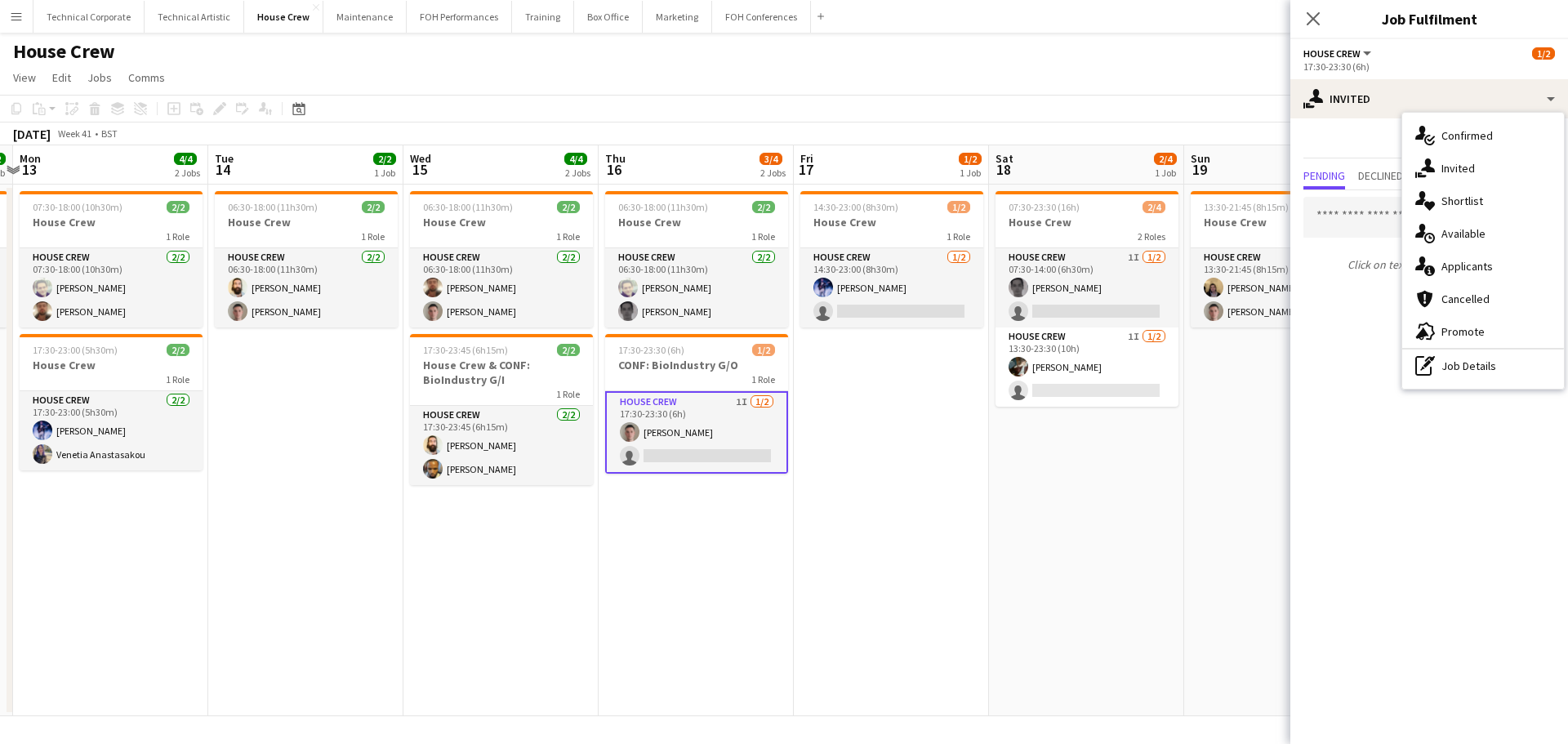
drag, startPoint x: 1466, startPoint y: 212, endPoint x: 1466, endPoint y: 233, distance: 21.0
click at [1466, 217] on div "single-neutral-actions-heart Shortlist" at bounding box center [1482, 201] width 162 height 33
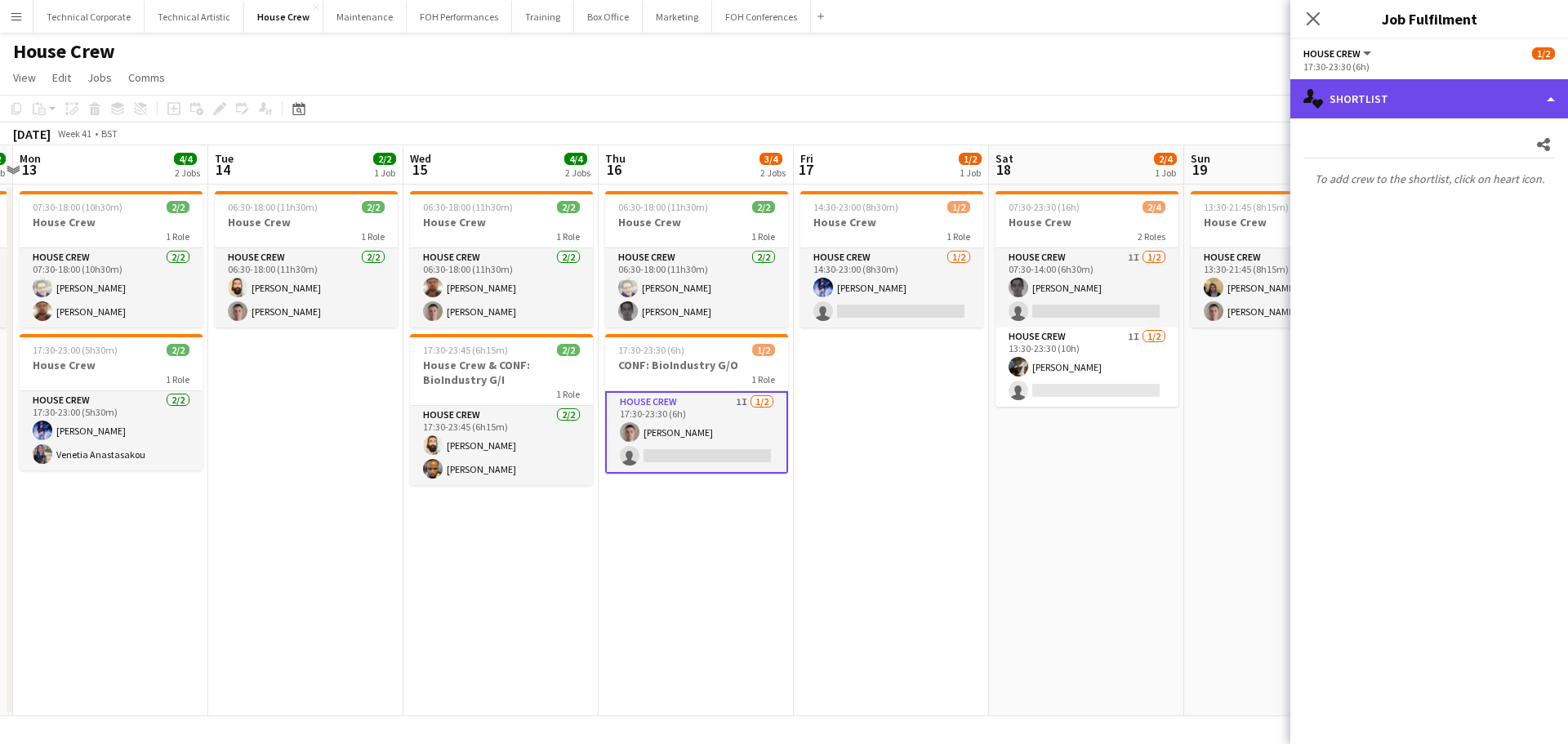
click at [1436, 104] on div "single-neutral-actions-heart Shortlist" at bounding box center [1429, 99] width 278 height 39
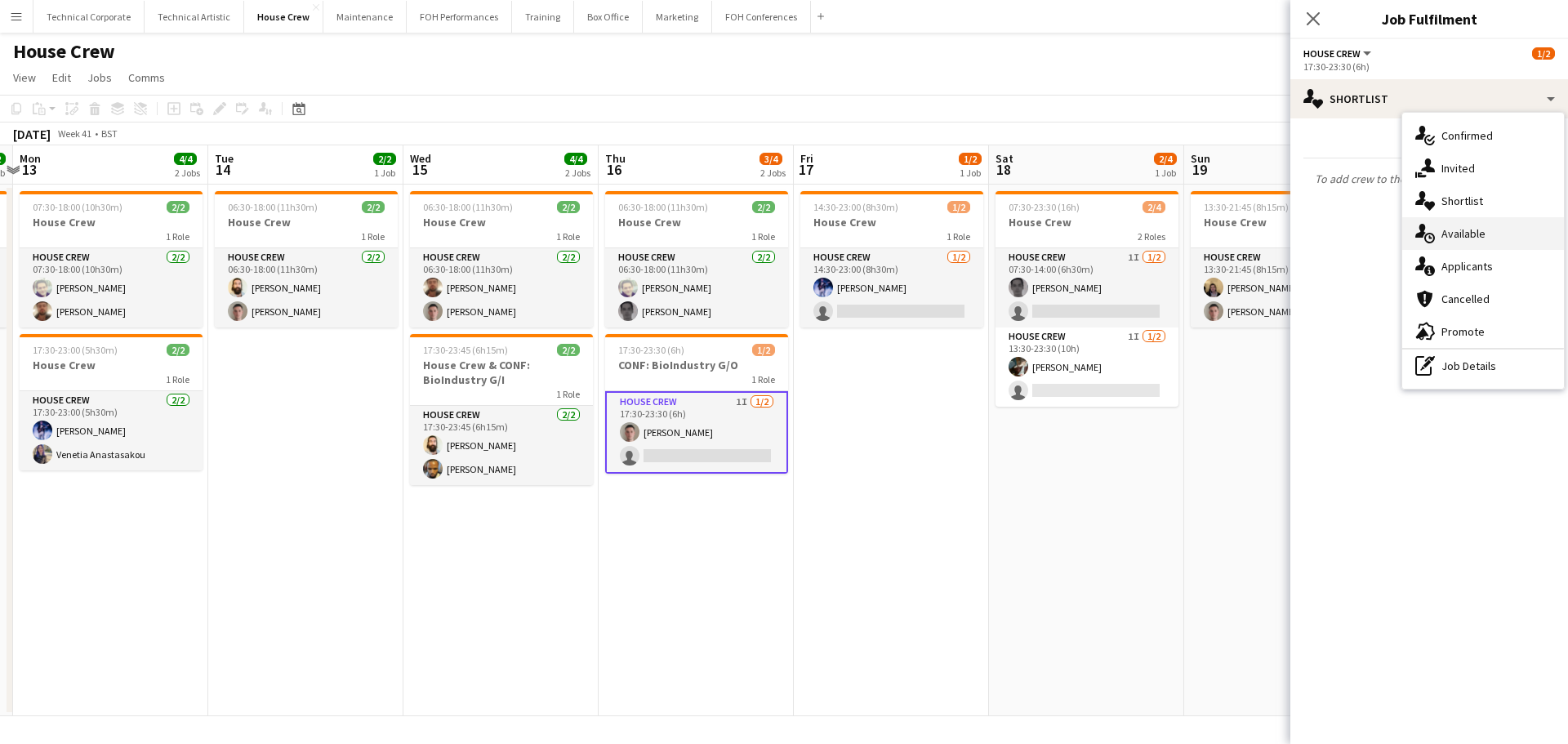
click at [1475, 234] on span "Available" at bounding box center [1463, 233] width 44 height 15
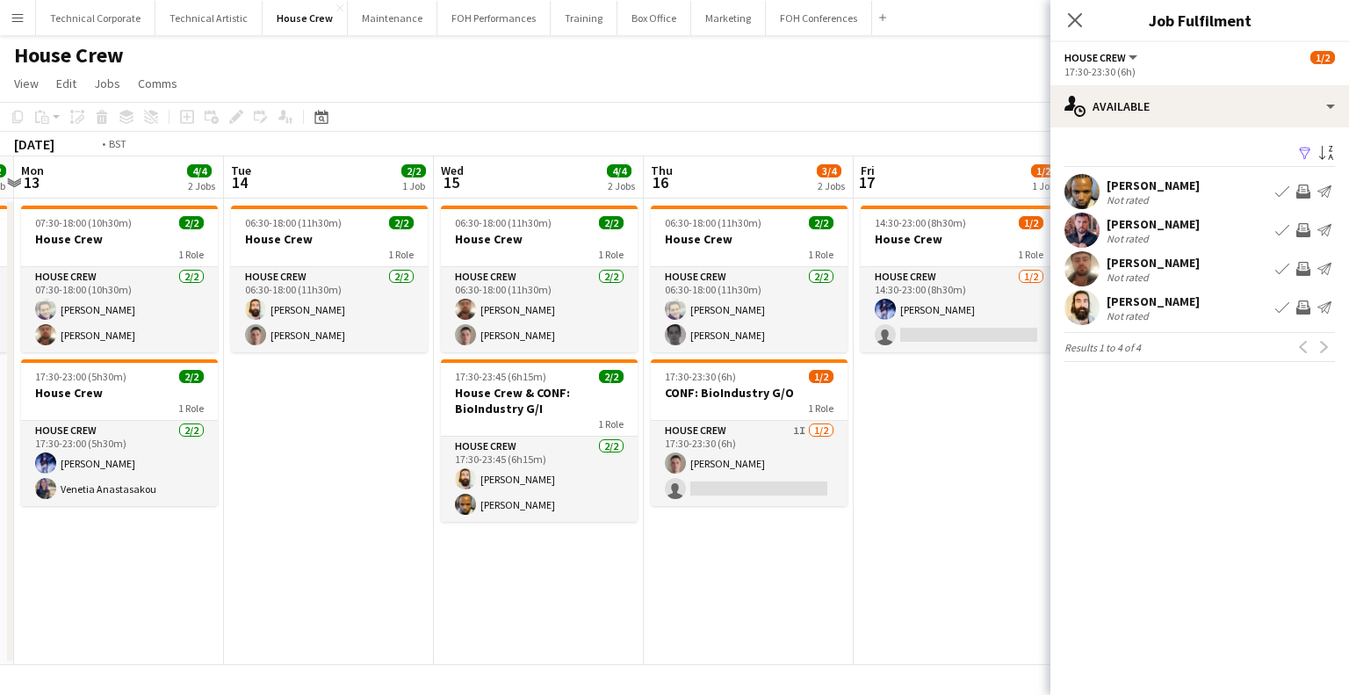
scroll to position [0, 615]
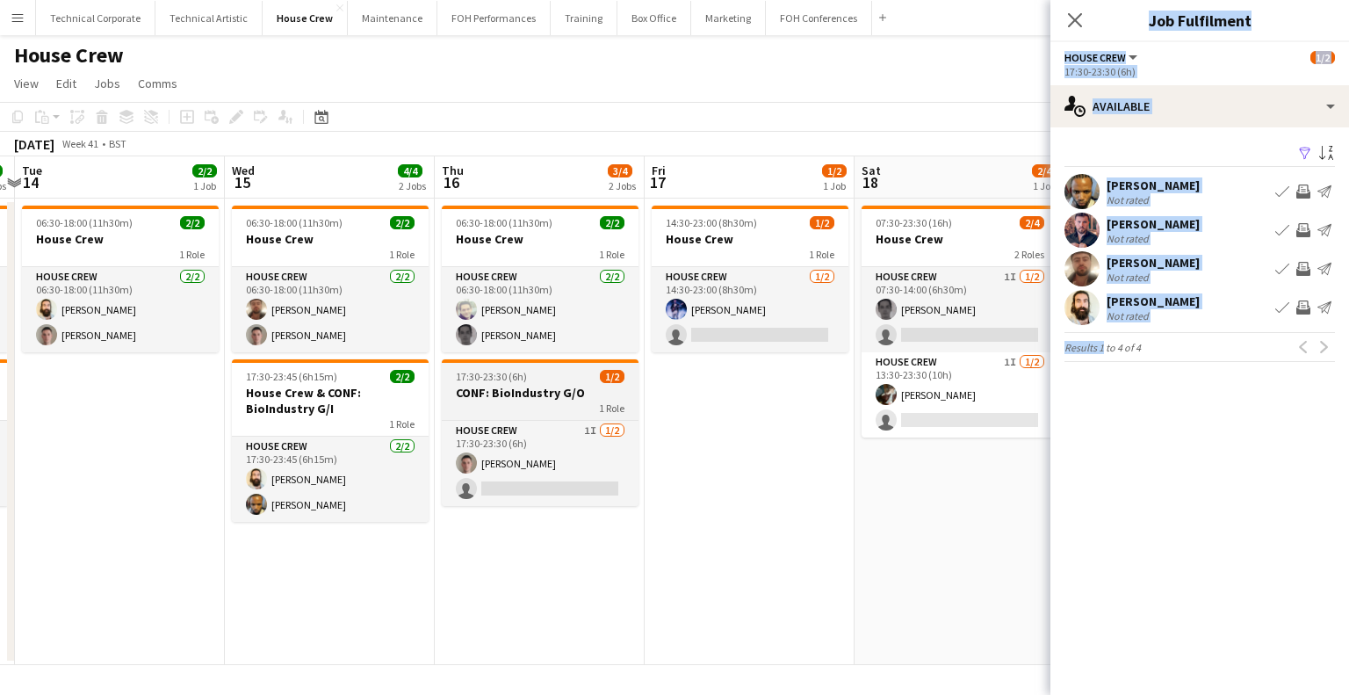
drag, startPoint x: 833, startPoint y: 373, endPoint x: 502, endPoint y: 396, distance: 332.0
click at [503, 395] on body "Menu Boards Boards Boards All jobs Status Workforce Workforce My Workforce Recr…" at bounding box center [674, 347] width 1349 height 695
click at [671, 413] on app-date-cell "14:30-23:00 (8h30m) 1/2 House Crew 1 Role House Crew [DATE] 14:30-23:00 (8h30m)…" at bounding box center [750, 432] width 210 height 466
click at [672, 413] on app-date-cell "14:30-23:00 (8h30m) 1/2 House Crew 1 Role House Crew [DATE] 14:30-23:00 (8h30m)…" at bounding box center [750, 432] width 210 height 466
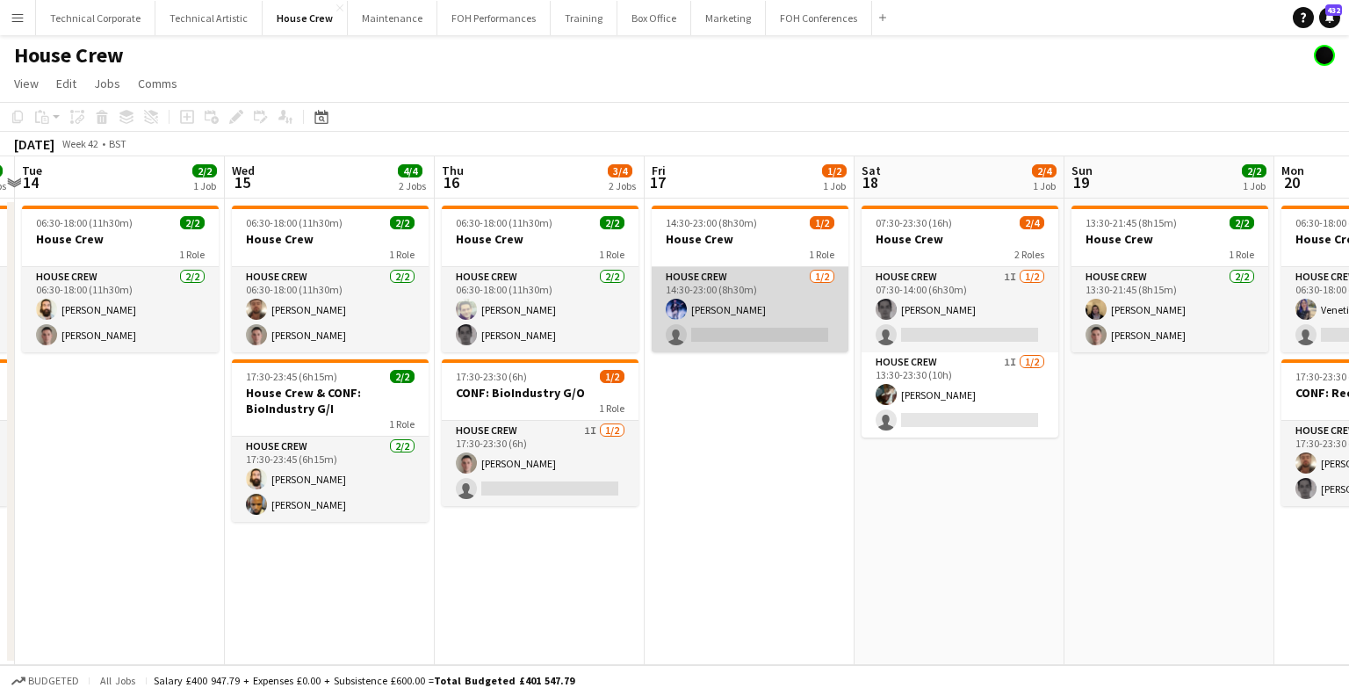
click at [712, 321] on app-card-role "House Crew [DATE] 14:30-23:00 (8h30m) [PERSON_NAME] single-neutral-actions" at bounding box center [750, 309] width 197 height 85
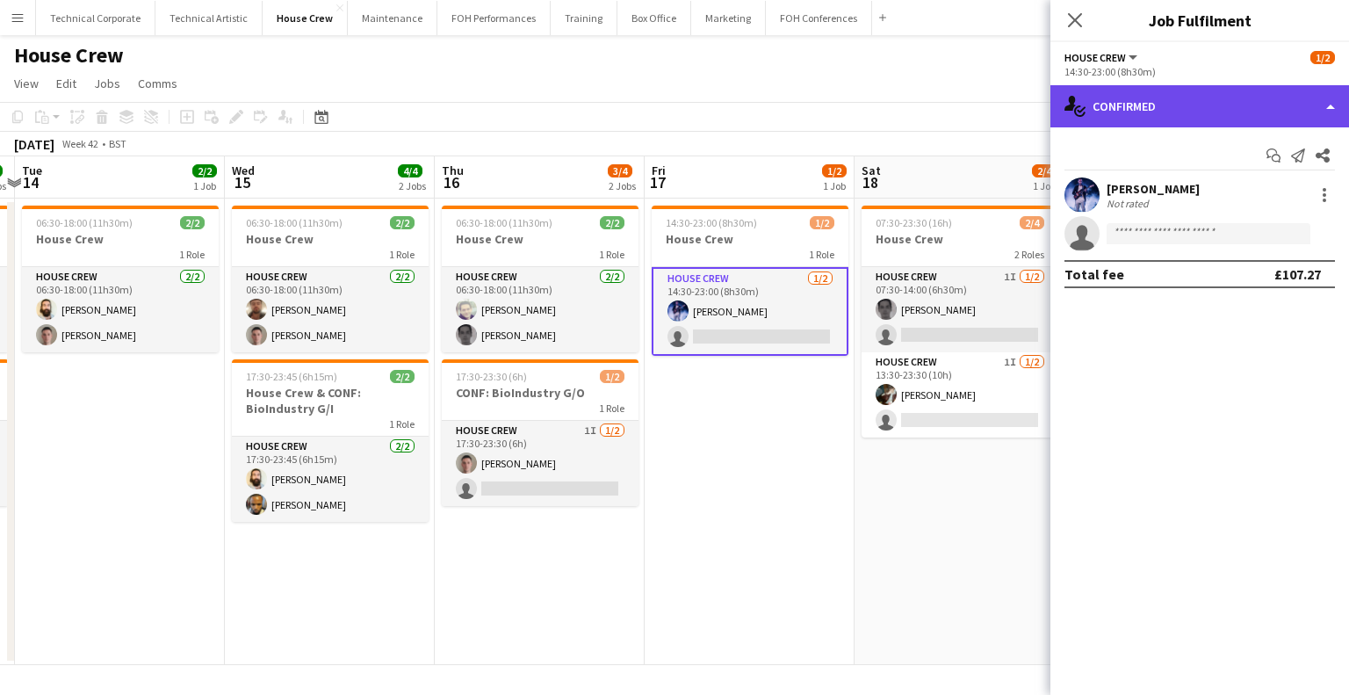
click at [1237, 126] on div "single-neutral-actions-check-2 Confirmed" at bounding box center [1200, 106] width 299 height 42
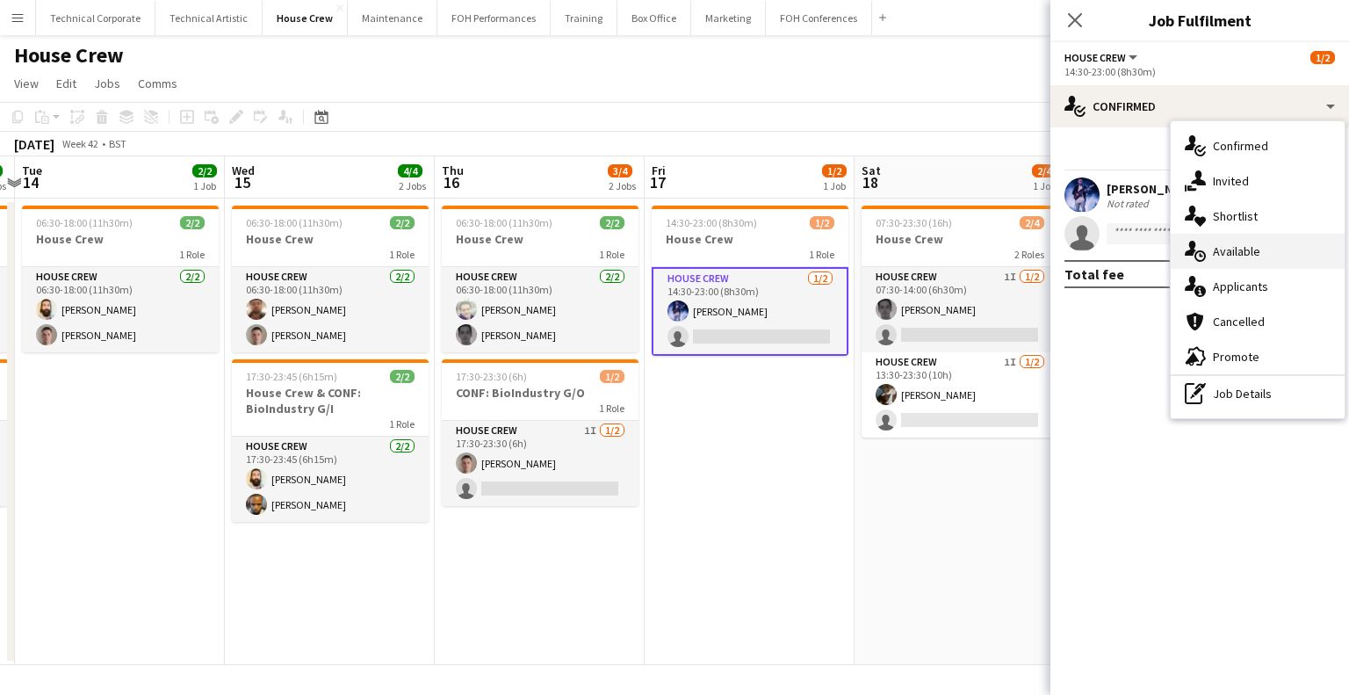
click at [1279, 249] on div "single-neutral-actions-upload Available" at bounding box center [1258, 251] width 174 height 35
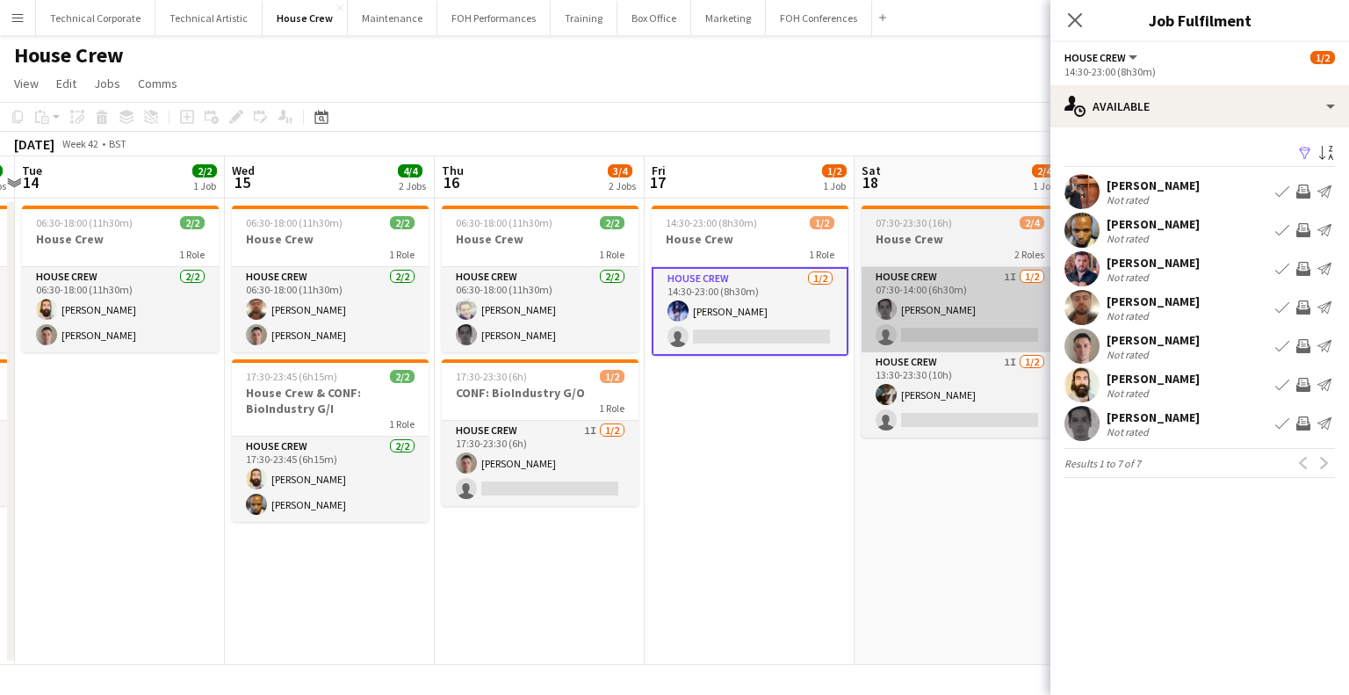
drag, startPoint x: 597, startPoint y: 471, endPoint x: 903, endPoint y: 314, distance: 343.8
click at [594, 473] on app-card-role "House Crew 1I [DATE] 17:30-23:30 (6h) [PERSON_NAME] single-neutral-actions" at bounding box center [540, 463] width 197 height 85
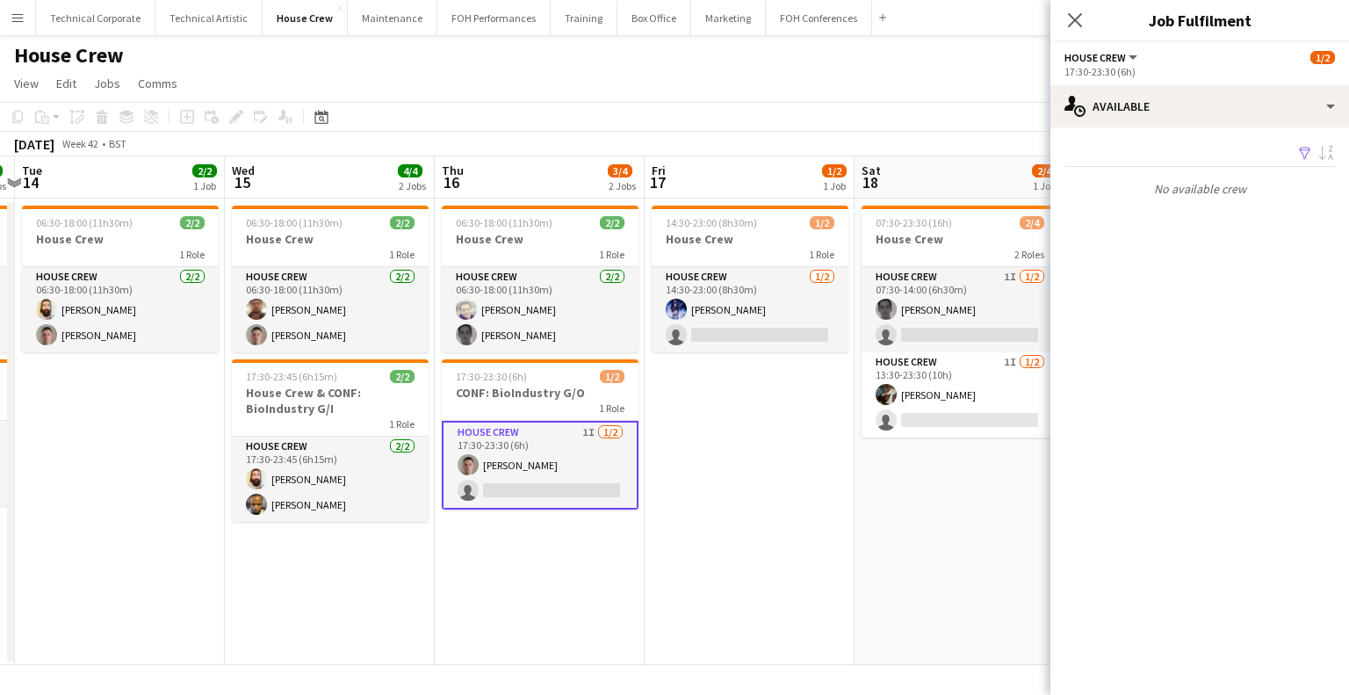
scroll to position [0, 618]
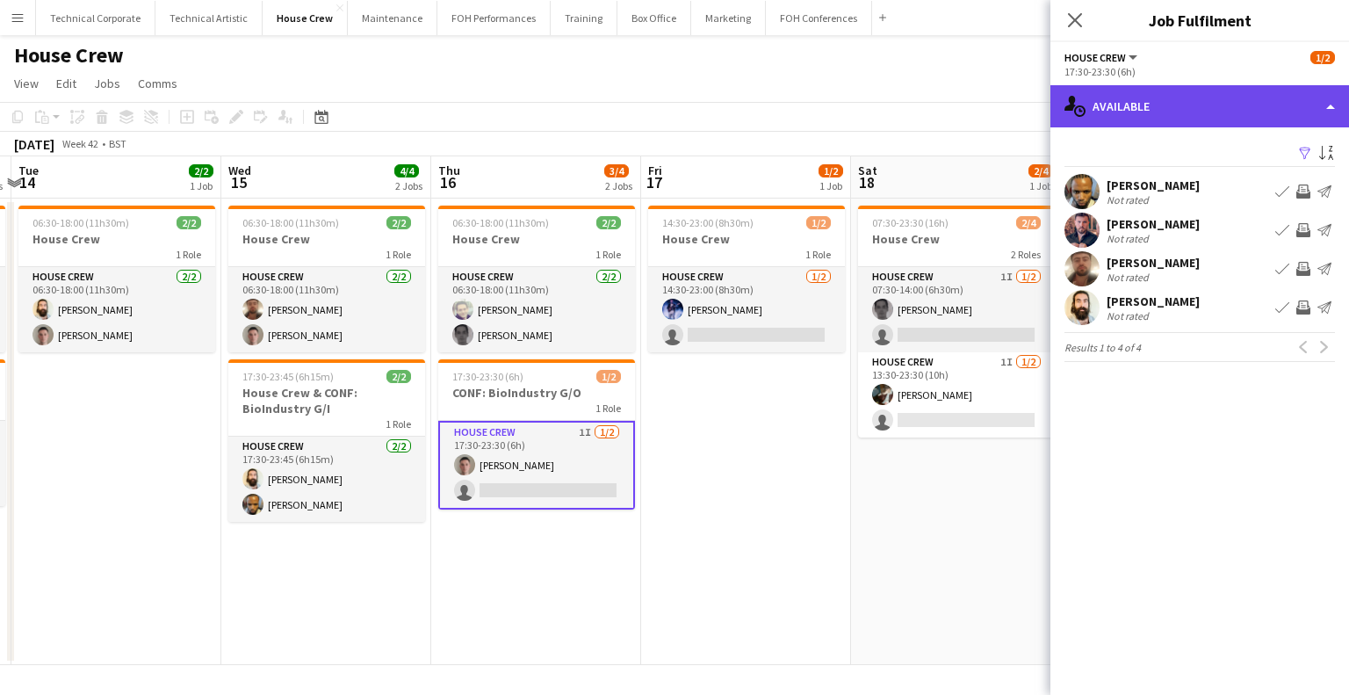
click at [1170, 98] on div "single-neutral-actions-upload Available" at bounding box center [1200, 106] width 299 height 42
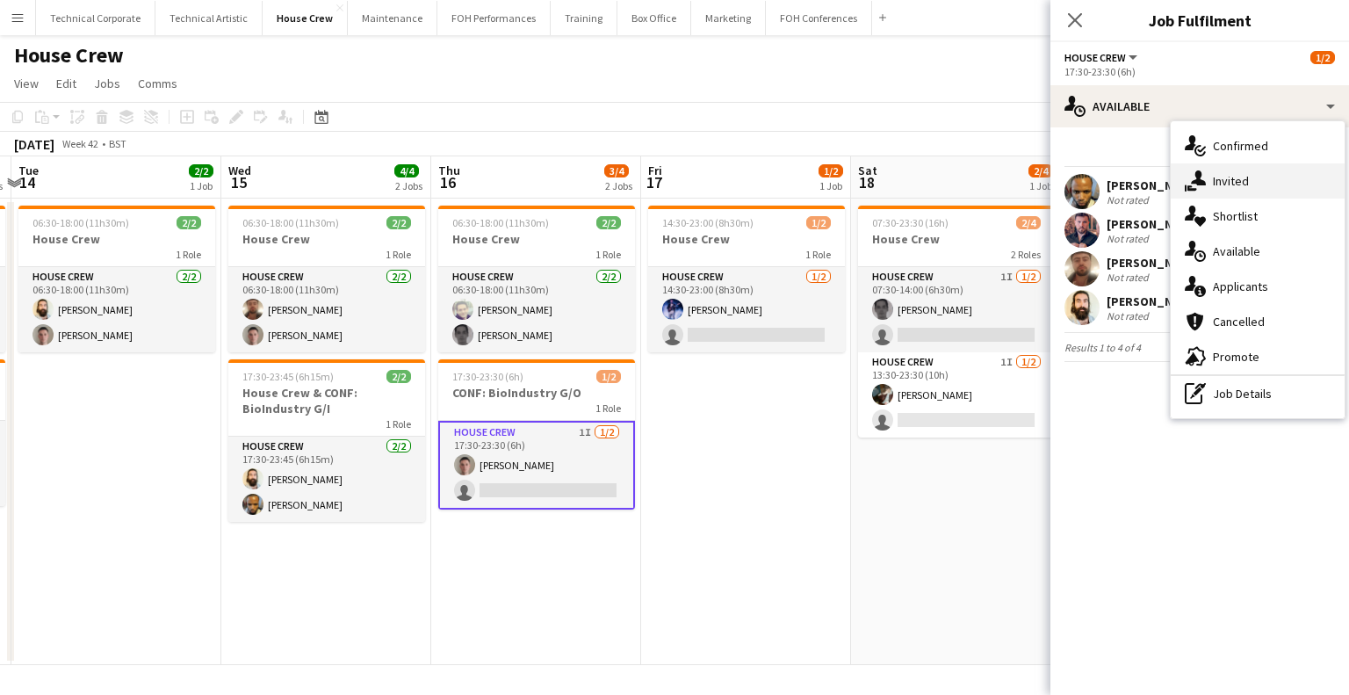
click at [1228, 177] on span "Invited" at bounding box center [1231, 181] width 36 height 16
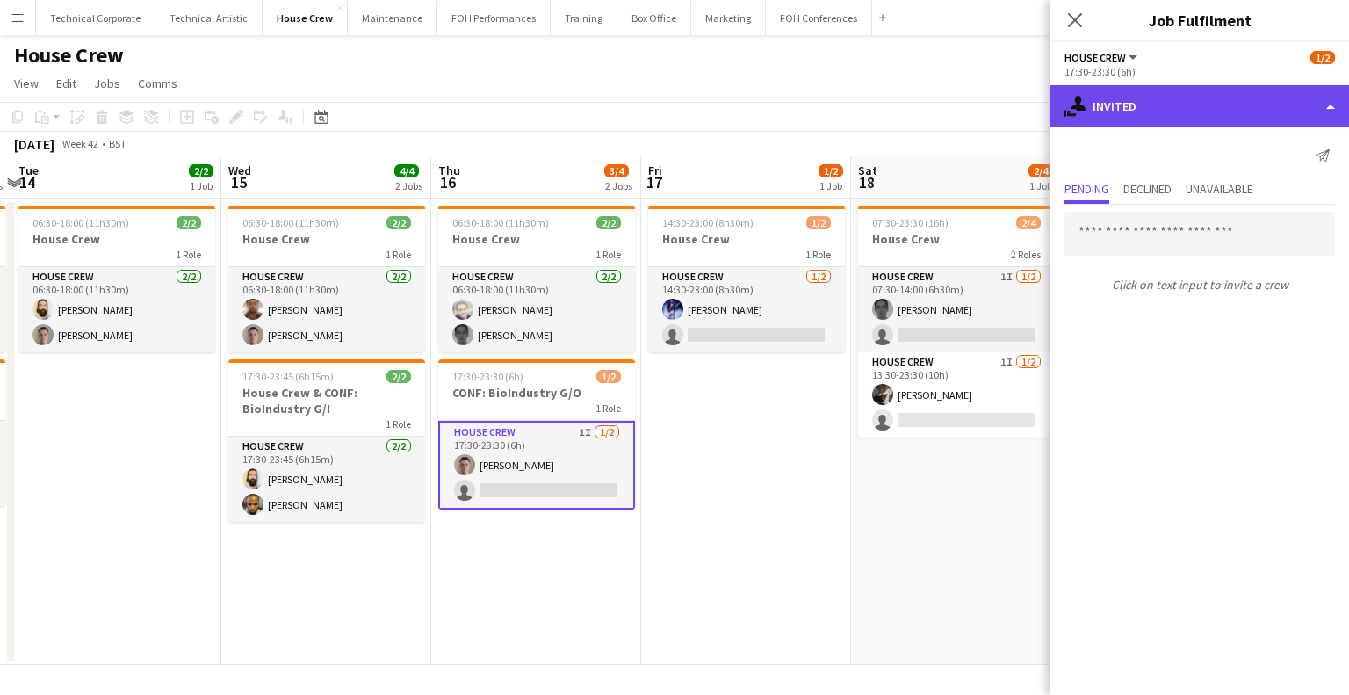
click at [1140, 115] on div "single-neutral-actions-share-1 Invited" at bounding box center [1200, 106] width 299 height 42
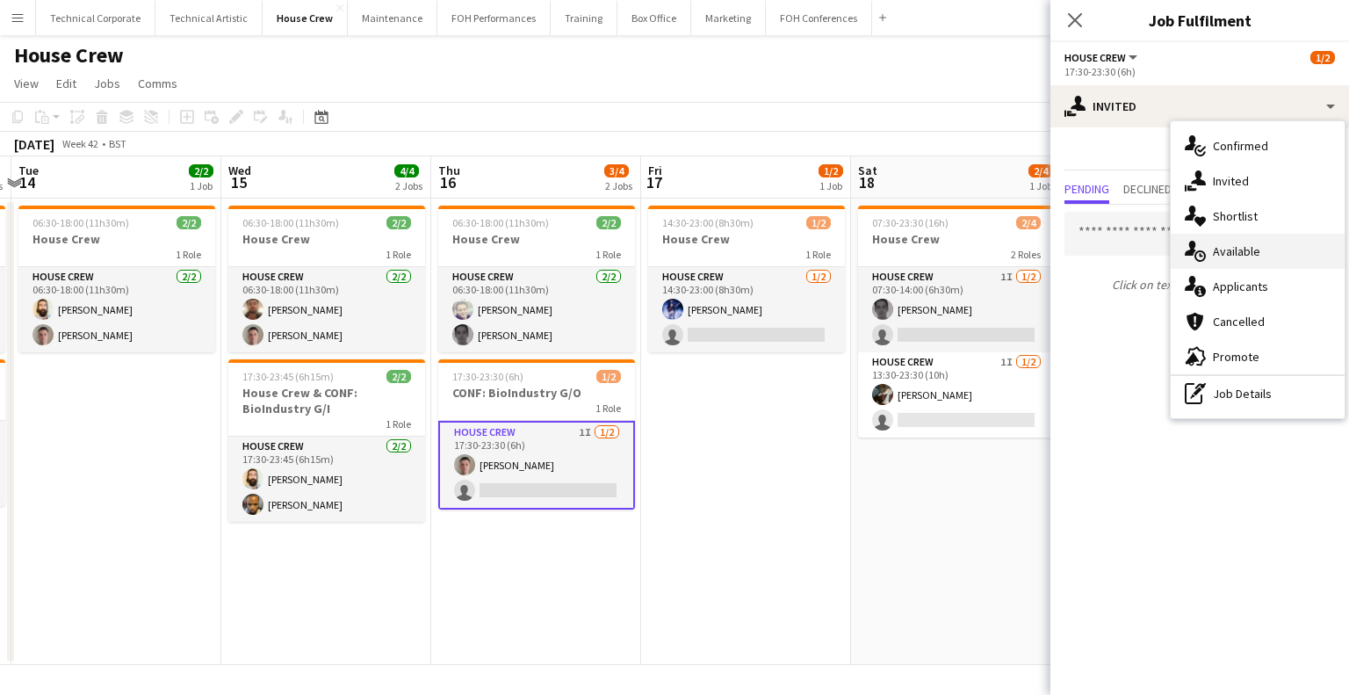
click at [1233, 249] on span "Available" at bounding box center [1236, 251] width 47 height 16
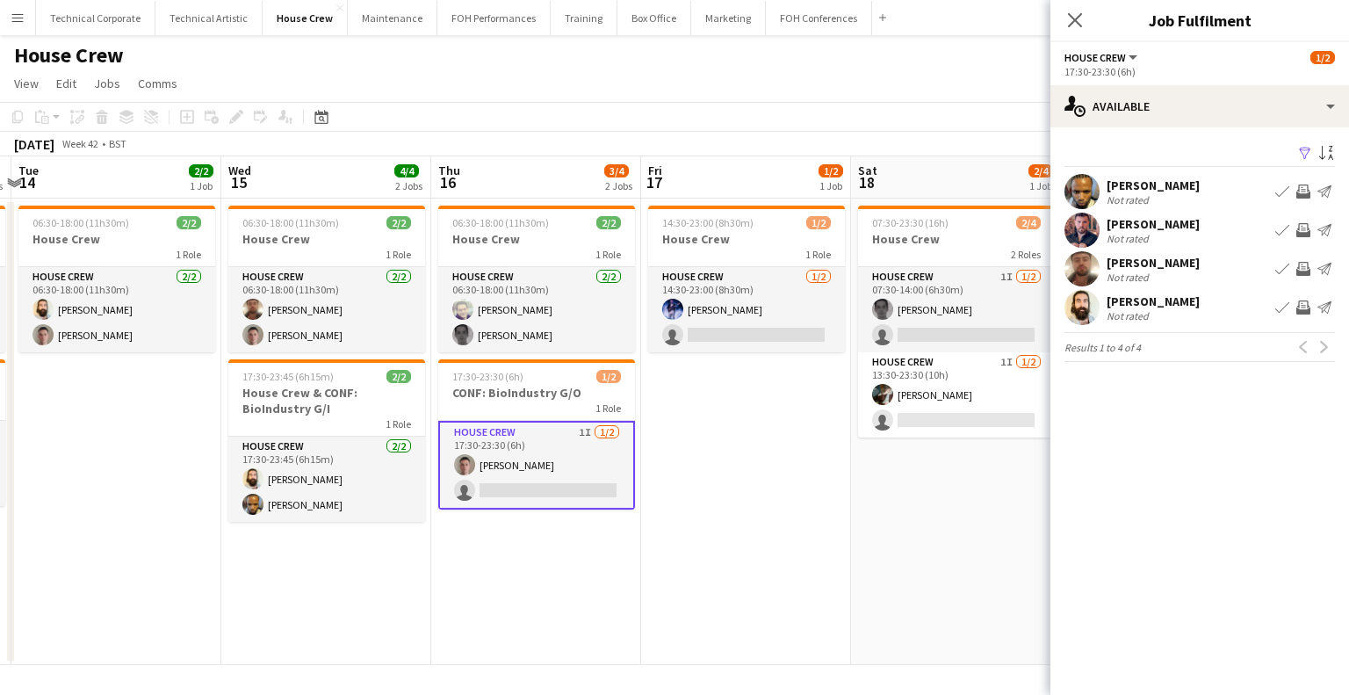
click at [1302, 270] on app-icon "Invite crew" at bounding box center [1304, 269] width 14 height 14
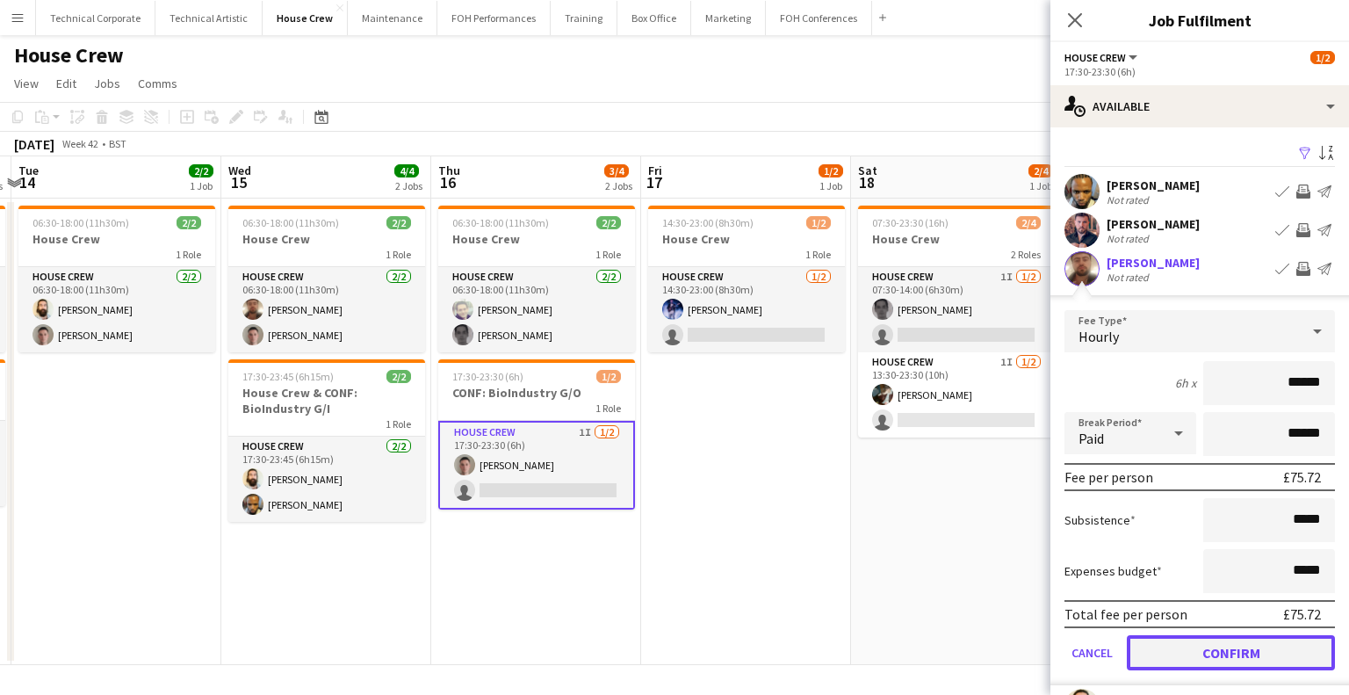
click at [1171, 642] on button "Confirm" at bounding box center [1231, 652] width 208 height 35
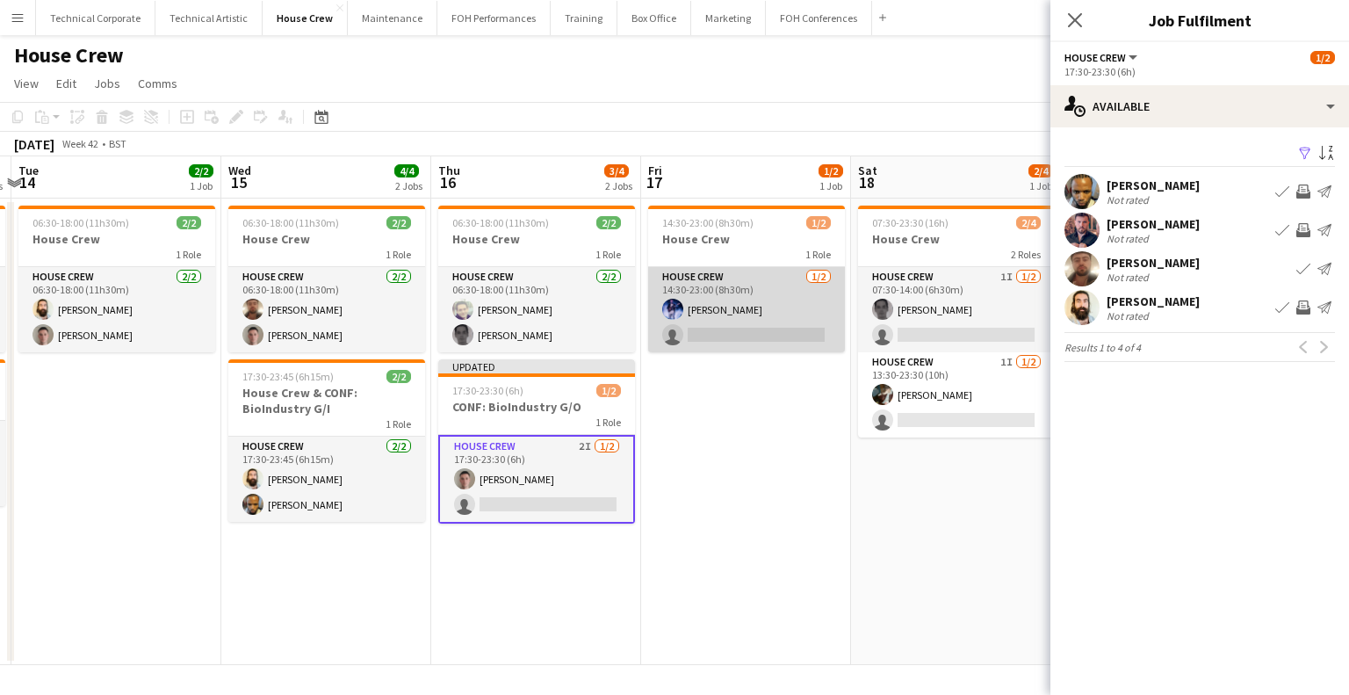
click at [694, 300] on app-card-role "House Crew [DATE] 14:30-23:00 (8h30m) [PERSON_NAME] single-neutral-actions" at bounding box center [746, 309] width 197 height 85
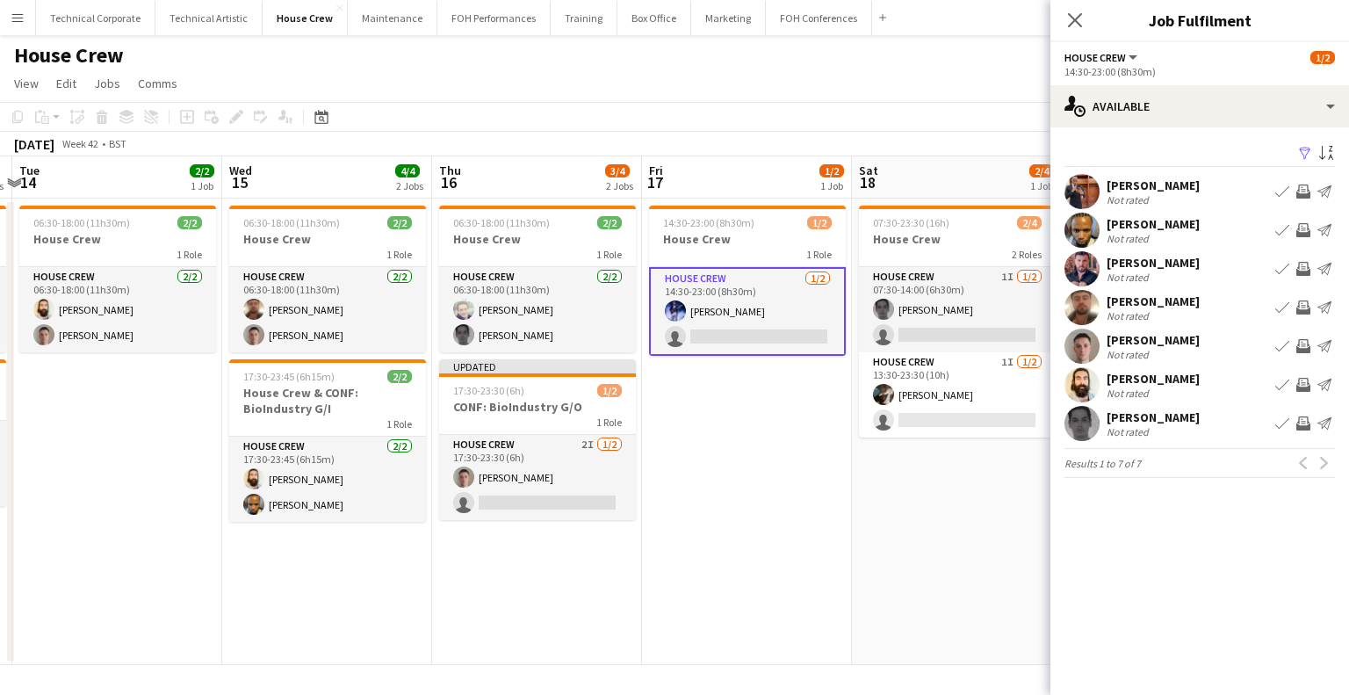
click at [1302, 389] on app-icon "Invite crew" at bounding box center [1304, 385] width 14 height 14
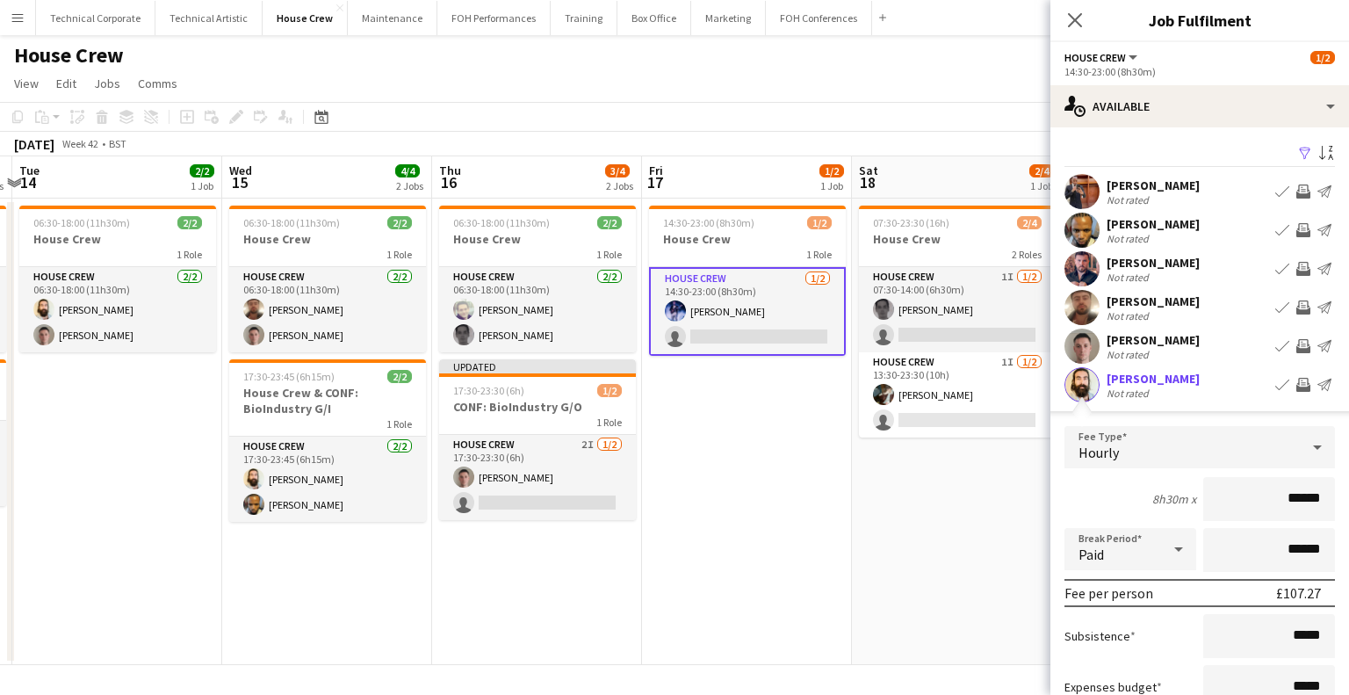
scroll to position [88, 0]
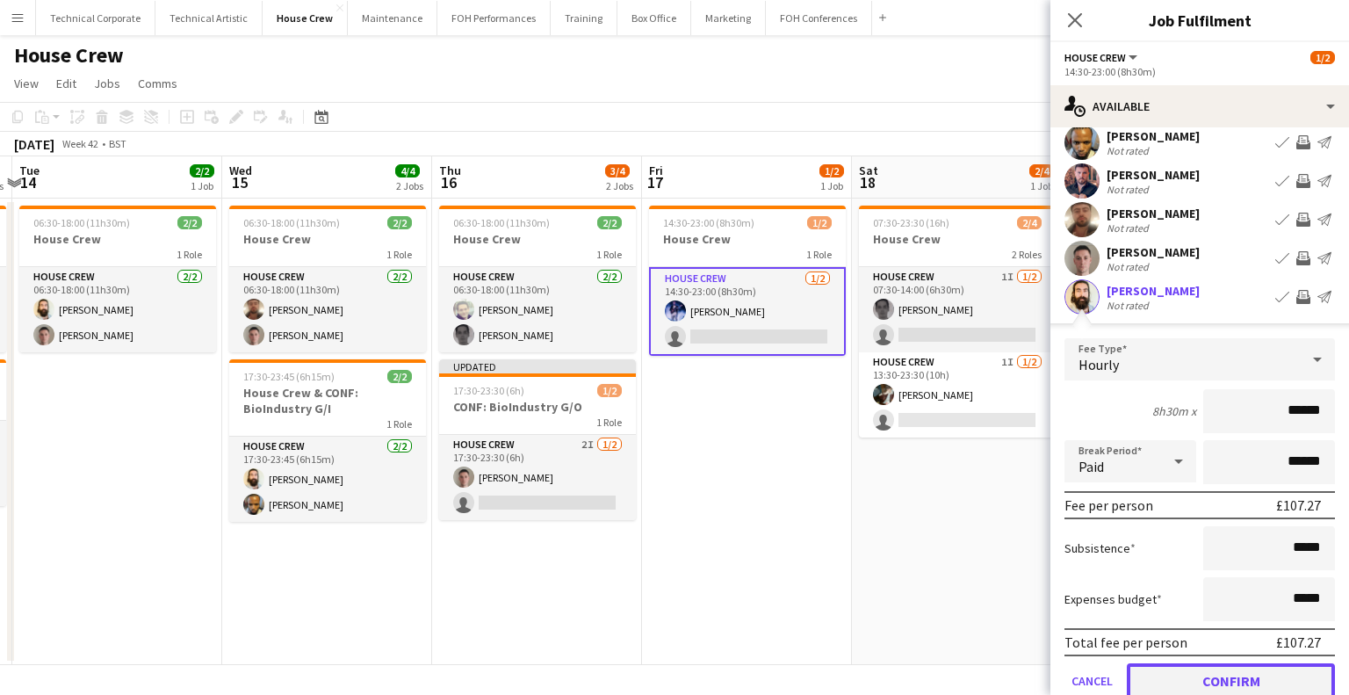
click at [1227, 675] on button "Confirm" at bounding box center [1231, 680] width 208 height 35
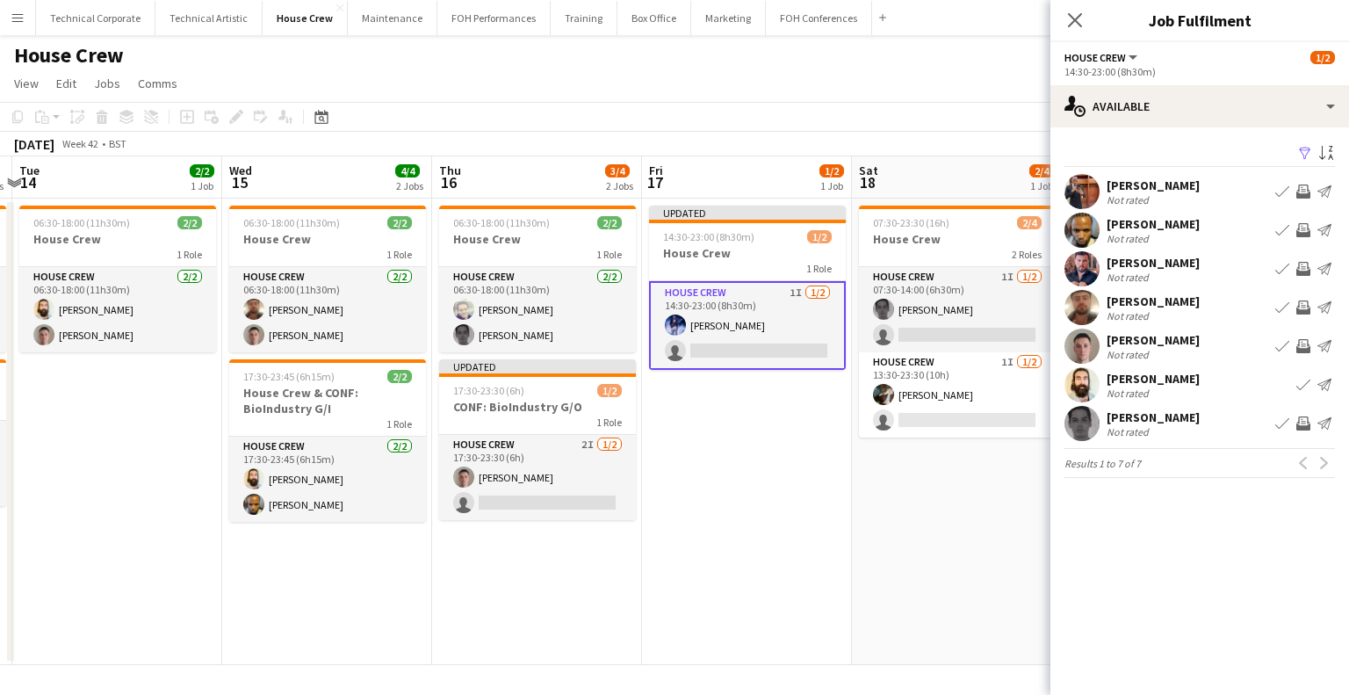
click at [1304, 344] on app-icon "Invite crew" at bounding box center [1304, 346] width 14 height 14
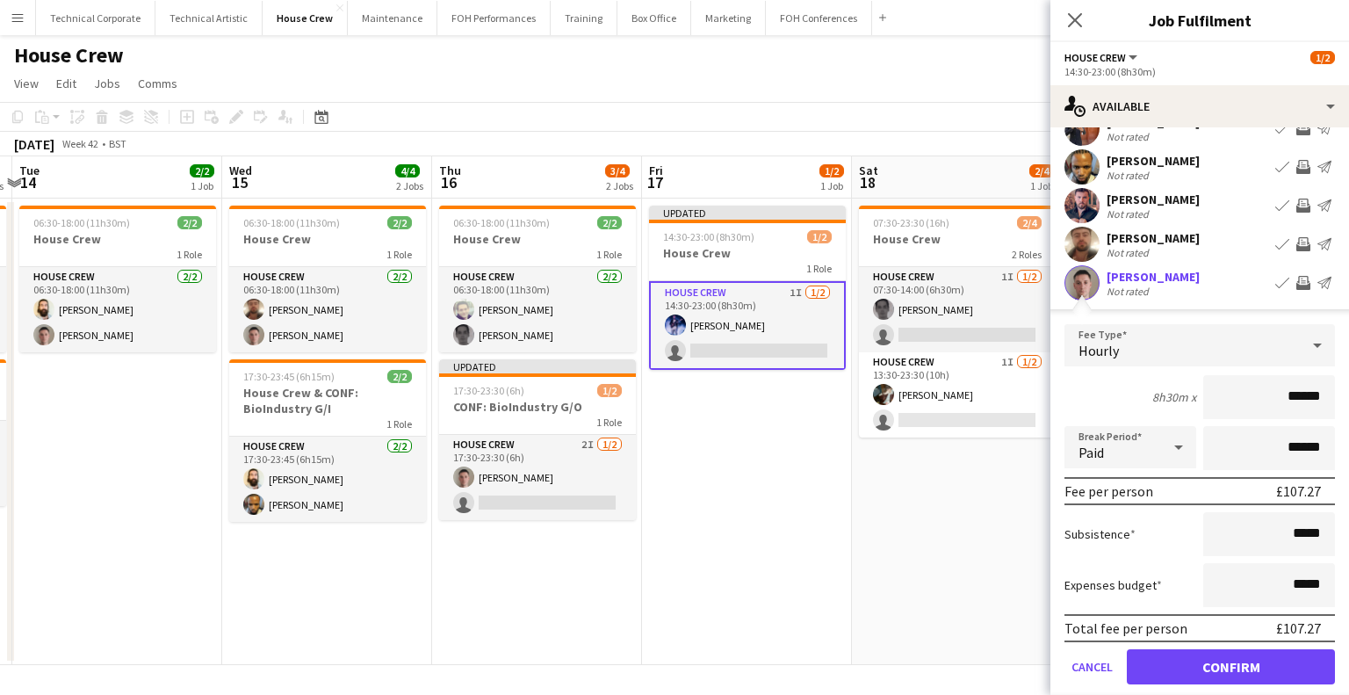
scroll to position [176, 0]
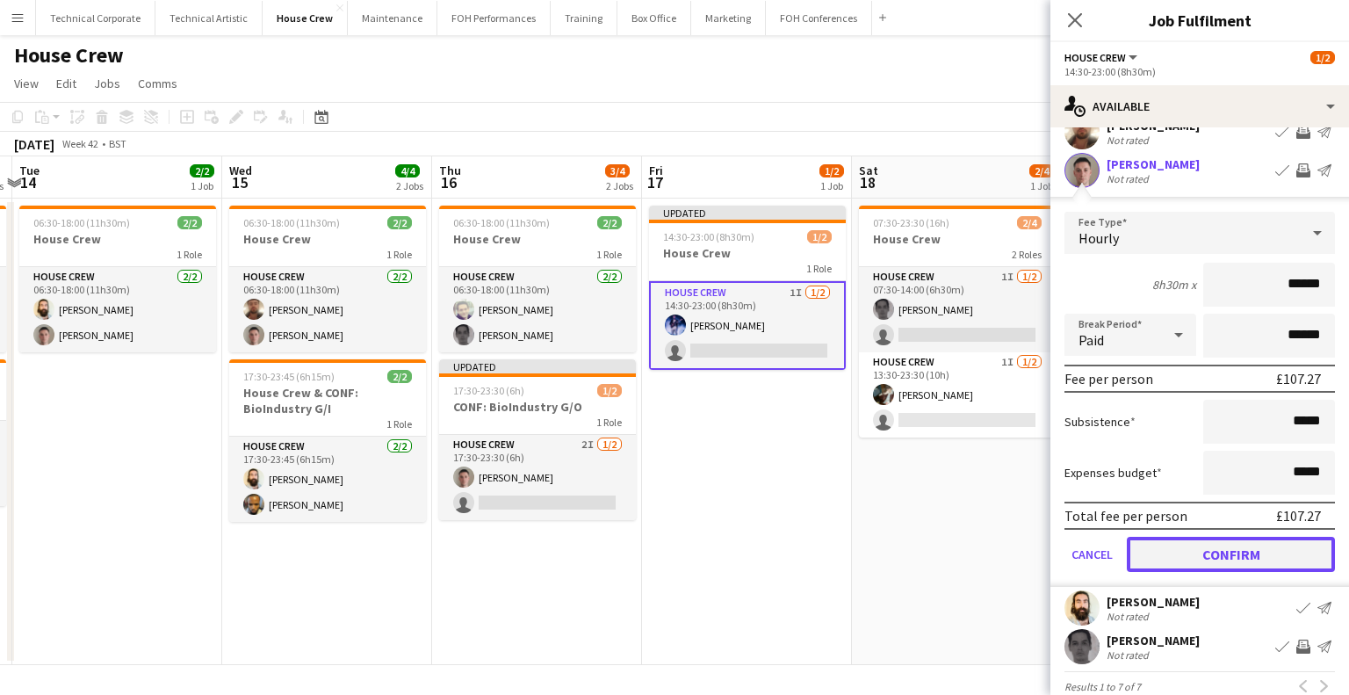
click at [1237, 554] on button "Confirm" at bounding box center [1231, 554] width 208 height 35
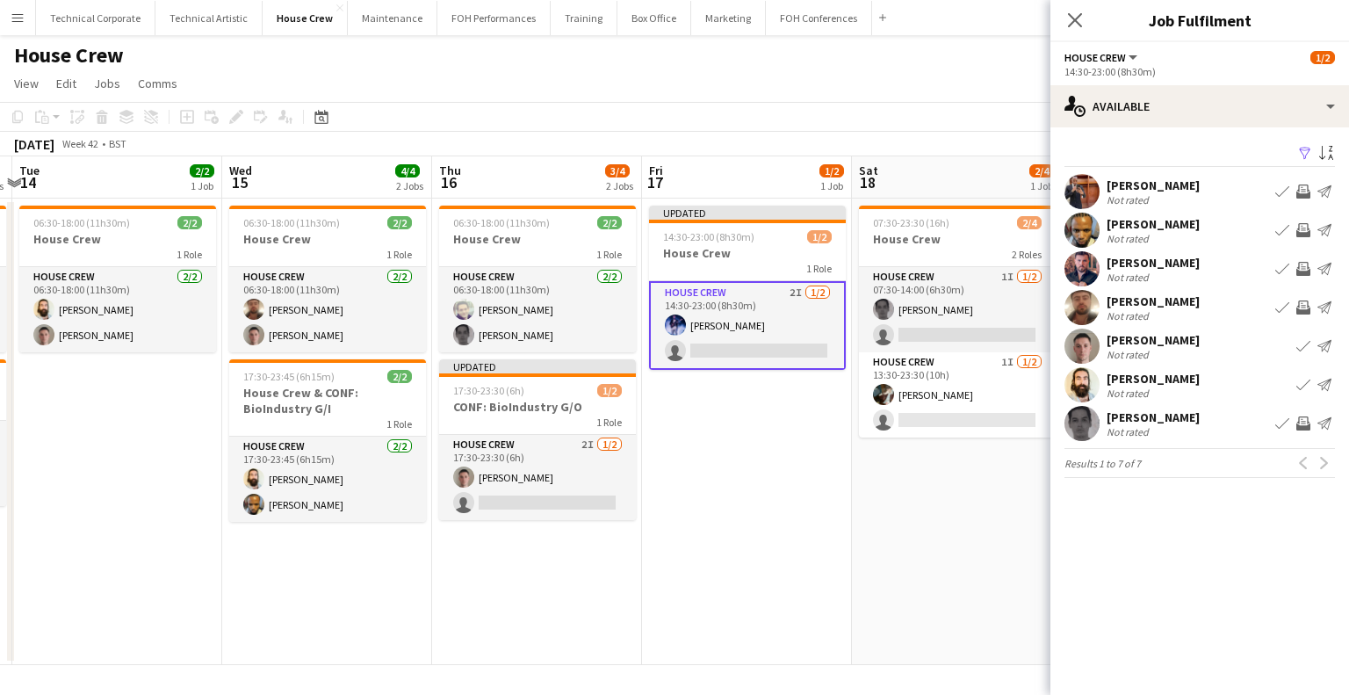
click at [724, 474] on app-date-cell "Updated 14:30-23:00 (8h30m) 1/2 House Crew 1 Role House Crew 2I [DATE] 14:30-23…" at bounding box center [747, 432] width 210 height 466
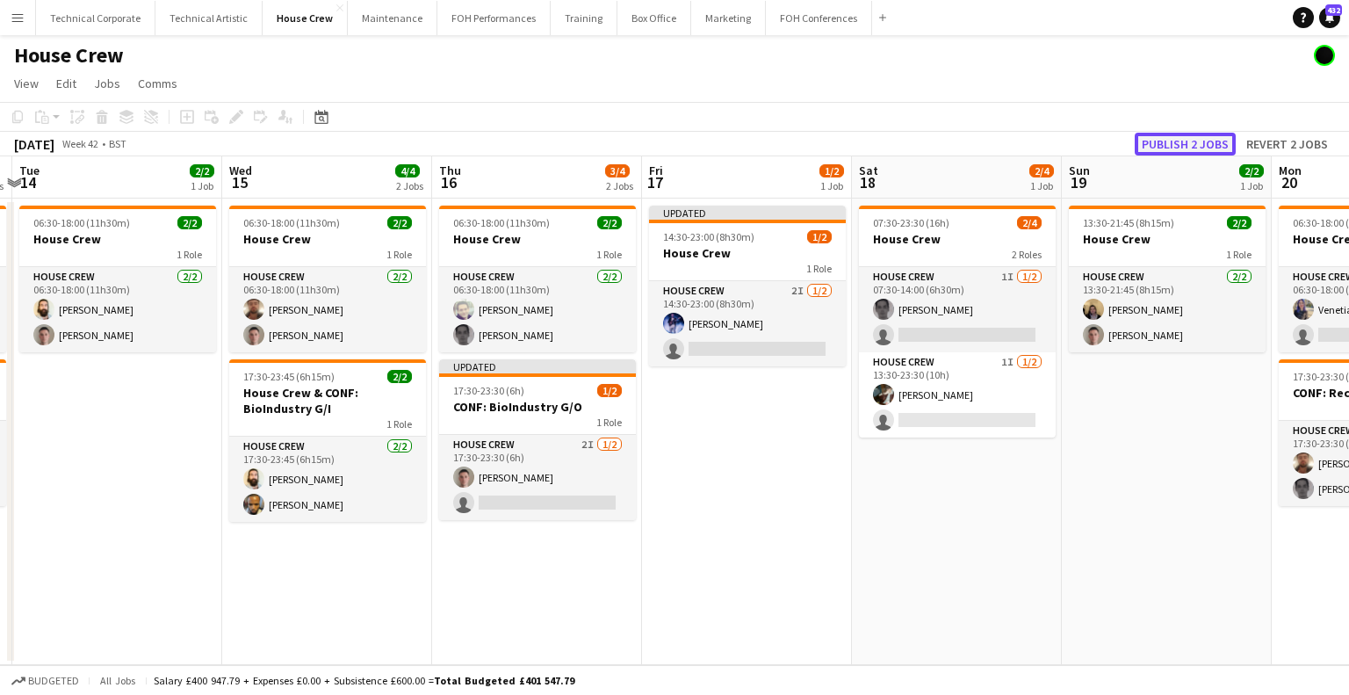
click at [1211, 140] on button "Publish 2 jobs" at bounding box center [1185, 144] width 101 height 23
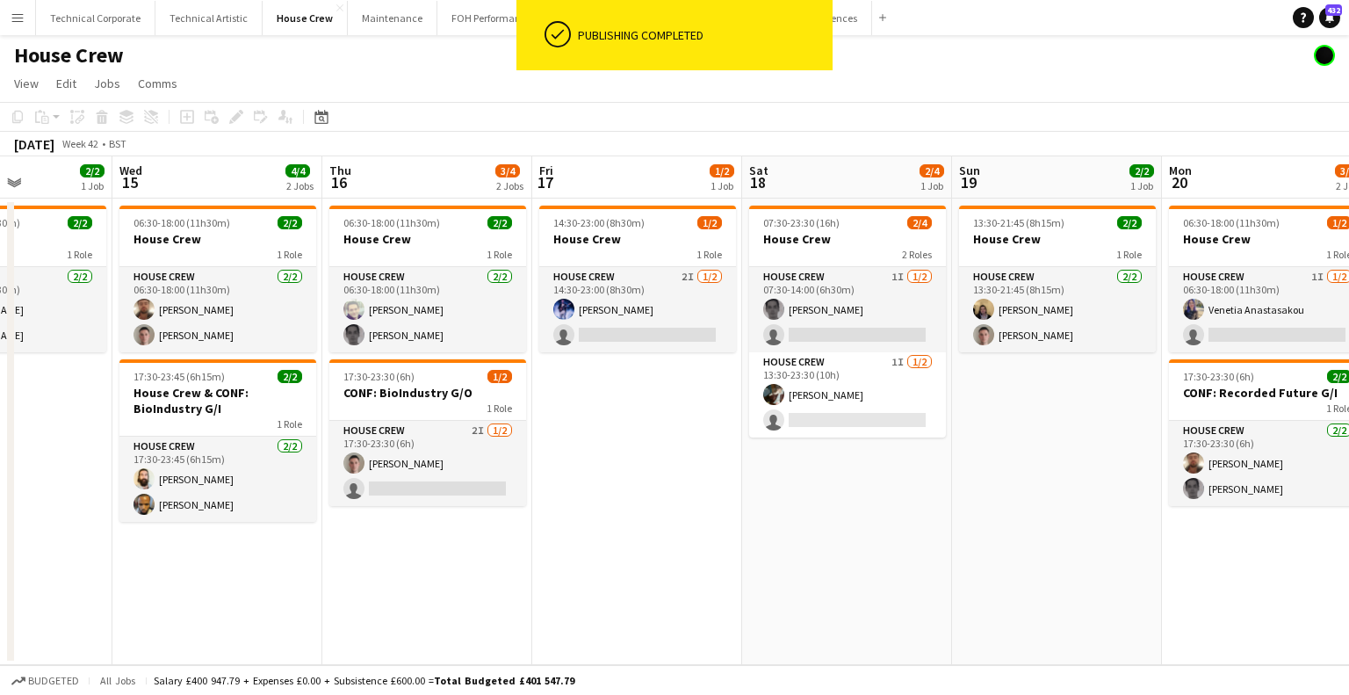
drag, startPoint x: 1132, startPoint y: 442, endPoint x: 1050, endPoint y: 456, distance: 82.9
click at [1050, 455] on app-calendar-viewport "Sat 11 2/2 1 Job Sun 12 2/2 1 Job Mon 13 4/4 2 Jobs Tue 14 2/2 1 Job Wed 15 4/4…" at bounding box center [674, 410] width 1349 height 509
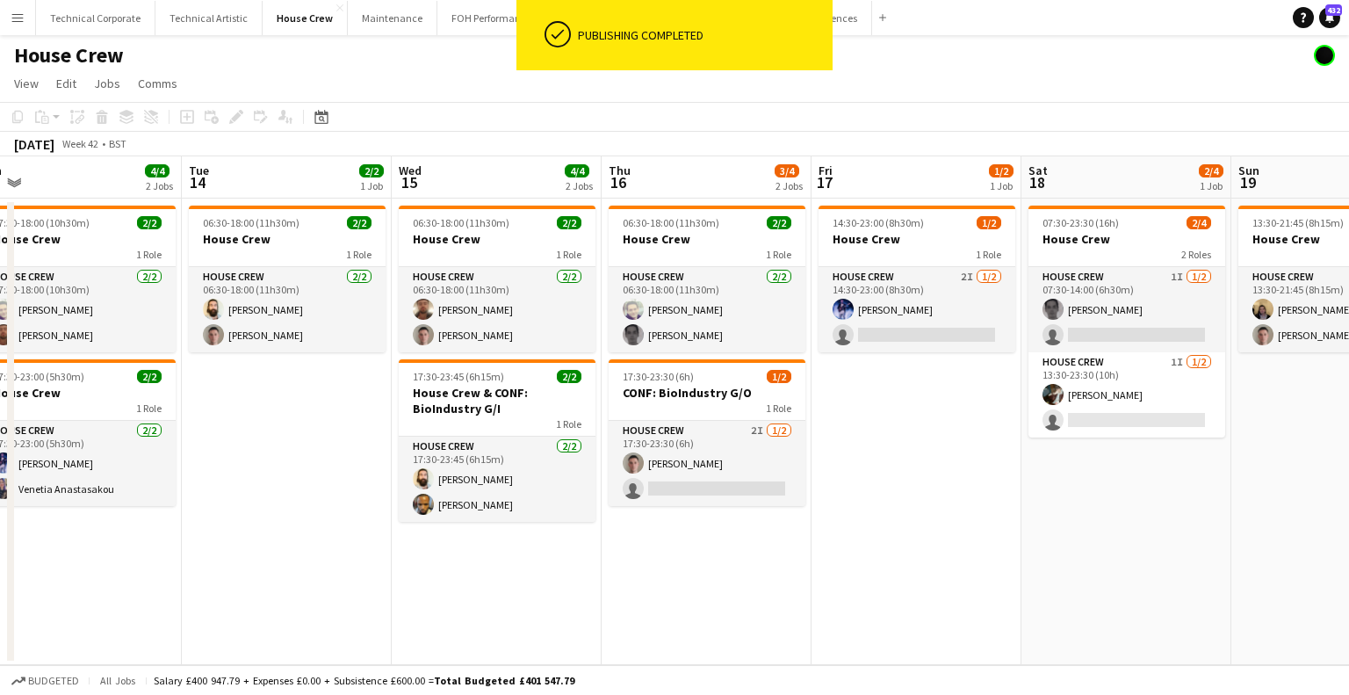
drag, startPoint x: 1050, startPoint y: 456, endPoint x: 516, endPoint y: 466, distance: 534.2
click at [495, 465] on app-calendar-viewport "Sat 11 2/2 1 Job Sun 12 2/2 1 Job Mon 13 4/4 2 Jobs Tue 14 2/2 1 Job Wed 15 4/4…" at bounding box center [674, 410] width 1349 height 509
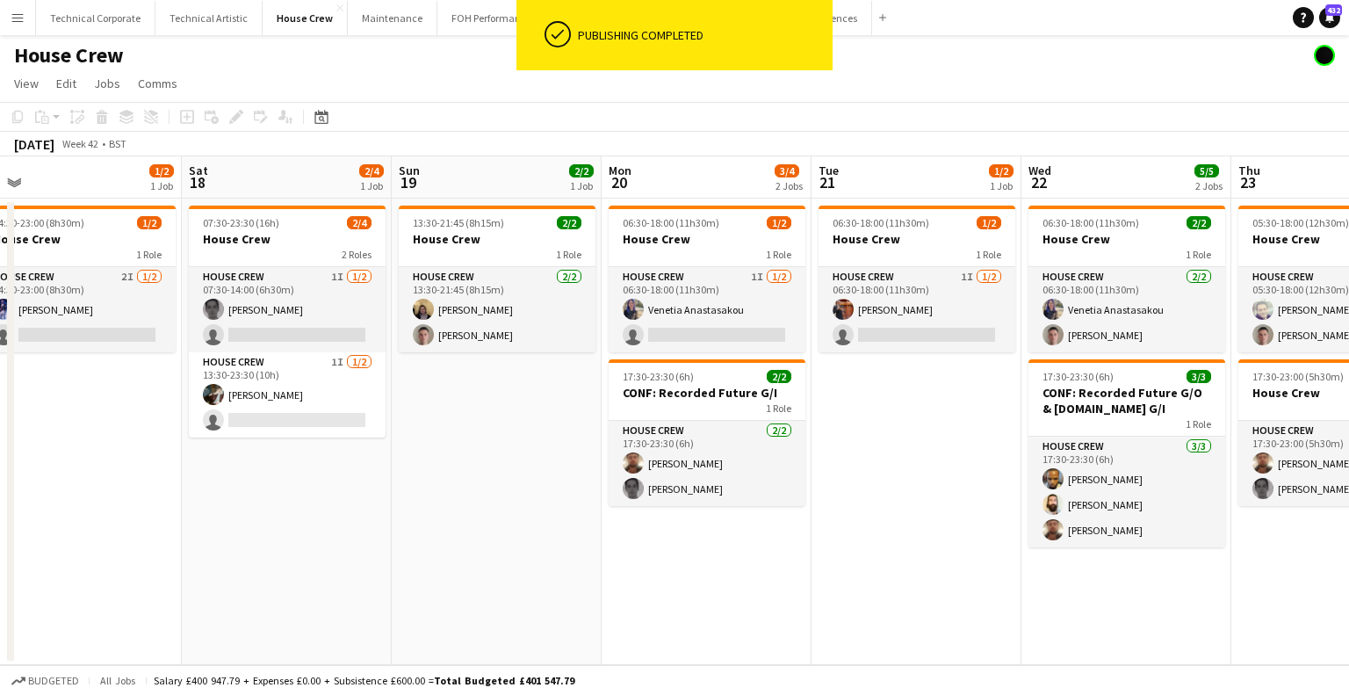
scroll to position [0, 616]
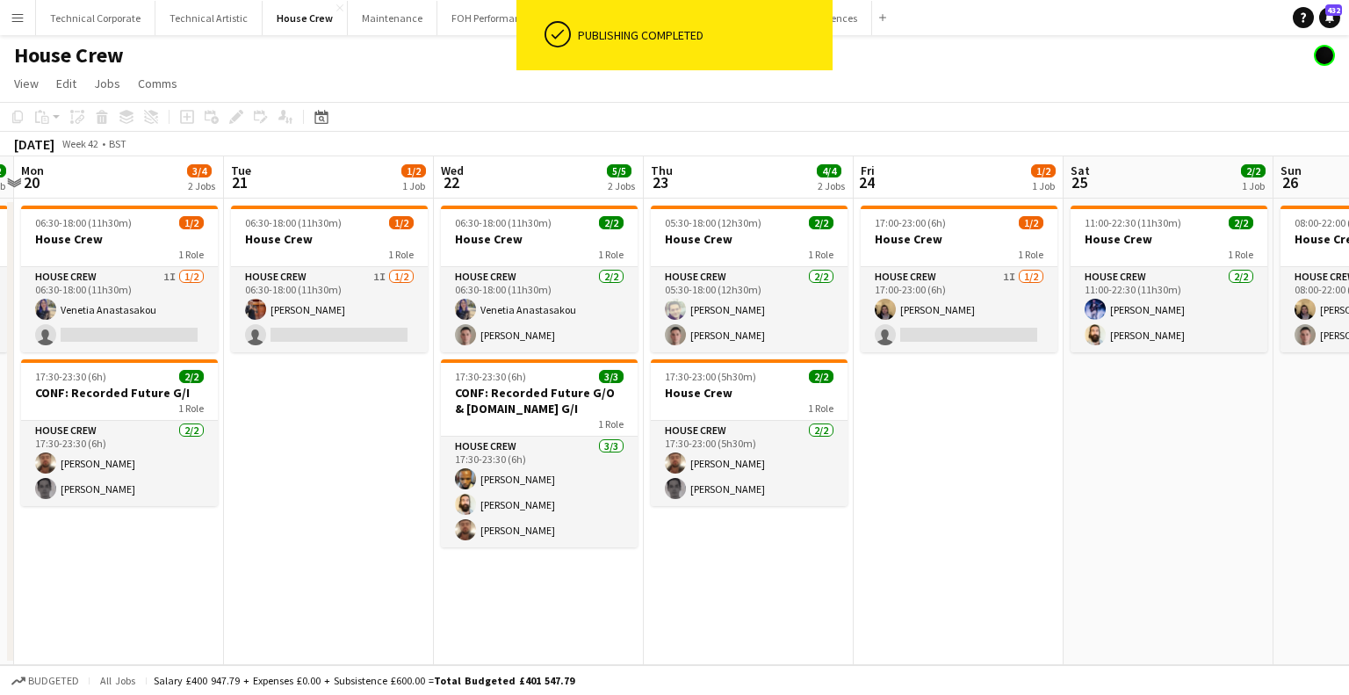
drag, startPoint x: 565, startPoint y: 474, endPoint x: 296, endPoint y: 488, distance: 269.2
click at [296, 488] on app-calendar-viewport "Fri 17 1/2 1 Job Sat 18 2/4 1 Job Sun 19 2/2 1 Job Mon 20 3/4 2 Jobs Tue 21 1/2…" at bounding box center [674, 410] width 1349 height 509
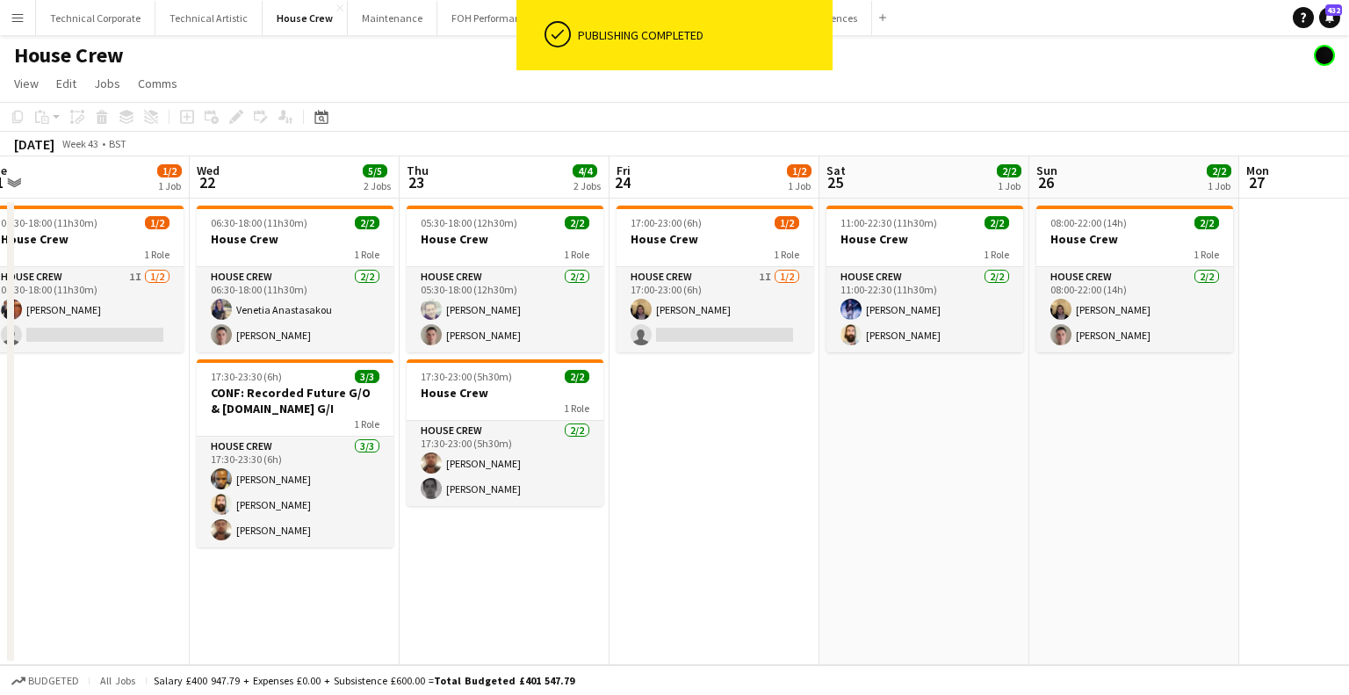
scroll to position [0, 664]
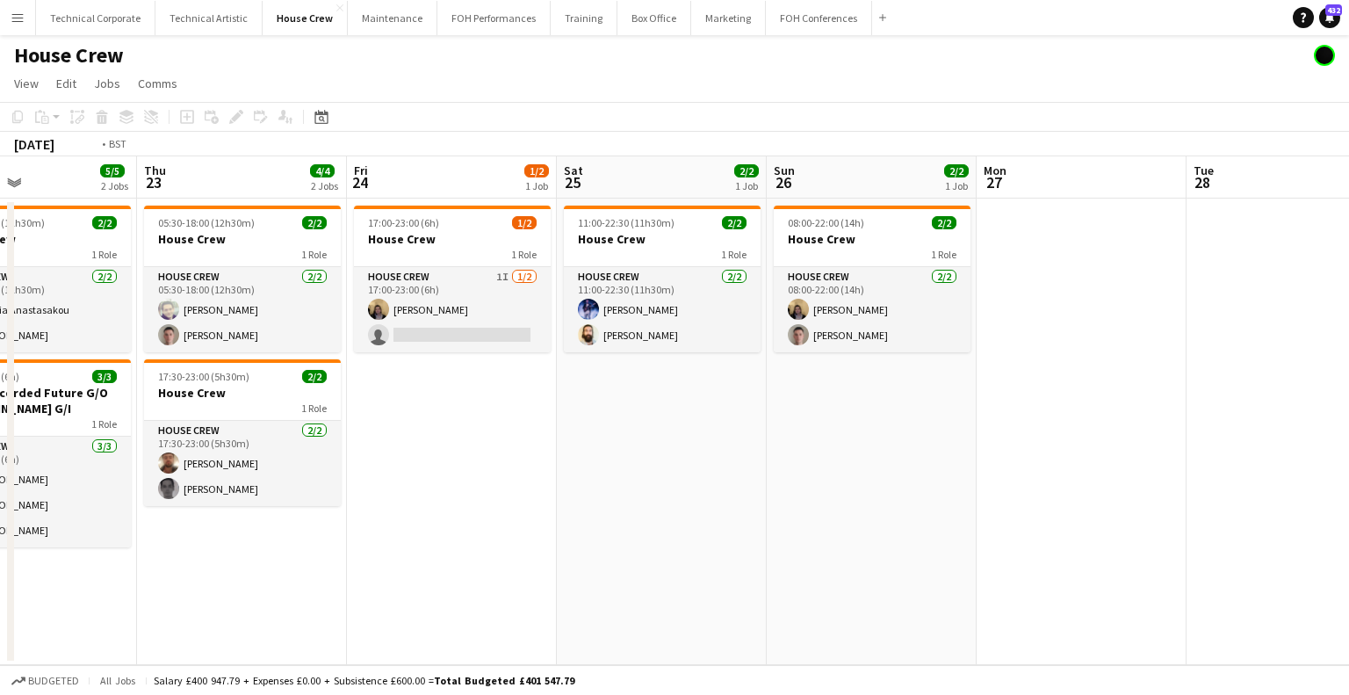
drag, startPoint x: 1016, startPoint y: 471, endPoint x: 1342, endPoint y: 493, distance: 327.5
click at [1349, 498] on app-calendar-viewport "Sun 19 2/2 1 Job Mon 20 3/4 2 Jobs Tue 21 1/2 1 Job Wed 22 5/5 2 Jobs Thu 23 4/…" at bounding box center [674, 410] width 1349 height 509
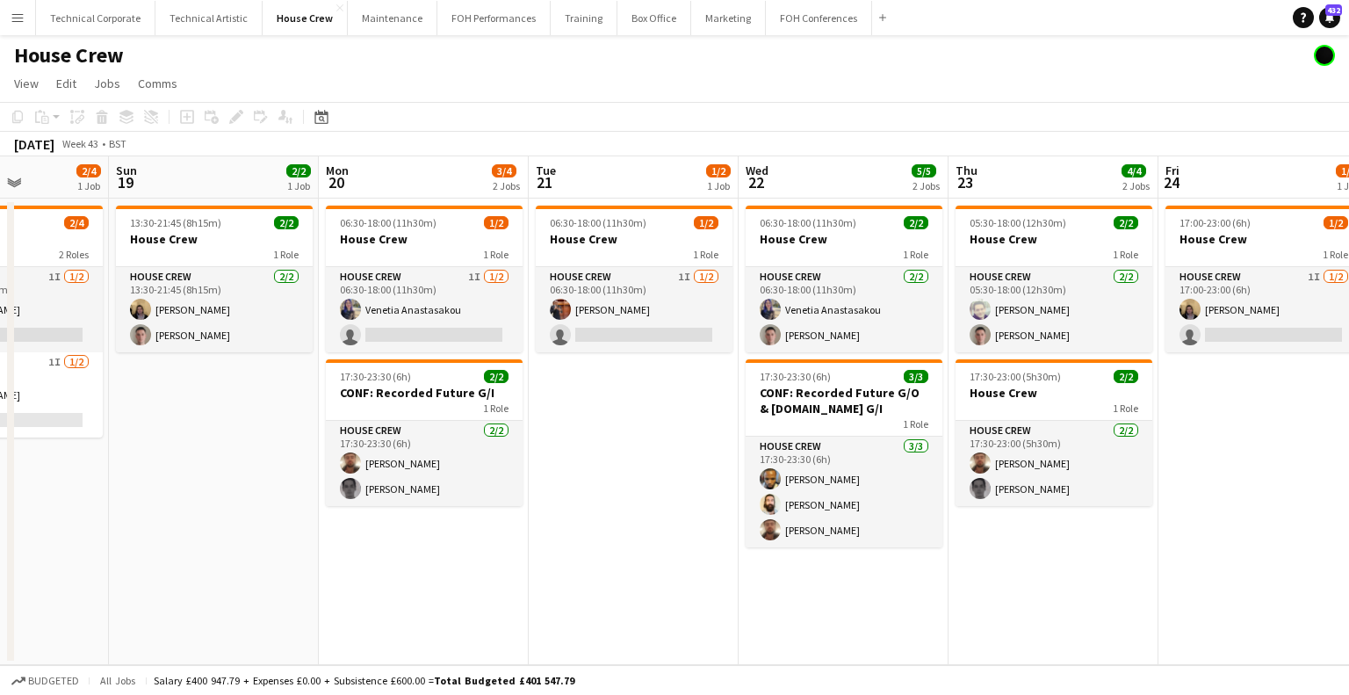
click at [1349, 491] on app-calendar-viewport "Thu 16 3/4 2 Jobs Fri 17 1/2 1 Job Sat 18 2/4 1 Job Sun 19 2/2 1 Job Mon 20 3/4…" at bounding box center [674, 410] width 1349 height 509
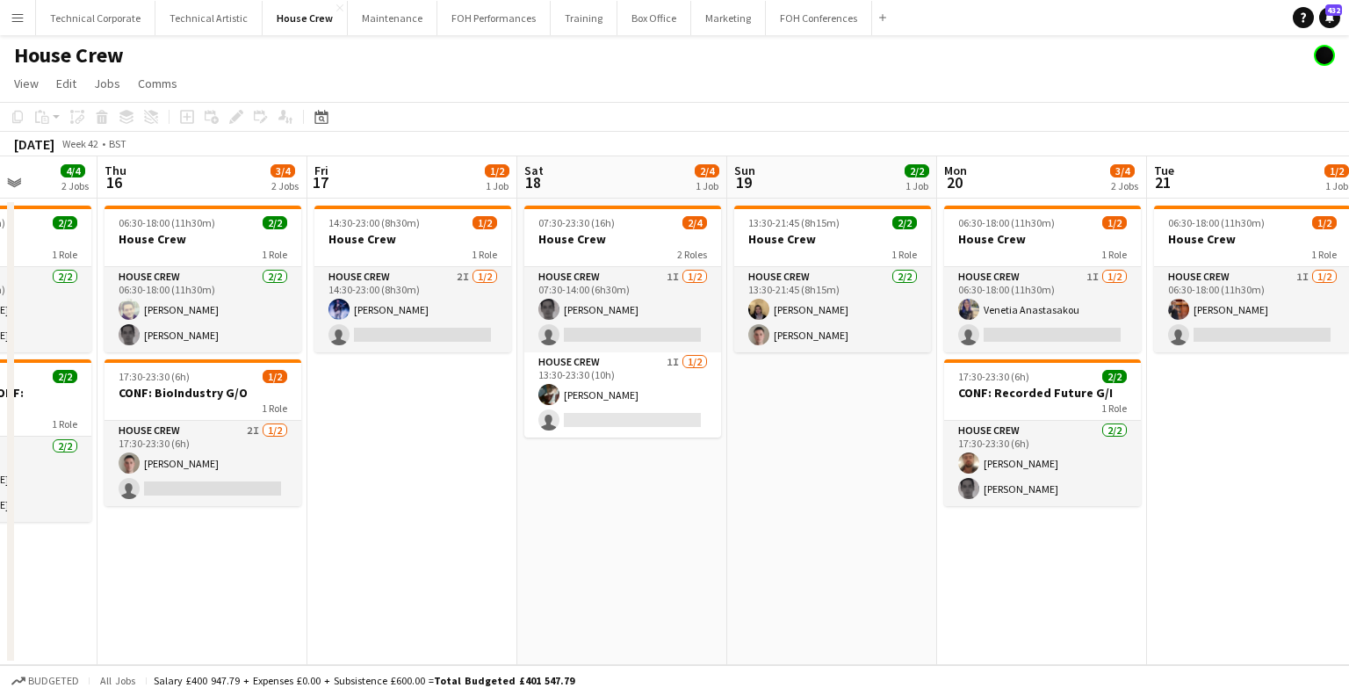
drag, startPoint x: 900, startPoint y: 489, endPoint x: 1346, endPoint y: 488, distance: 446.3
click at [1342, 488] on app-calendar-viewport "Mon 13 4/4 2 Jobs Tue 14 2/2 1 Job Wed 15 4/4 2 Jobs Thu 16 3/4 2 Jobs Fri 17 1…" at bounding box center [674, 410] width 1349 height 509
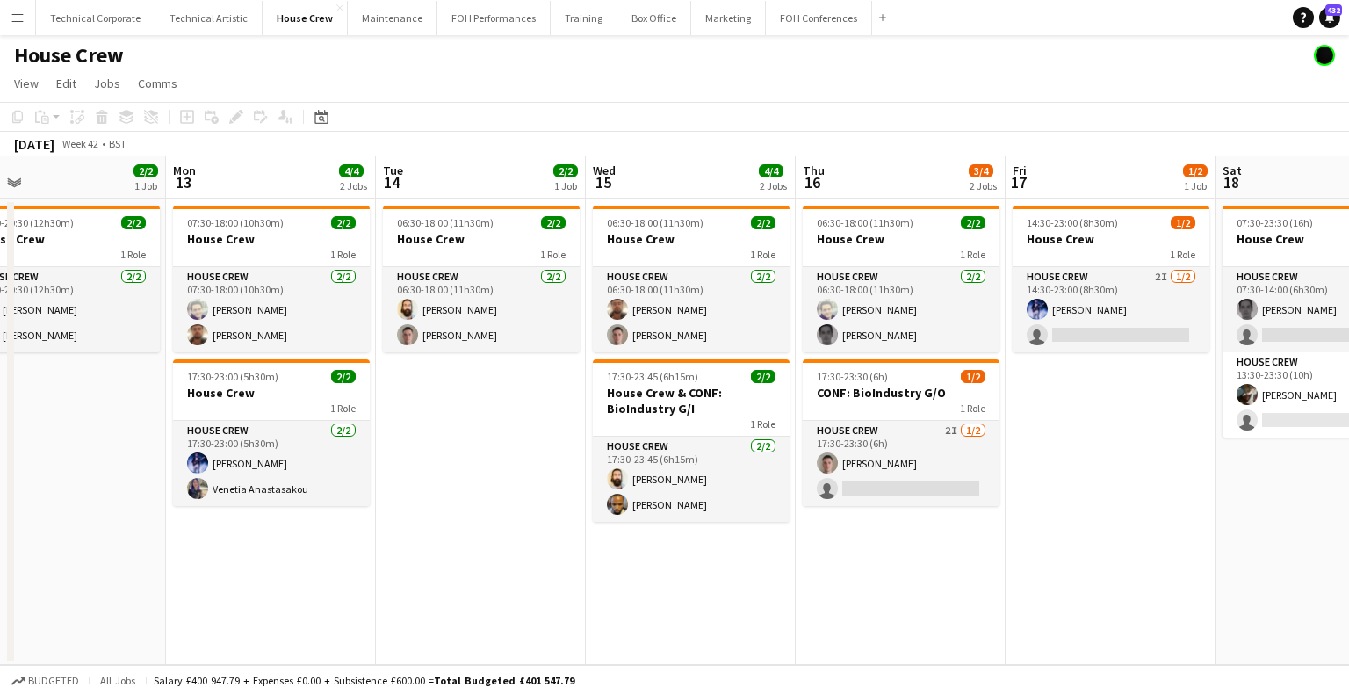
drag, startPoint x: 1173, startPoint y: 488, endPoint x: 1262, endPoint y: 484, distance: 88.8
click at [1264, 485] on app-calendar-viewport "Fri 10 2/2 1 Job Sat 11 2/2 1 Job Sun 12 2/2 1 Job Mon 13 4/4 2 Jobs Tue 14 2/2…" at bounding box center [674, 410] width 1349 height 509
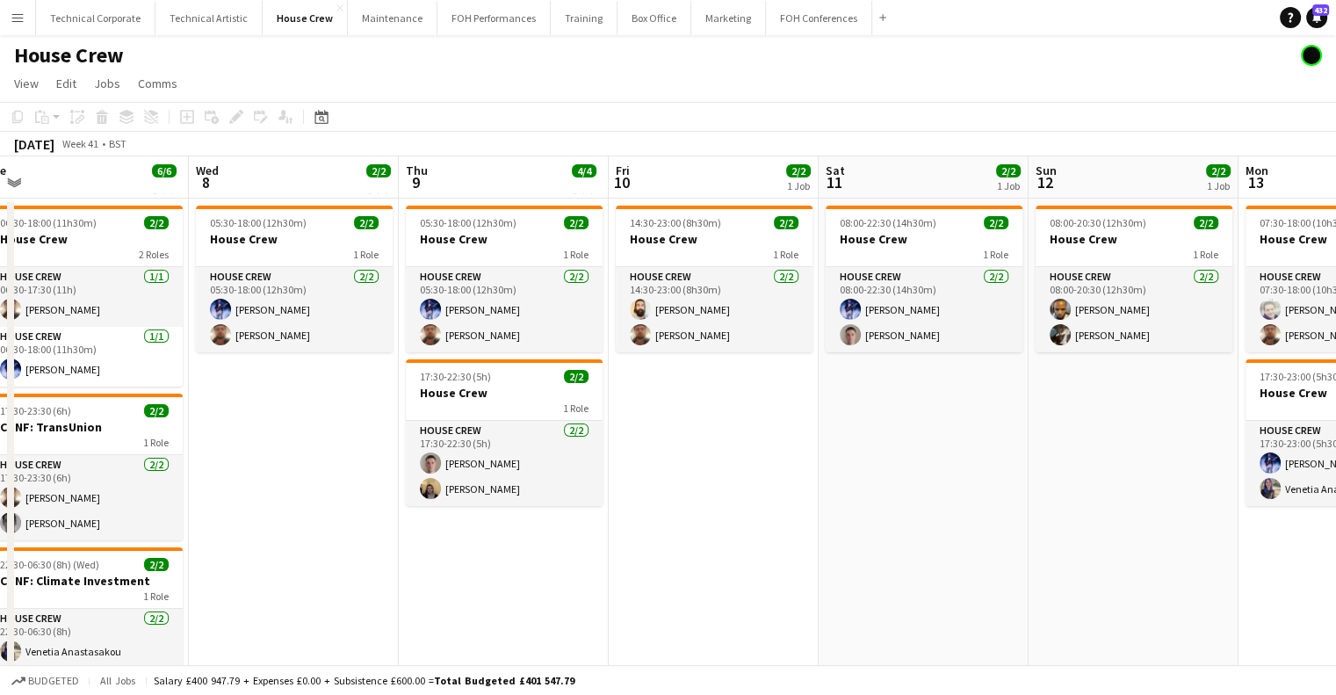
drag, startPoint x: 891, startPoint y: 496, endPoint x: 1182, endPoint y: 487, distance: 291.8
click at [1298, 487] on app-calendar-viewport "Sun 5 Mon 6 Tue 7 6/6 3 Jobs Wed 8 2/2 1 Job Thu 9 4/4 2 Jobs Fri 10 2/2 1 Job …" at bounding box center [668, 452] width 1336 height 593
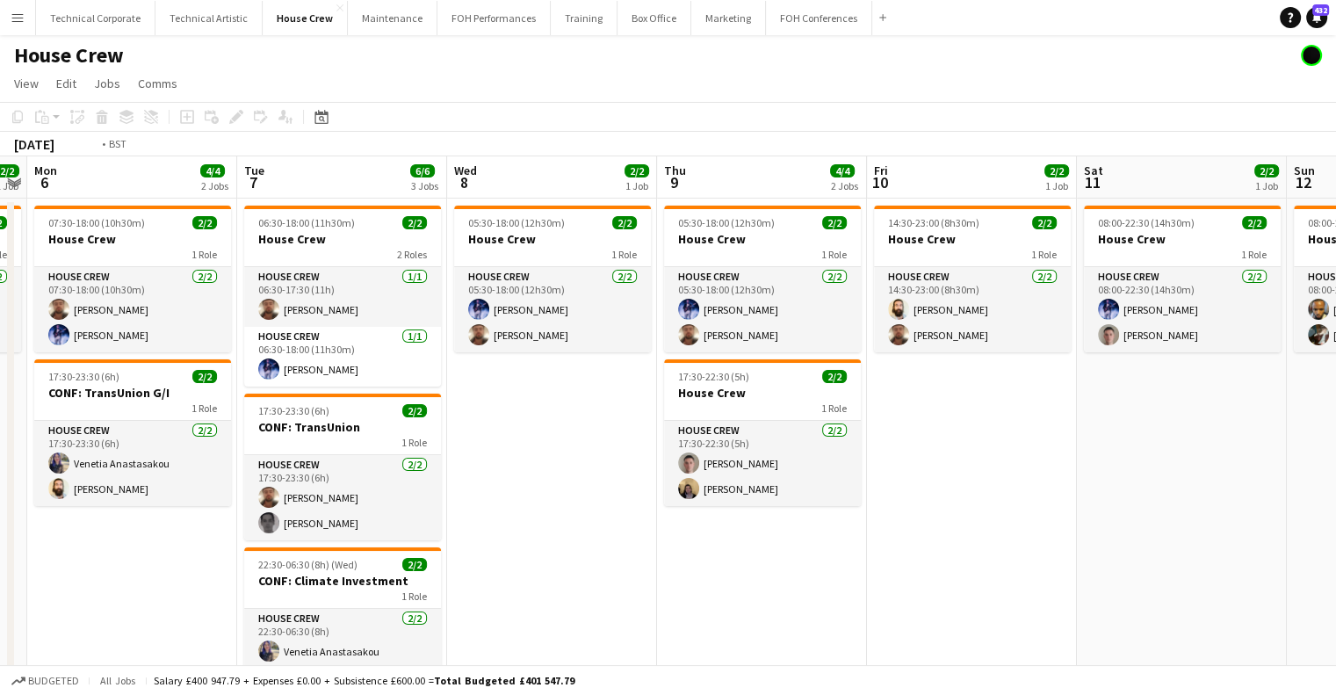
click at [1336, 482] on html "Menu Boards Boards Boards All jobs Status Workforce Workforce My Workforce Recr…" at bounding box center [668, 389] width 1336 height 779
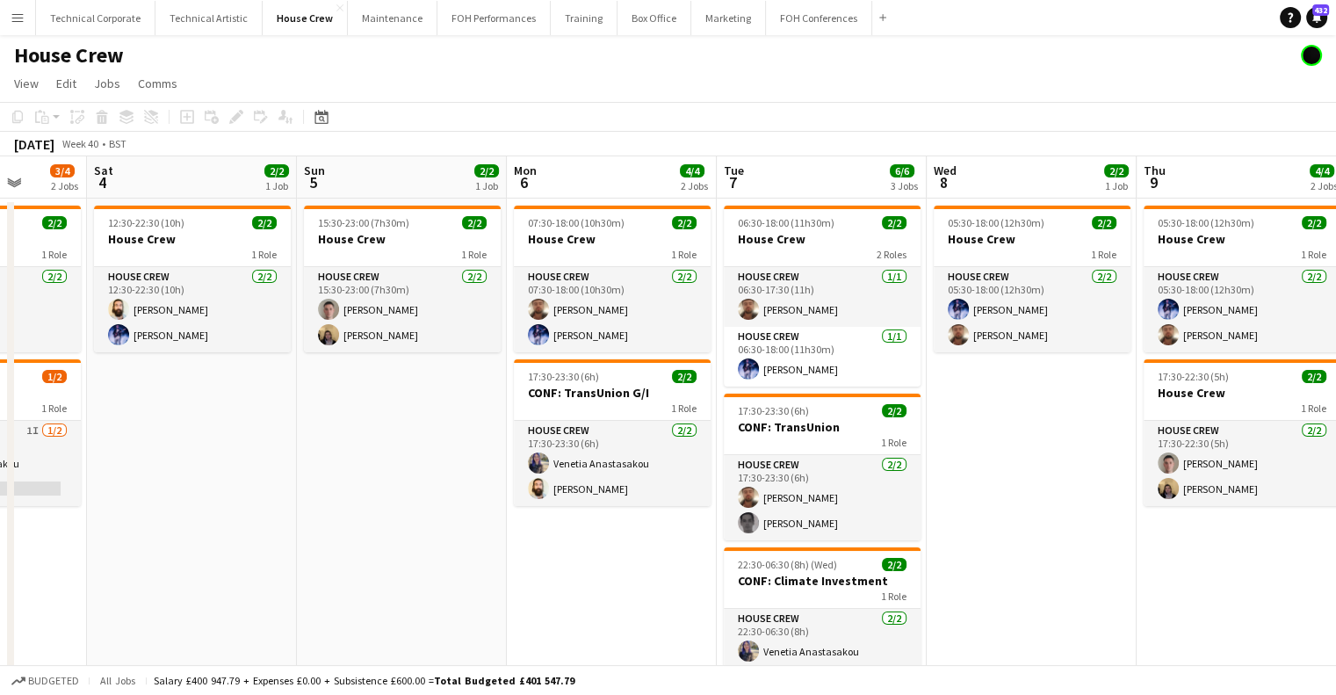
click at [1075, 465] on app-calendar-viewport "Thu 2 2/2 1 Job Fri 3 3/4 2 Jobs Sat 4 2/2 1 Job Sun 5 2/2 1 Job Mon 6 4/4 2 Jo…" at bounding box center [668, 452] width 1336 height 593
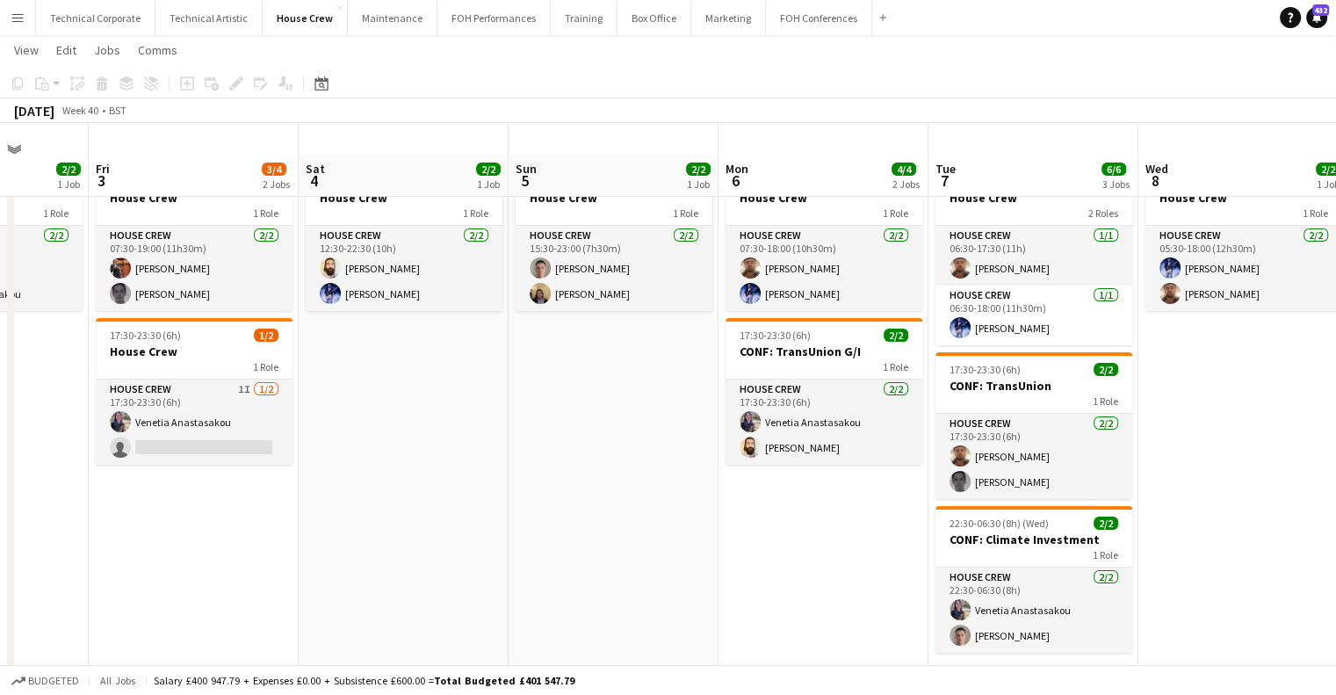
scroll to position [0, 0]
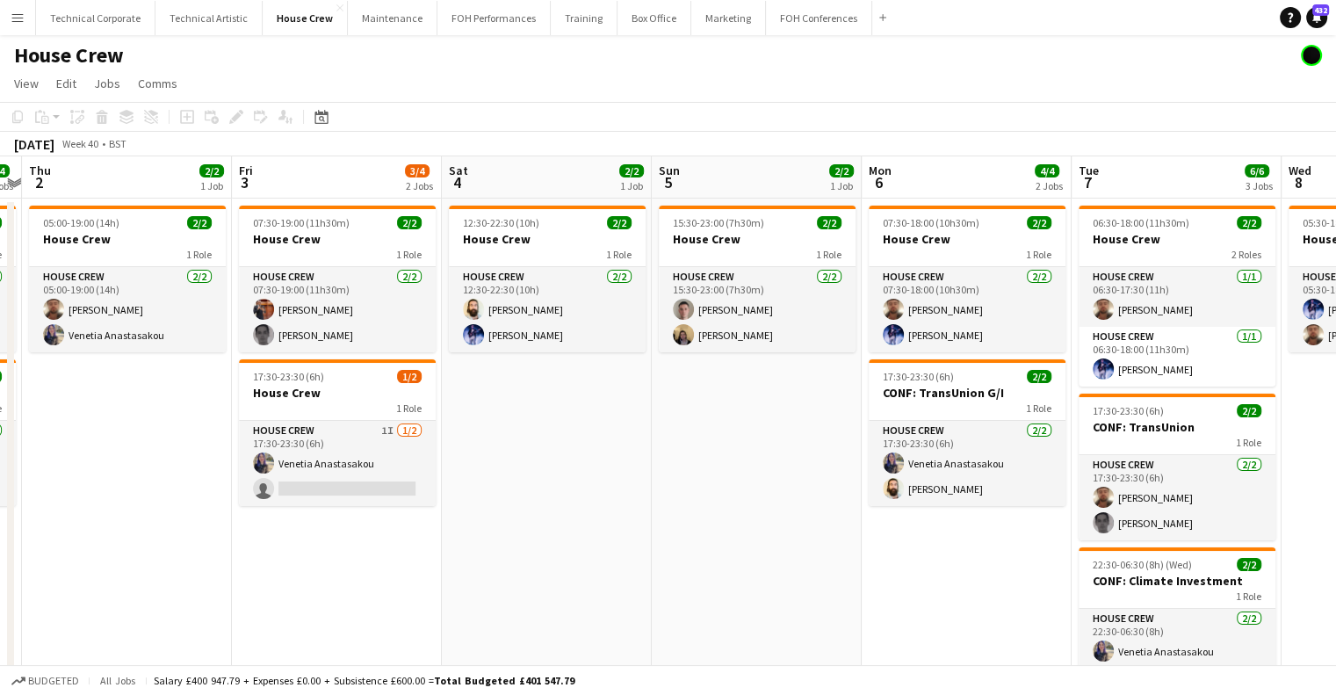
drag, startPoint x: 590, startPoint y: 468, endPoint x: 1113, endPoint y: 474, distance: 522.7
click at [1153, 474] on app-calendar-viewport "Mon 29 2/2 1 Job Tue 30 2/2 1 Job Wed 1 4/4 2 Jobs Thu 2 2/2 1 Job Fri 3 3/4 2 …" at bounding box center [668, 452] width 1336 height 593
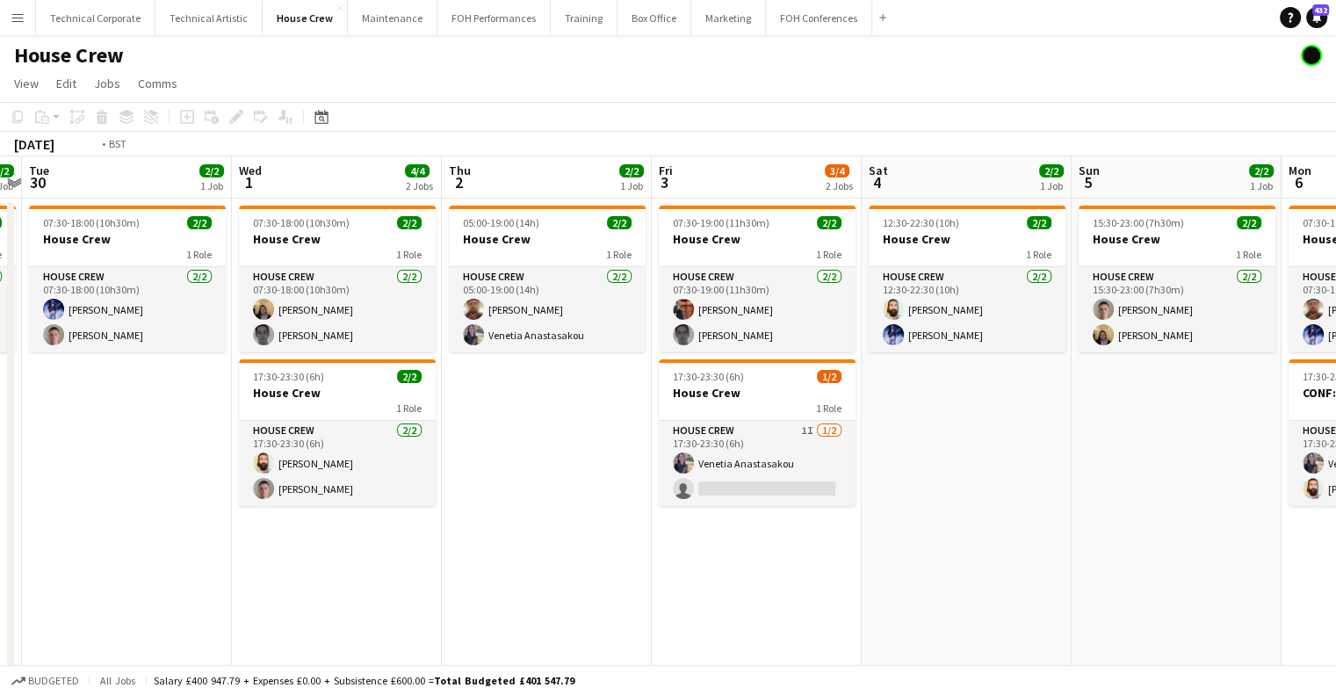
drag, startPoint x: 799, startPoint y: 486, endPoint x: 1171, endPoint y: 465, distance: 373.1
click at [1204, 470] on app-calendar-viewport "Sat 27 2/2 1 Job Sun 28 2/2 1 Job Mon 29 2/2 1 Job Tue 30 2/2 1 Job Wed 1 4/4 2…" at bounding box center [668, 452] width 1336 height 593
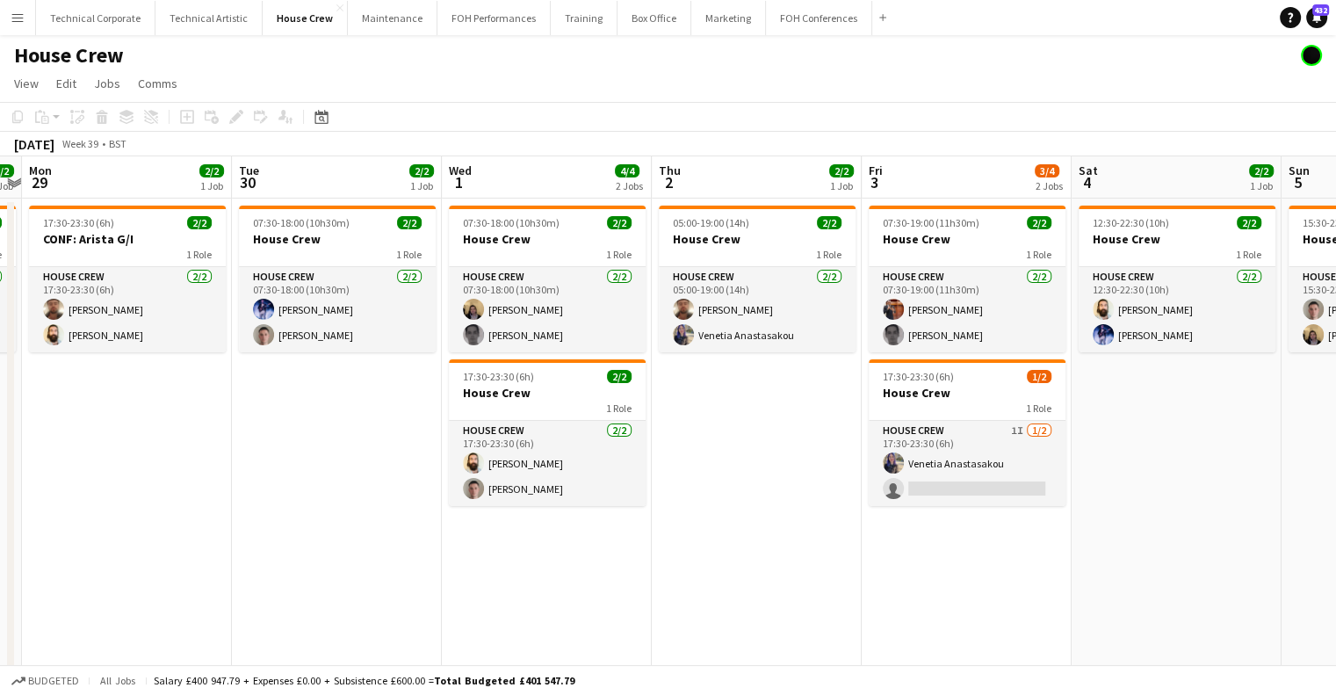
scroll to position [0, 376]
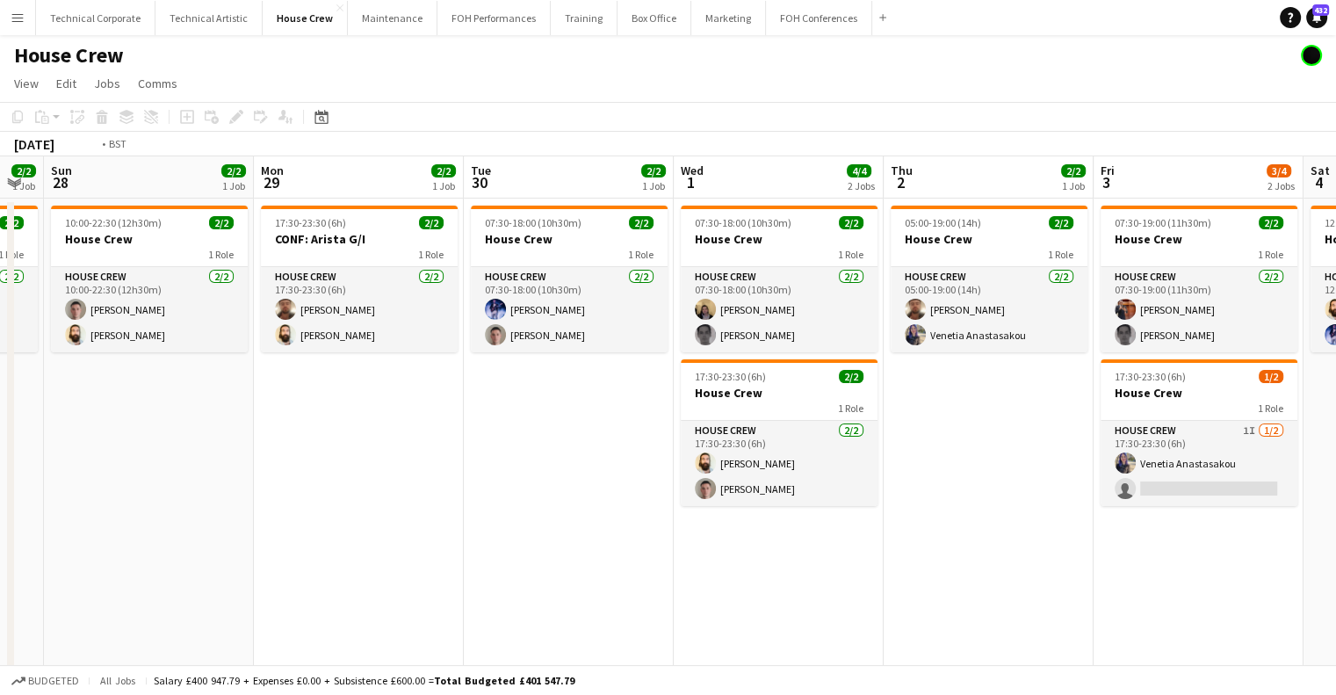
click at [504, 407] on app-calendar-viewport "Fri 26 2/2 1 Job Sat 27 2/2 1 Job Sun 28 2/2 1 Job Mon 29 2/2 1 Job Tue 30 2/2 …" at bounding box center [668, 452] width 1336 height 593
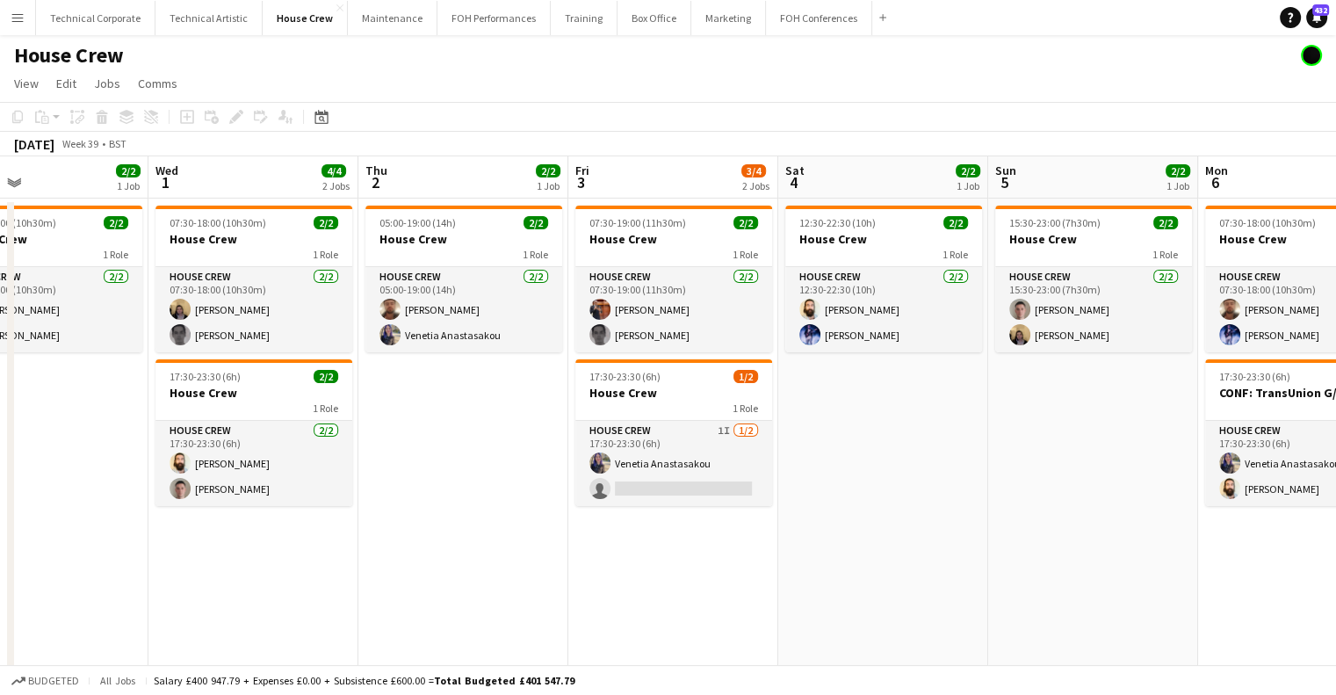
click at [488, 417] on app-calendar-viewport "Sun 28 2/2 1 Job Mon 29 2/2 1 Job Tue 30 2/2 1 Job Wed 1 4/4 2 Jobs Thu 2 2/2 1…" at bounding box center [668, 452] width 1336 height 593
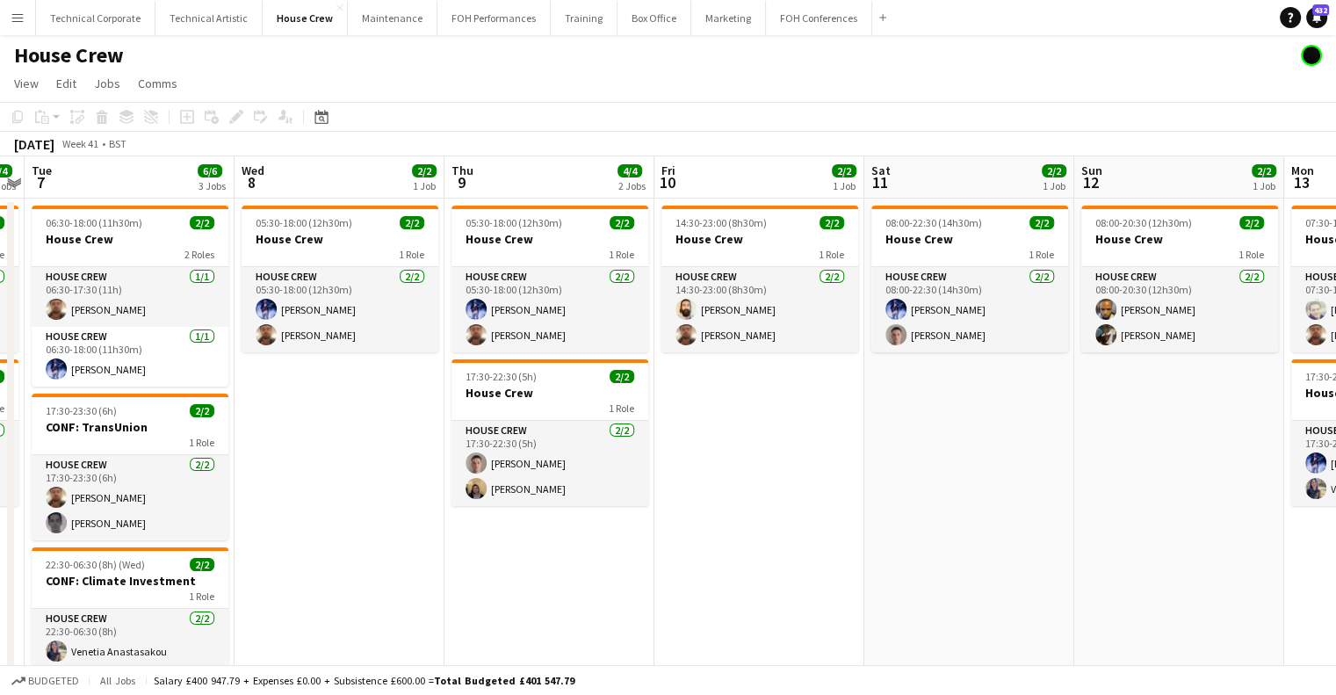
drag, startPoint x: 1068, startPoint y: 346, endPoint x: 815, endPoint y: 394, distance: 257.4
click at [583, 452] on app-calendar-viewport "Fri 3 3/4 2 Jobs Sat 4 2/2 1 Job Sun 5 2/2 1 Job Mon 6 4/4 2 Jobs Tue 7 6/6 3 J…" at bounding box center [668, 452] width 1336 height 593
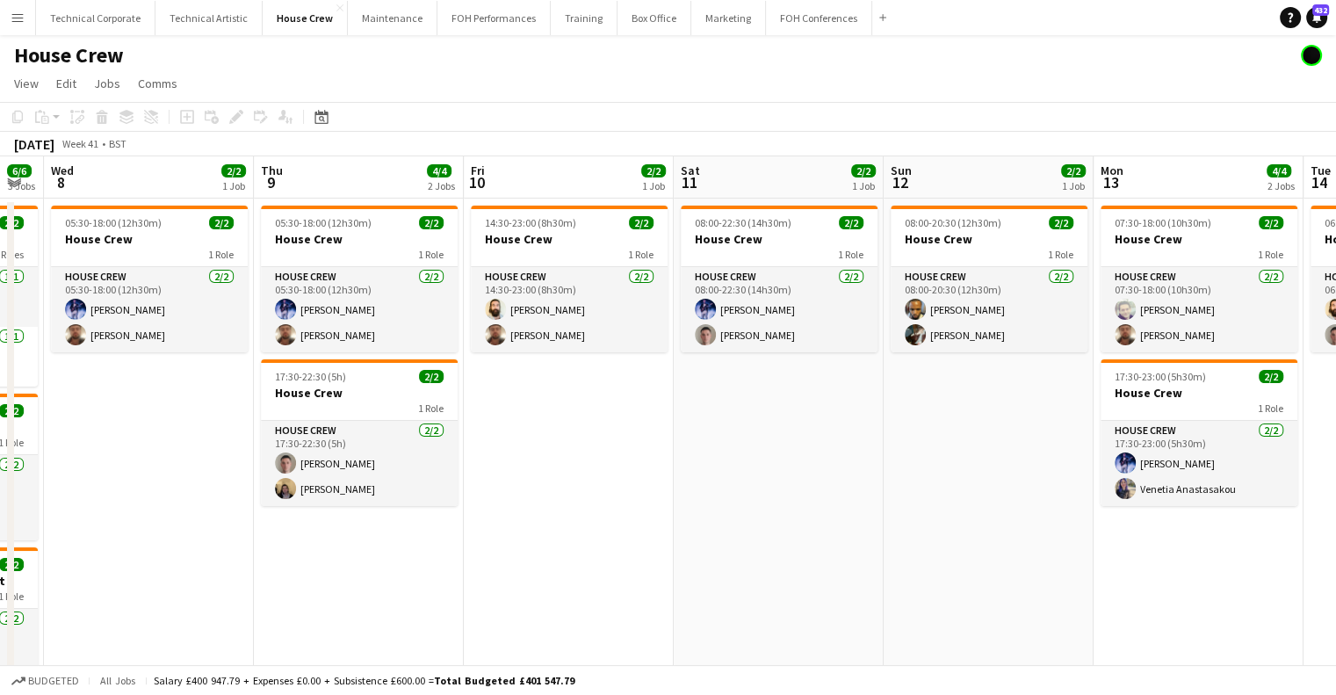
drag, startPoint x: 777, startPoint y: 385, endPoint x: 974, endPoint y: 384, distance: 197.7
click at [551, 445] on app-calendar-viewport "Sat 4 2/2 1 Job Sun 5 2/2 1 Job Mon 6 4/4 2 Jobs Tue 7 6/6 3 Jobs Wed 8 2/2 1 J…" at bounding box center [668, 452] width 1336 height 593
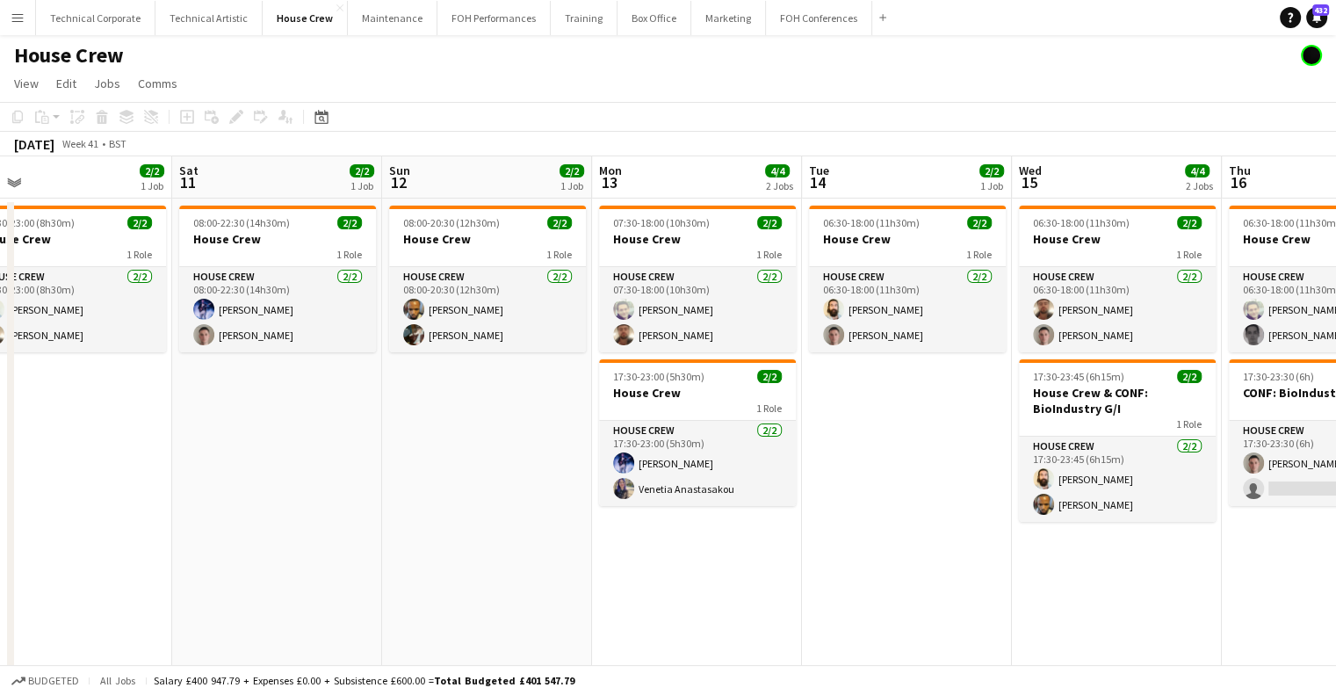
drag, startPoint x: 1065, startPoint y: 378, endPoint x: 500, endPoint y: 452, distance: 569.8
click at [492, 452] on app-calendar-viewport "Tue 7 6/6 3 Jobs Wed 8 2/2 1 Job Thu 9 4/4 2 Jobs Fri 10 2/2 1 Job Sat 11 2/2 1…" at bounding box center [668, 452] width 1336 height 593
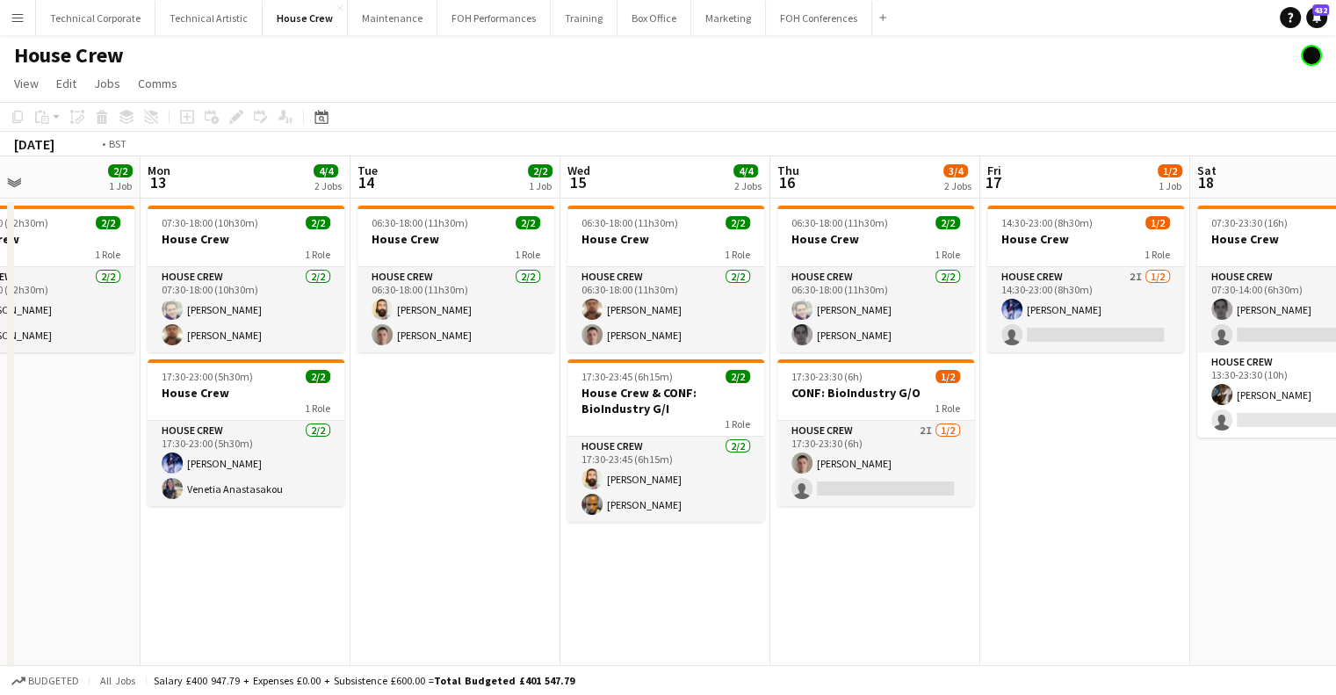
drag, startPoint x: 987, startPoint y: 436, endPoint x: 576, endPoint y: 474, distance: 412.0
click at [580, 477] on app-calendar-viewport "Thu 9 4/4 2 Jobs Fri 10 2/2 1 Job Sat 11 2/2 1 Job Sun 12 2/2 1 Job Mon 13 4/4 …" at bounding box center [668, 452] width 1336 height 593
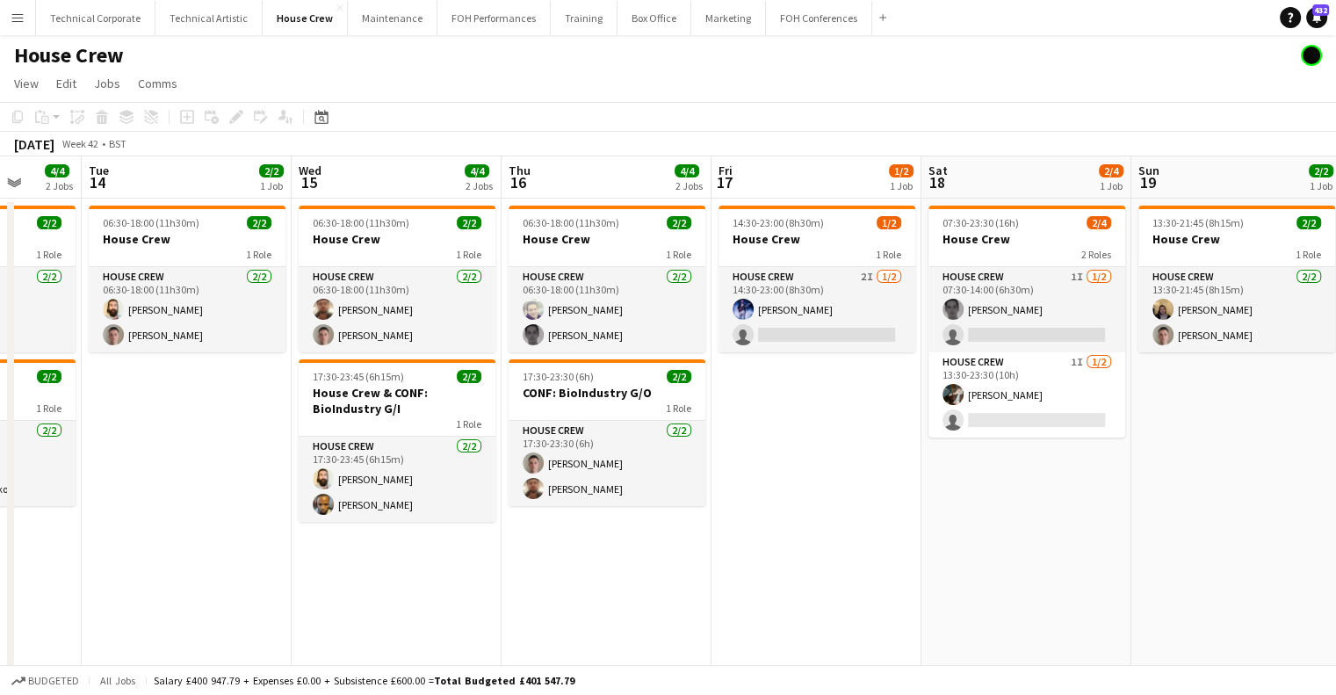
scroll to position [0, 503]
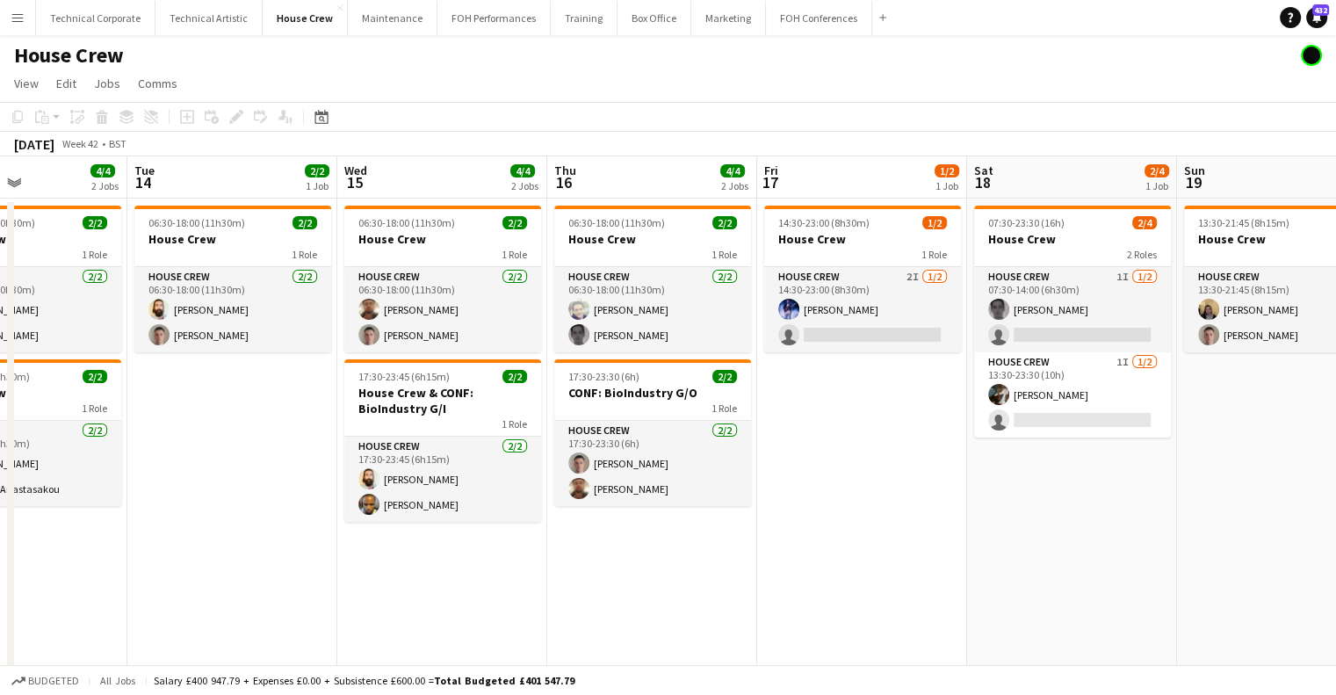
drag, startPoint x: 851, startPoint y: 445, endPoint x: 879, endPoint y: 447, distance: 28.2
click at [879, 447] on app-calendar-viewport "Sat 11 2/2 1 Job Sun 12 2/2 1 Job Mon 13 4/4 2 Jobs Tue 14 2/2 1 Job Wed 15 4/4…" at bounding box center [668, 452] width 1336 height 593
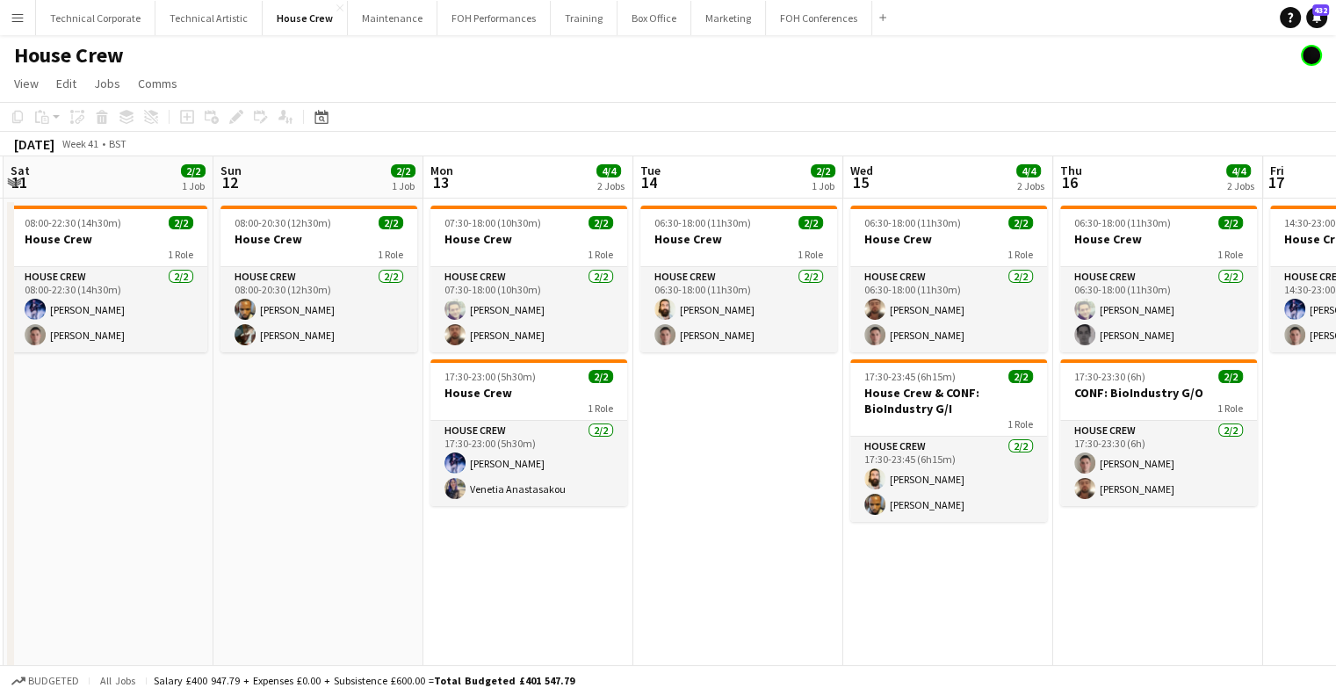
drag, startPoint x: 359, startPoint y: 390, endPoint x: 882, endPoint y: 387, distance: 522.7
click at [882, 387] on app-calendar-viewport "Thu 9 4/4 2 Jobs Fri 10 2/2 1 Job Sat 11 2/2 1 Job Sun 12 2/2 1 Job Mon 13 4/4 …" at bounding box center [668, 452] width 1336 height 593
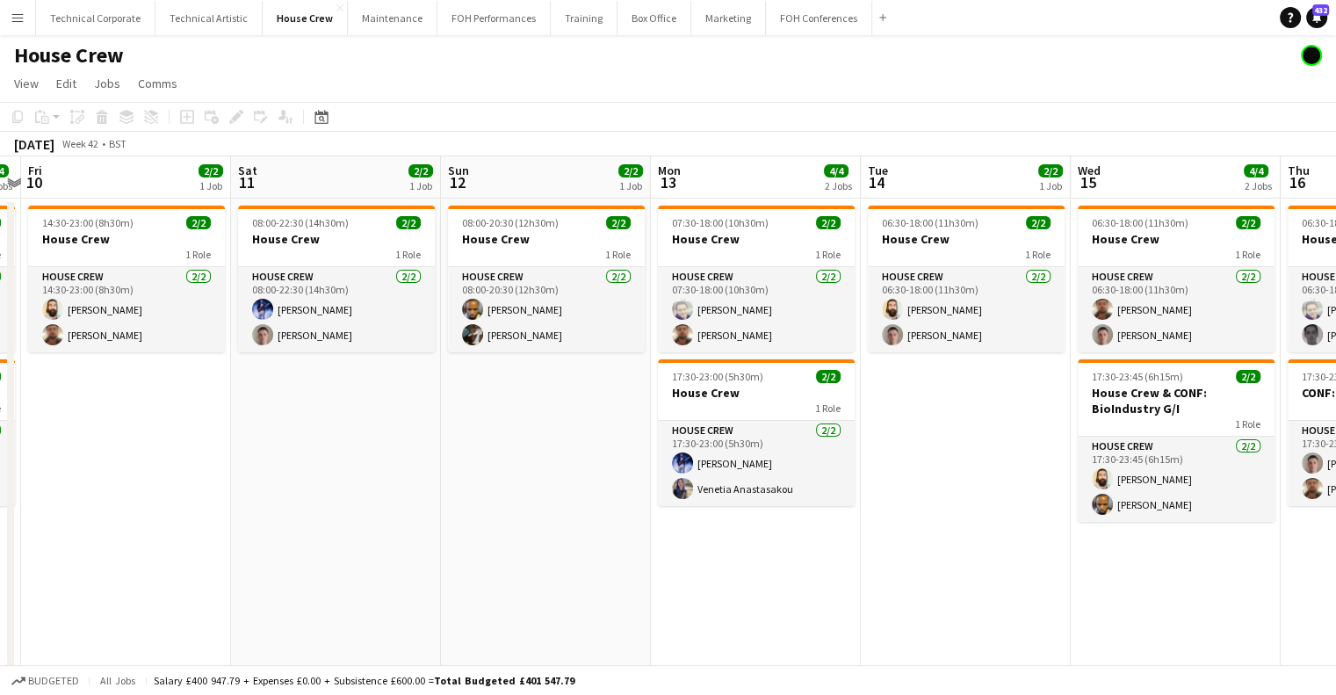
drag, startPoint x: 629, startPoint y: 424, endPoint x: 527, endPoint y: 414, distance: 102.5
click at [951, 413] on app-calendar-viewport "Wed 8 2/2 1 Job Thu 9 4/4 2 Jobs Fri 10 2/2 1 Job Sat 11 2/2 1 Job Sun 12 2/2 1…" at bounding box center [668, 452] width 1336 height 593
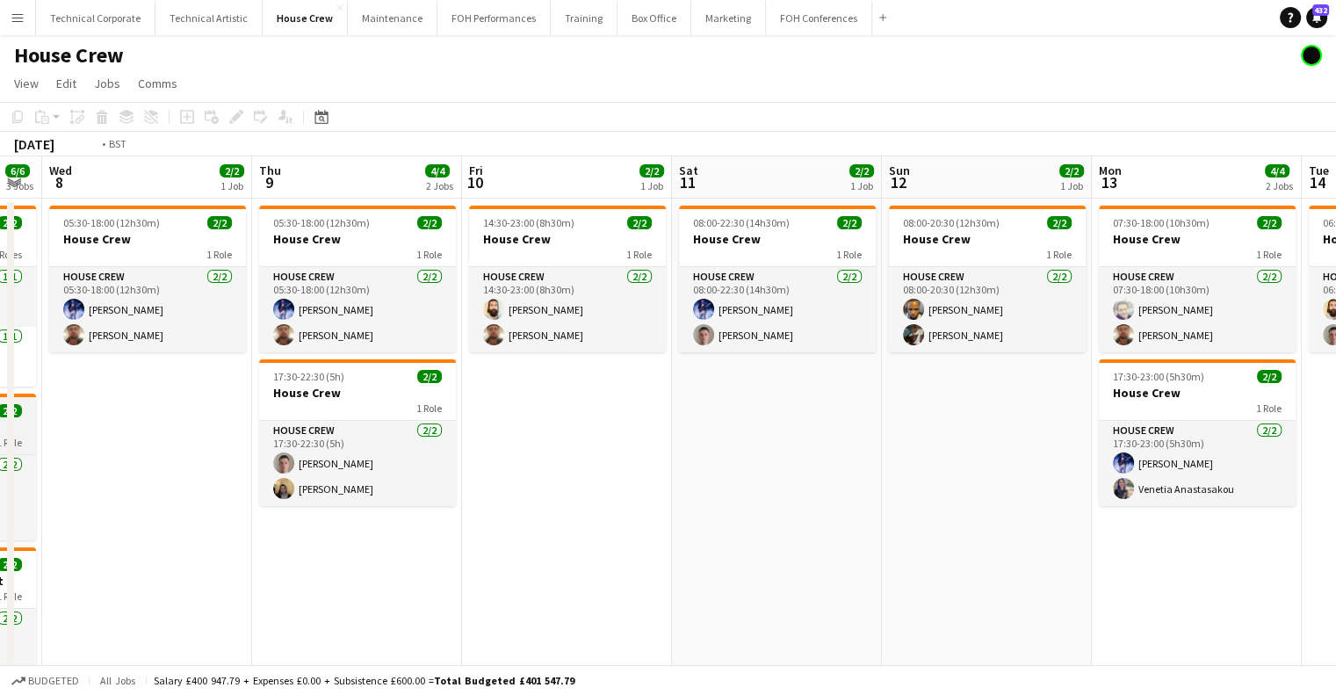
drag, startPoint x: 501, startPoint y: 424, endPoint x: 323, endPoint y: 413, distance: 177.8
click at [895, 424] on app-calendar-viewport "Mon 6 4/4 2 Jobs Tue 7 6/6 3 Jobs Wed 8 2/2 1 Job Thu 9 4/4 2 Jobs Fri 10 2/2 1…" at bounding box center [668, 452] width 1336 height 593
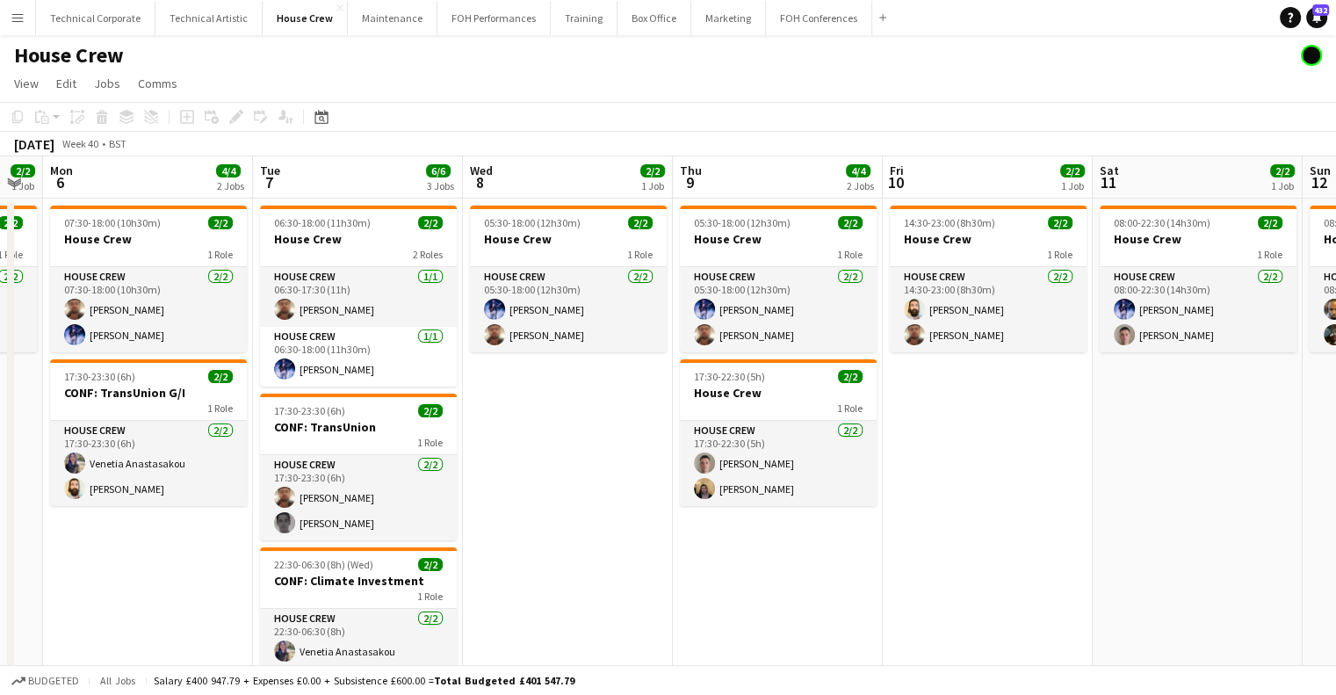
drag, startPoint x: 310, startPoint y: 414, endPoint x: 1005, endPoint y: 399, distance: 695.1
click at [992, 401] on app-calendar-viewport "Sat 4 2/2 1 Job Sun 5 2/2 1 Job Mon 6 4/4 2 Jobs Tue 7 6/6 3 Jobs Wed 8 2/2 1 J…" at bounding box center [668, 452] width 1336 height 593
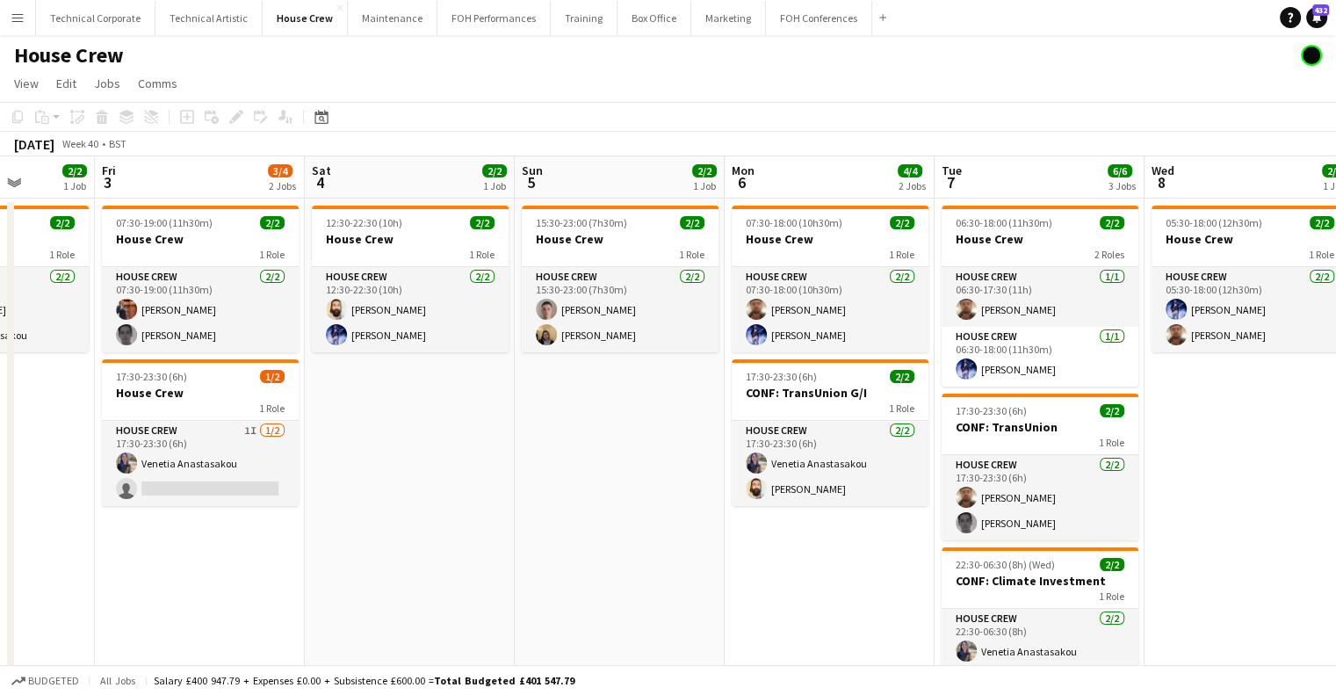
scroll to position [0, 559]
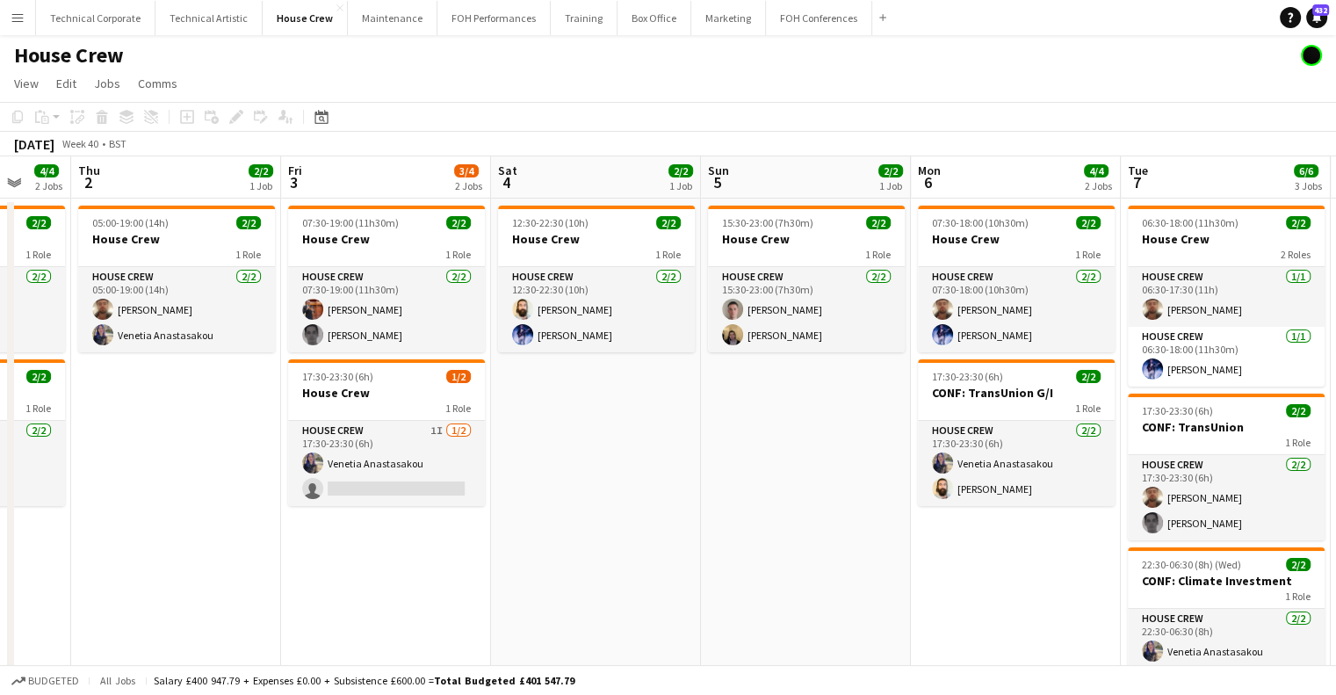
drag, startPoint x: 574, startPoint y: 416, endPoint x: 761, endPoint y: 423, distance: 187.3
click at [761, 423] on app-calendar-viewport "Mon 29 2/2 1 Job Tue 30 2/2 1 Job Wed 1 4/4 2 Jobs Thu 2 2/2 1 Job Fri 3 3/4 2 …" at bounding box center [668, 452] width 1336 height 593
drag, startPoint x: 339, startPoint y: 447, endPoint x: 806, endPoint y: 451, distance: 467.4
click at [801, 451] on app-calendar-viewport "Mon 29 2/2 1 Job Tue 30 2/2 1 Job Wed 1 4/4 2 Jobs Thu 2 2/2 1 Job Fri 3 3/4 2 …" at bounding box center [668, 452] width 1336 height 593
